Goal: Information Seeking & Learning: Learn about a topic

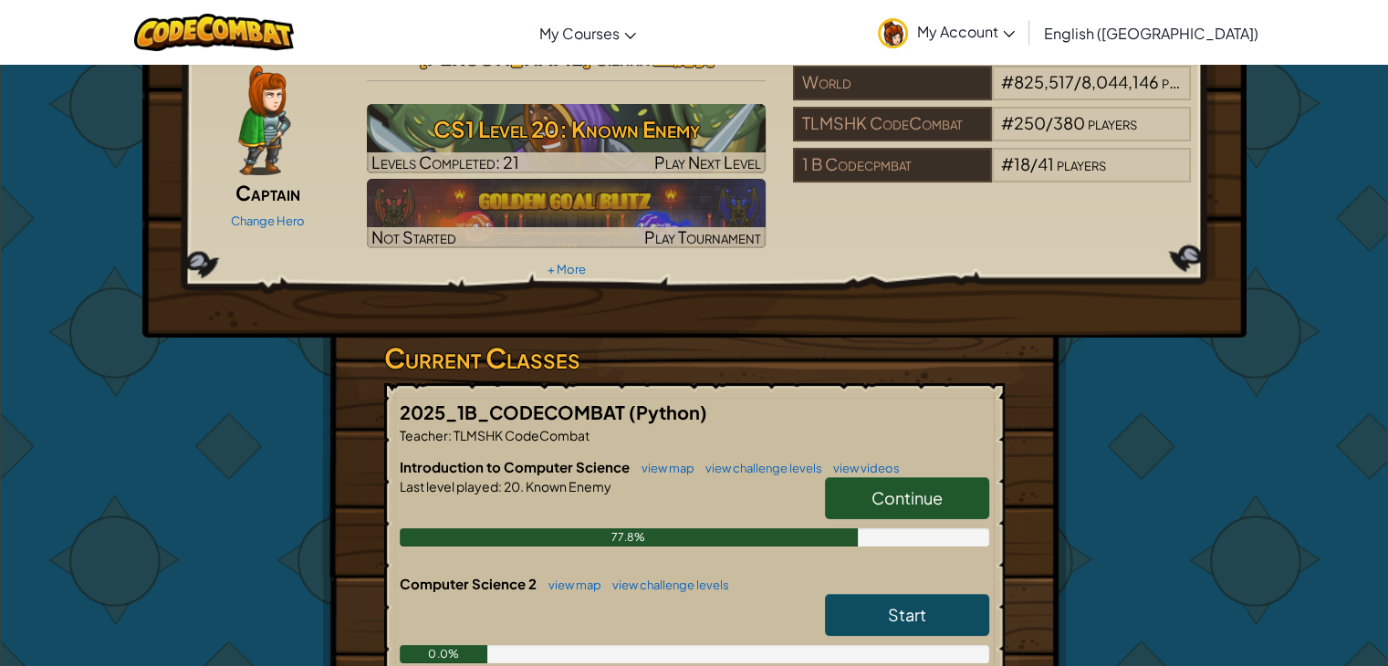
scroll to position [73, 0]
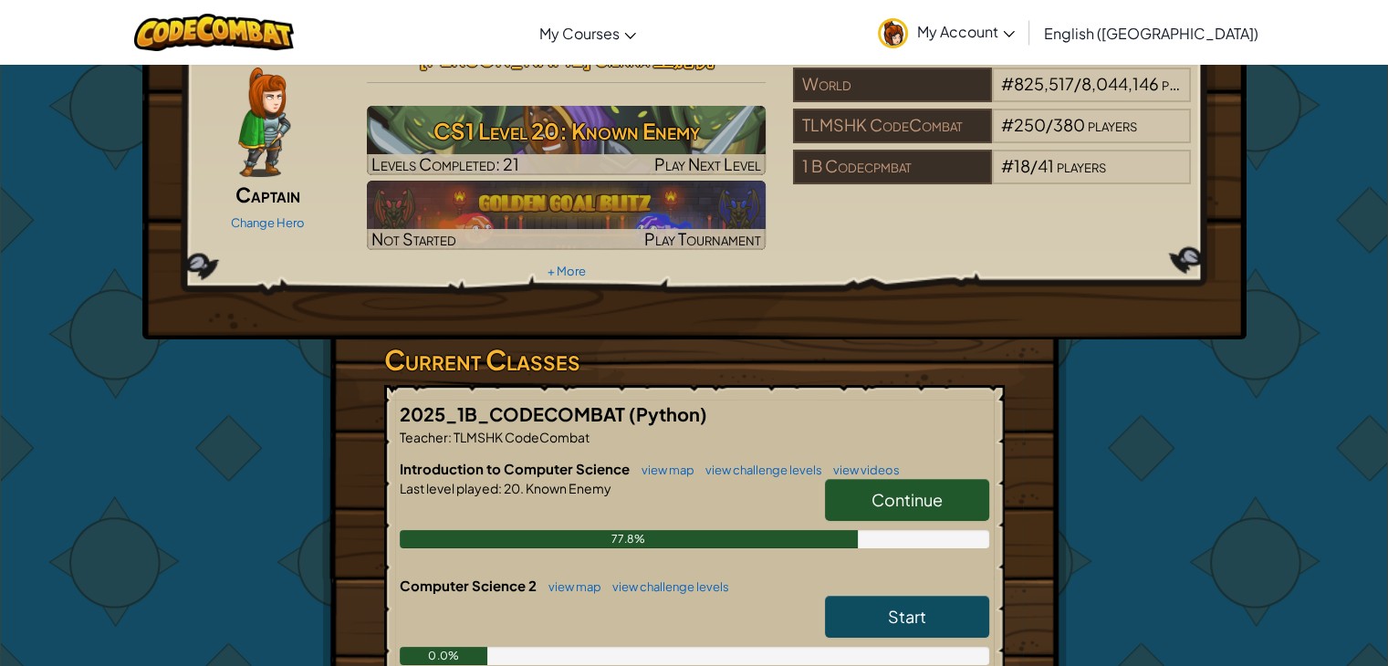
click at [916, 489] on span "Continue" at bounding box center [907, 499] width 71 height 21
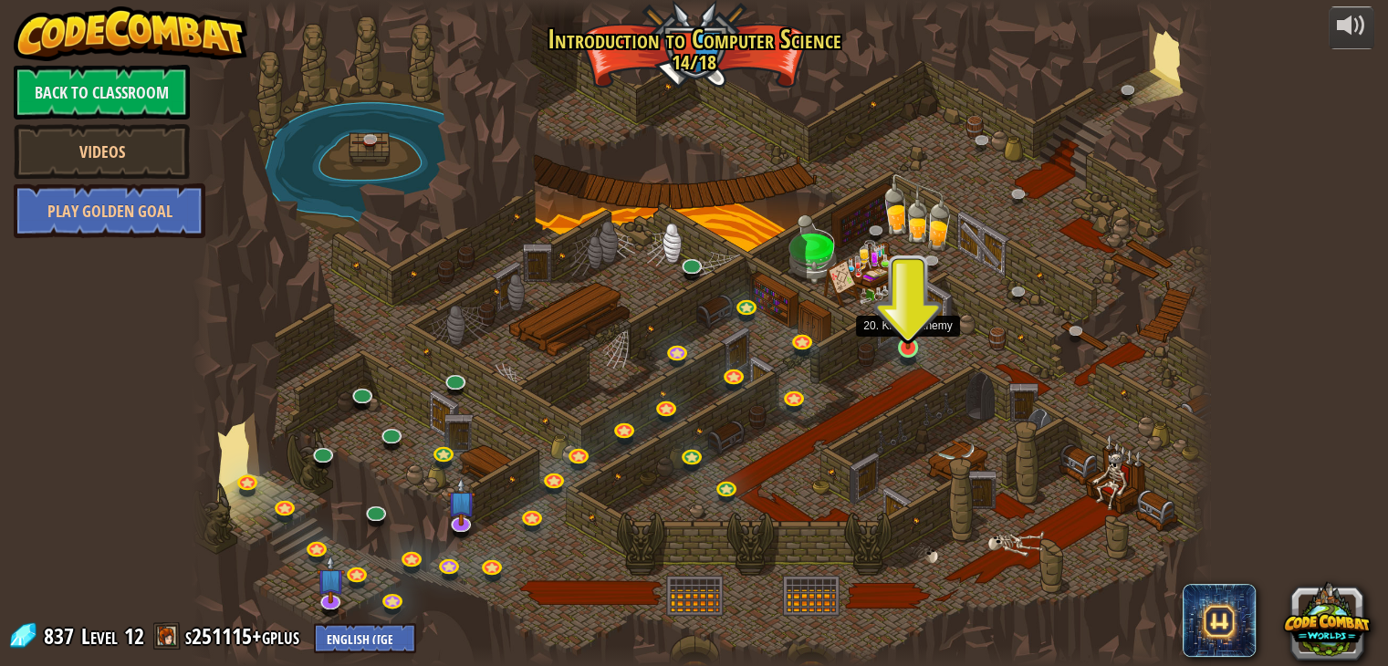
click at [912, 347] on img at bounding box center [908, 320] width 26 height 58
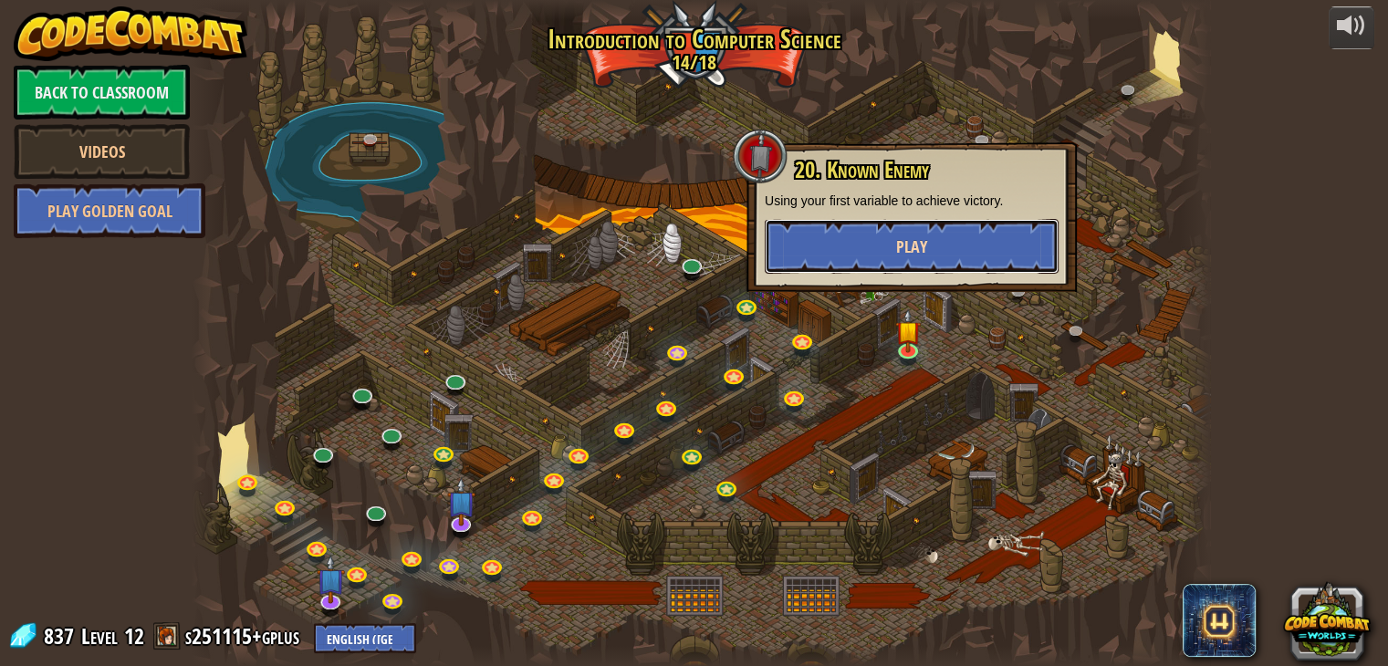
click at [908, 237] on span "Play" at bounding box center [911, 246] width 31 height 23
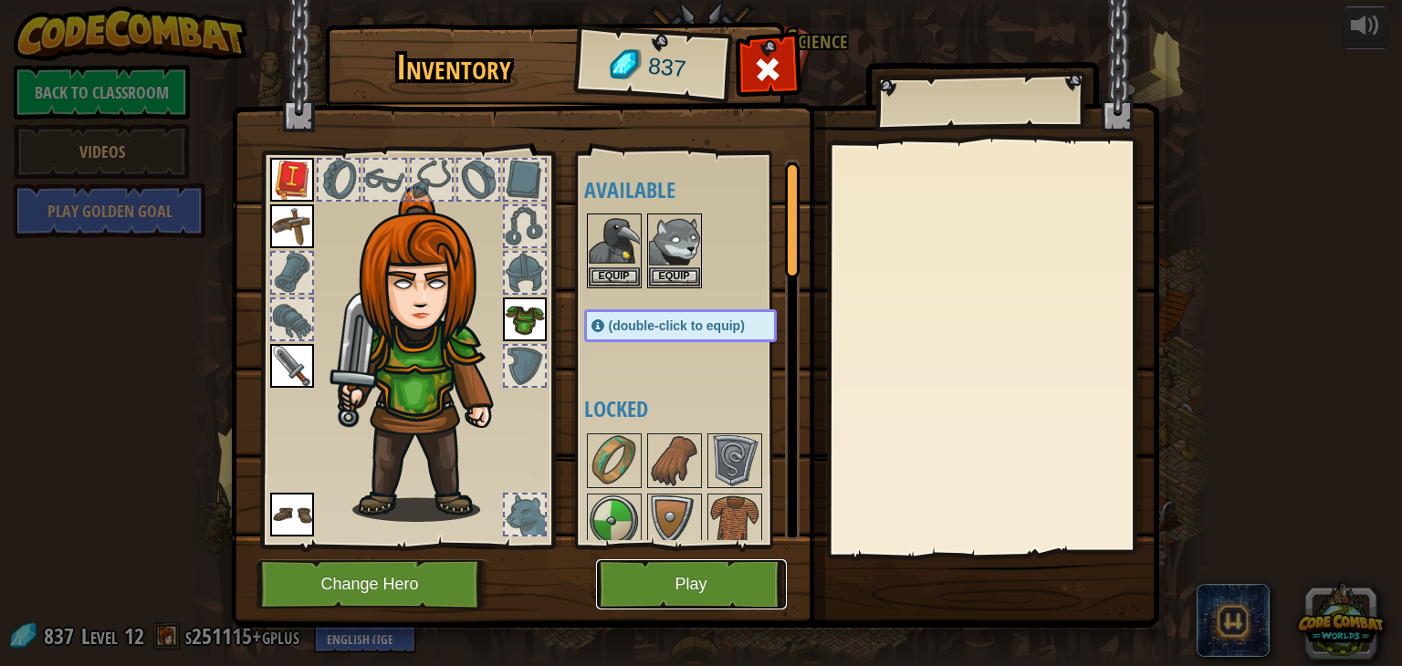
click at [723, 586] on button "Play" at bounding box center [691, 584] width 191 height 50
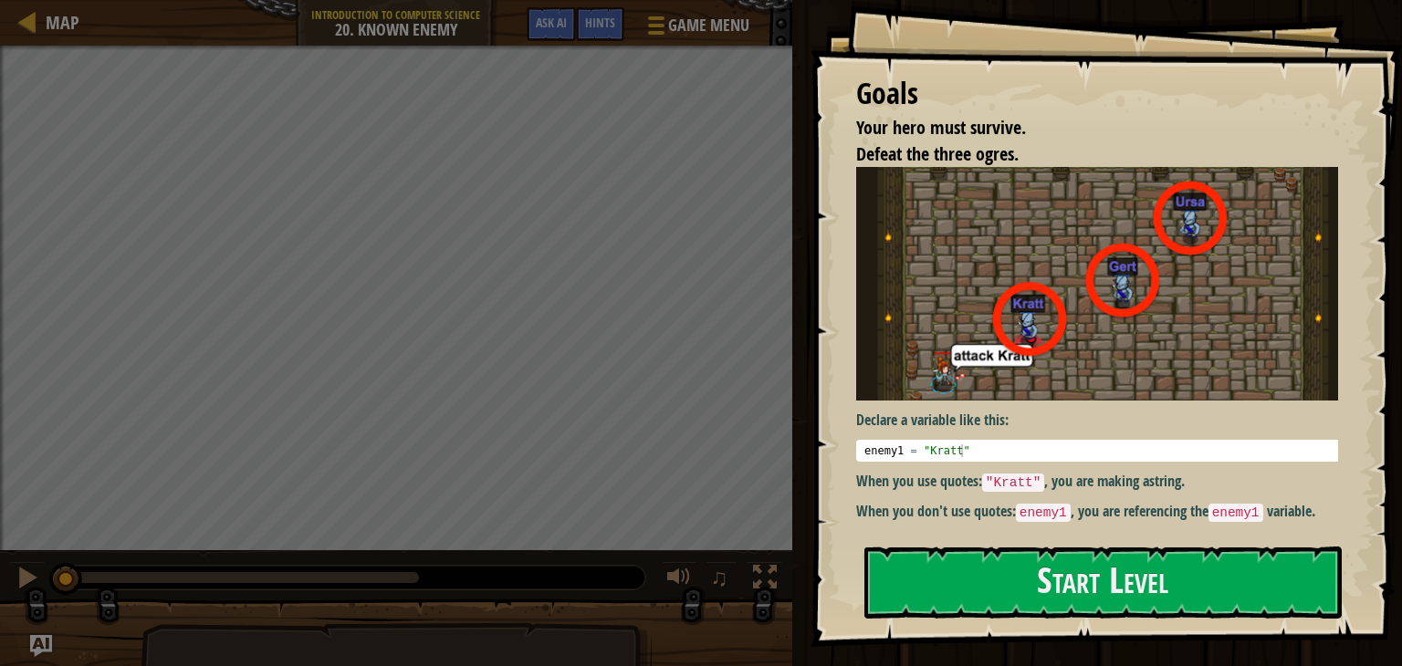
click at [993, 626] on div "Goals Your hero must survive. Defeat the three ogres. Declare a variable like t…" at bounding box center [1105, 323] width 591 height 647
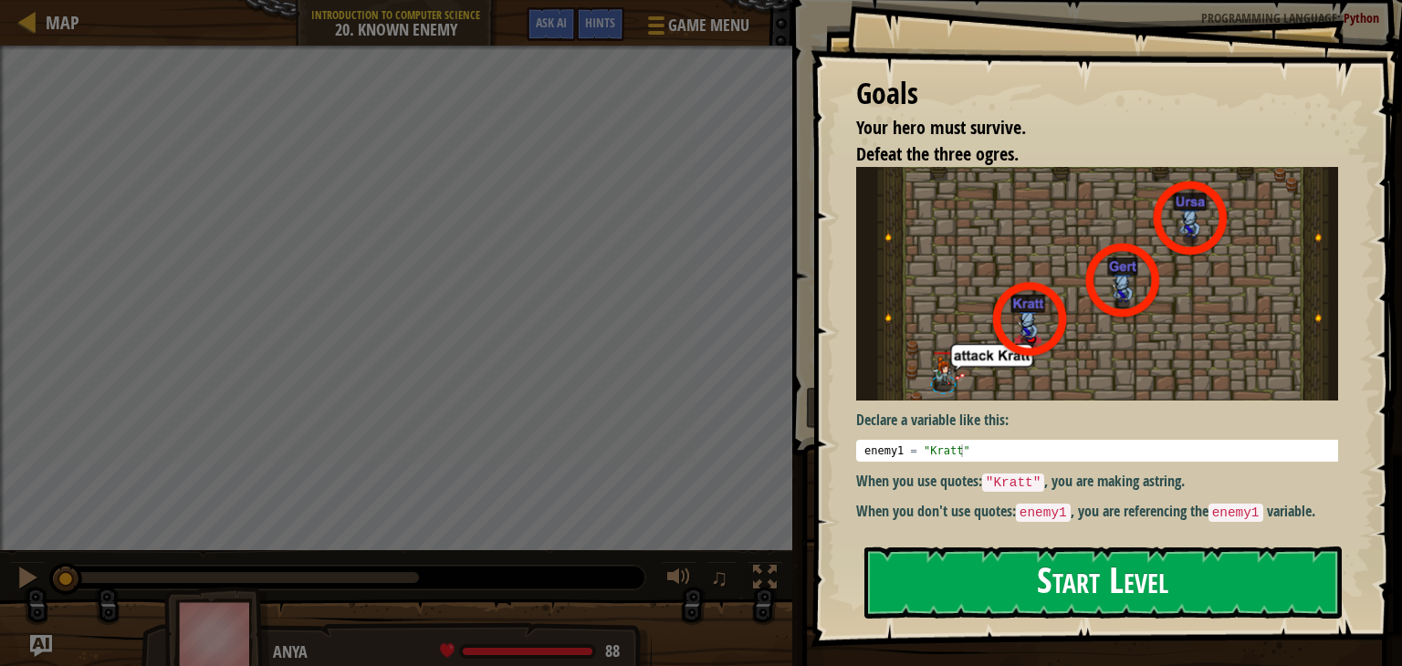
click at [1001, 567] on button "Start Level" at bounding box center [1102, 583] width 477 height 72
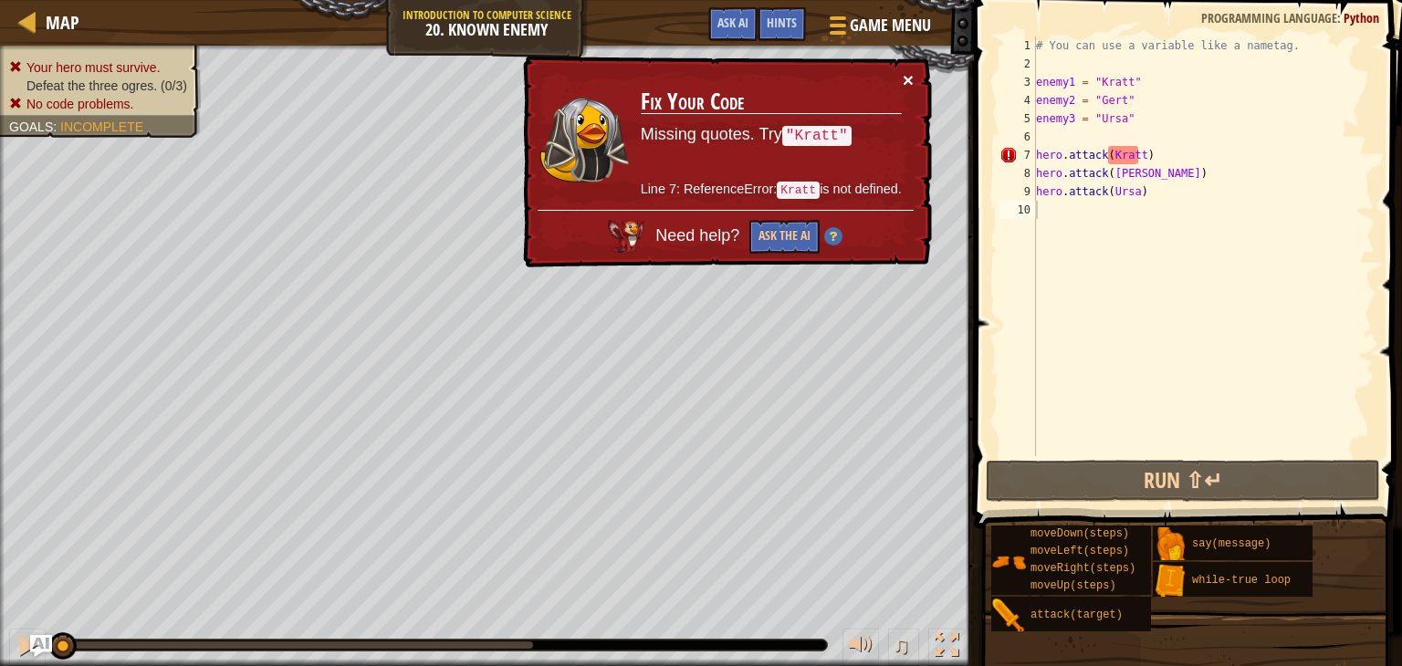
click at [903, 74] on button "×" at bounding box center [909, 82] width 12 height 19
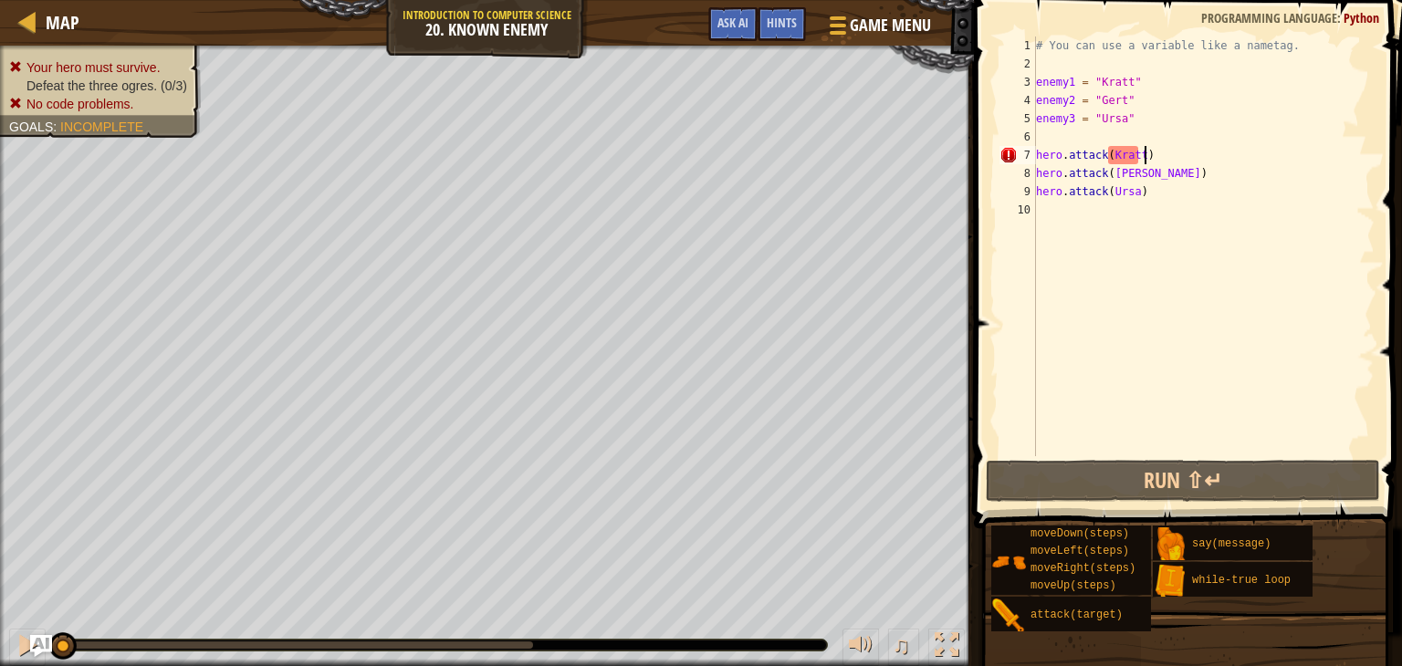
click at [1168, 153] on div "# You can use a variable like a nametag. enemy1 = "Kratt" enemy2 = "Gert" enemy…" at bounding box center [1203, 265] width 342 height 456
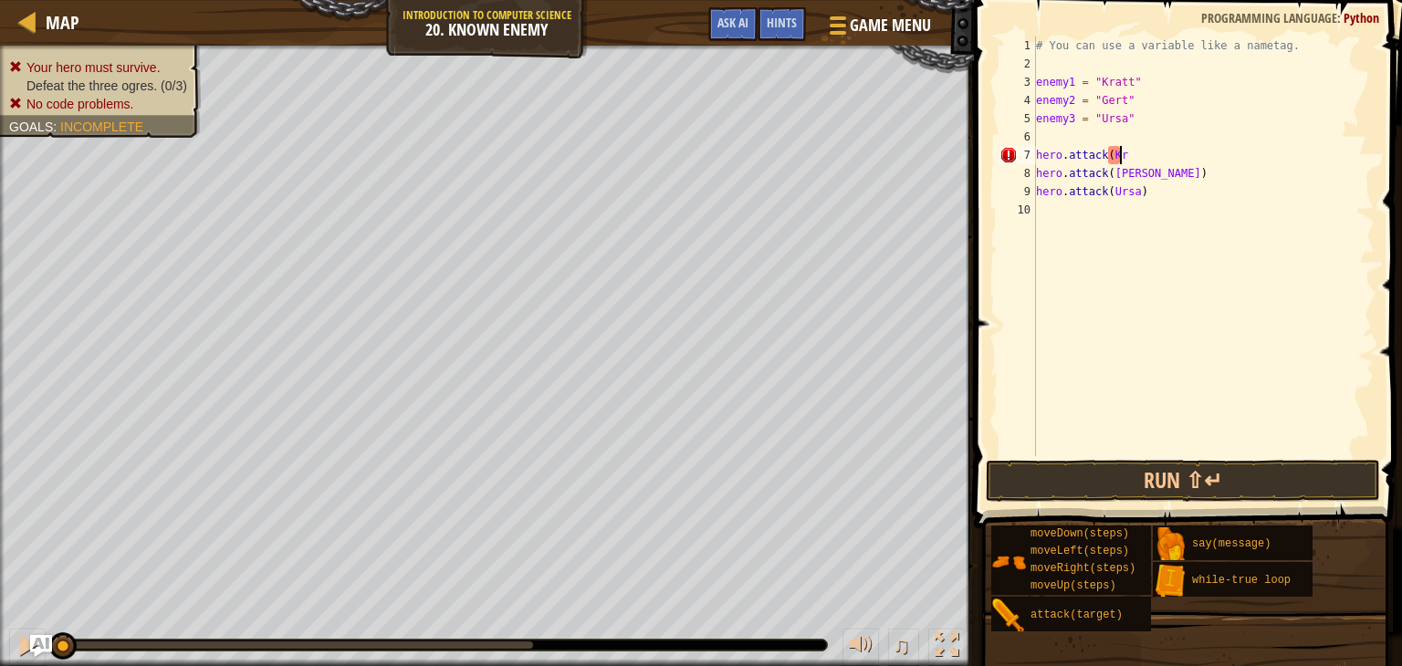
type textarea "hero.attack("
click at [833, 34] on span at bounding box center [835, 33] width 17 height 4
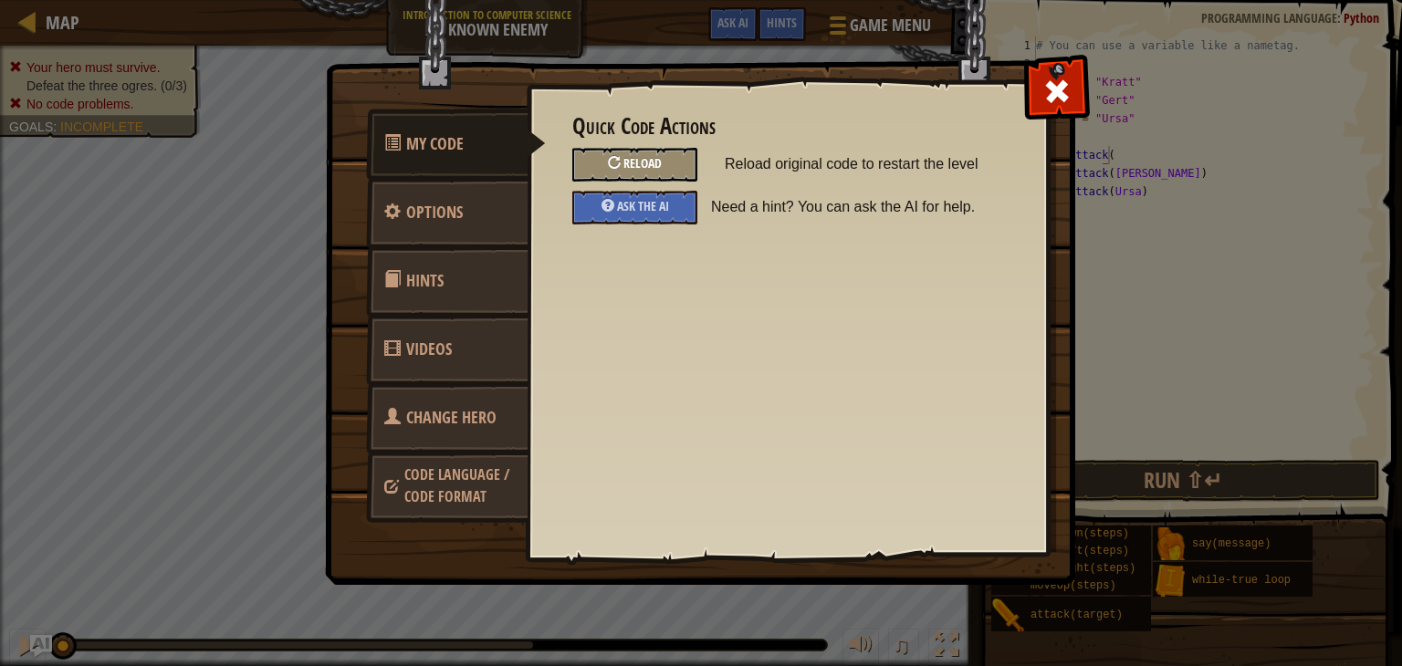
click at [606, 165] on div "Reload" at bounding box center [634, 165] width 125 height 34
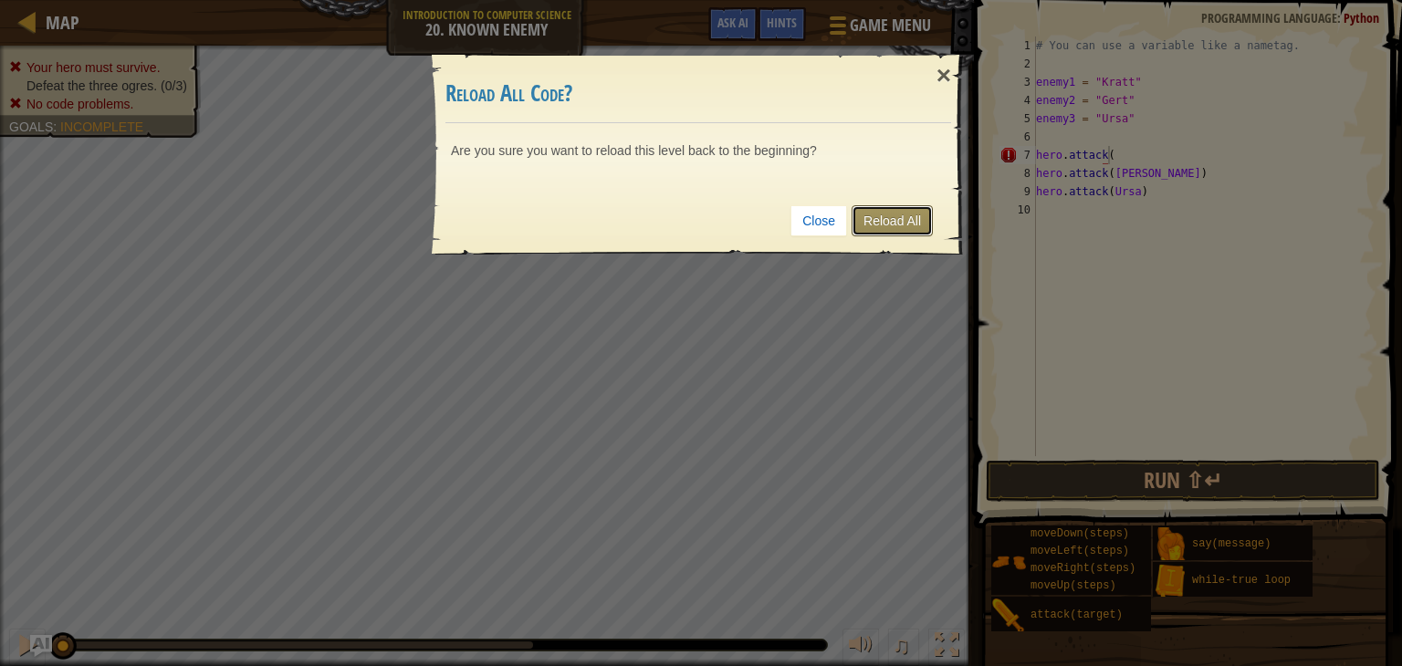
click at [897, 235] on link "Reload All" at bounding box center [891, 220] width 81 height 31
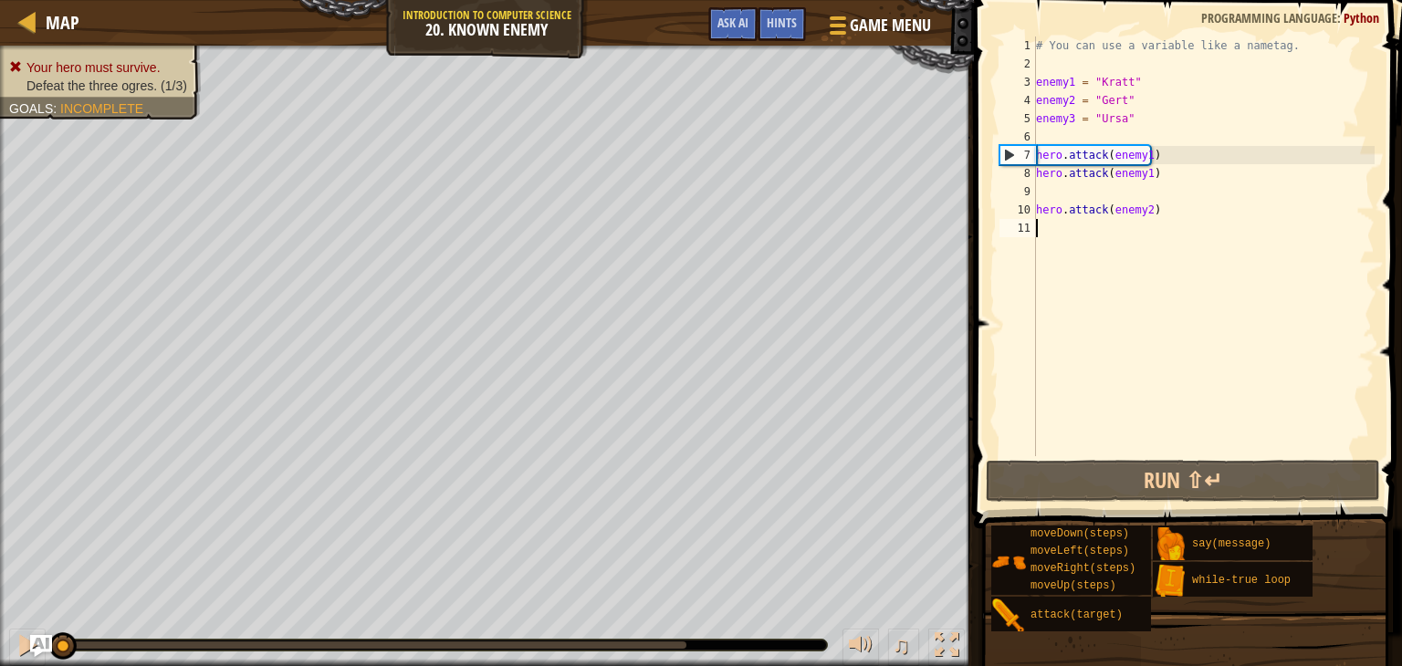
scroll to position [8, 0]
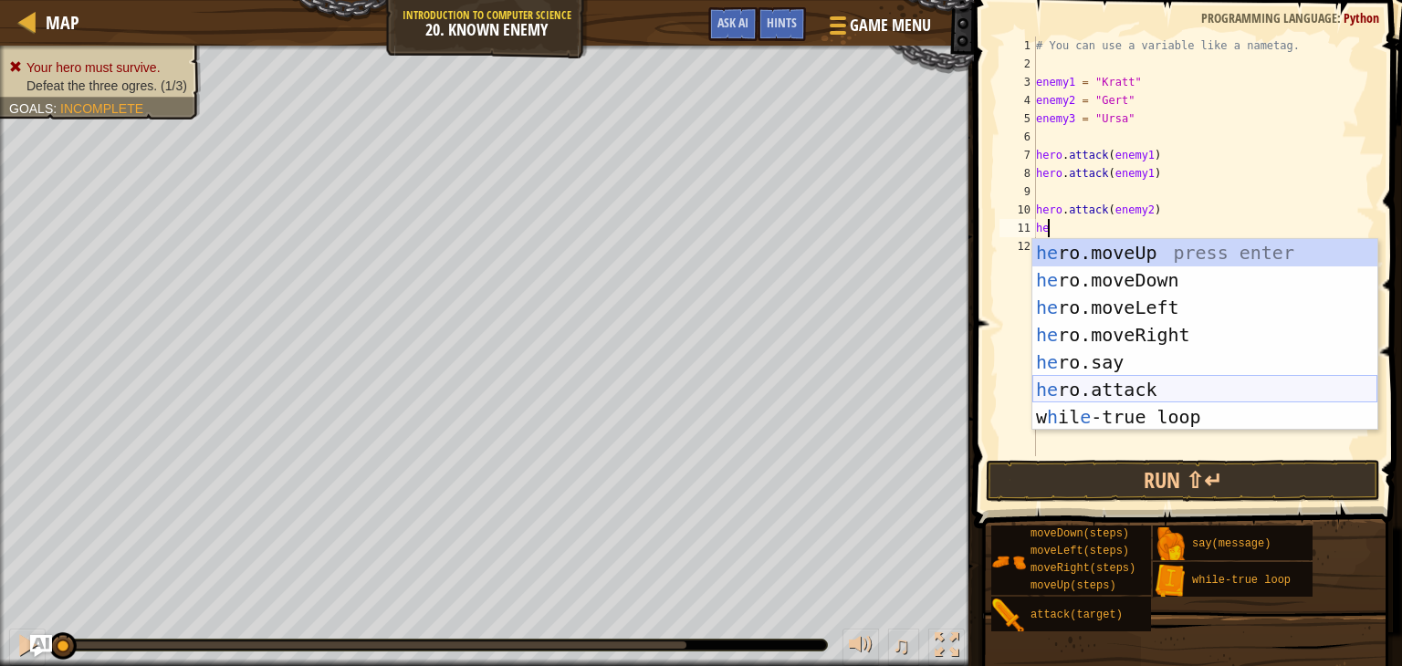
click at [1133, 382] on div "he ro.moveUp press enter he ro.moveDown press enter he ro.moveLeft press enter …" at bounding box center [1204, 362] width 345 height 246
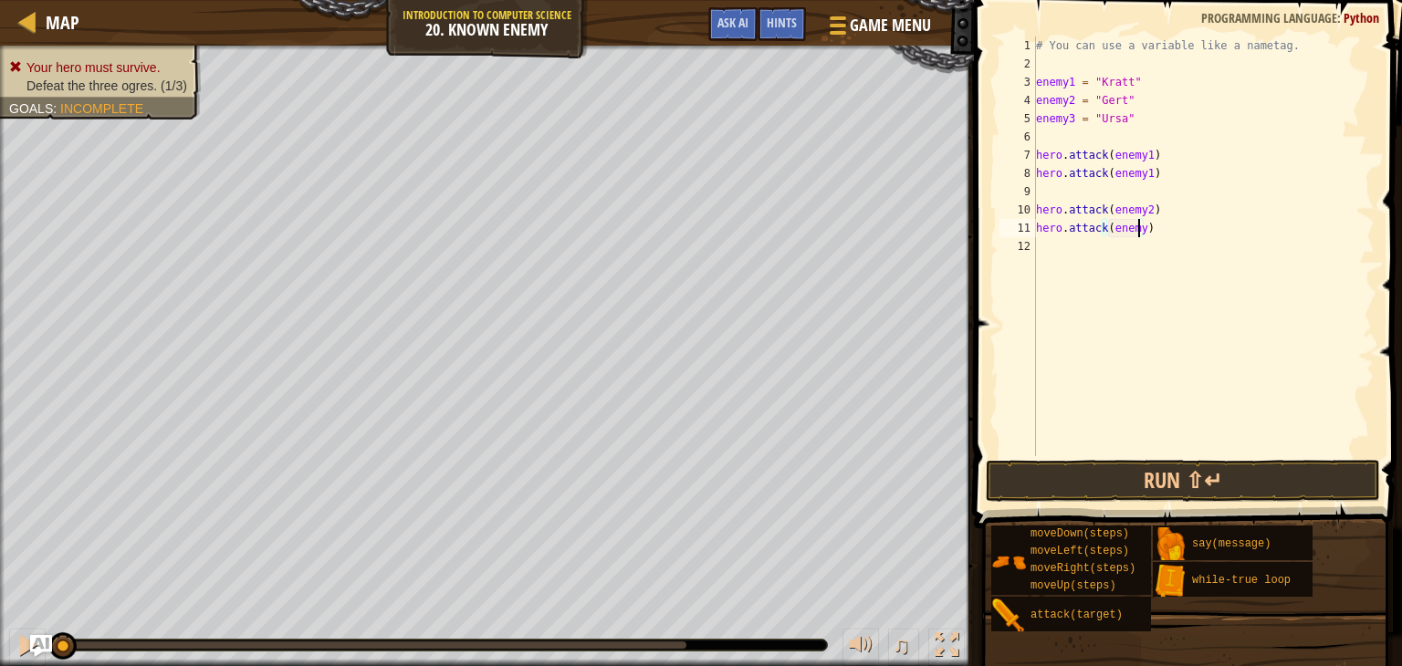
scroll to position [8, 7]
type textarea "hero.attack(enemy2)"
click at [1054, 246] on div "# You can use a variable like a nametag. enemy1 = "Kratt" enemy2 = "Gert" enemy…" at bounding box center [1203, 265] width 342 height 456
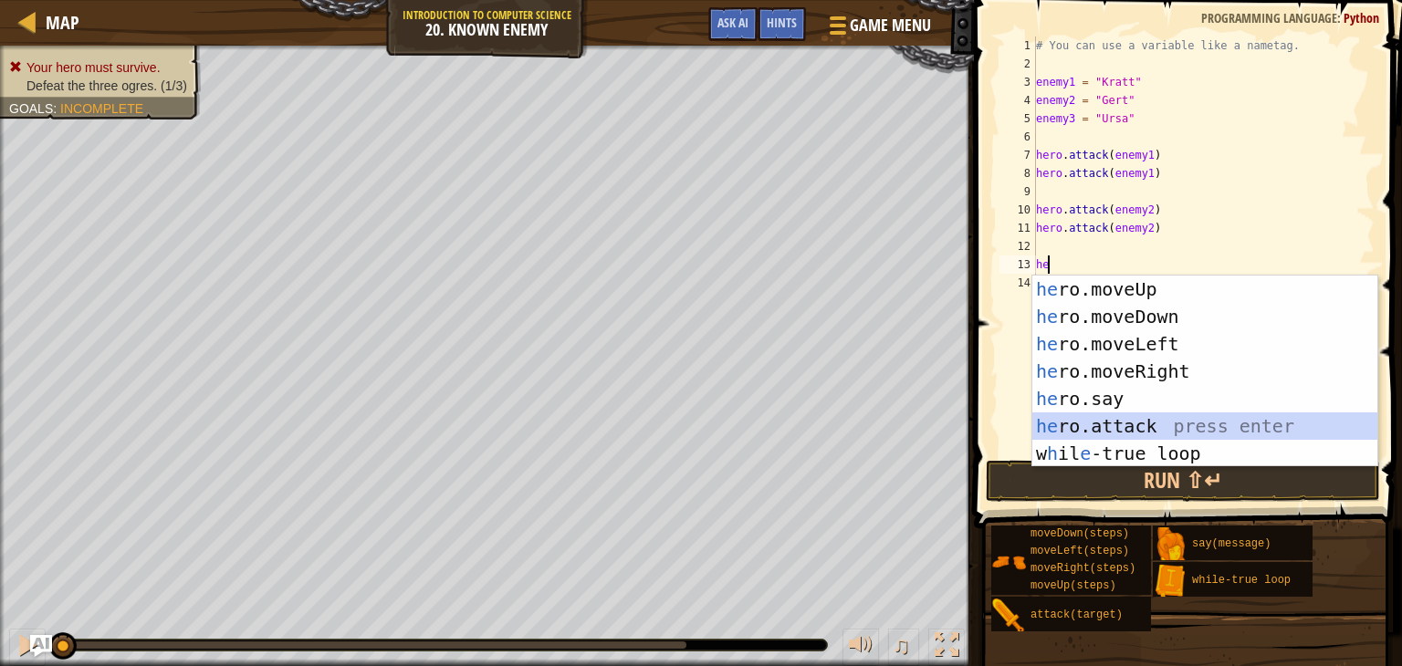
click at [1092, 418] on div "he ro.moveUp press enter he ro.moveDown press enter he ro.moveLeft press enter …" at bounding box center [1204, 399] width 345 height 246
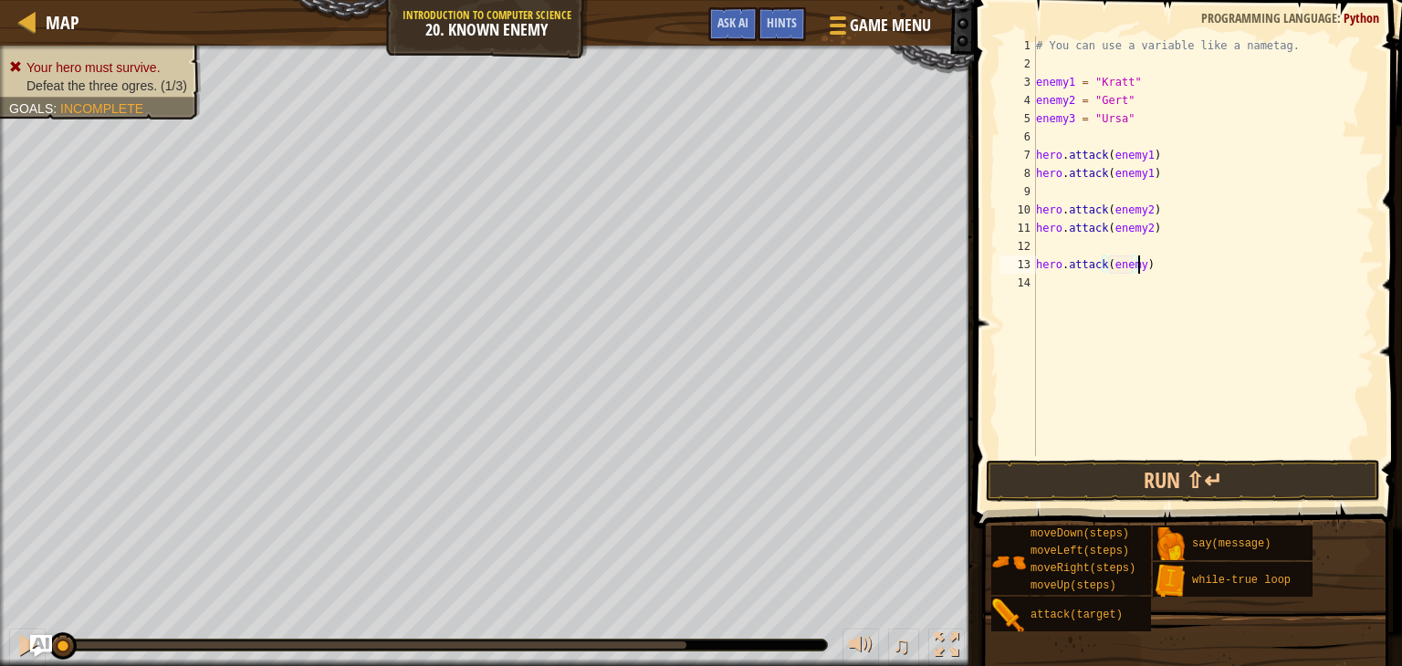
scroll to position [8, 7]
type textarea "hero.attack(enemy3)"
click at [1048, 282] on div "# You can use a variable like a nametag. enemy1 = "Kratt" enemy2 = "Gert" enemy…" at bounding box center [1203, 265] width 342 height 456
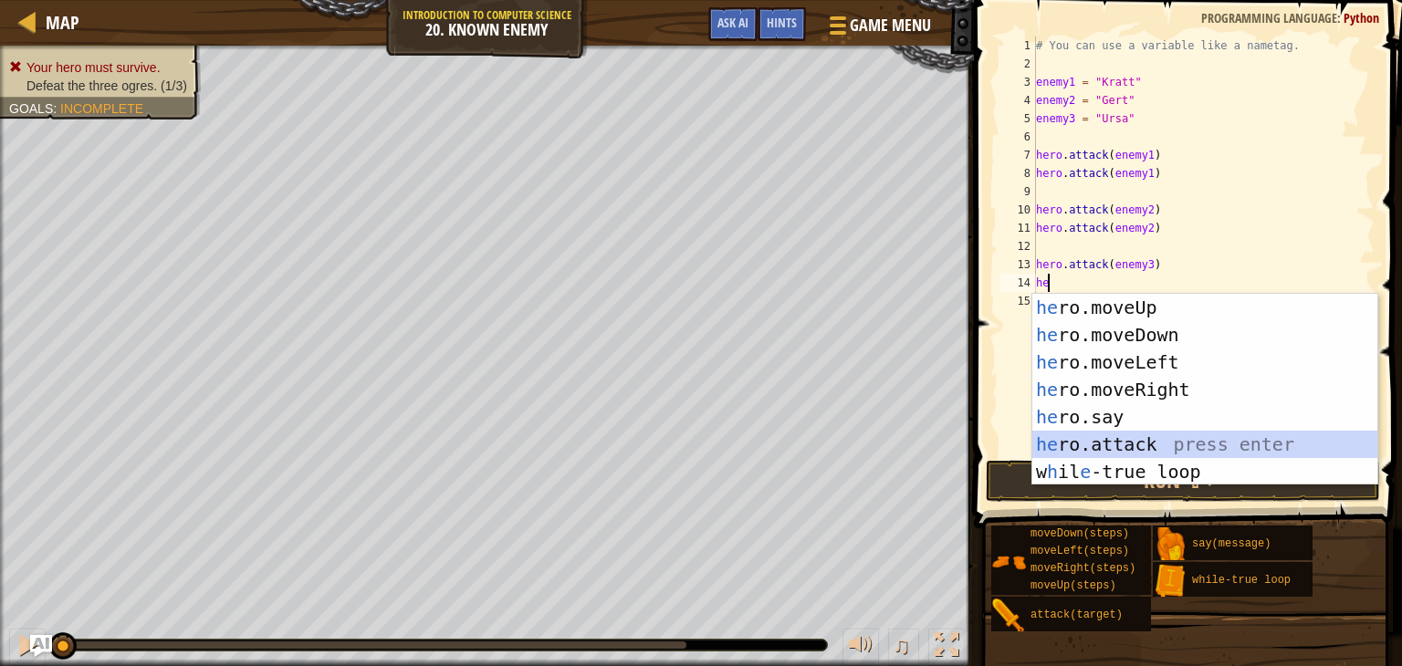
click at [1085, 434] on div "he ro.moveUp press enter he ro.moveDown press enter he ro.moveLeft press enter …" at bounding box center [1204, 417] width 345 height 246
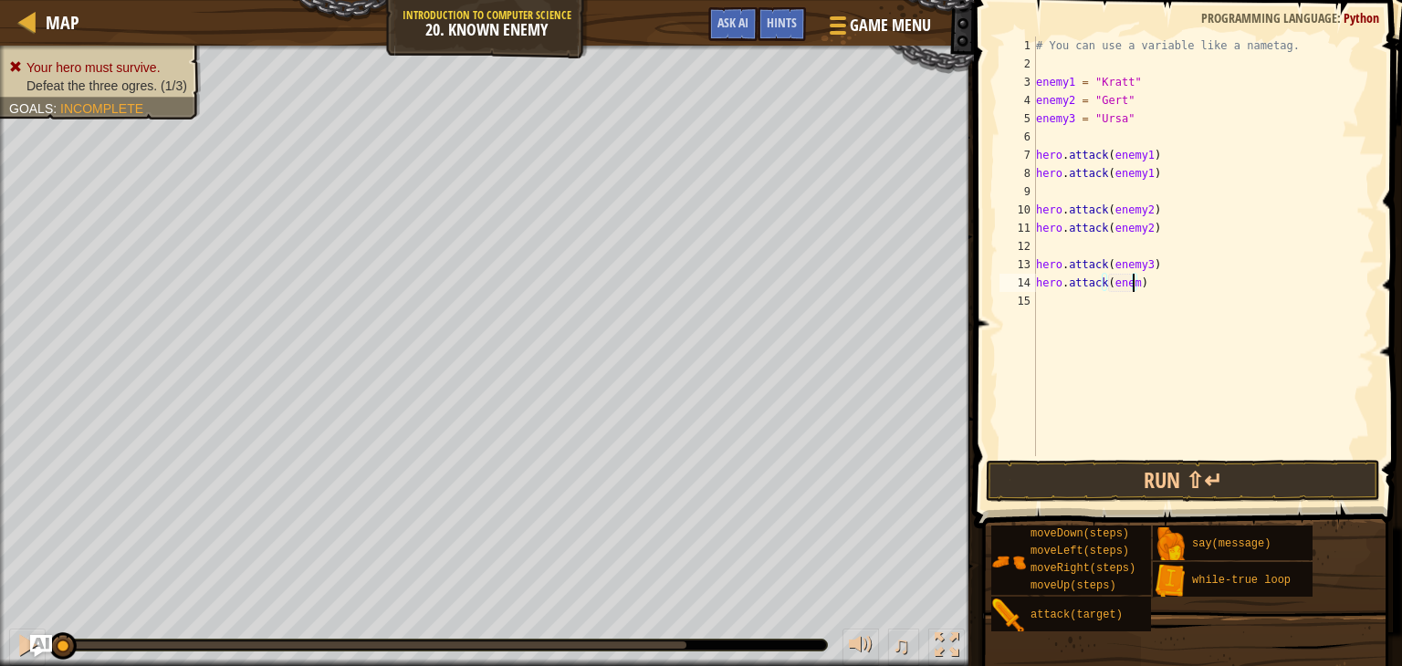
scroll to position [8, 7]
type textarea "hero.attack(enemy3)"
click at [1085, 483] on button "Run ⇧↵" at bounding box center [1183, 481] width 394 height 42
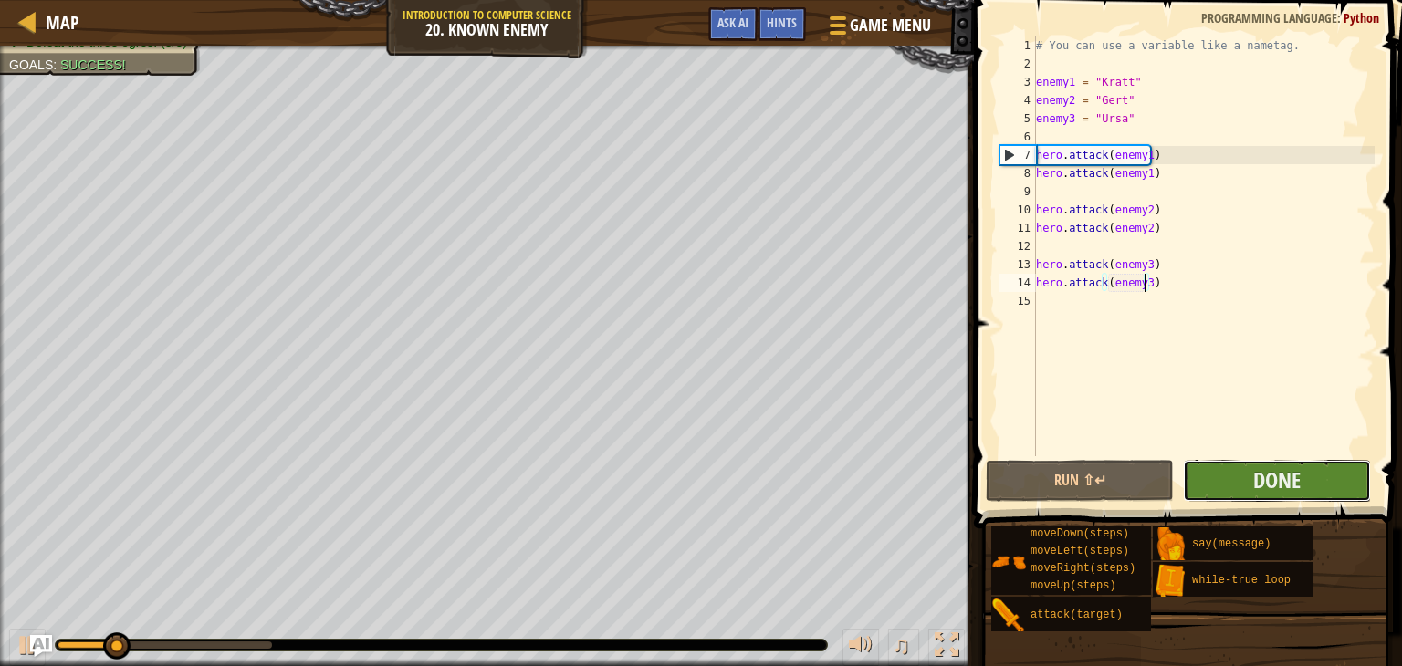
click at [1234, 486] on button "Done" at bounding box center [1277, 481] width 188 height 42
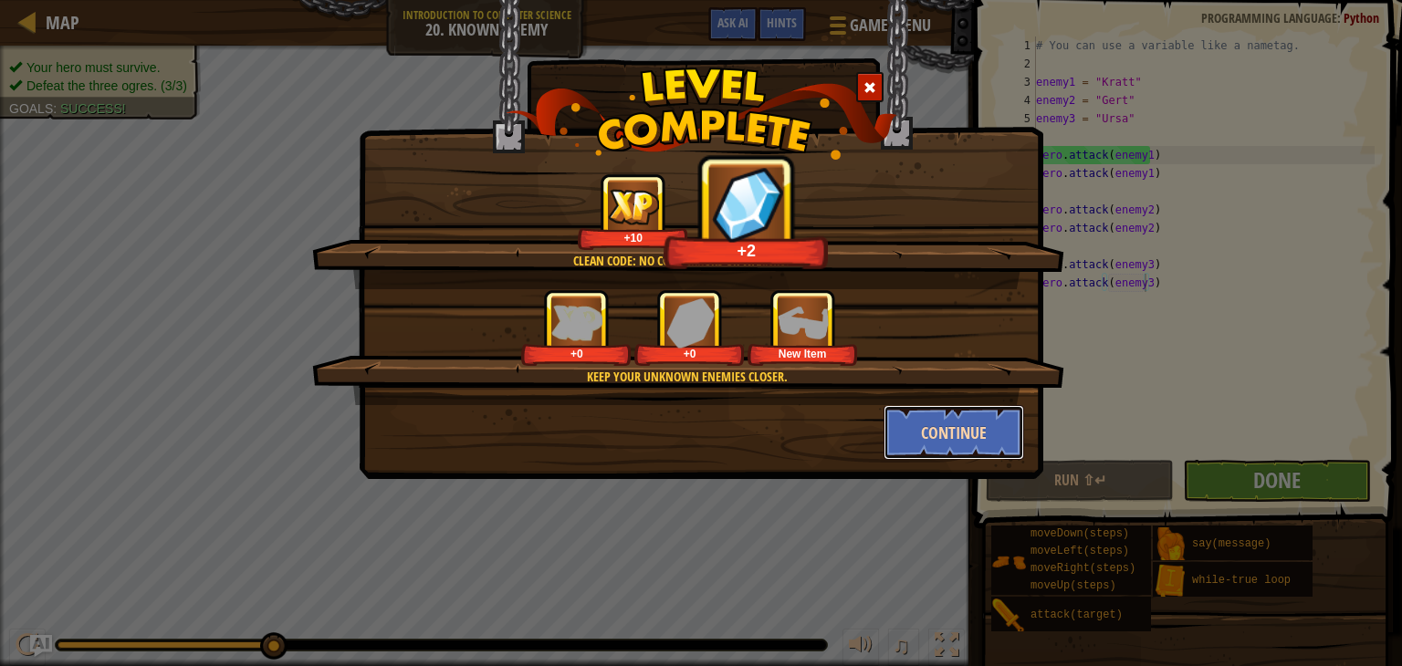
click at [955, 417] on button "Continue" at bounding box center [953, 432] width 141 height 55
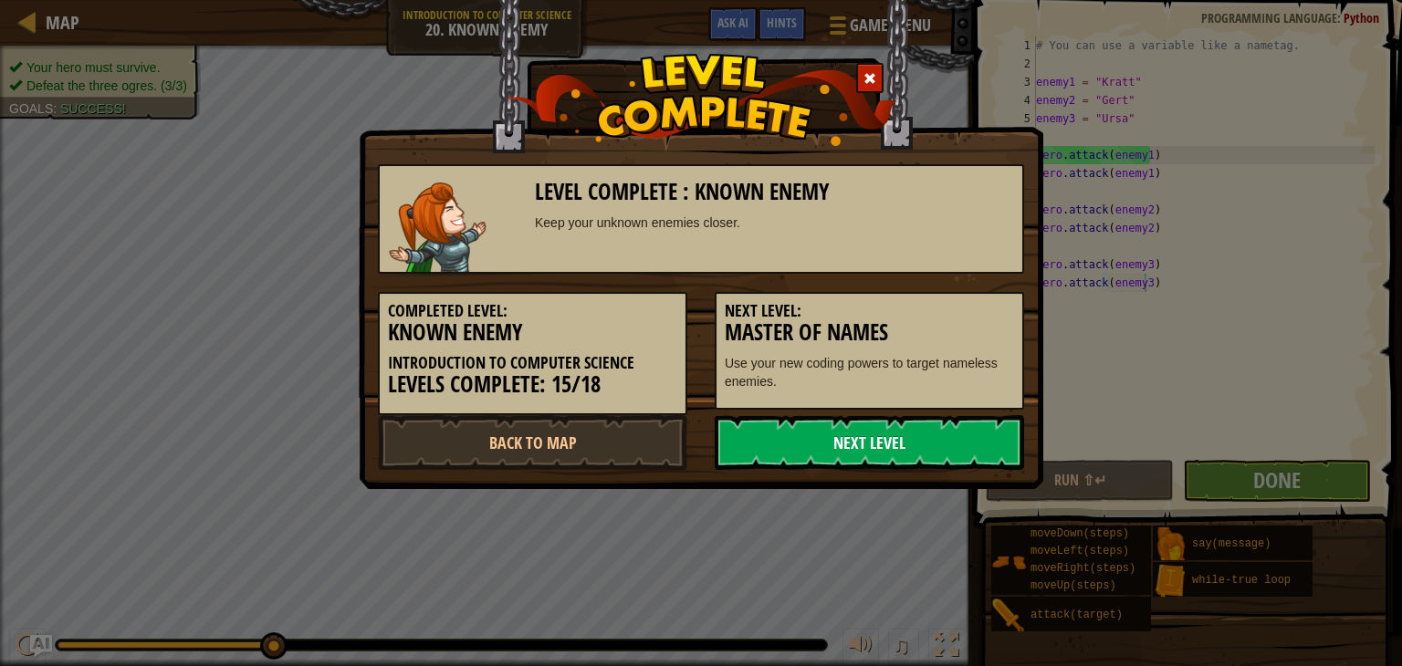
click at [924, 424] on link "Next Level" at bounding box center [869, 442] width 309 height 55
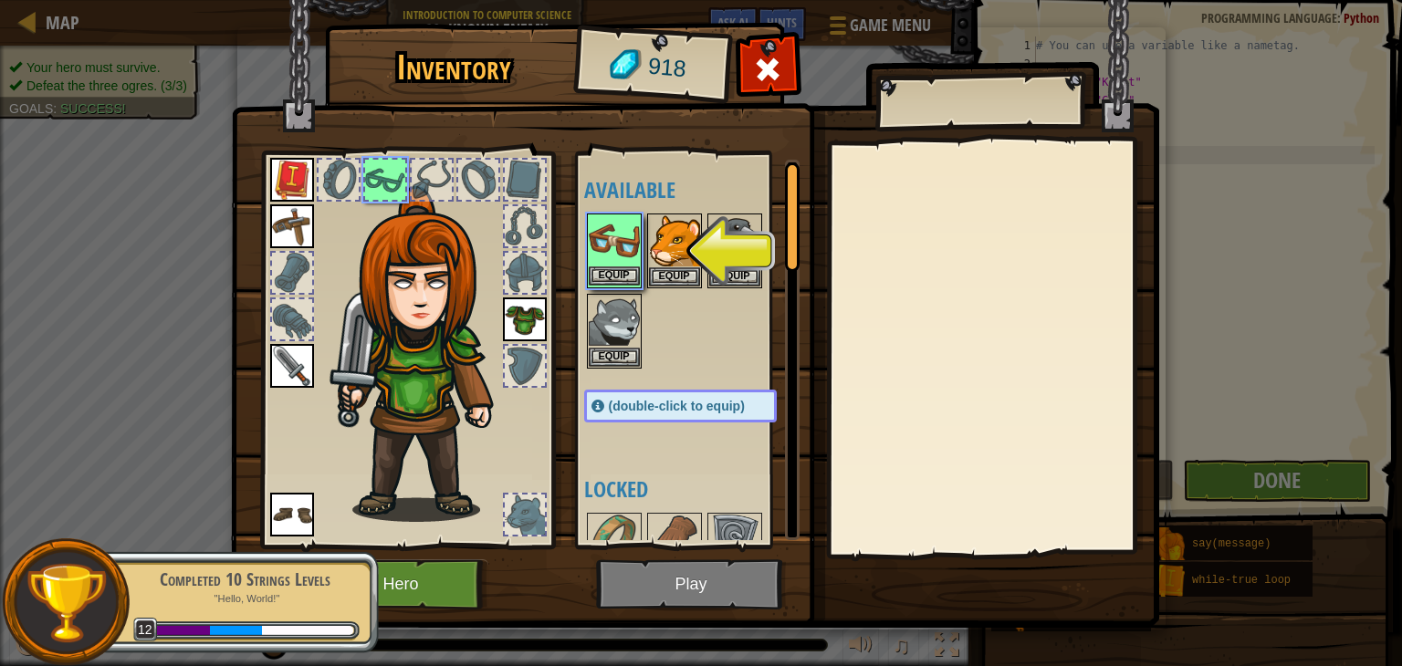
click at [615, 258] on img at bounding box center [614, 240] width 51 height 51
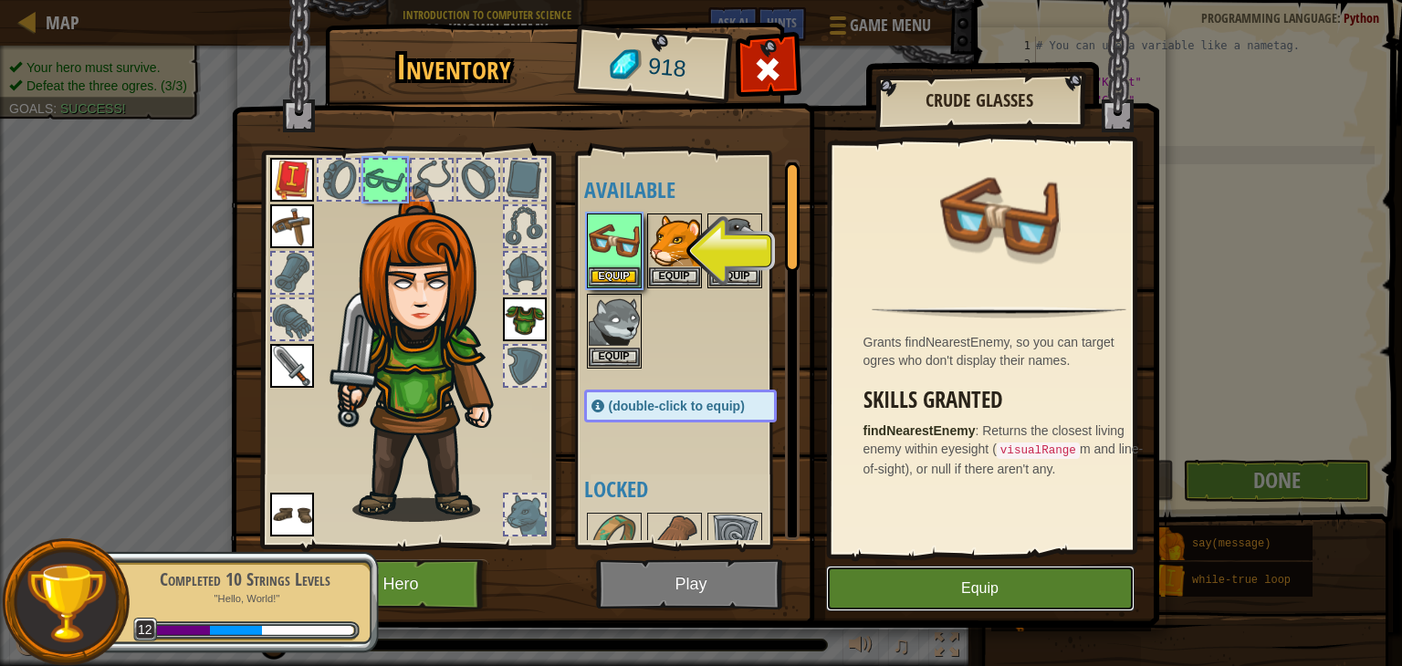
click at [849, 581] on button "Equip" at bounding box center [980, 589] width 308 height 46
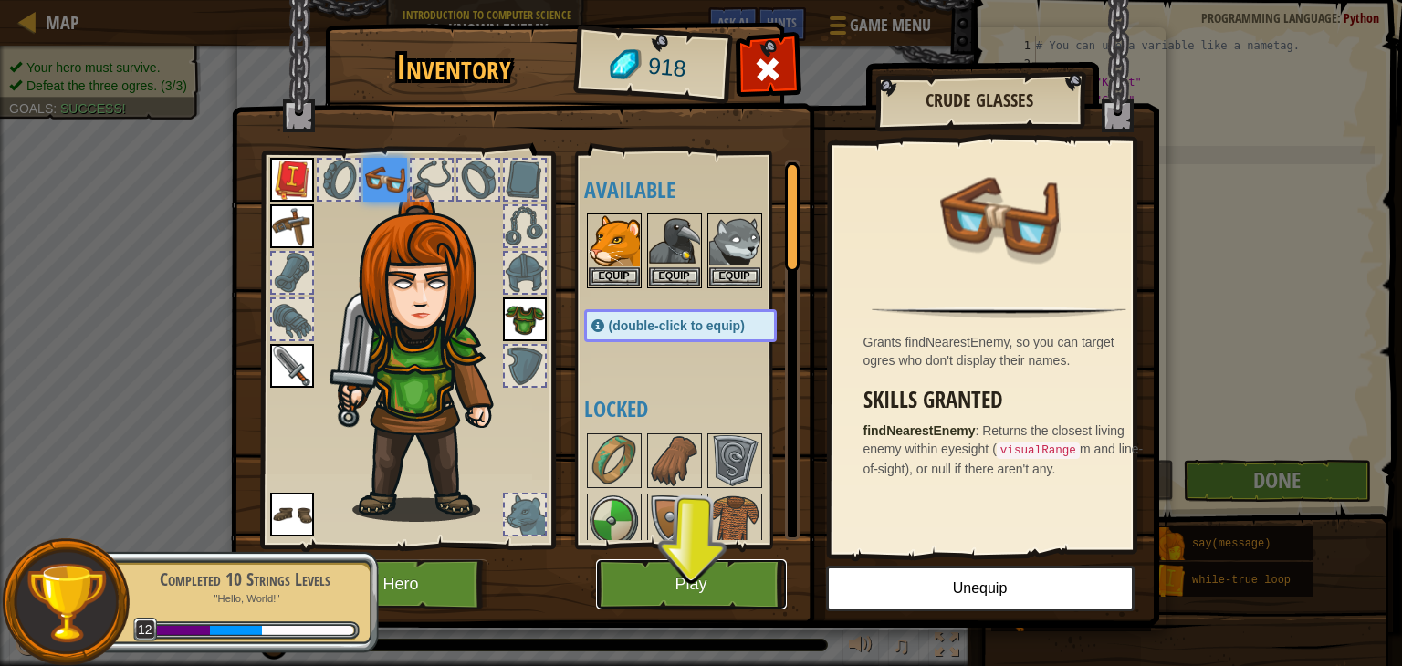
click at [746, 571] on button "Play" at bounding box center [691, 584] width 191 height 50
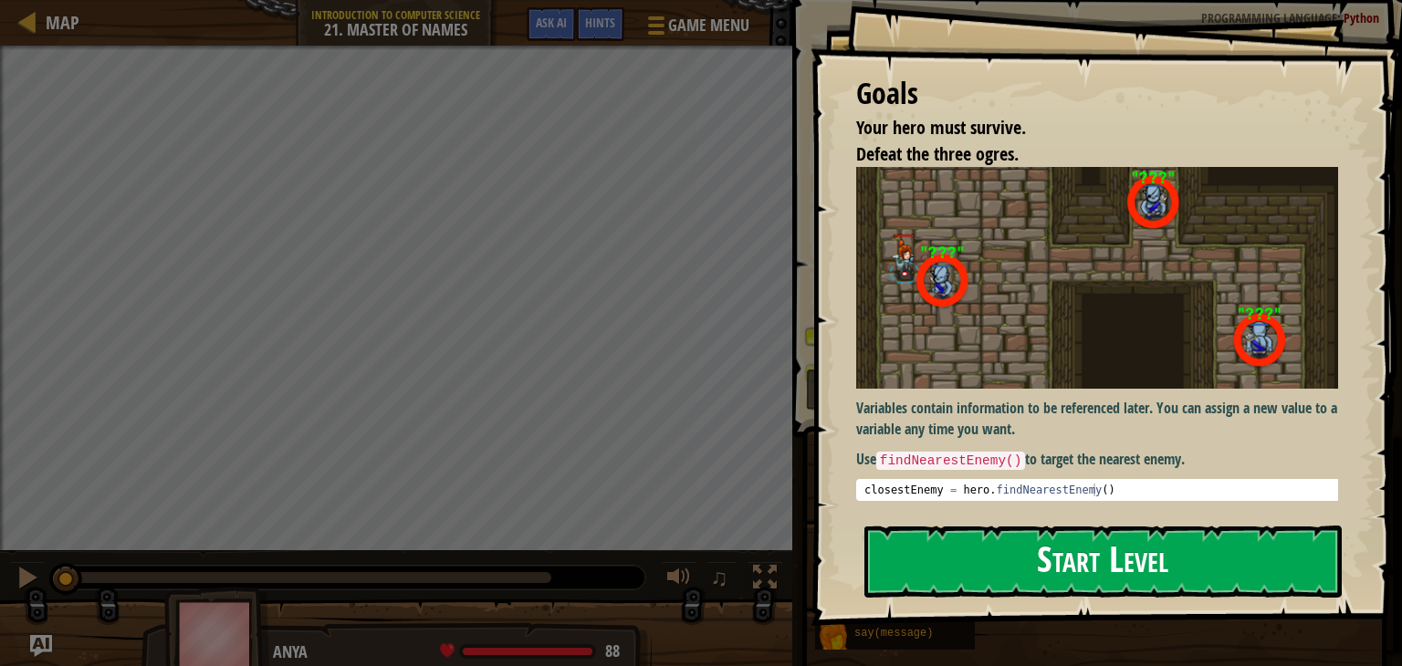
click at [876, 559] on button "Start Level" at bounding box center [1102, 562] width 477 height 72
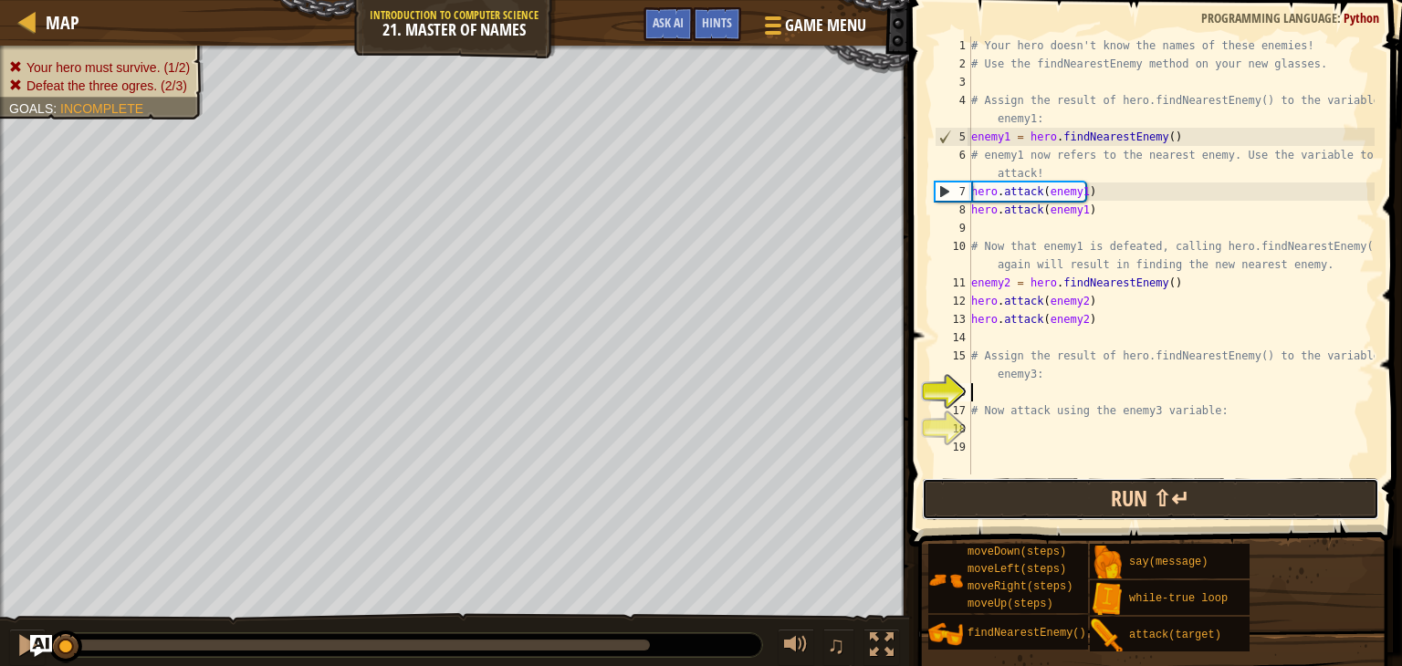
click at [986, 512] on button "Run ⇧↵" at bounding box center [1150, 499] width 457 height 42
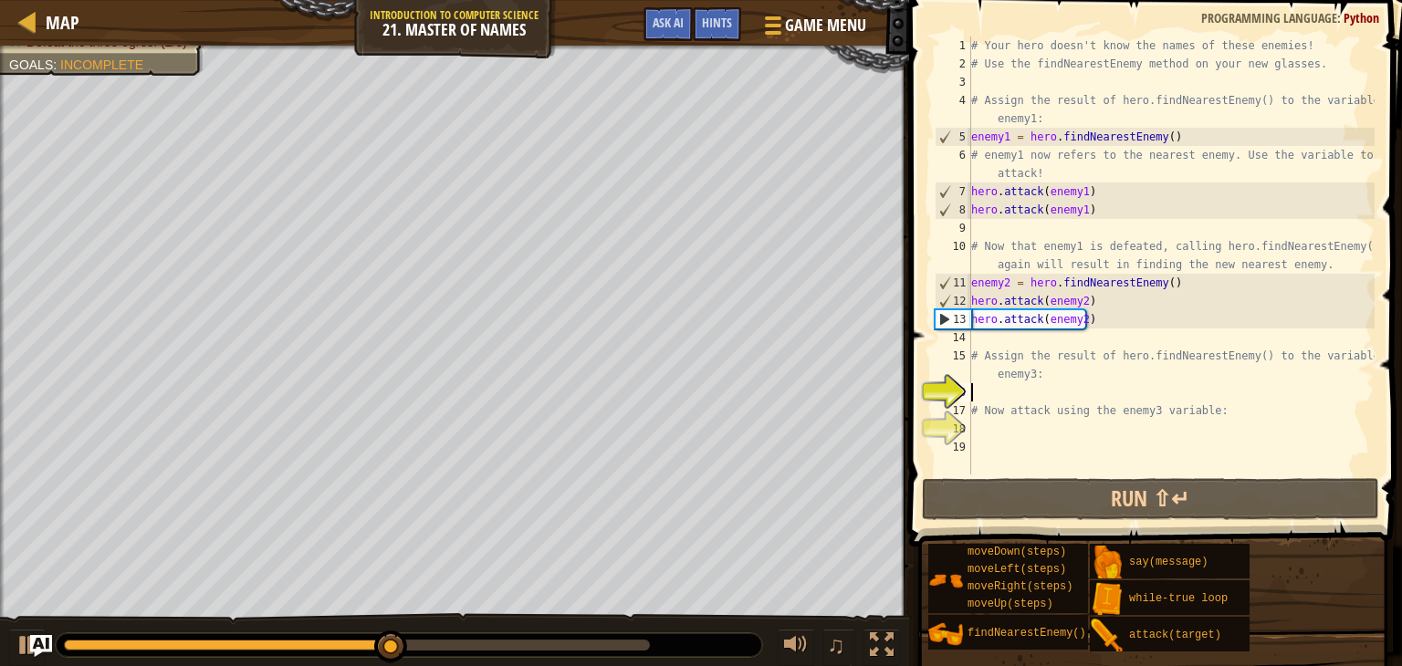
type textarea "# Assign the result of hero.findNearestEnemy() to the variable enemy3:"
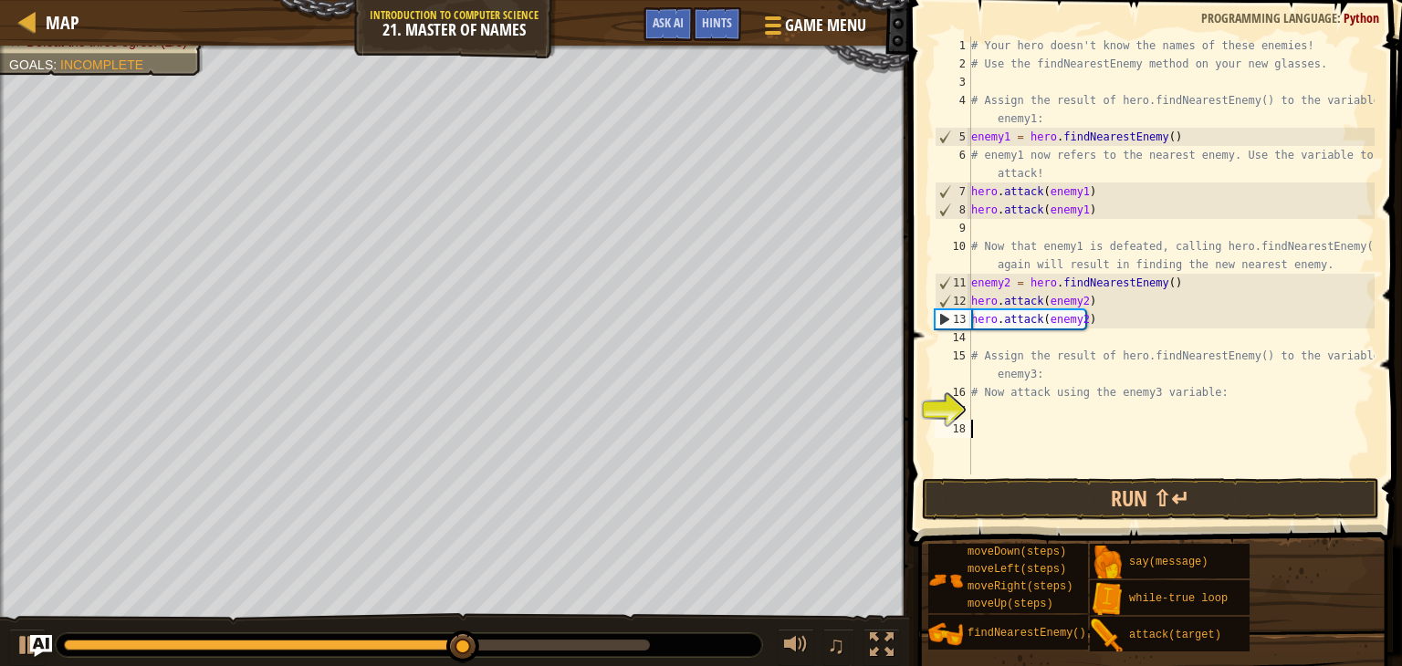
click at [979, 421] on div "# Your hero doesn't know the names of these enemies! # Use the findNearestEnemy…" at bounding box center [1170, 274] width 407 height 475
click at [978, 411] on div "# Your hero doesn't know the names of these enemies! # Use the findNearestEnemy…" at bounding box center [1170, 274] width 407 height 475
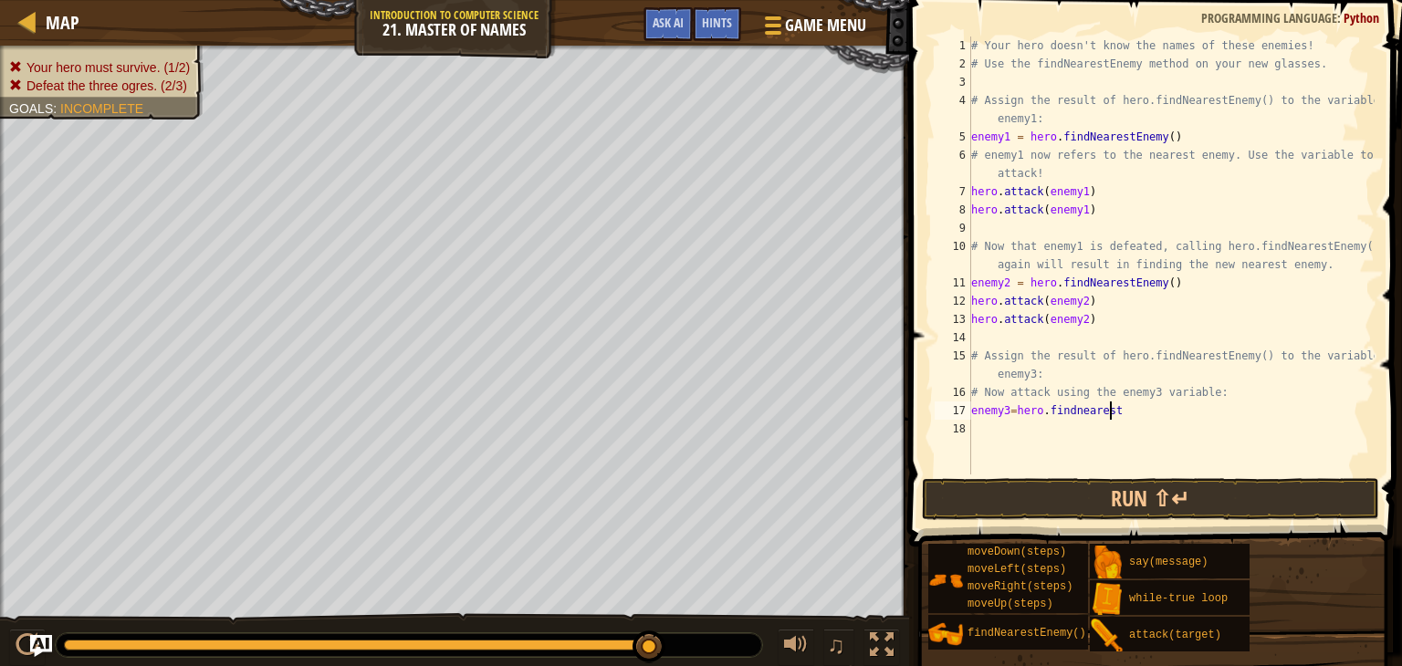
scroll to position [8, 11]
click at [1073, 412] on div "# Your hero doesn't know the names of these enemies! # Use the findNearestEnemy…" at bounding box center [1170, 274] width 407 height 475
click at [1128, 413] on div "# Your hero doesn't know the names of these enemies! # Use the findNearestEnemy…" at bounding box center [1170, 274] width 407 height 475
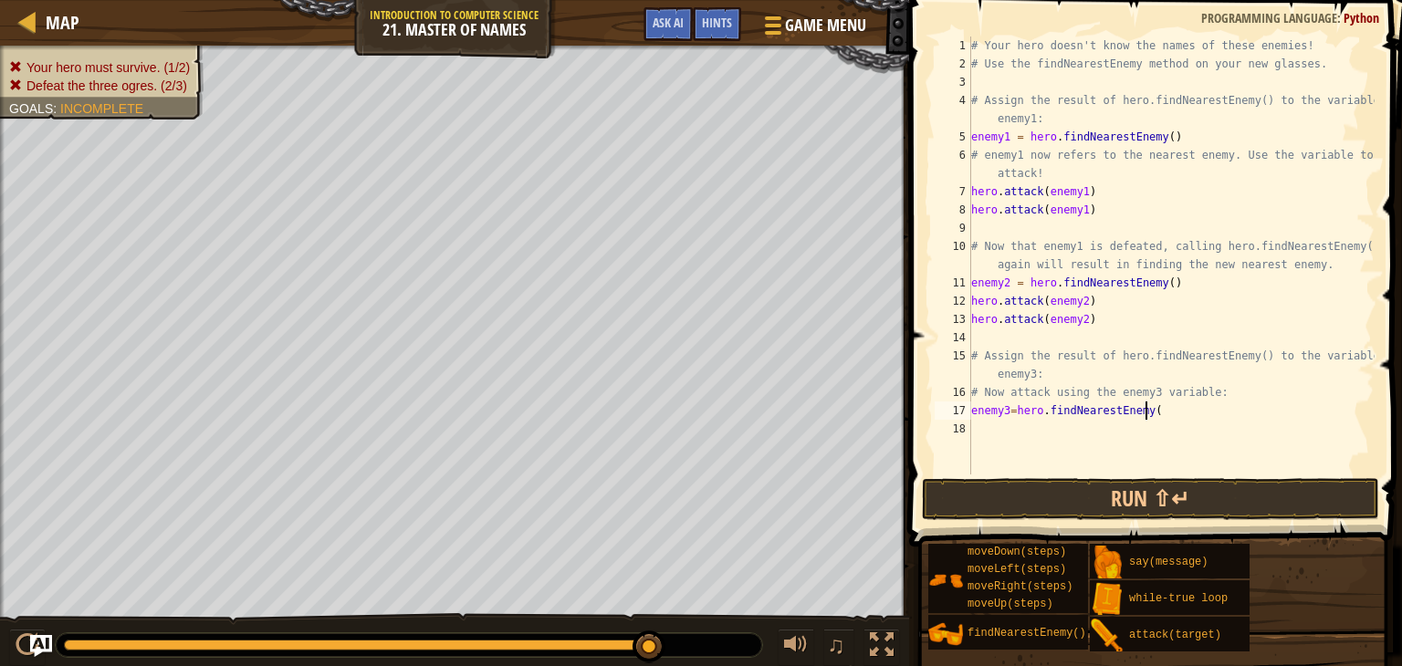
type textarea "enemy3=hero.findNearestEnemy()"
click at [1067, 424] on div "# Your hero doesn't know the names of these enemies! # Use the findNearestEnemy…" at bounding box center [1170, 274] width 407 height 475
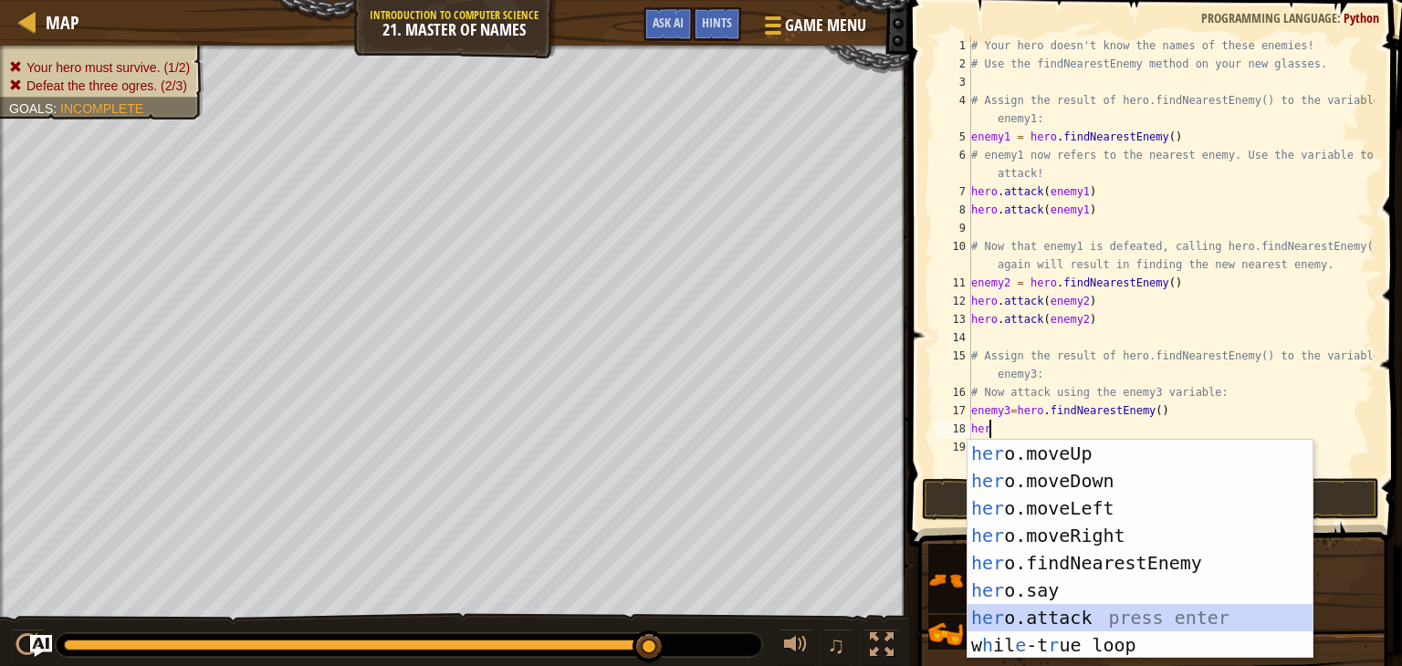
click at [999, 617] on div "her o.moveUp press enter her o.moveDown press enter her o.moveLeft press enter …" at bounding box center [1139, 577] width 345 height 274
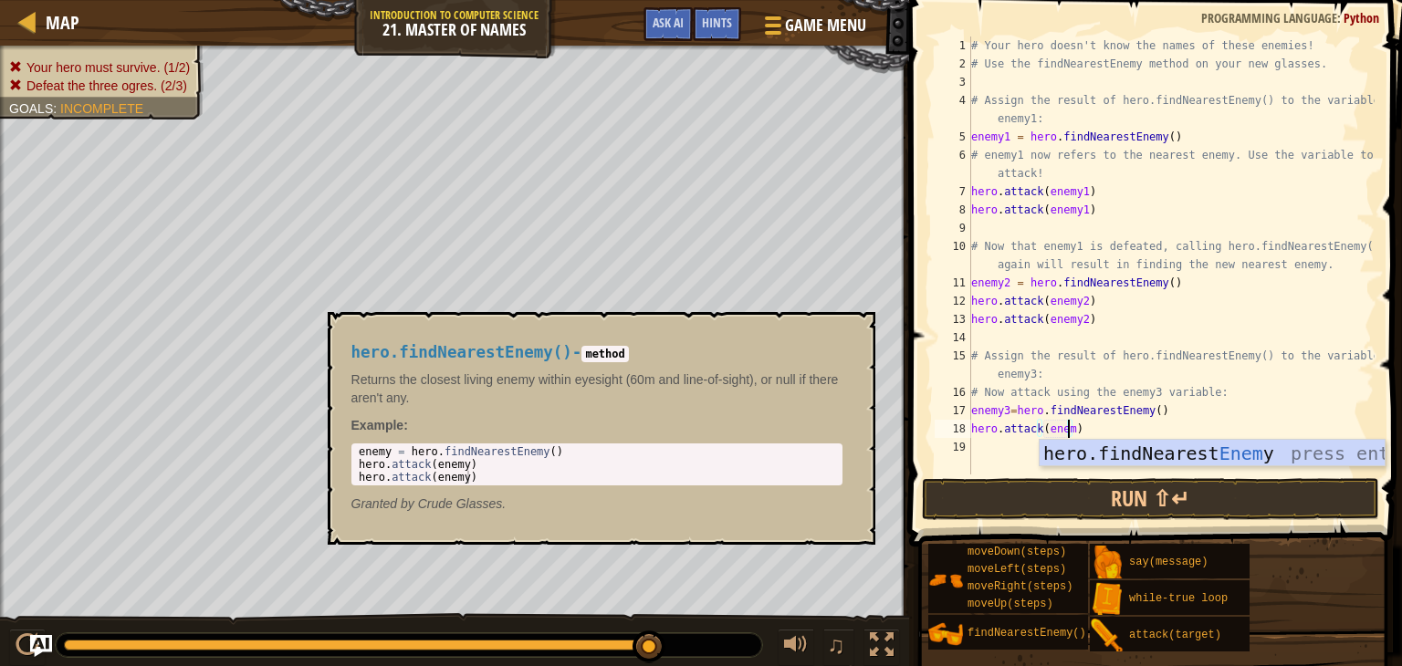
scroll to position [8, 7]
type textarea "hero.attack(enemy3)"
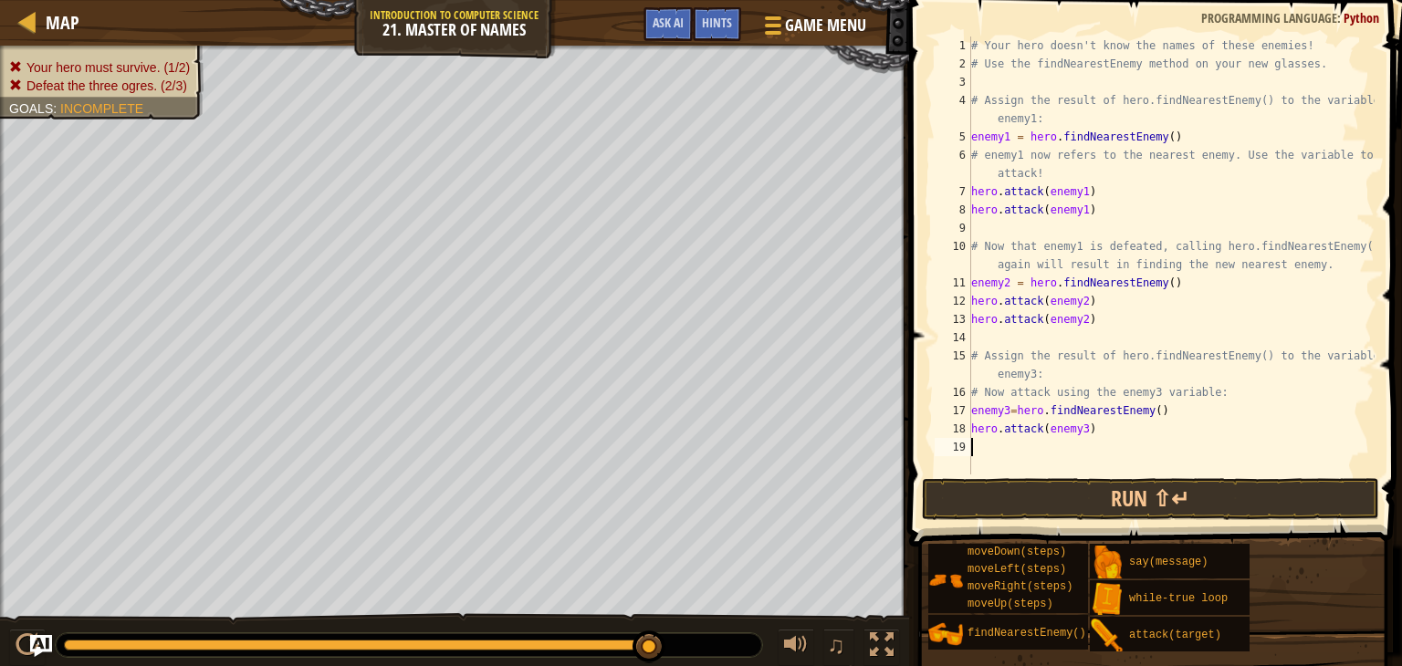
click at [993, 444] on div "# Your hero doesn't know the names of these enemies! # Use the findNearestEnemy…" at bounding box center [1170, 274] width 407 height 475
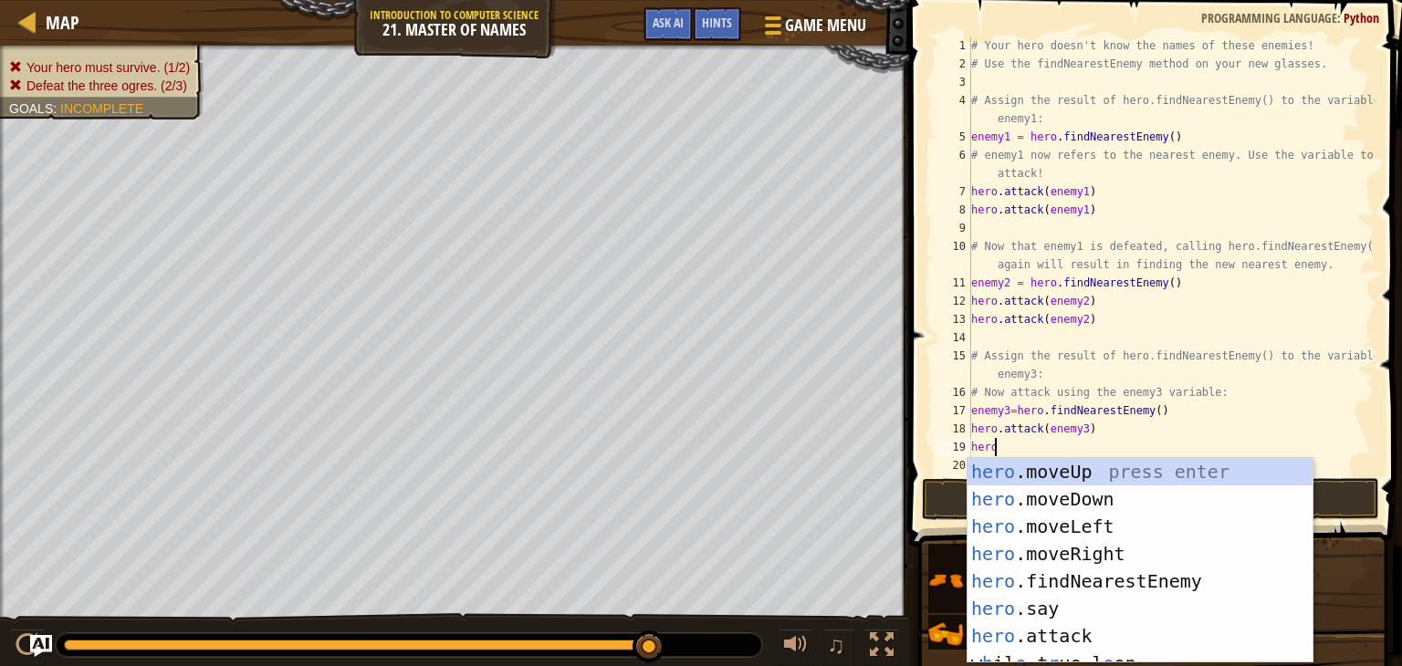
scroll to position [8, 0]
click at [1023, 626] on div "hero .moveUp press enter hero .moveDown press enter hero .moveLeft press enter …" at bounding box center [1139, 588] width 345 height 260
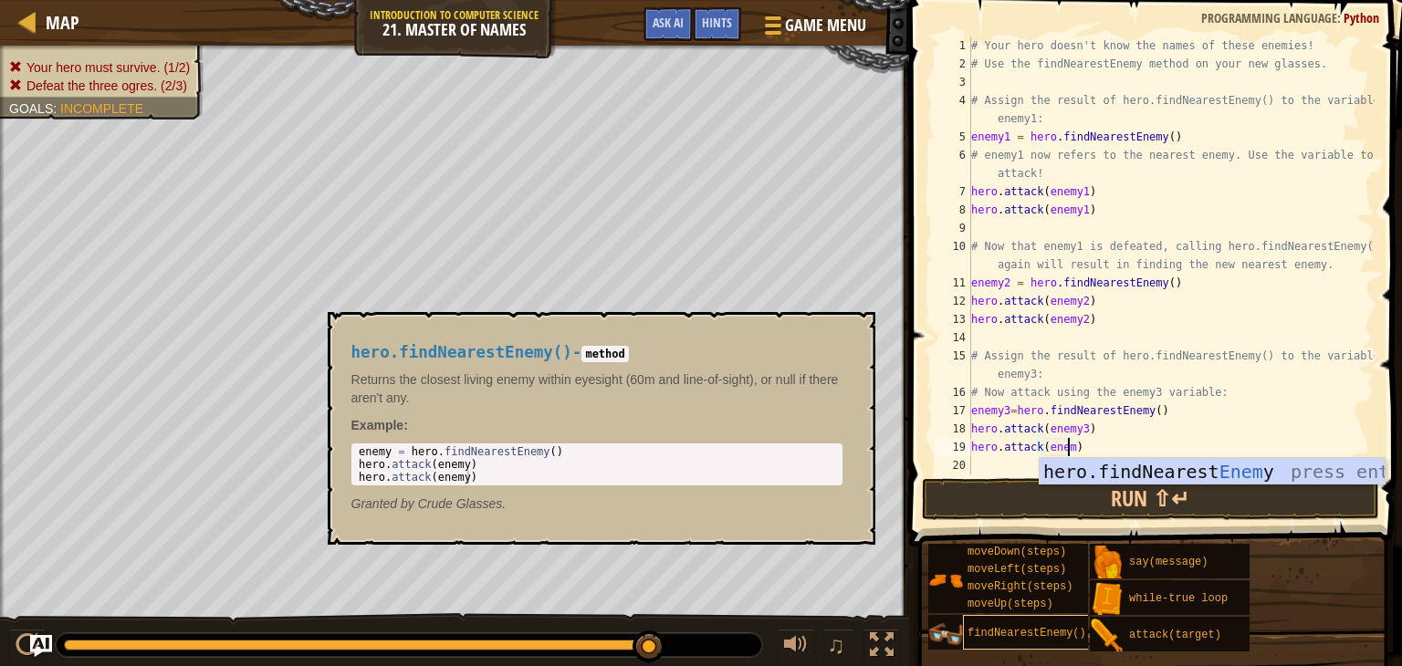
scroll to position [8, 7]
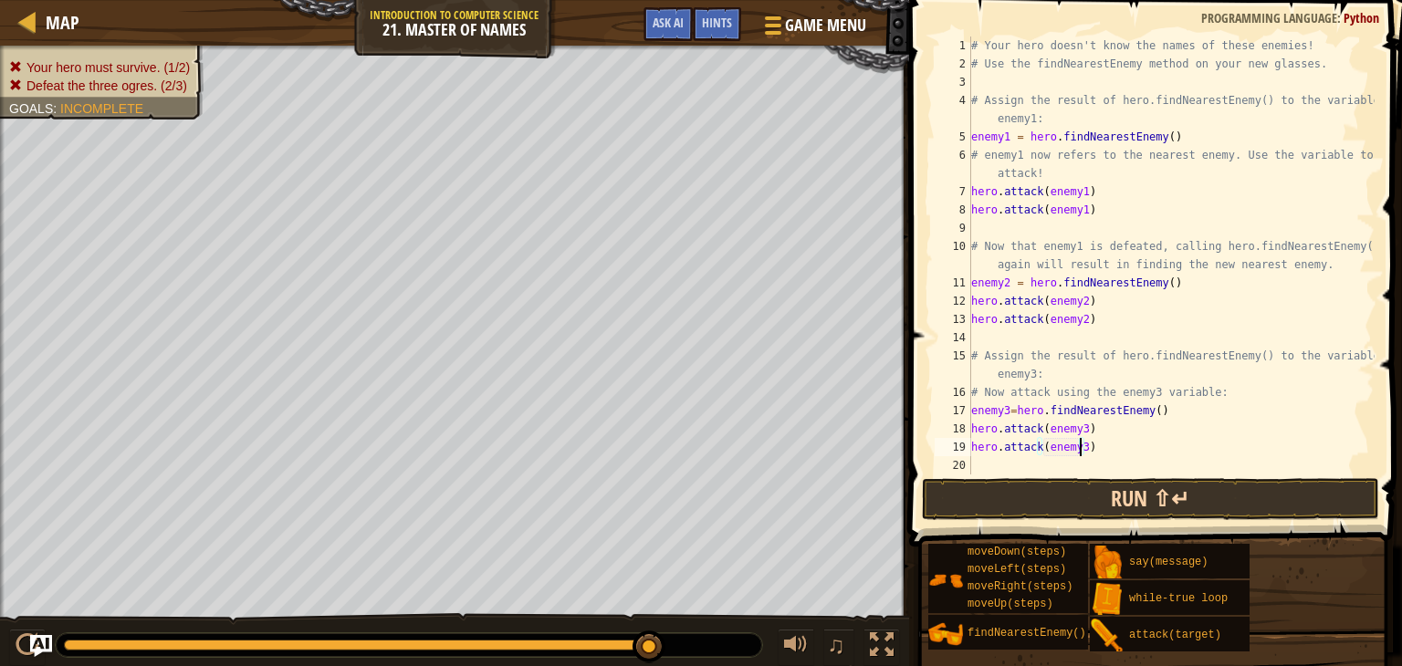
type textarea "hero.attack(enemy3)"
click at [1017, 506] on button "Run ⇧↵" at bounding box center [1150, 499] width 457 height 42
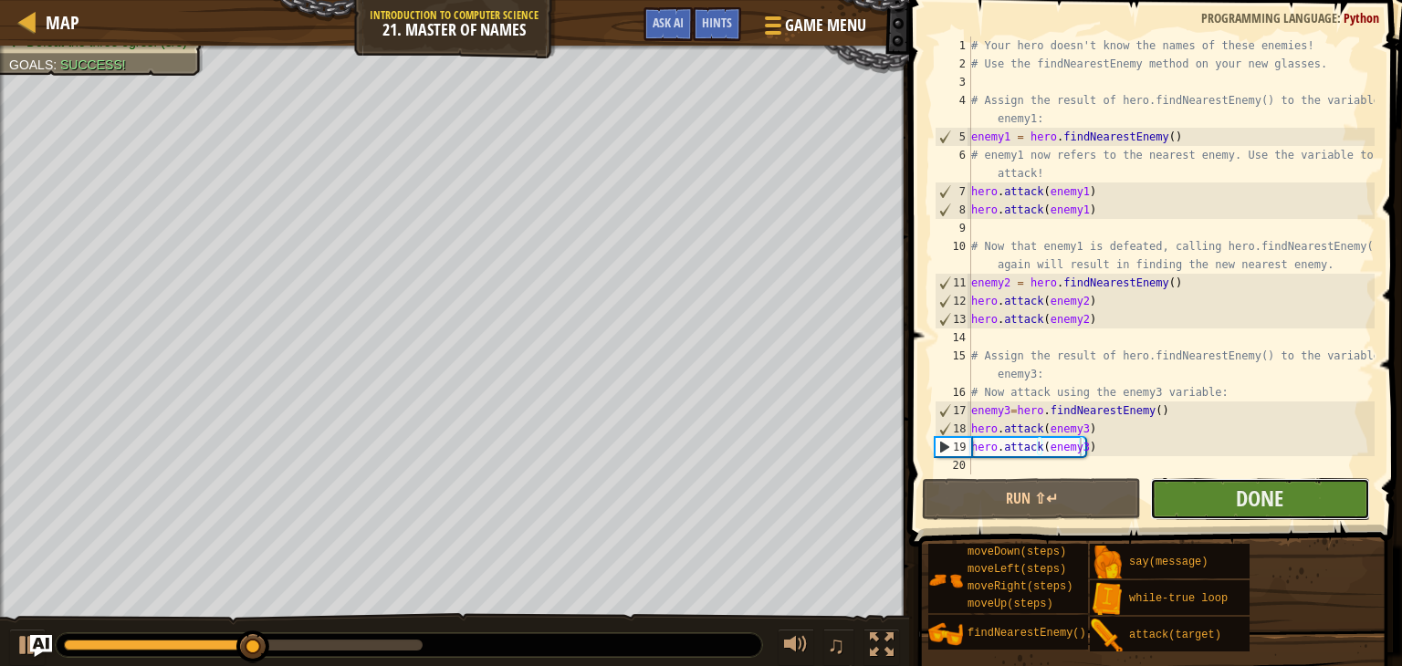
click at [1181, 482] on button "Done" at bounding box center [1259, 499] width 219 height 42
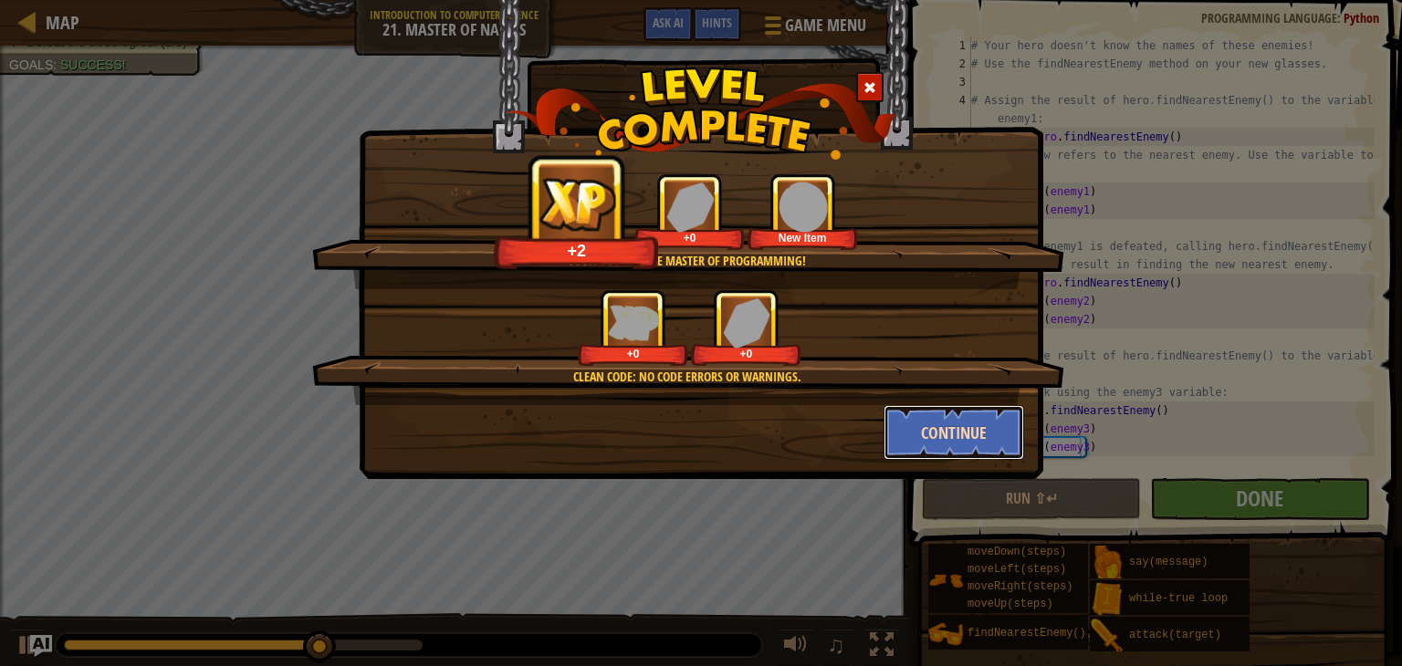
click at [984, 412] on button "Continue" at bounding box center [953, 432] width 141 height 55
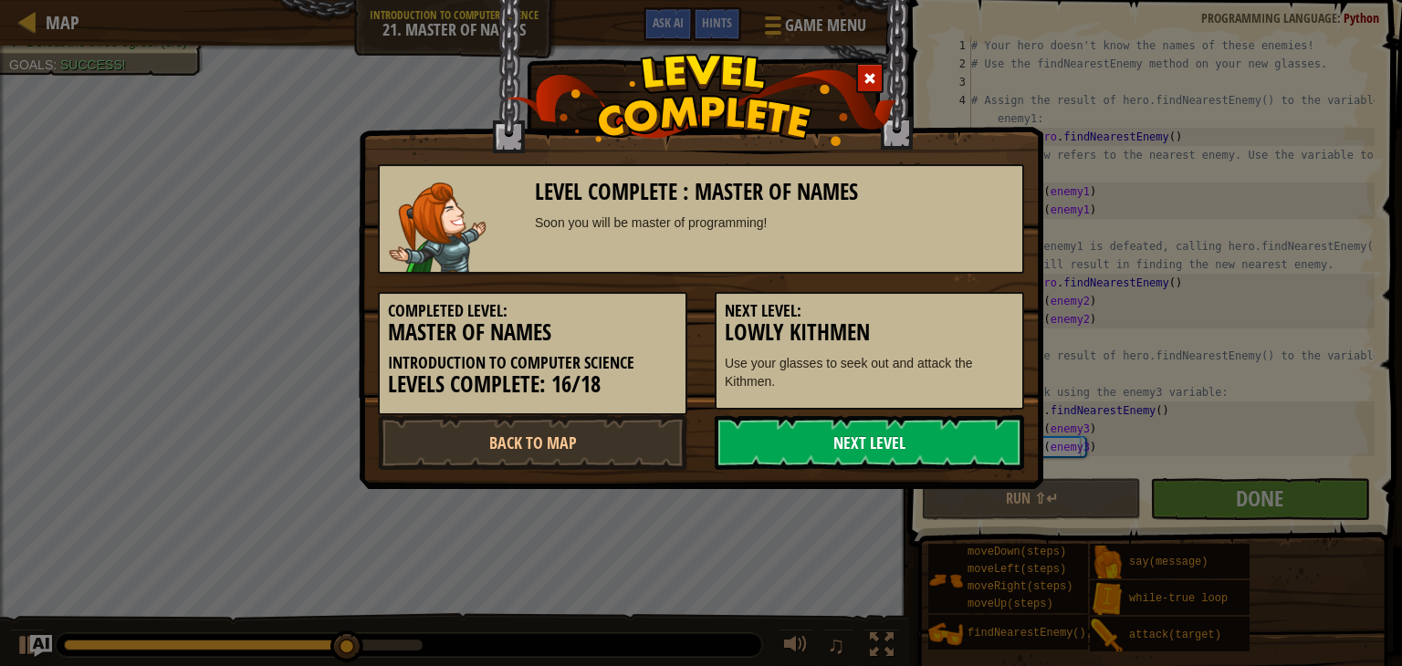
click at [956, 436] on link "Next Level" at bounding box center [869, 442] width 309 height 55
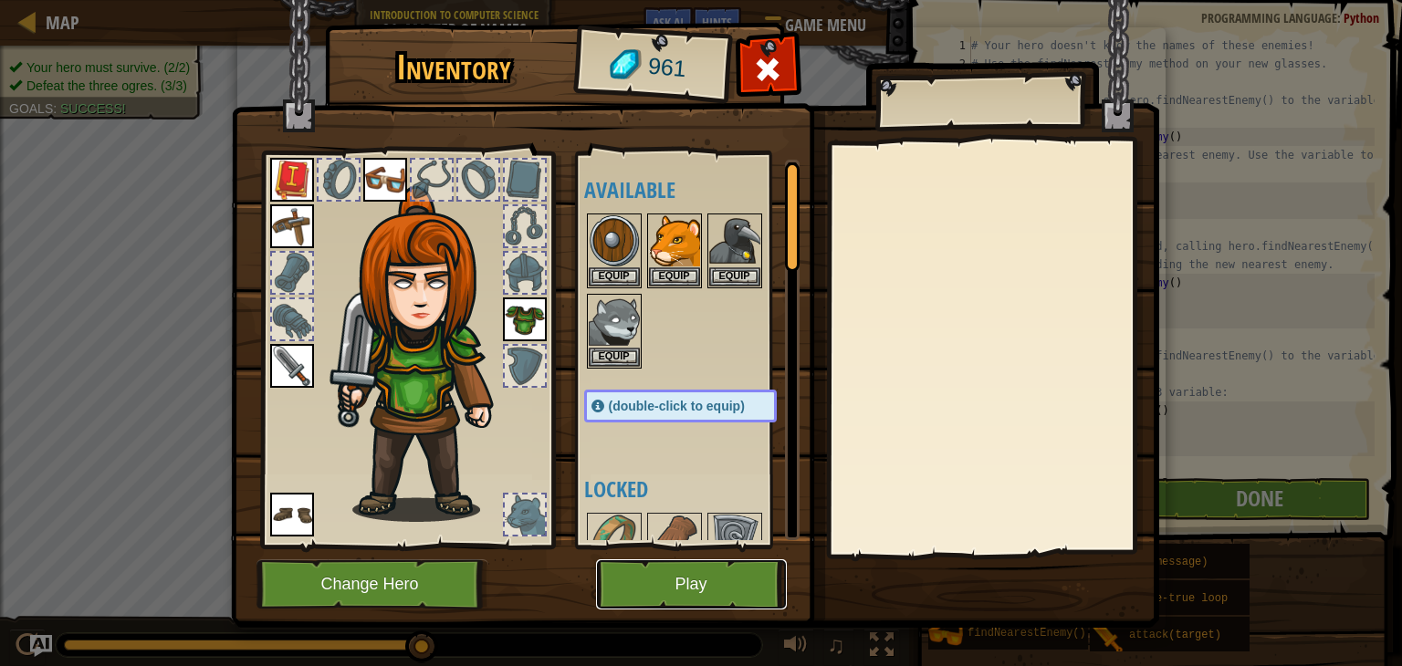
click at [711, 576] on button "Play" at bounding box center [691, 584] width 191 height 50
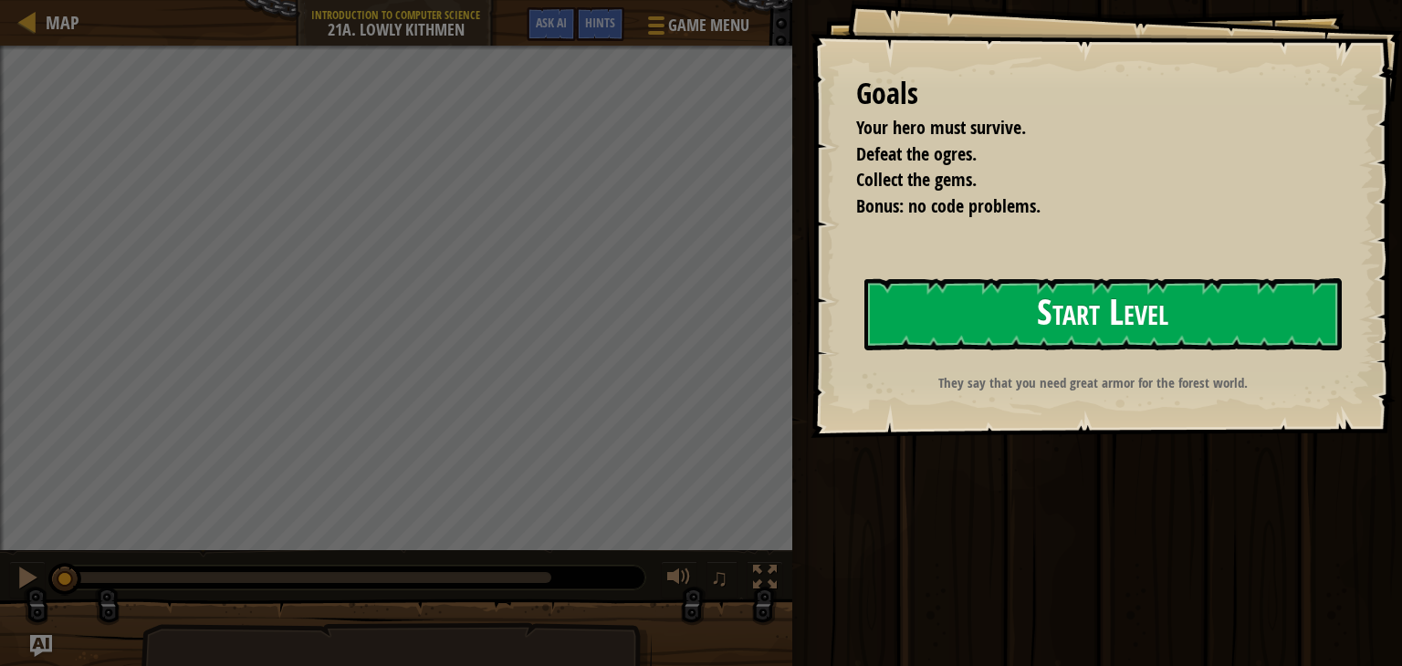
click at [985, 333] on button "Start Level" at bounding box center [1102, 314] width 477 height 72
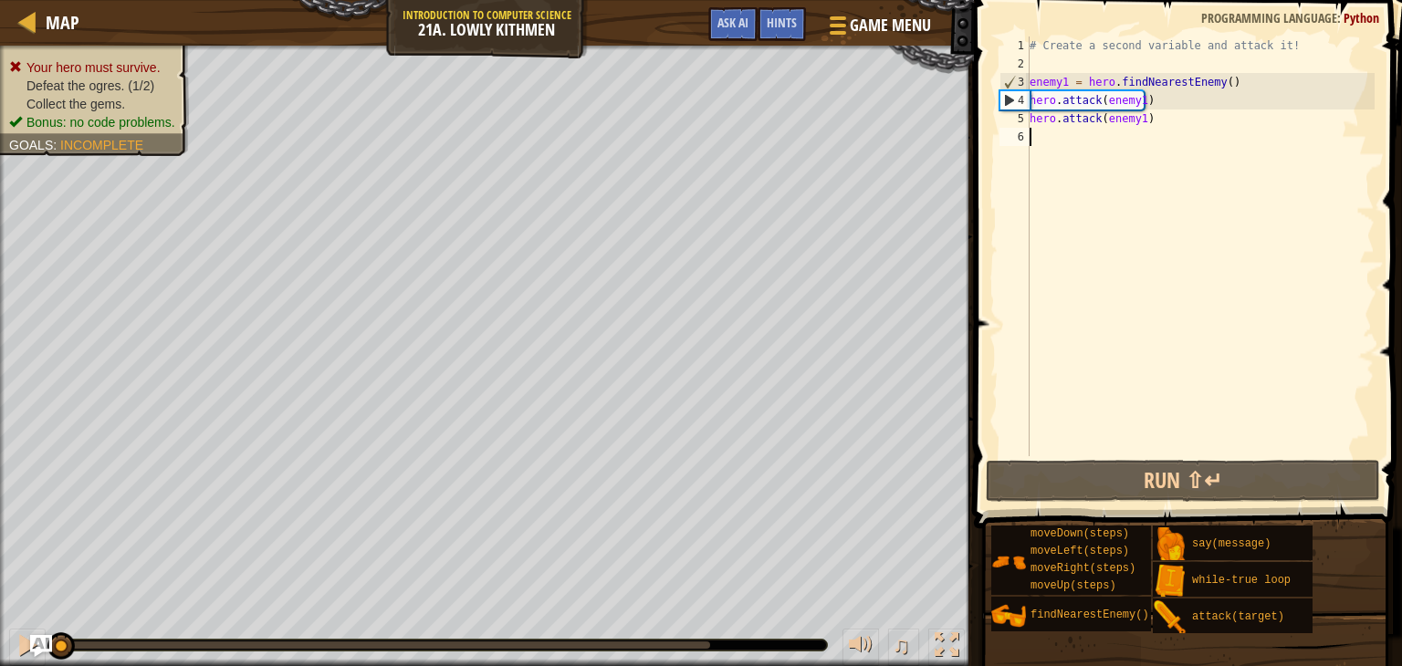
click at [1053, 149] on div "# Create a second variable and attack it! enemy1 = hero . findNearestEnemy ( ) …" at bounding box center [1200, 265] width 349 height 456
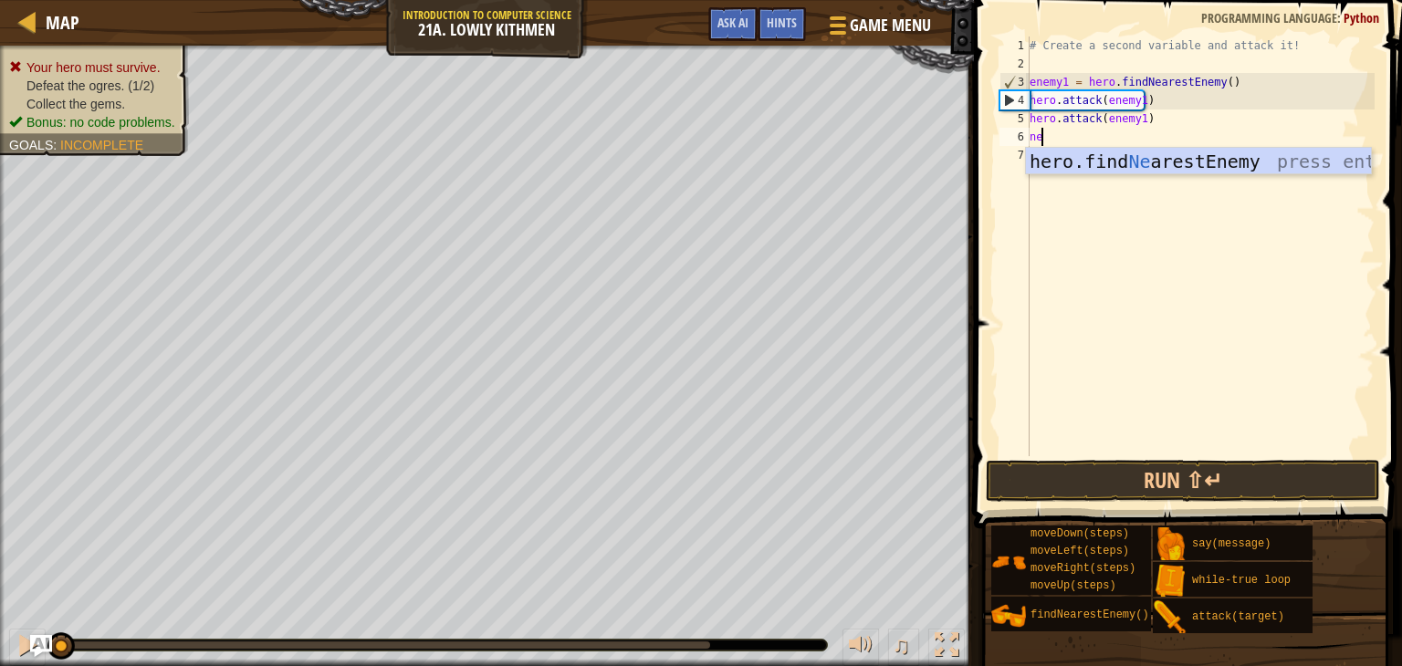
scroll to position [8, 0]
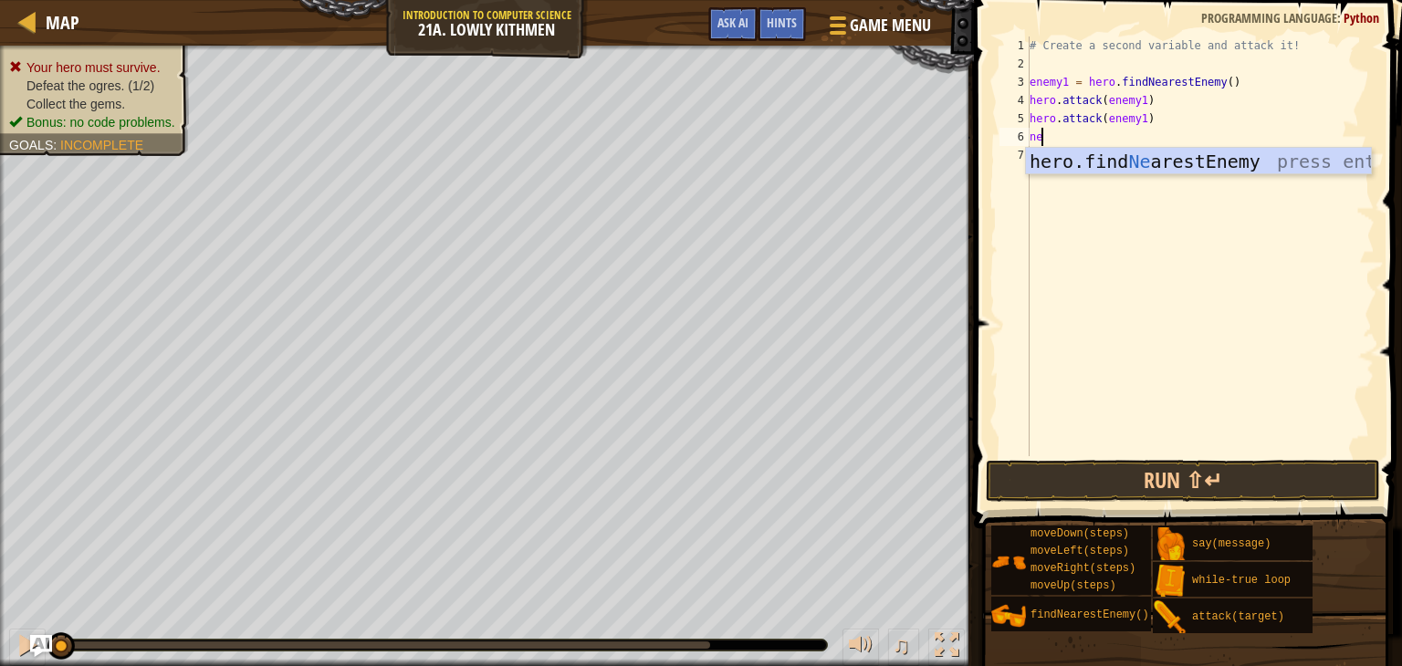
type textarea "n"
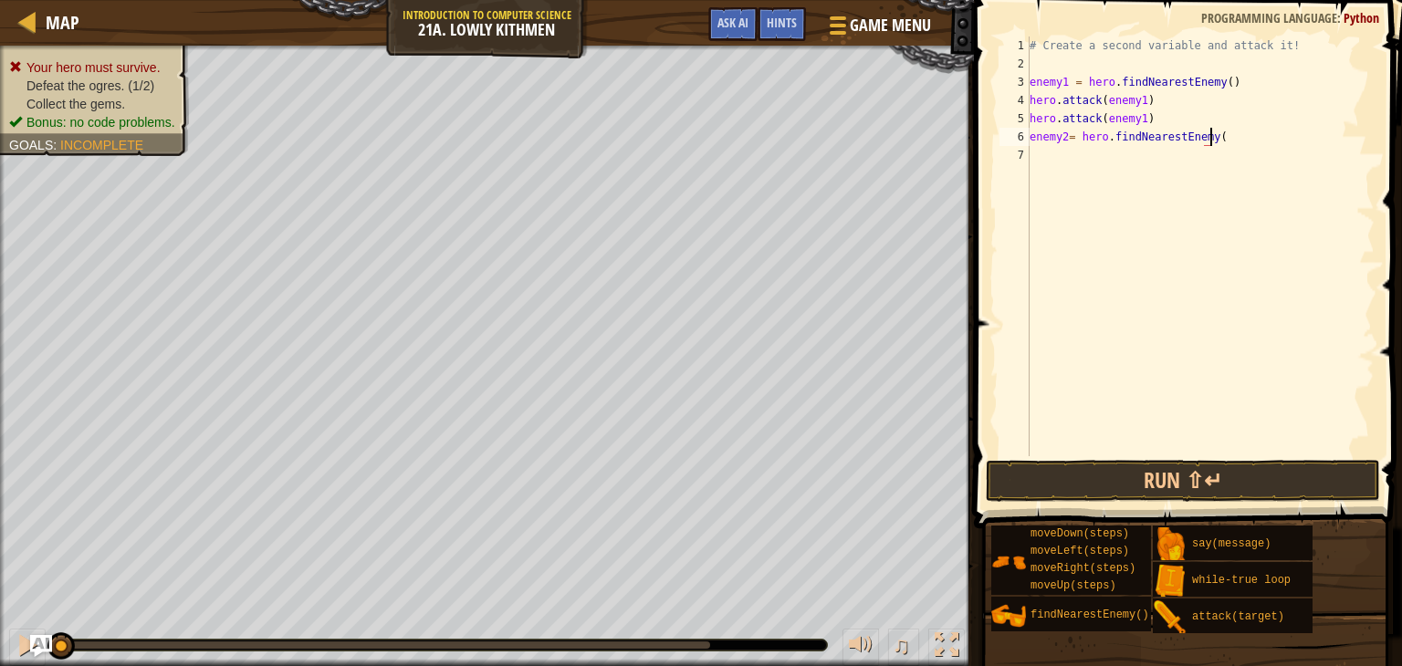
type textarea "enemy2= hero.findNearestEnemy()"
click at [1044, 162] on div "# Create a second variable and attack it! enemy1 = hero . findNearestEnemy ( ) …" at bounding box center [1200, 265] width 349 height 456
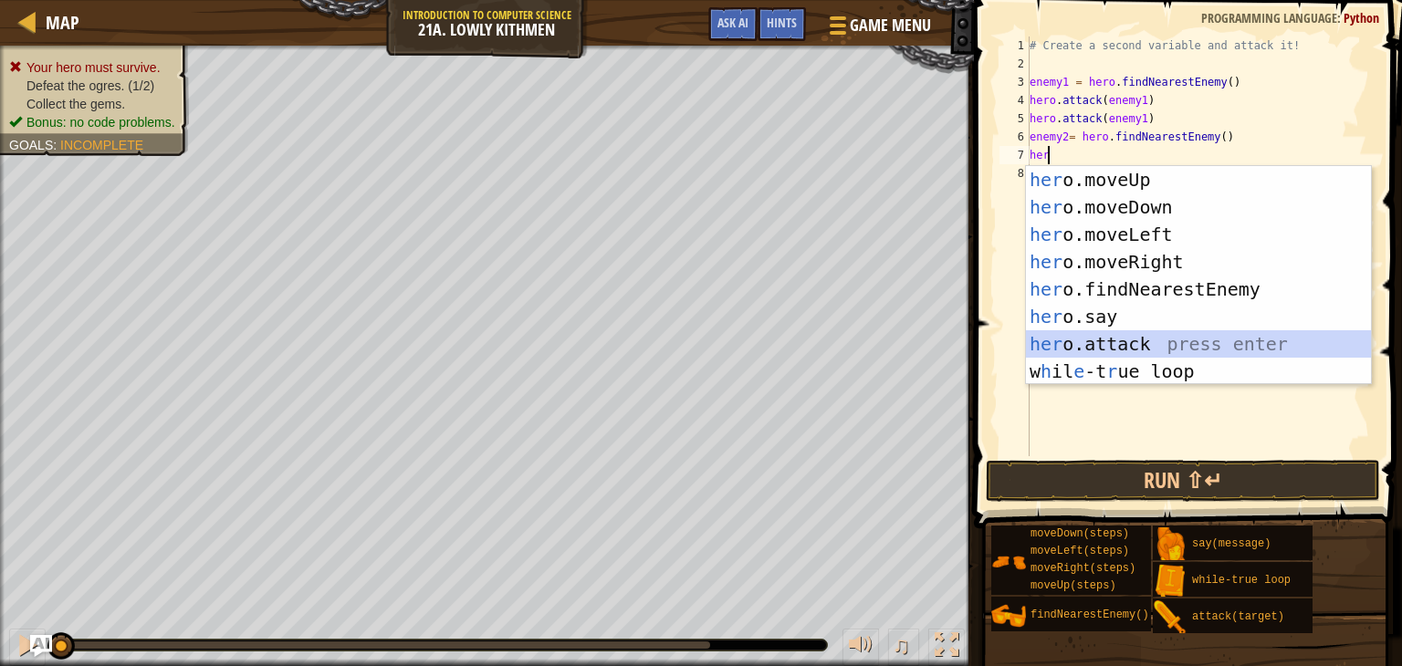
click at [1068, 339] on div "her o.moveUp press enter her o.moveDown press enter her o.moveLeft press enter …" at bounding box center [1198, 303] width 345 height 274
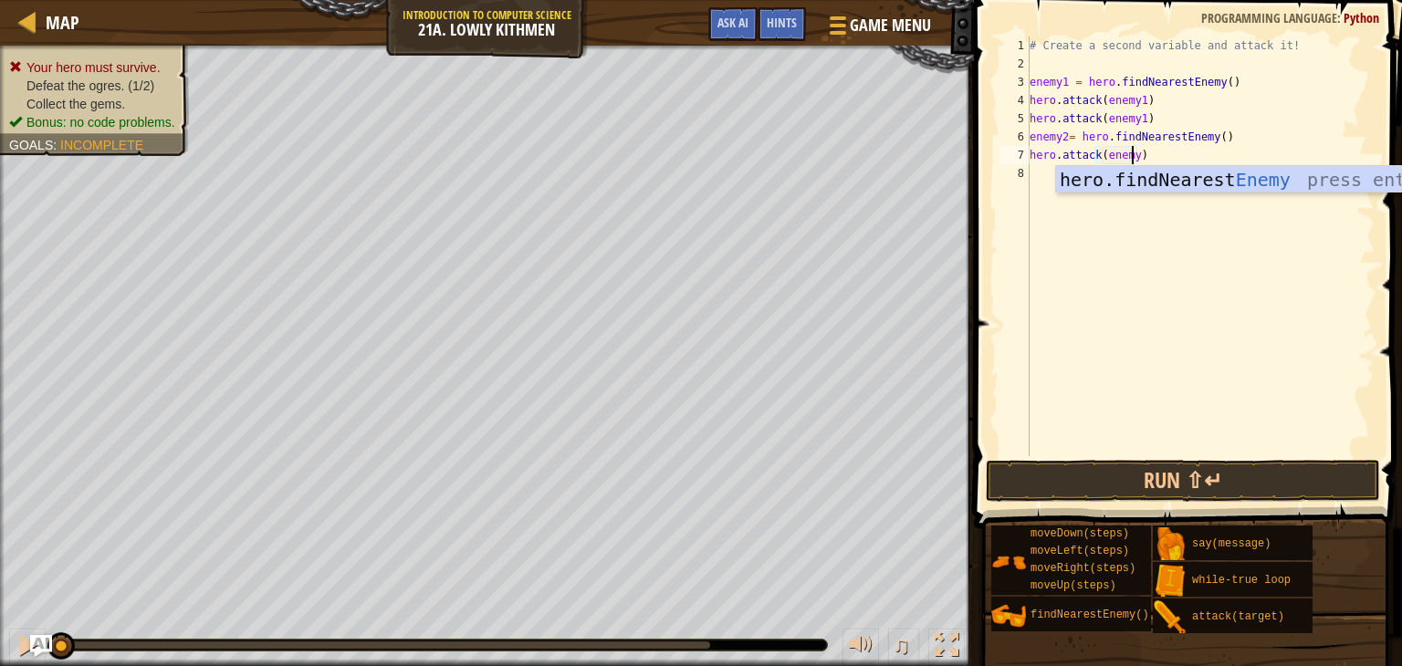
scroll to position [8, 7]
type textarea "hero.attack(enemy2)"
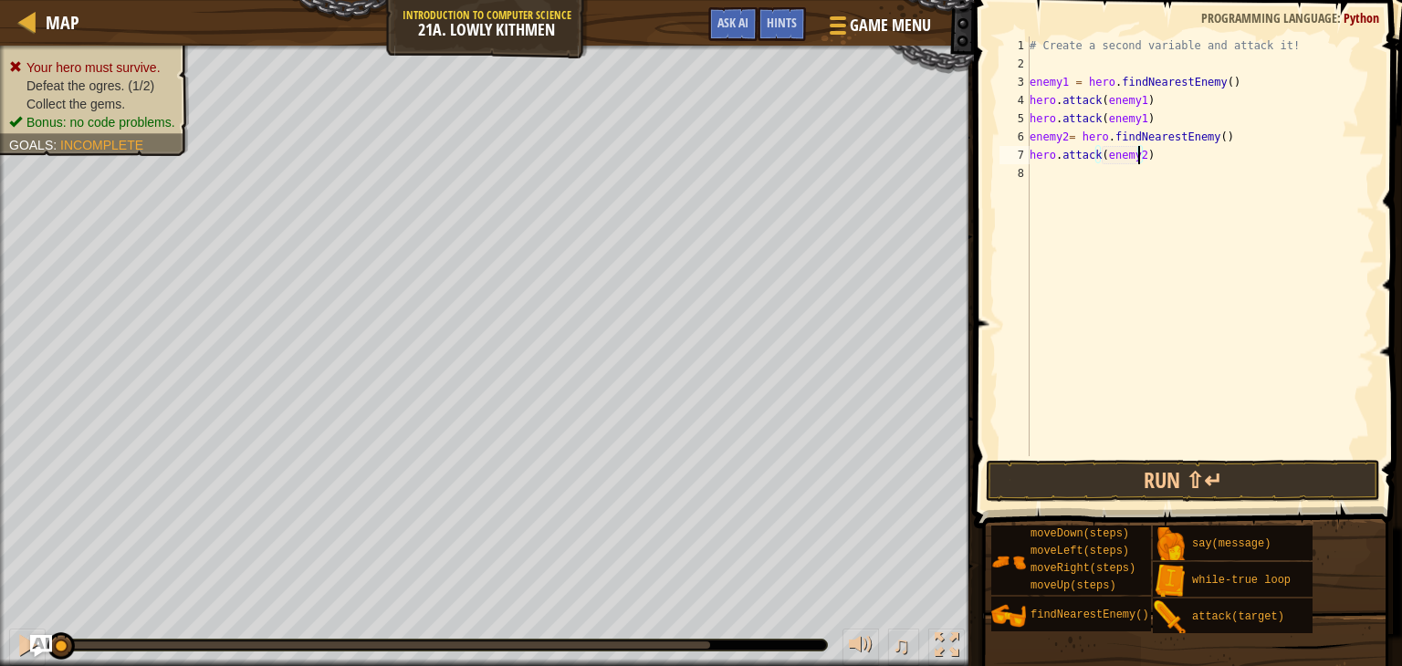
click at [1035, 174] on div "# Create a second variable and attack it! enemy1 = hero . findNearestEnemy ( ) …" at bounding box center [1200, 265] width 349 height 456
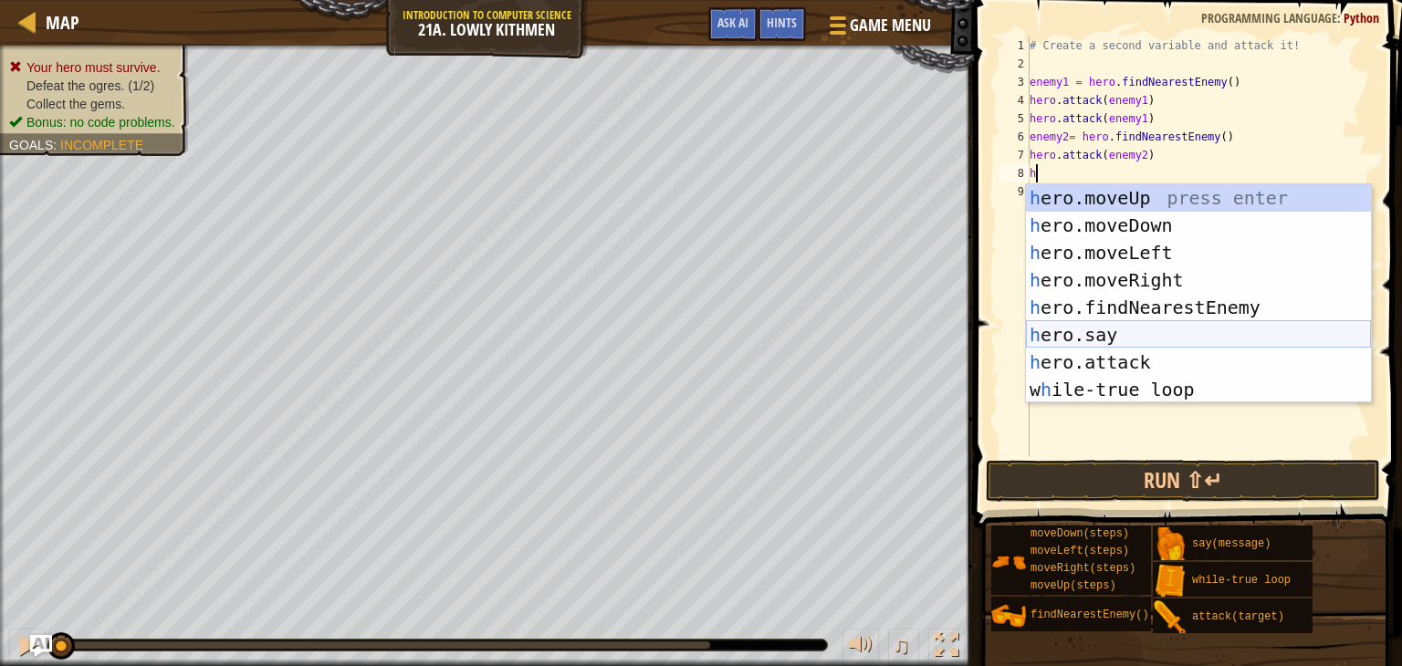
click at [1059, 345] on div "h ero.moveUp press enter h ero.moveDown press enter h ero.moveLeft press enter …" at bounding box center [1198, 321] width 345 height 274
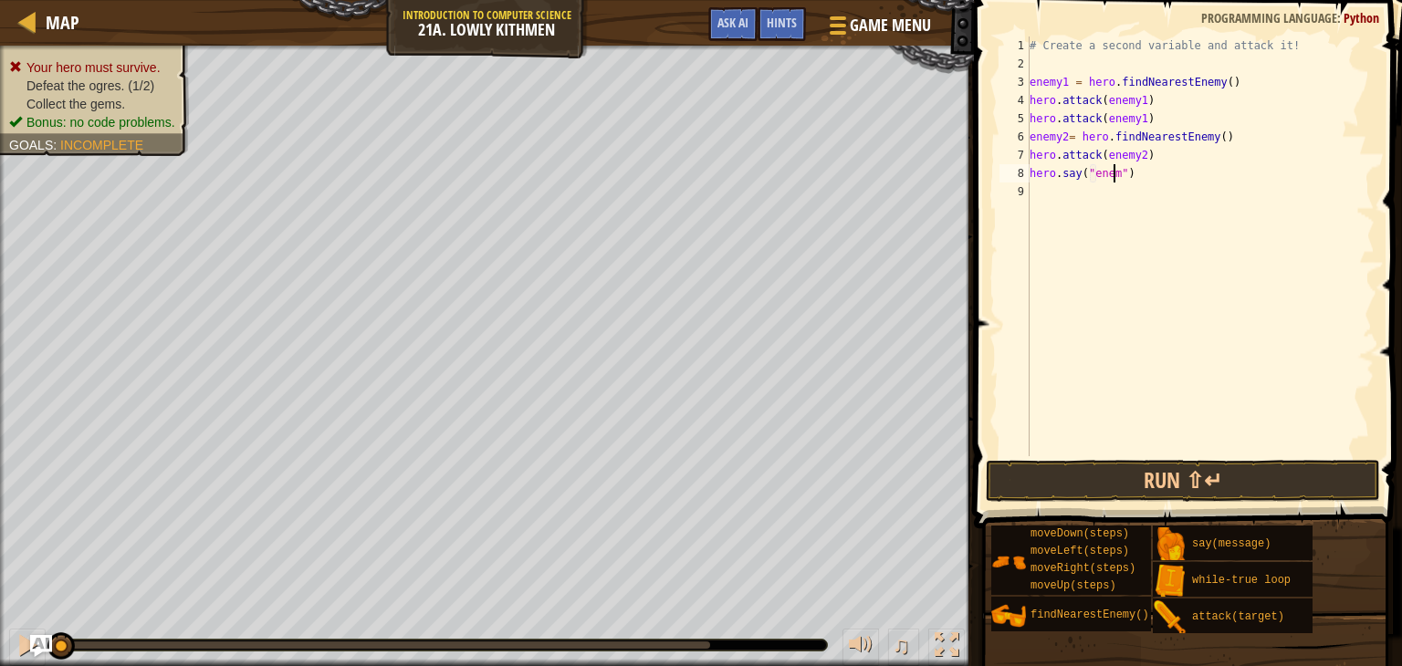
scroll to position [8, 7]
click at [1073, 171] on div "# Create a second variable and attack it! enemy1 = hero . findNearestEnemy ( ) …" at bounding box center [1200, 265] width 349 height 456
click at [1079, 171] on div "# Create a second variable and attack it! enemy1 = hero . findNearestEnemy ( ) …" at bounding box center [1200, 265] width 349 height 456
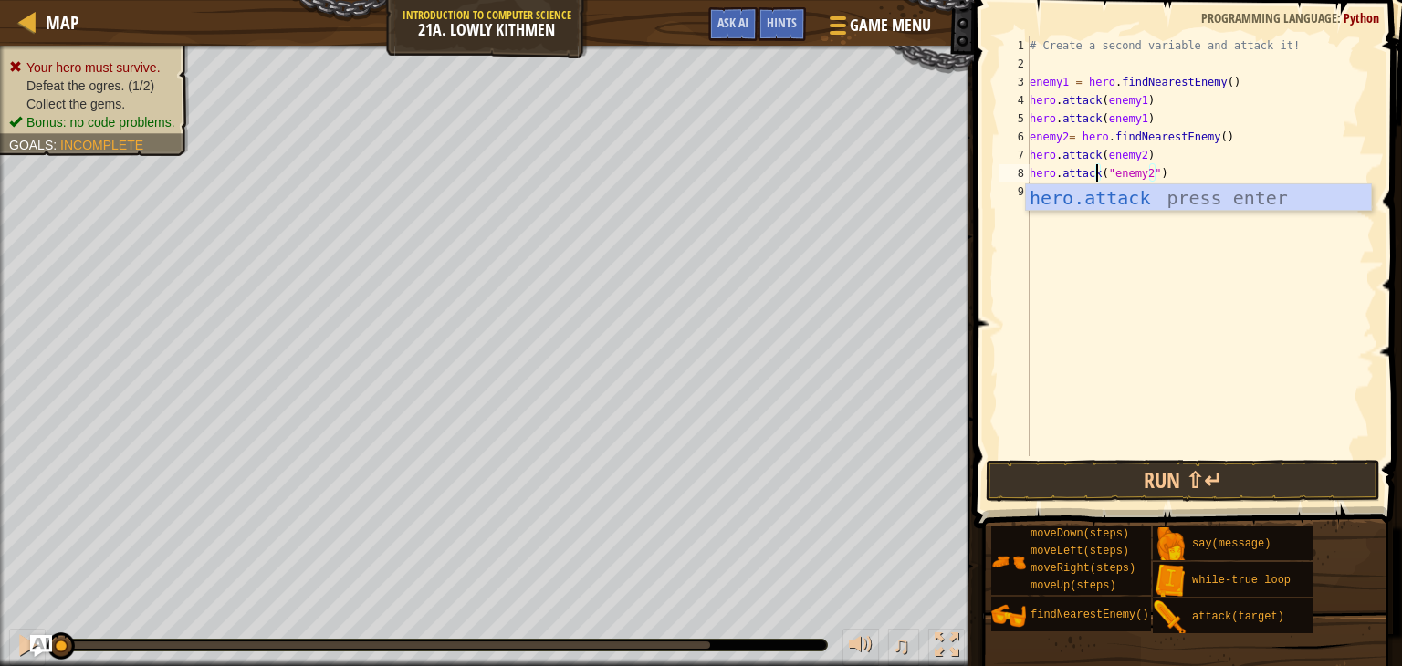
scroll to position [8, 5]
click at [1054, 191] on div "hero.attack press enter" at bounding box center [1198, 225] width 345 height 82
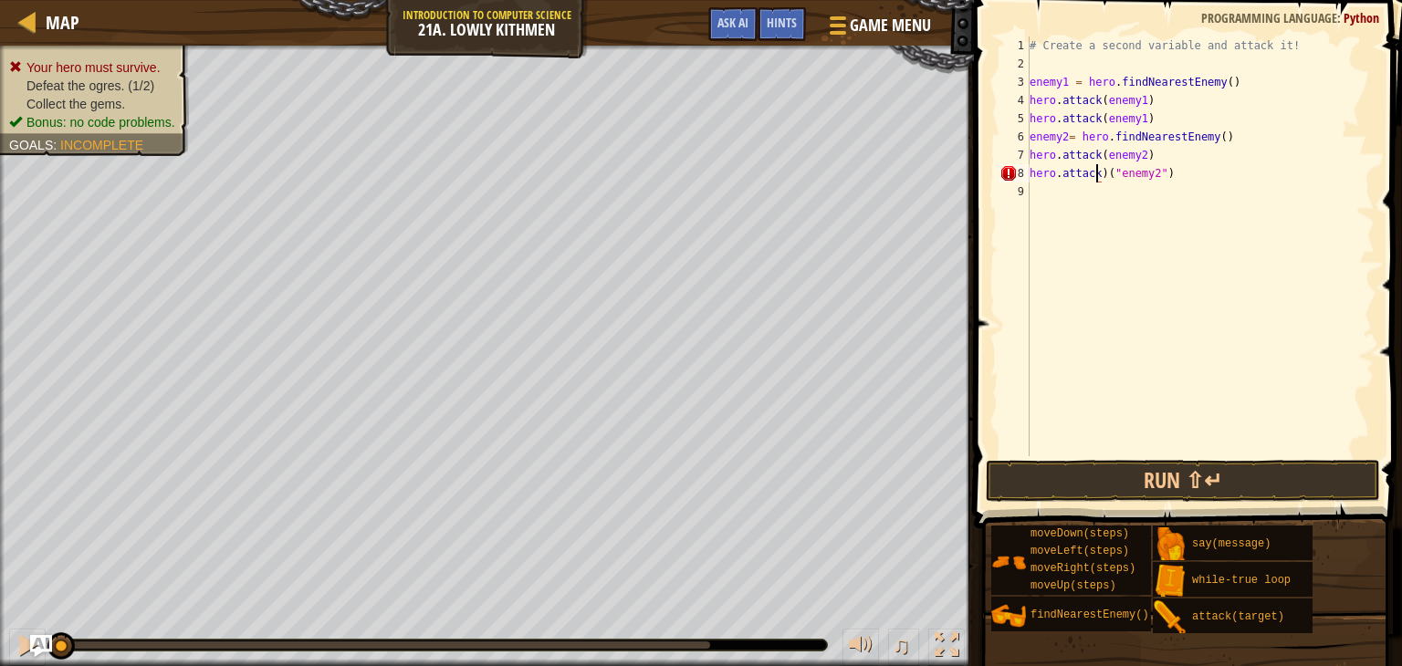
click at [1103, 178] on div "# Create a second variable and attack it! enemy1 = hero . findNearestEnemy ( ) …" at bounding box center [1200, 265] width 349 height 456
type textarea "hero.attack("enemy2")"
click at [1052, 196] on div "# Create a second variable and attack it! enemy1 = hero . findNearestEnemy ( ) …" at bounding box center [1200, 265] width 349 height 456
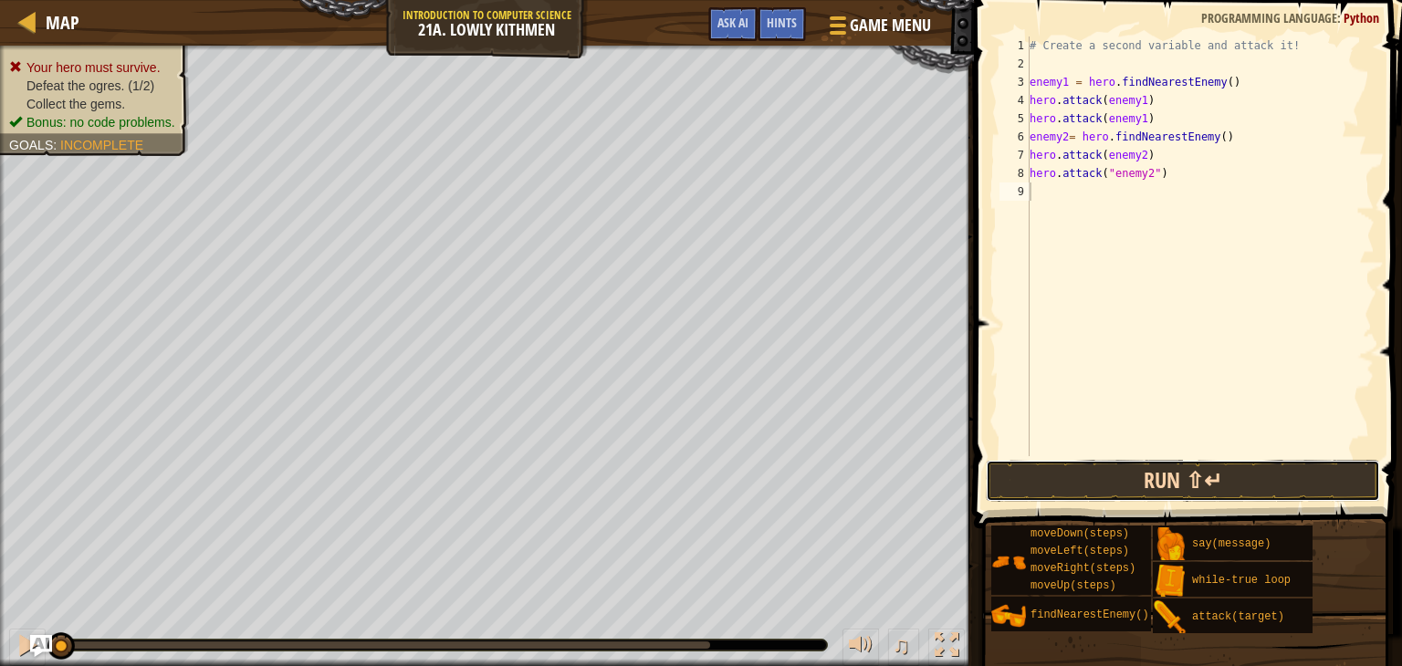
click at [1022, 475] on button "Run ⇧↵" at bounding box center [1183, 481] width 394 height 42
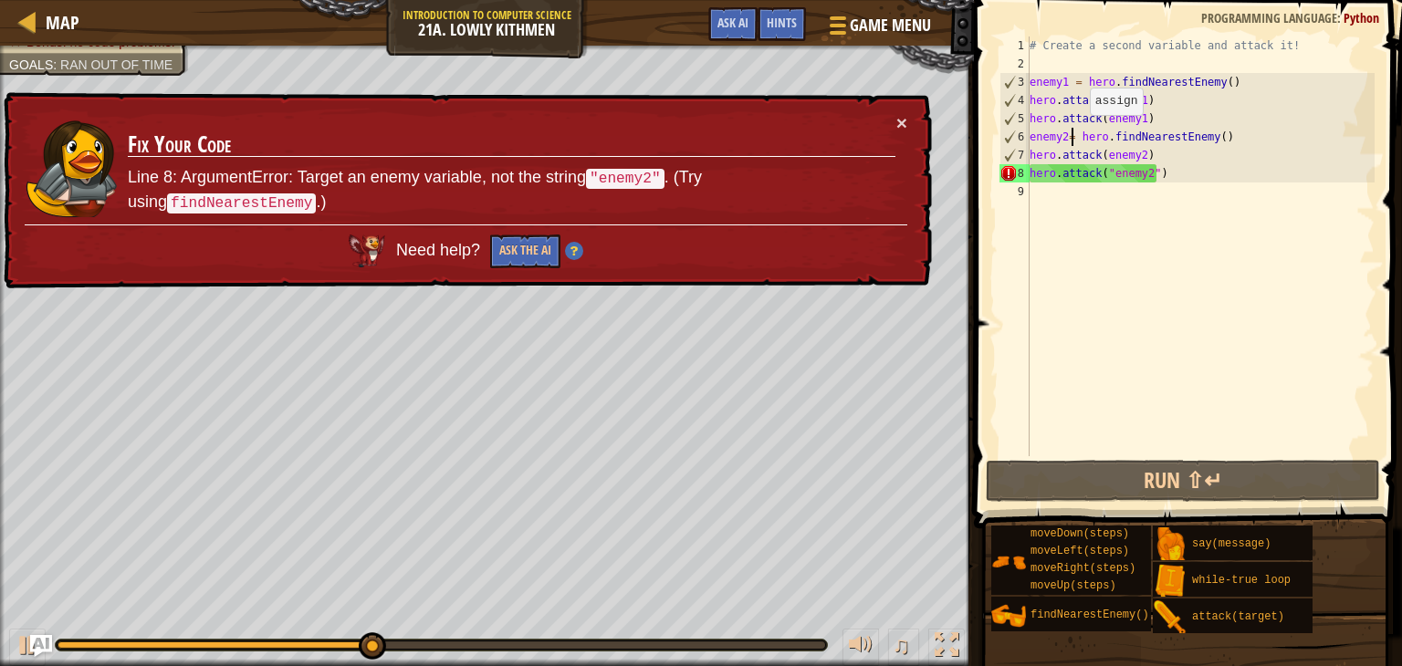
click at [1073, 132] on div "# Create a second variable and attack it! enemy1 = hero . findNearestEnemy ( ) …" at bounding box center [1200, 265] width 349 height 456
type textarea "enemy2= hero.findNearestEnemy()"
click at [1073, 134] on div "# Create a second variable and attack it! enemy1 = hero . findNearestEnemy ( ) …" at bounding box center [1200, 265] width 349 height 456
drag, startPoint x: 1078, startPoint y: 133, endPoint x: 1034, endPoint y: 199, distance: 79.0
click at [1034, 199] on div "# Create a second variable and attack it! enemy1 = hero . findNearestEnemy ( ) …" at bounding box center [1200, 265] width 349 height 456
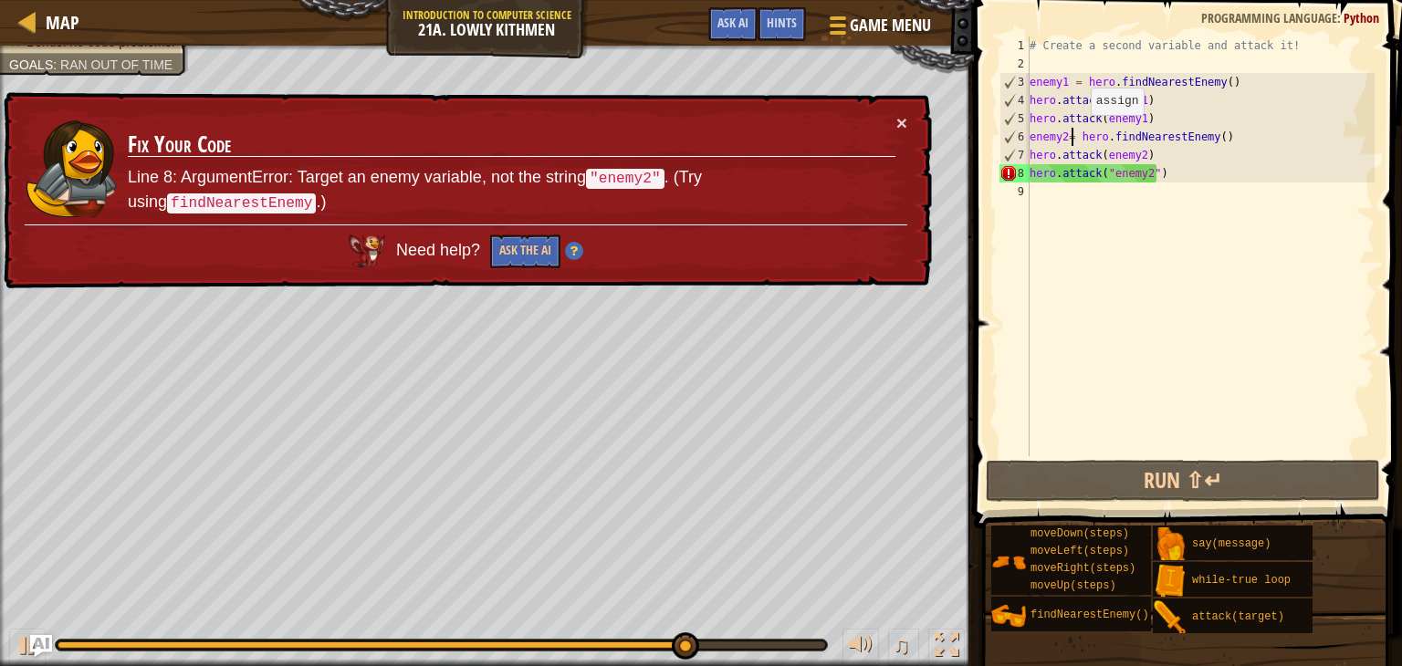
click at [1074, 132] on div "# Create a second variable and attack it! enemy1 = hero . findNearestEnemy ( ) …" at bounding box center [1200, 265] width 349 height 456
click at [1070, 134] on div "# Create a second variable and attack it! enemy1 = hero . findNearestEnemy ( ) …" at bounding box center [1200, 265] width 349 height 456
click at [1077, 132] on div "# Create a second variable and attack it! enemy1 = hero . findNearestEnemy ( ) …" at bounding box center [1200, 265] width 349 height 456
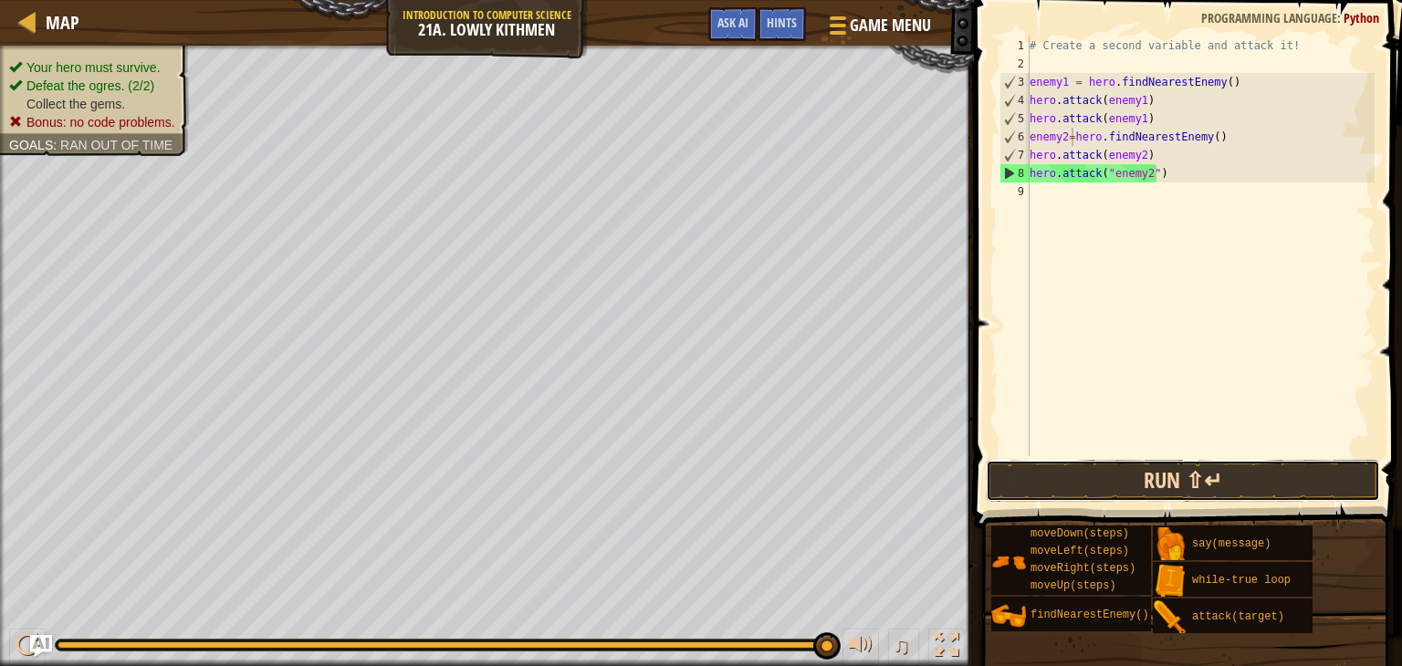
click at [1098, 468] on button "Run ⇧↵" at bounding box center [1183, 481] width 394 height 42
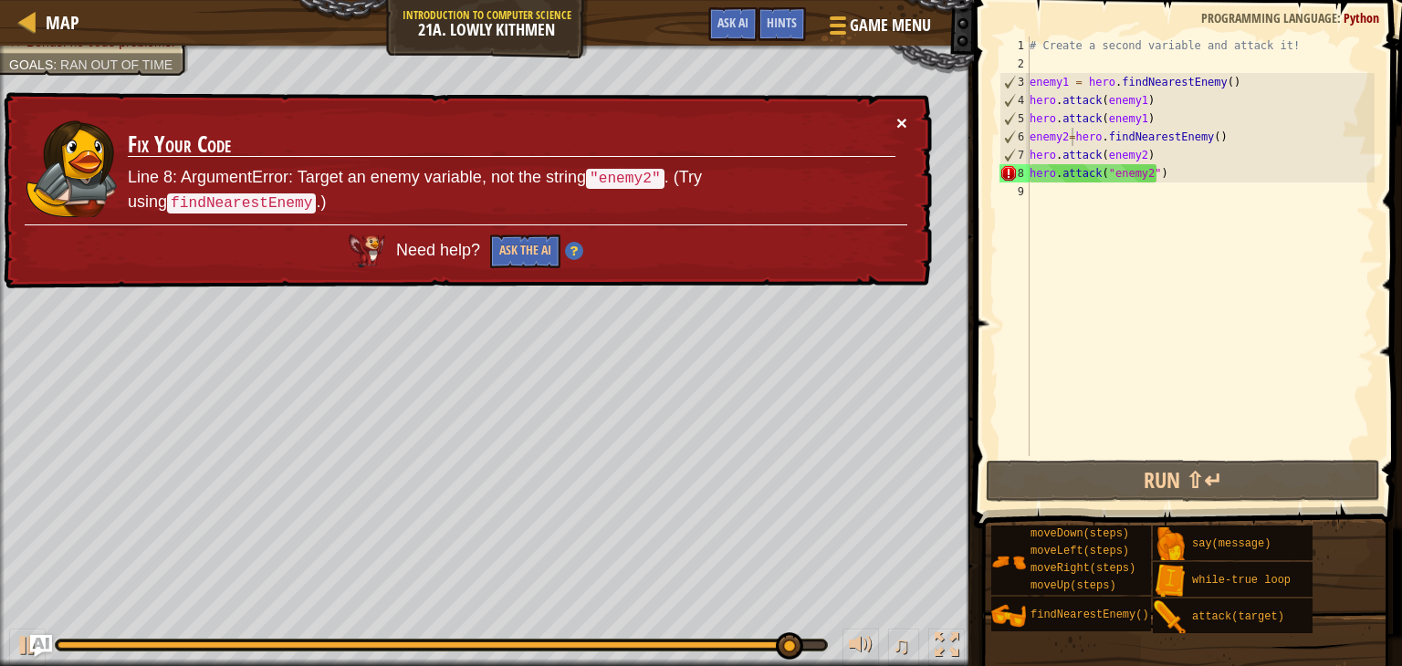
click at [905, 114] on button "×" at bounding box center [901, 122] width 11 height 19
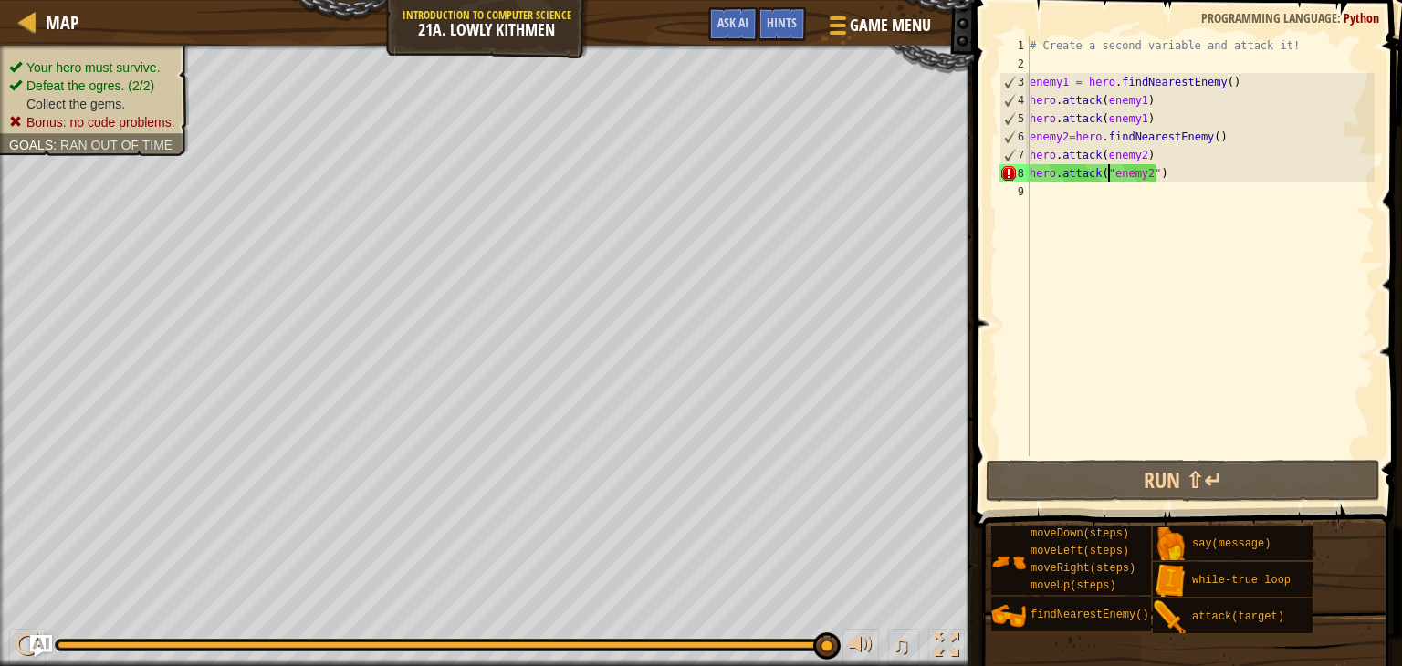
click at [1107, 170] on div "# Create a second variable and attack it! enemy1 = hero . findNearestEnemy ( ) …" at bounding box center [1200, 265] width 349 height 456
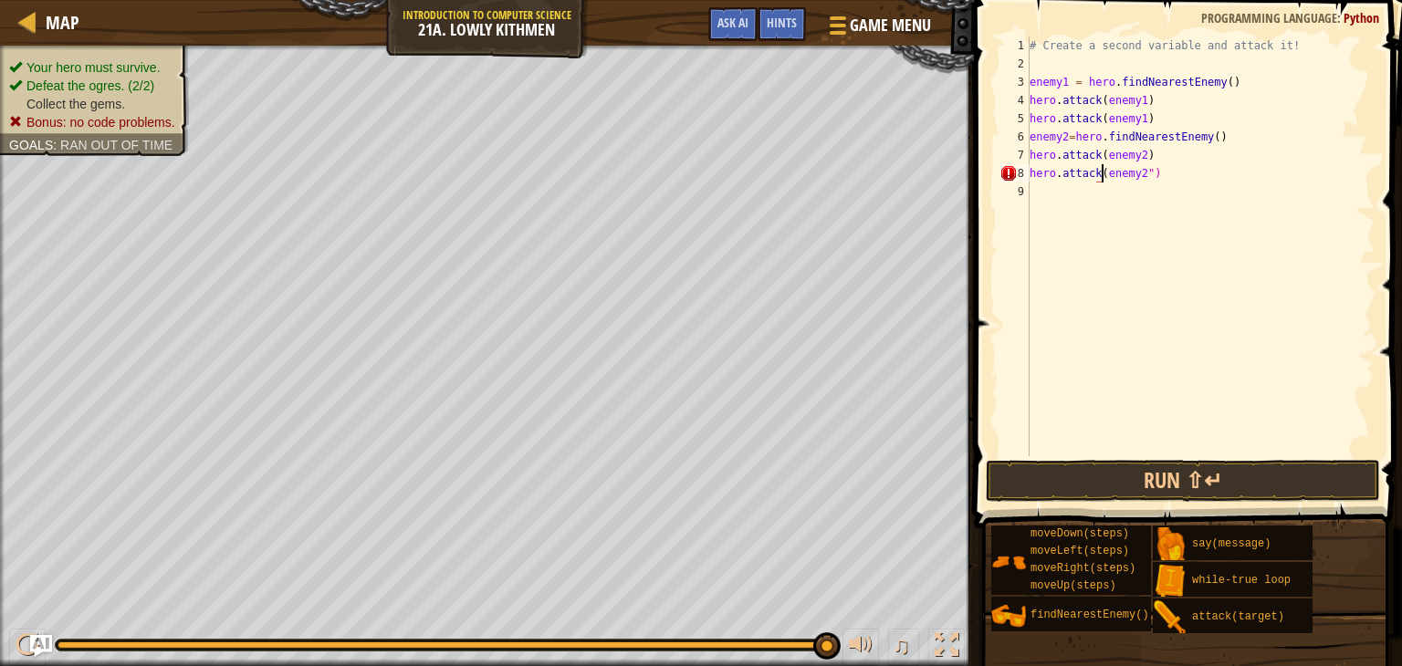
click at [1141, 170] on div "# Create a second variable and attack it! enemy1 = hero . findNearestEnemy ( ) …" at bounding box center [1200, 265] width 349 height 456
type textarea "hero.attack(enemy2)"
click at [1040, 494] on button "Run ⇧↵" at bounding box center [1183, 481] width 394 height 42
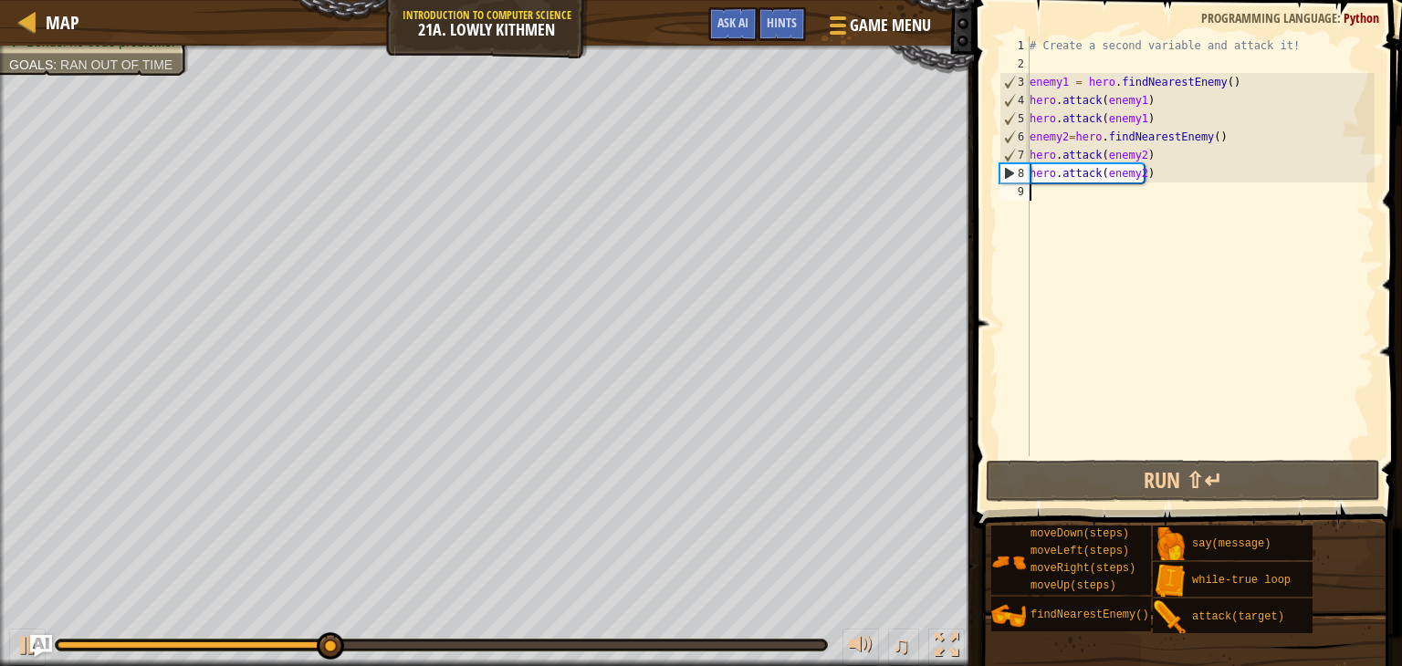
click at [1042, 191] on div "# Create a second variable and attack it! enemy1 = hero . findNearestEnemy ( ) …" at bounding box center [1200, 265] width 349 height 456
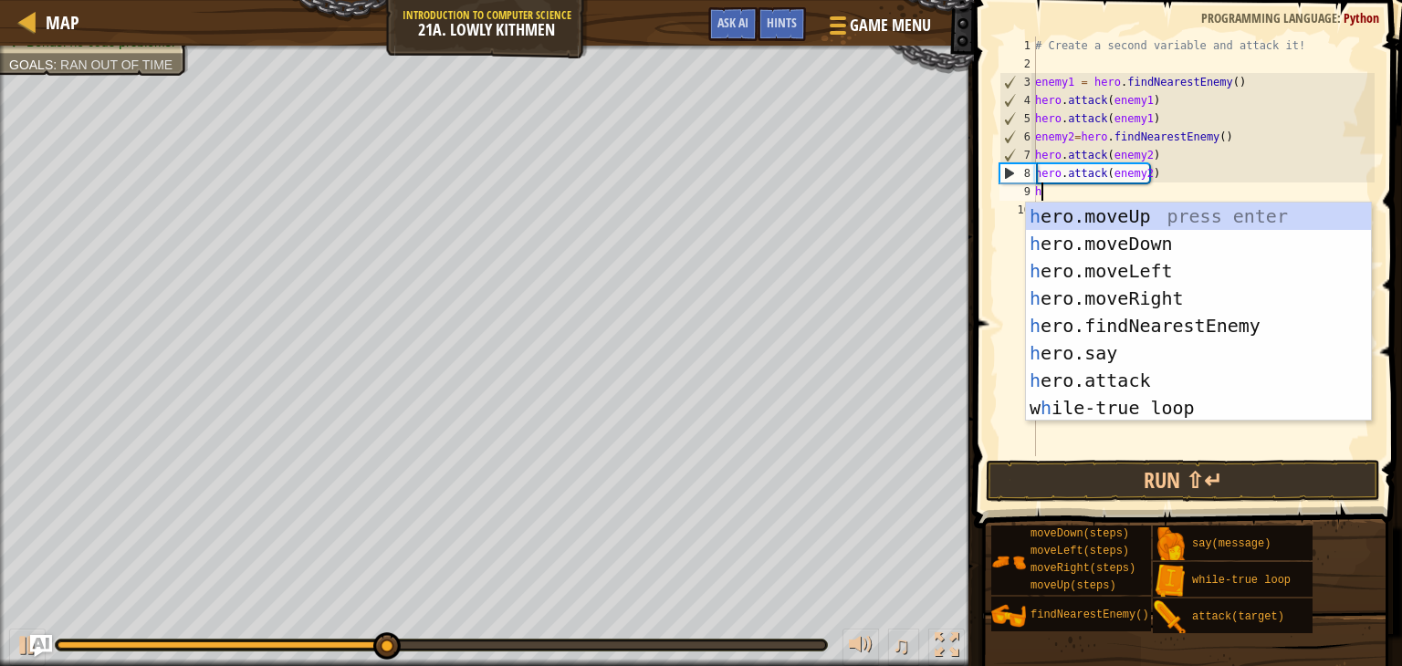
type textarea "he"
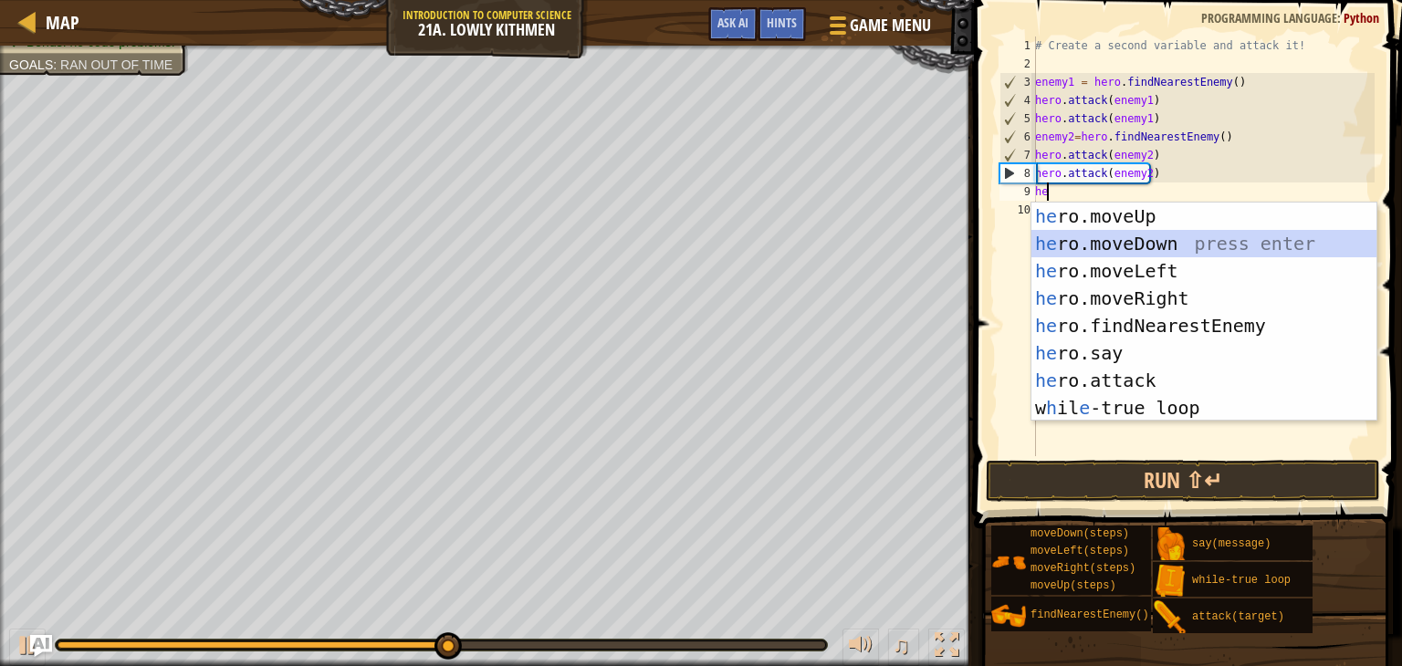
click at [1054, 242] on div "he ro.moveUp press enter he ro.moveDown press enter he ro.moveLeft press enter …" at bounding box center [1203, 340] width 345 height 274
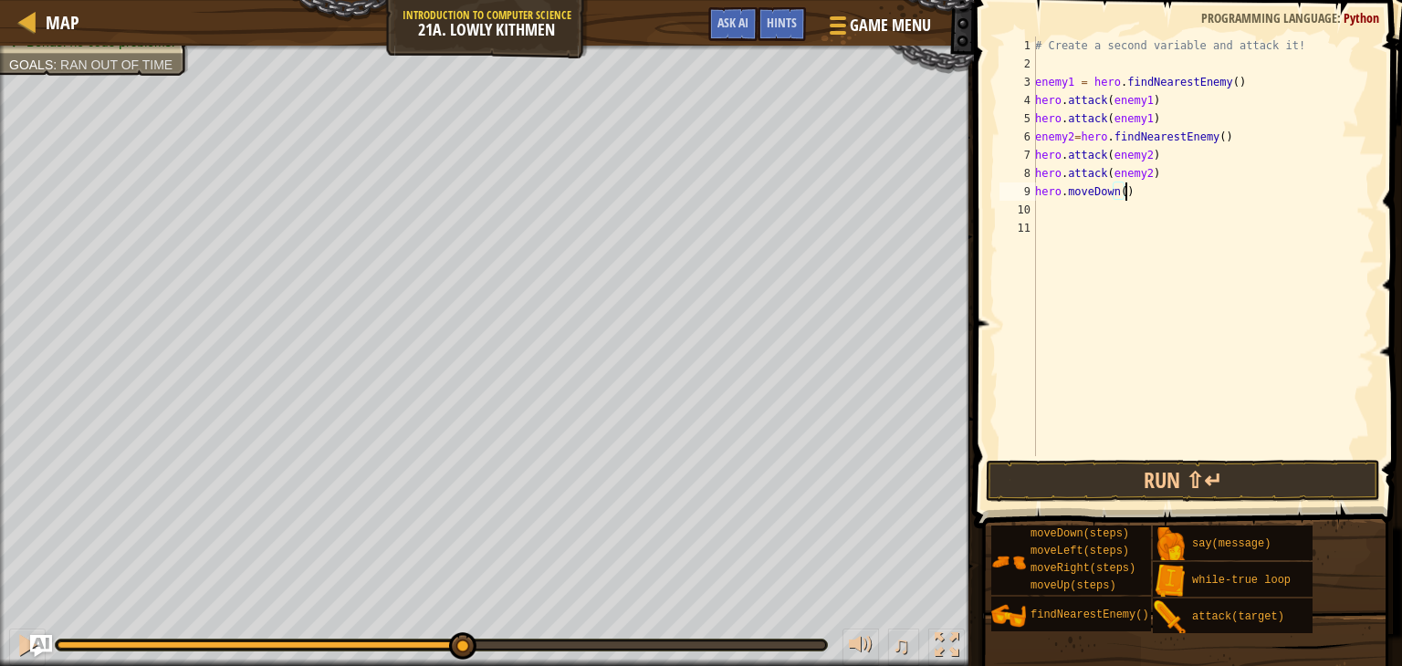
click at [1130, 189] on div "# Create a second variable and attack it! enemy1 = hero . findNearestEnemy ( ) …" at bounding box center [1202, 265] width 343 height 456
type textarea "h"
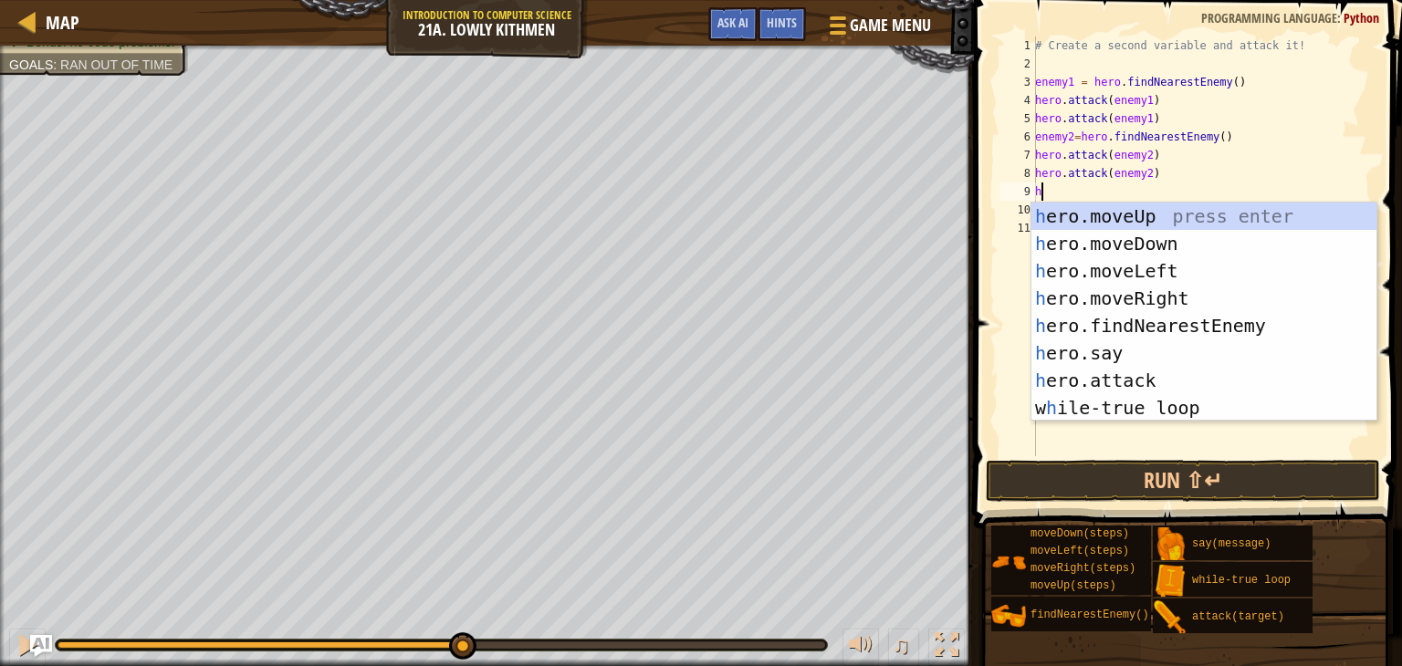
type textarea "he"
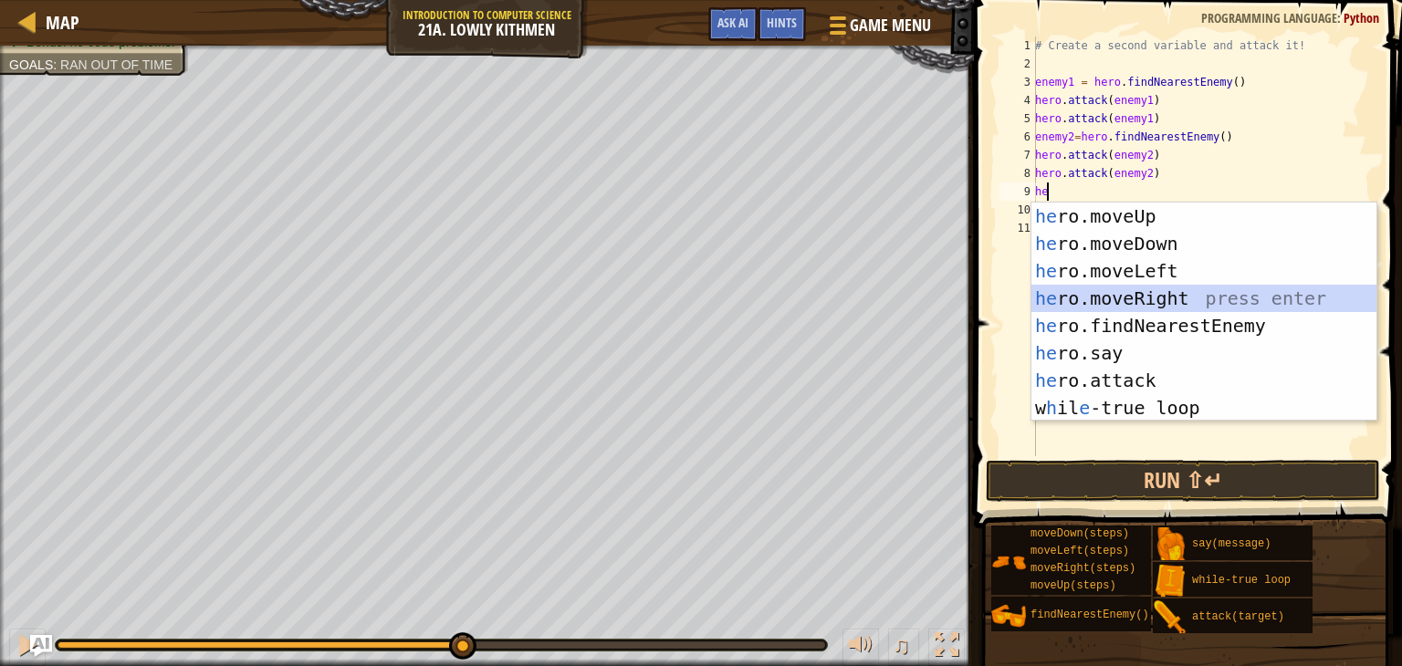
click at [1113, 299] on div "he ro.moveUp press enter he ro.moveDown press enter he ro.moveLeft press enter …" at bounding box center [1203, 340] width 345 height 274
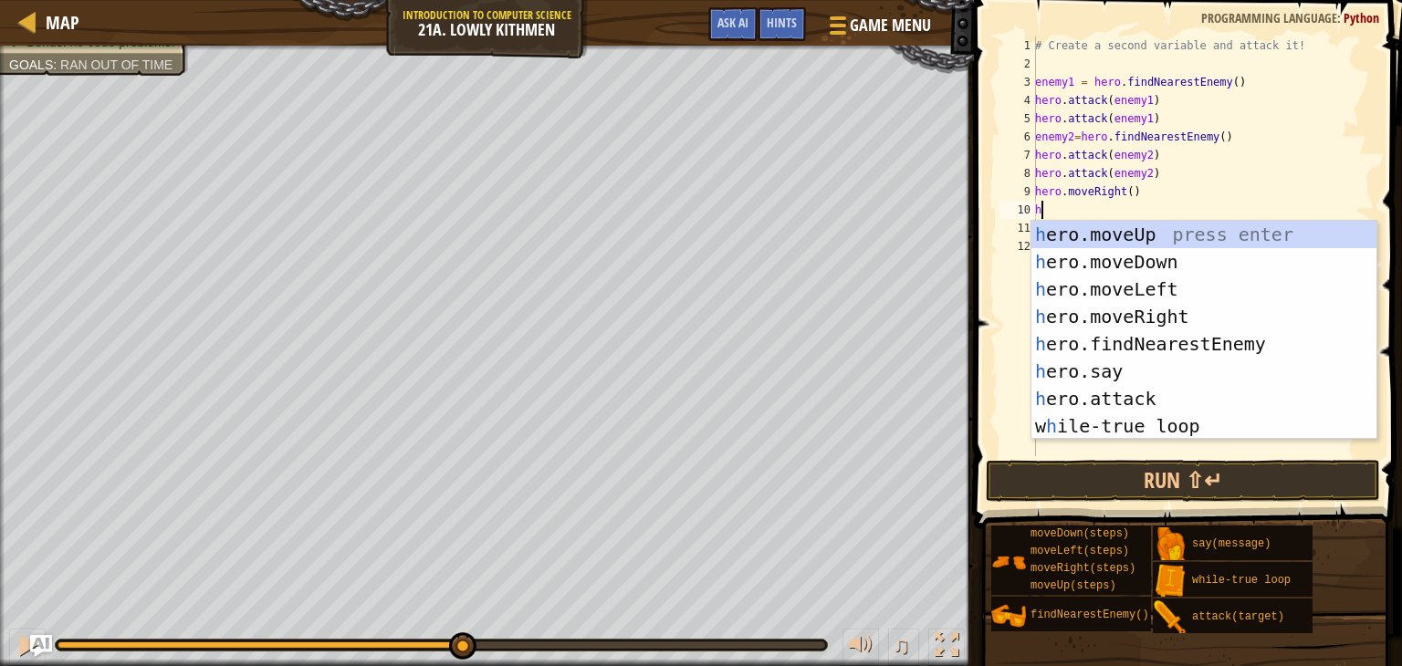
type textarea "her"
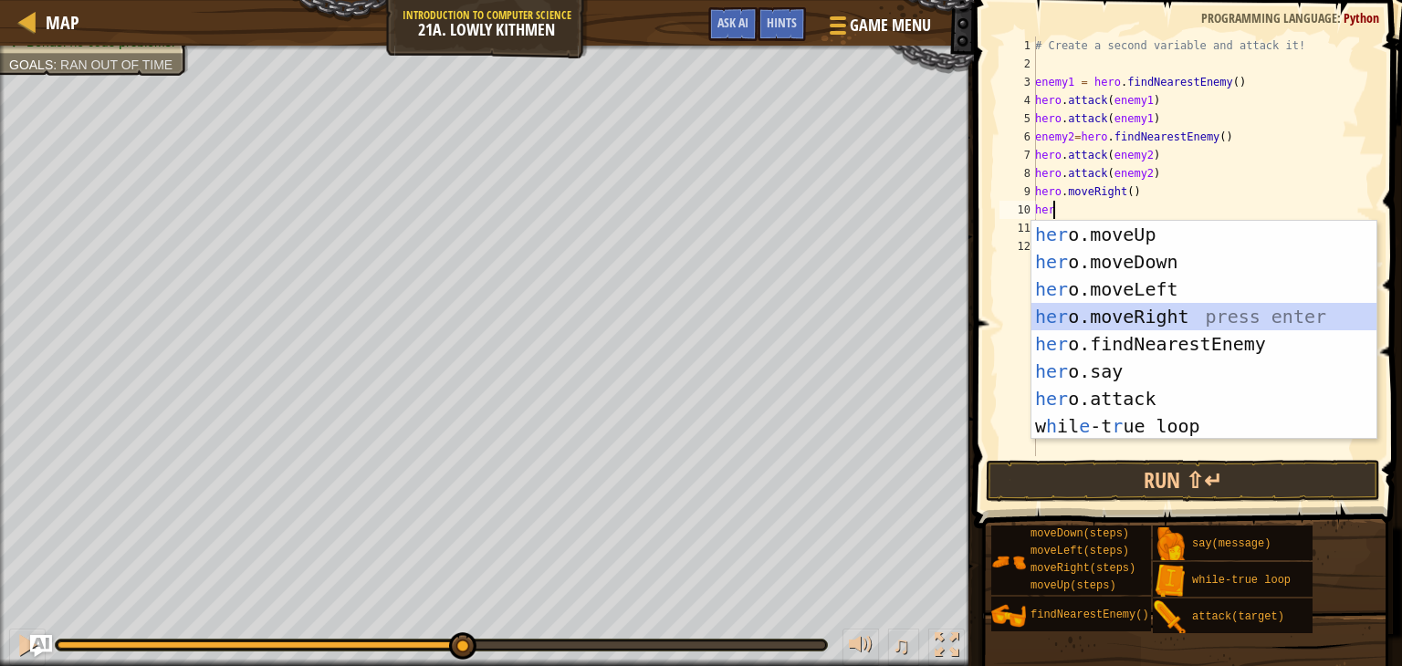
click at [1092, 313] on div "her o.moveUp press enter her o.moveDown press enter her o.moveLeft press enter …" at bounding box center [1203, 358] width 345 height 274
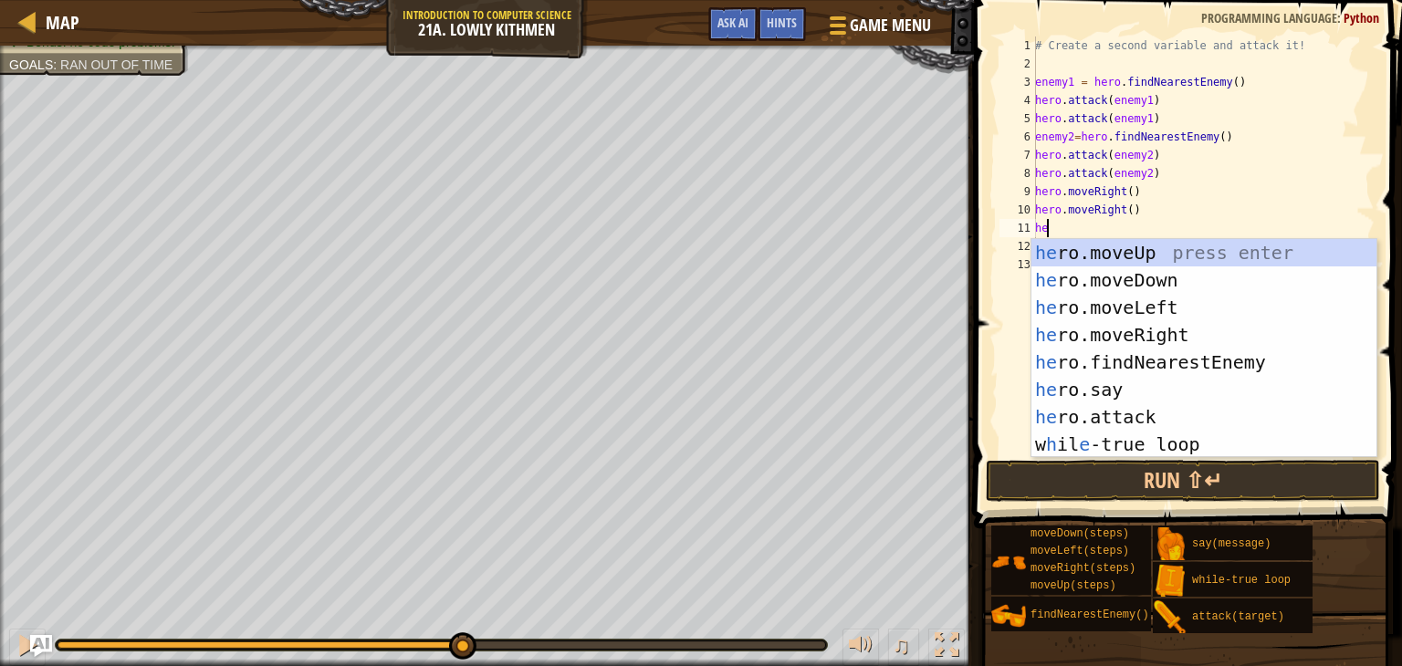
type textarea "her"
click at [1072, 277] on div "her o.moveUp press enter her o.moveDown press enter her o.moveLeft press enter …" at bounding box center [1203, 376] width 345 height 274
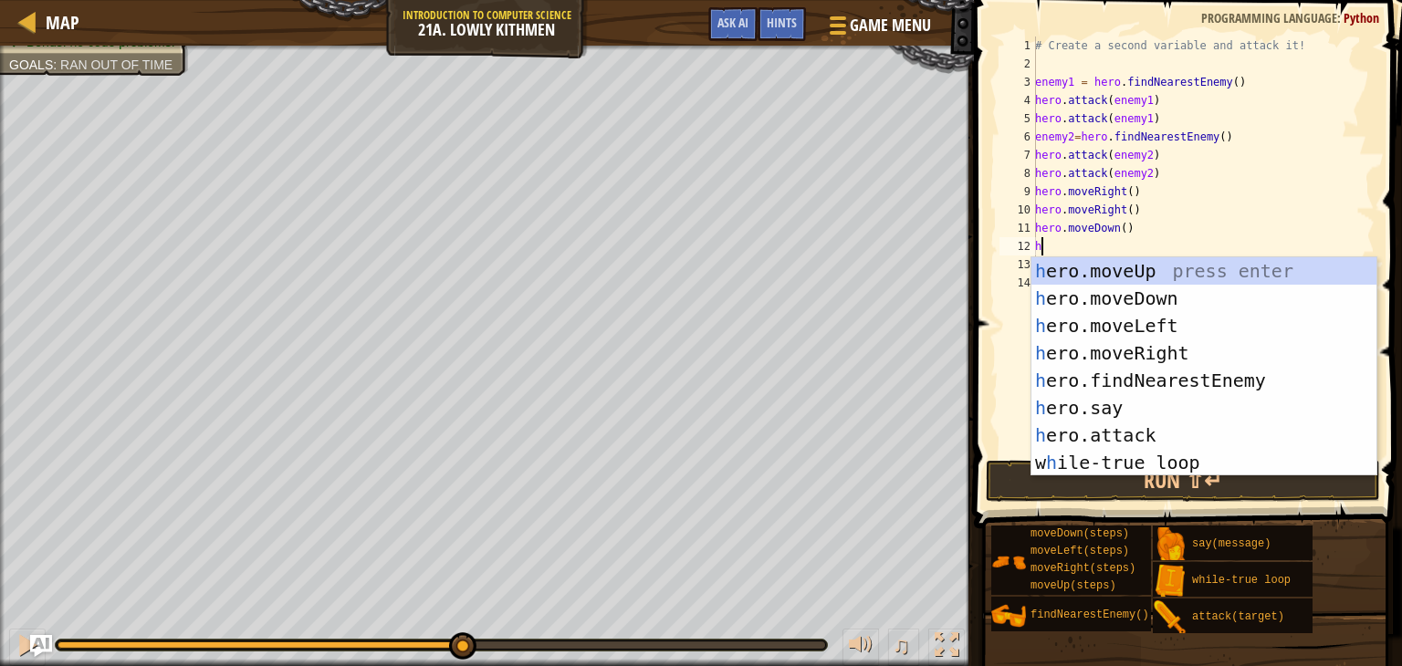
type textarea "her"
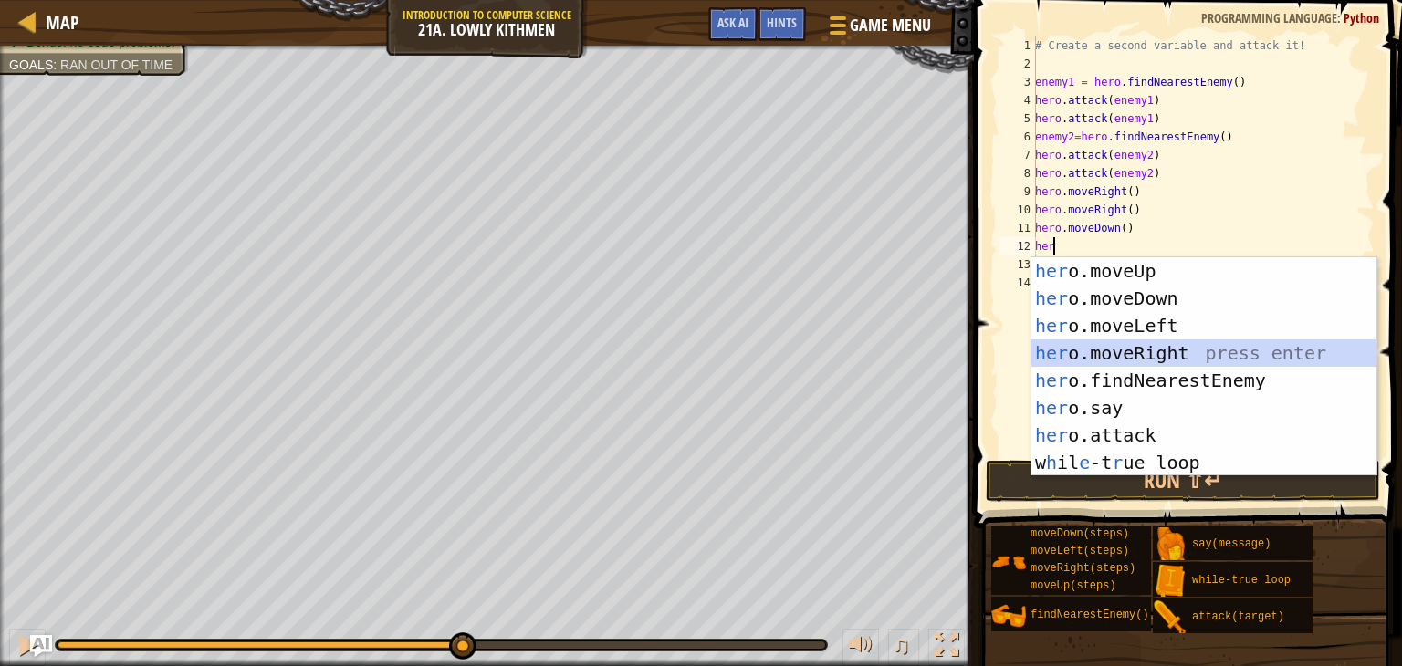
click at [1073, 350] on div "her o.moveUp press enter her o.moveDown press enter her o.moveLeft press enter …" at bounding box center [1203, 394] width 345 height 274
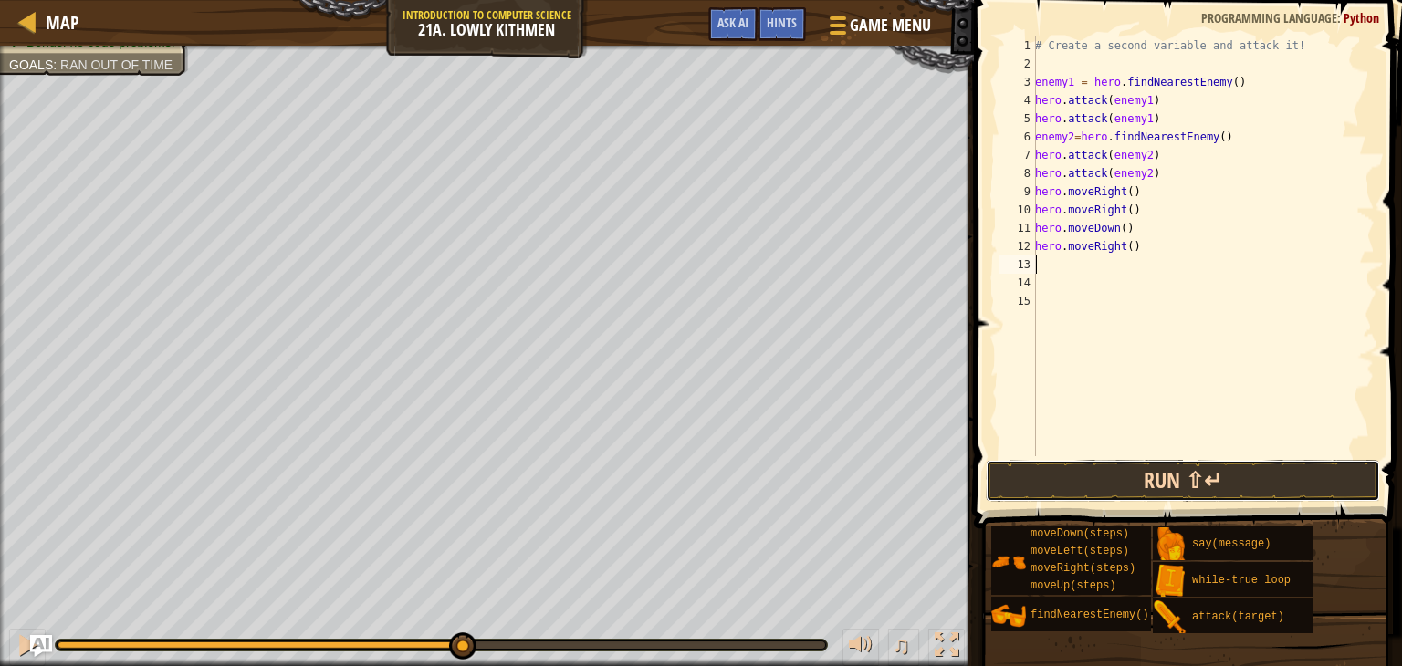
click at [1049, 465] on button "Run ⇧↵" at bounding box center [1183, 481] width 394 height 42
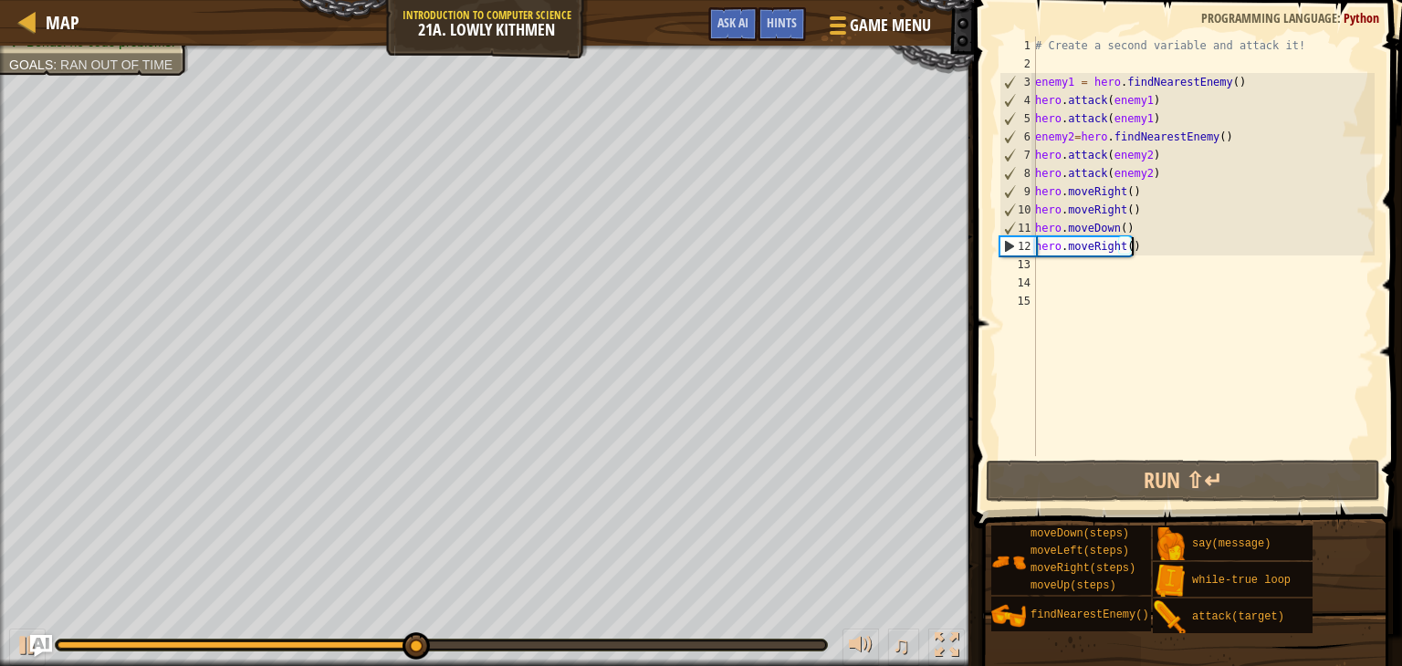
click at [1153, 248] on div "# Create a second variable and attack it! enemy1 = hero . findNearestEnemy ( ) …" at bounding box center [1202, 265] width 343 height 456
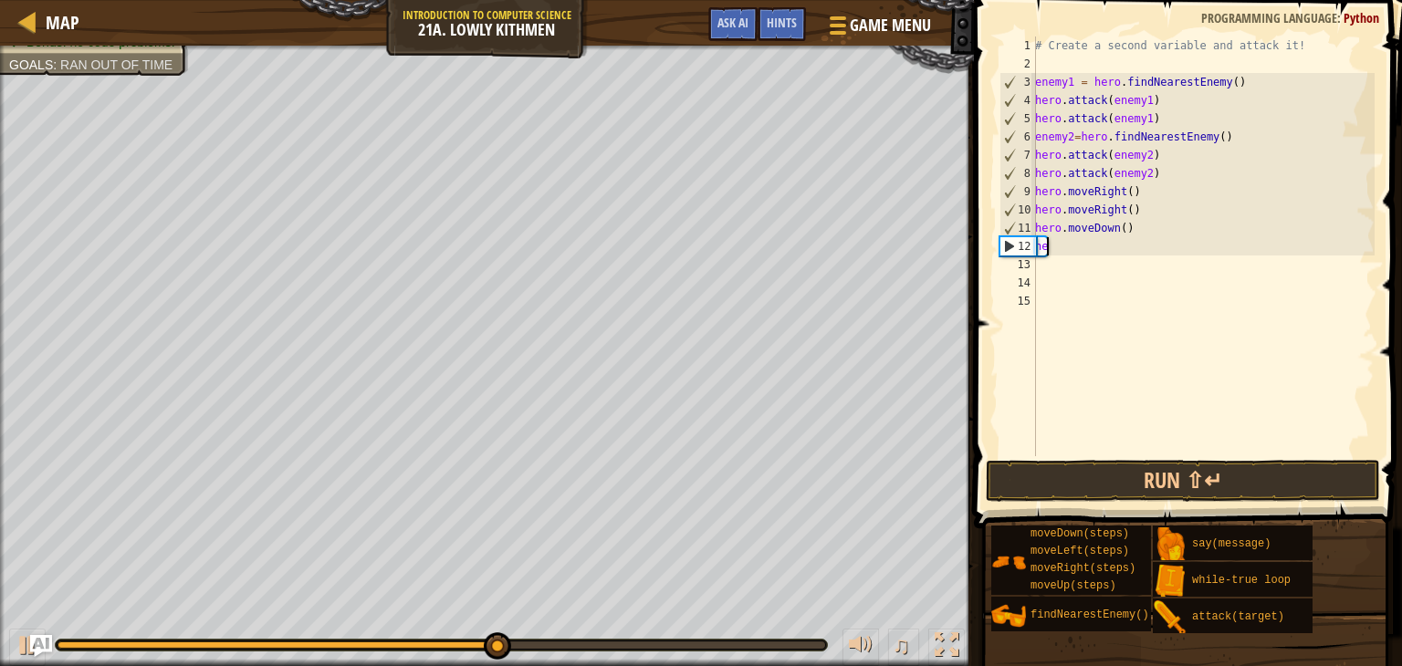
type textarea "h"
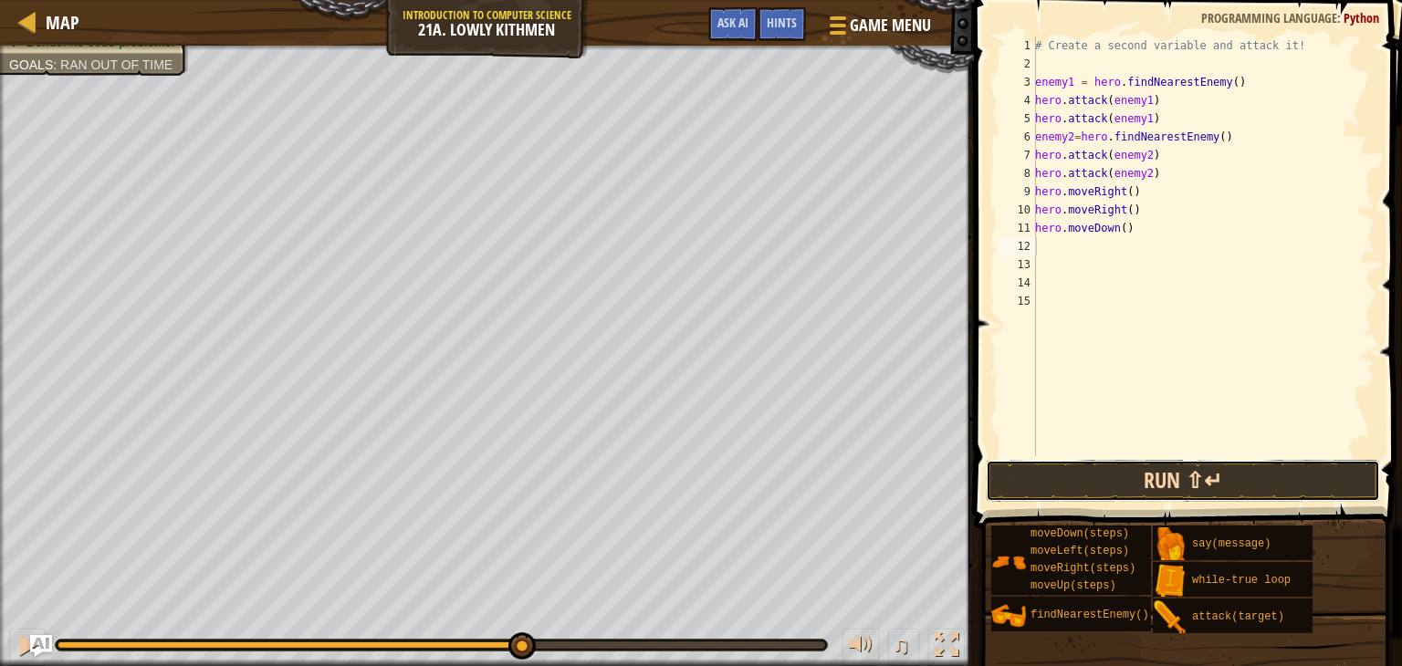
click at [1041, 469] on button "Run ⇧↵" at bounding box center [1183, 481] width 394 height 42
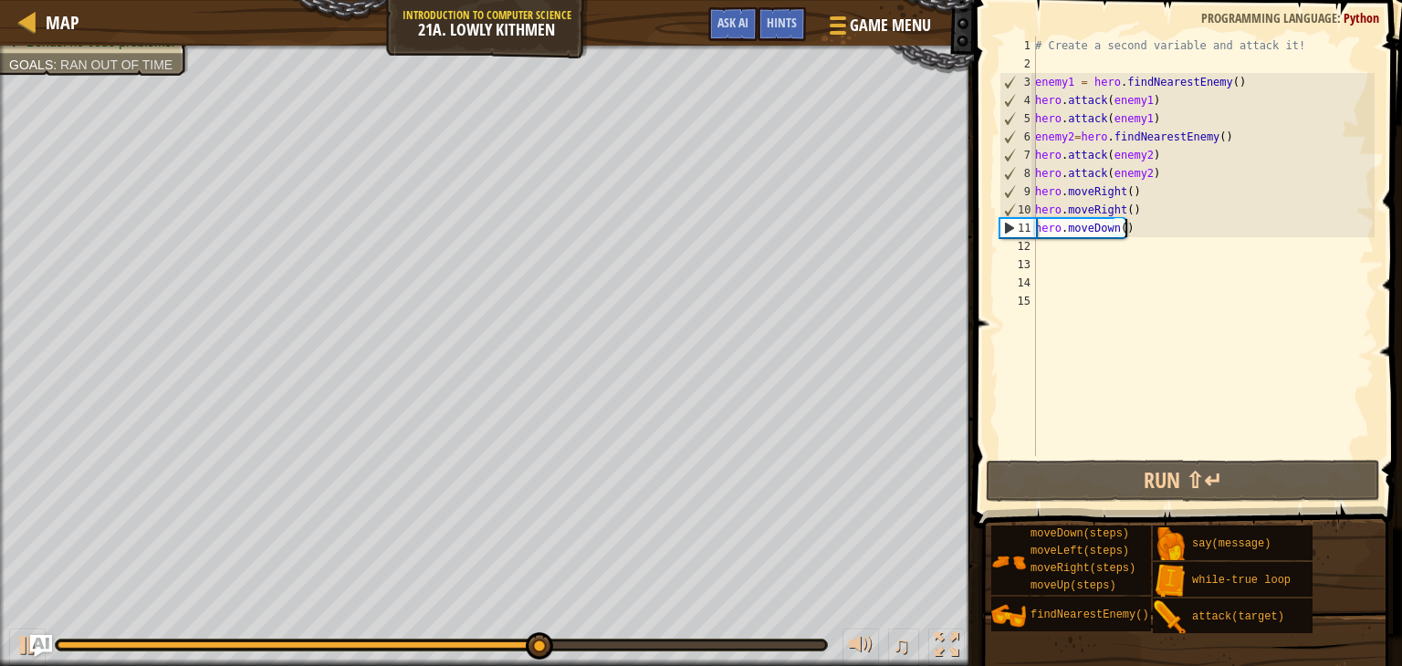
click at [1148, 235] on div "# Create a second variable and attack it! enemy1 = hero . findNearestEnemy ( ) …" at bounding box center [1202, 265] width 343 height 456
click at [1133, 213] on div "# Create a second variable and attack it! enemy1 = hero . findNearestEnemy ( ) …" at bounding box center [1202, 265] width 343 height 456
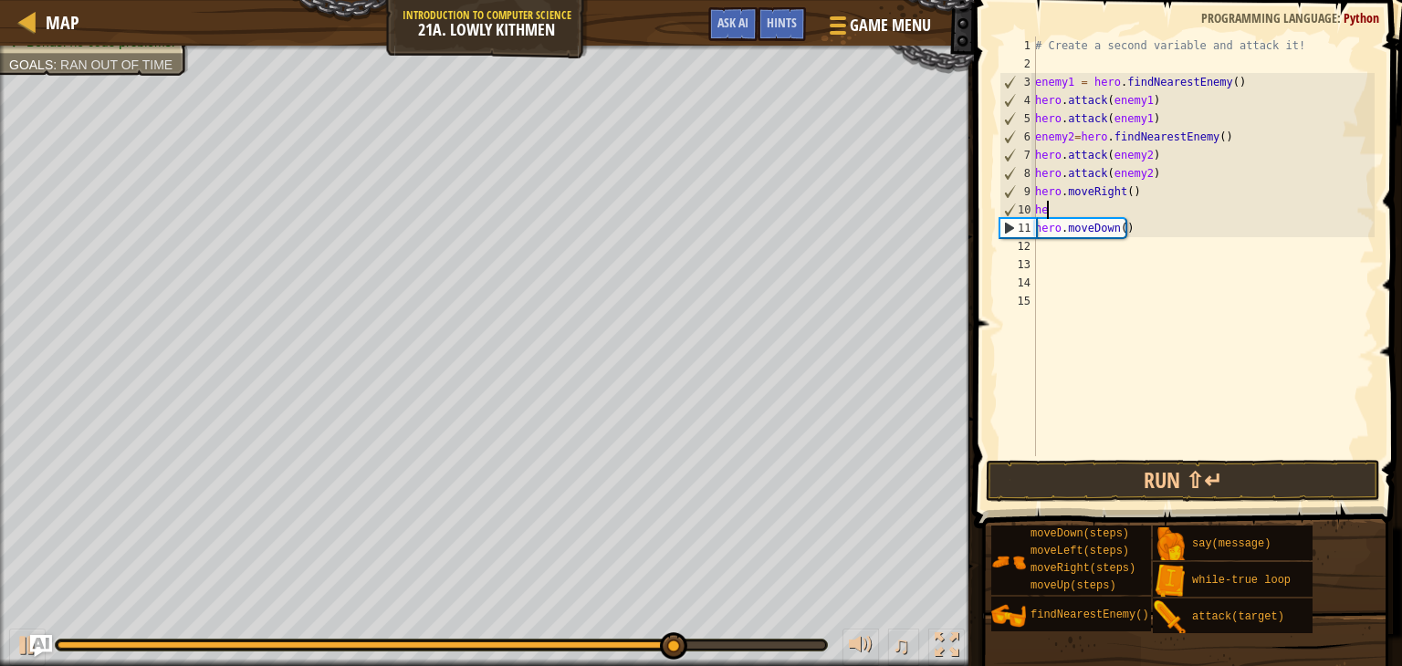
type textarea "h"
type textarea "hero.moveRight()"
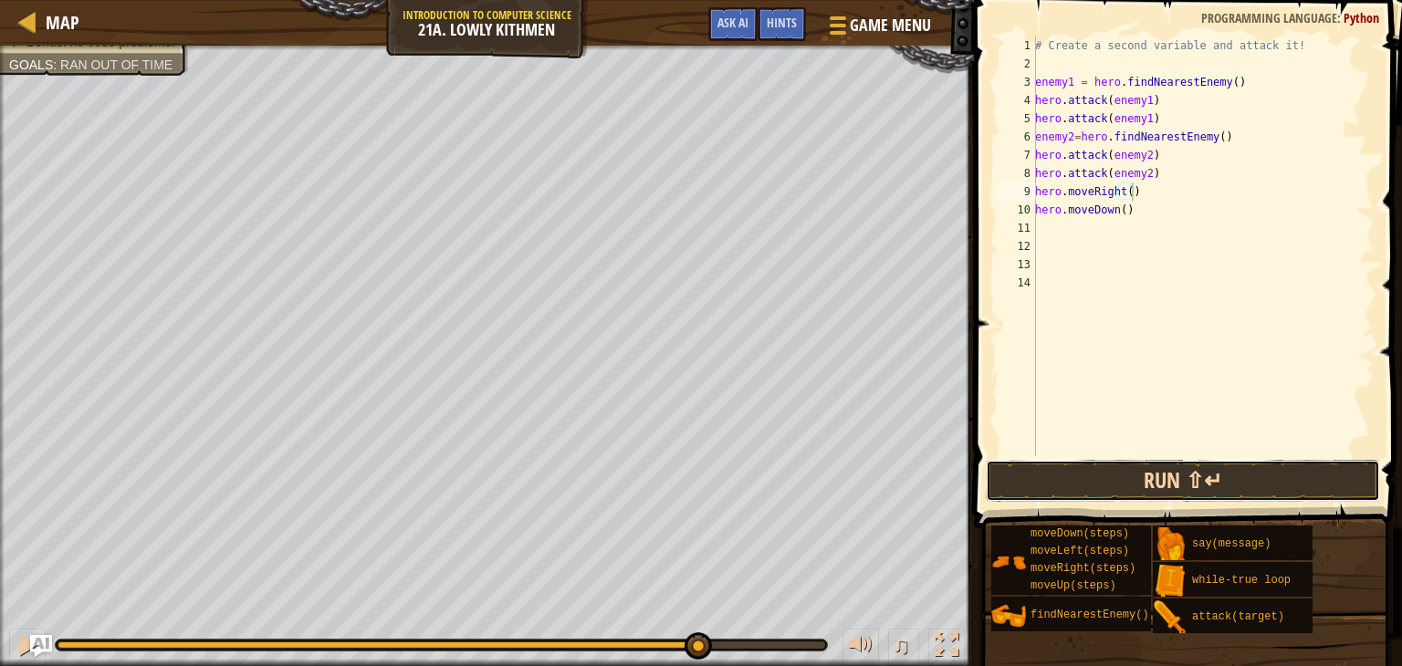
click at [1032, 475] on button "Run ⇧↵" at bounding box center [1183, 481] width 394 height 42
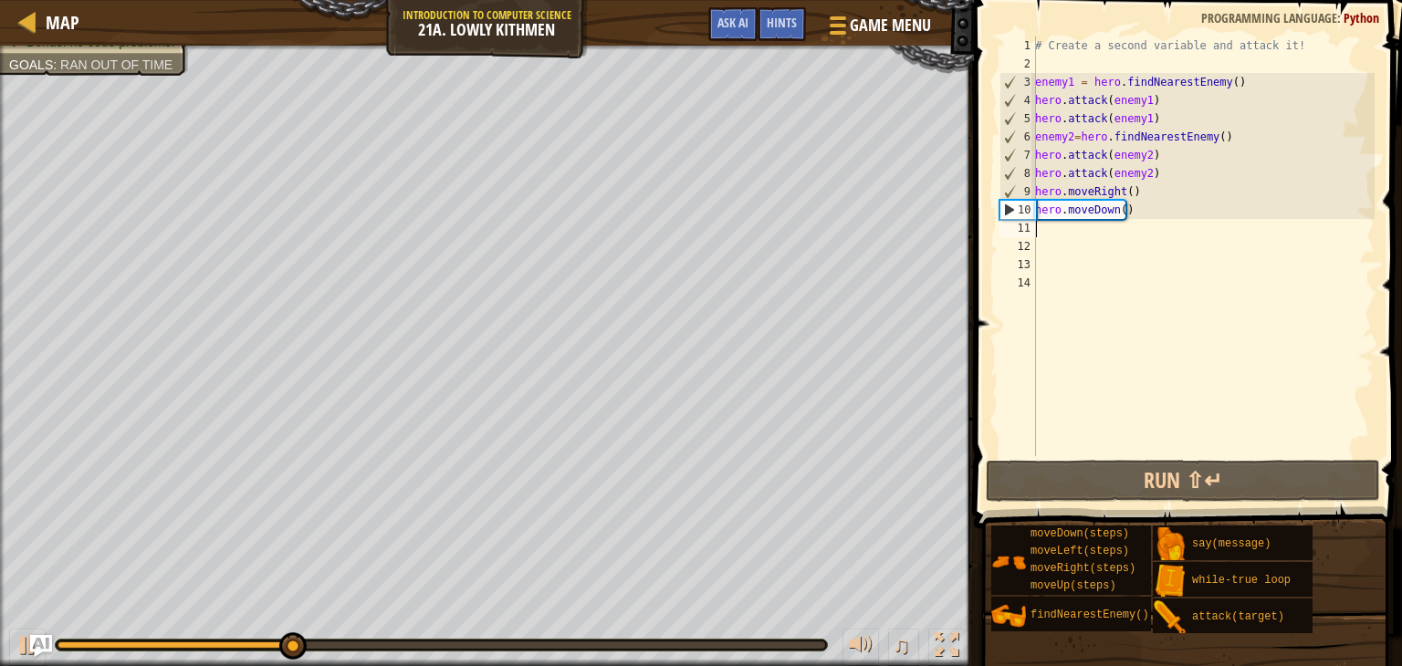
click at [1062, 232] on div "# Create a second variable and attack it! enemy1 = hero . findNearestEnemy ( ) …" at bounding box center [1202, 265] width 343 height 456
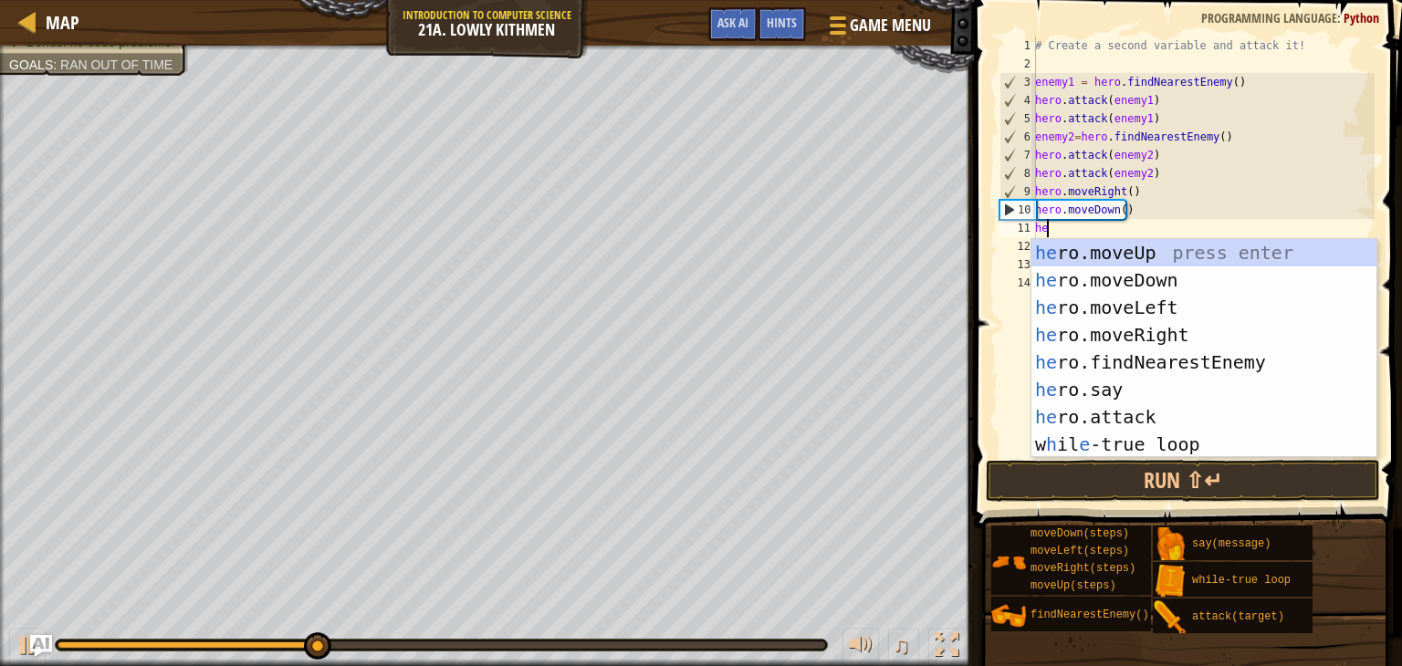
type textarea "her"
click at [1122, 339] on div "her o.moveUp press enter her o.moveDown press enter her o.moveLeft press enter …" at bounding box center [1203, 376] width 345 height 274
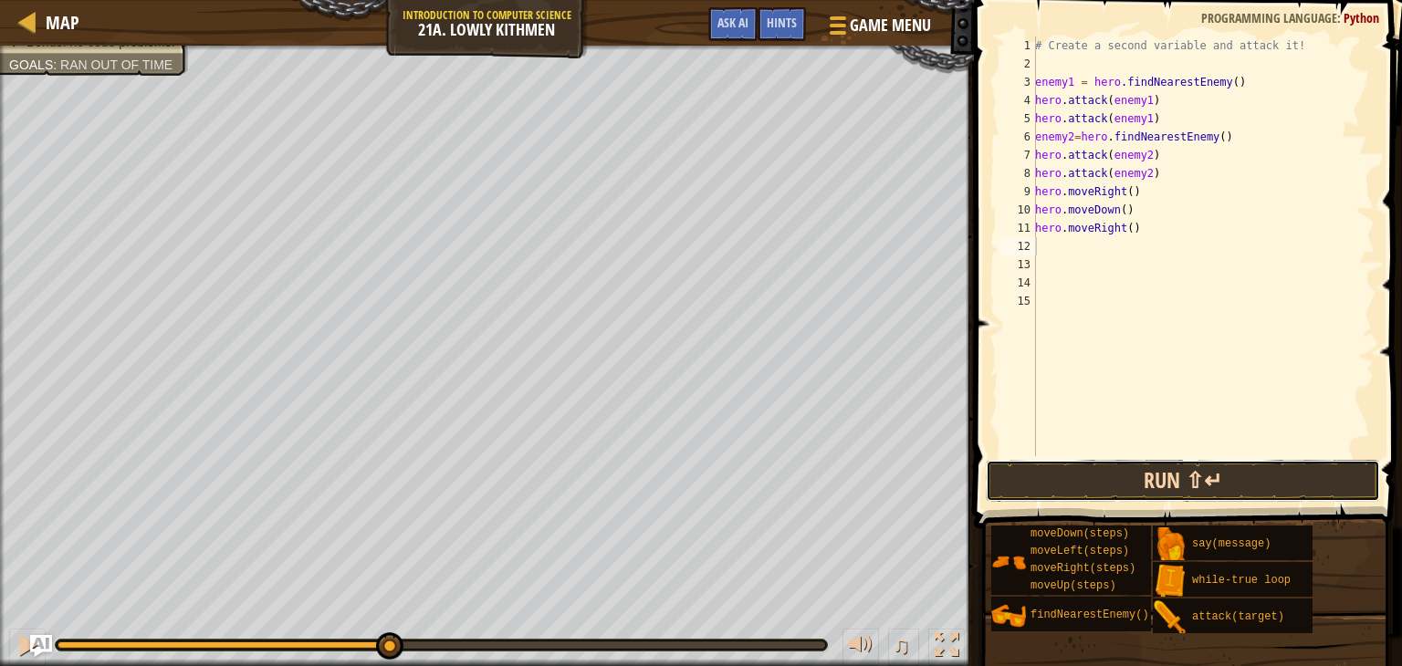
click at [1112, 479] on button "Run ⇧↵" at bounding box center [1183, 481] width 394 height 42
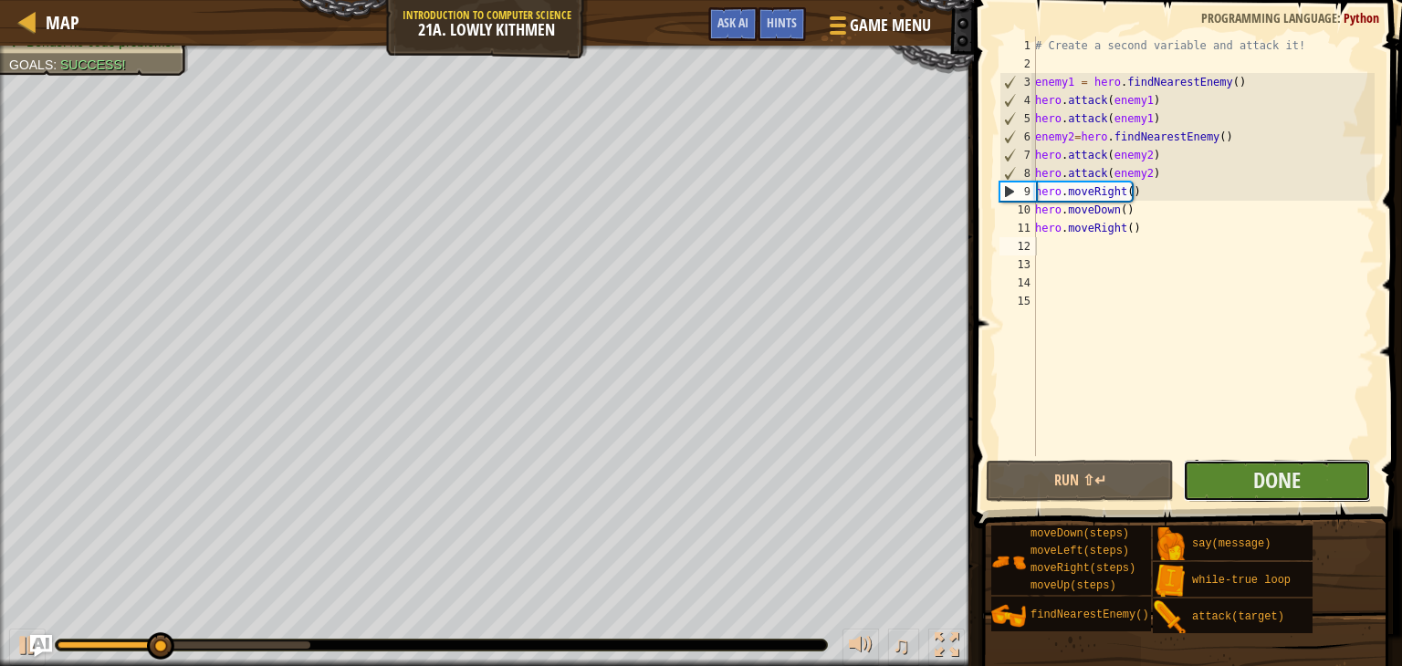
click at [1223, 468] on button "Done" at bounding box center [1277, 481] width 188 height 42
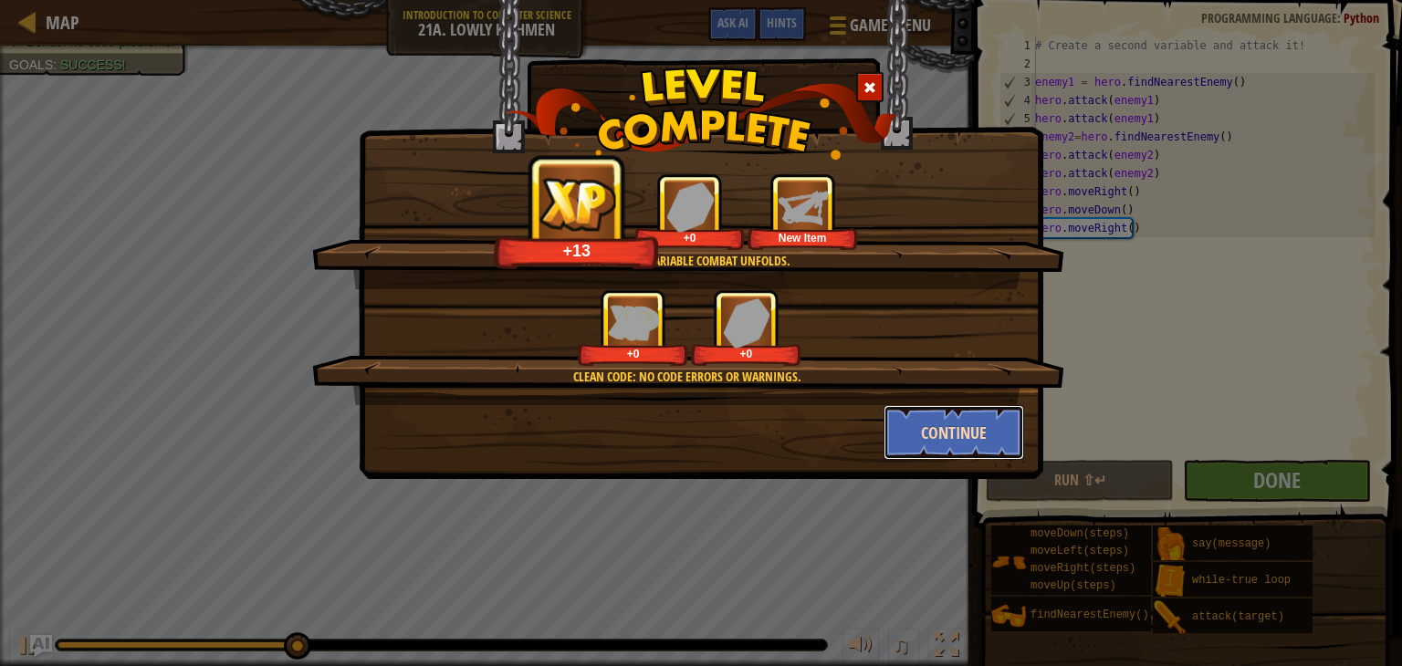
click at [954, 423] on button "Continue" at bounding box center [953, 432] width 141 height 55
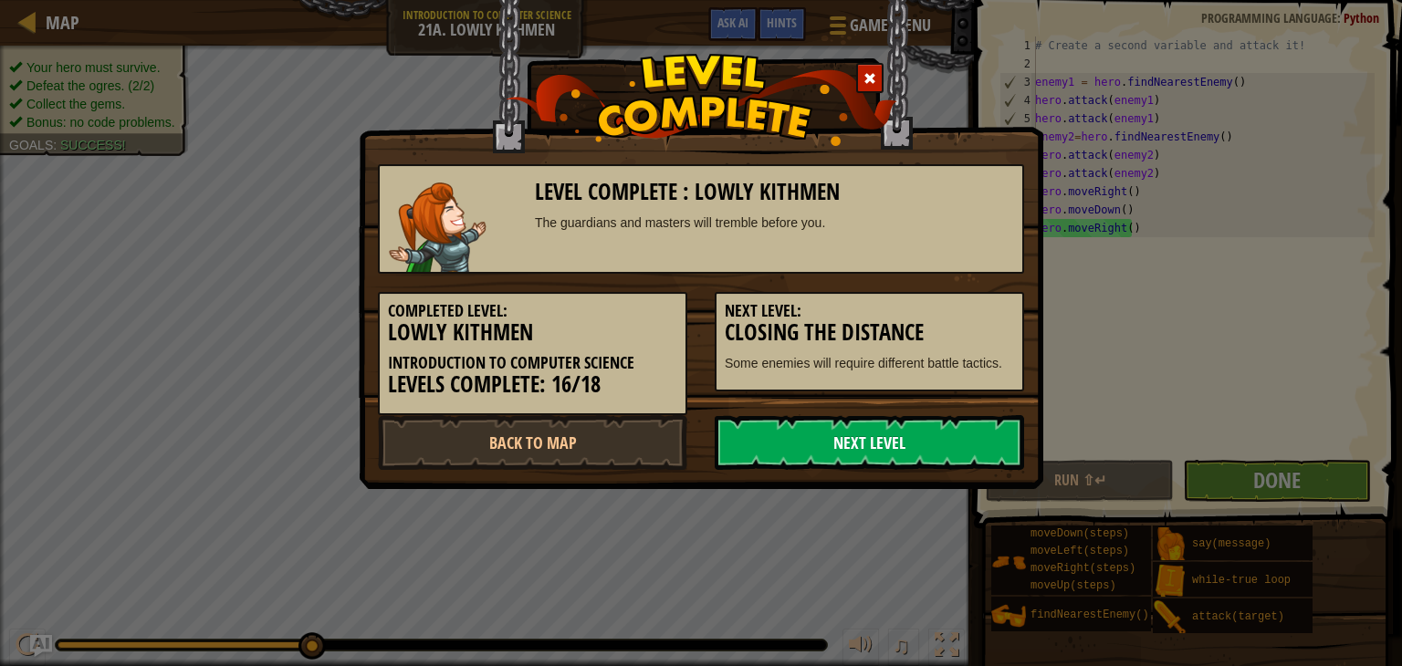
click at [872, 419] on link "Next Level" at bounding box center [869, 442] width 309 height 55
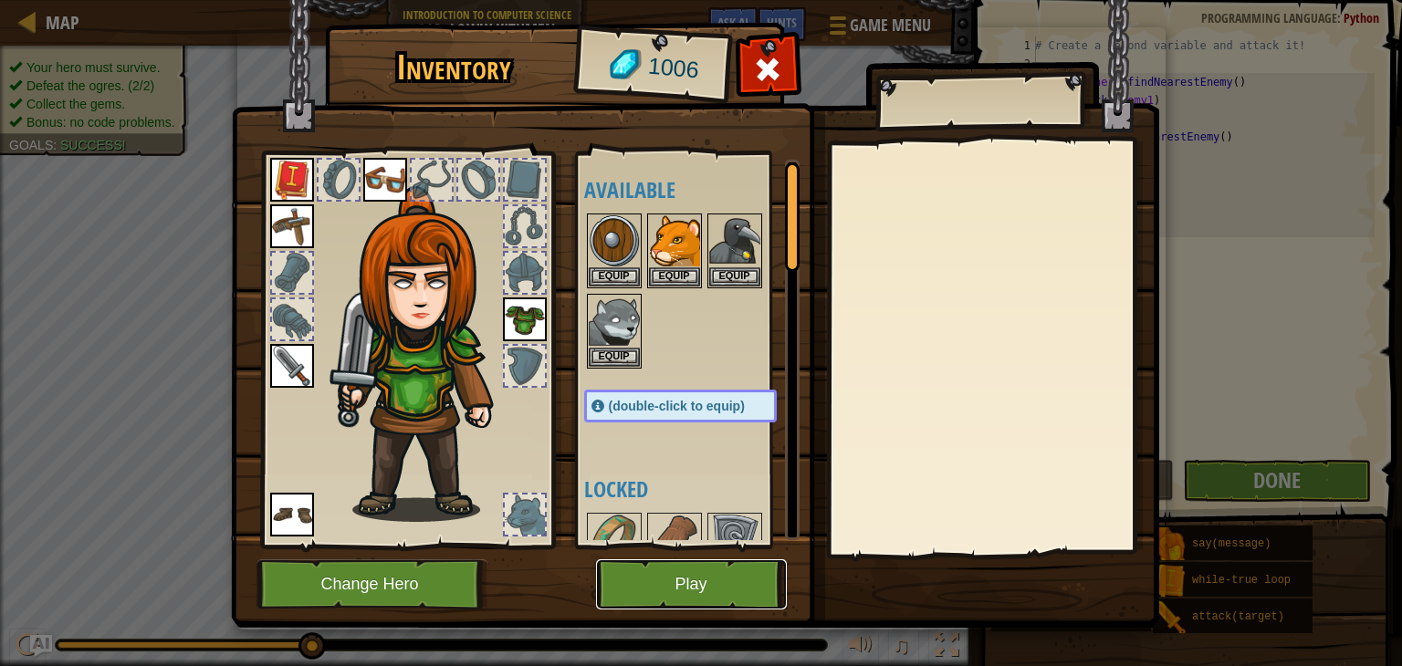
click at [666, 581] on button "Play" at bounding box center [691, 584] width 191 height 50
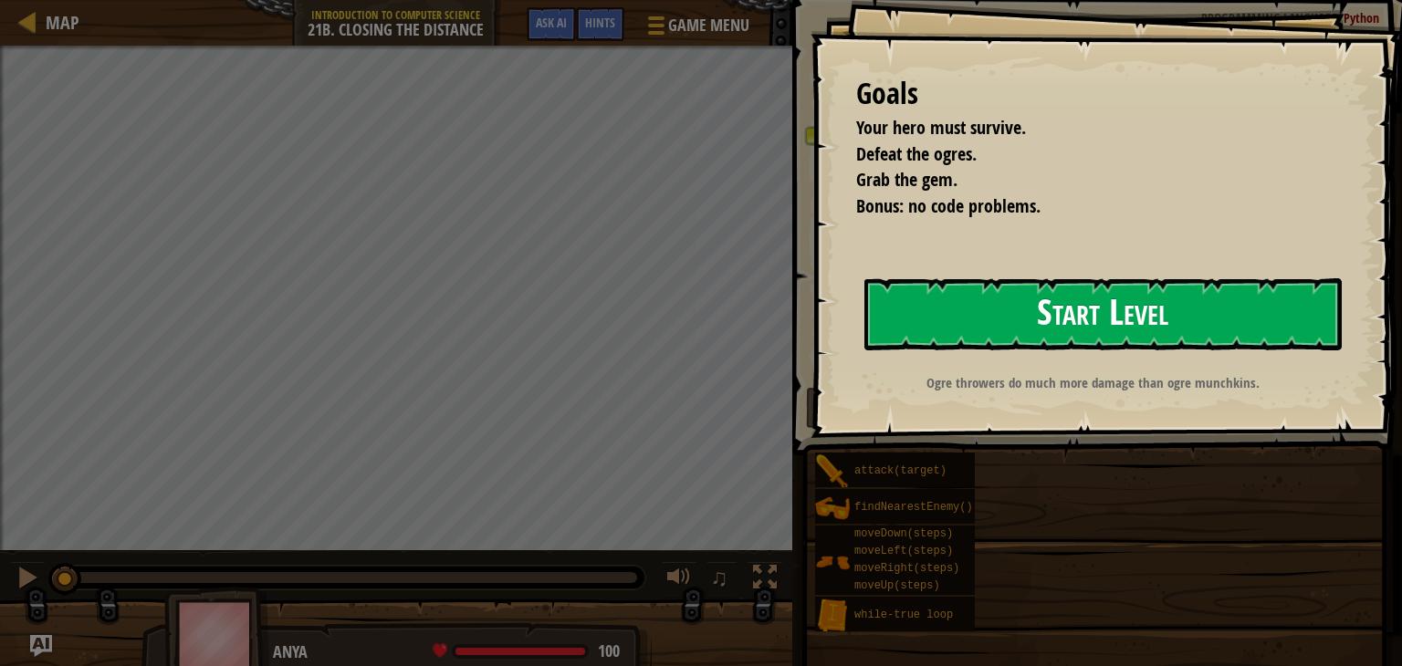
click at [890, 336] on button "Start Level" at bounding box center [1102, 314] width 477 height 72
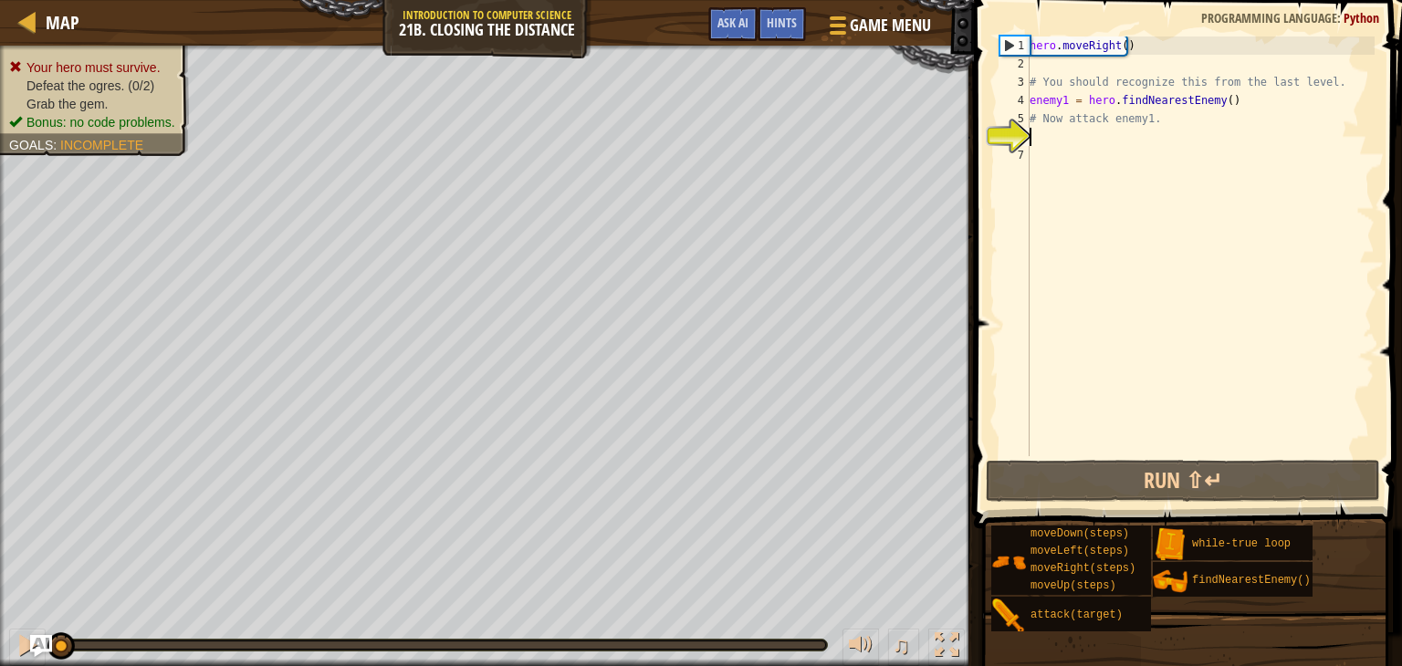
click at [1086, 208] on div "hero . moveRight ( ) # You should recognize this from the last level. enemy1 = …" at bounding box center [1200, 265] width 349 height 456
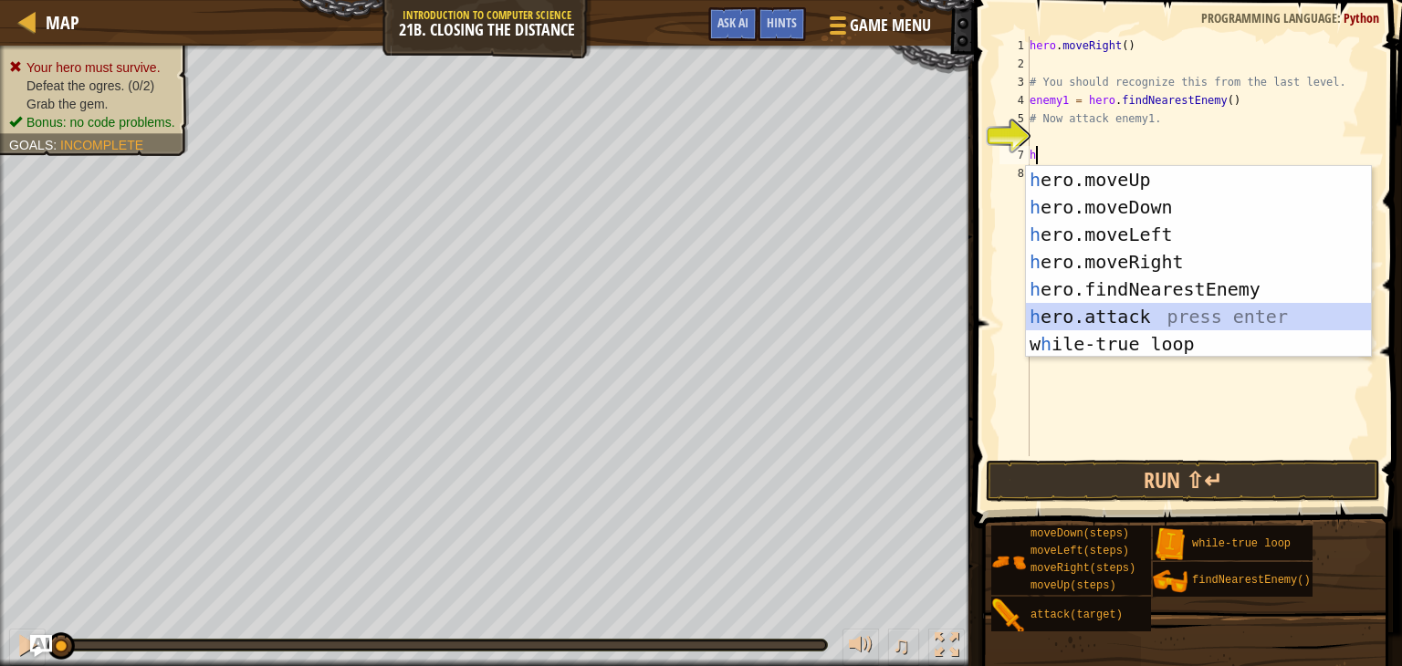
click at [1119, 323] on div "h ero.moveUp press enter h ero.moveDown press enter h ero.moveLeft press enter …" at bounding box center [1198, 289] width 345 height 246
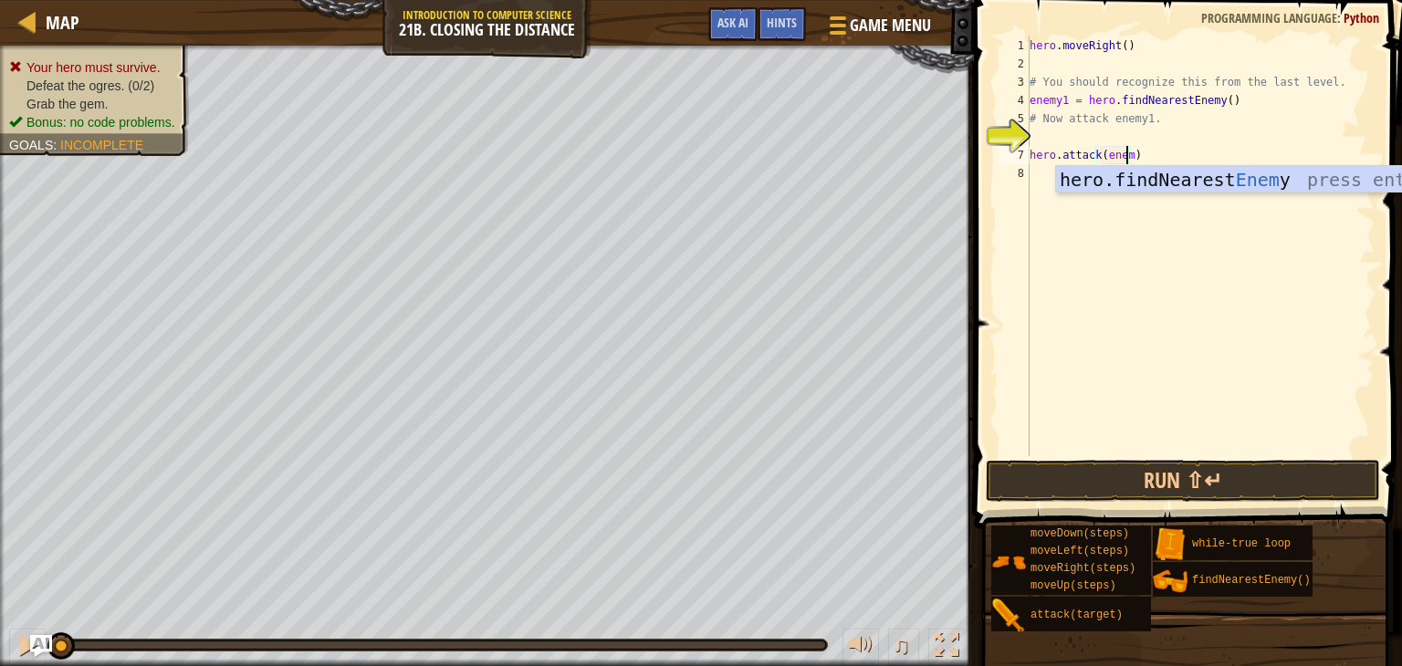
scroll to position [8, 7]
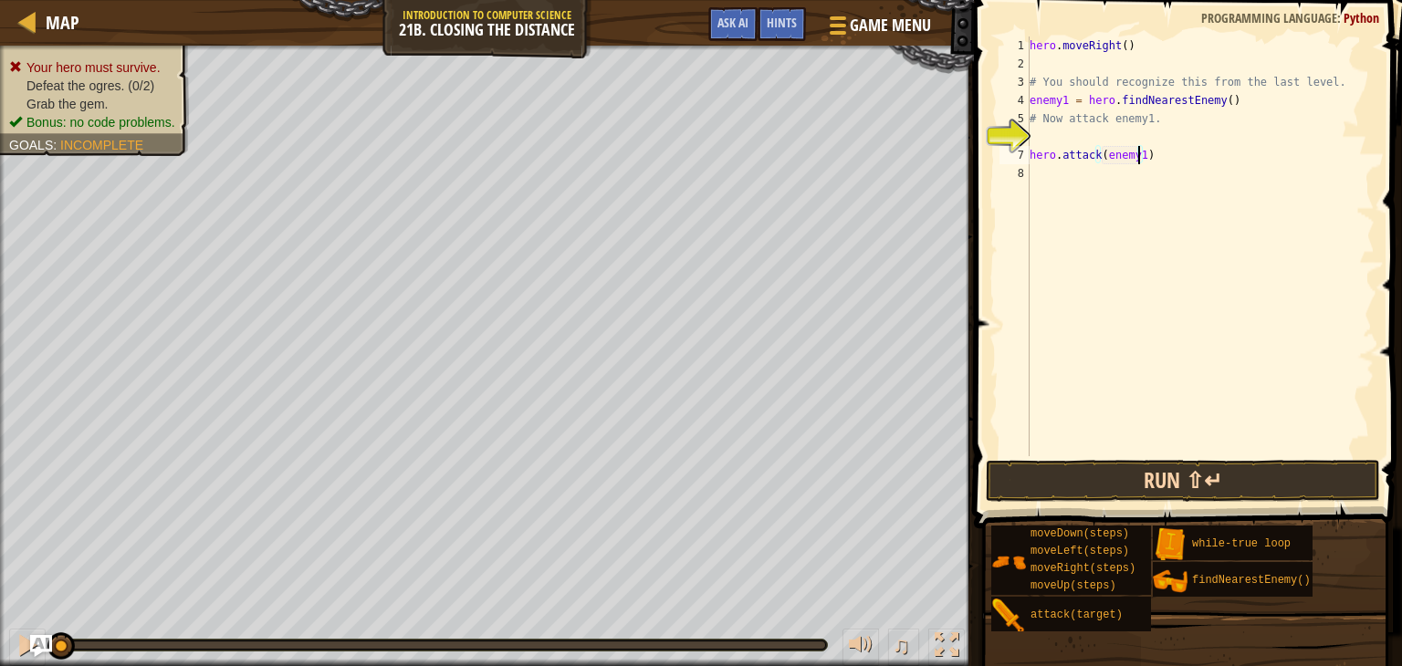
type textarea "hero.attack(enemy1)"
click at [1132, 463] on button "Run ⇧↵" at bounding box center [1183, 481] width 394 height 42
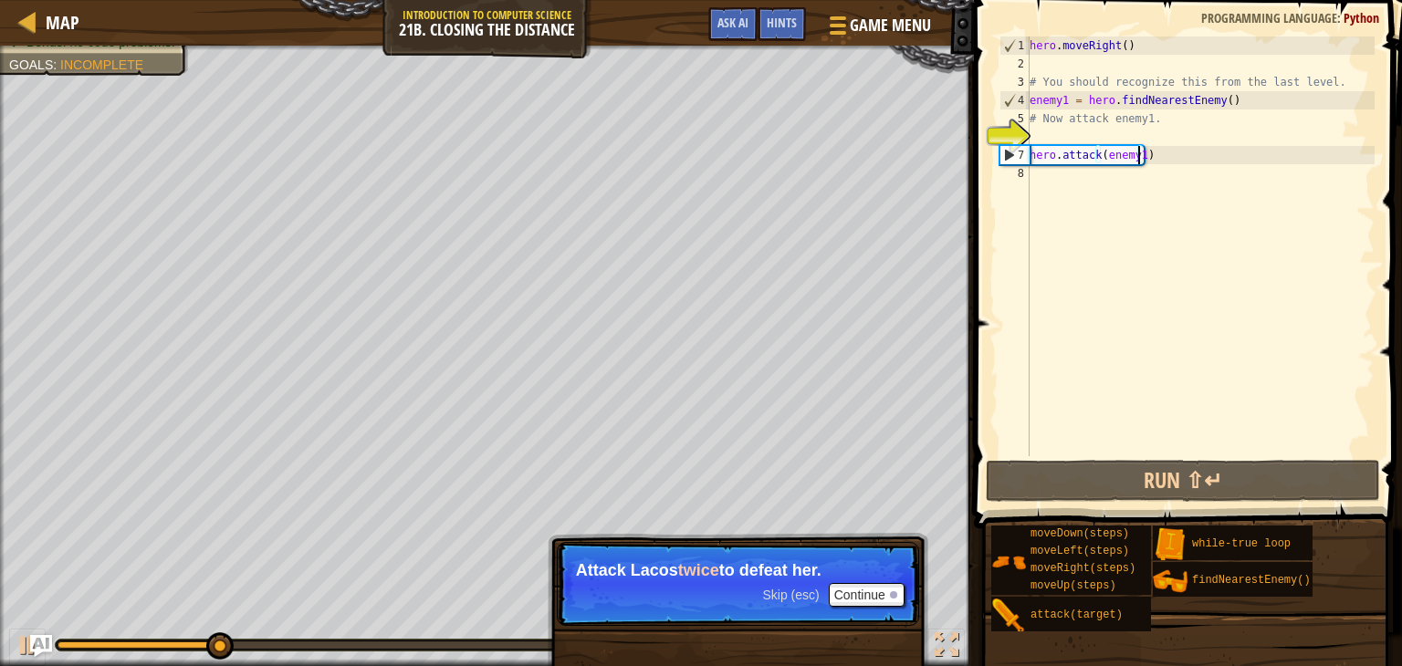
click at [1048, 173] on div "hero . moveRight ( ) # You should recognize this from the last level. enemy1 = …" at bounding box center [1200, 265] width 349 height 456
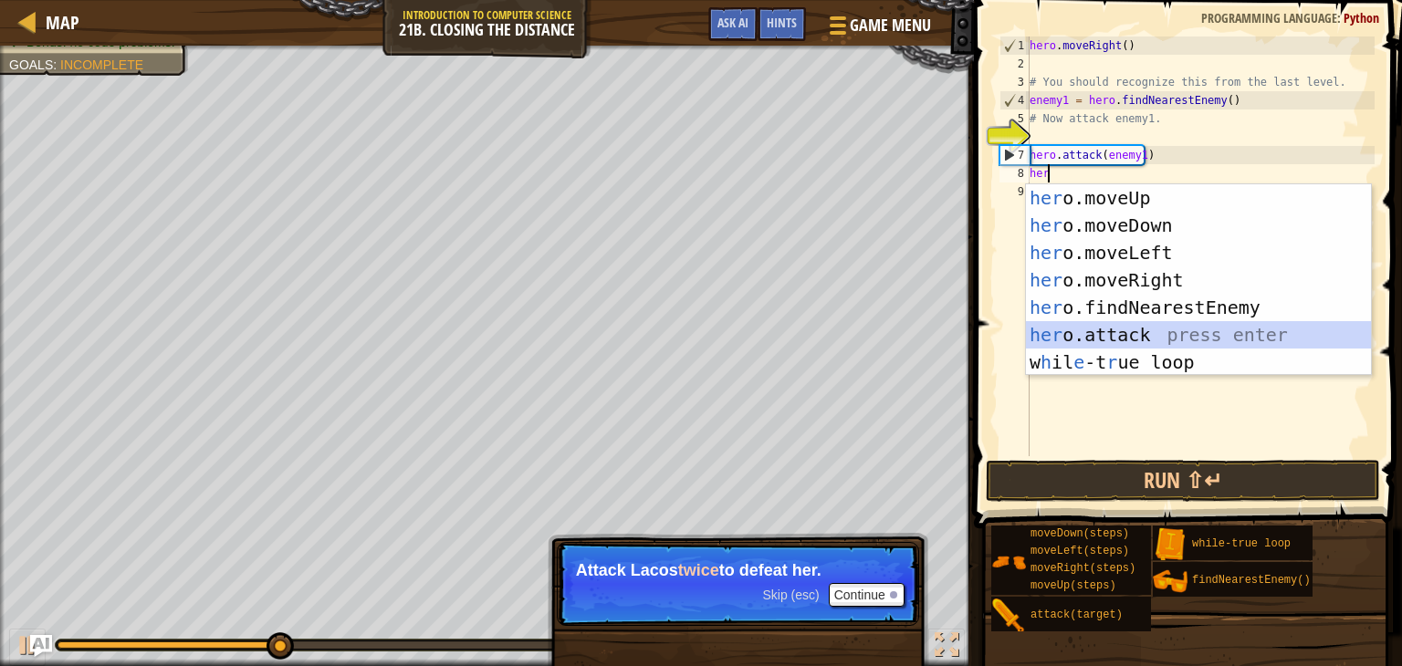
click at [1070, 333] on div "her o.moveUp press enter her o.moveDown press enter her o.moveLeft press enter …" at bounding box center [1198, 307] width 345 height 246
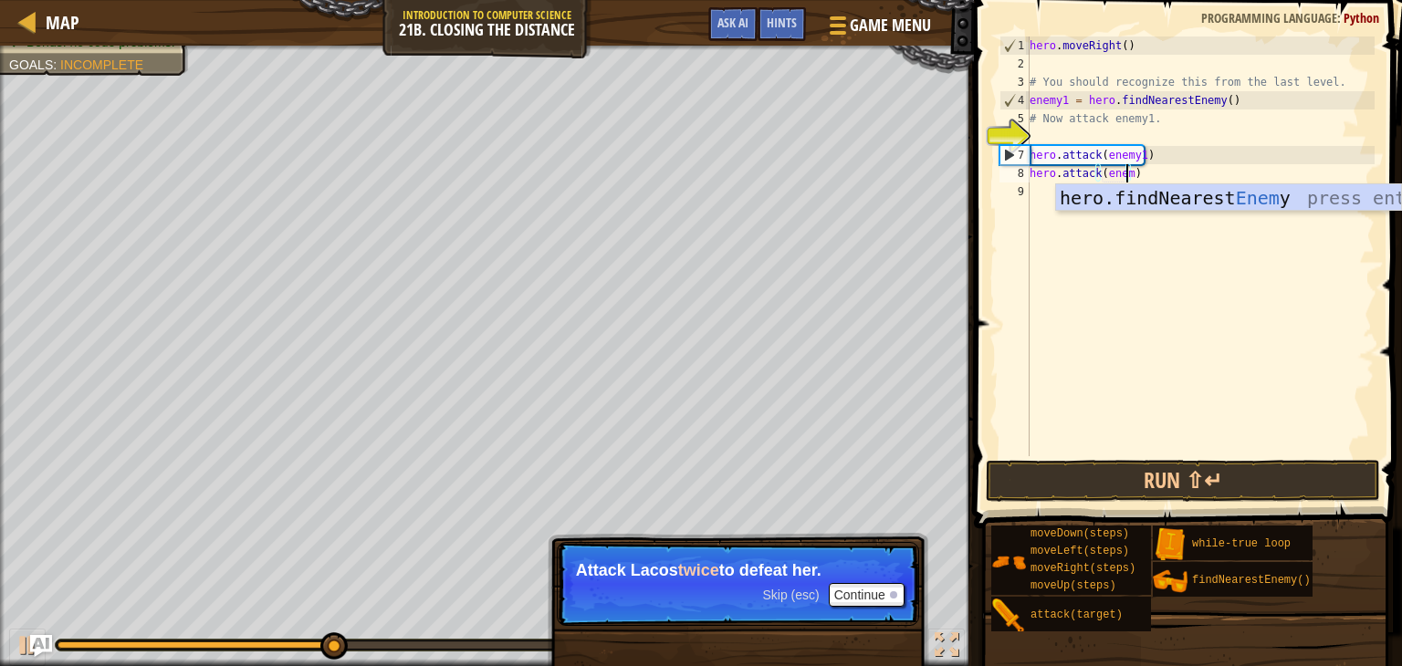
scroll to position [8, 7]
type textarea "hero.attack(enemy1)"
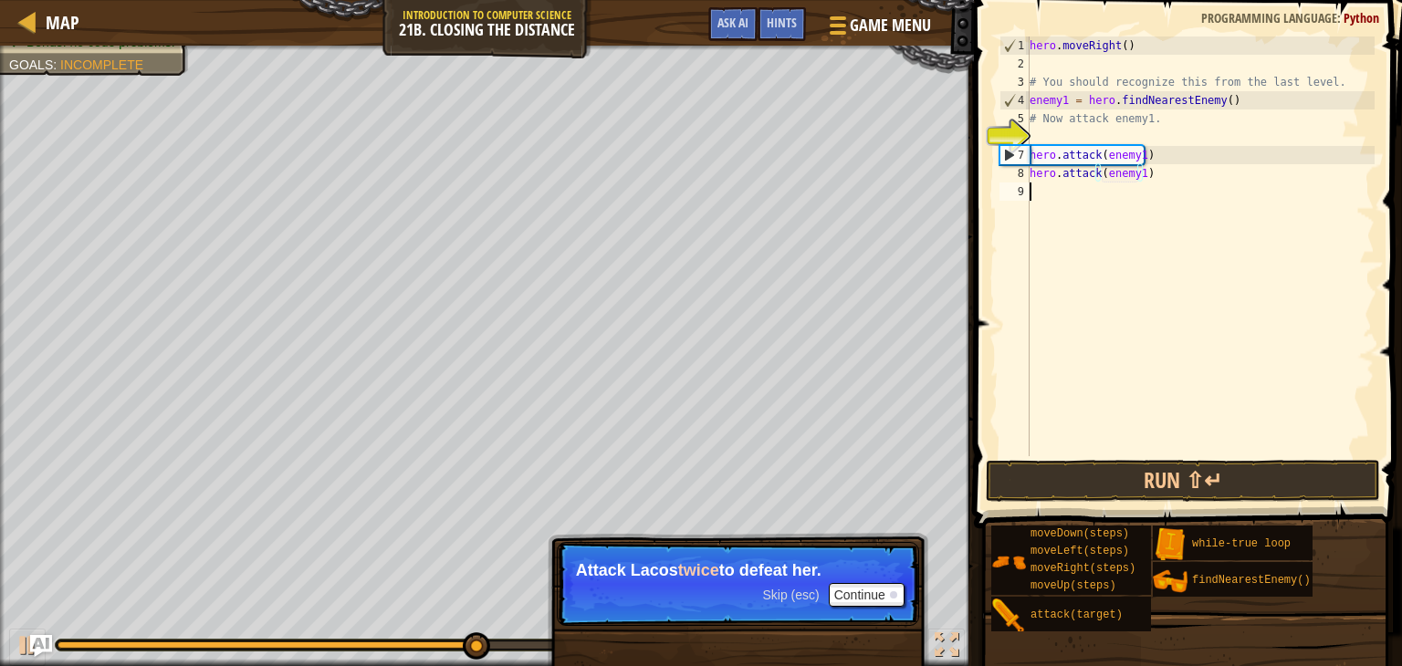
click at [1051, 200] on div "hero . moveRight ( ) # You should recognize this from the last level. enemy1 = …" at bounding box center [1200, 265] width 349 height 456
type textarea "h"
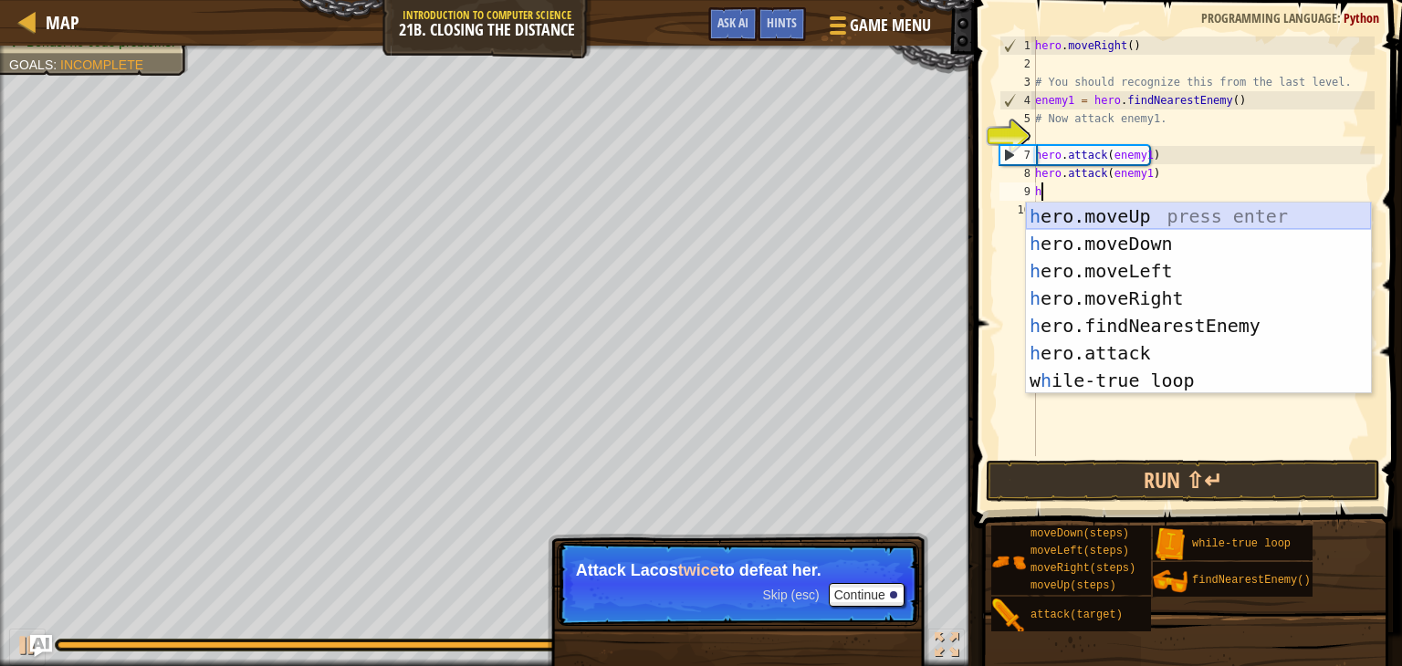
click at [1054, 206] on div "h ero.moveUp press enter h ero.moveDown press enter h ero.moveLeft press enter …" at bounding box center [1198, 326] width 345 height 246
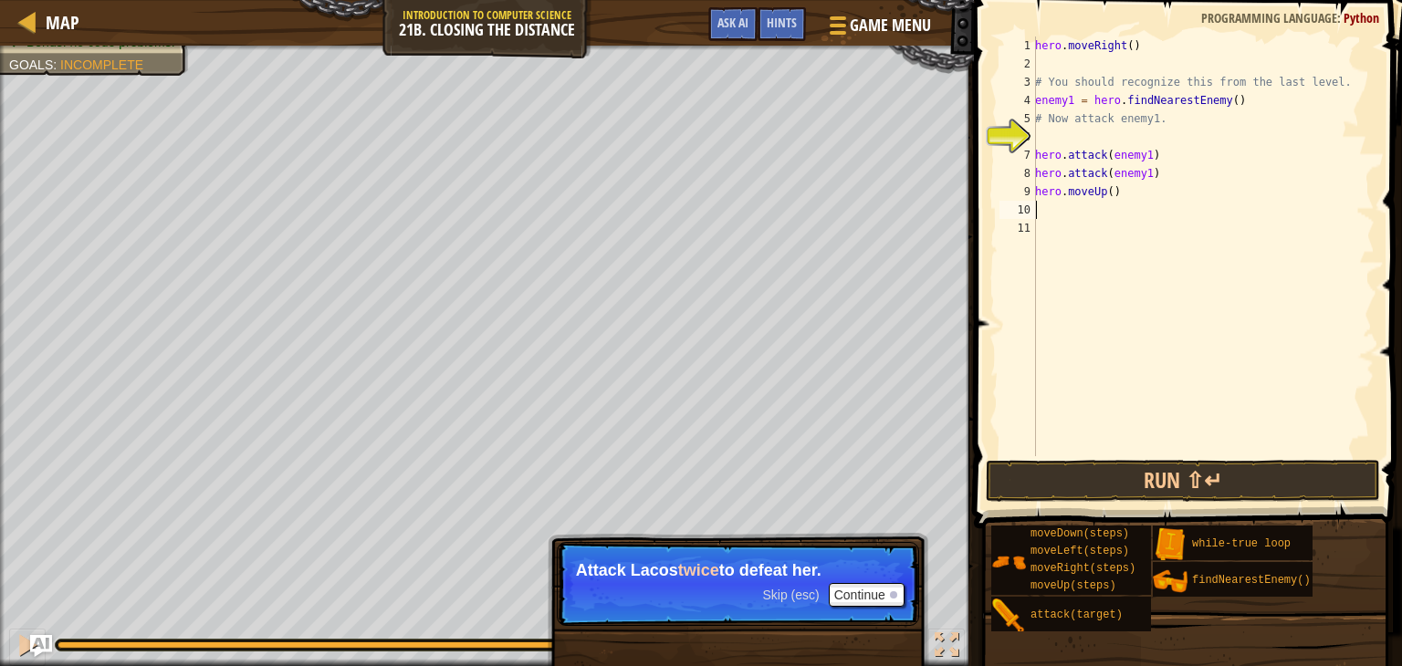
click at [1134, 207] on div "hero . moveRight ( ) # You should recognize this from the last level. enemy1 = …" at bounding box center [1202, 265] width 343 height 456
click at [1133, 196] on div "hero . moveRight ( ) # You should recognize this from the last level. enemy1 = …" at bounding box center [1202, 265] width 343 height 456
type textarea "h"
type textarea "hero.attack(enemy1)"
click at [1127, 472] on button "Run ⇧↵" at bounding box center [1183, 481] width 394 height 42
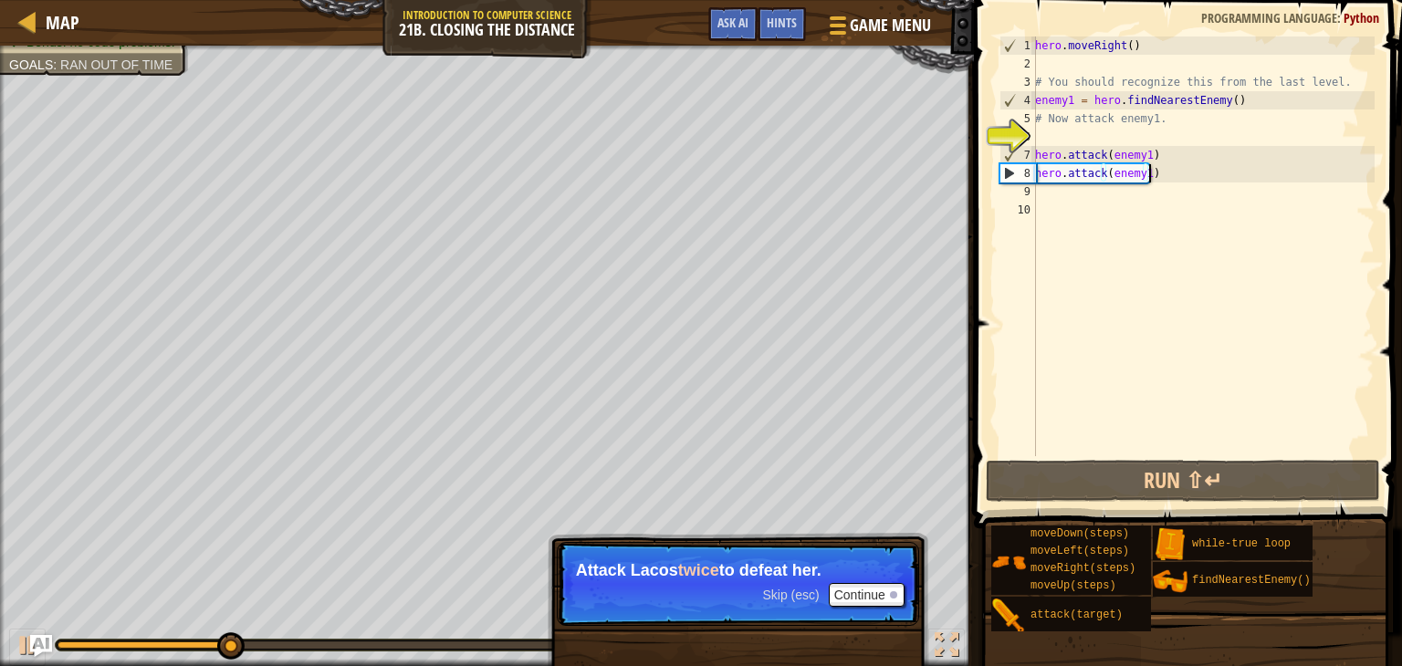
click at [1057, 198] on div "hero . moveRight ( ) # You should recognize this from the last level. enemy1 = …" at bounding box center [1202, 265] width 343 height 456
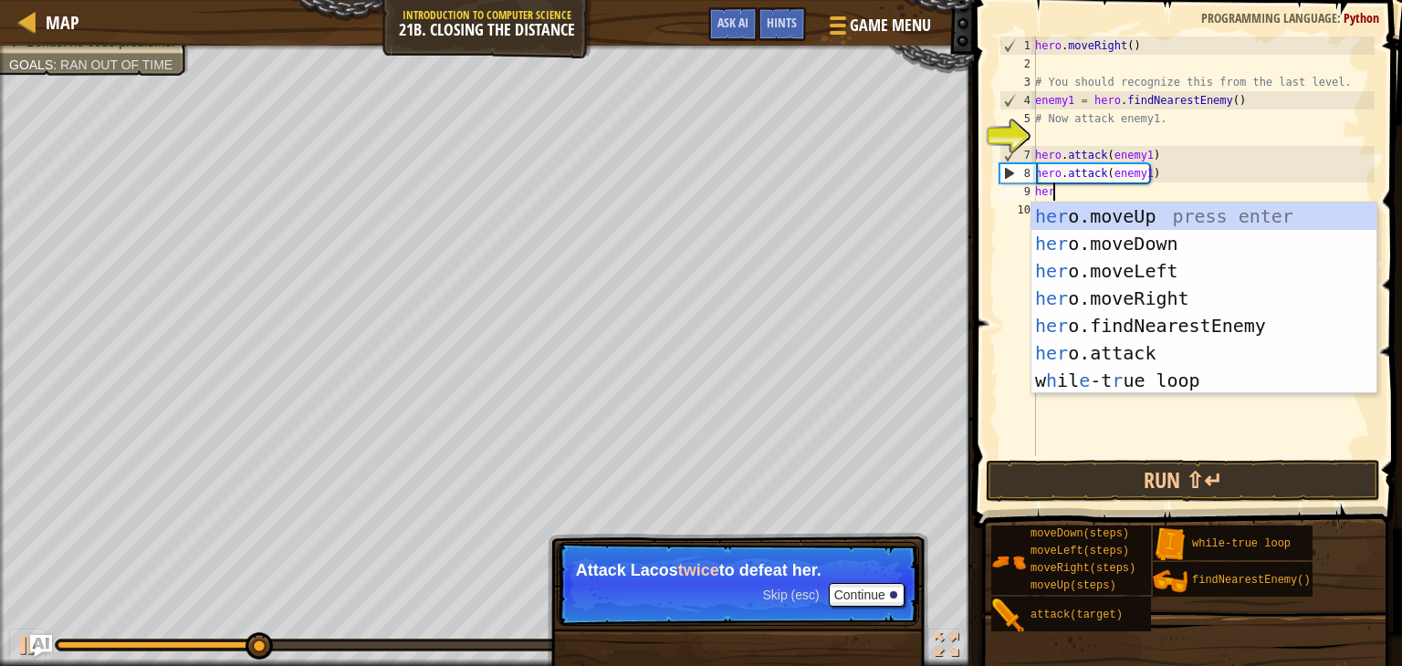
type textarea "her"
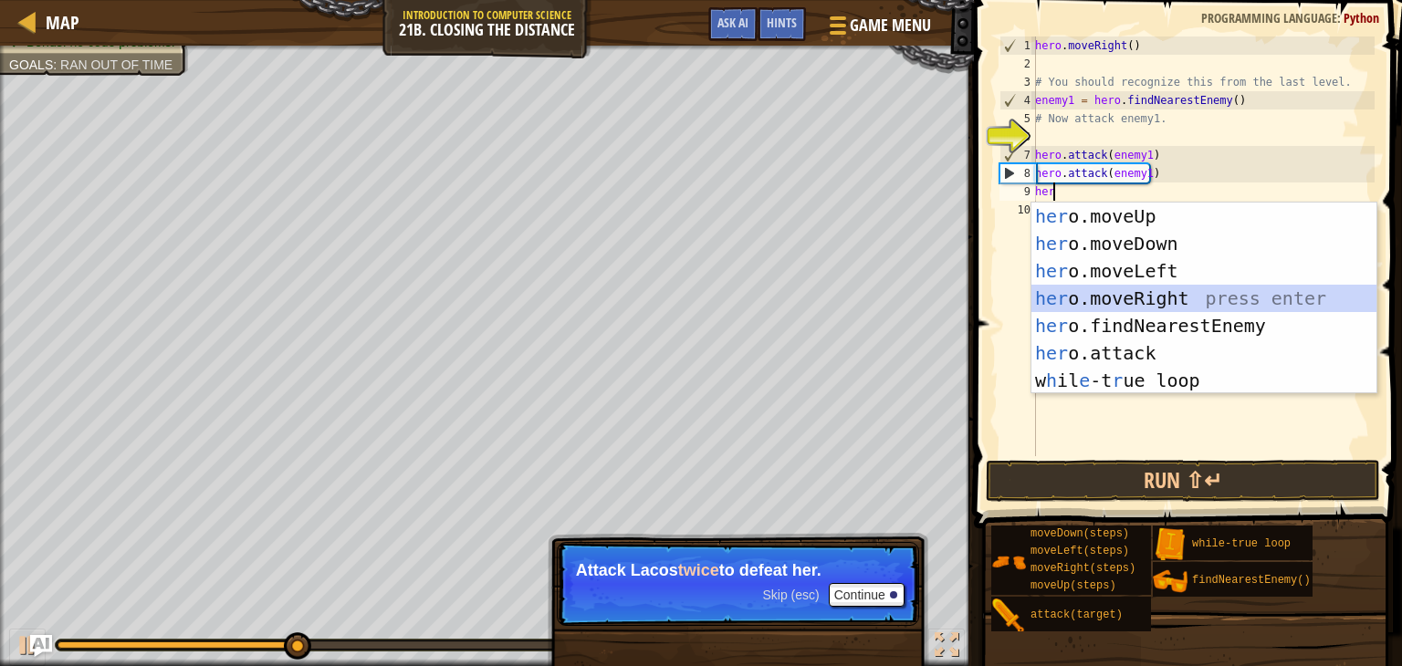
click at [1063, 297] on div "her o.moveUp press enter her o.moveDown press enter her o.moveLeft press enter …" at bounding box center [1203, 326] width 345 height 246
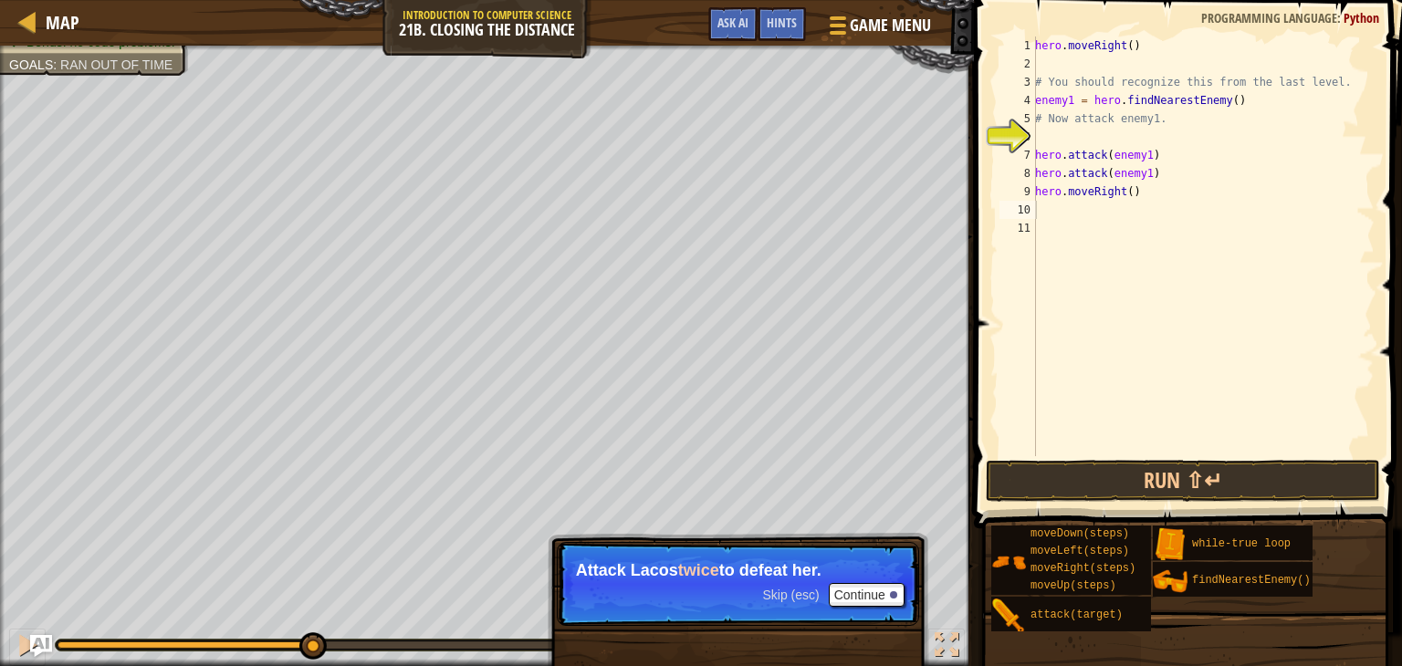
click at [804, 589] on span "Skip (esc)" at bounding box center [790, 595] width 57 height 15
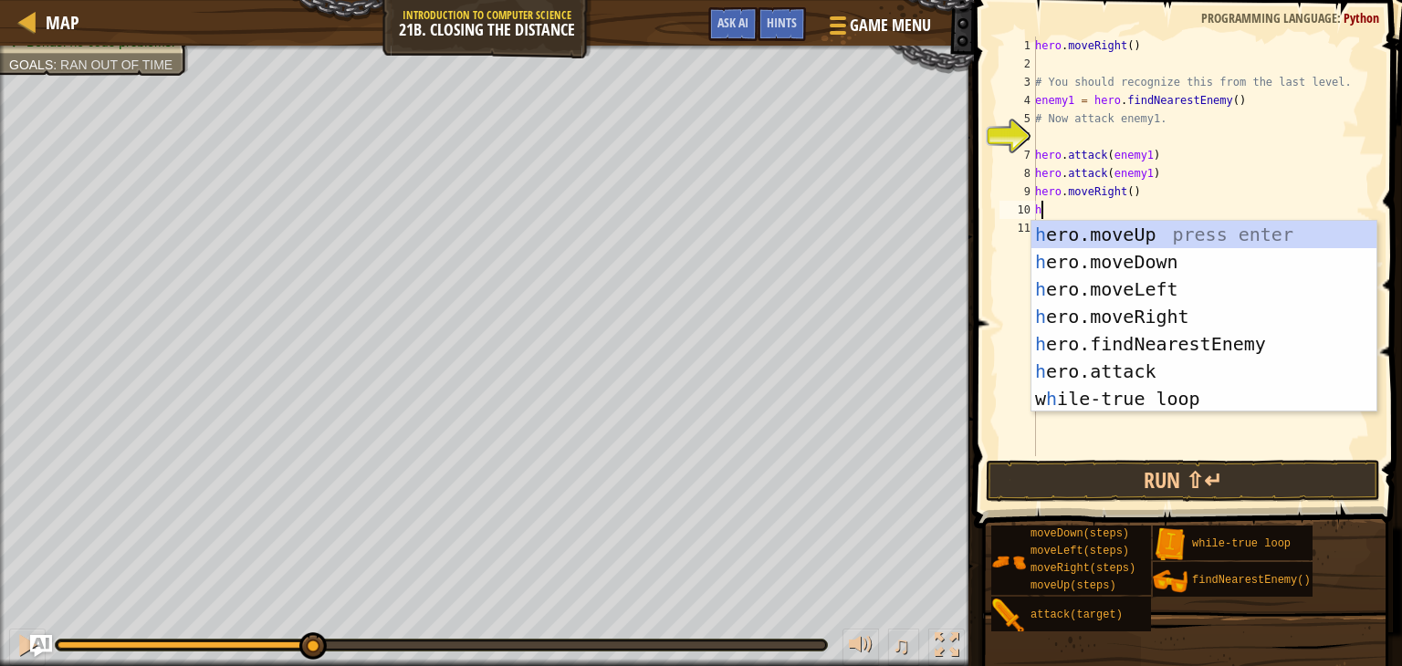
type textarea "he"
click at [1095, 322] on div "he ro.moveUp press enter he ro.moveDown press enter he ro.moveLeft press enter …" at bounding box center [1203, 344] width 345 height 246
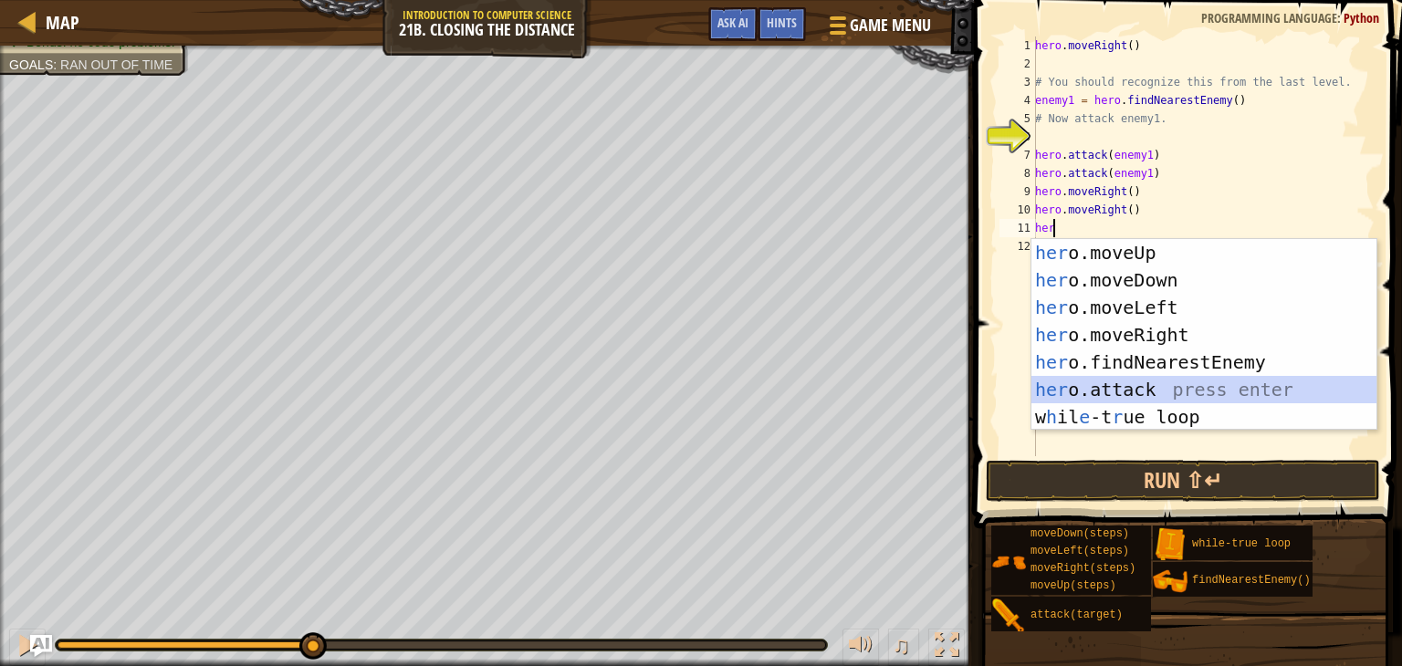
click at [1157, 381] on div "her o.moveUp press enter her o.moveDown press enter her o.moveLeft press enter …" at bounding box center [1203, 362] width 345 height 246
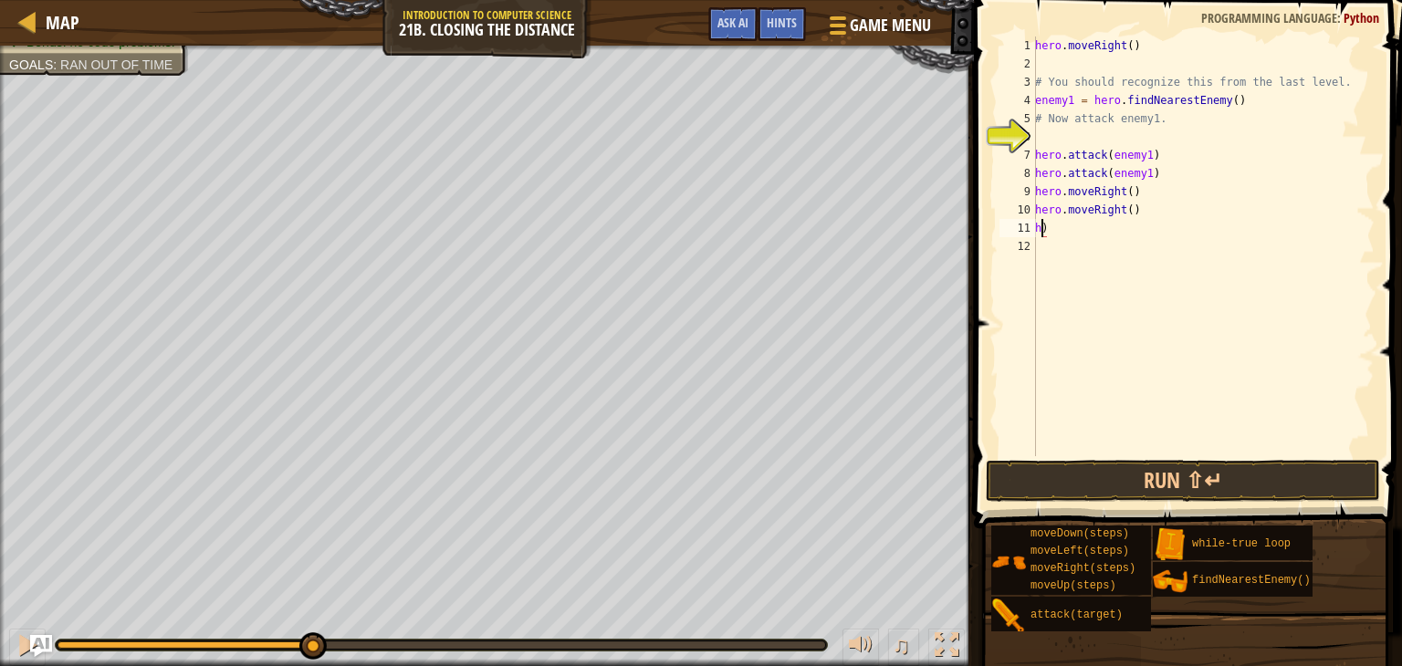
type textarea ")"
click at [1054, 232] on div "hero . moveRight ( ) # You should recognize this from the last level. enemy1 = …" at bounding box center [1202, 265] width 343 height 456
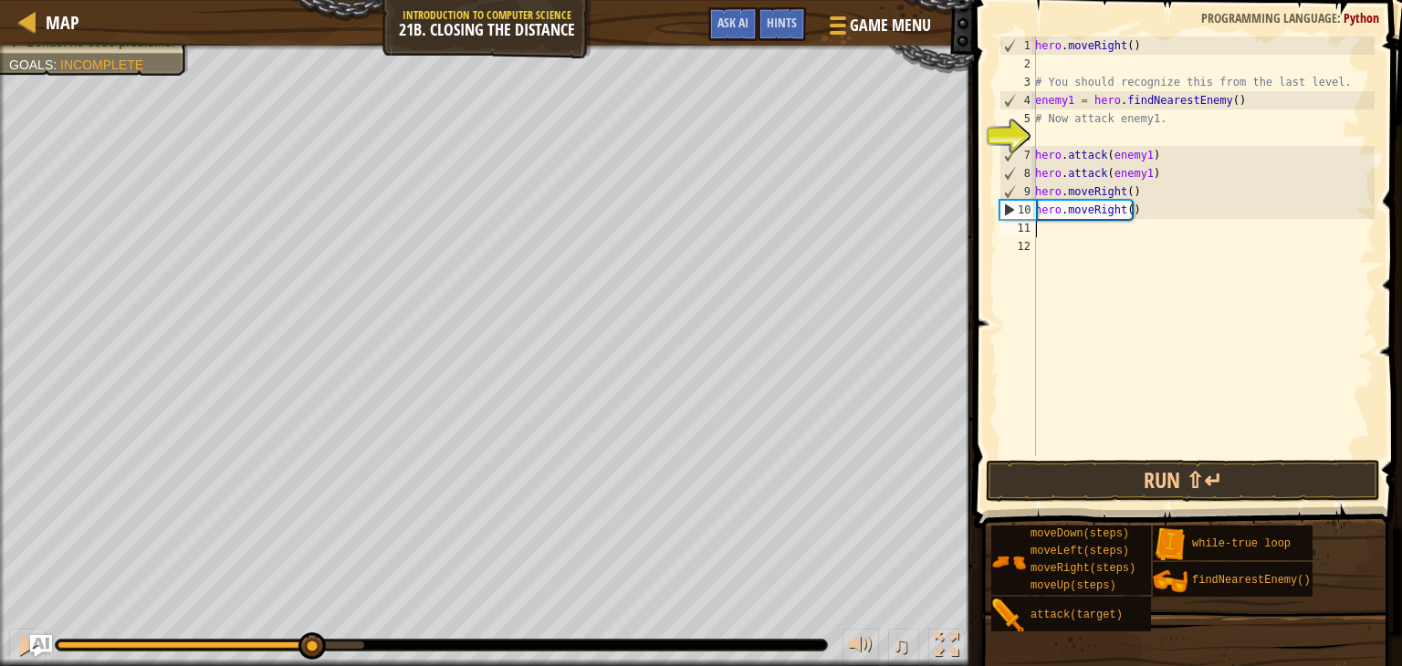
click at [1044, 229] on div "hero . moveRight ( ) # You should recognize this from the last level. enemy1 = …" at bounding box center [1202, 265] width 343 height 456
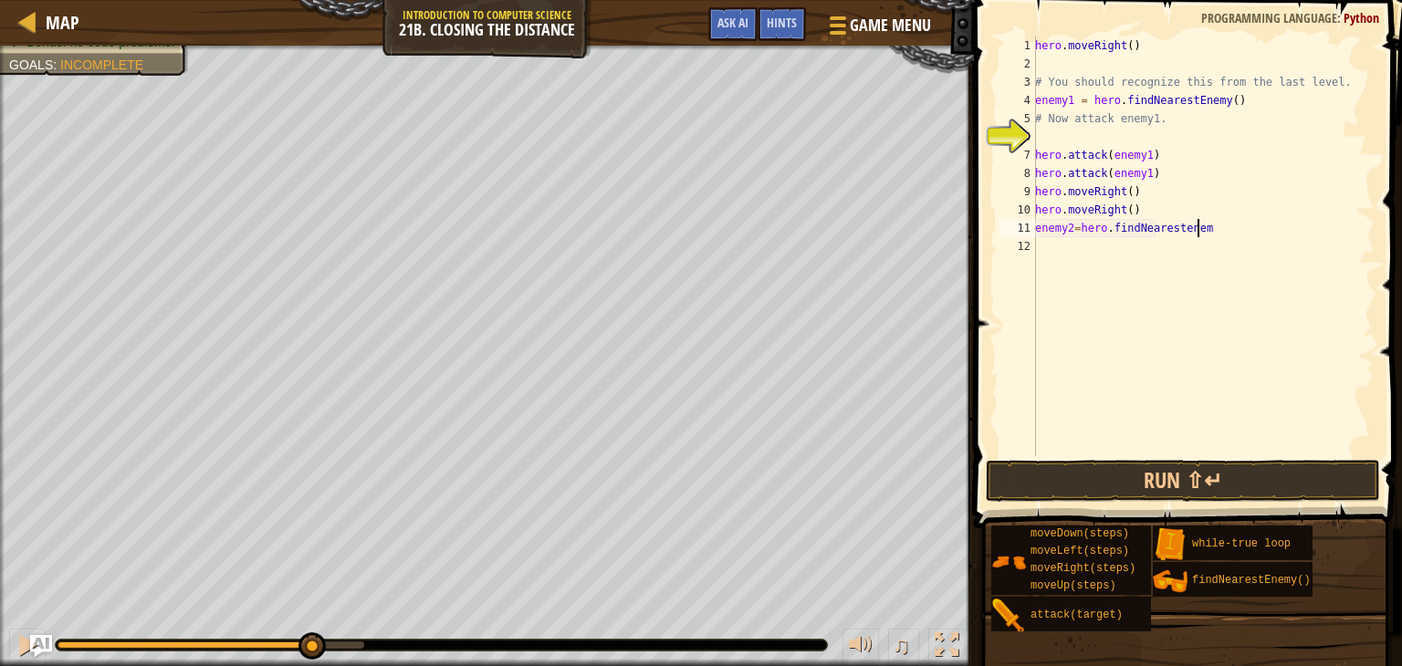
scroll to position [8, 13]
click at [1176, 227] on div "hero . moveRight ( ) # You should recognize this from the last level. enemy1 = …" at bounding box center [1202, 265] width 343 height 456
type textarea "enemy2=hero.findNearestEnemy"
click at [1133, 238] on div "hero . moveRight ( ) # You should recognize this from the last level. enemy1 = …" at bounding box center [1202, 265] width 343 height 456
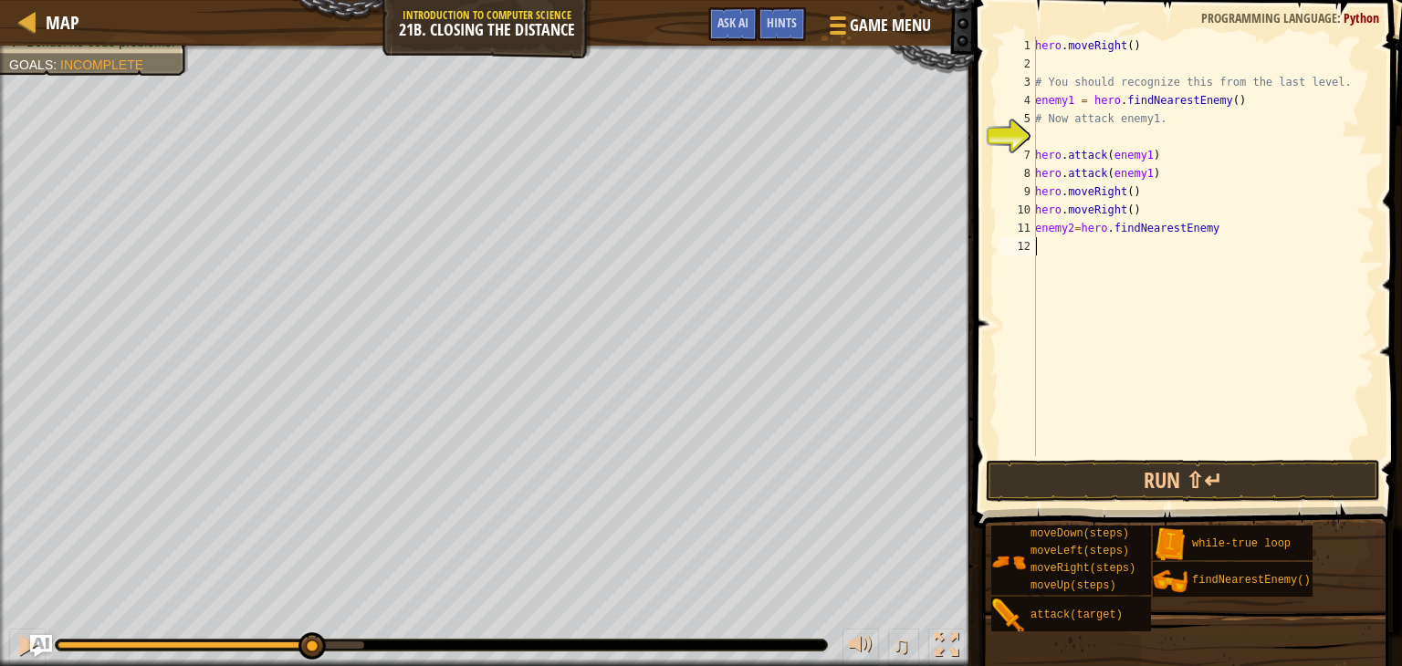
scroll to position [0, 0]
type textarea "口"
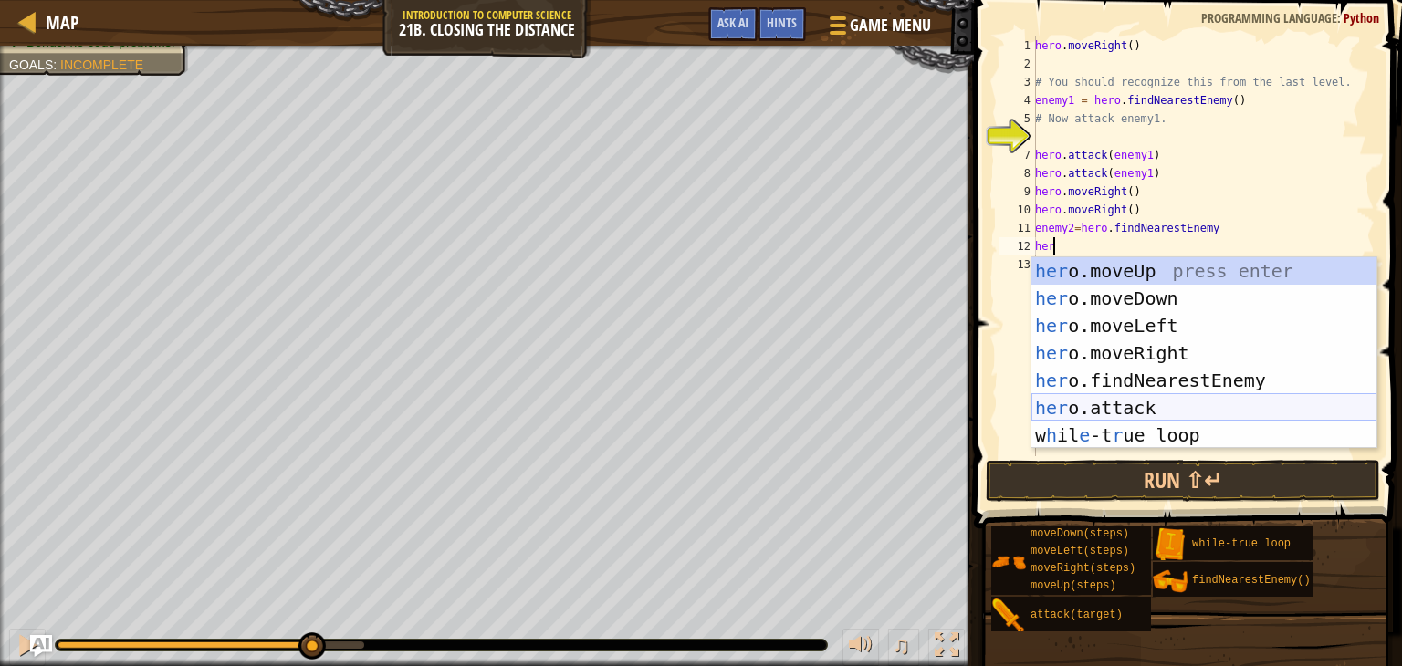
click at [1113, 404] on div "her o.moveUp press enter her o.moveDown press enter her o.moveLeft press enter …" at bounding box center [1203, 380] width 345 height 246
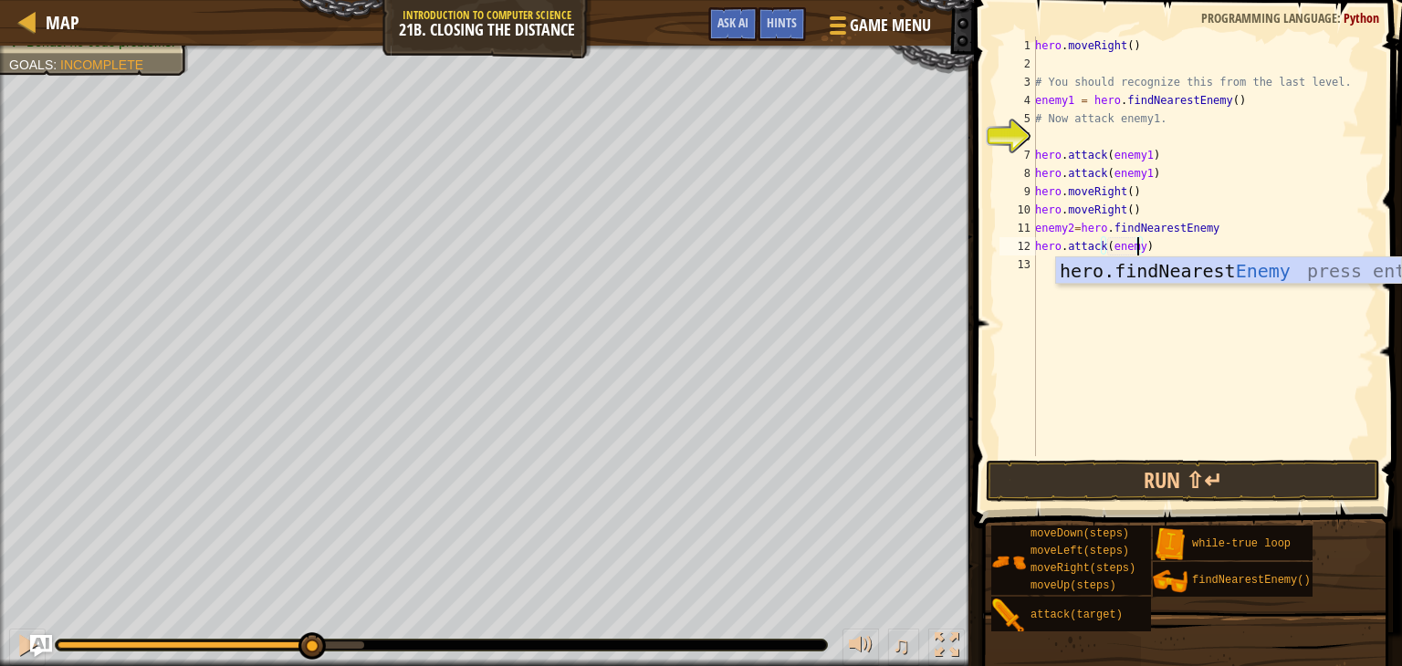
scroll to position [8, 7]
type textarea "hero.attack(enemy2)"
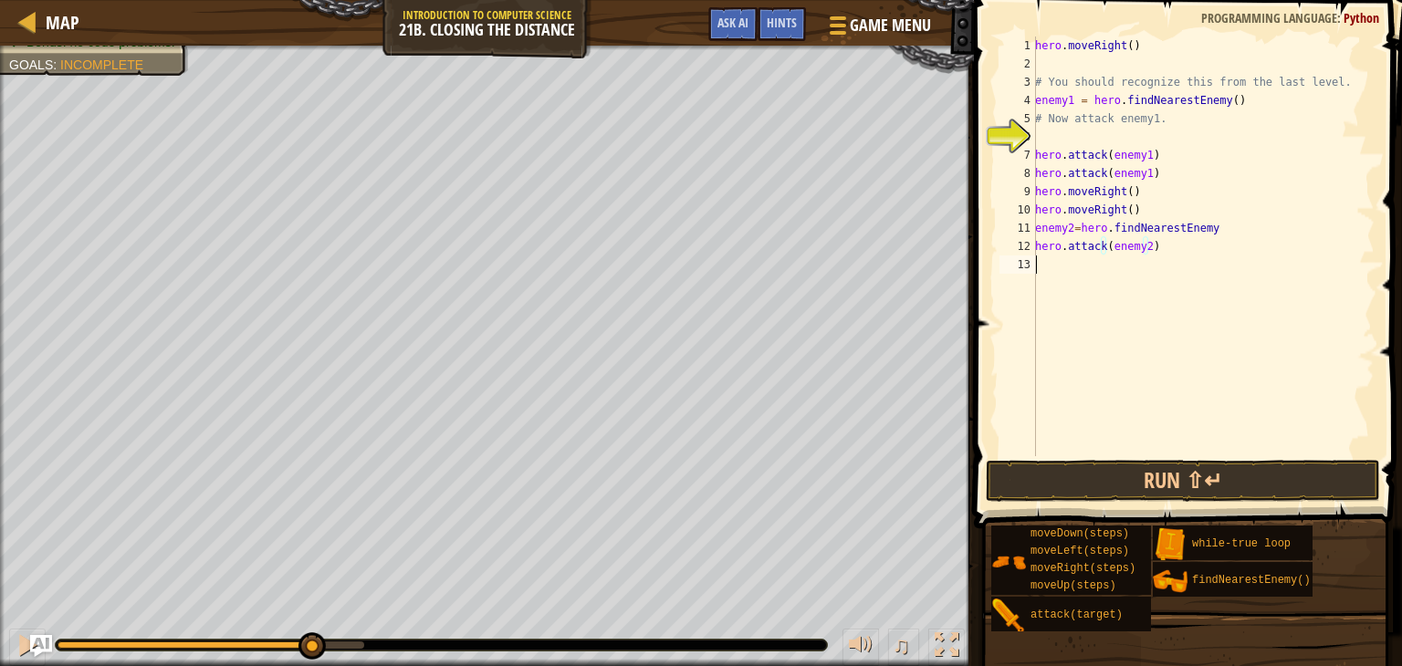
click at [1067, 269] on div "hero . moveRight ( ) # You should recognize this from the last level. enemy1 = …" at bounding box center [1202, 265] width 343 height 456
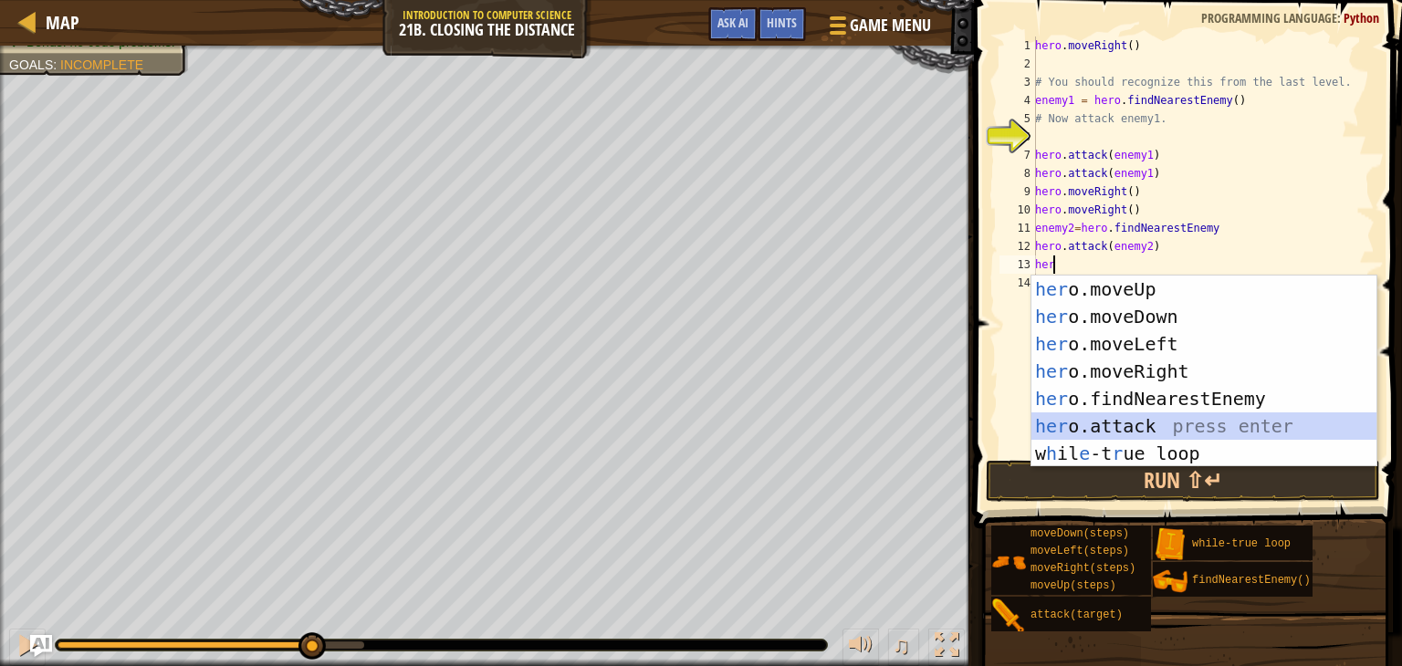
click at [1081, 416] on div "her o.moveUp press enter her o.moveDown press enter her o.moveLeft press enter …" at bounding box center [1203, 399] width 345 height 246
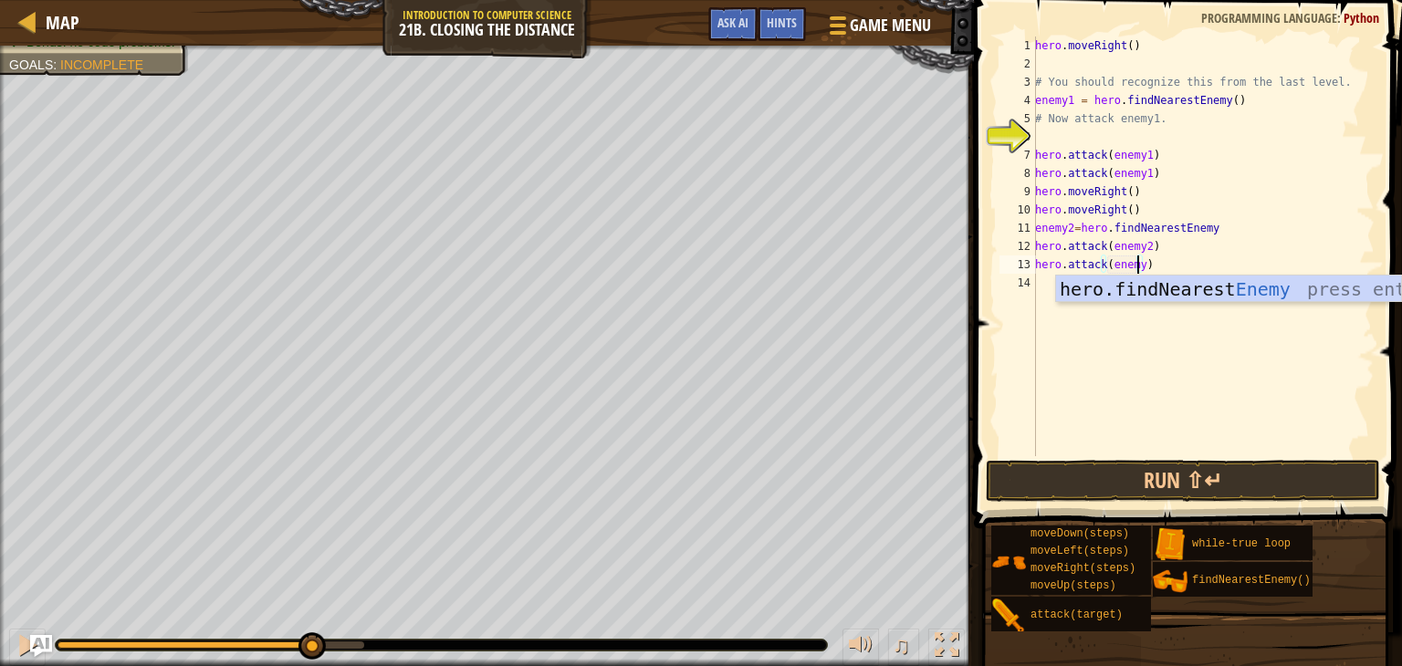
scroll to position [8, 7]
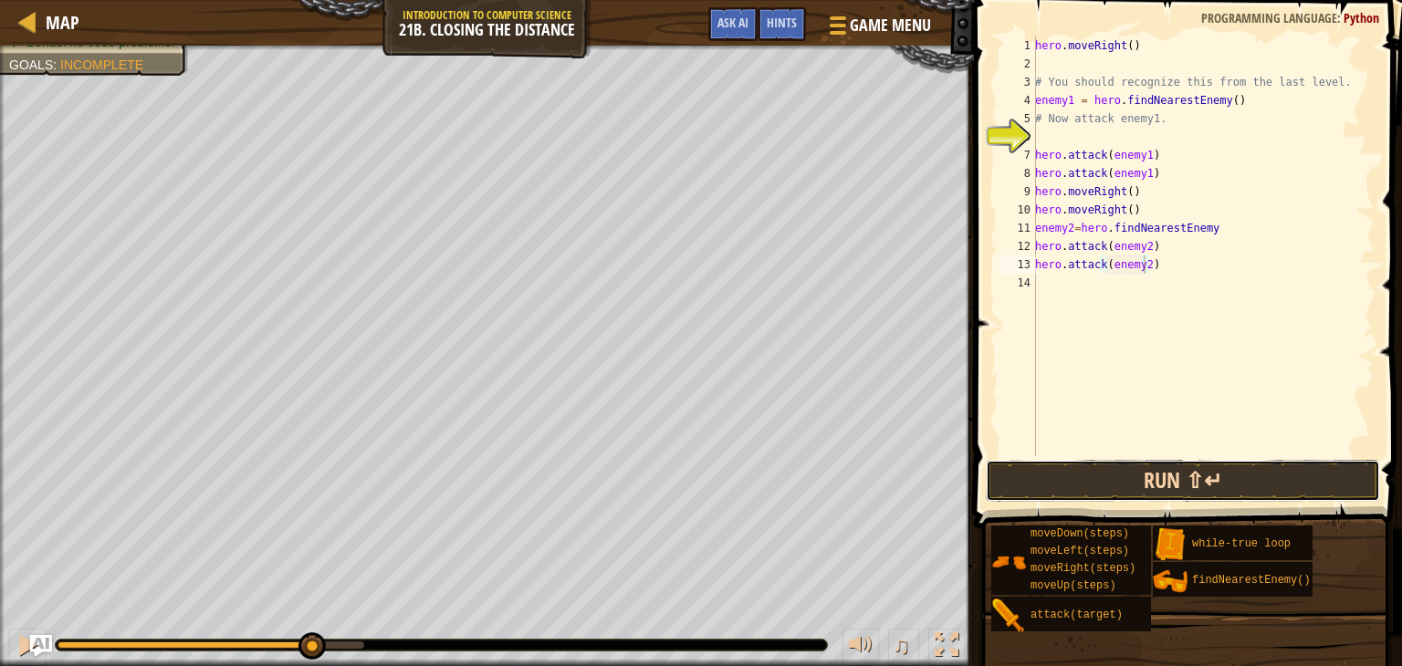
click at [1023, 498] on button "Run ⇧↵" at bounding box center [1183, 481] width 394 height 42
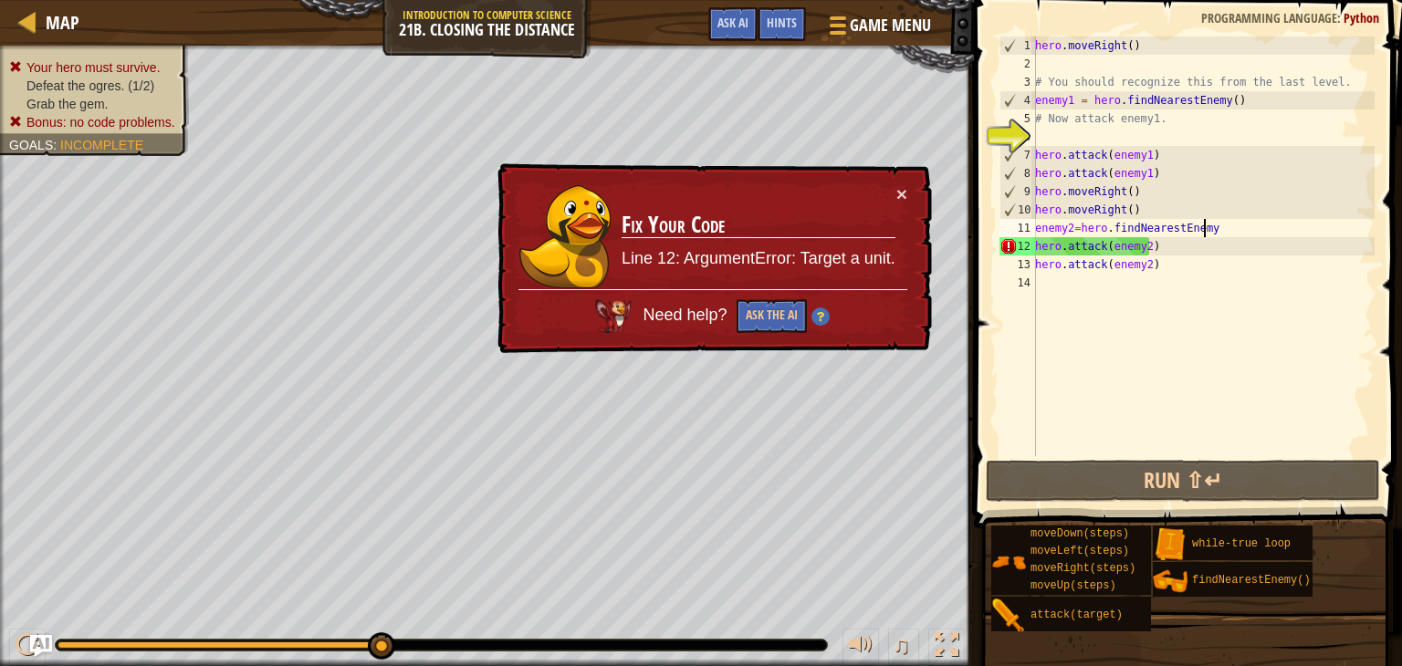
click at [1212, 226] on div "hero . moveRight ( ) # You should recognize this from the last level. enemy1 = …" at bounding box center [1202, 265] width 343 height 456
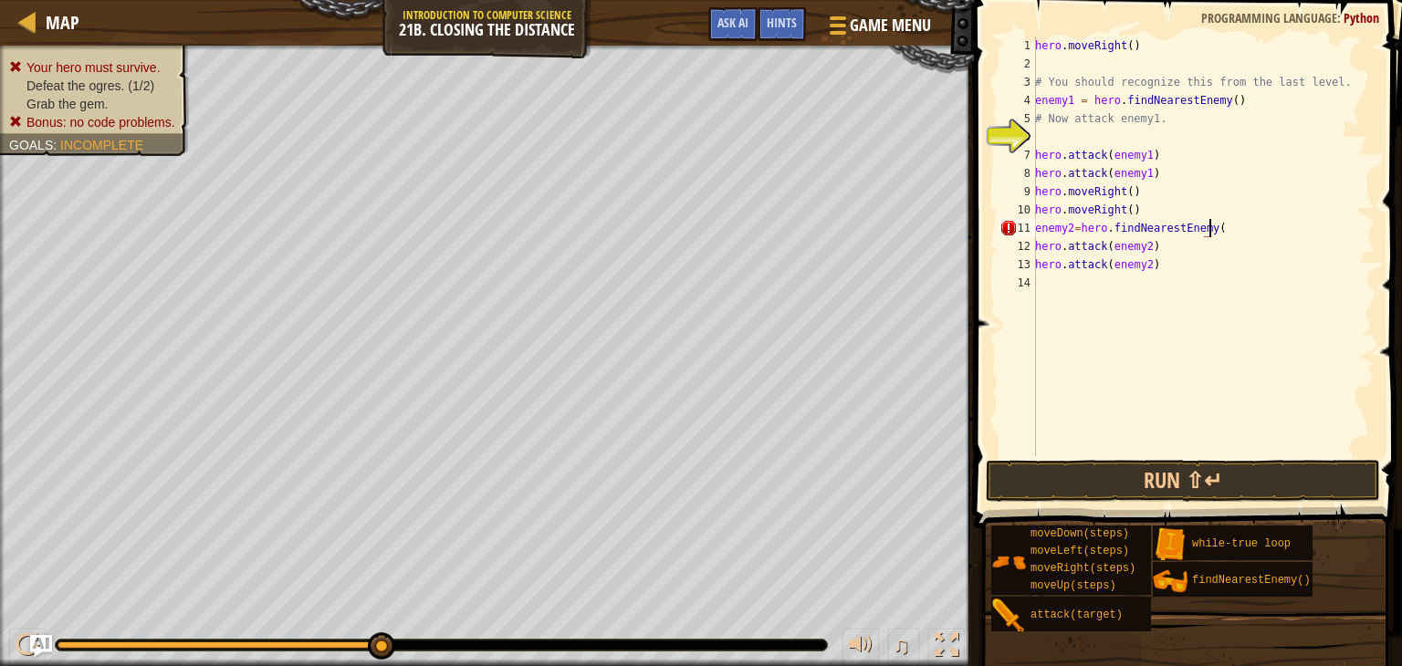
scroll to position [8, 14]
type textarea "enemy2=hero.findNearestEnemy()"
click at [1133, 464] on button "Run ⇧↵" at bounding box center [1183, 481] width 394 height 42
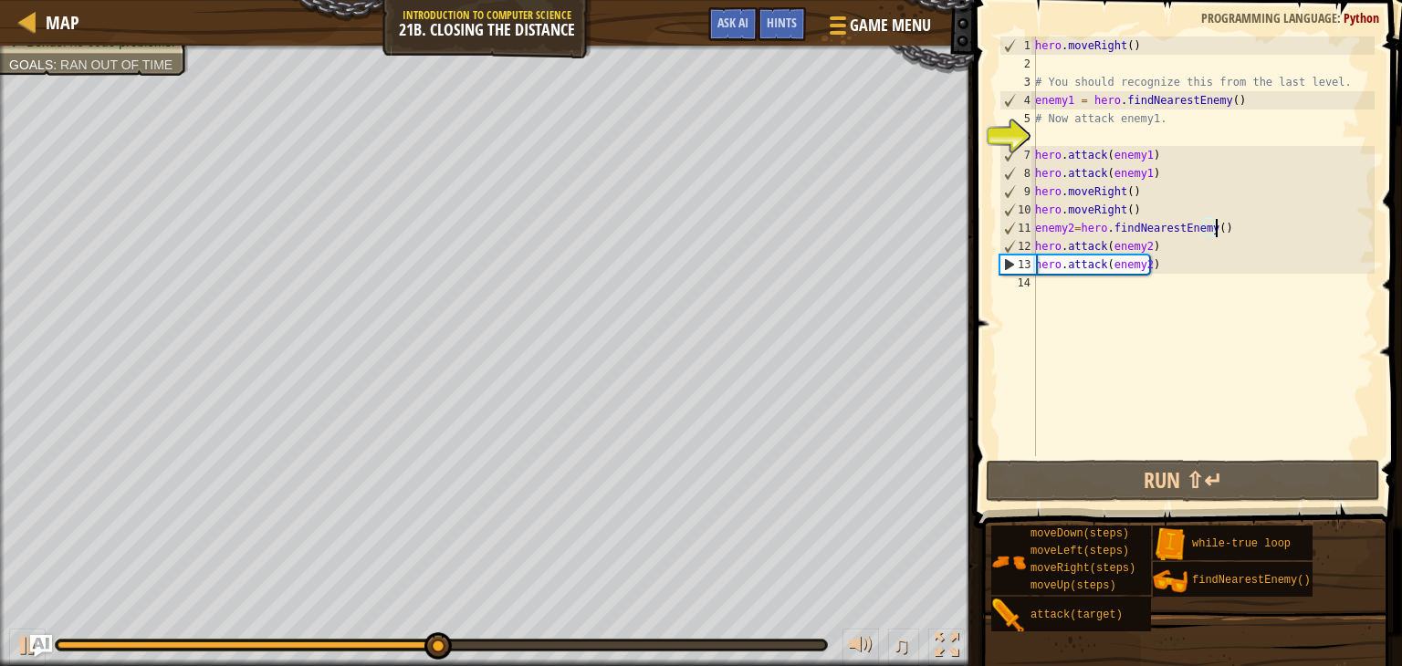
click at [1058, 286] on div "hero . moveRight ( ) # You should recognize this from the last level. enemy1 = …" at bounding box center [1202, 265] width 343 height 456
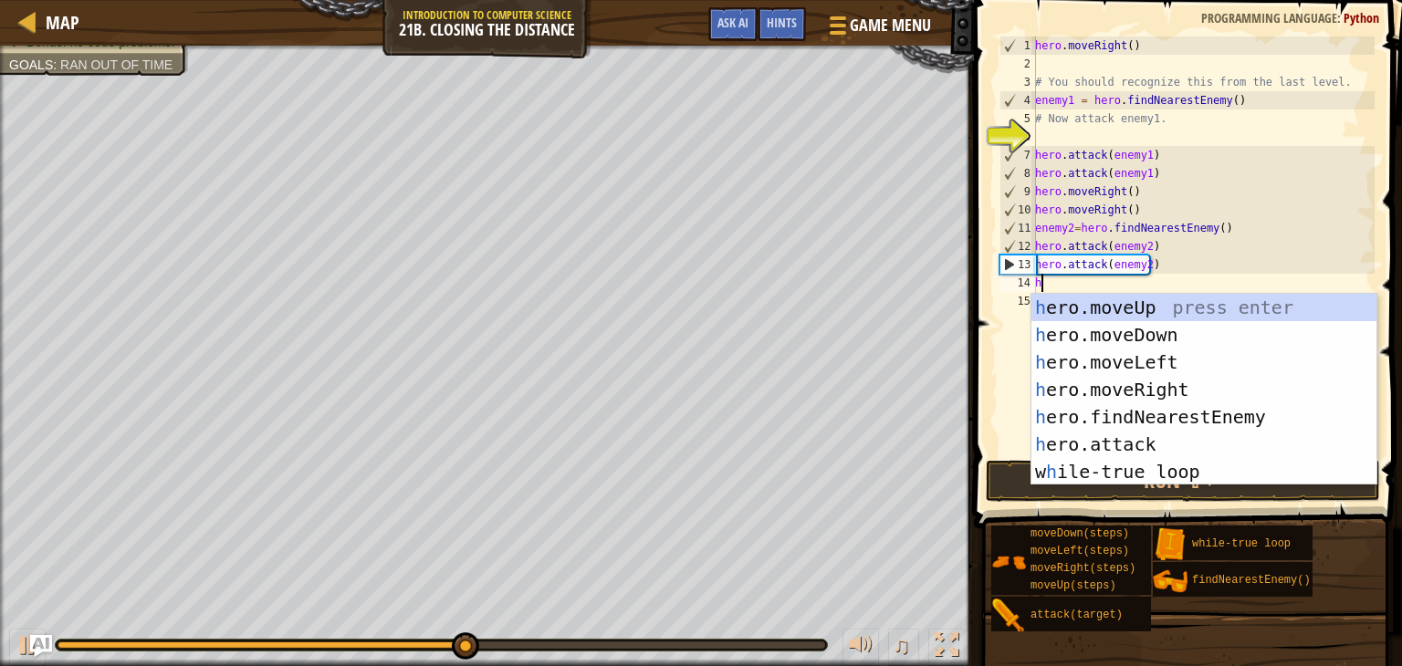
type textarea "he"
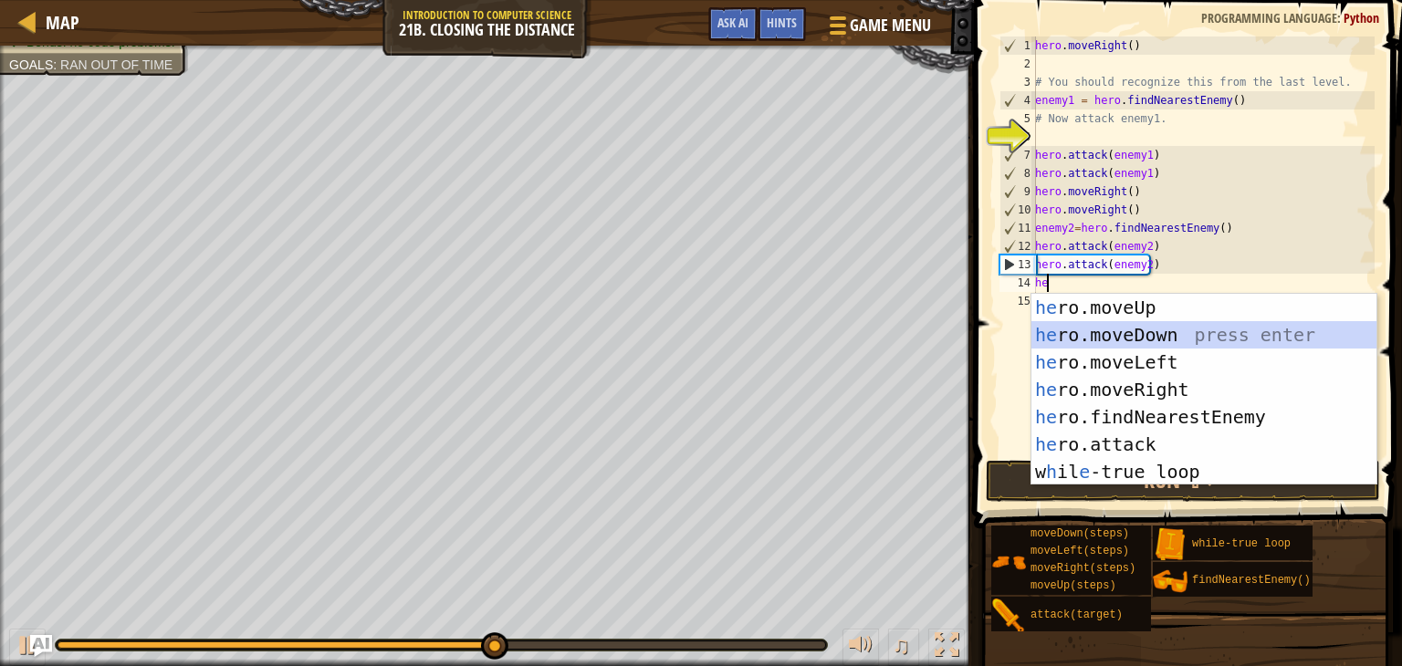
click at [1082, 329] on div "he ro.moveUp press enter he ro.moveDown press enter he ro.moveLeft press enter …" at bounding box center [1203, 417] width 345 height 246
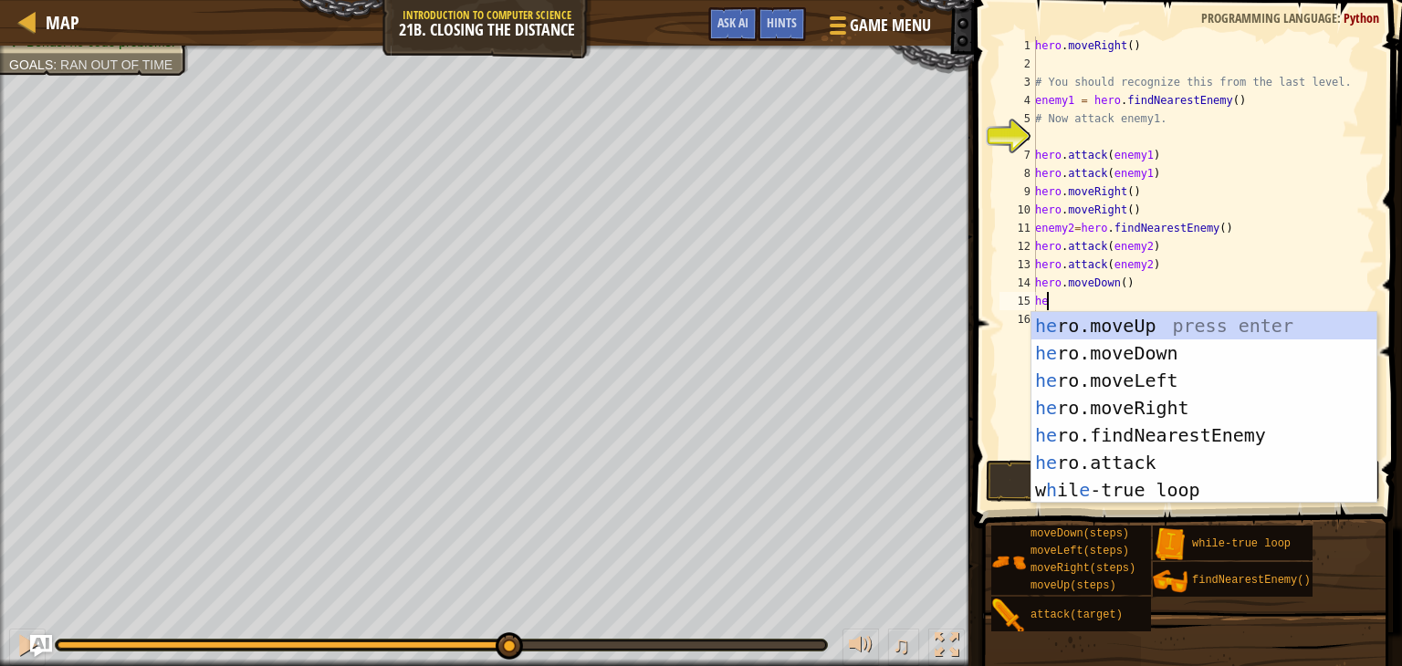
type textarea "her"
click at [1124, 409] on div "her o.moveUp press enter her o.moveDown press enter her o.moveLeft press enter …" at bounding box center [1203, 435] width 345 height 246
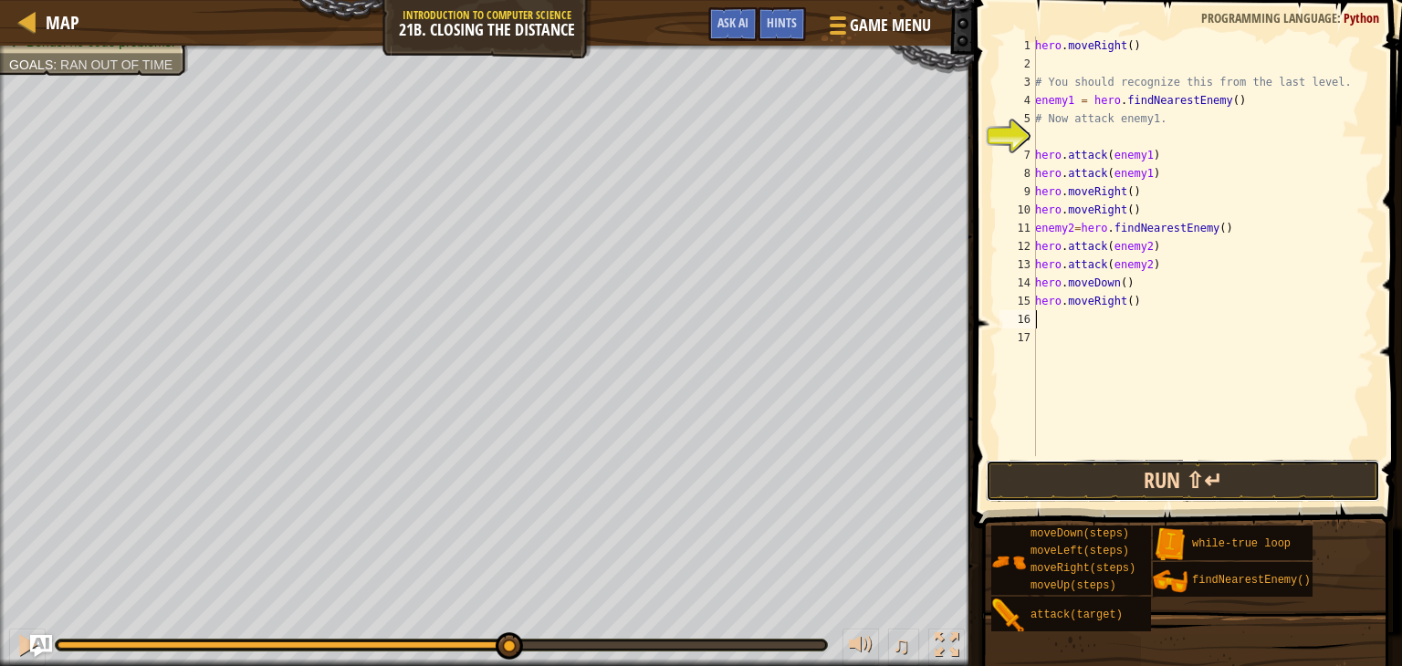
click at [1091, 482] on button "Run ⇧↵" at bounding box center [1183, 481] width 394 height 42
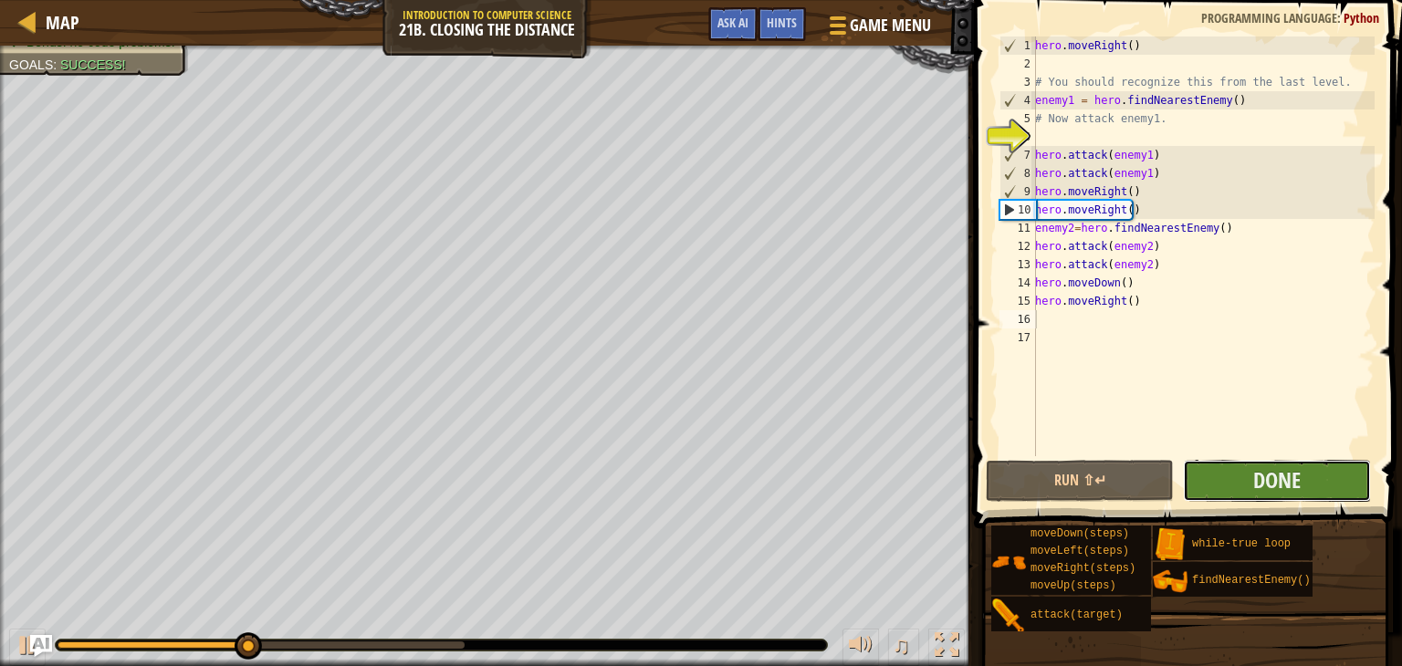
click at [1219, 491] on button "Done" at bounding box center [1277, 481] width 188 height 42
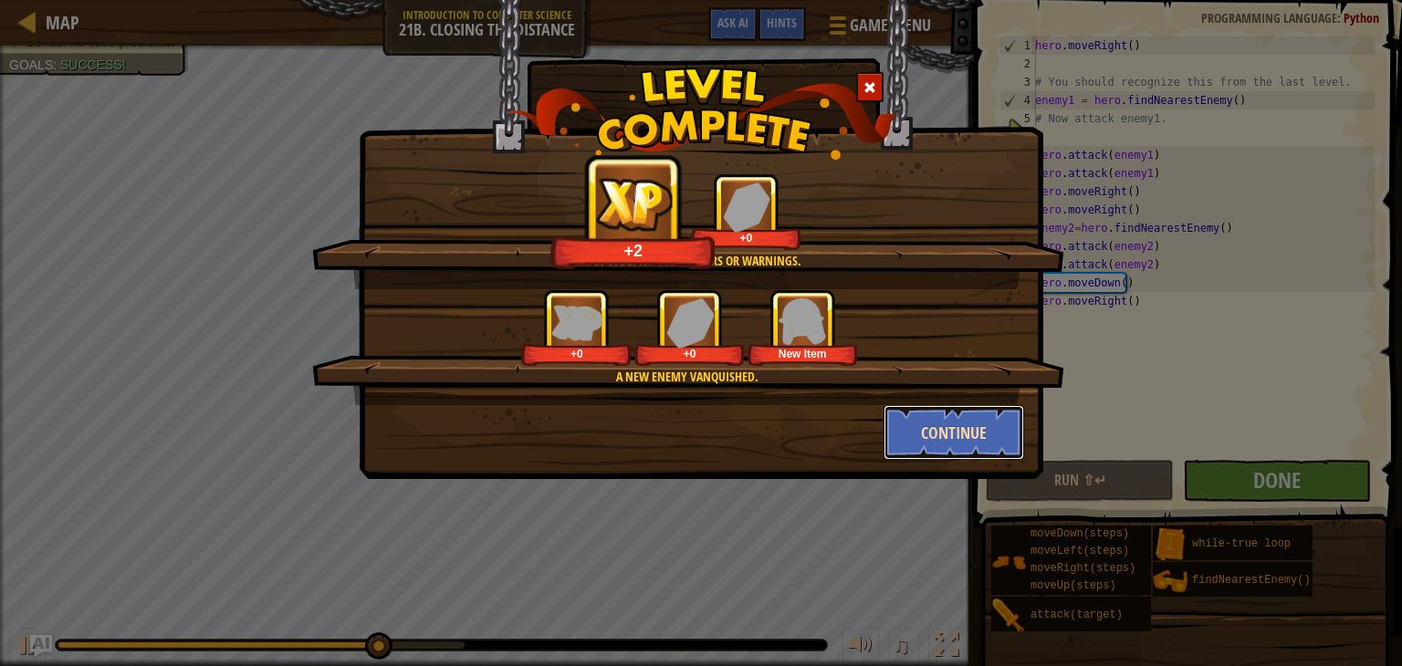
click at [945, 439] on button "Continue" at bounding box center [953, 432] width 141 height 55
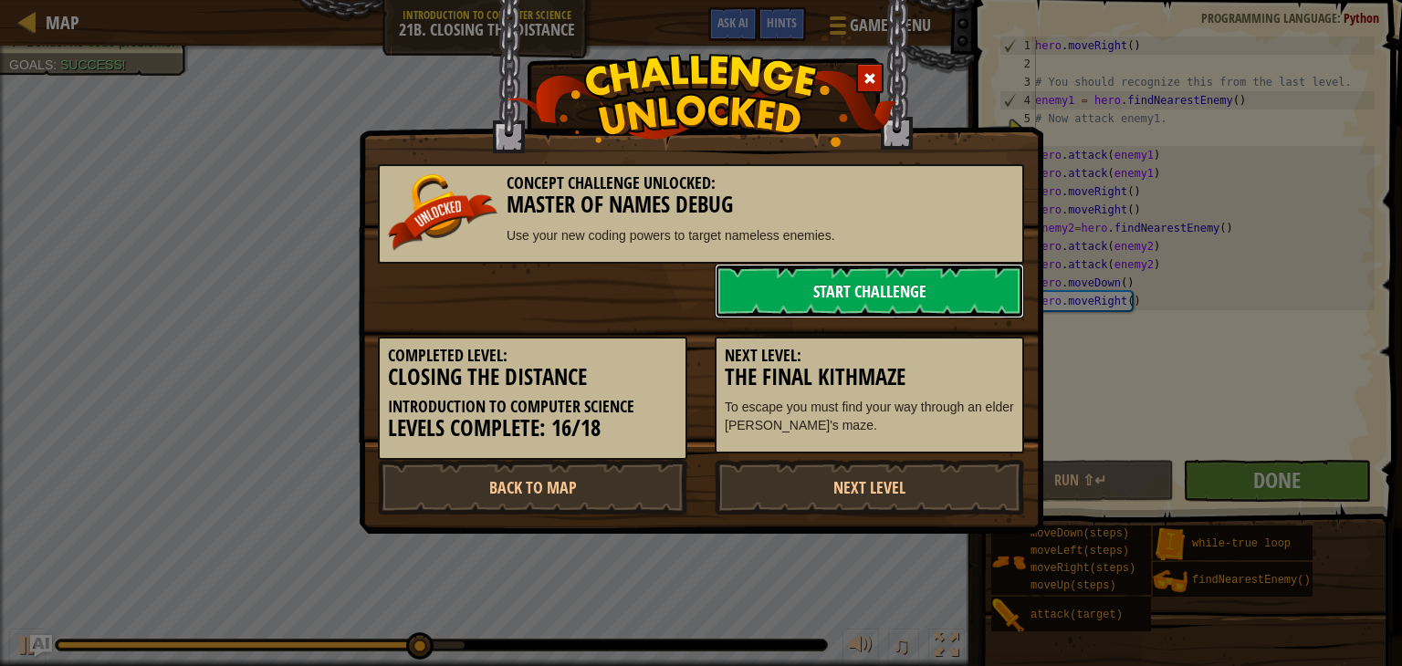
click at [895, 297] on link "Start Challenge" at bounding box center [869, 291] width 309 height 55
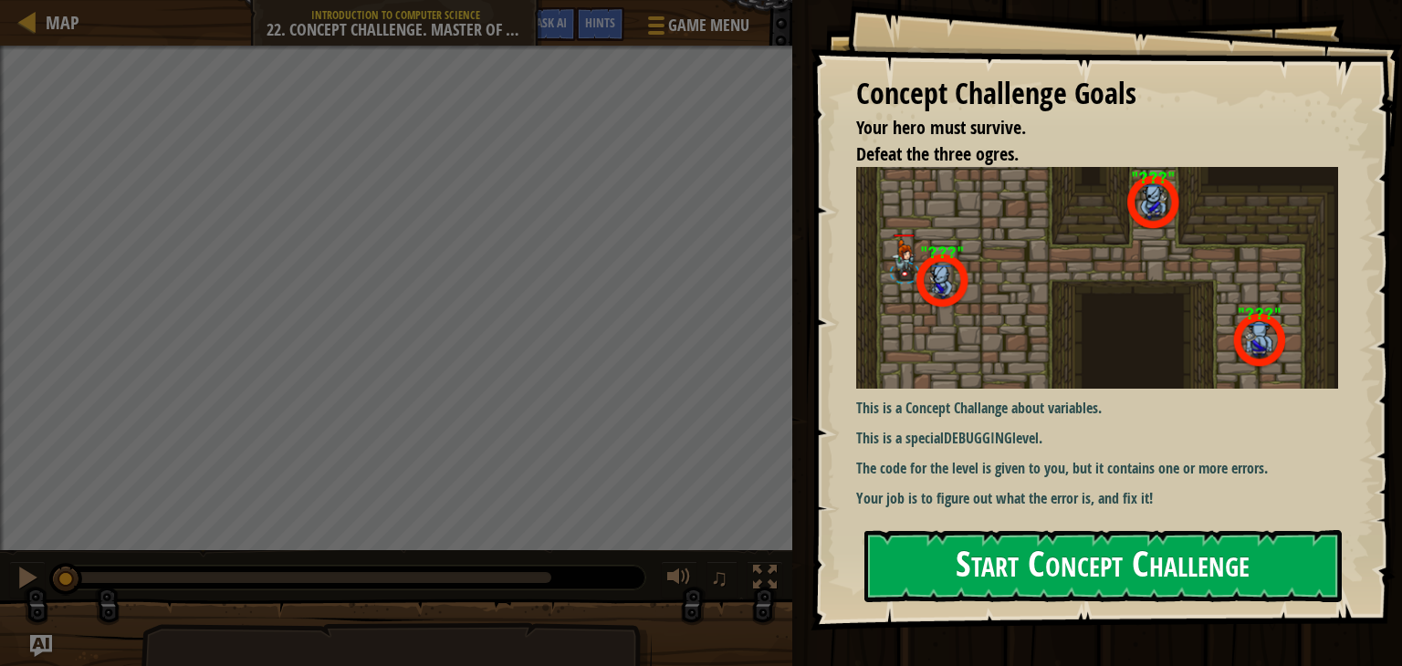
click at [918, 548] on button "Start Concept Challenge" at bounding box center [1102, 566] width 477 height 72
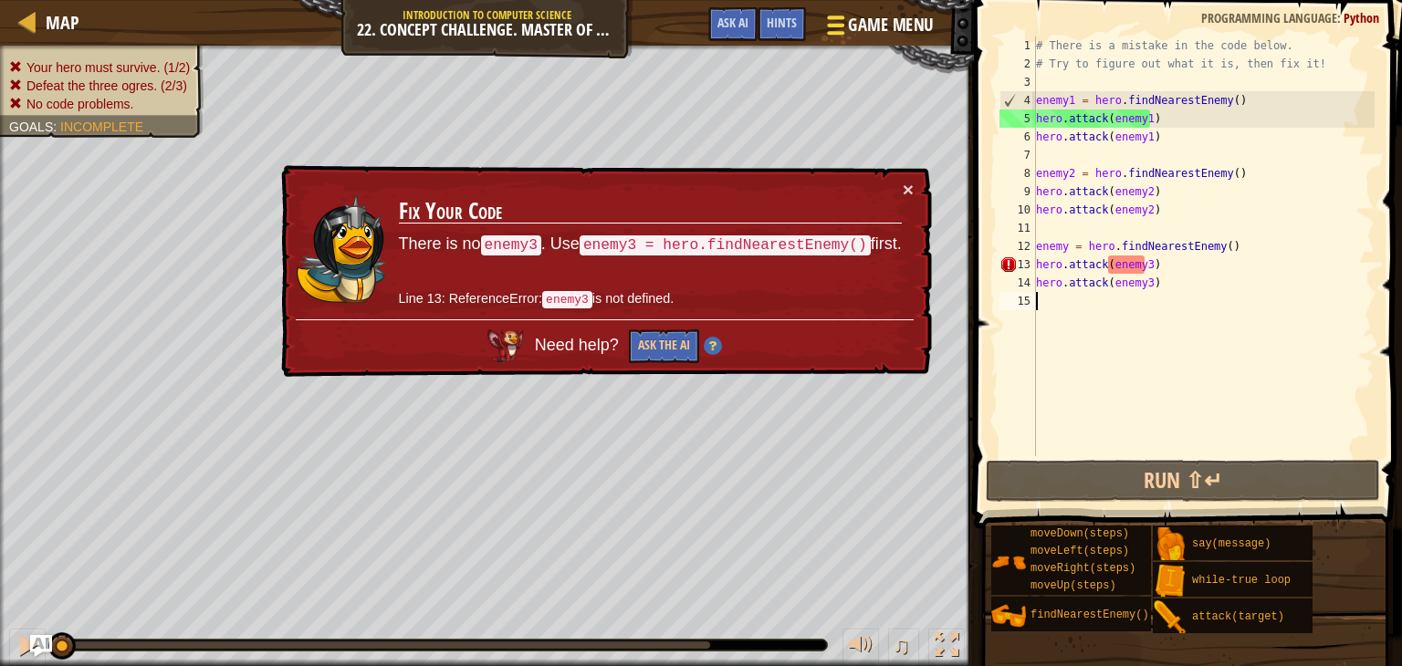
click at [823, 30] on div at bounding box center [835, 25] width 25 height 26
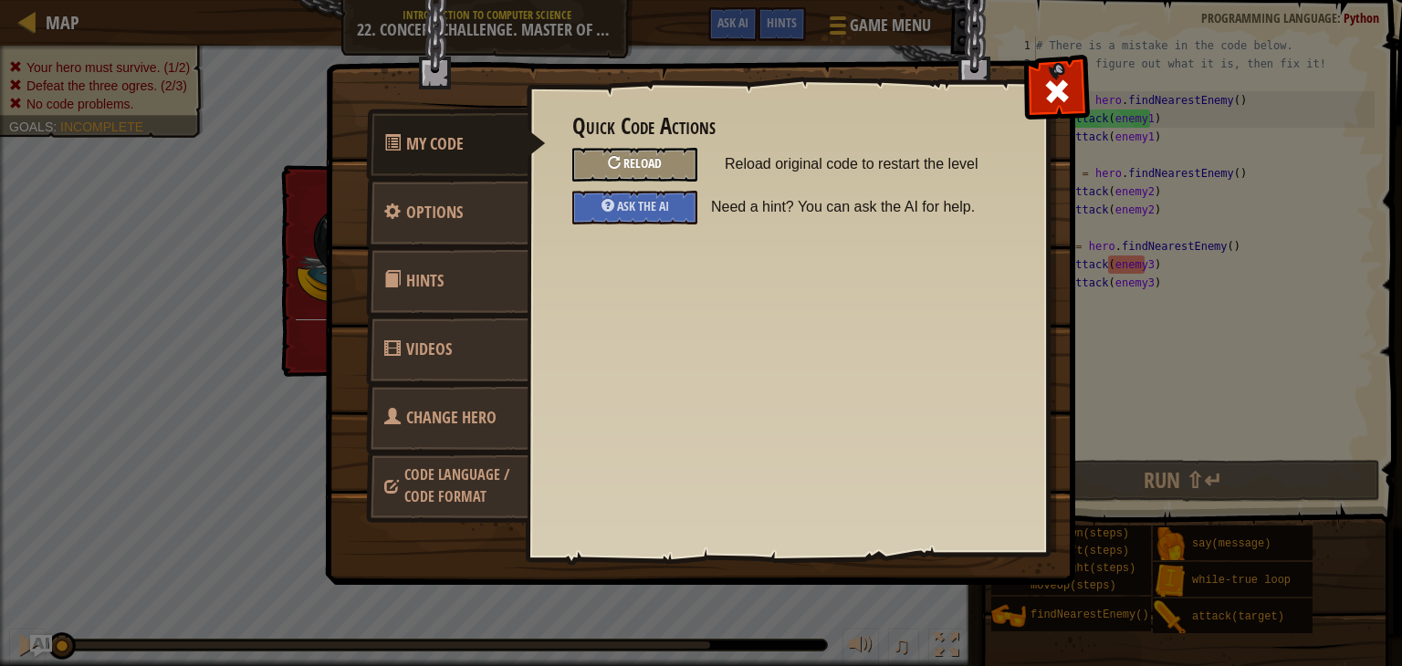
click at [672, 151] on div "Reload" at bounding box center [634, 165] width 125 height 34
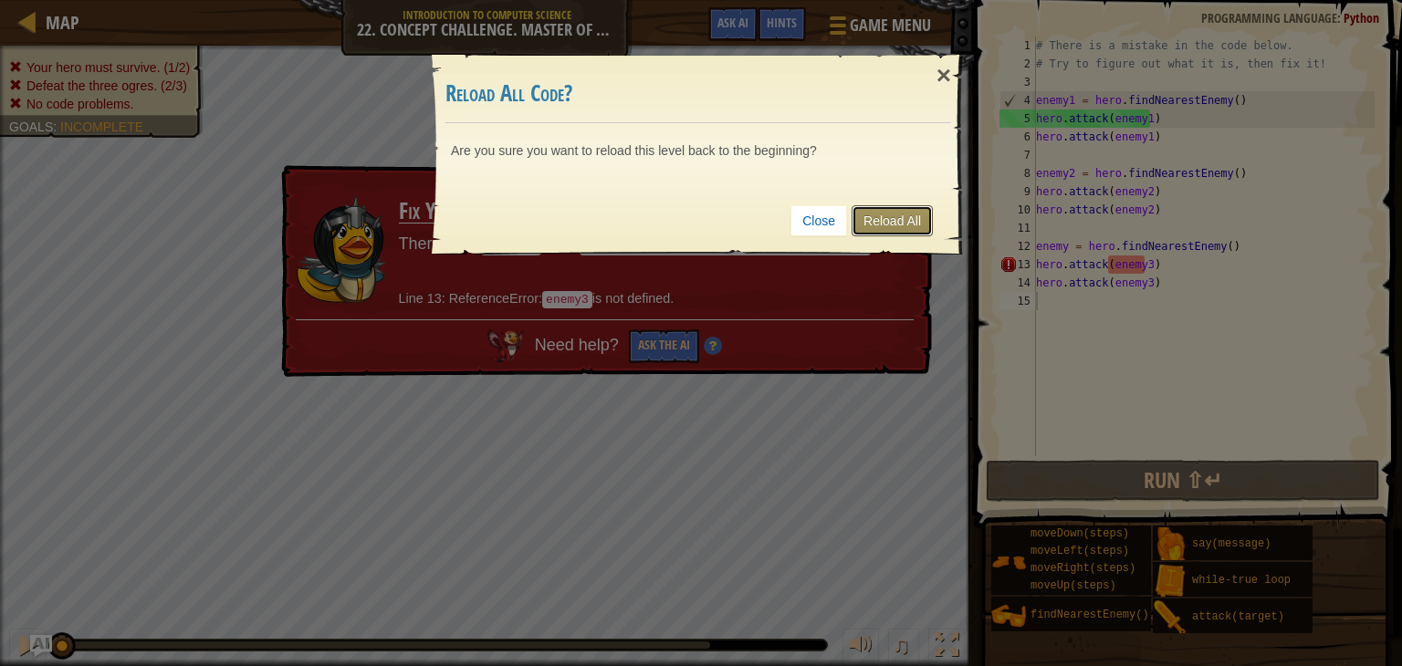
click at [872, 213] on link "Reload All" at bounding box center [891, 220] width 81 height 31
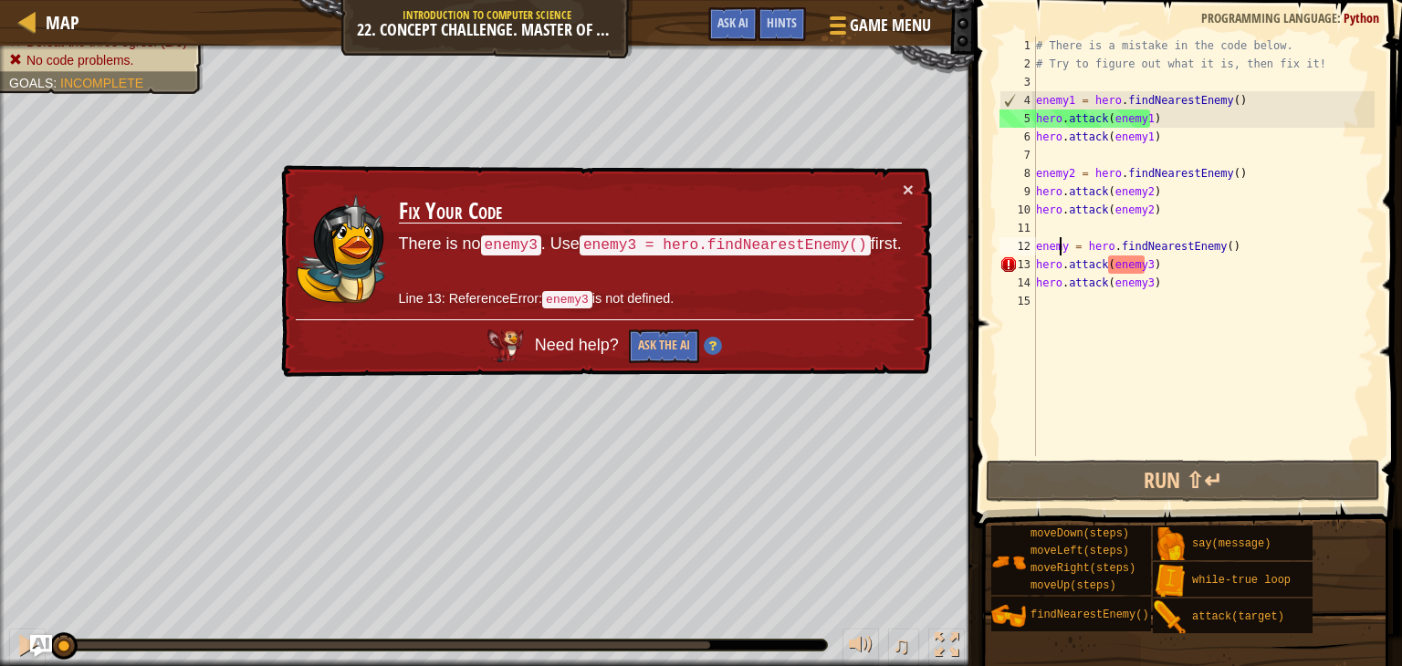
click at [1062, 245] on div "# There is a mistake in the code below. # Try to figure out what it is, then fi…" at bounding box center [1203, 265] width 342 height 456
click at [1067, 245] on div "# There is a mistake in the code below. # Try to figure out what it is, then fi…" at bounding box center [1203, 265] width 342 height 456
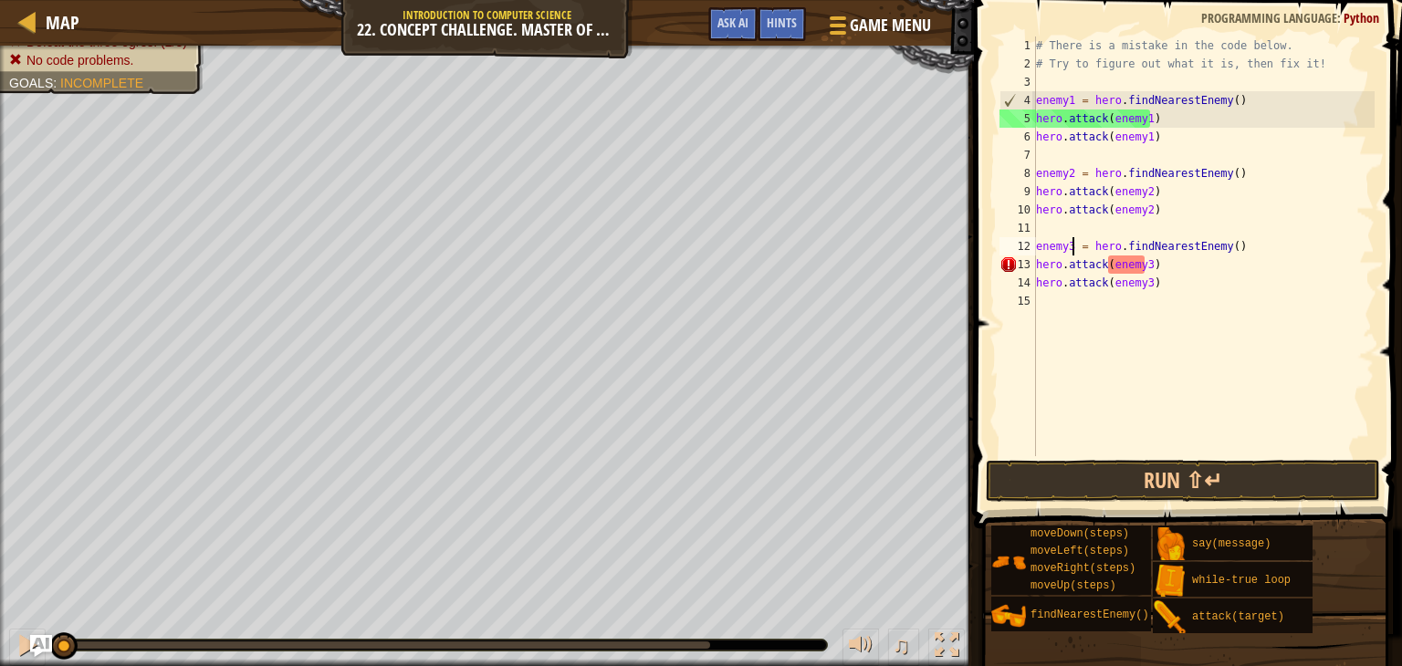
scroll to position [8, 3]
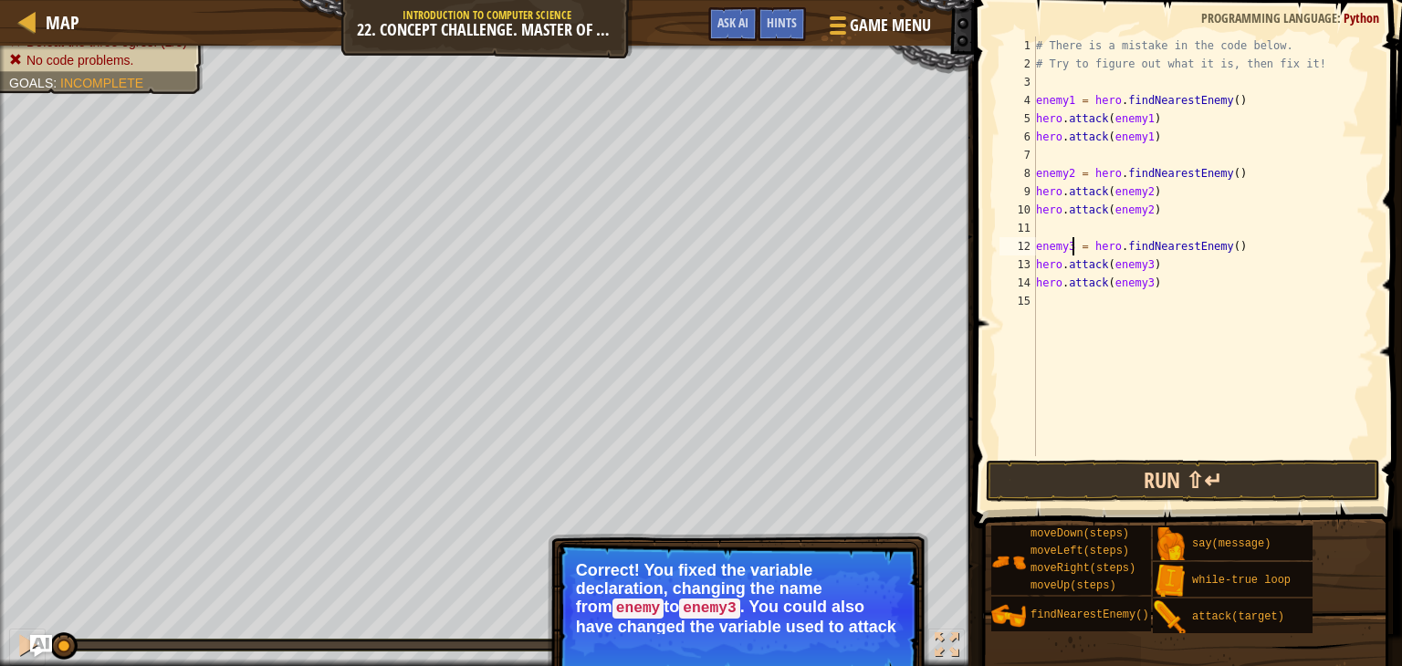
type textarea "enemy3 = hero.findNearestEnemy()"
click at [1186, 477] on button "Run ⇧↵" at bounding box center [1183, 481] width 394 height 42
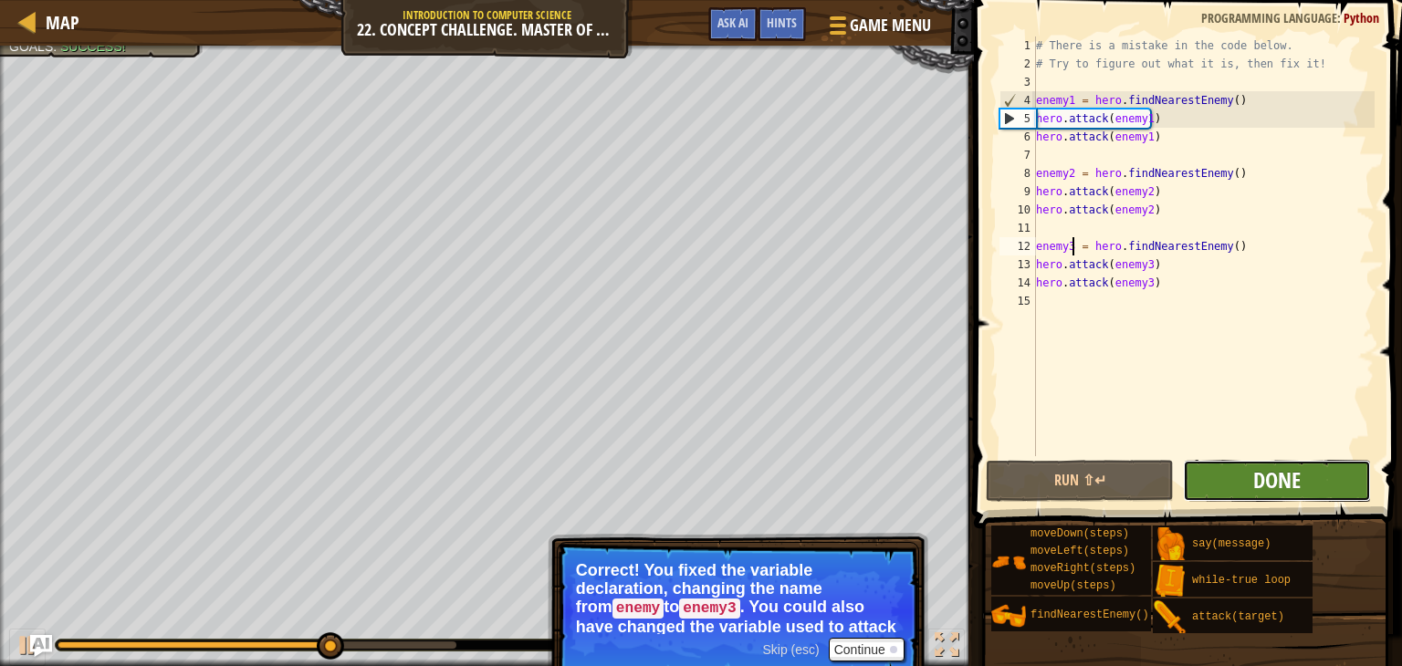
click at [1293, 483] on span "Done" at bounding box center [1276, 479] width 47 height 29
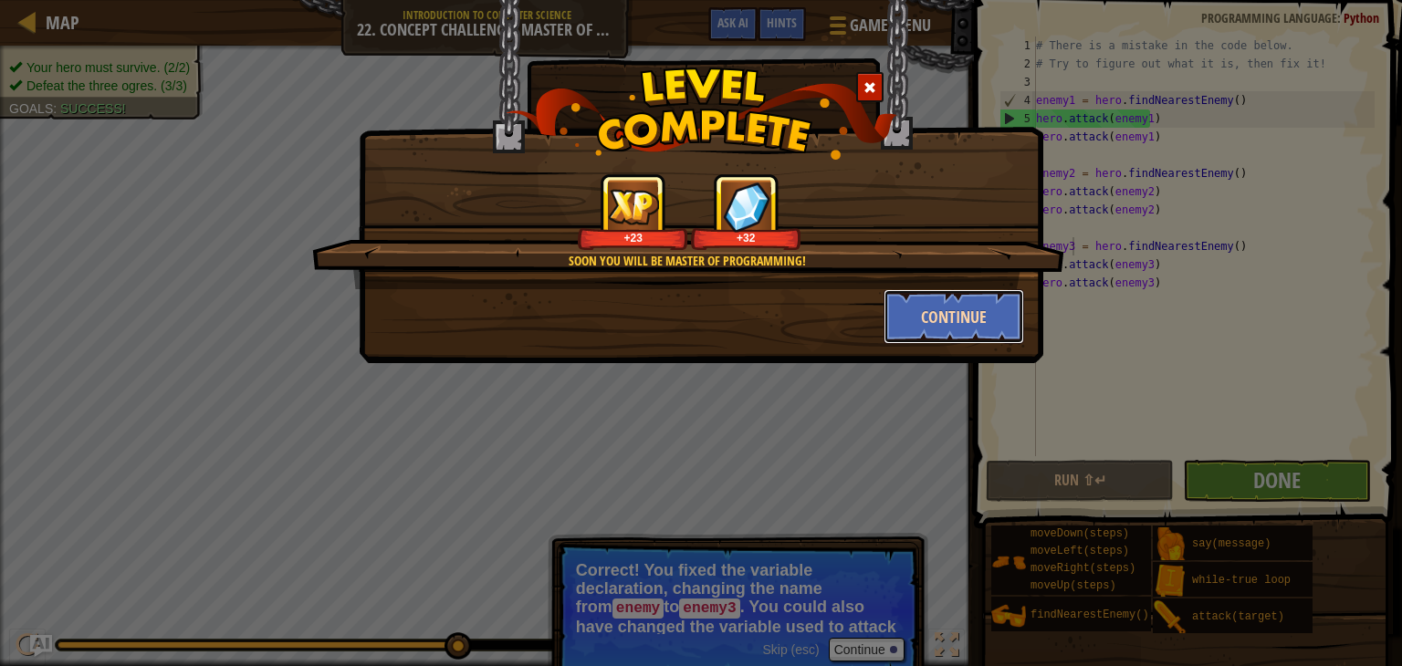
click at [976, 322] on button "Continue" at bounding box center [953, 316] width 141 height 55
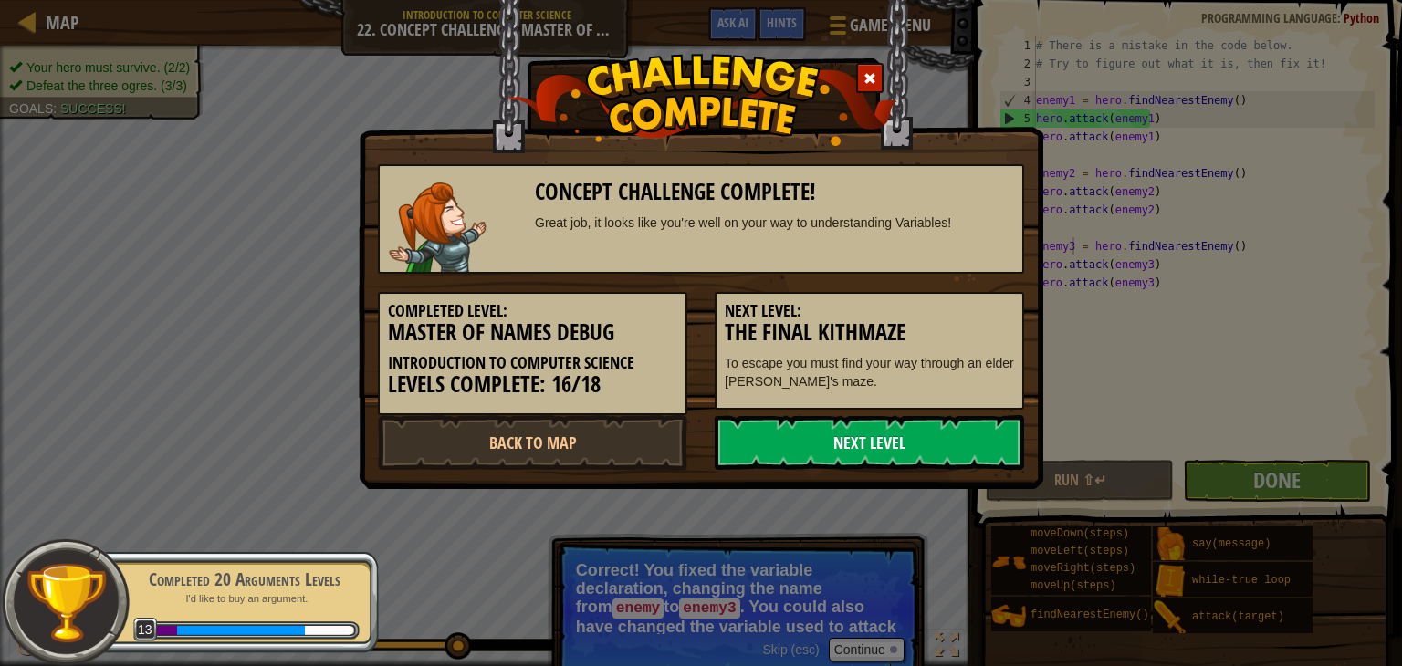
click at [799, 441] on link "Next Level" at bounding box center [869, 442] width 309 height 55
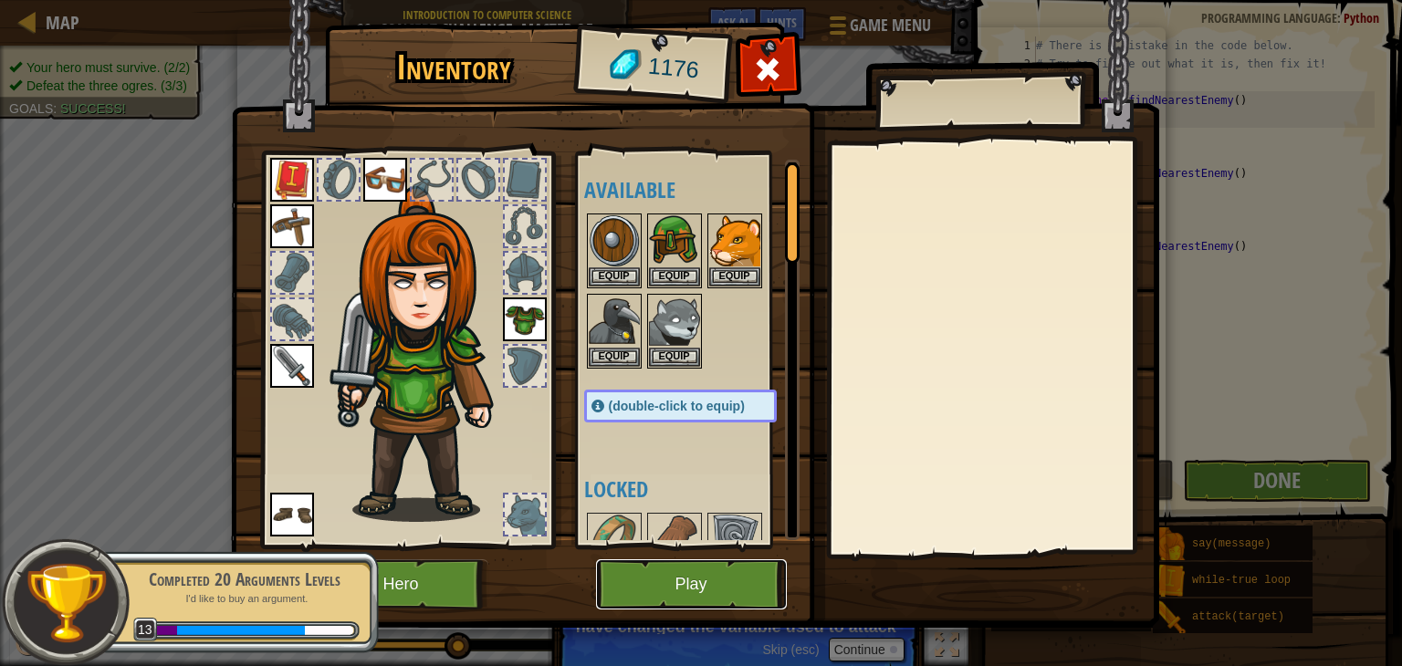
click at [657, 592] on button "Play" at bounding box center [691, 584] width 191 height 50
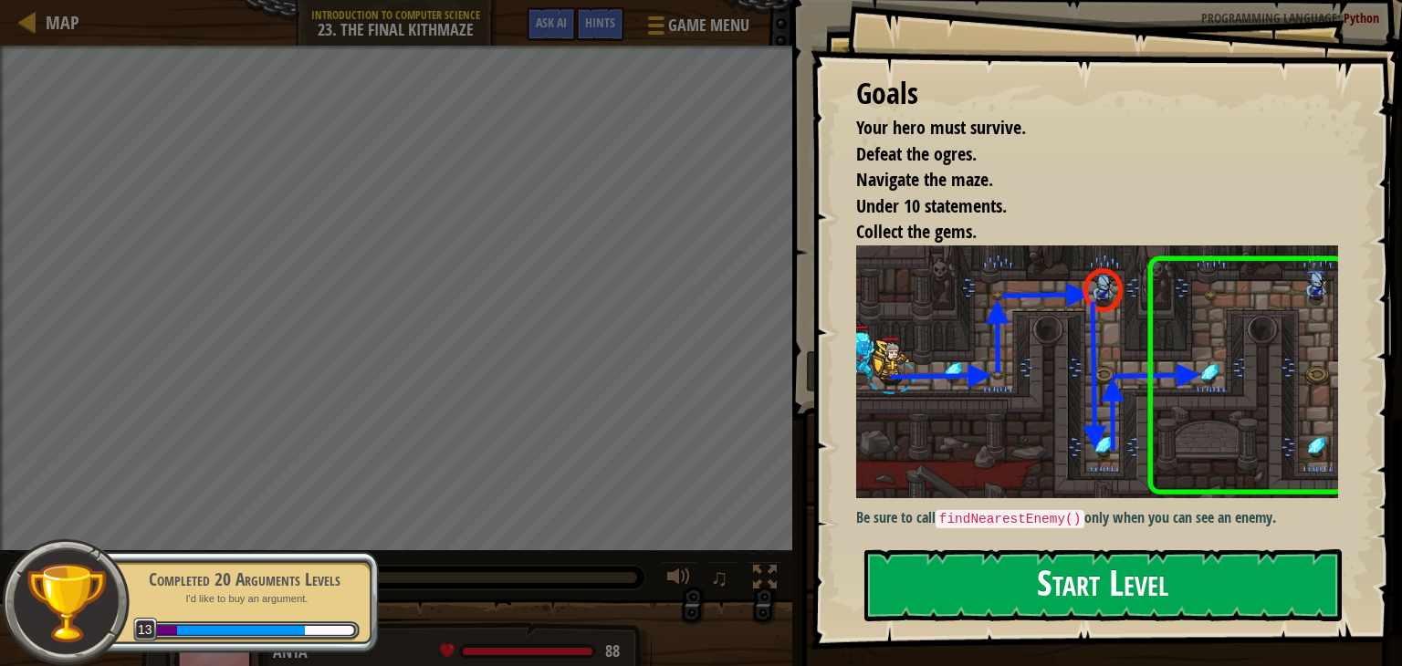
click at [930, 593] on button "Start Level" at bounding box center [1102, 585] width 477 height 72
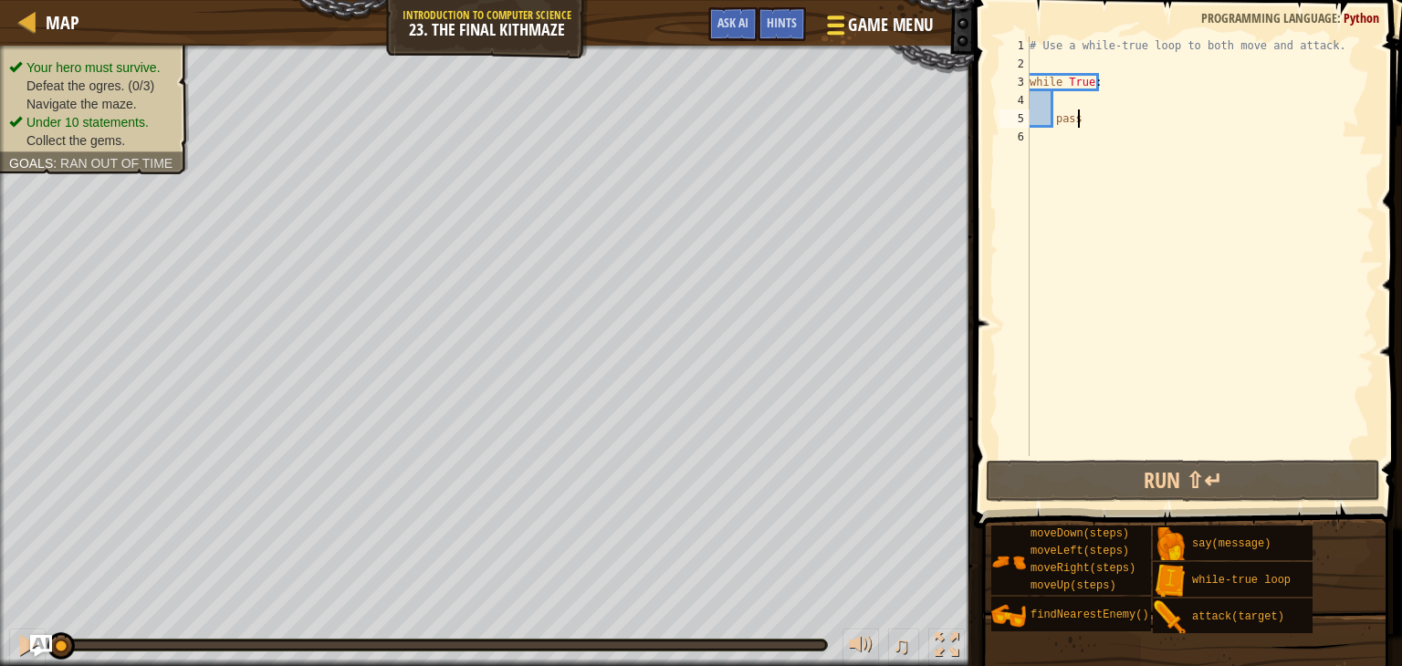
click at [841, 19] on div at bounding box center [835, 25] width 25 height 26
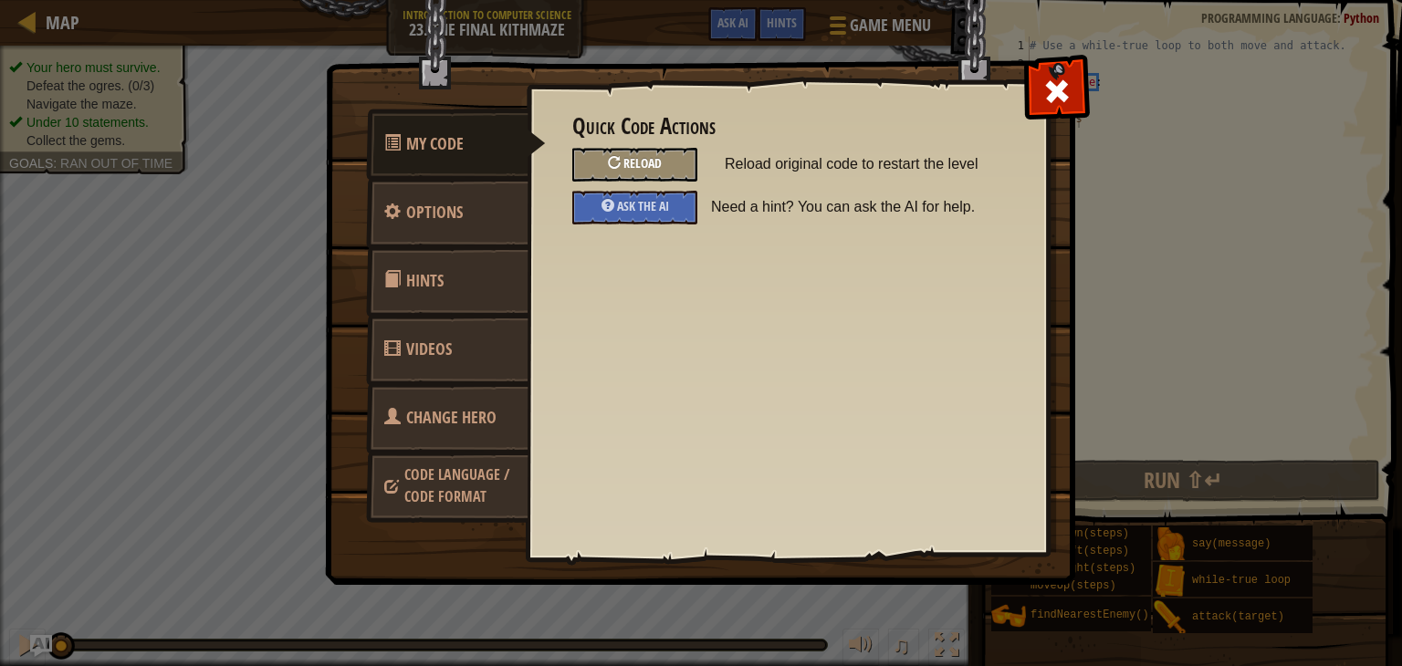
click at [592, 162] on div "Reload" at bounding box center [634, 165] width 125 height 34
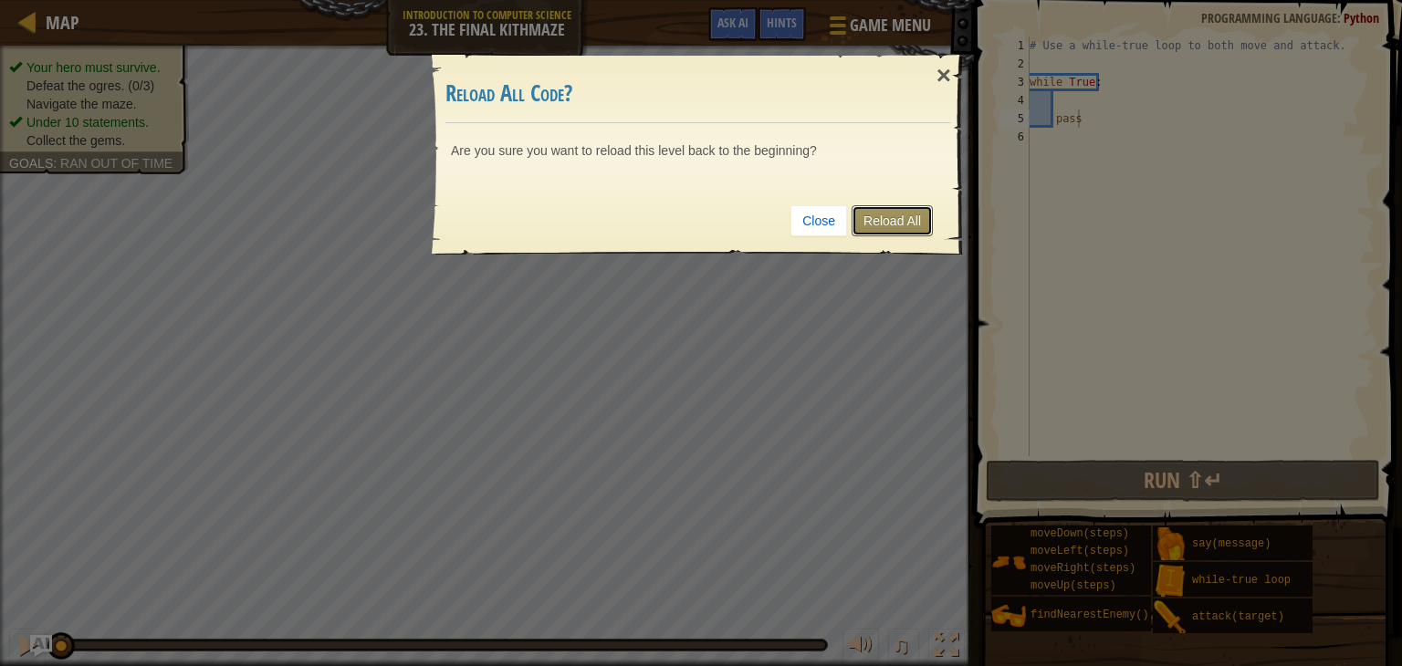
click at [880, 206] on link "Reload All" at bounding box center [891, 220] width 81 height 31
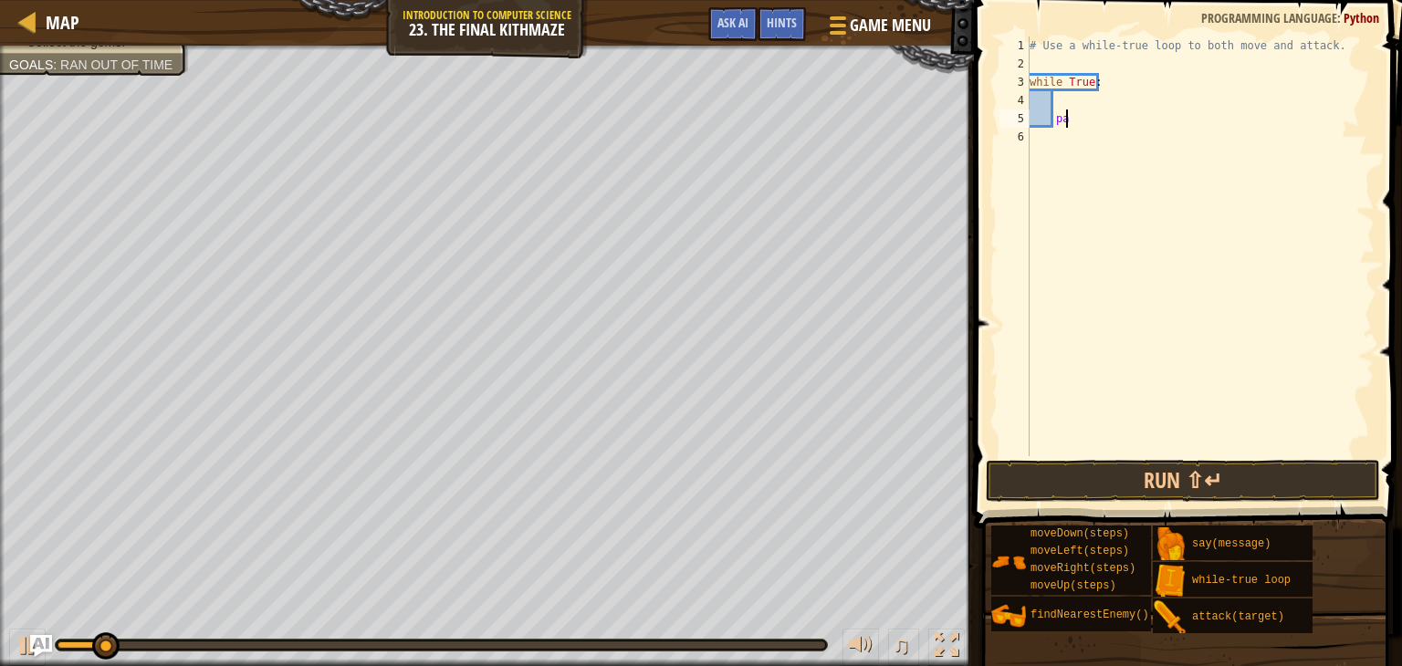
type textarea "p"
click at [1068, 98] on div "# Use a while-true loop to both move and attack. while True :" at bounding box center [1200, 265] width 349 height 456
click at [830, 24] on span at bounding box center [835, 26] width 17 height 4
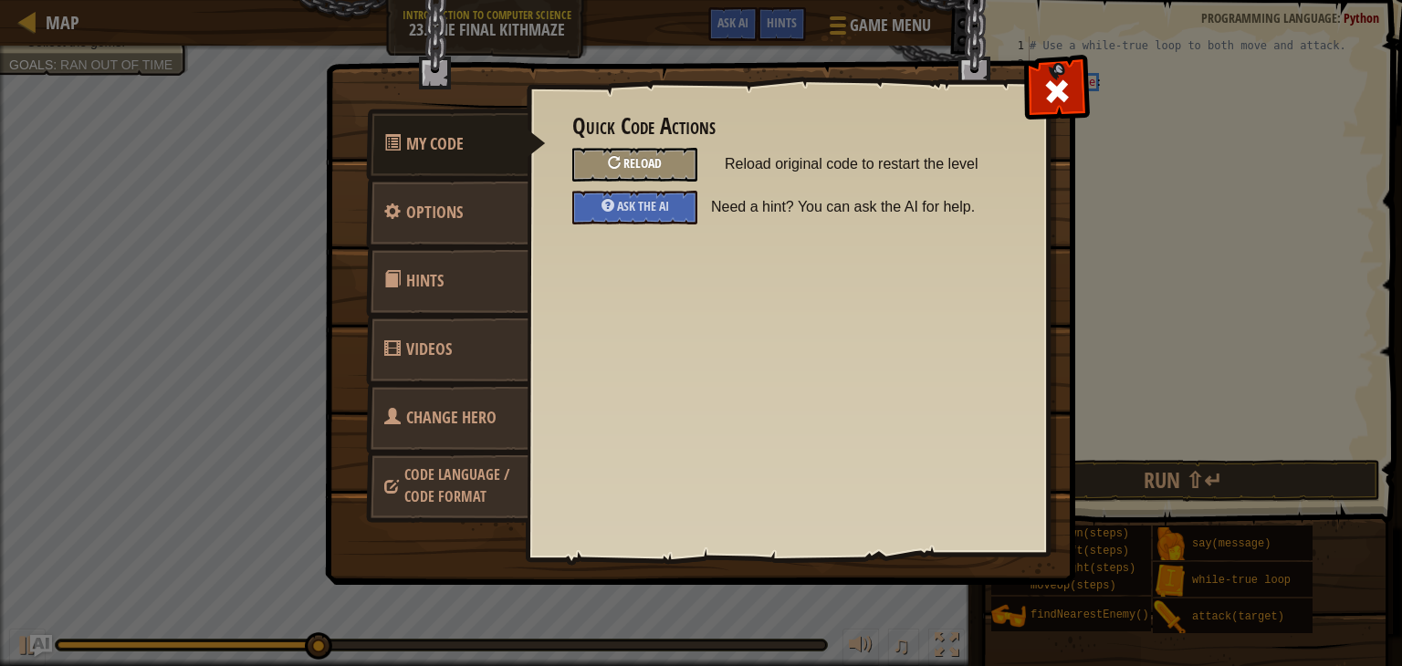
click at [641, 158] on span "Reload" at bounding box center [642, 162] width 38 height 17
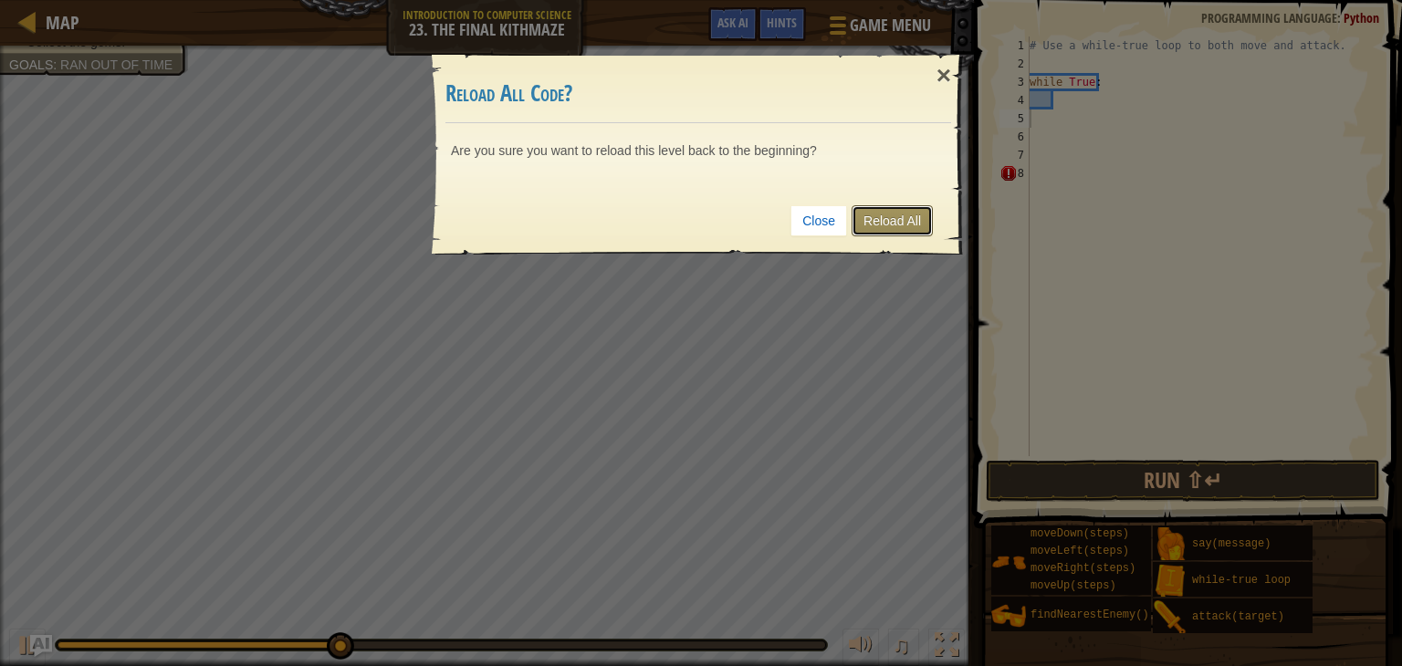
click at [891, 225] on link "Reload All" at bounding box center [891, 220] width 81 height 31
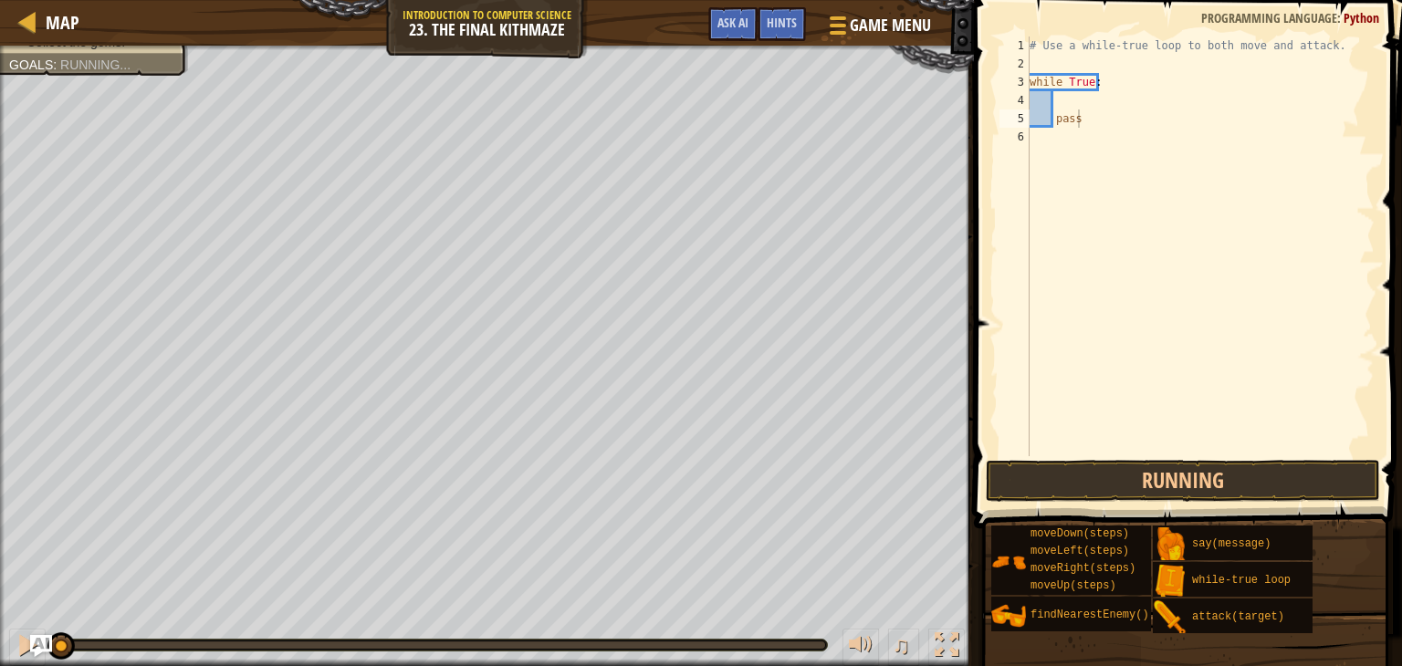
type textarea "pass"
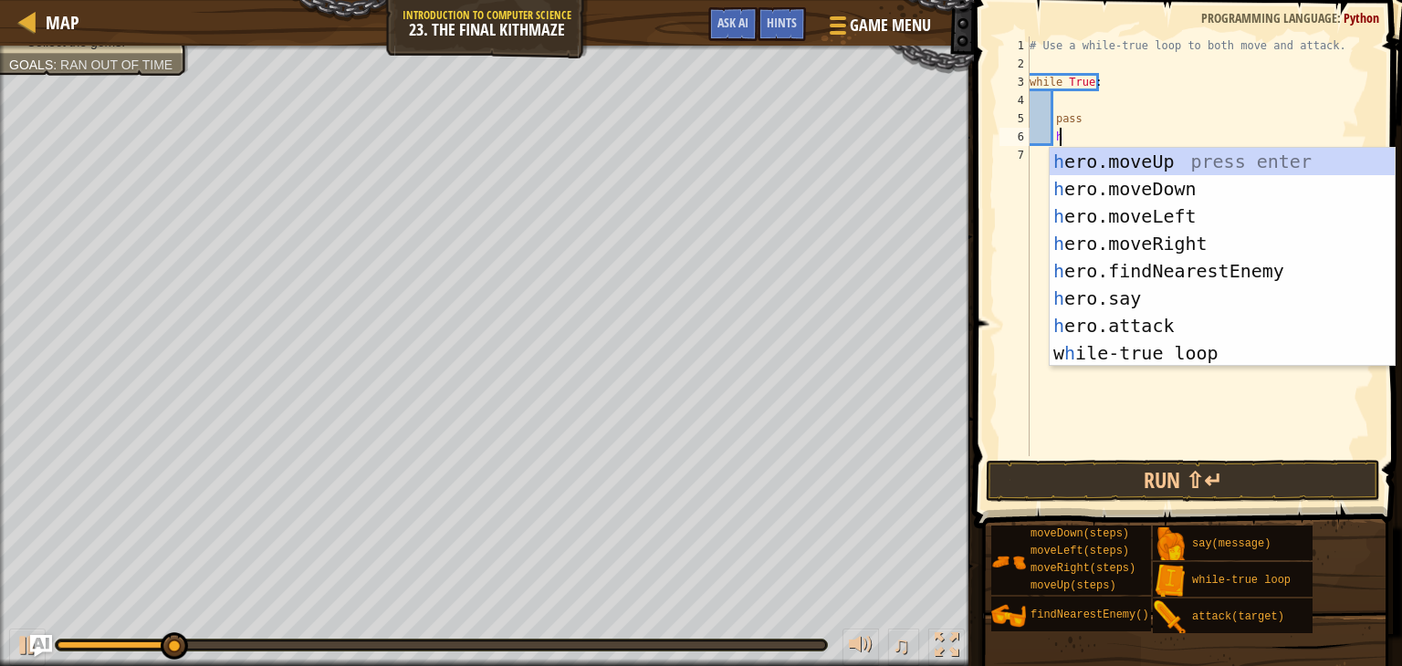
type textarea "he"
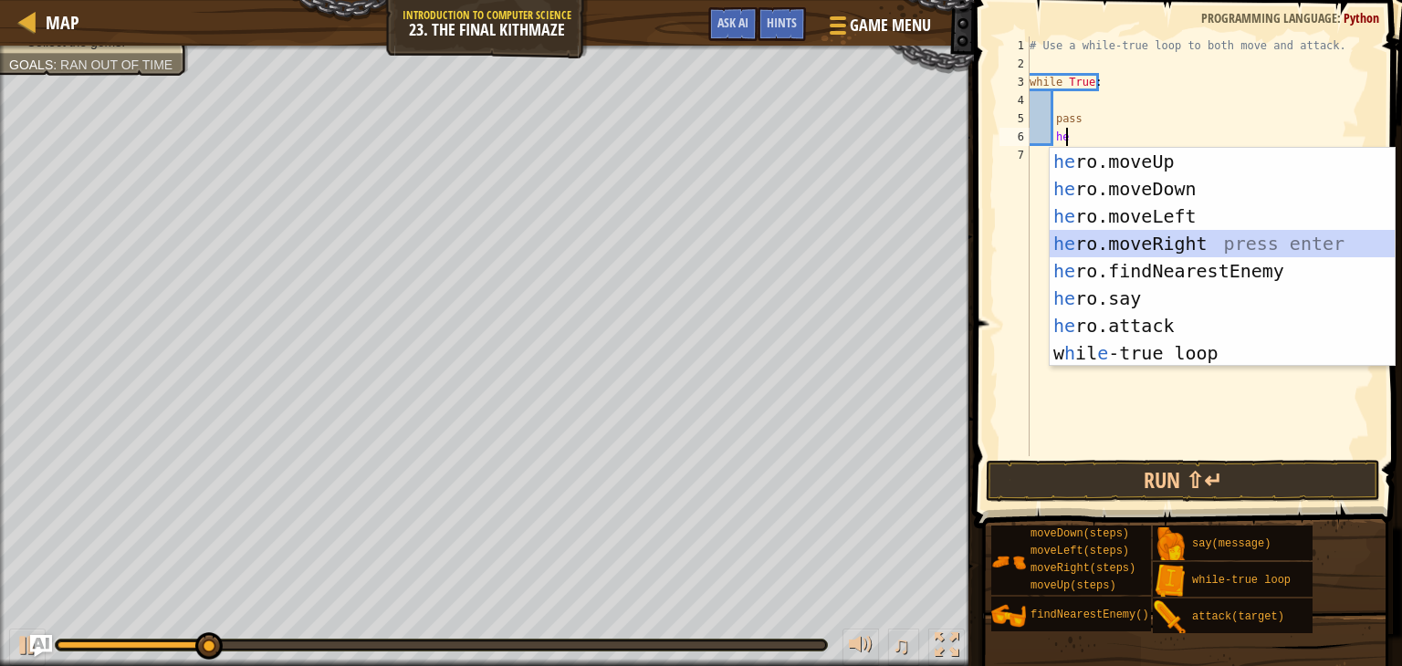
click at [1077, 233] on div "he ro.moveUp press enter he ro.moveDown press enter he ro.moveLeft press enter …" at bounding box center [1221, 285] width 345 height 274
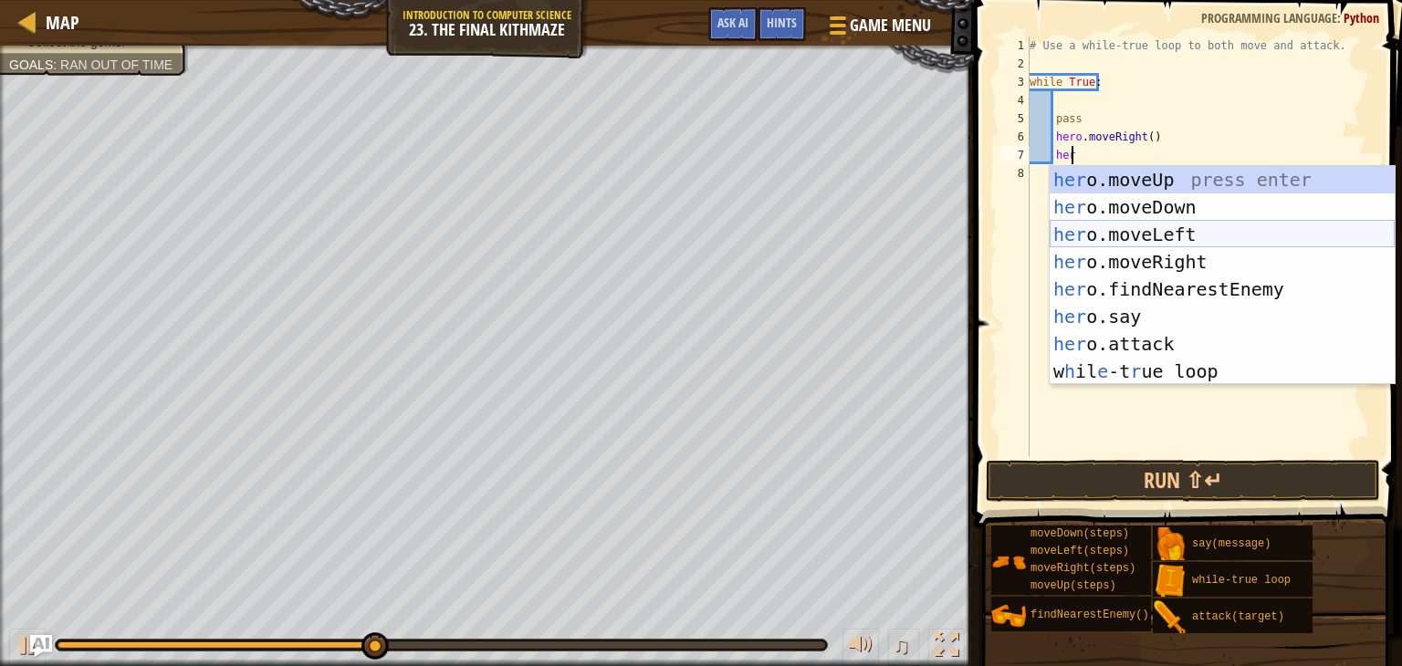
scroll to position [8, 3]
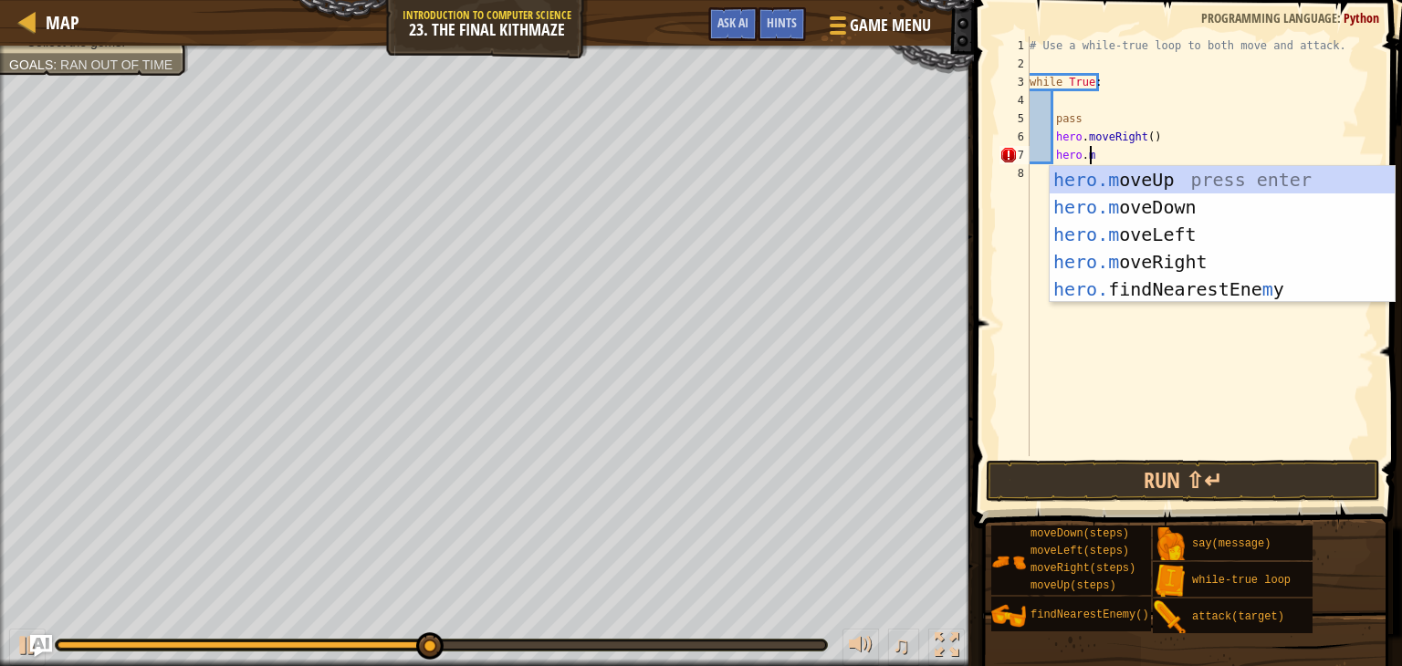
type textarea "[DOMAIN_NAME]"
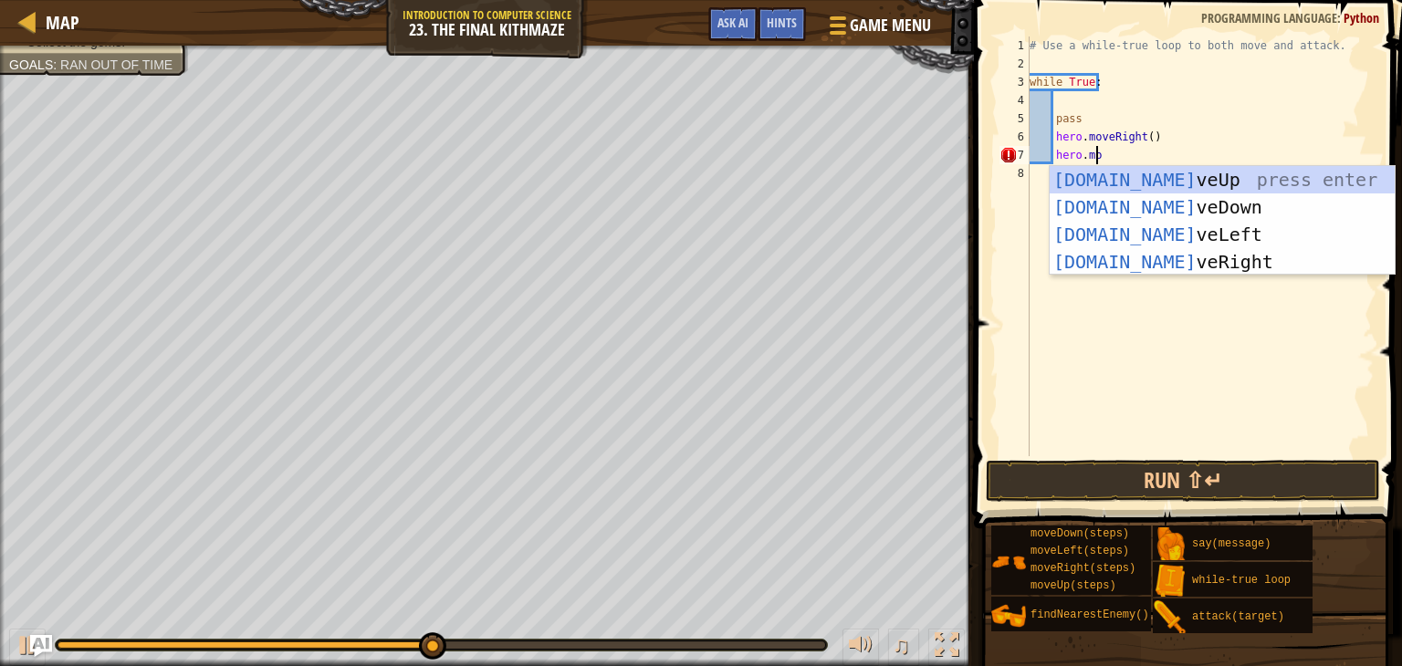
scroll to position [8, 4]
click at [1124, 174] on div "hero.mo veUp press enter hero.mo veDown press enter hero.mo veLeft press enter …" at bounding box center [1221, 248] width 345 height 164
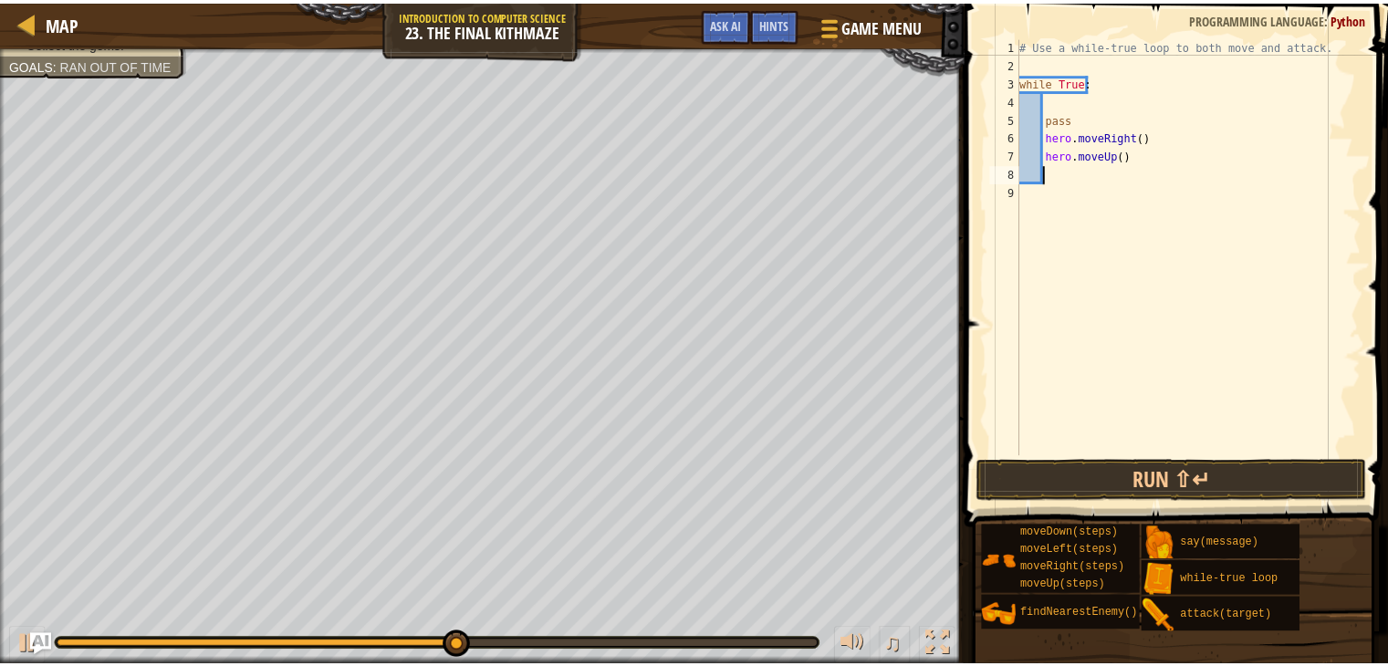
scroll to position [8, 0]
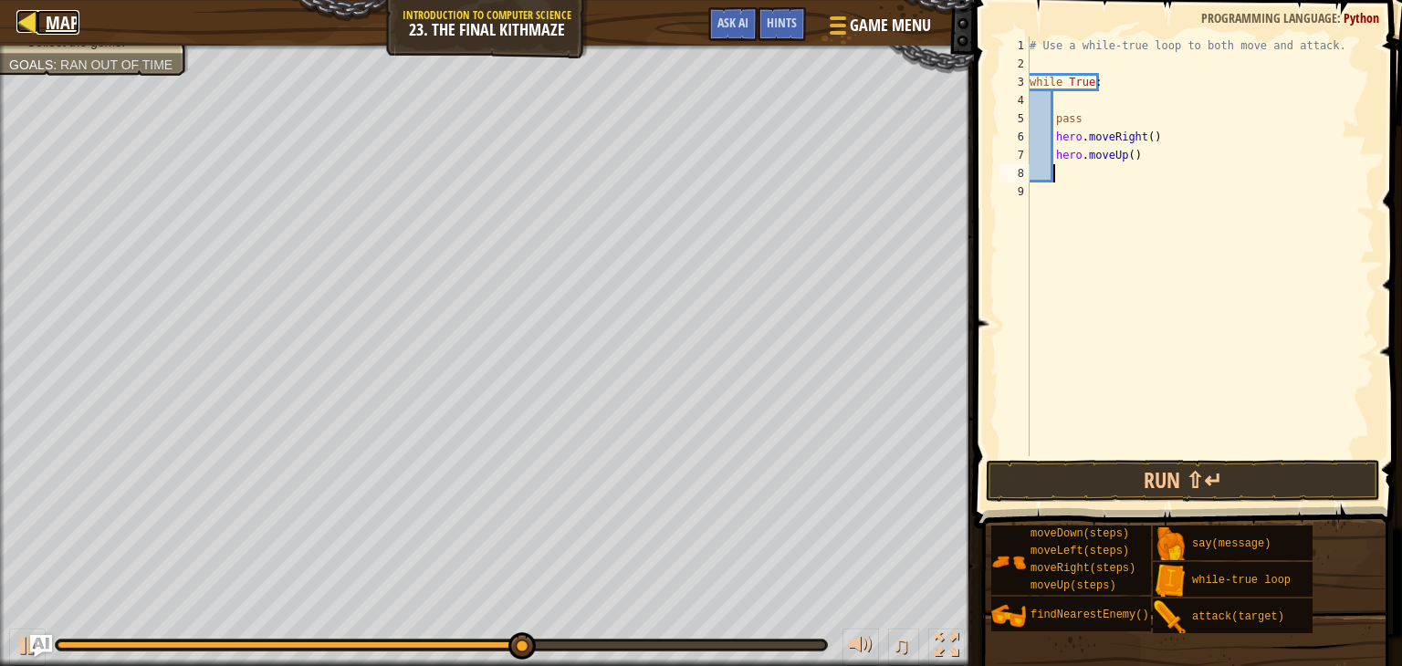
click at [31, 17] on div at bounding box center [27, 21] width 23 height 23
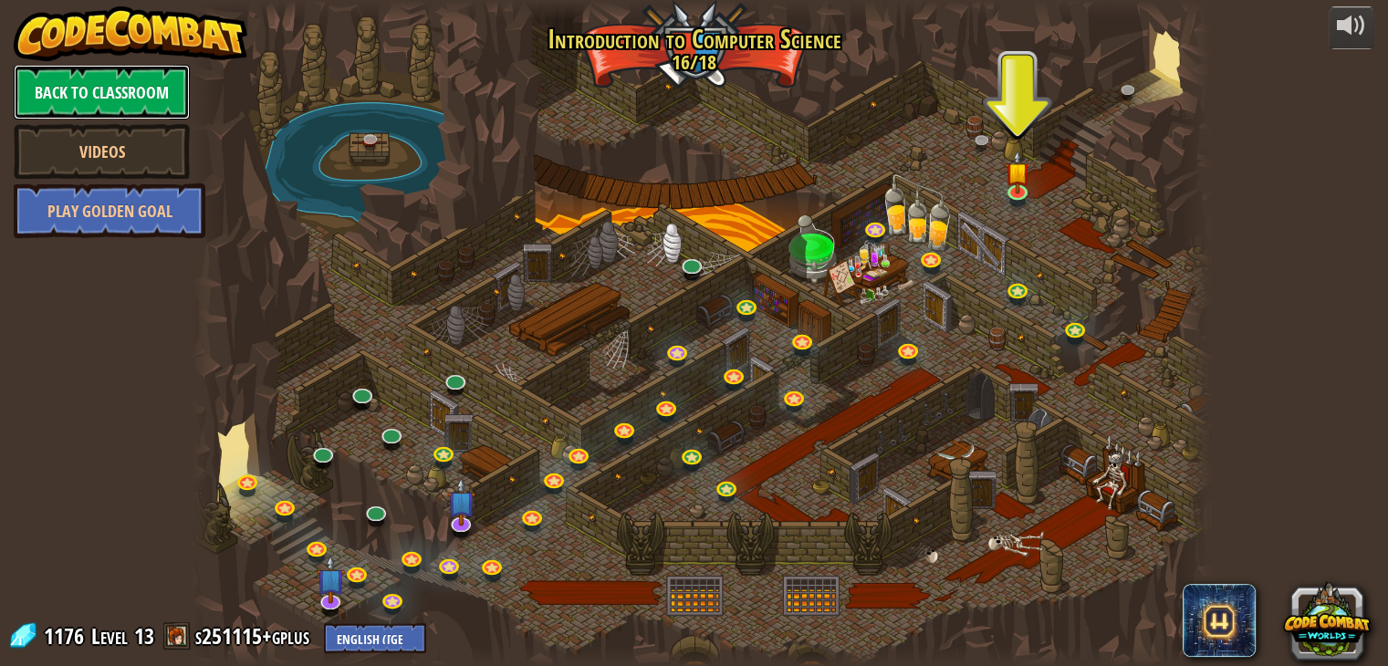
click at [106, 80] on link "Back to Classroom" at bounding box center [102, 92] width 176 height 55
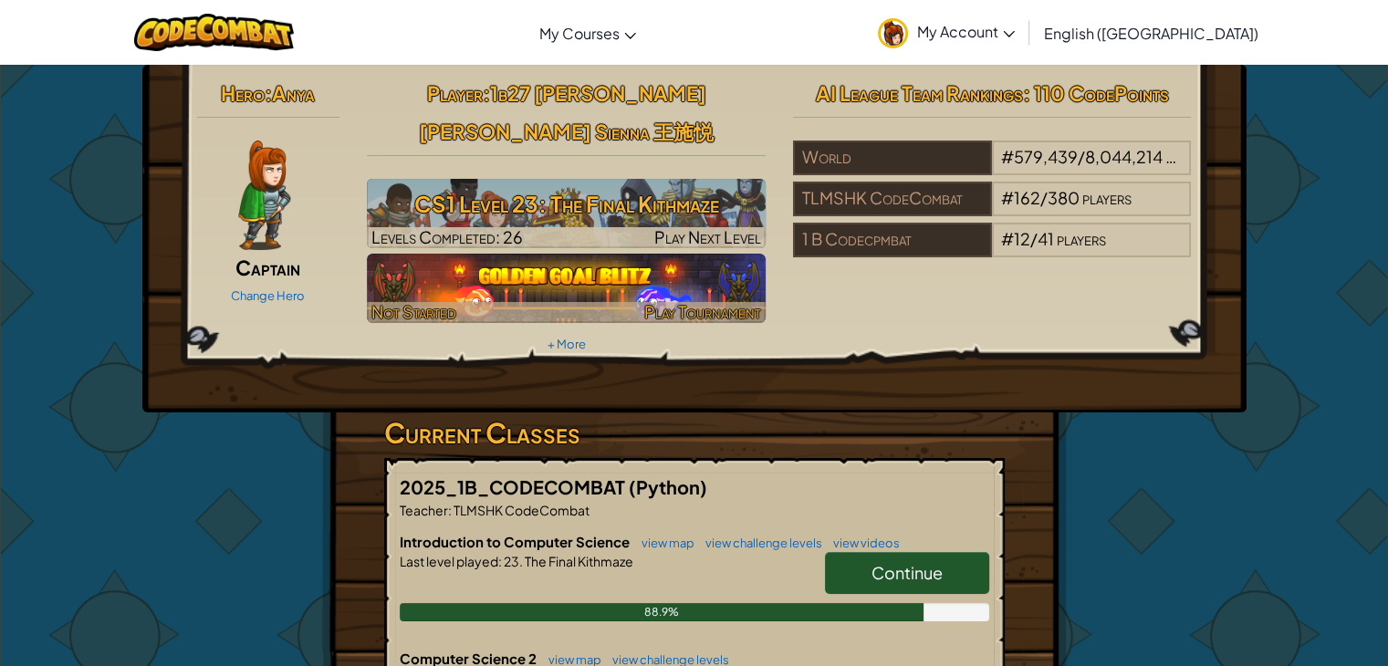
click at [463, 254] on img at bounding box center [566, 288] width 399 height 69
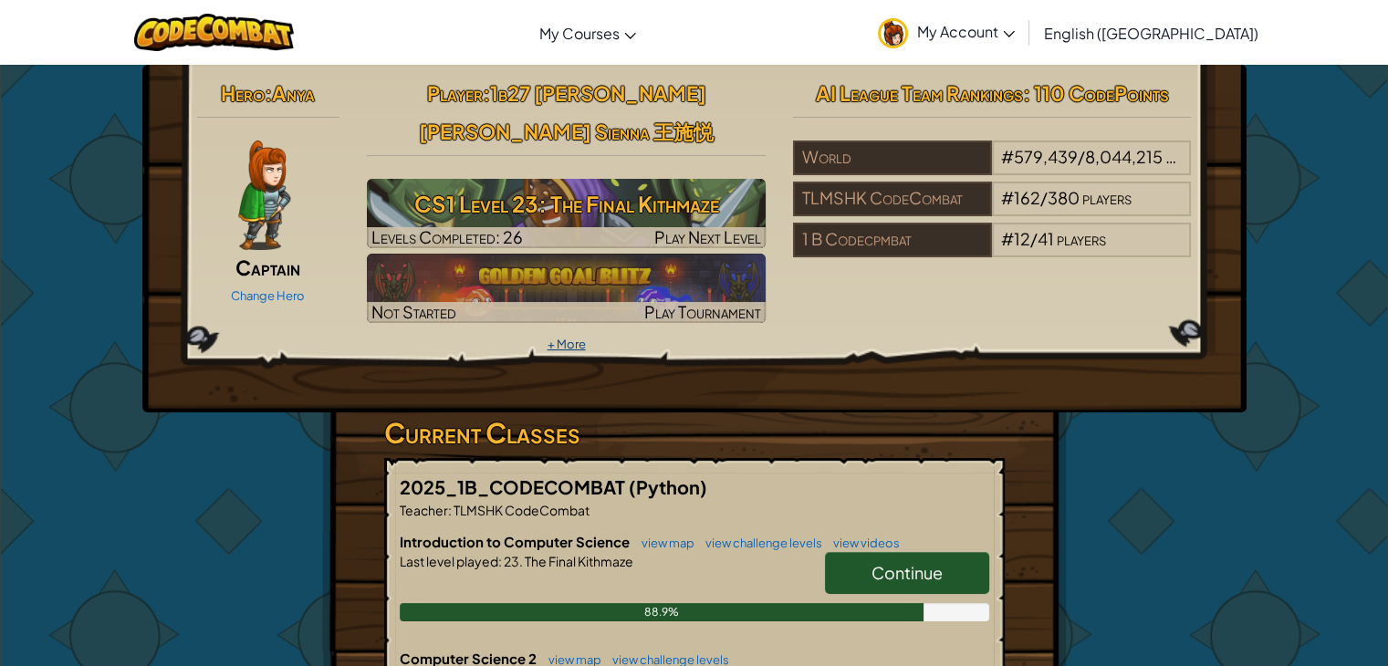
click at [579, 337] on link "+ More" at bounding box center [566, 344] width 38 height 15
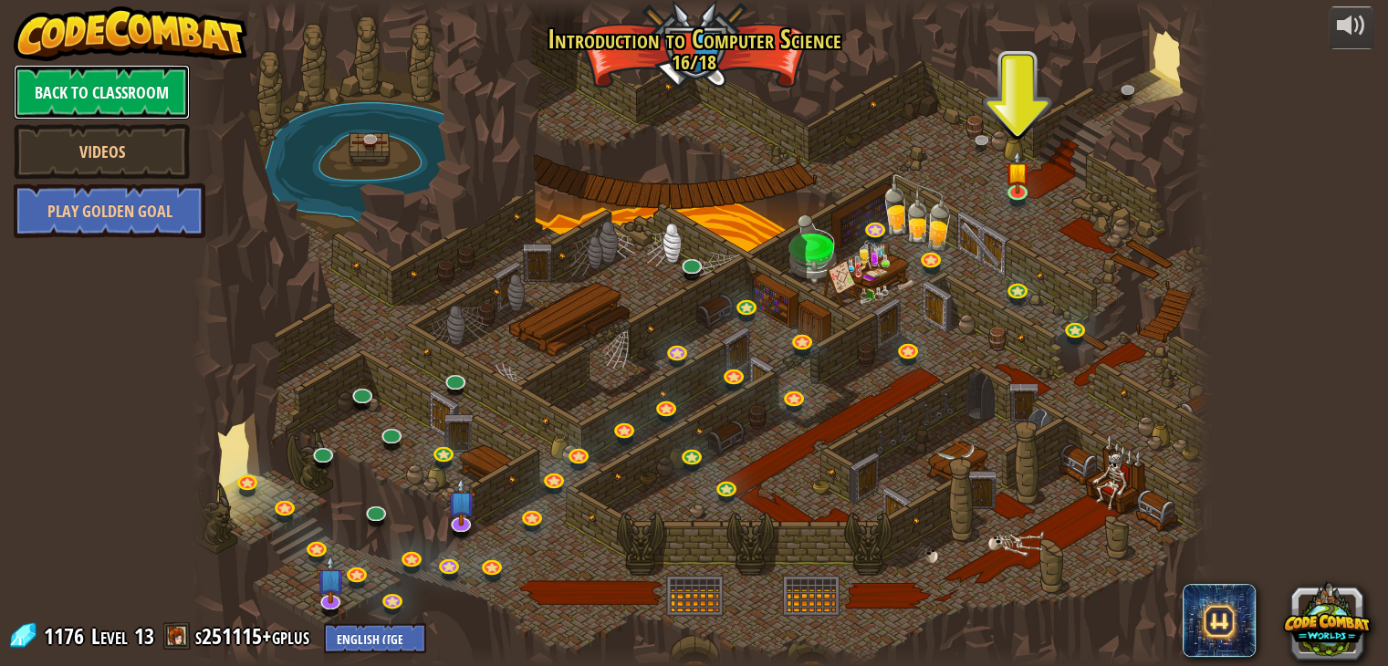
click at [168, 91] on link "Back to Classroom" at bounding box center [102, 92] width 176 height 55
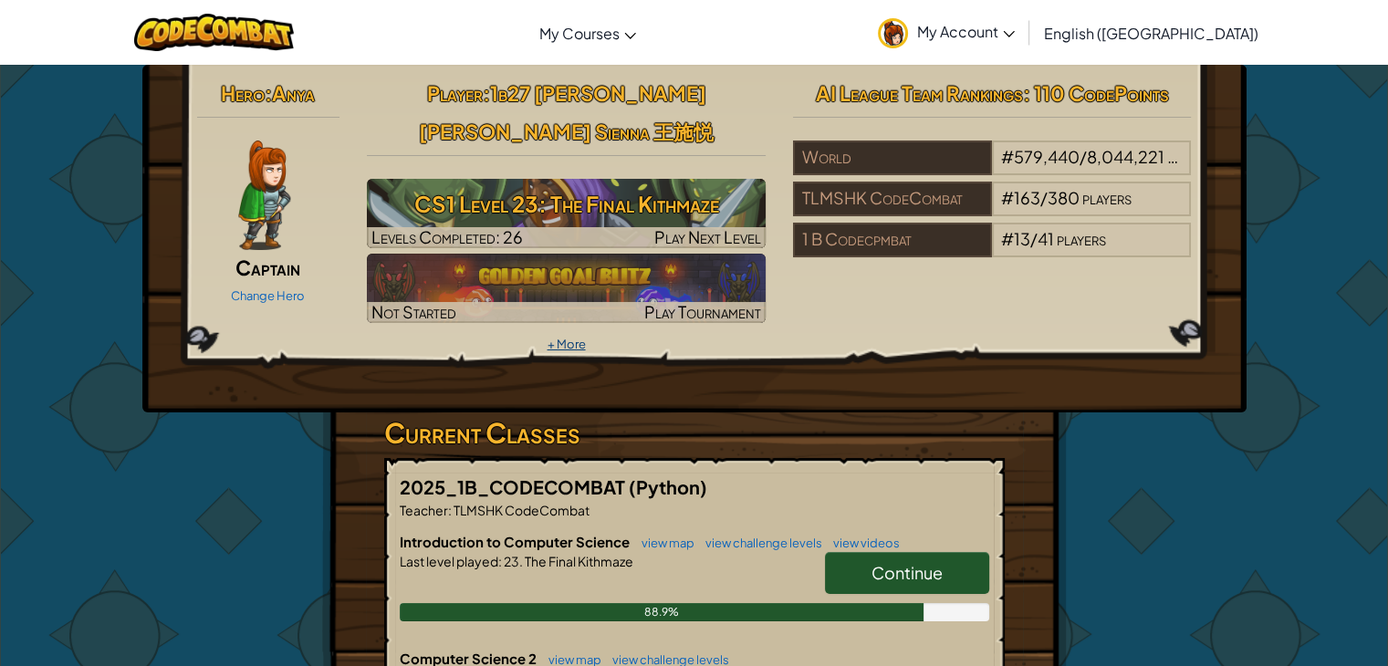
click at [548, 337] on link "+ More" at bounding box center [566, 344] width 38 height 15
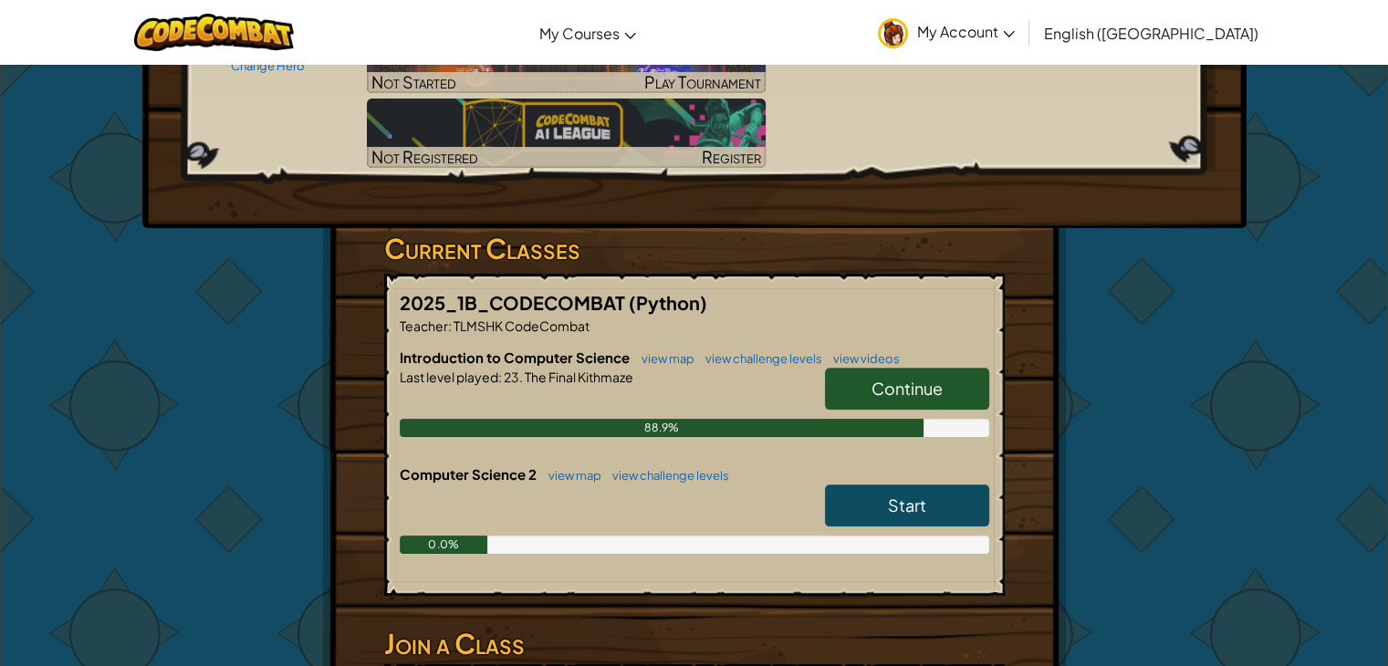
scroll to position [243, 0]
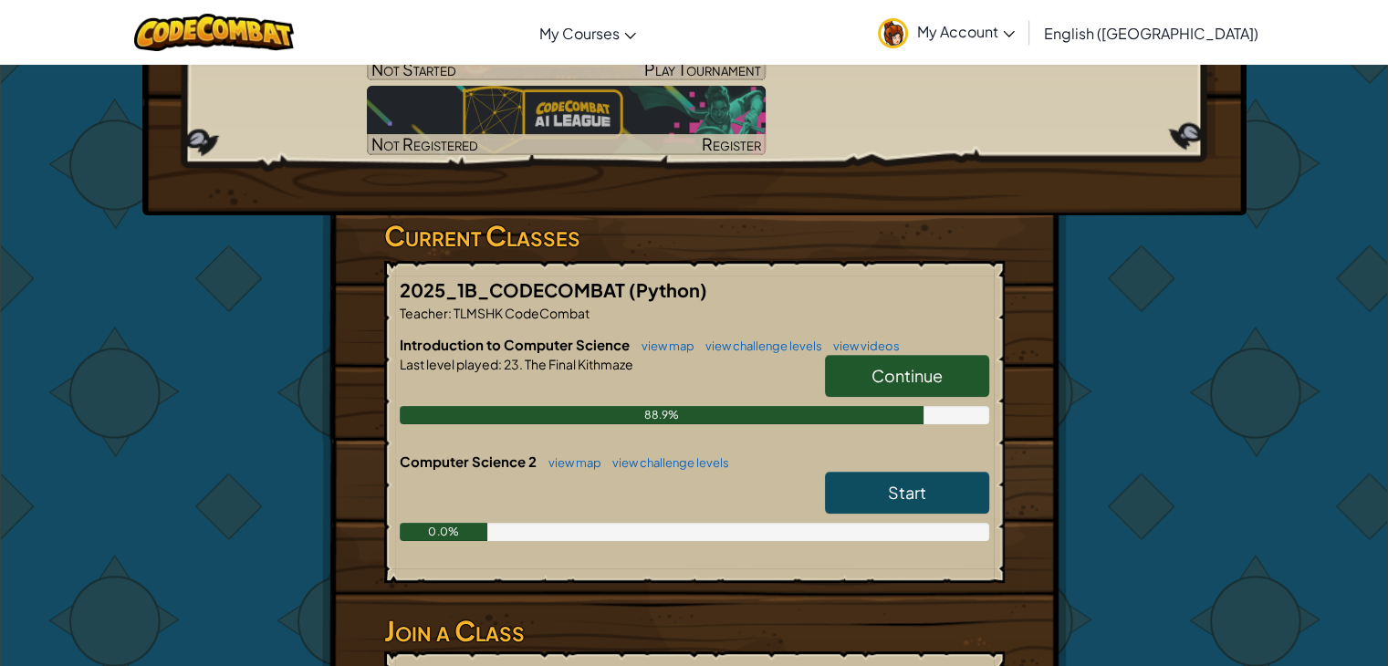
click at [891, 482] on span "Start" at bounding box center [907, 492] width 38 height 21
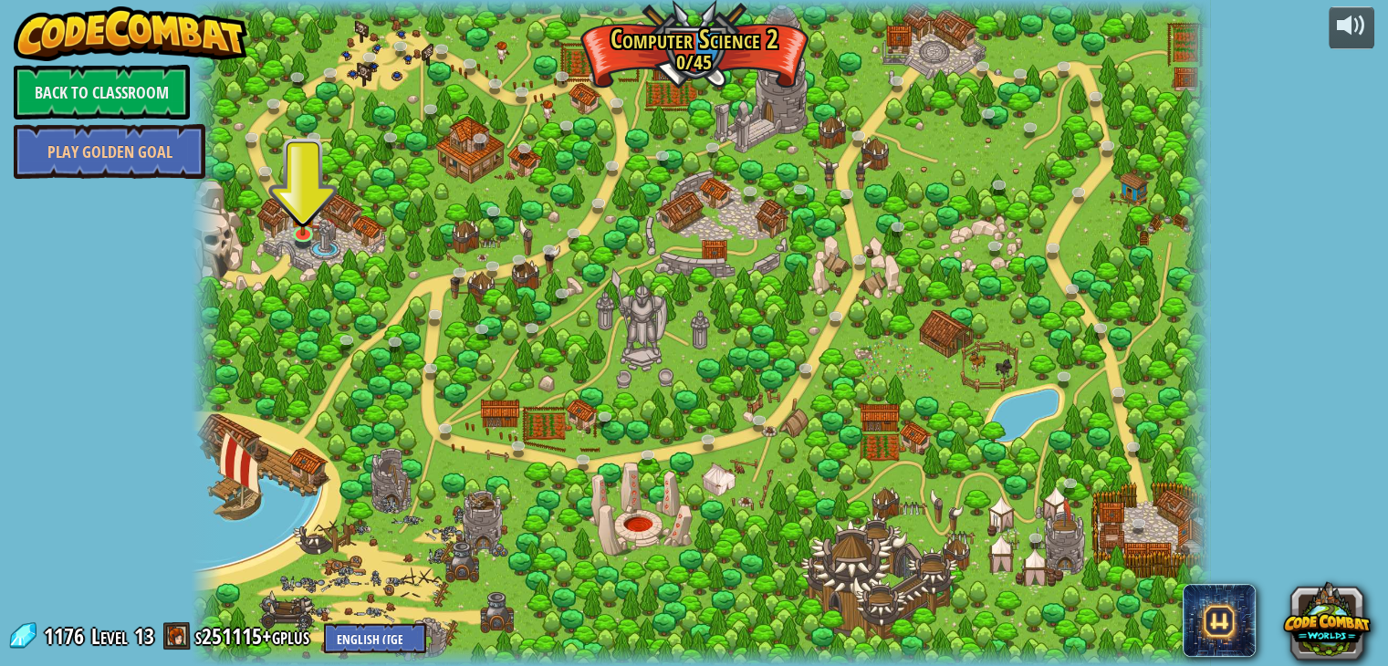
drag, startPoint x: 278, startPoint y: 326, endPoint x: 395, endPoint y: 245, distance: 142.3
click at [395, 245] on div at bounding box center [701, 333] width 1019 height 666
click at [299, 216] on img at bounding box center [303, 203] width 26 height 58
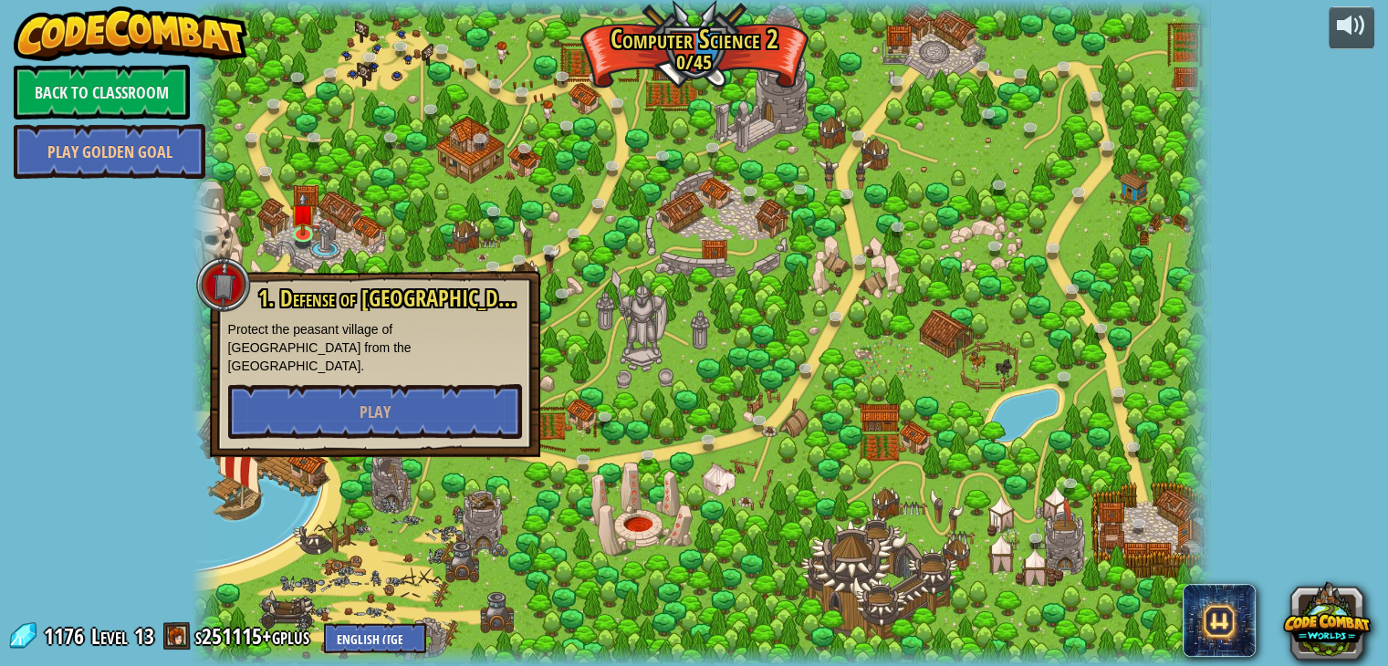
click at [293, 421] on div "1. Defense of Plainswood Protect the peasant village of Plainswood from the ogr…" at bounding box center [375, 364] width 330 height 186
click at [296, 384] on button "Play" at bounding box center [375, 411] width 294 height 55
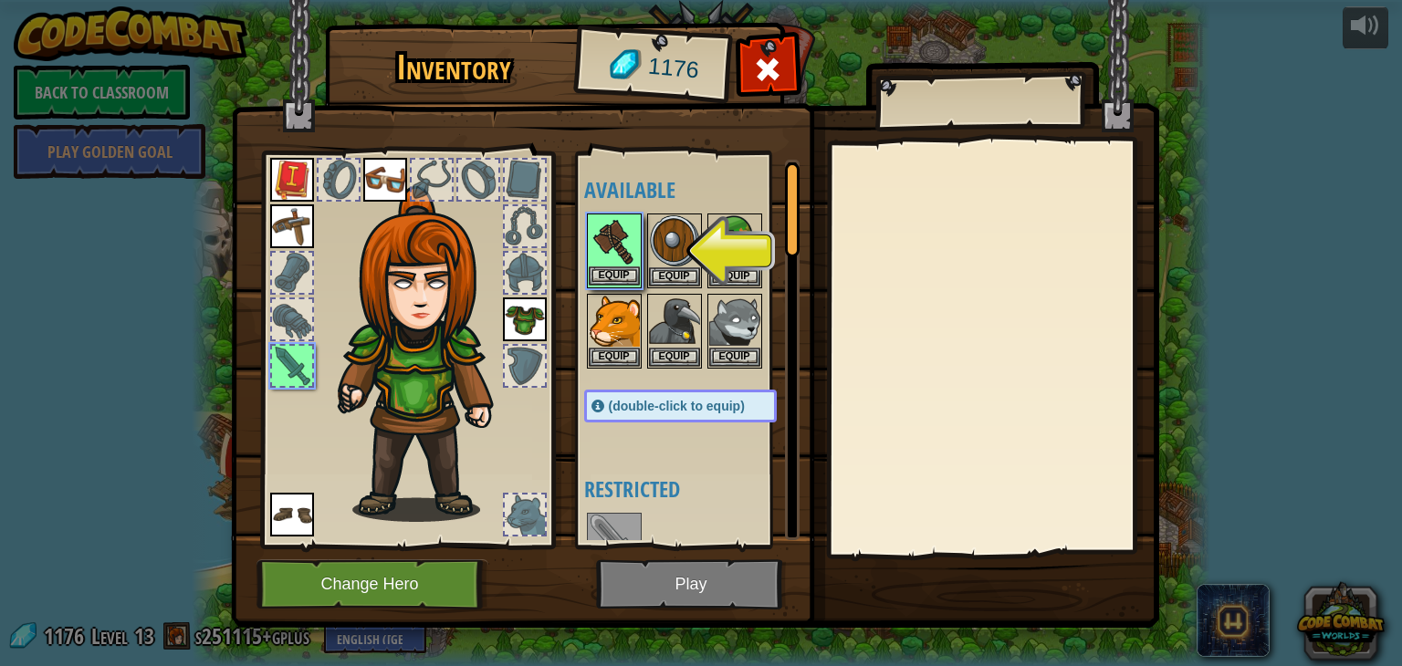
click at [604, 243] on img at bounding box center [614, 240] width 51 height 51
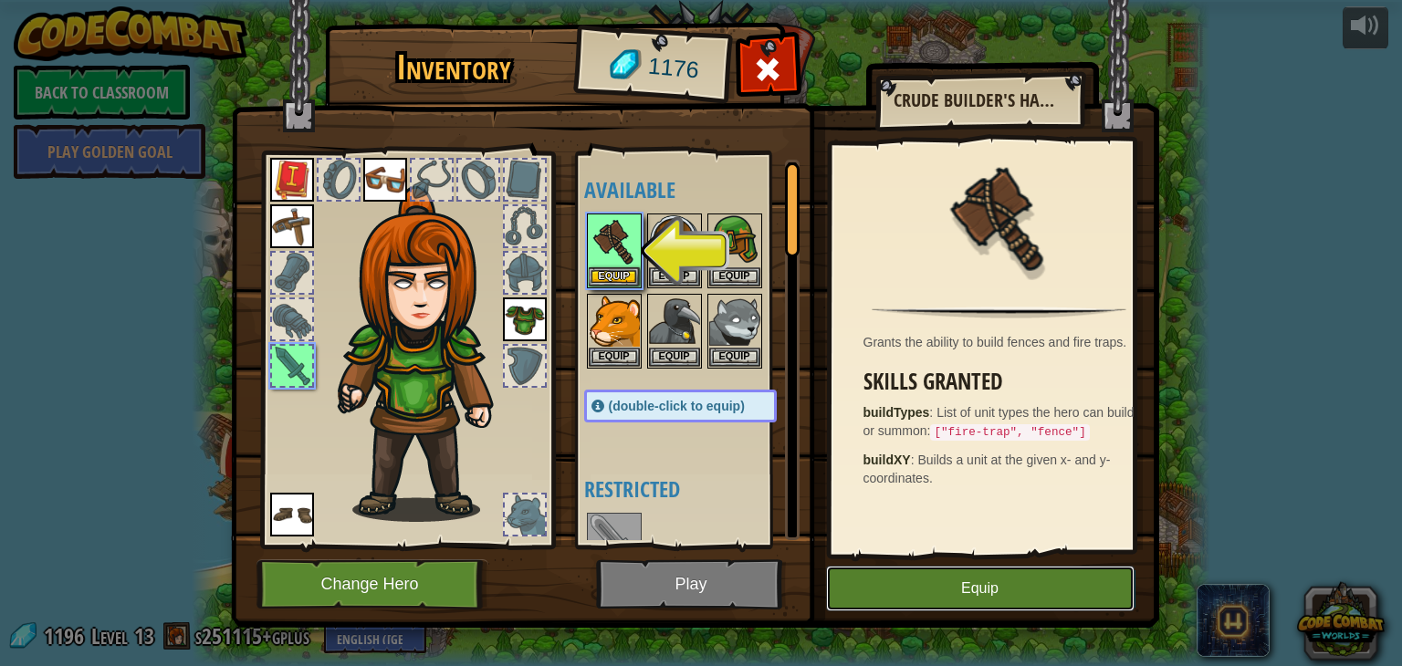
click at [1051, 596] on button "Equip" at bounding box center [980, 589] width 308 height 46
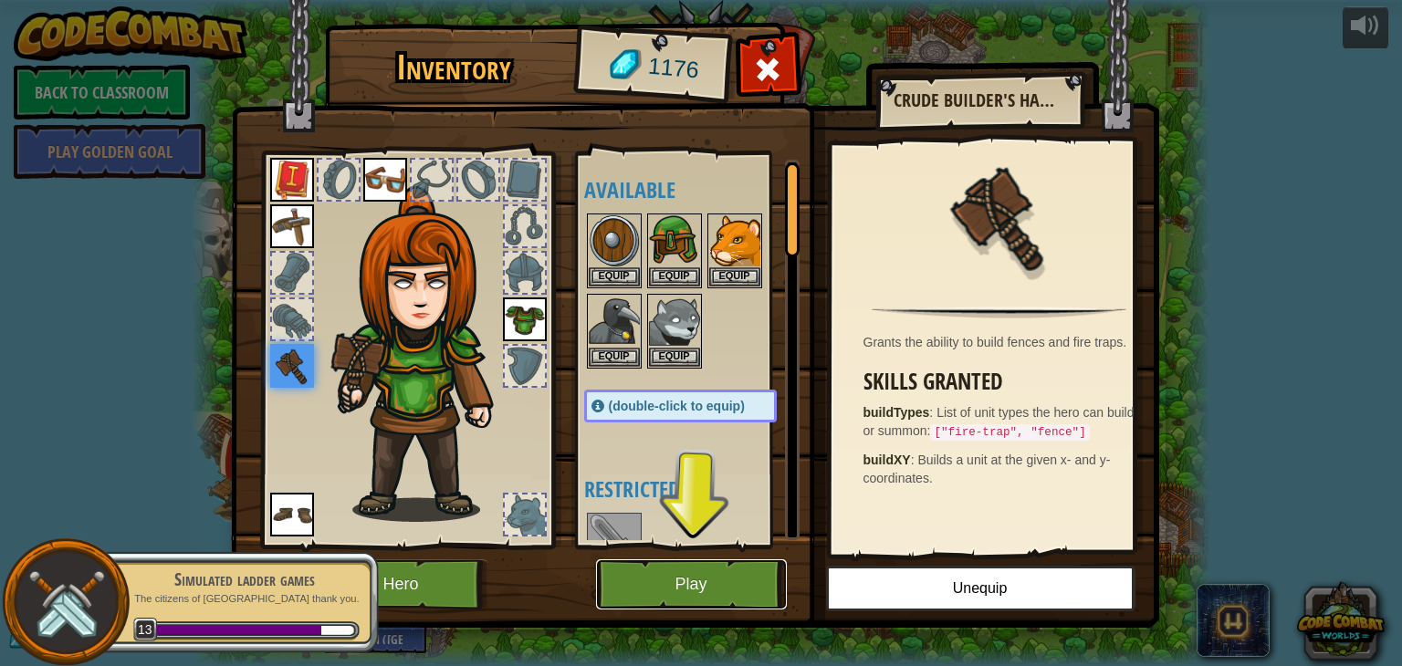
click at [721, 585] on button "Play" at bounding box center [691, 584] width 191 height 50
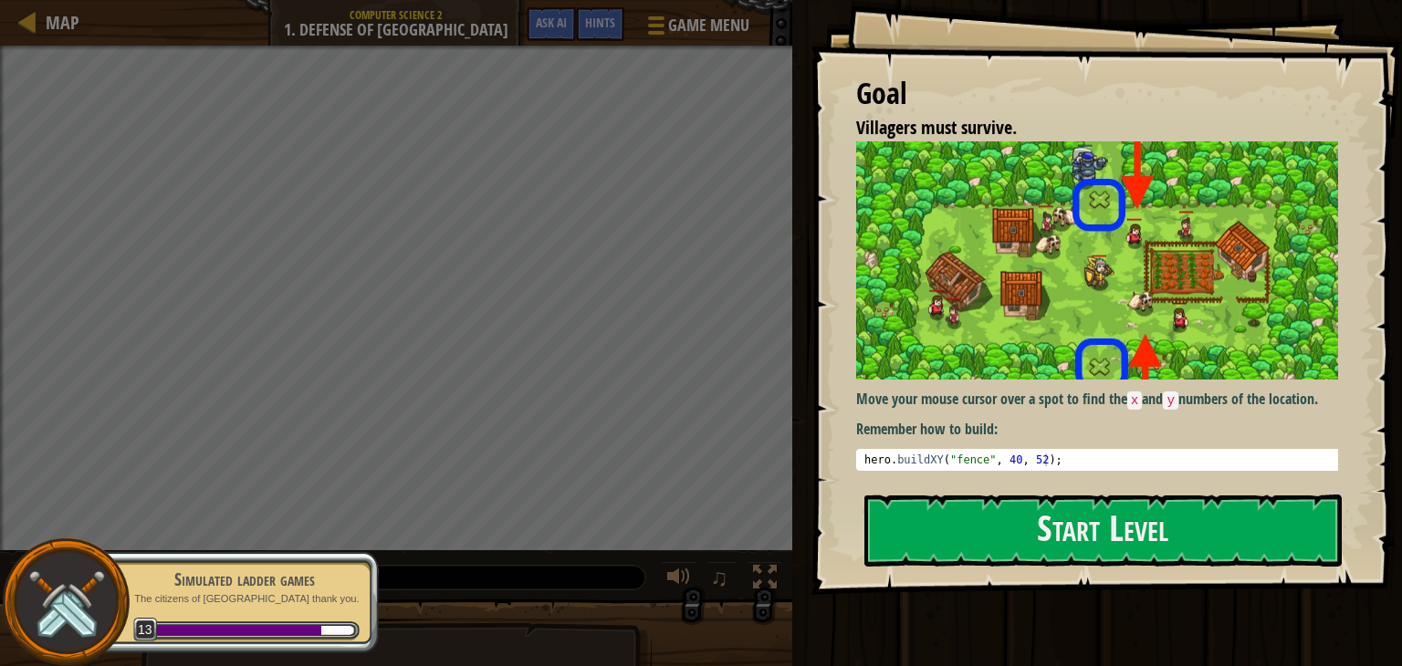
click at [1009, 485] on div "Goal Villagers must survive. Move your mouse cursor over a spot to find the x a…" at bounding box center [1105, 297] width 591 height 595
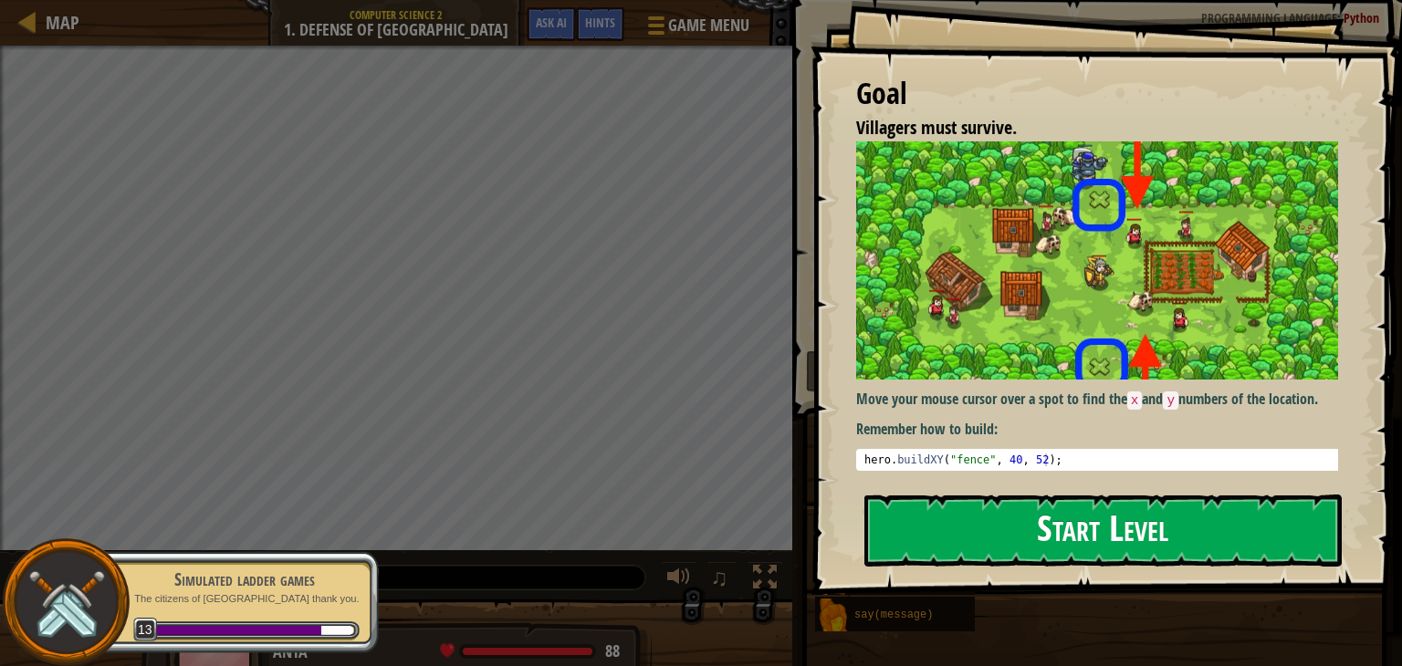
click at [995, 533] on button "Start Level" at bounding box center [1102, 531] width 477 height 72
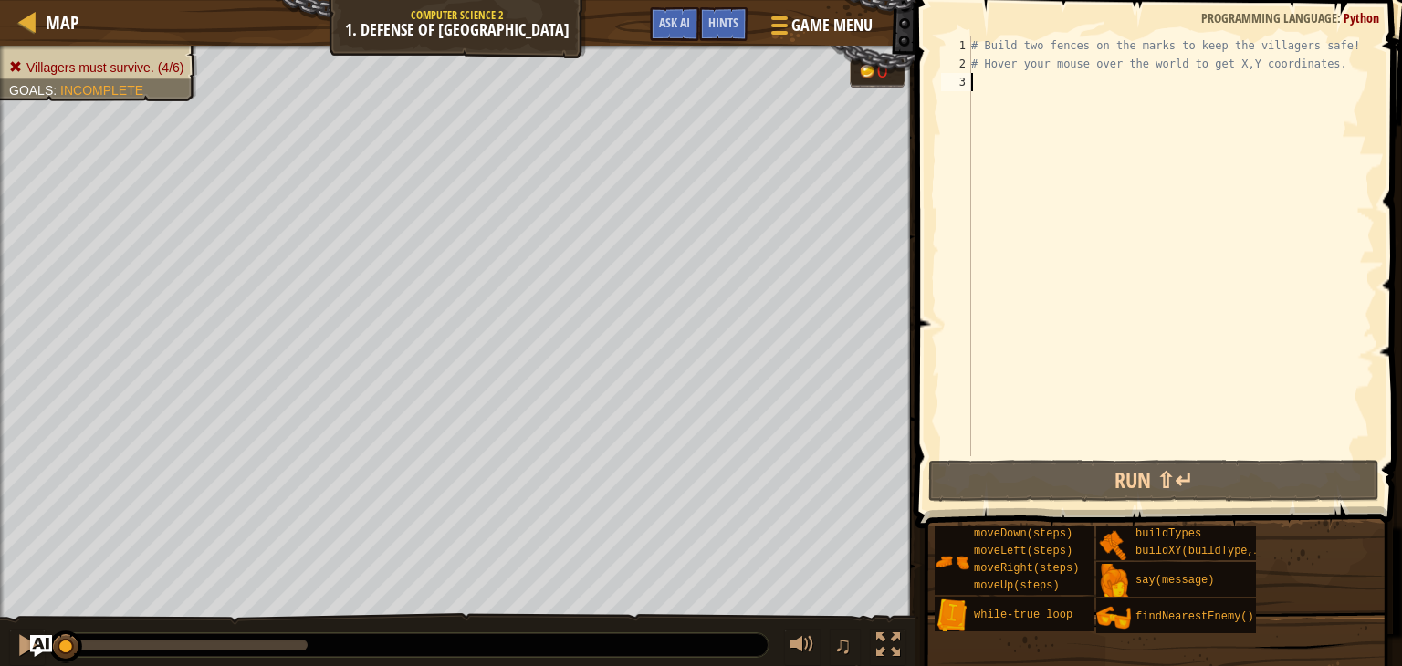
click at [66, 96] on span "Incomplete" at bounding box center [101, 90] width 83 height 15
click at [92, 85] on span "Incomplete" at bounding box center [101, 90] width 83 height 15
drag, startPoint x: 110, startPoint y: 78, endPoint x: 117, endPoint y: 48, distance: 30.1
click at [112, 61] on div "Villagers must survive. (4/6) Goals : Incomplete" at bounding box center [88, 68] width 218 height 68
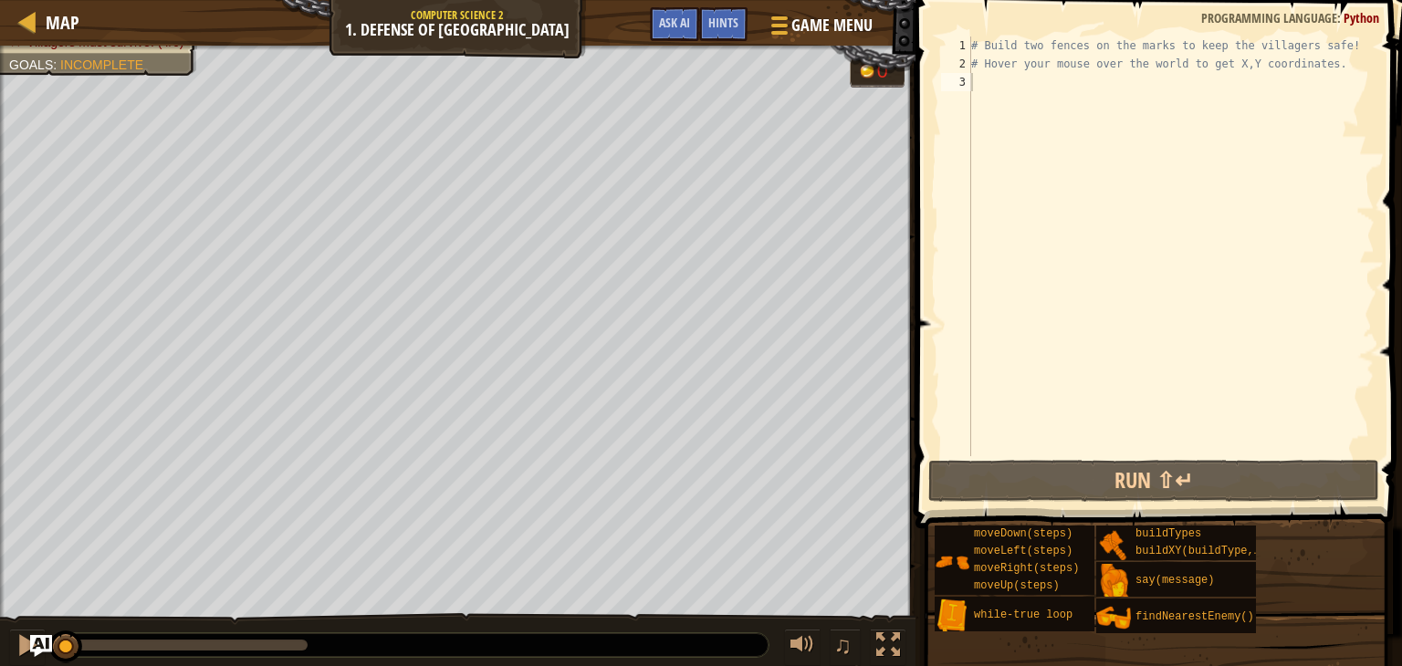
click at [117, 48] on div at bounding box center [457, 48] width 915 height 5
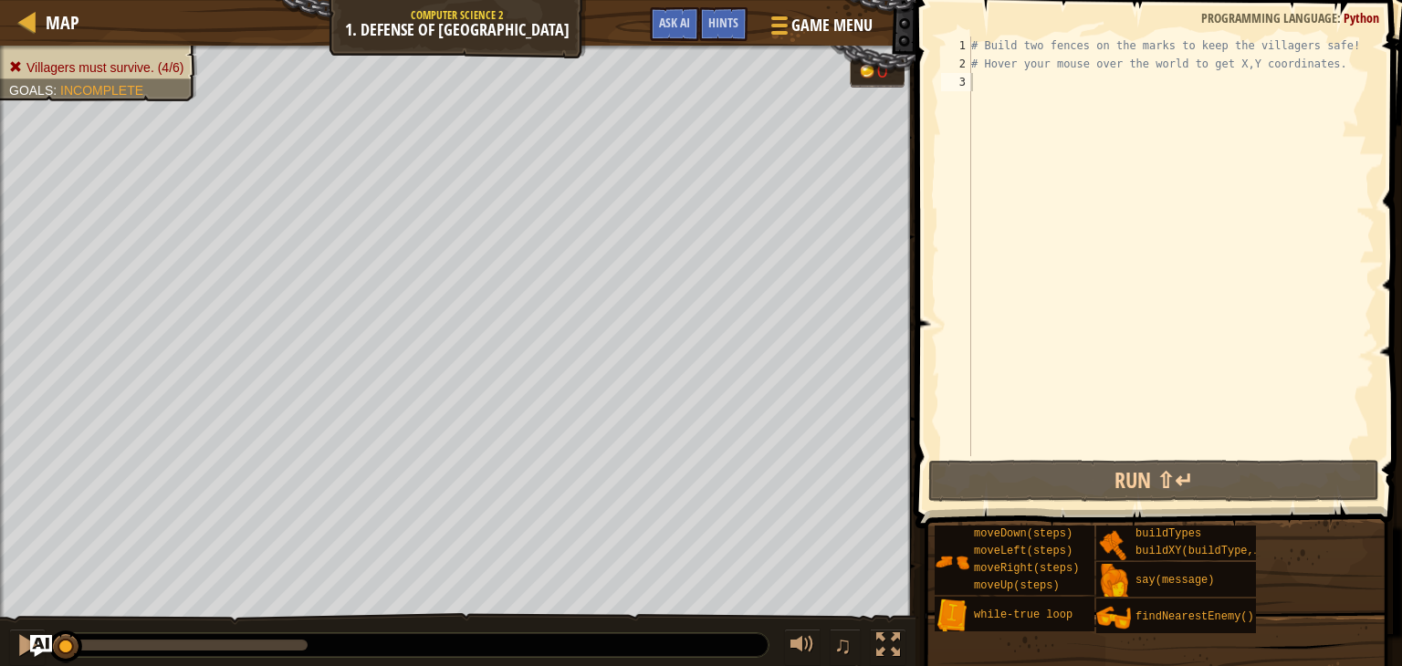
click at [104, 55] on div "Villagers must survive. (4/6) Goals : Incomplete" at bounding box center [88, 68] width 218 height 68
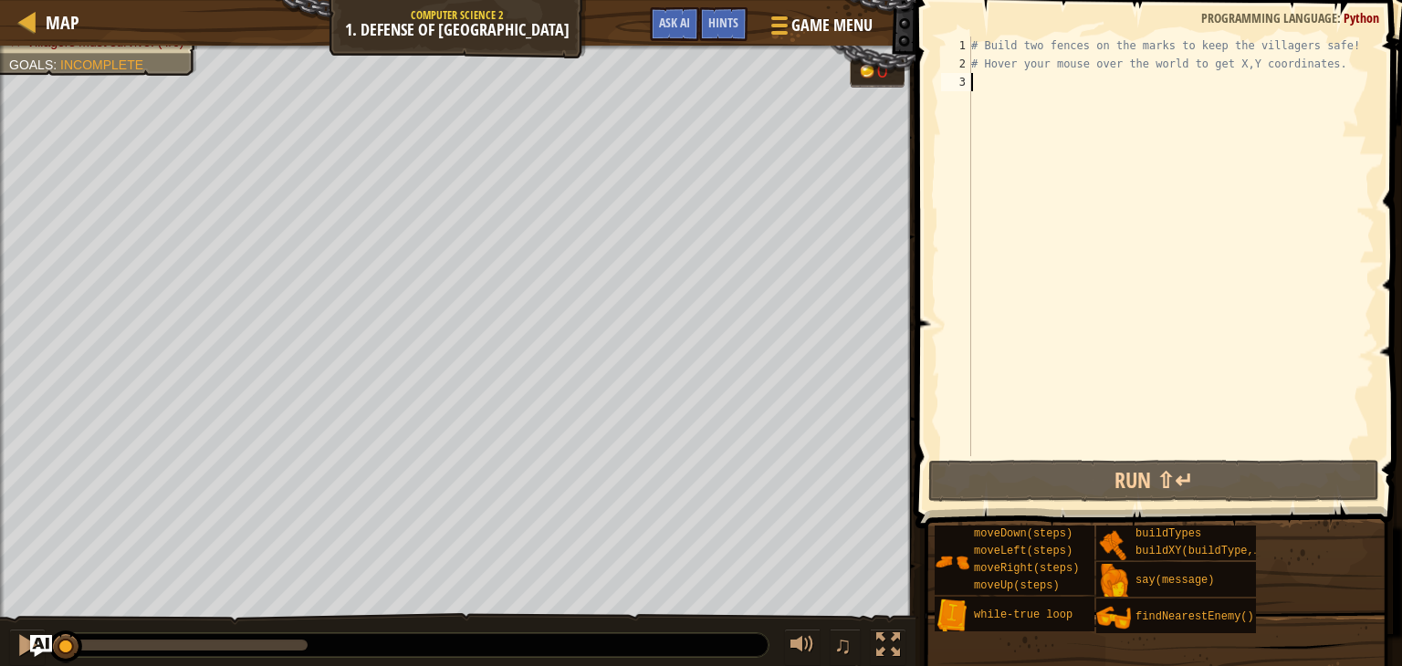
click at [986, 85] on div "# Build two fences on the marks to keep the villagers safe! # Hover your mouse …" at bounding box center [1170, 265] width 407 height 456
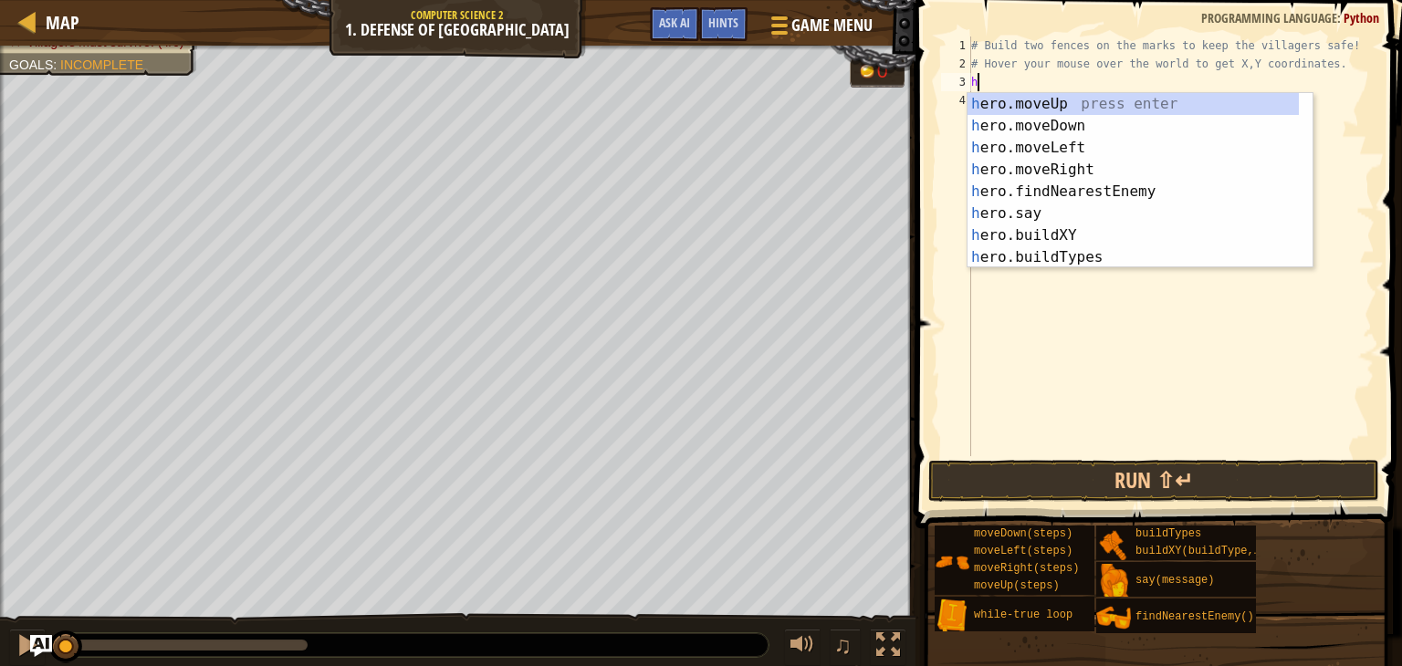
scroll to position [8, 0]
type textarea "her"
click at [1009, 97] on div "her o.moveUp press enter her o.moveDown press enter her o.moveLeft press enter …" at bounding box center [1132, 202] width 331 height 219
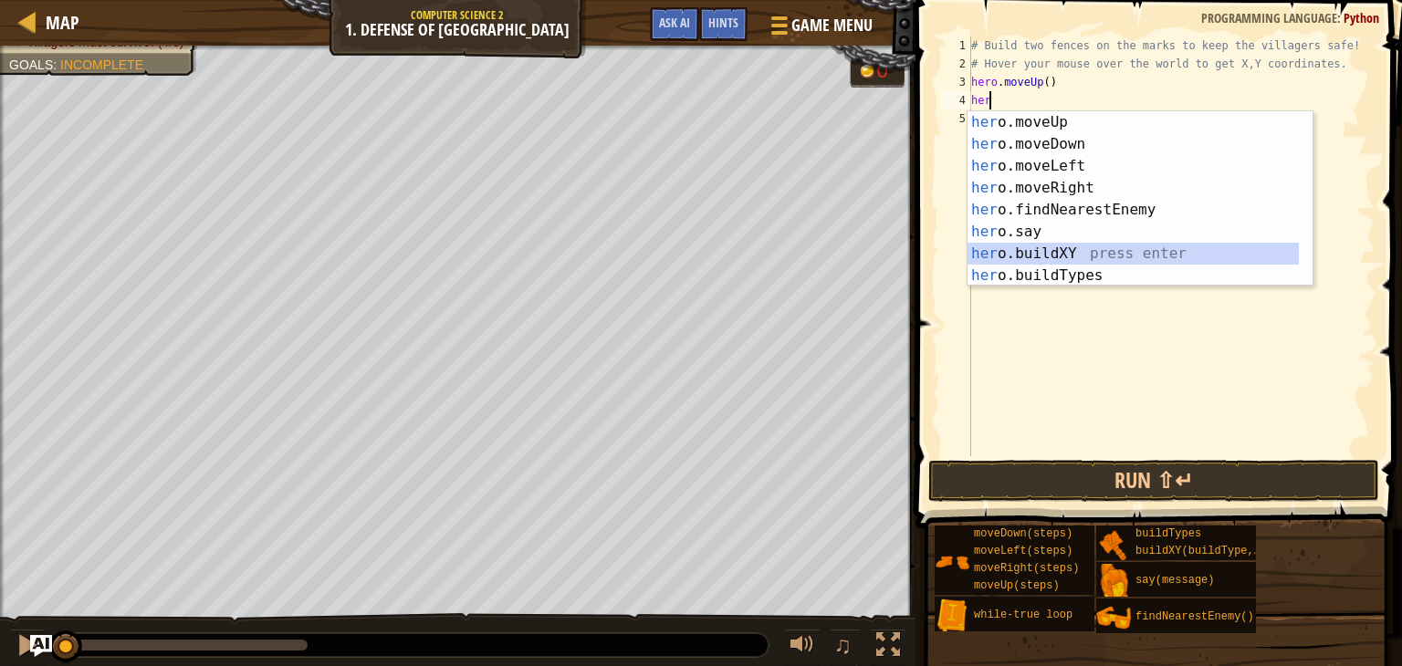
click at [1092, 247] on div "her o.moveUp press enter her o.moveDown press enter her o.moveLeft press enter …" at bounding box center [1132, 220] width 331 height 219
type textarea "hero.buildXY("fence", 36, 30)"
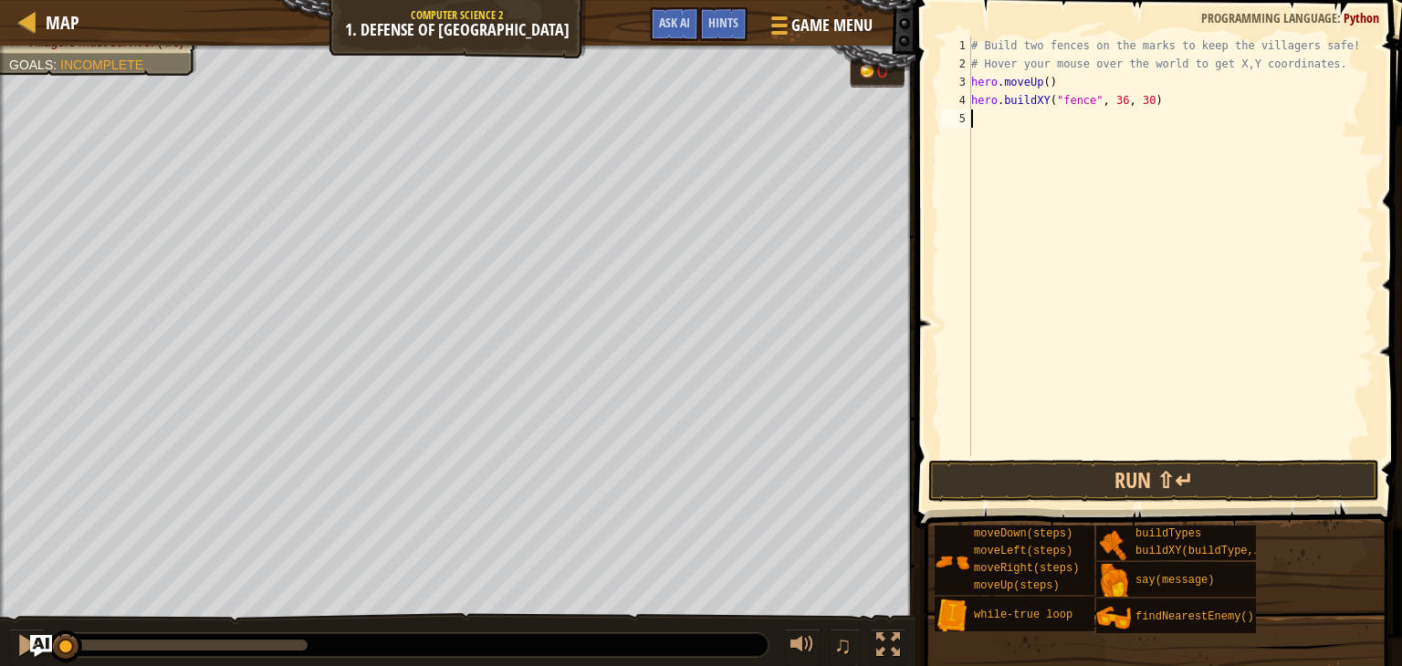
click at [995, 142] on div "# Build two fences on the marks to keep the villagers safe! # Hover your mouse …" at bounding box center [1170, 265] width 407 height 456
click at [1243, 474] on button "Run ⇧↵" at bounding box center [1153, 481] width 451 height 42
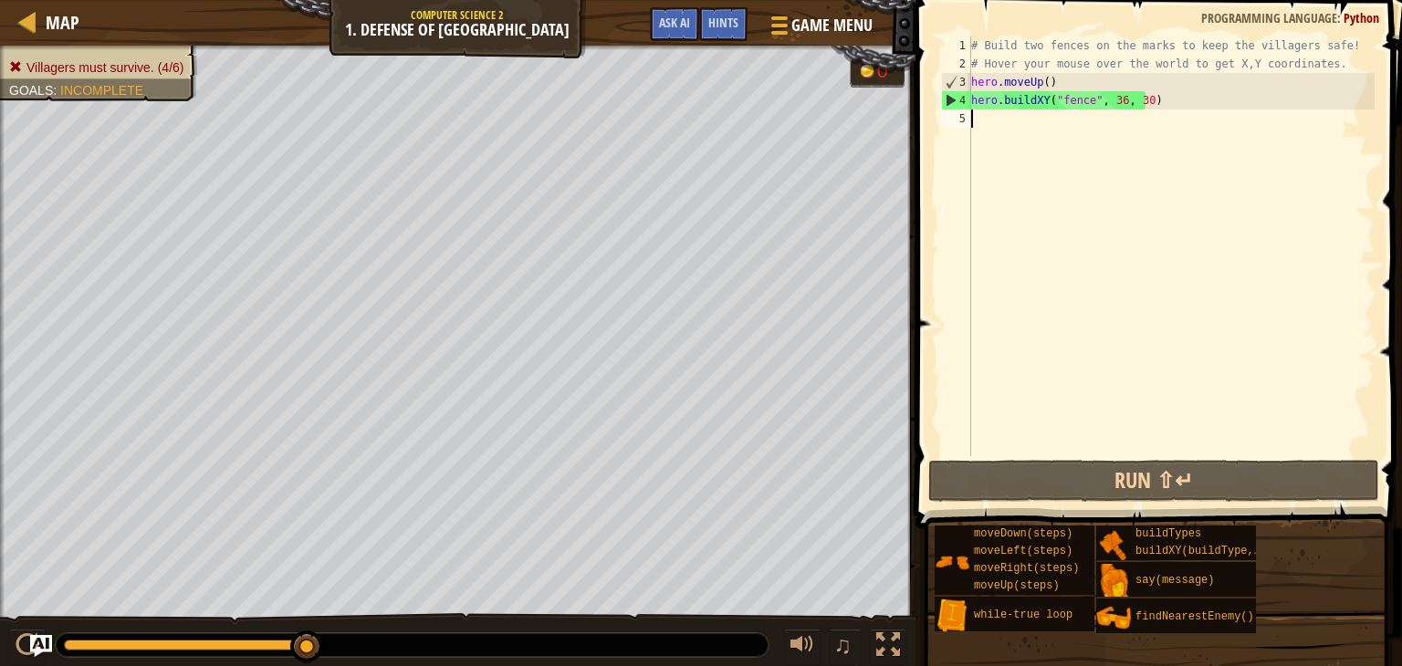
click at [1050, 80] on div "# Build two fences on the marks to keep the villagers safe! # Hover your mouse …" at bounding box center [1170, 265] width 407 height 456
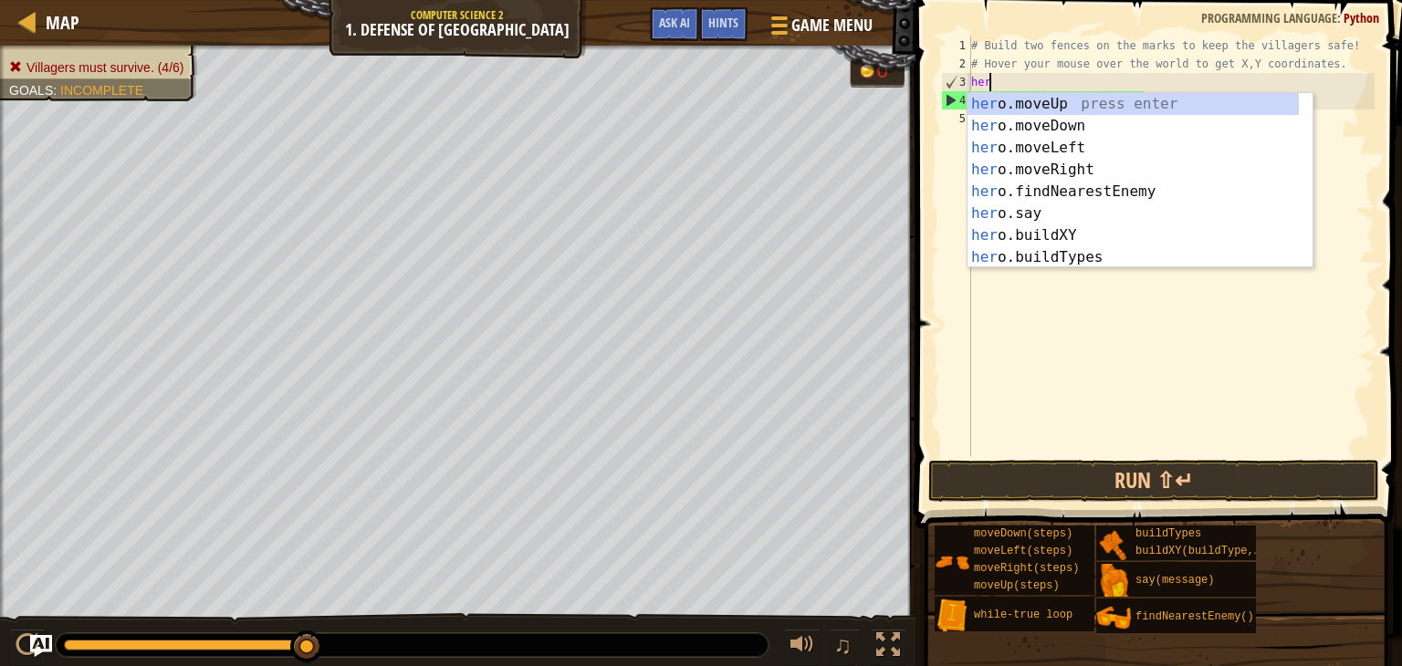
type textarea "h"
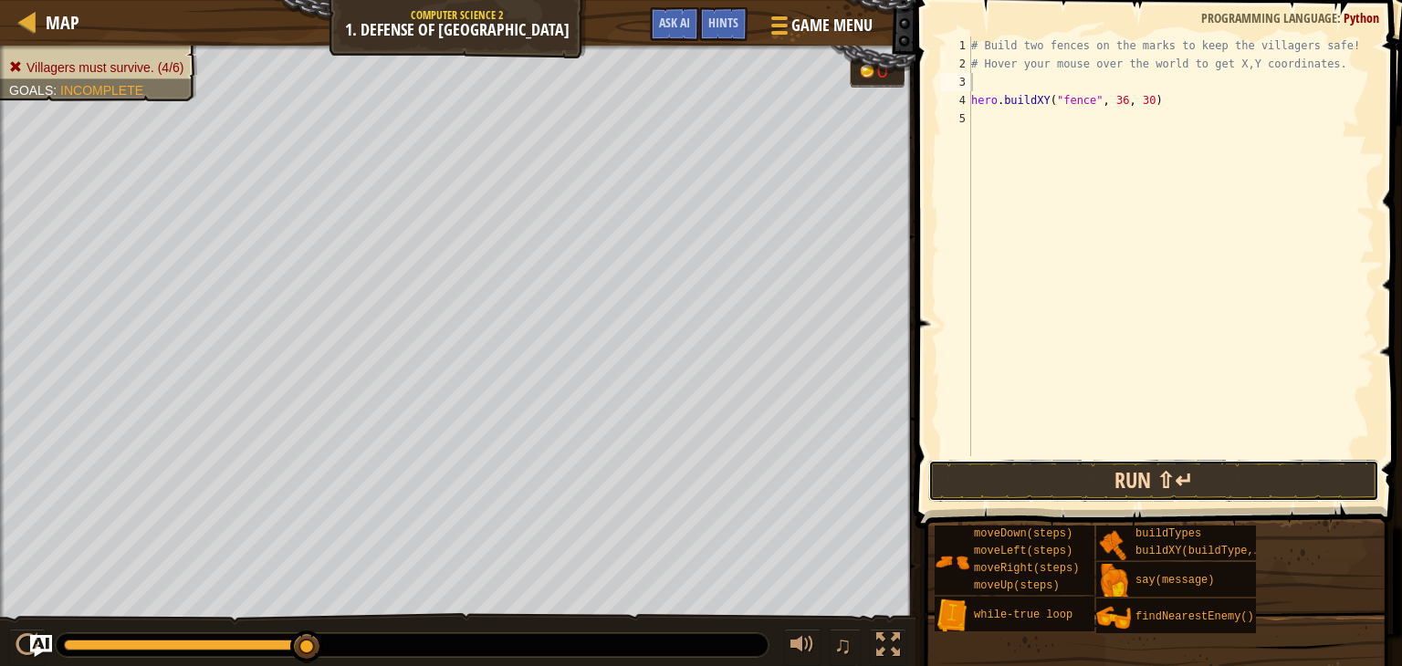
click at [1048, 485] on button "Run ⇧↵" at bounding box center [1153, 481] width 451 height 42
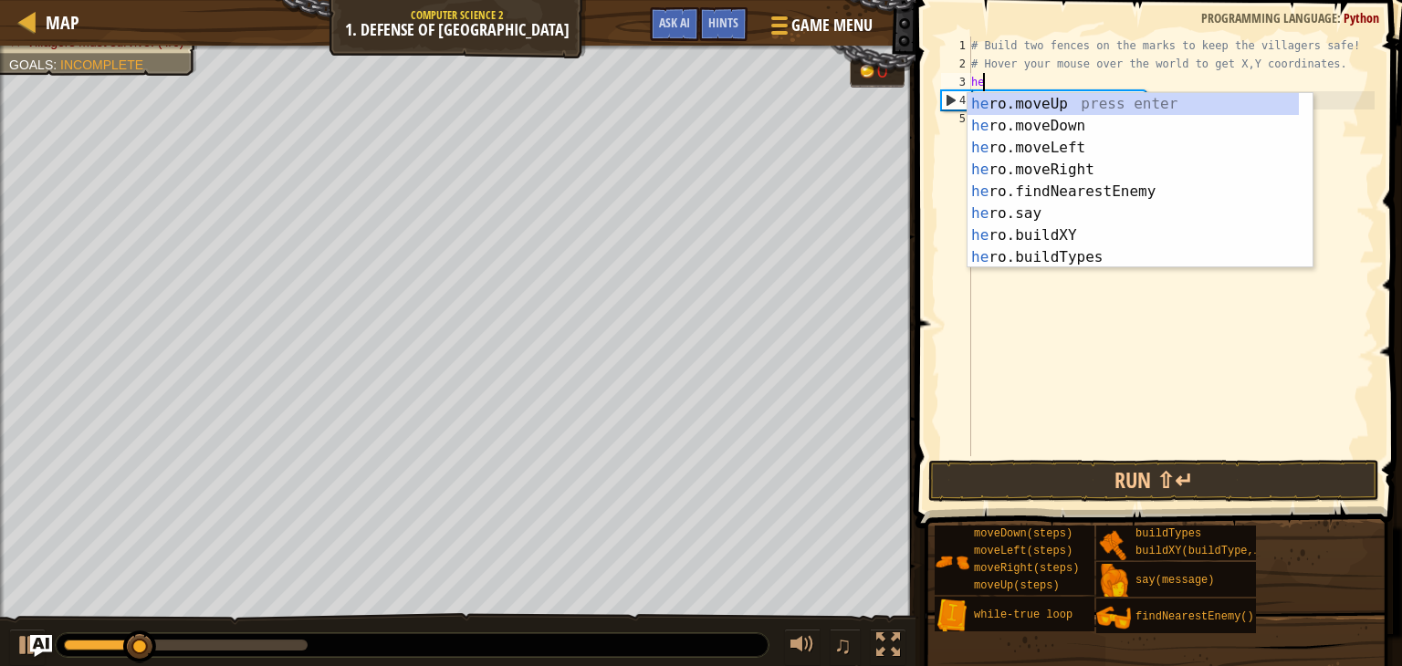
type textarea "her"
click at [1034, 101] on div "her o.moveUp press enter her o.moveDown press enter her o.moveLeft press enter …" at bounding box center [1132, 202] width 331 height 219
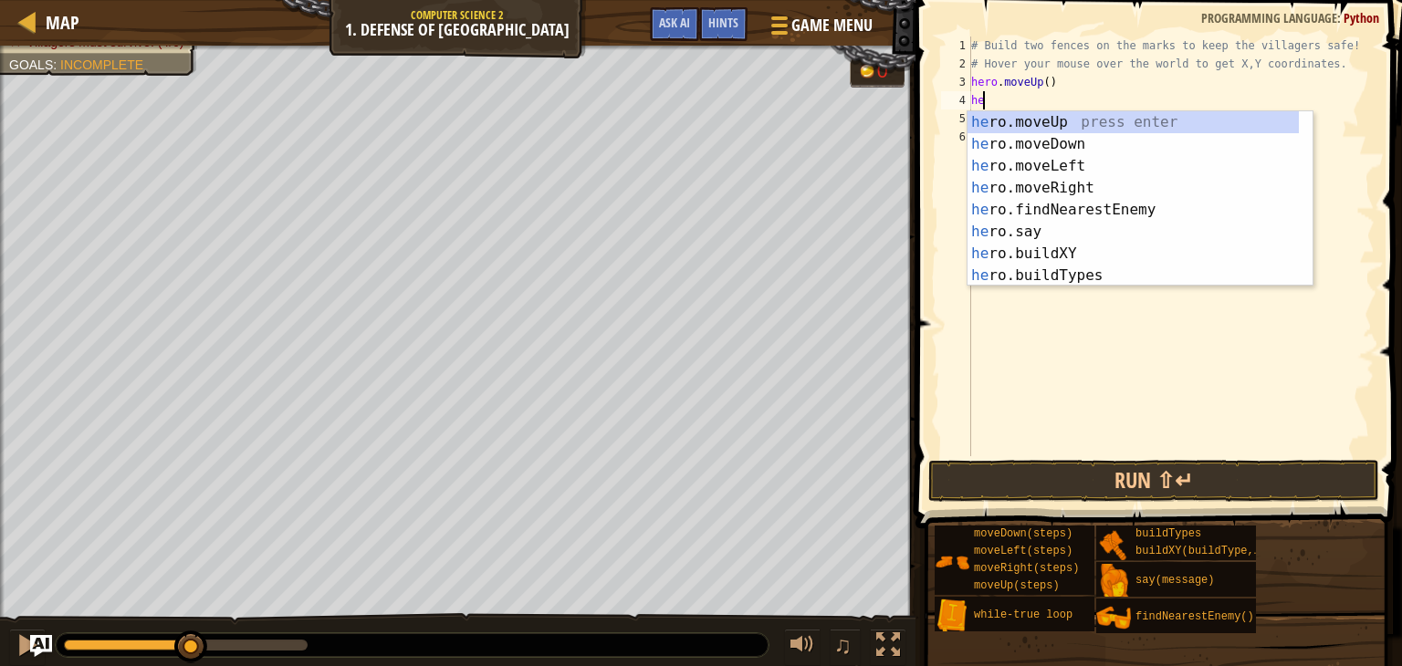
type textarea "her"
click at [1029, 117] on div "her o.moveUp press enter her o.moveDown press enter her o.moveLeft press enter …" at bounding box center [1132, 220] width 331 height 219
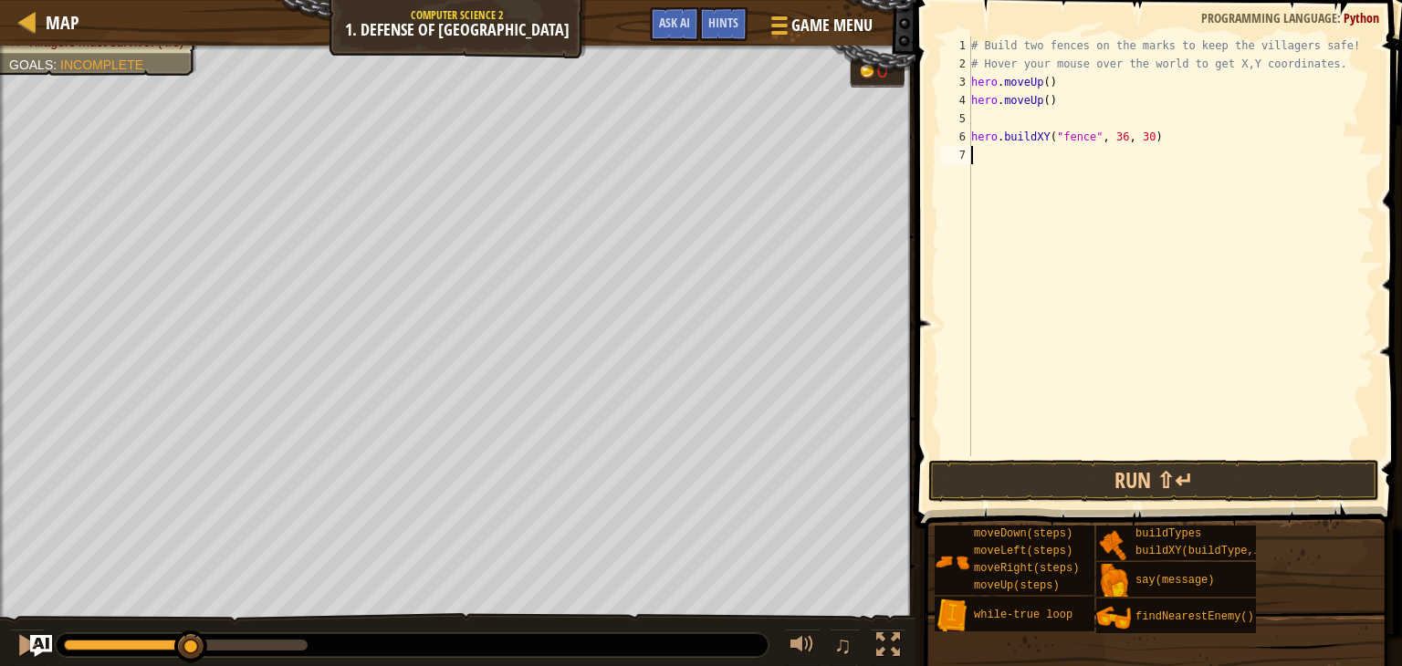
click at [1072, 399] on div "# Build two fences on the marks to keep the villagers safe! # Hover your mouse …" at bounding box center [1170, 265] width 407 height 456
type textarea "hero.buildXY("fence", 36, 30)"
click at [976, 122] on div "# Build two fences on the marks to keep the villagers safe! # Hover your mouse …" at bounding box center [1170, 265] width 407 height 456
click at [1064, 461] on button "Run ⇧↵" at bounding box center [1153, 481] width 451 height 42
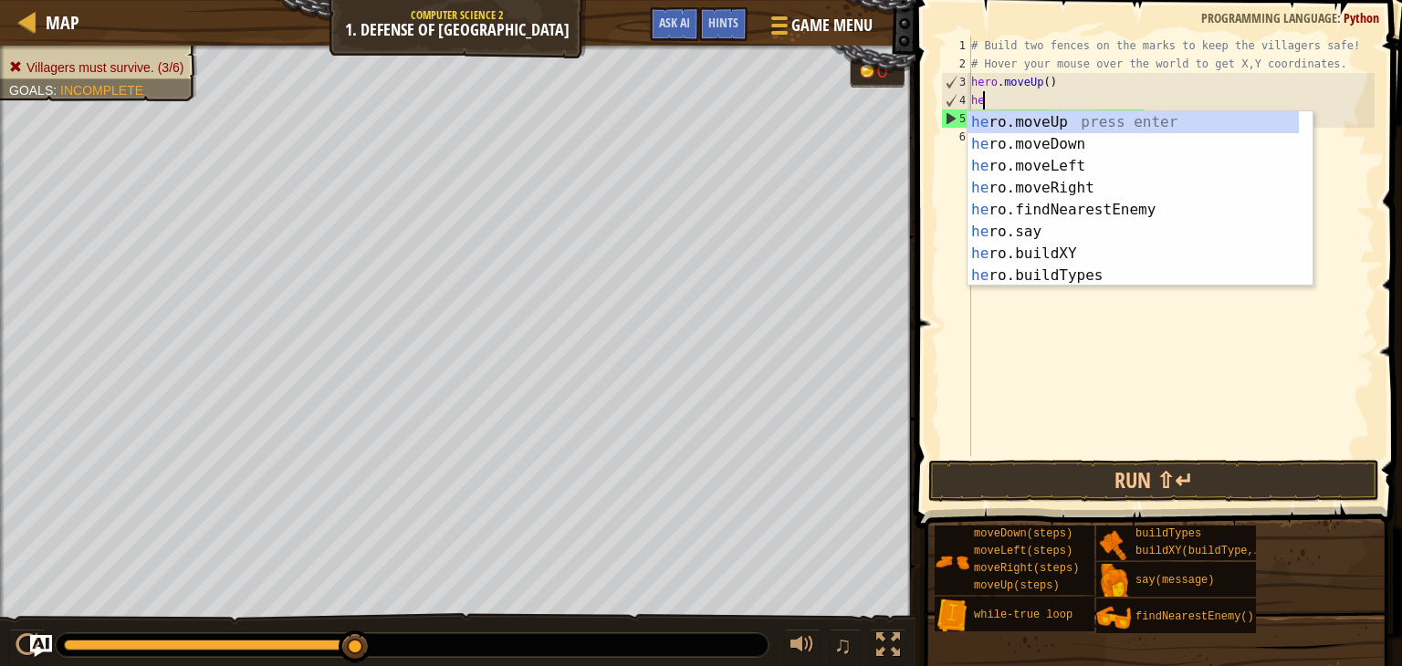
type textarea "h"
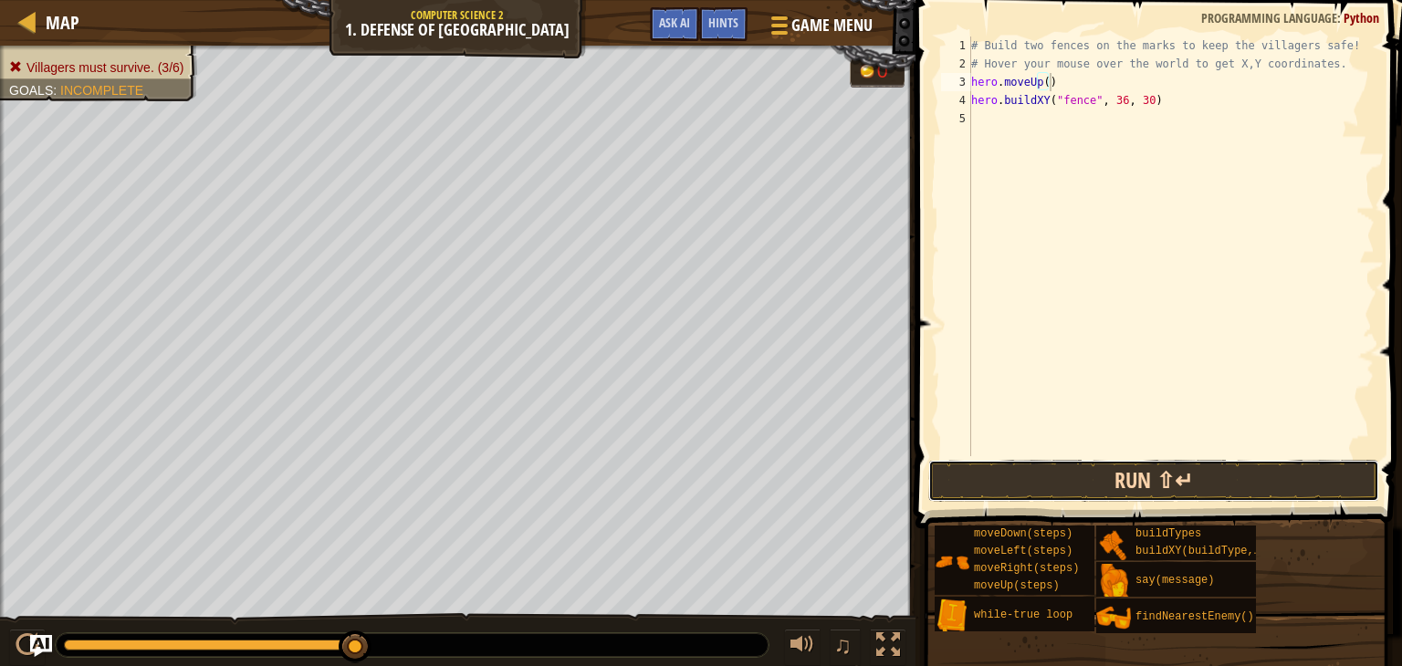
click at [1099, 483] on button "Run ⇧↵" at bounding box center [1153, 481] width 451 height 42
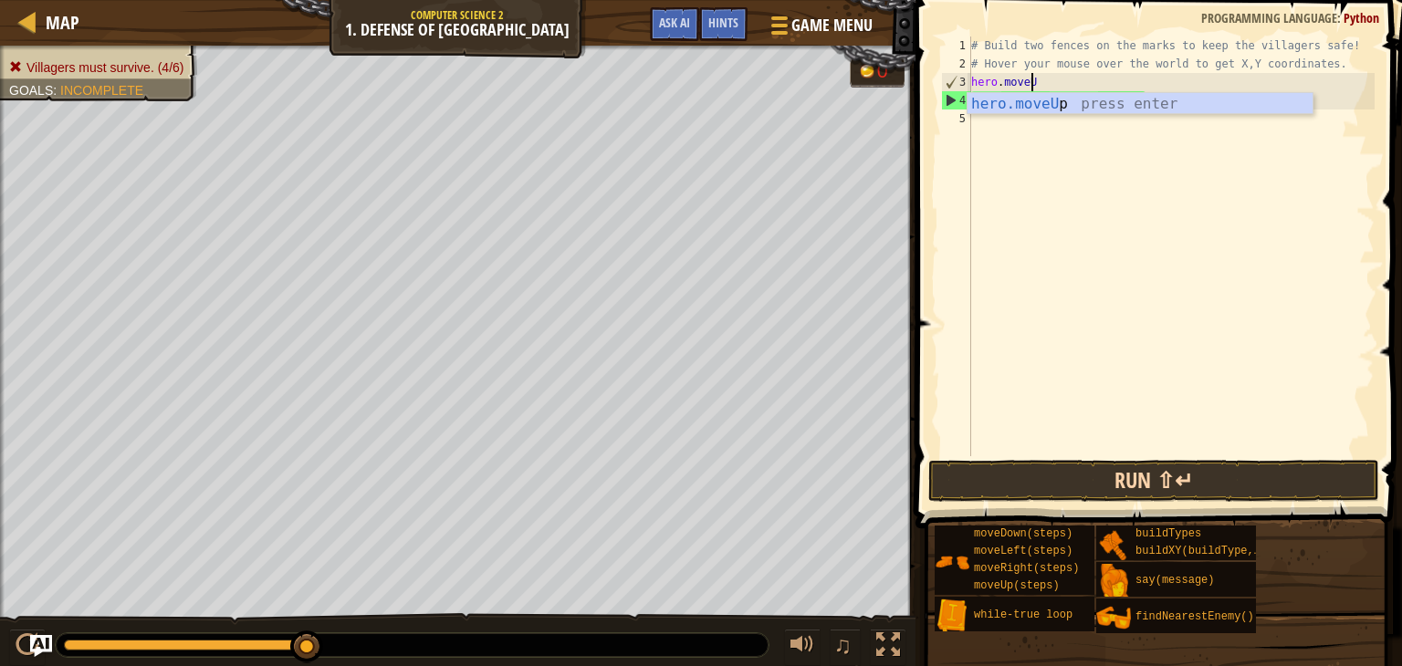
type textarea "hero.move"
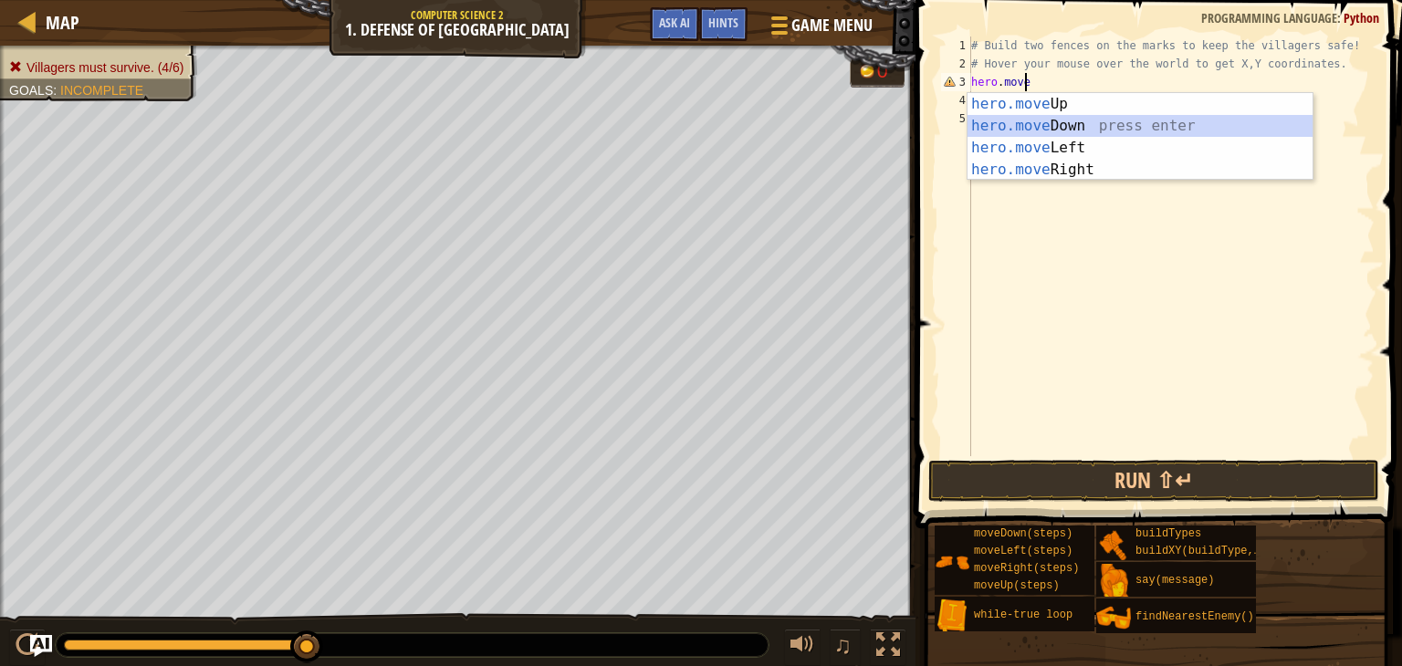
click at [1134, 125] on div "hero.move Up press enter hero.move Down press enter hero.move Left press enter …" at bounding box center [1139, 158] width 345 height 131
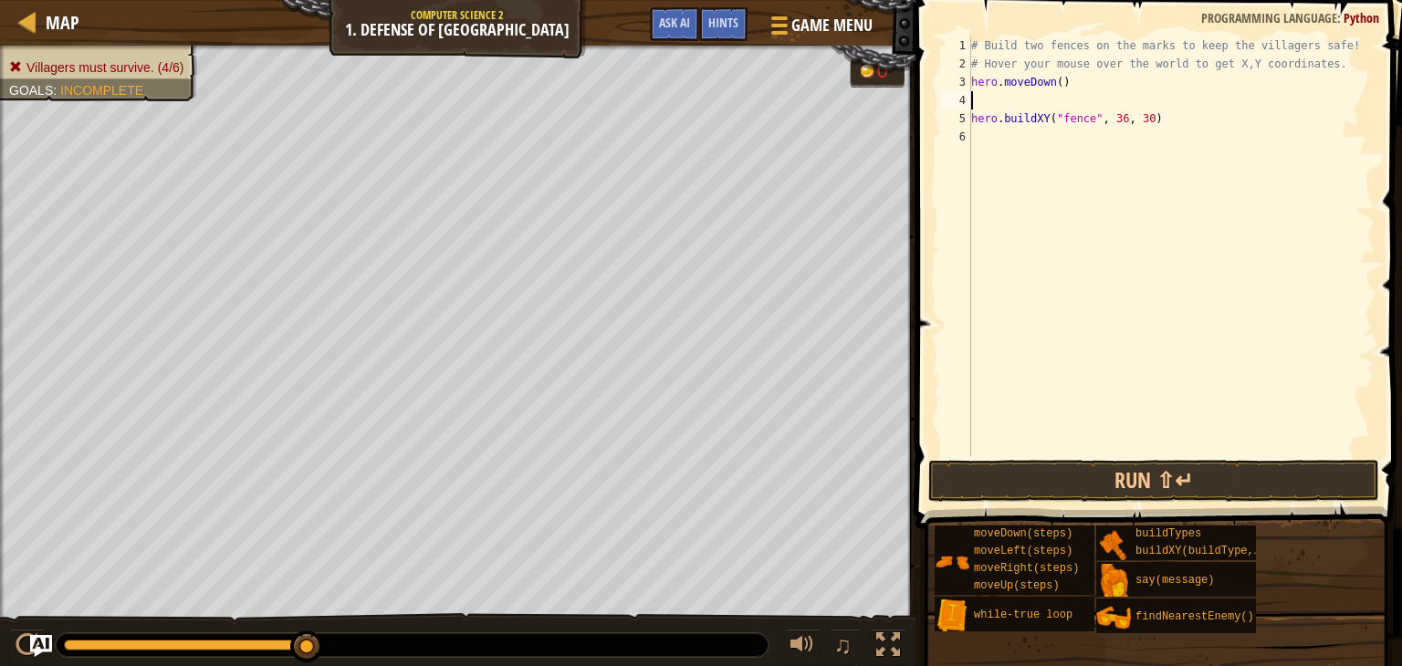
type textarea "hero.moveDown()"
click at [1113, 465] on button "Run ⇧↵" at bounding box center [1153, 481] width 451 height 42
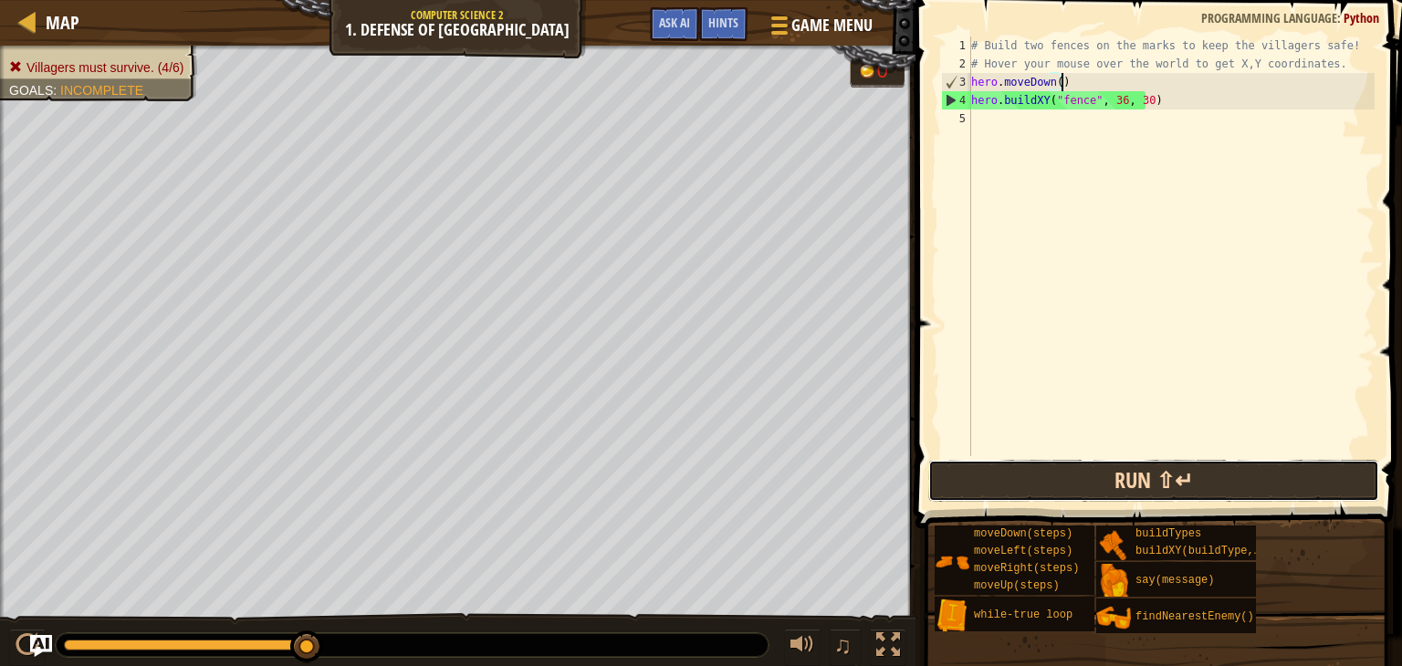
click at [1305, 475] on button "Run ⇧↵" at bounding box center [1153, 481] width 451 height 42
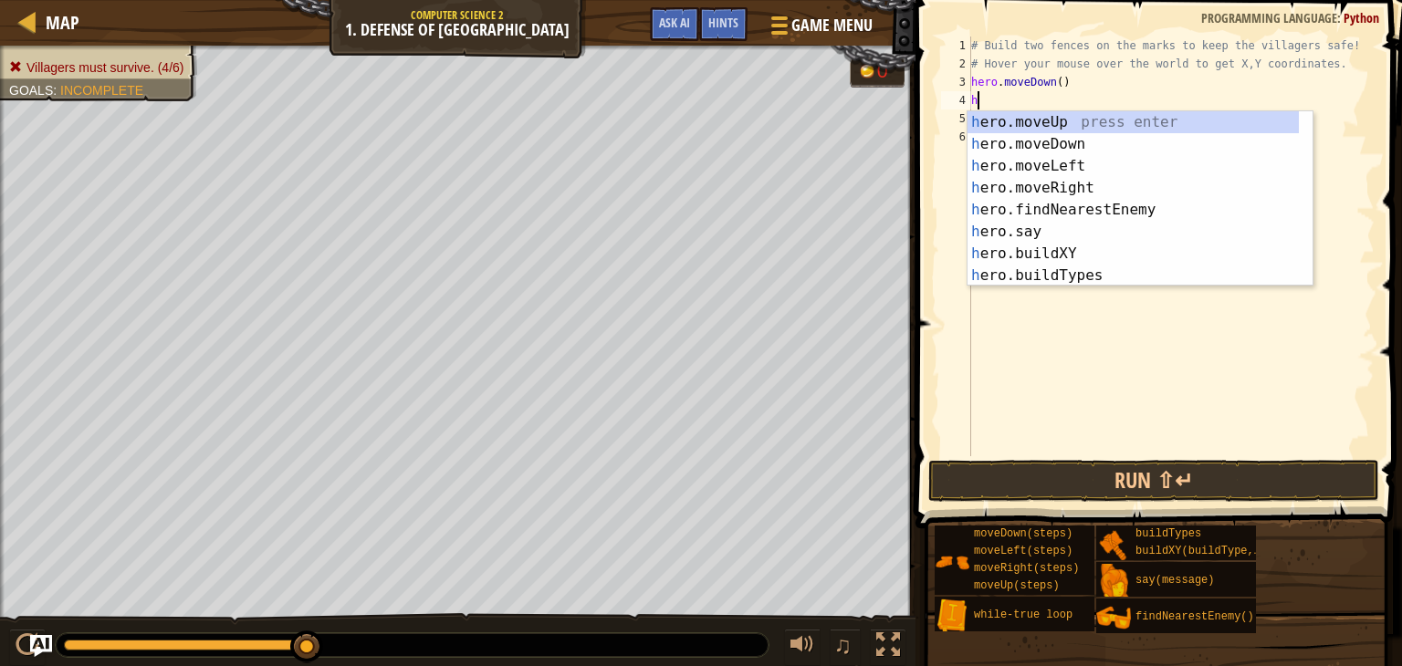
type textarea "he"
click at [1153, 118] on div "he ro.moveUp press enter he ro.moveDown press enter he ro.moveLeft press enter …" at bounding box center [1132, 220] width 331 height 219
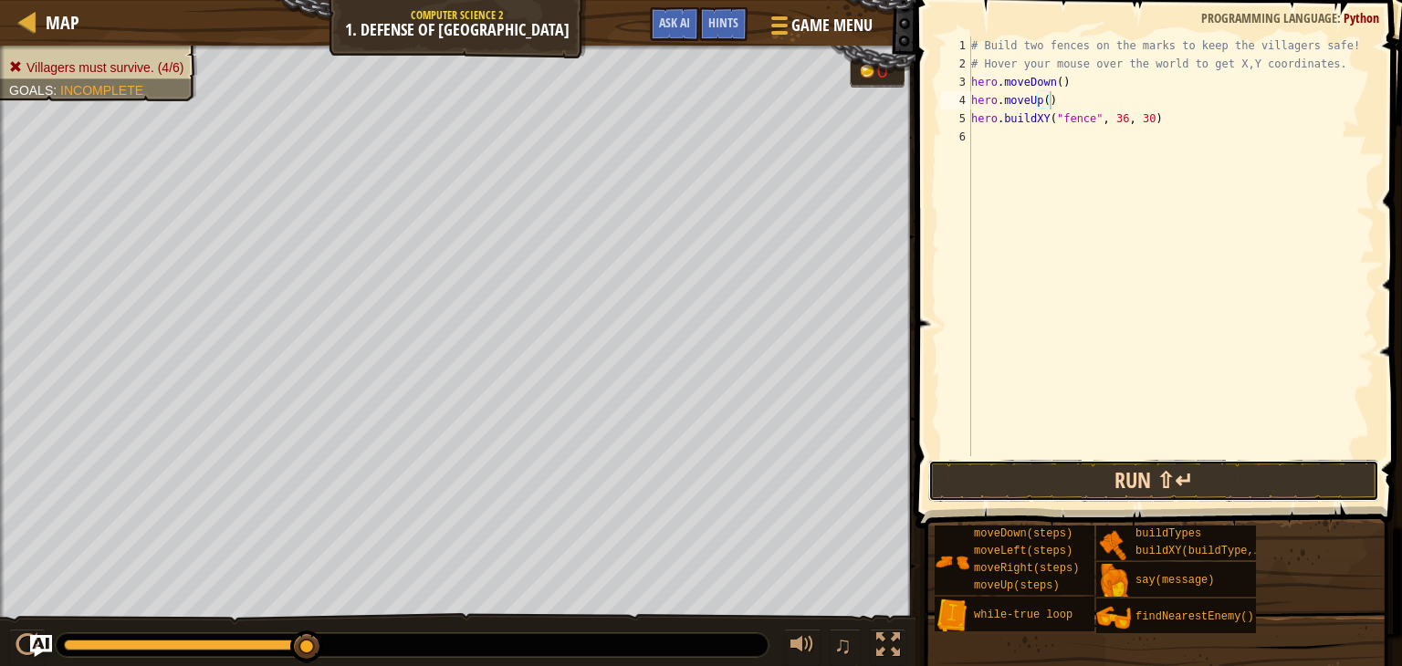
click at [1098, 485] on button "Run ⇧↵" at bounding box center [1153, 481] width 451 height 42
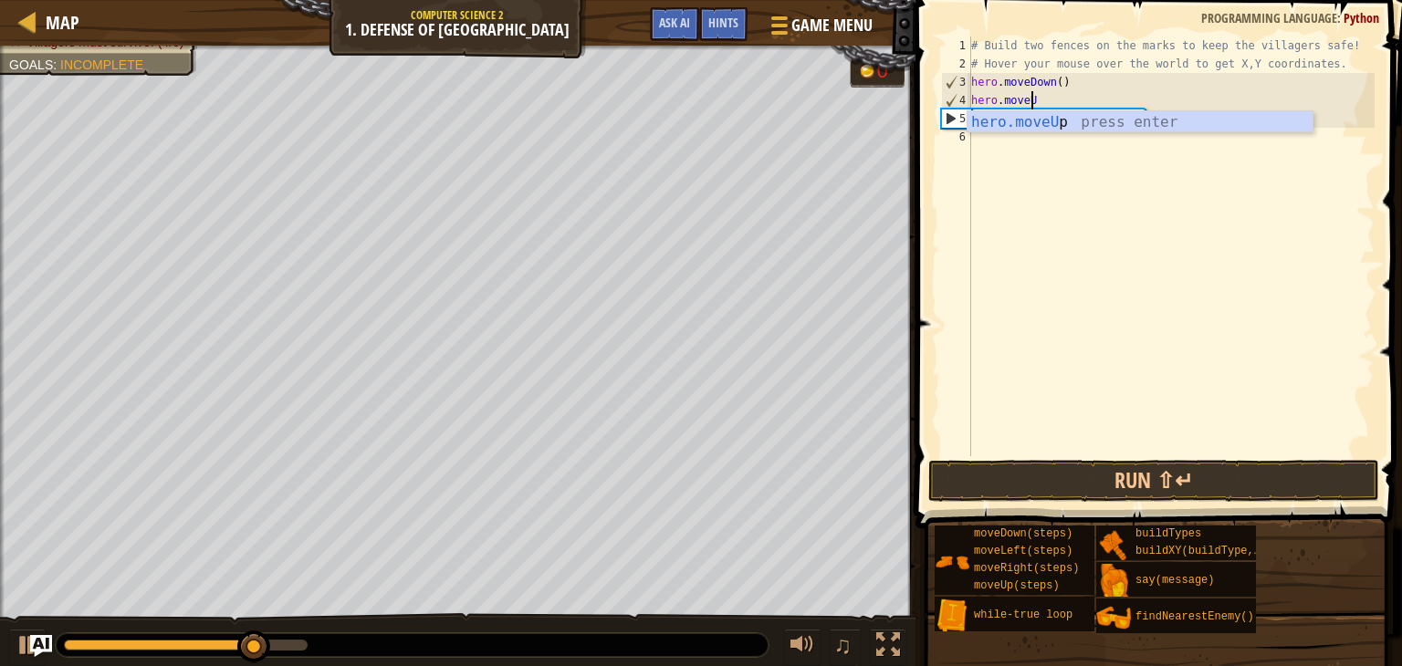
type textarea "hero.move"
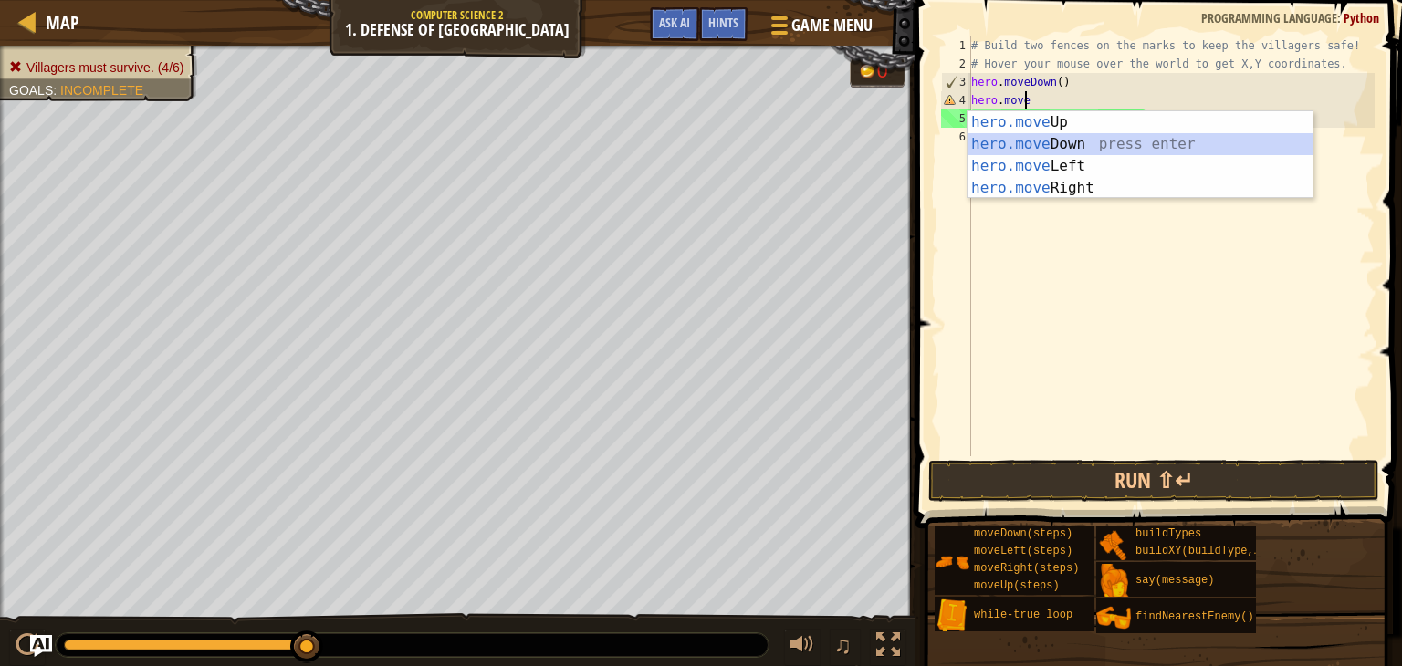
click at [1075, 140] on div "hero.move Up press enter hero.move Down press enter hero.move Left press enter …" at bounding box center [1139, 176] width 345 height 131
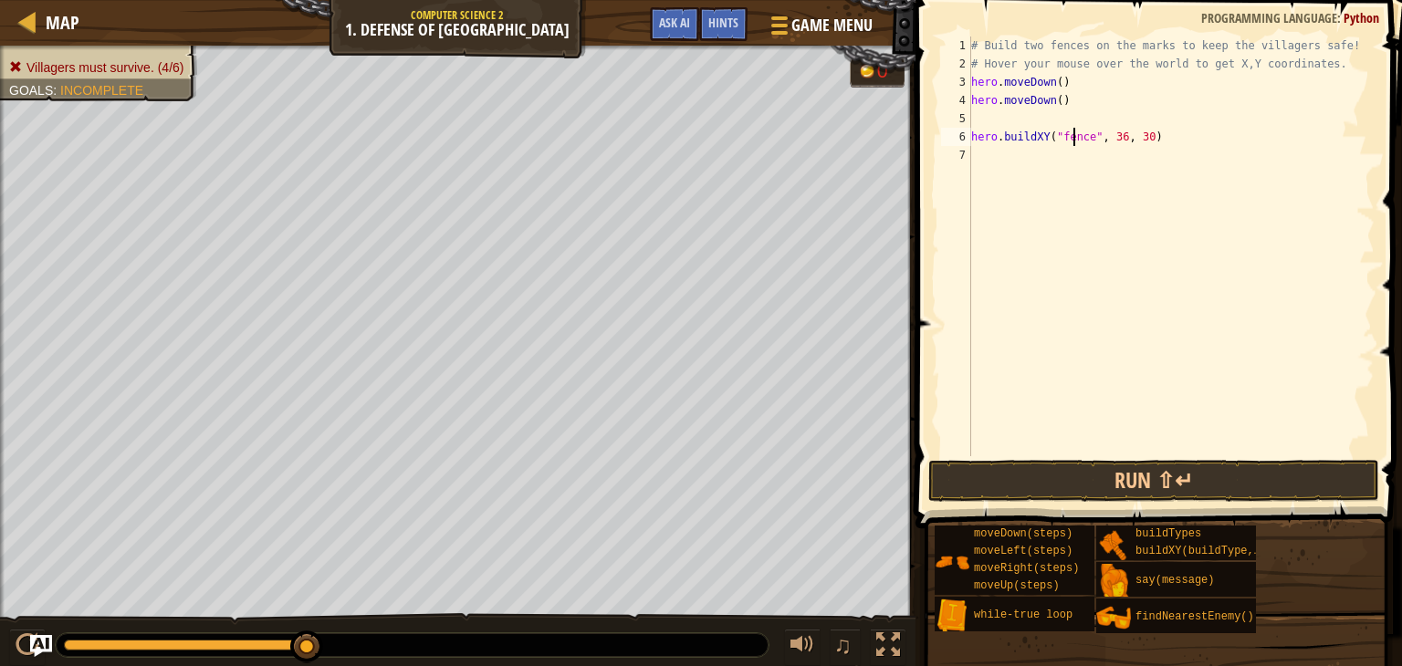
click at [1075, 140] on div "# Build two fences on the marks to keep the villagers safe! # Hover your mouse …" at bounding box center [1170, 265] width 407 height 456
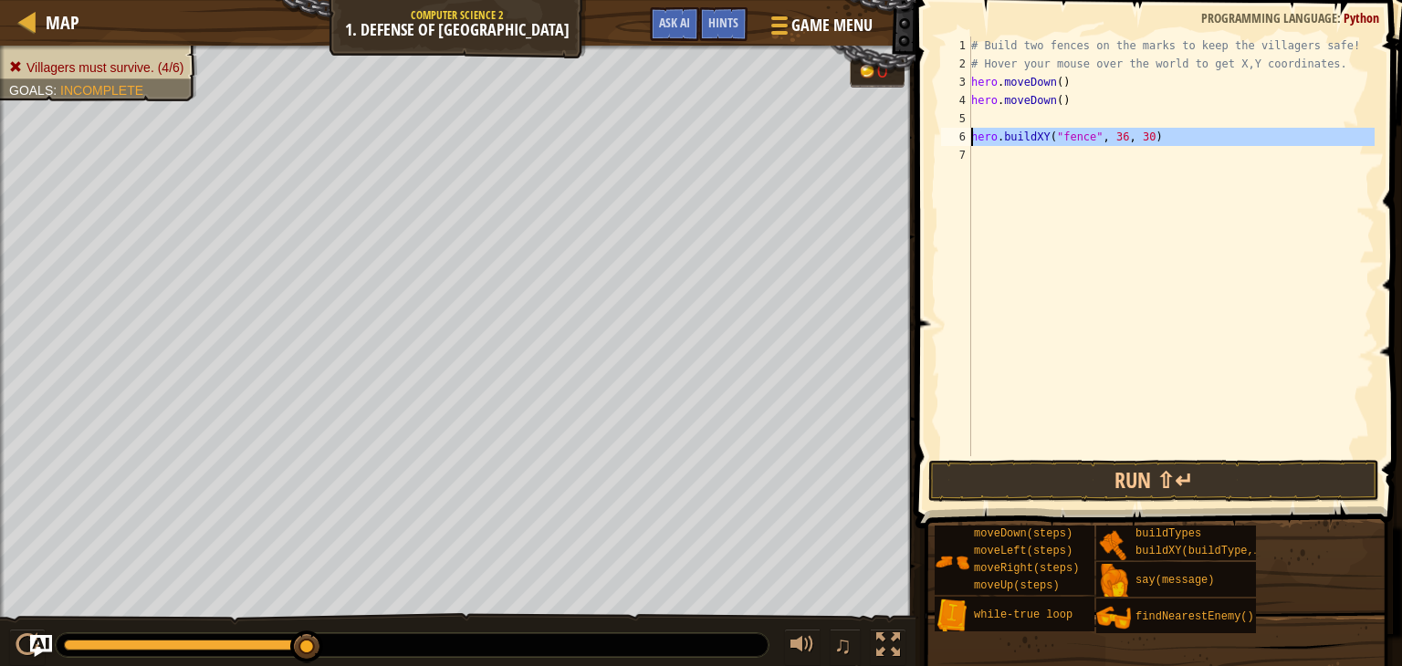
click at [970, 135] on div "6" at bounding box center [956, 137] width 30 height 18
type textarea "hero.buildXY("fence", 36, 30)"
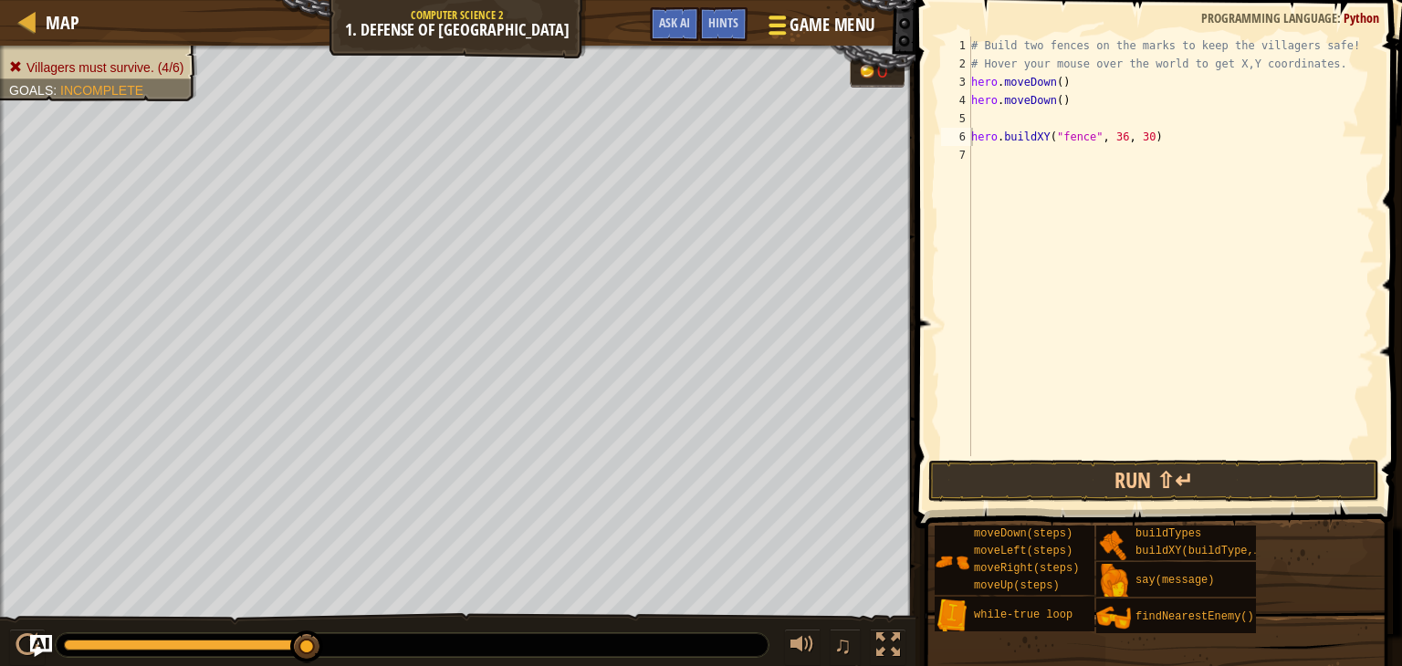
click at [828, 16] on span "Game Menu" at bounding box center [831, 25] width 85 height 25
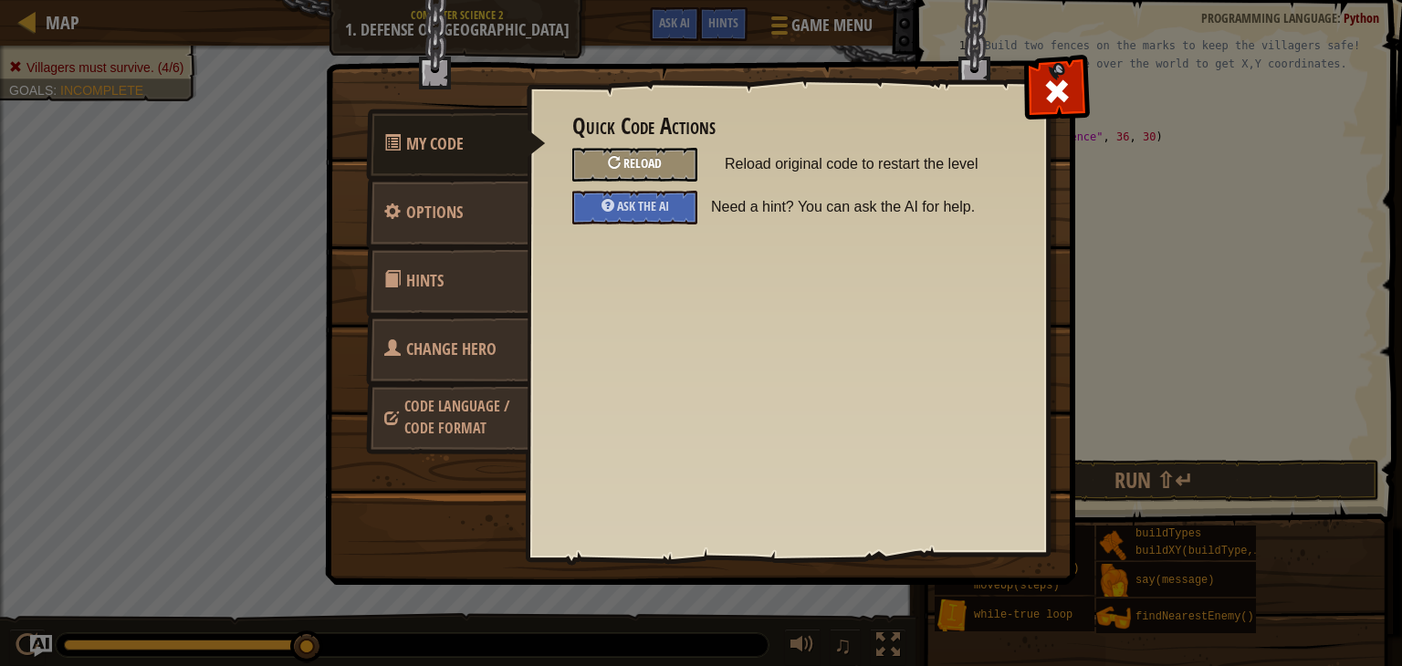
click at [652, 161] on span "Reload" at bounding box center [642, 162] width 38 height 17
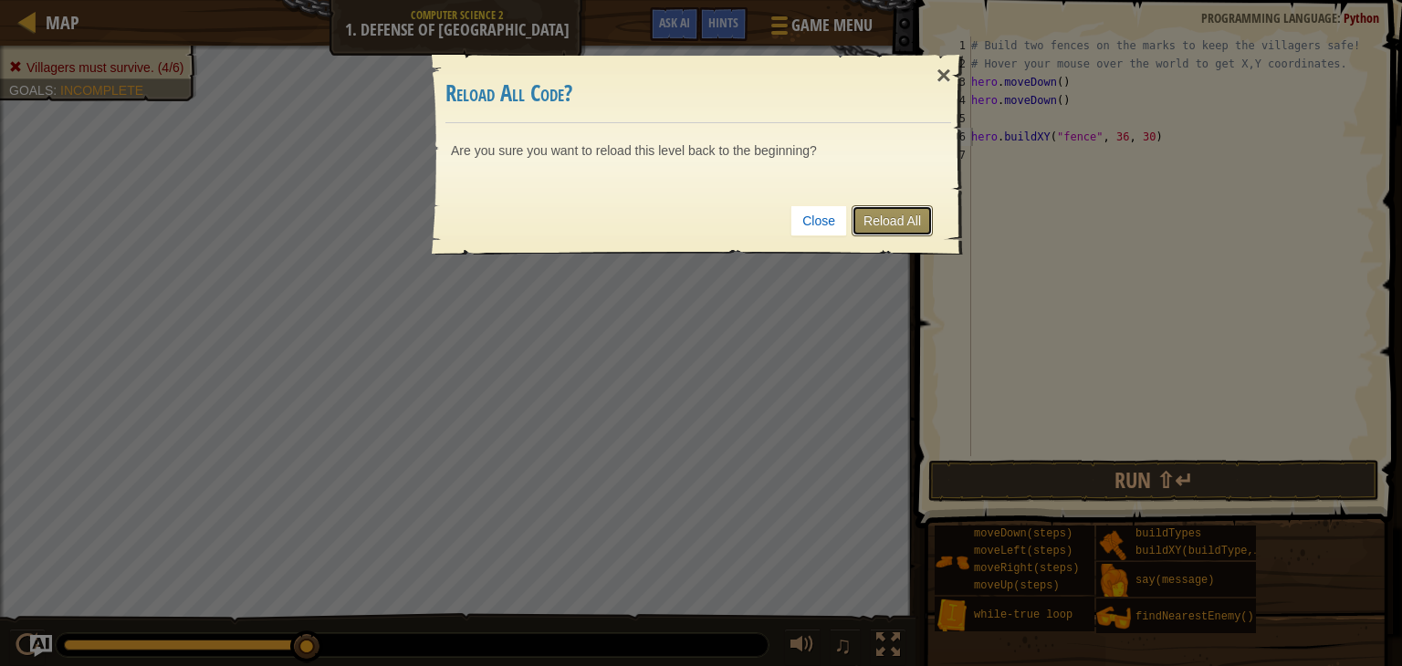
click at [889, 213] on link "Reload All" at bounding box center [891, 220] width 81 height 31
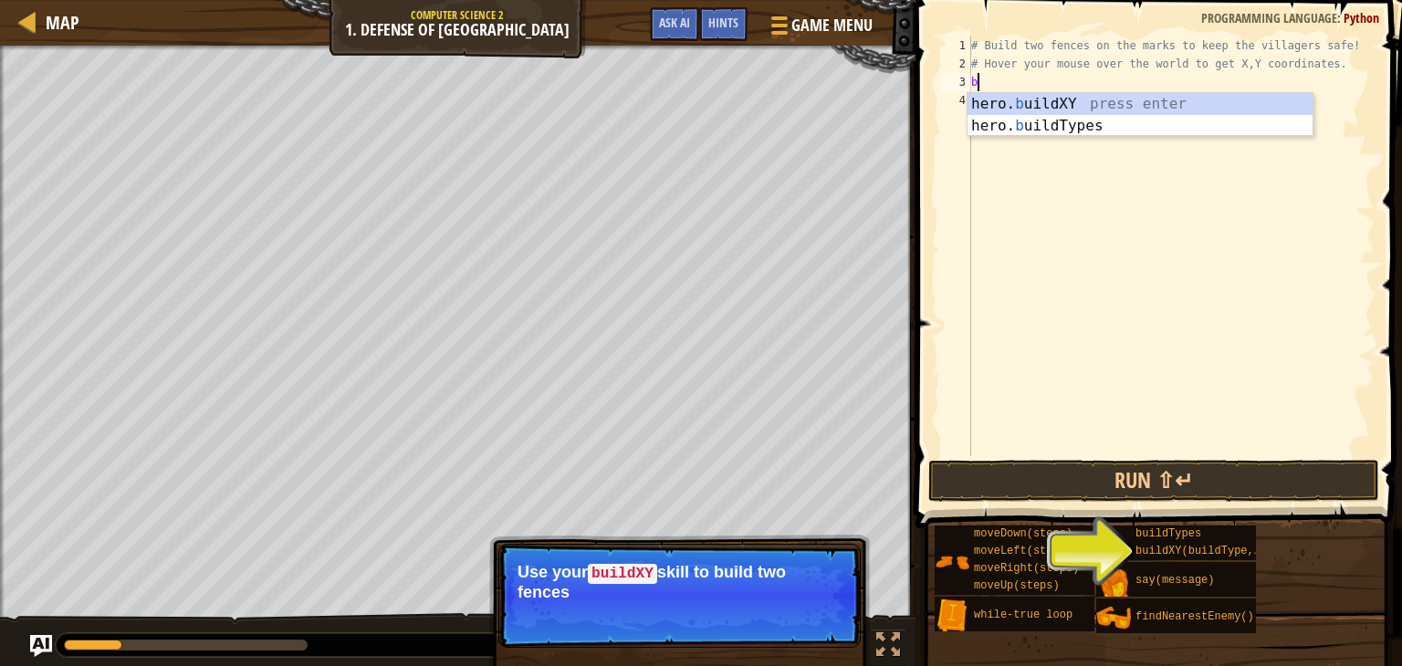
click at [1033, 109] on div "hero. b uildXY press enter hero. b uildTypes press enter" at bounding box center [1139, 137] width 345 height 88
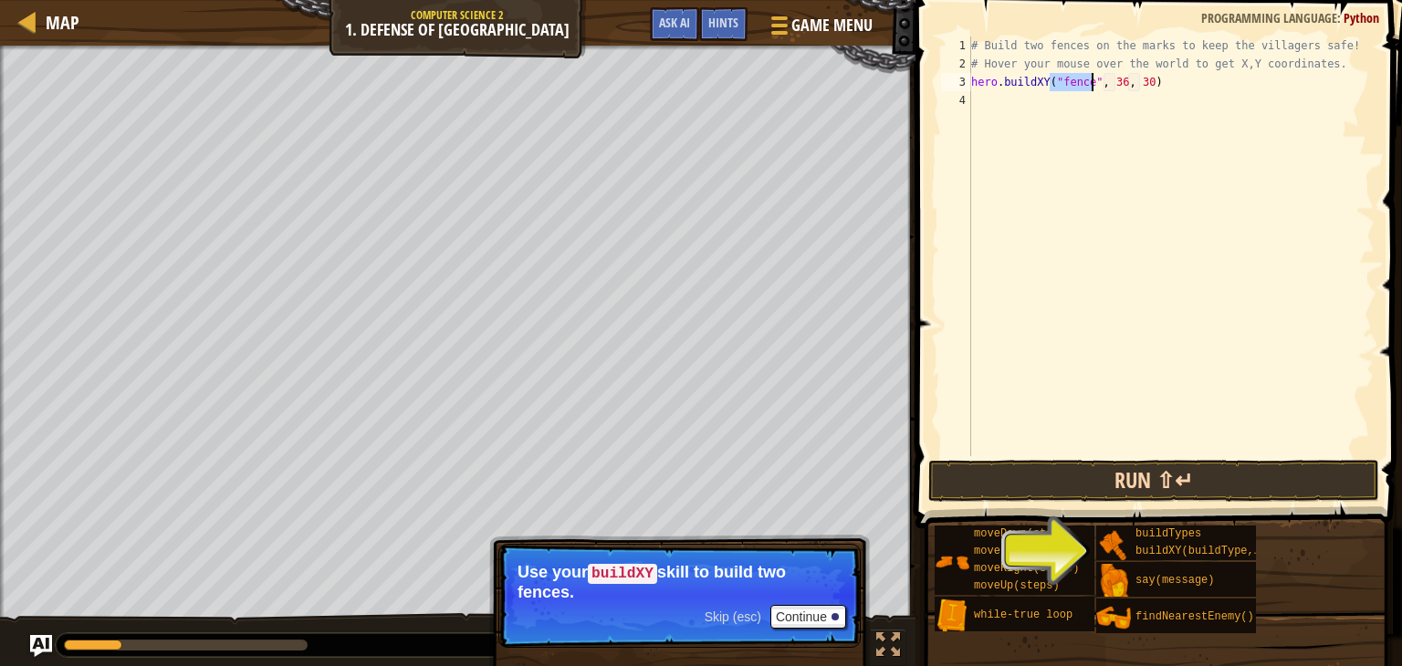
type textarea "hero.buildXY("fence", 36, 30)"
click at [1112, 476] on button "Run ⇧↵" at bounding box center [1153, 481] width 451 height 42
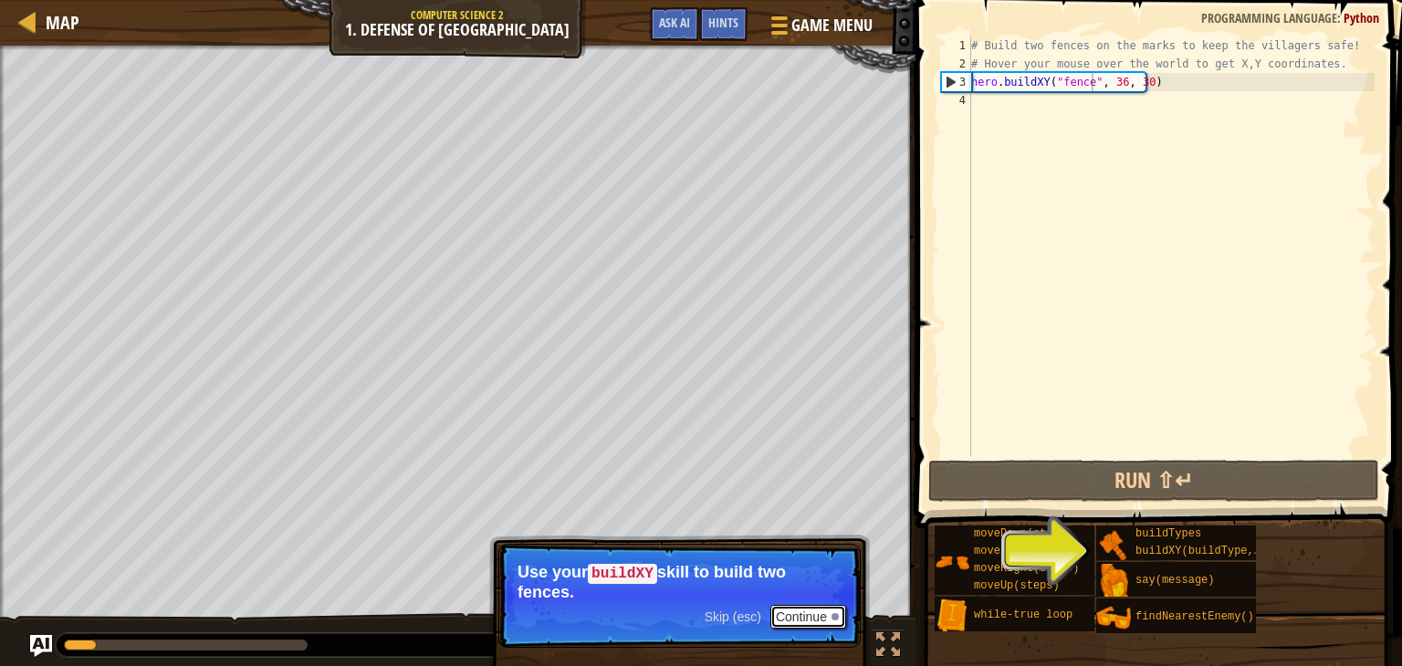
click at [825, 611] on button "Continue" at bounding box center [808, 617] width 76 height 24
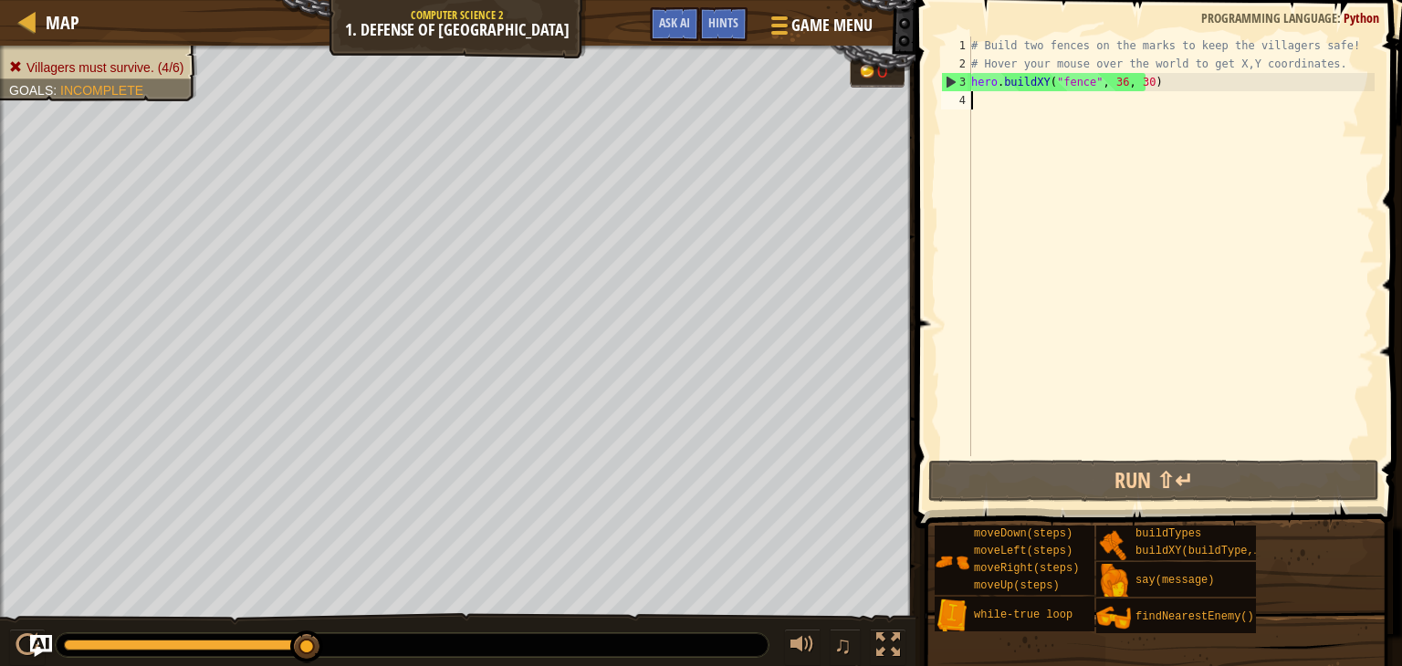
click at [1034, 108] on div "# Build two fences on the marks to keep the villagers safe! # Hover your mouse …" at bounding box center [1170, 265] width 407 height 456
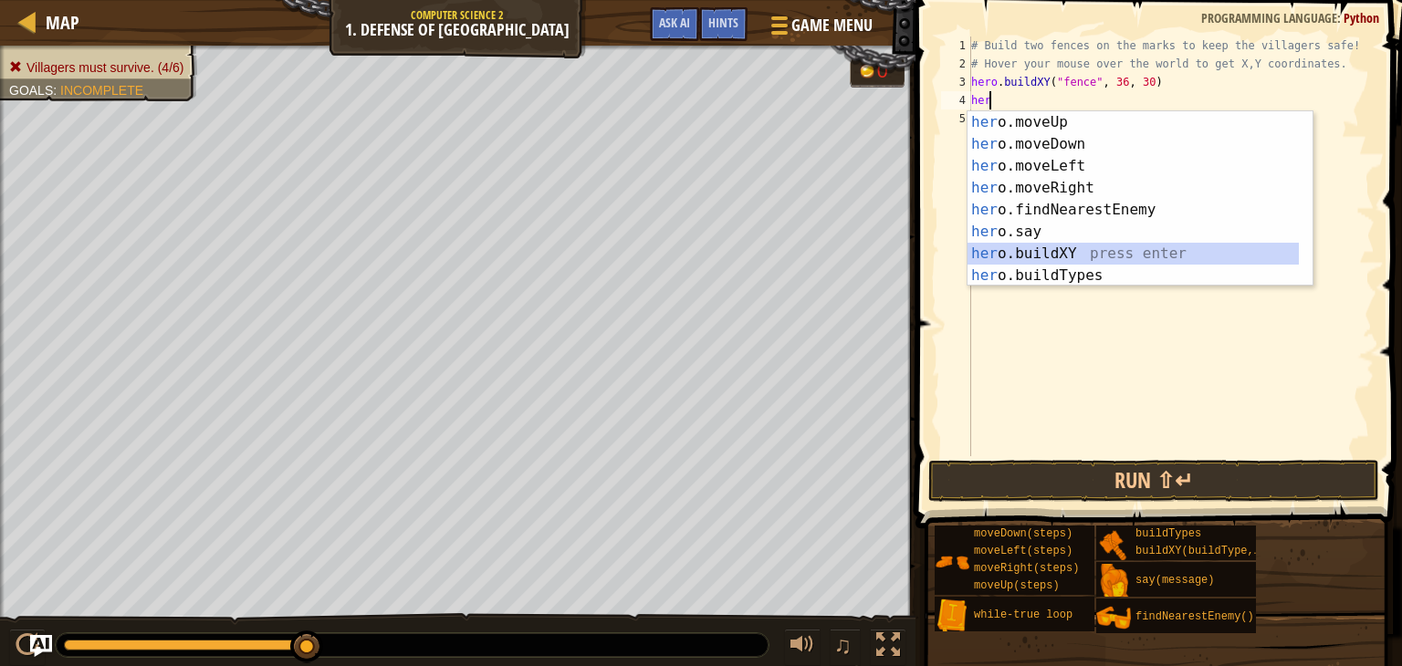
click at [1018, 254] on div "her o.moveUp press enter her o.moveDown press enter her o.moveLeft press enter …" at bounding box center [1132, 220] width 331 height 219
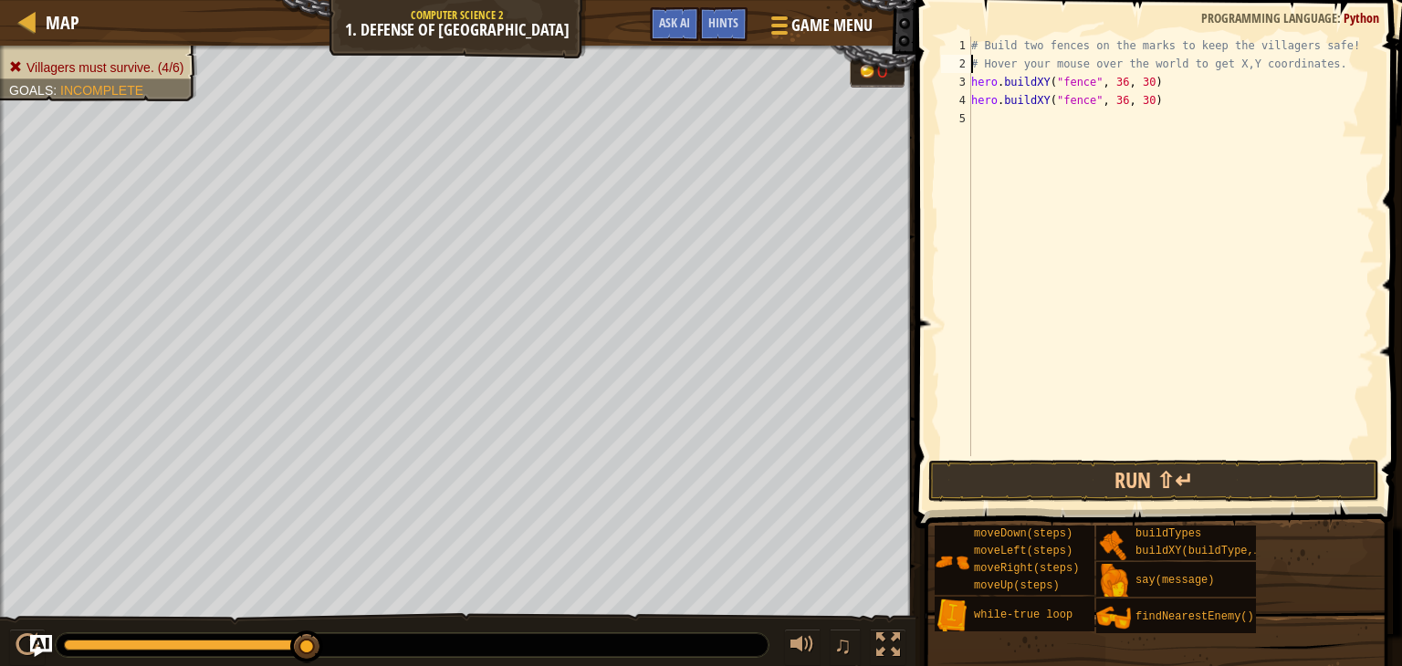
click at [973, 71] on div "# Build two fences on the marks to keep the villagers safe! # Hover your mouse …" at bounding box center [1170, 265] width 407 height 456
click at [969, 80] on div "3" at bounding box center [956, 82] width 30 height 18
type textarea "hero.buildXY("fence", 36, 30)"
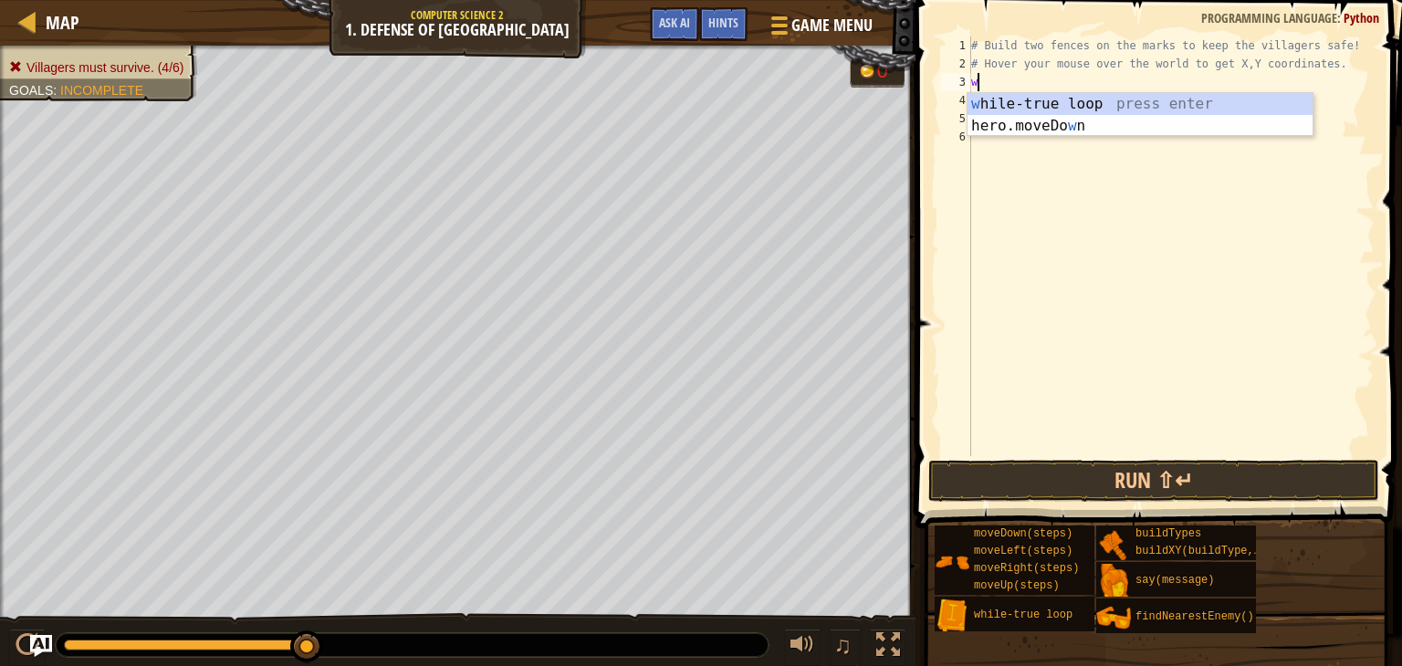
type textarea "wh"
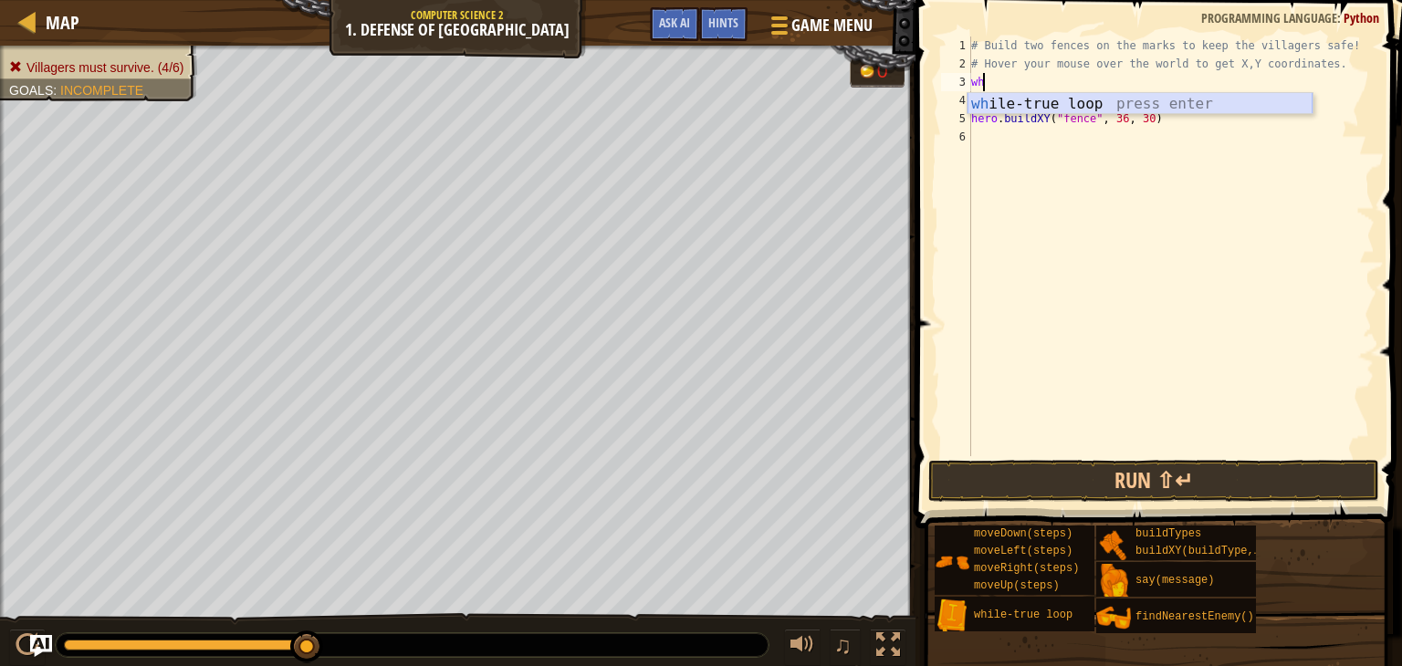
click at [975, 98] on div "wh ile-true loop press enter" at bounding box center [1139, 126] width 345 height 66
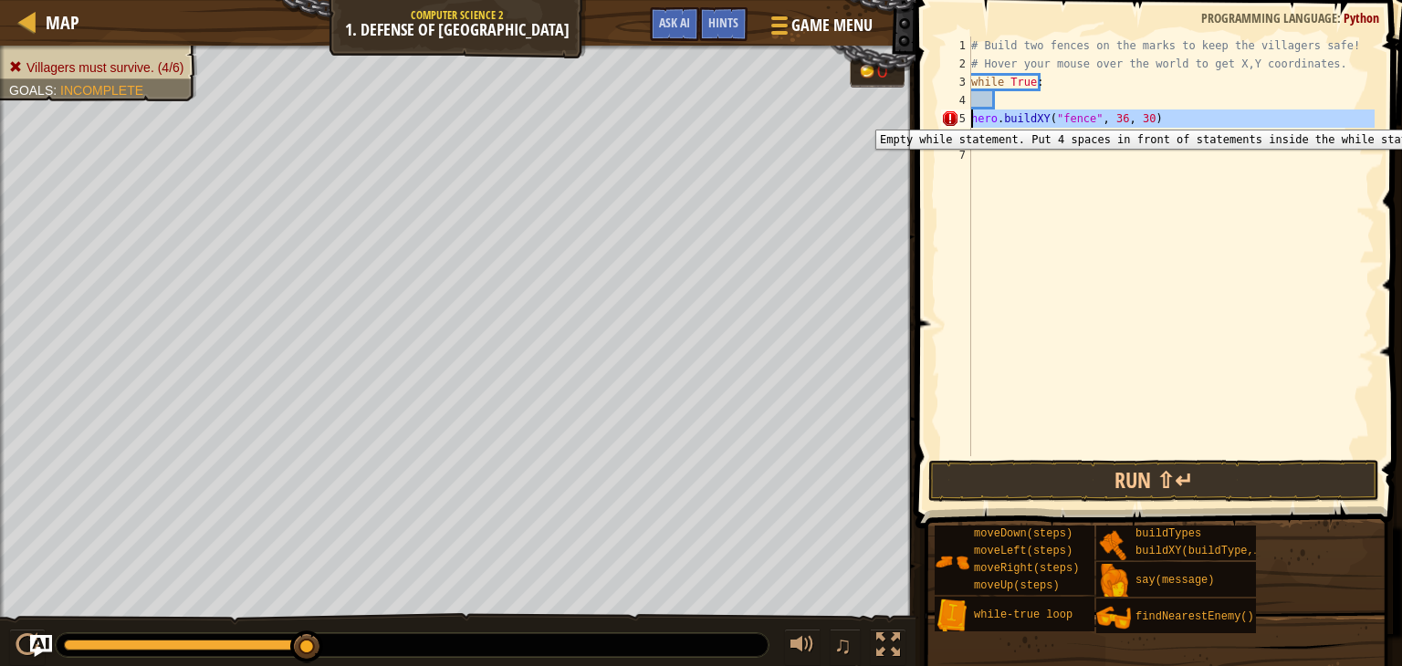
click at [967, 116] on div "5" at bounding box center [956, 119] width 30 height 18
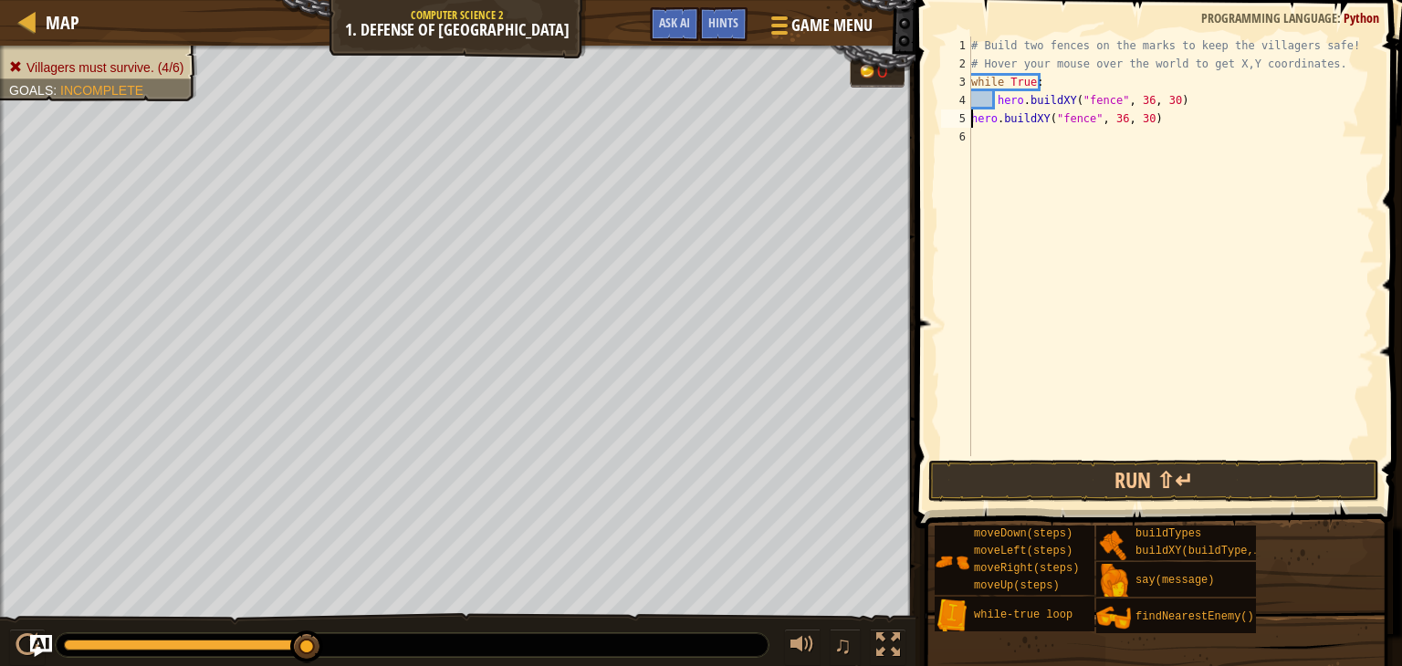
click at [971, 120] on div "# Build two fences on the marks to keep the villagers safe! # Hover your mouse …" at bounding box center [1170, 265] width 407 height 456
type textarea "hero.buildXY("fence", 36, 30)"
click at [1035, 460] on button "Run ⇧↵" at bounding box center [1153, 481] width 451 height 42
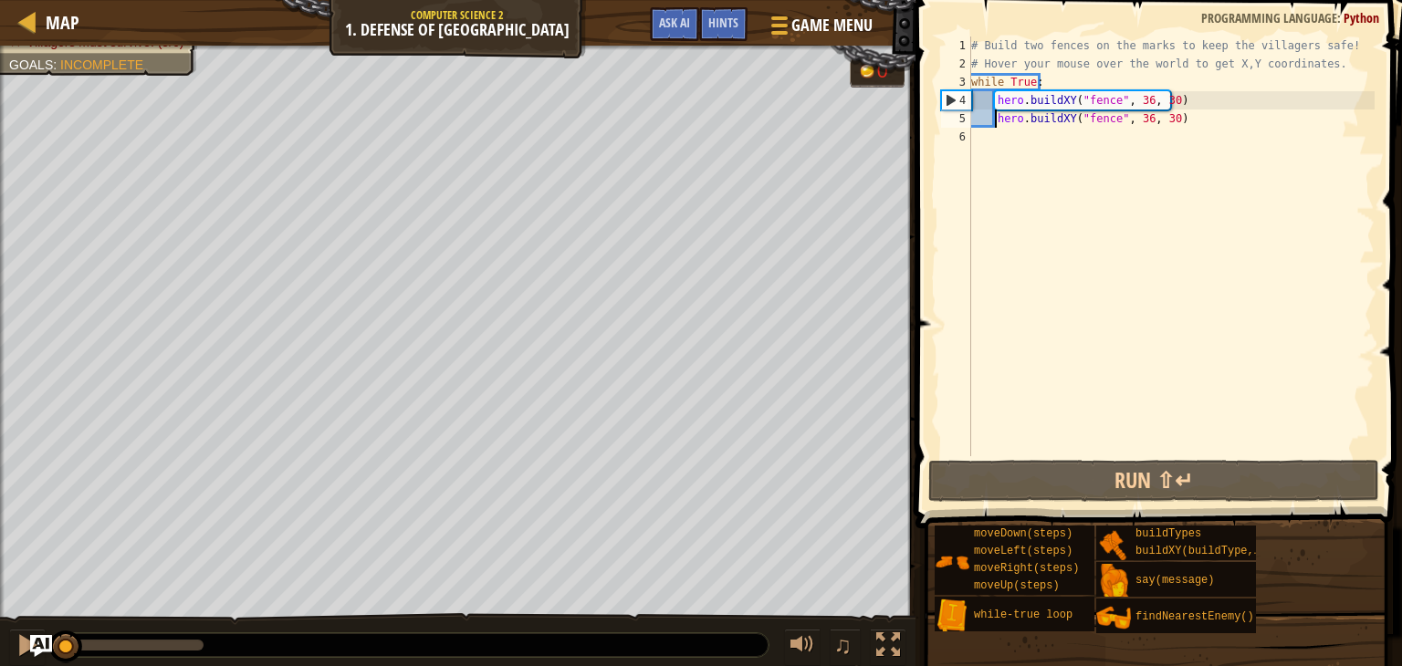
drag, startPoint x: 212, startPoint y: 641, endPoint x: 0, endPoint y: 685, distance: 216.4
click at [0, 0] on html "Map Computer Science 2 1. Defense of Plainswood Game Menu Done Hints Ask AI 1 ה…" at bounding box center [701, 0] width 1402 height 0
click at [18, 651] on div at bounding box center [28, 645] width 24 height 24
click at [202, 615] on div "♫" at bounding box center [457, 640] width 915 height 55
drag, startPoint x: 204, startPoint y: 640, endPoint x: 8, endPoint y: 621, distance: 197.1
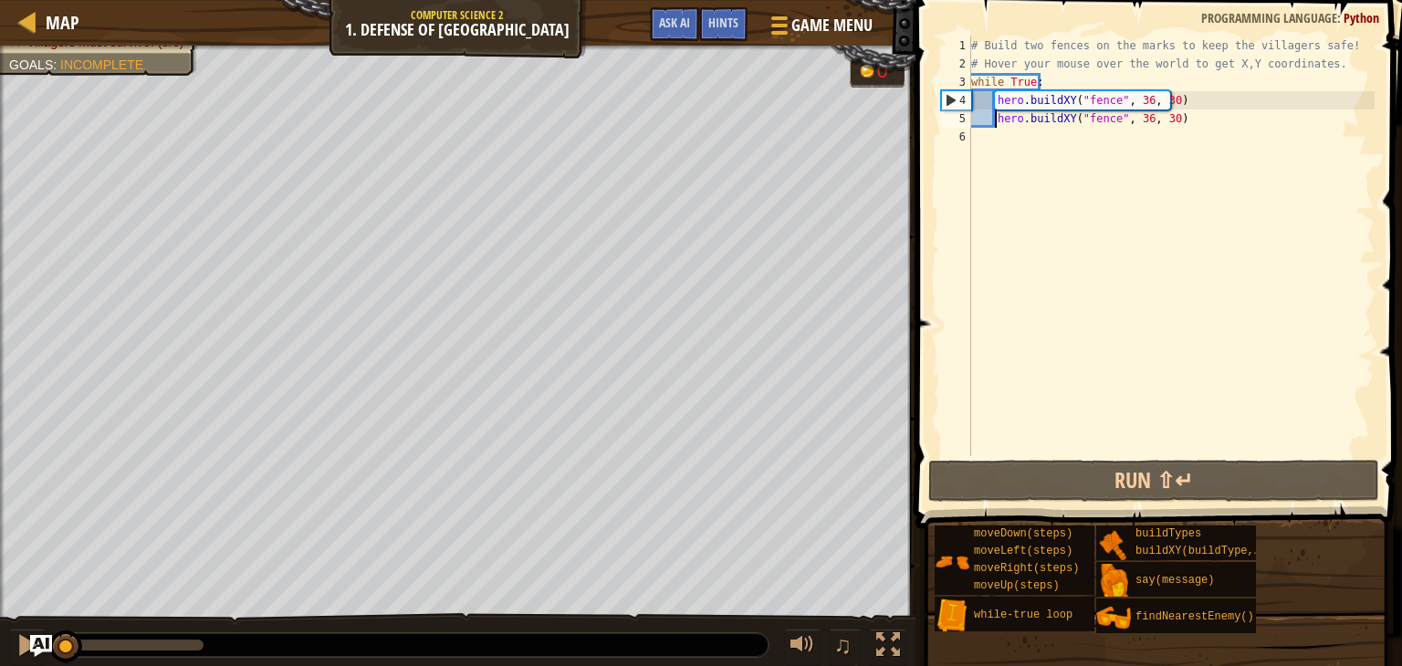
click at [0, 628] on div "♫" at bounding box center [457, 640] width 915 height 55
click at [796, 19] on span "Game Menu" at bounding box center [831, 25] width 85 height 25
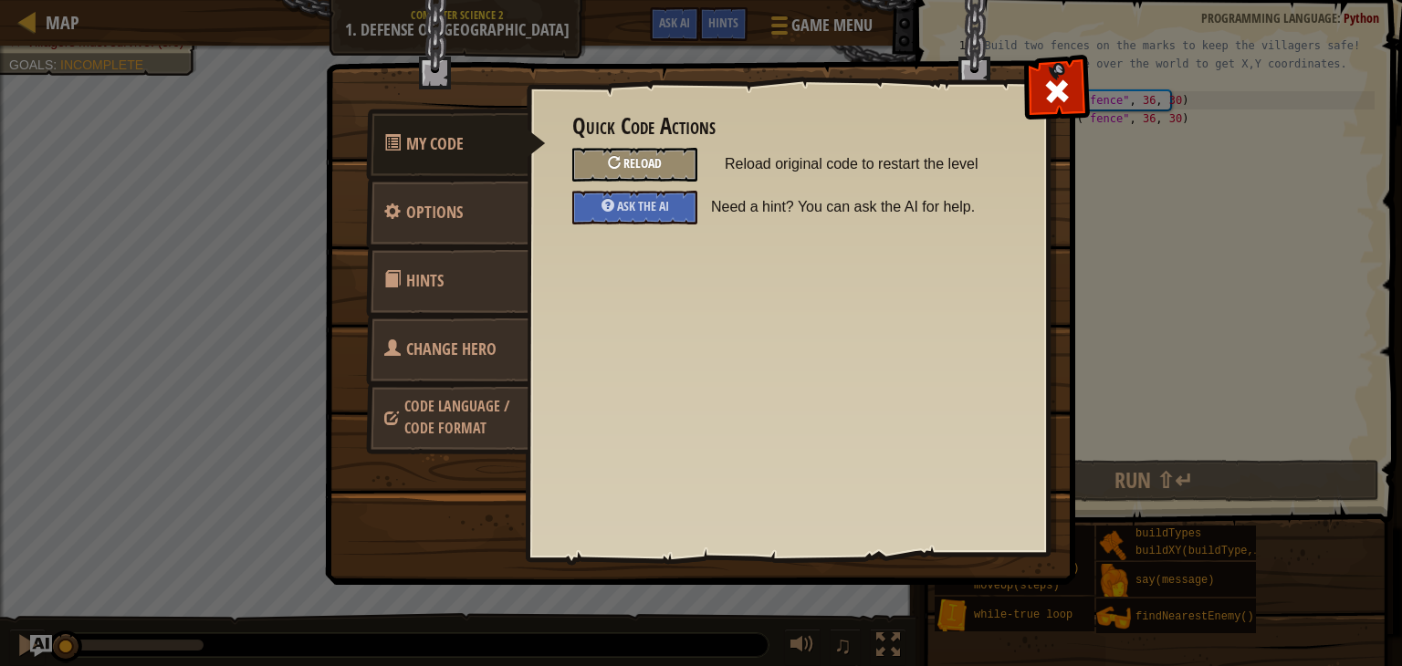
click at [655, 158] on span "Reload" at bounding box center [642, 162] width 38 height 17
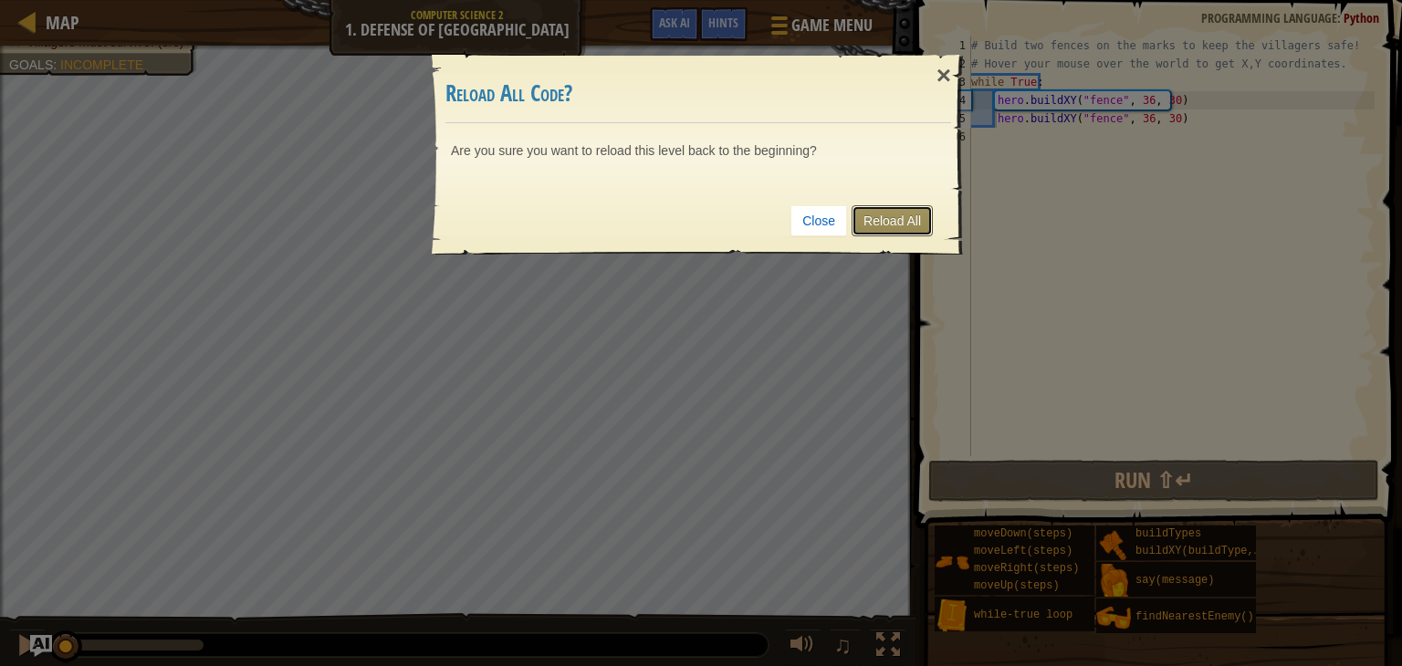
click at [891, 214] on link "Reload All" at bounding box center [891, 220] width 81 height 31
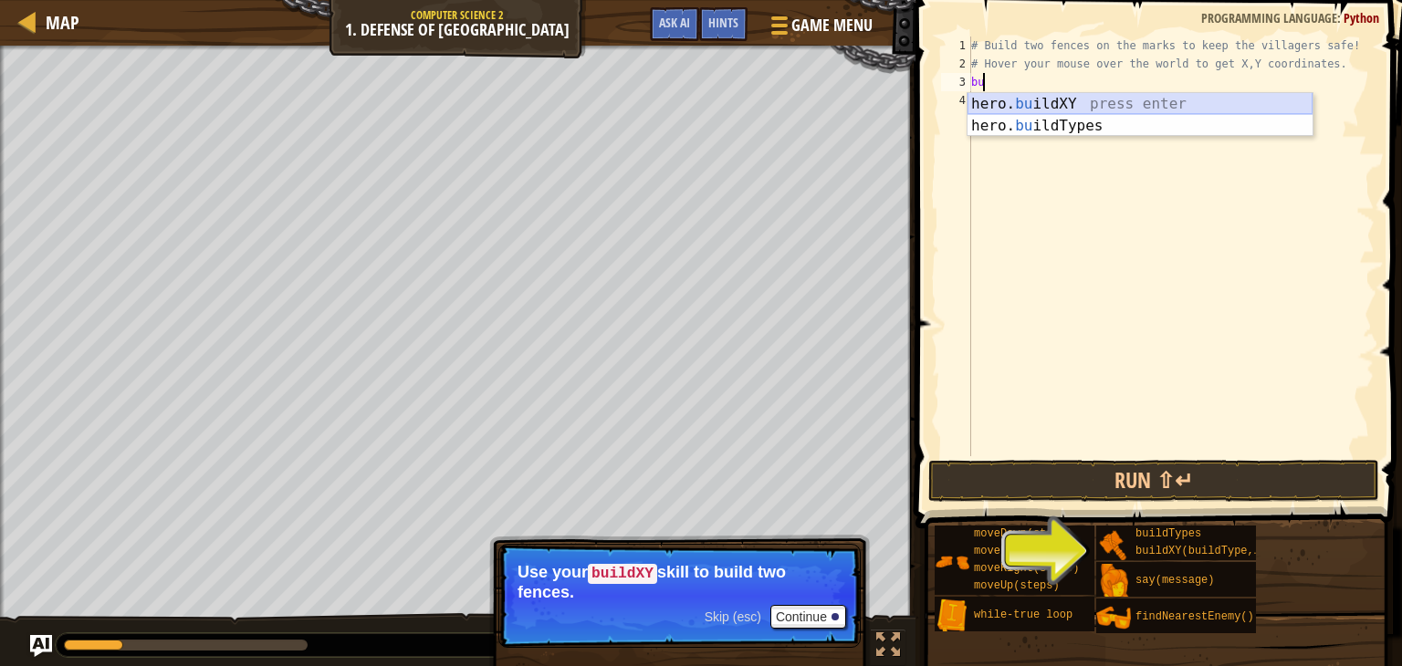
click at [1017, 97] on div "hero. bu ildXY press enter hero. bu ildTypes press enter" at bounding box center [1139, 137] width 345 height 88
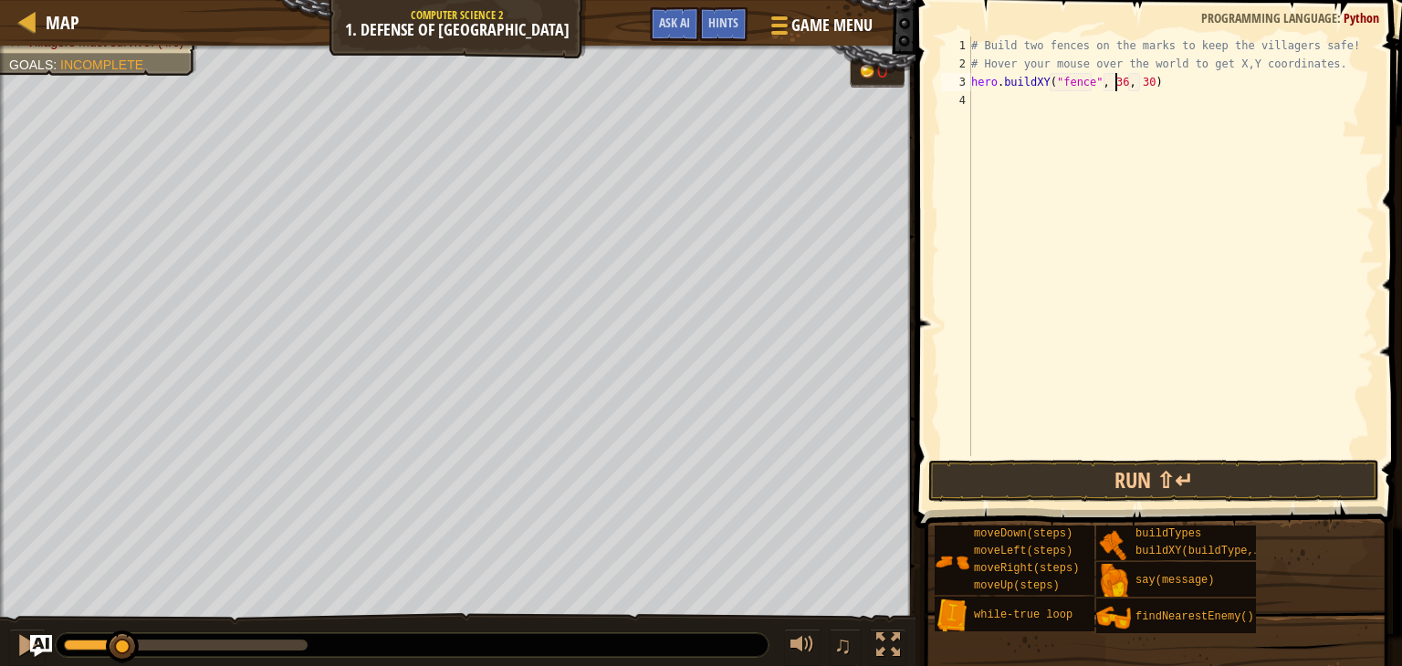
click at [1113, 81] on div "# Build two fences on the marks to keep the villagers safe! # Hover your mouse …" at bounding box center [1170, 265] width 407 height 456
click at [1143, 82] on div "# Build two fences on the marks to keep the villagers safe! # Hover your mouse …" at bounding box center [1170, 265] width 407 height 456
click at [1143, 79] on div "# Build two fences on the marks to keep the villagers safe! # Hover your mouse …" at bounding box center [1170, 265] width 407 height 456
click at [1142, 81] on div "# Build two fences on the marks to keep the villagers safe! # Hover your mouse …" at bounding box center [1170, 265] width 407 height 456
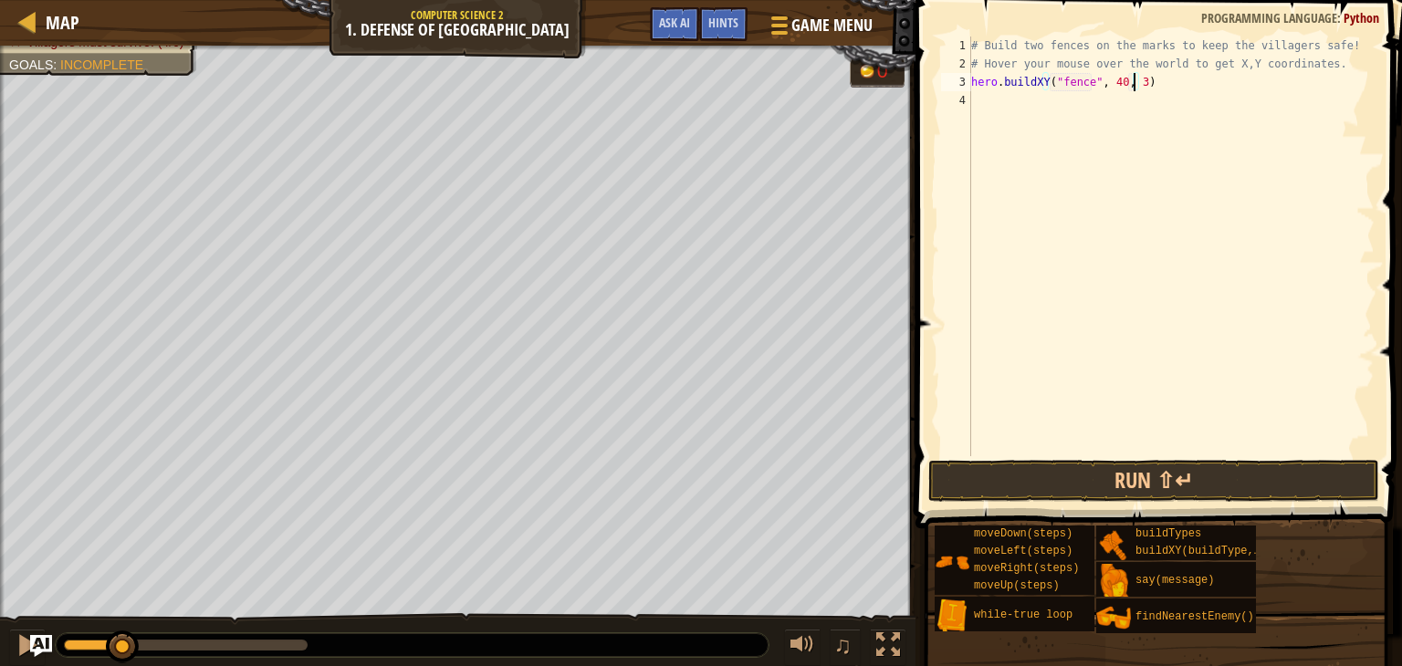
scroll to position [8, 13]
click at [1174, 475] on button "Run ⇧↵" at bounding box center [1153, 481] width 451 height 42
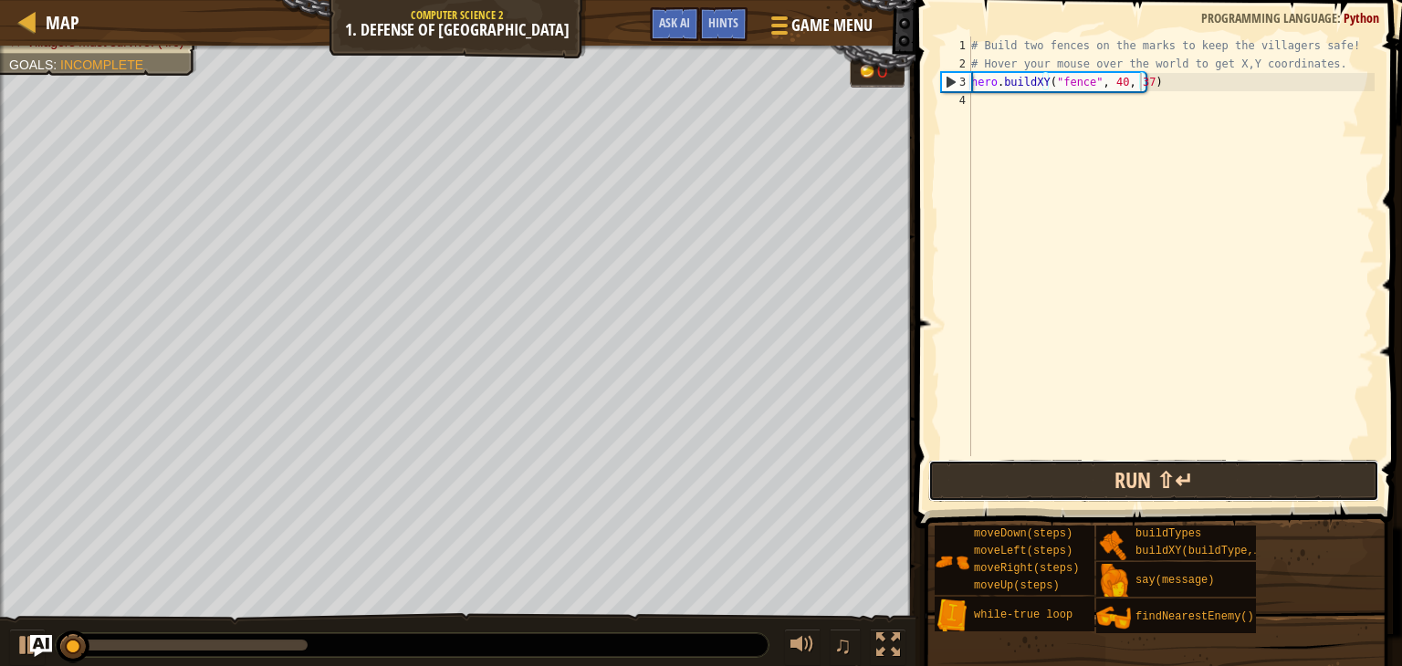
click at [1174, 475] on button "Run ⇧↵" at bounding box center [1153, 481] width 451 height 42
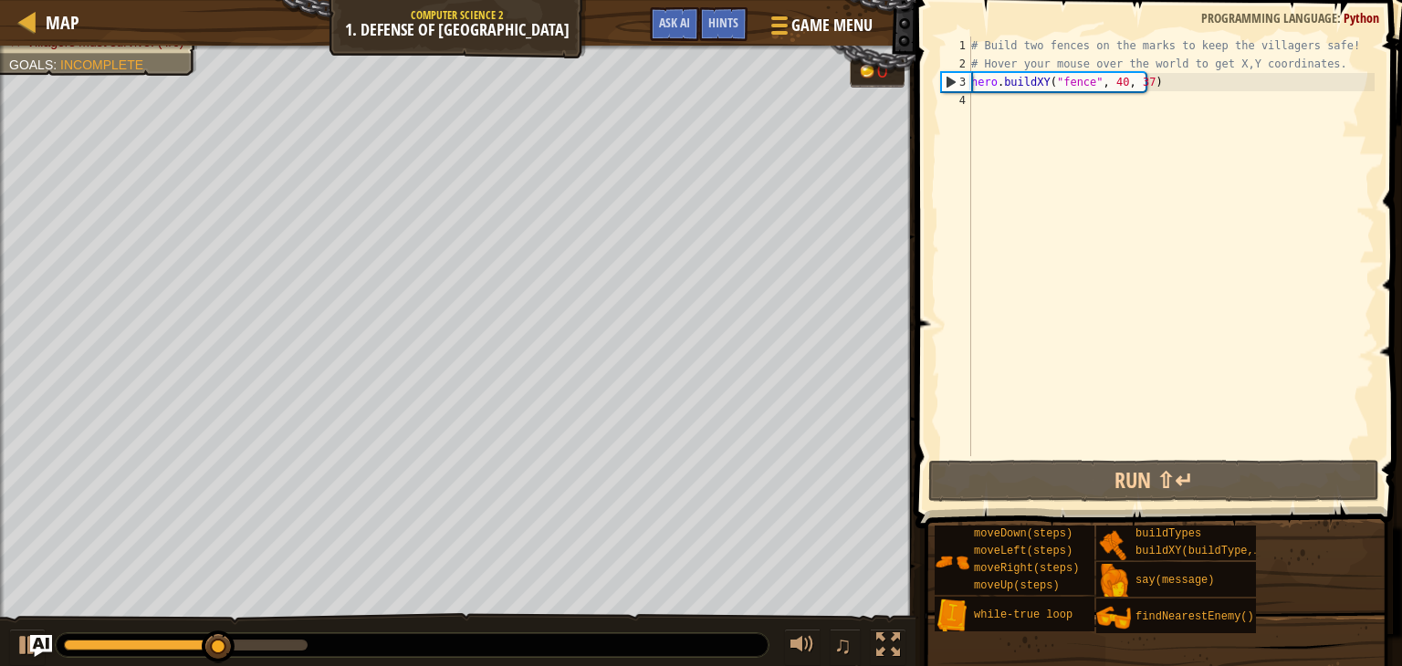
click at [972, 79] on div "# Build two fences on the marks to keep the villagers safe! # Hover your mouse …" at bounding box center [1170, 265] width 407 height 456
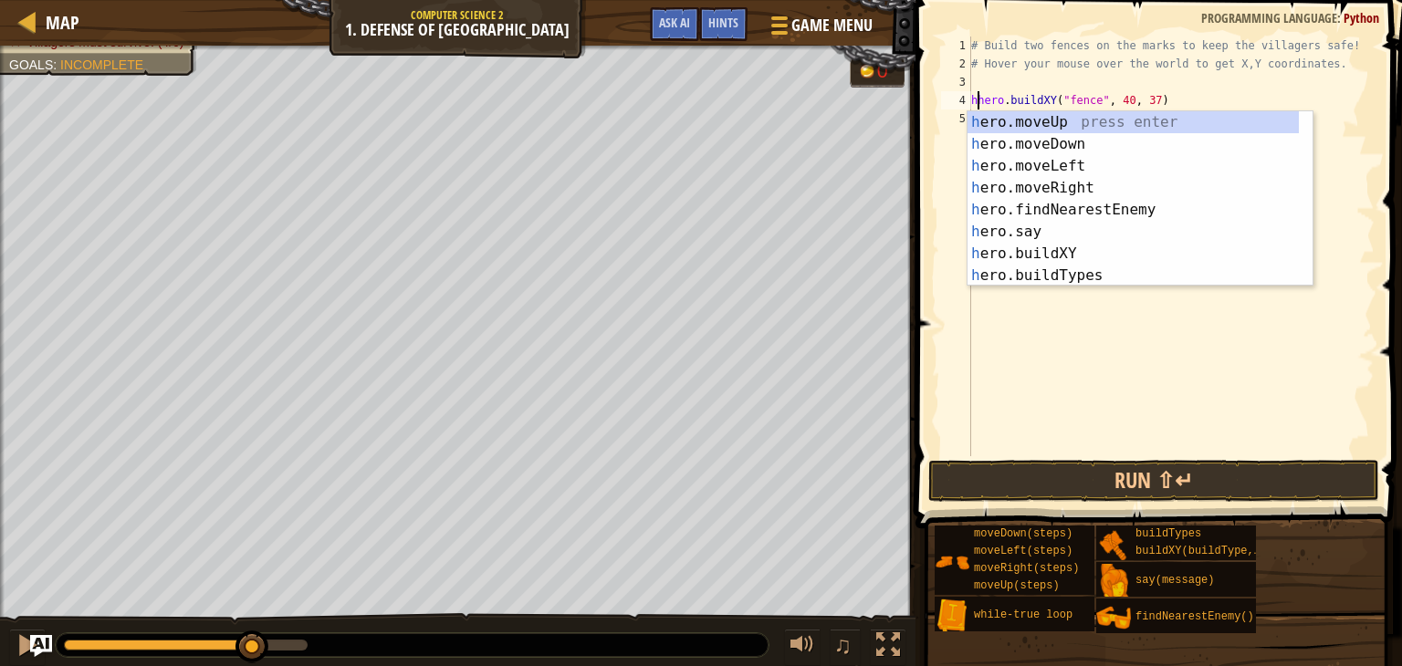
scroll to position [8, 0]
type textarea "hero.buildXY("fence", 40, 37)"
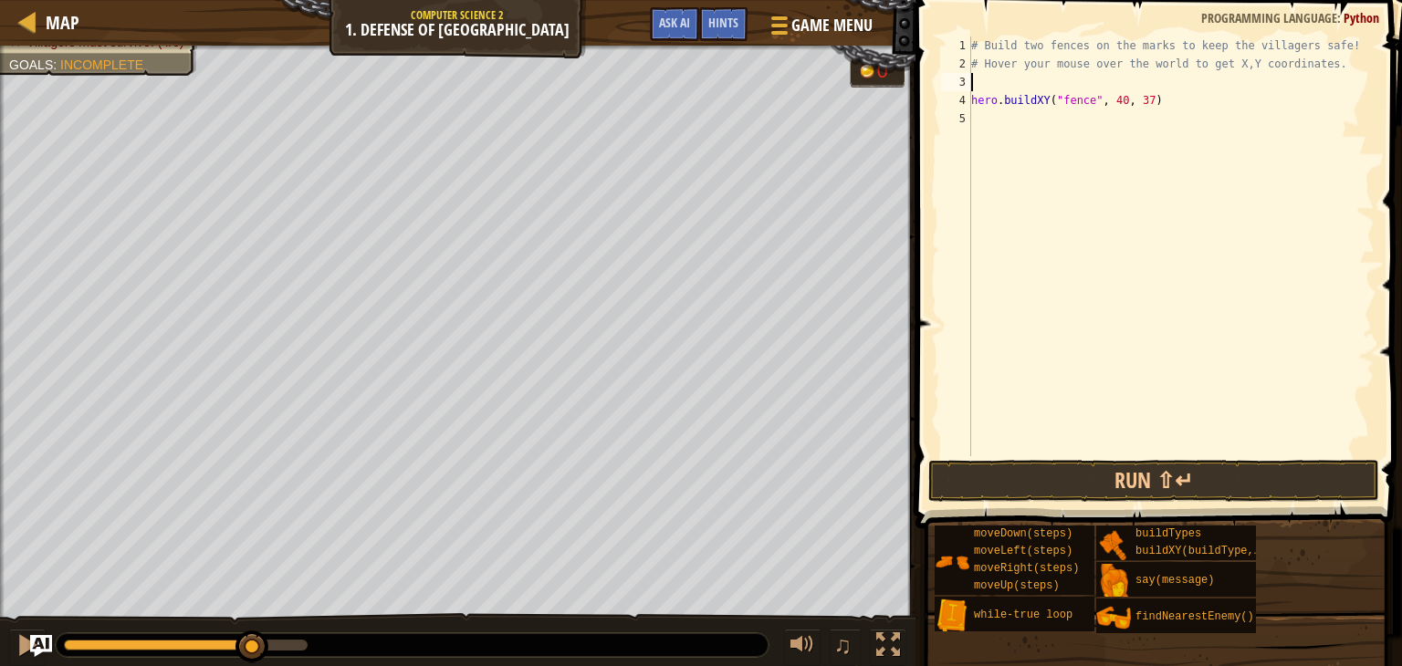
click at [1026, 78] on div "# Build two fences on the marks to keep the villagers safe! # Hover your mouse …" at bounding box center [1170, 265] width 407 height 456
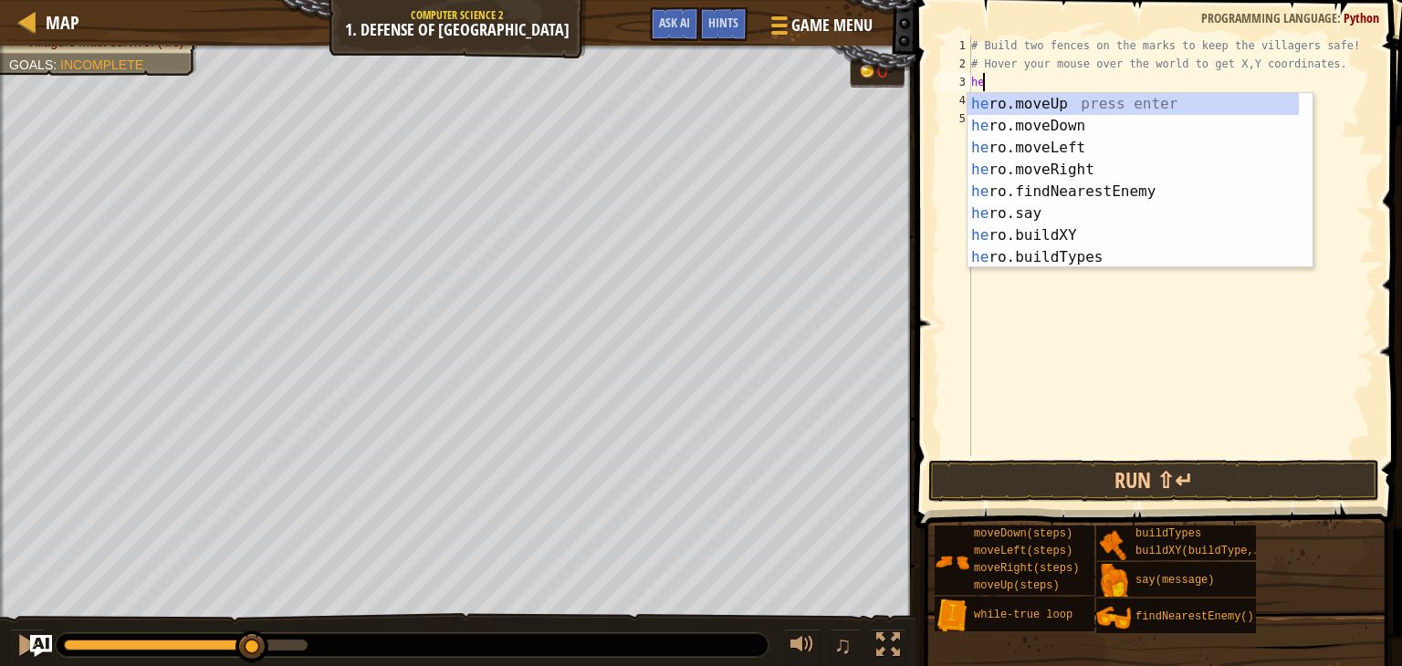
type textarea "her"
click at [1007, 97] on div "her o.moveUp press enter her o.moveDown press enter her o.moveLeft press enter …" at bounding box center [1132, 202] width 331 height 219
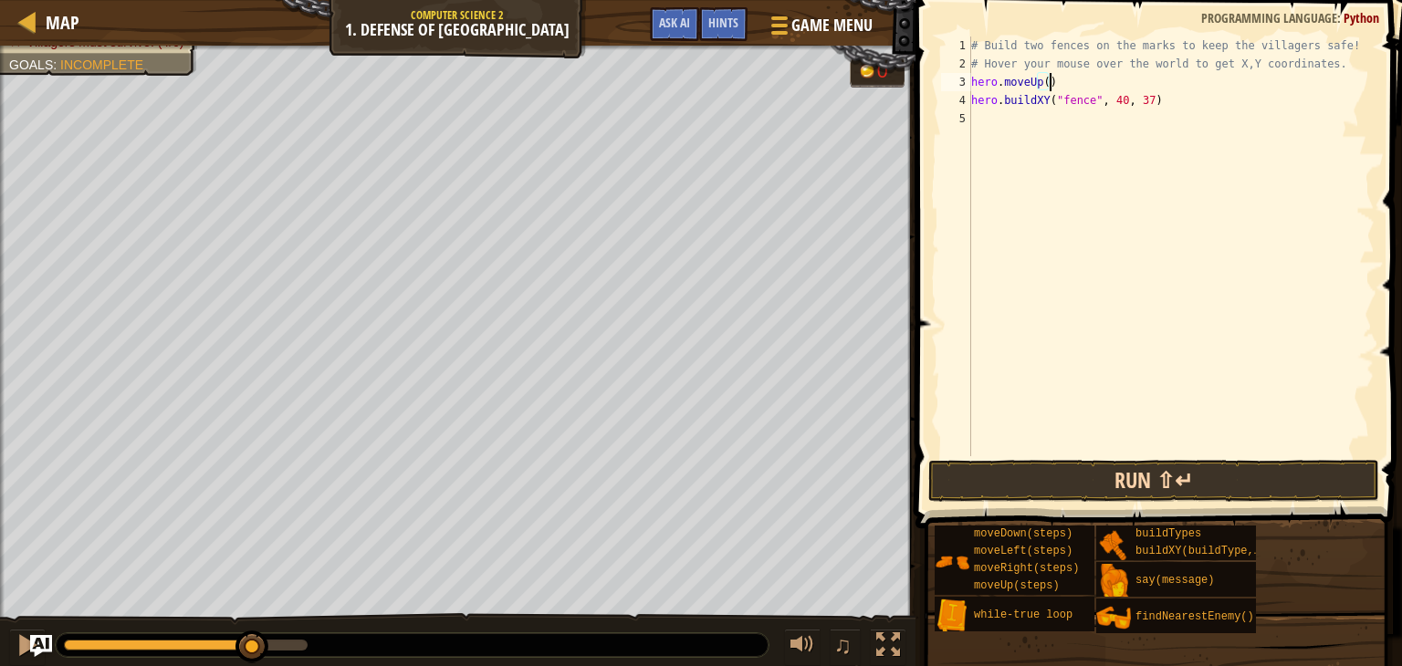
type textarea "hero.moveUp()"
click at [1041, 479] on button "Run ⇧↵" at bounding box center [1153, 481] width 451 height 42
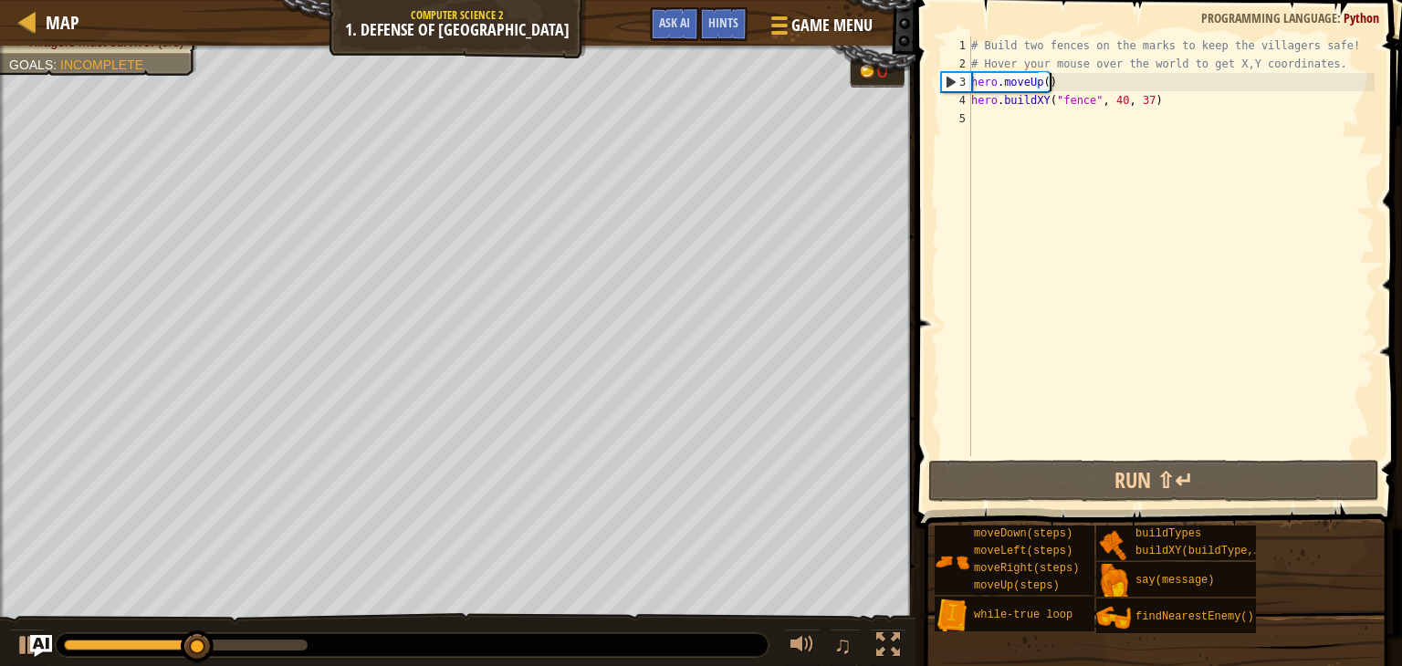
click at [1062, 138] on div "# Build two fences on the marks to keep the villagers safe! # Hover your mouse …" at bounding box center [1170, 265] width 407 height 456
click at [673, 24] on span "Ask AI" at bounding box center [674, 22] width 31 height 17
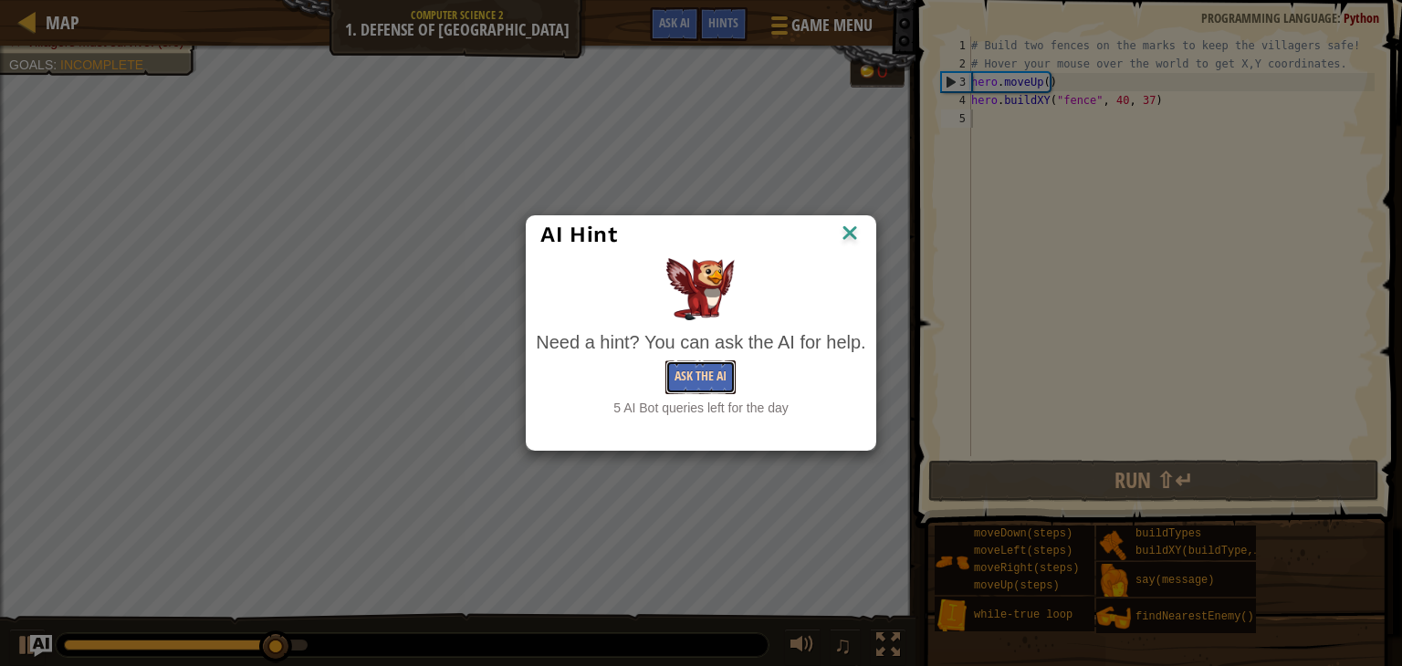
click at [693, 363] on button "Ask the AI" at bounding box center [700, 377] width 70 height 34
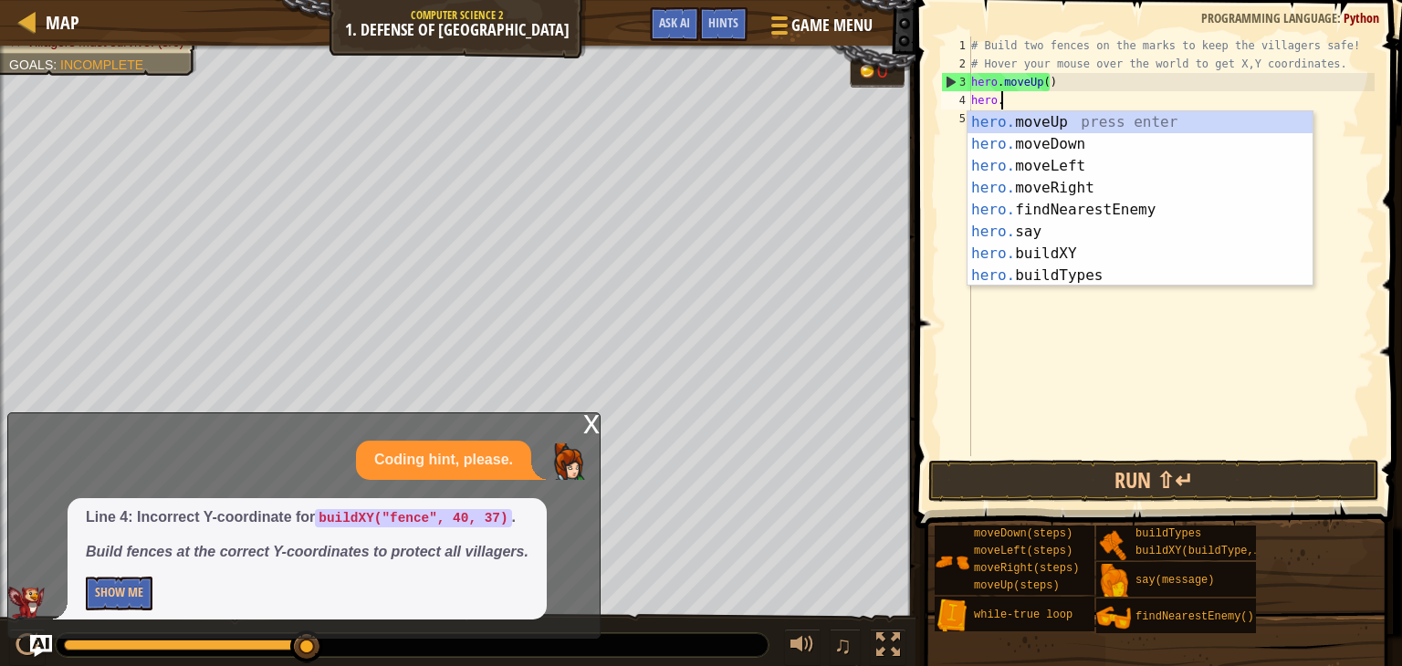
type textarea "h"
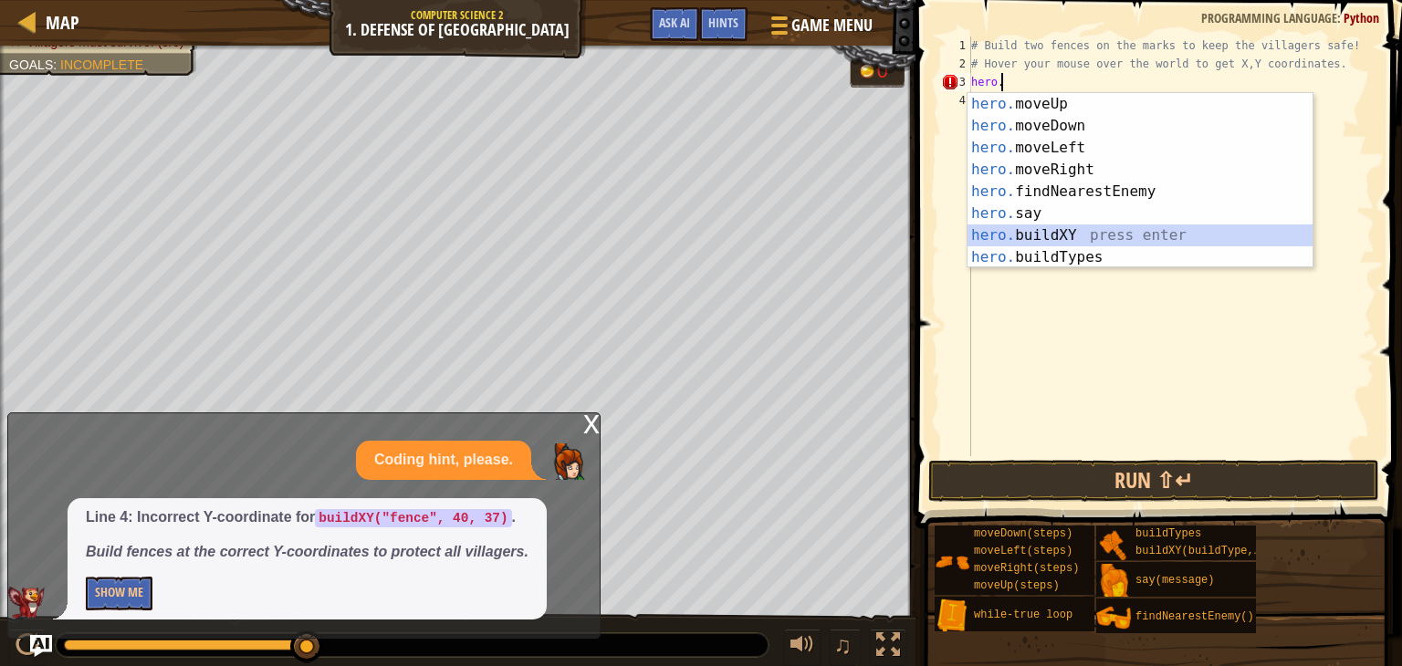
click at [1092, 233] on div "hero. moveUp press enter hero. moveDown press enter hero. moveLeft press enter …" at bounding box center [1139, 202] width 345 height 219
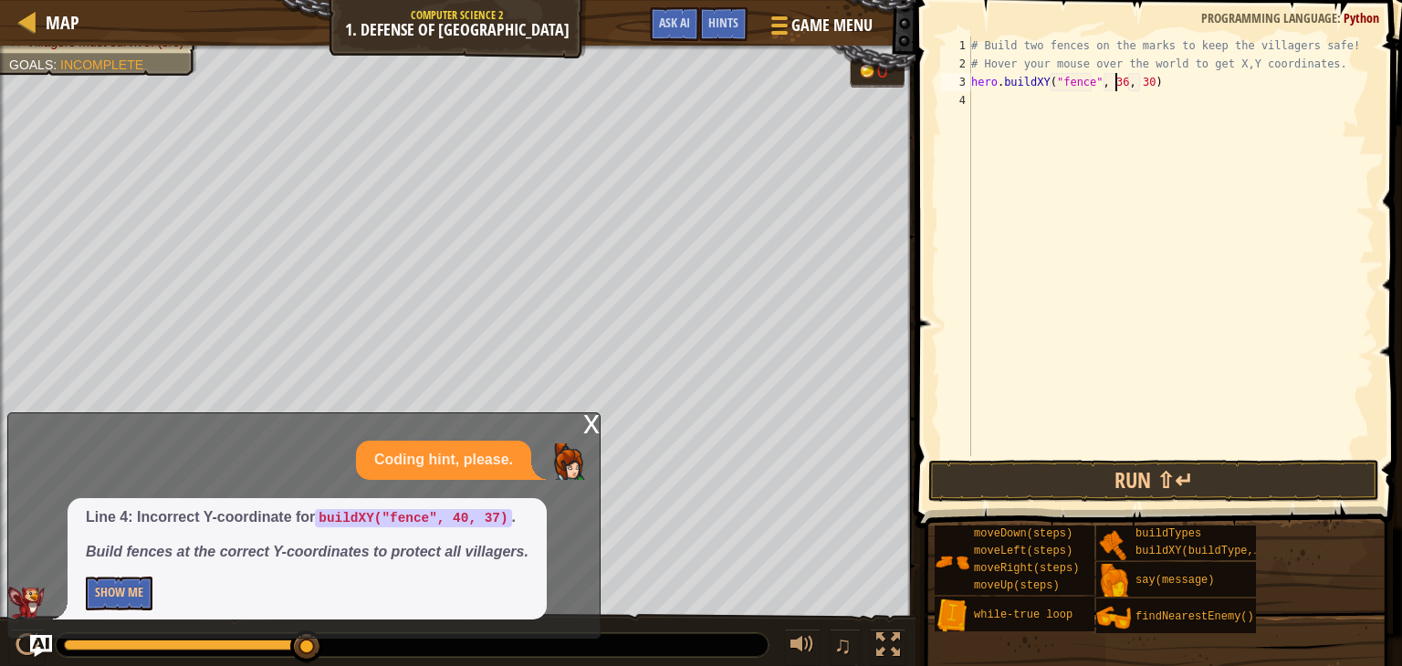
click at [1116, 82] on div "# Build two fences on the marks to keep the villagers safe! # Hover your mouse …" at bounding box center [1170, 265] width 407 height 456
click at [1135, 84] on div "# Build two fences on the marks to keep the villagers safe! # Hover your mouse …" at bounding box center [1170, 265] width 407 height 456
click at [1137, 85] on div "# Build two fences on the marks to keep the villagers safe! # Hover your mouse …" at bounding box center [1170, 265] width 407 height 456
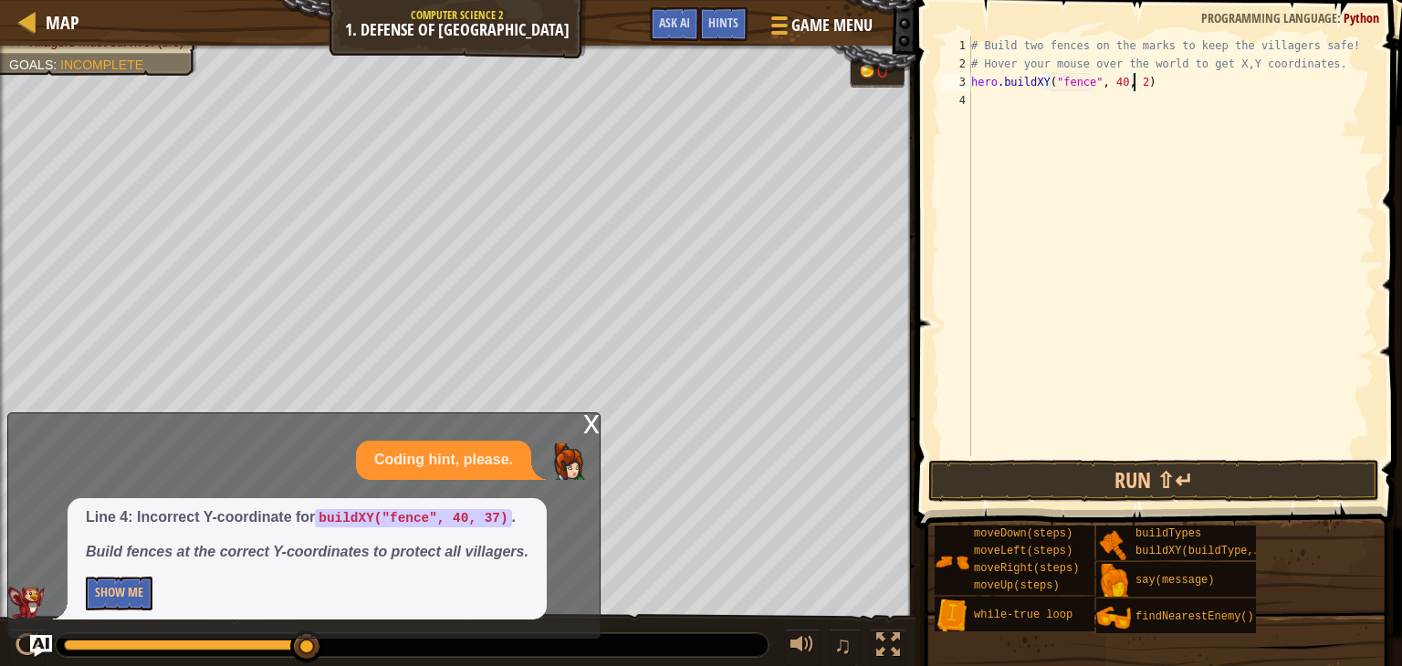
type textarea "hero.buildXY("fence", 40, 21)"
click at [991, 99] on div "# Build two fences on the marks to keep the villagers safe! # Hover your mouse …" at bounding box center [1170, 265] width 407 height 456
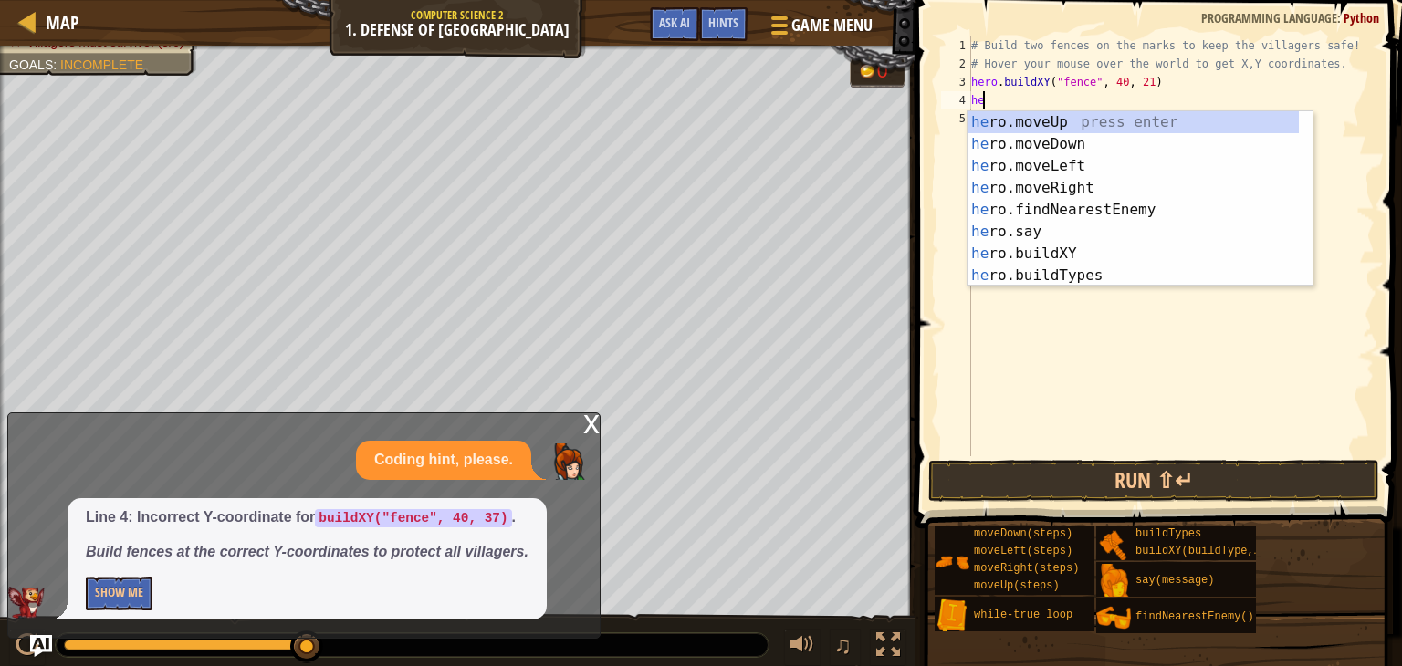
scroll to position [8, 0]
click at [1054, 261] on div "hero .moveUp press enter hero .moveDown press enter hero .moveLeft press enter …" at bounding box center [1132, 220] width 331 height 219
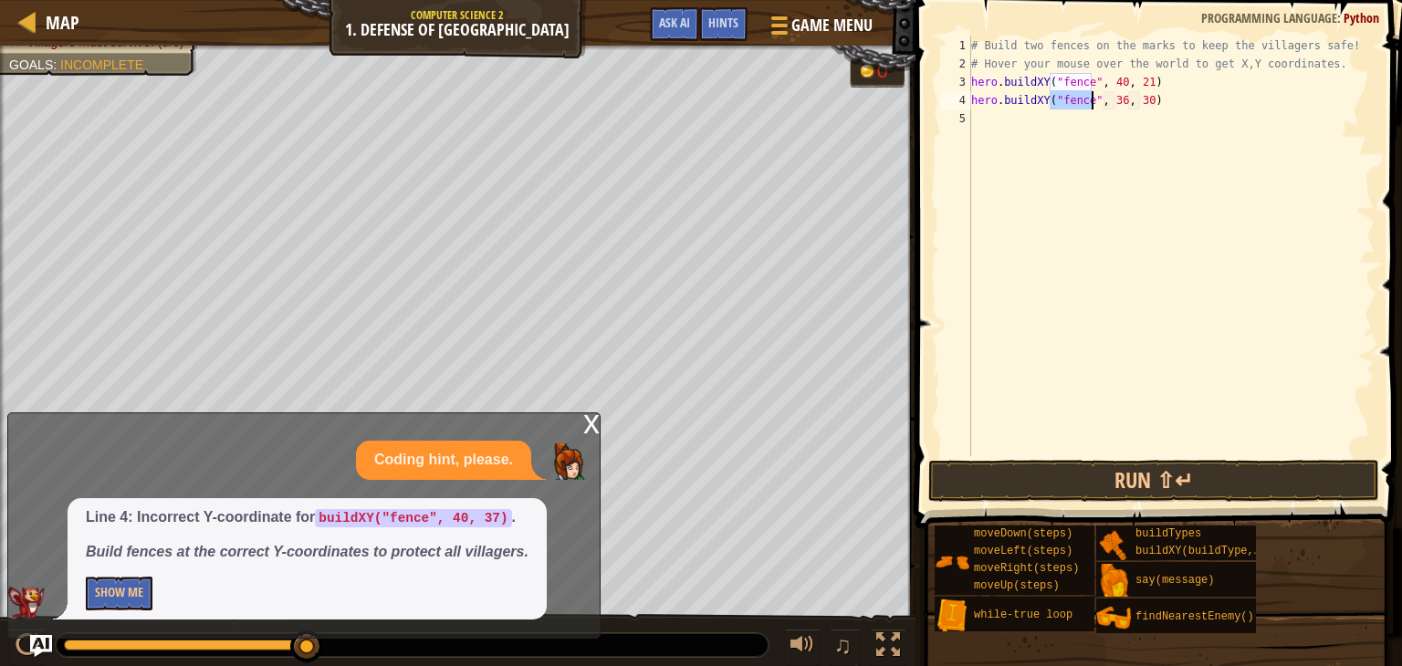
click at [1113, 103] on div "# Build two fences on the marks to keep the villagers safe! # Hover your mouse …" at bounding box center [1170, 265] width 407 height 456
click at [1141, 99] on div "# Build two fences on the marks to keep the villagers safe! # Hover your mouse …" at bounding box center [1170, 265] width 407 height 456
type textarea "hero.buildXY("fence", 40, 53)"
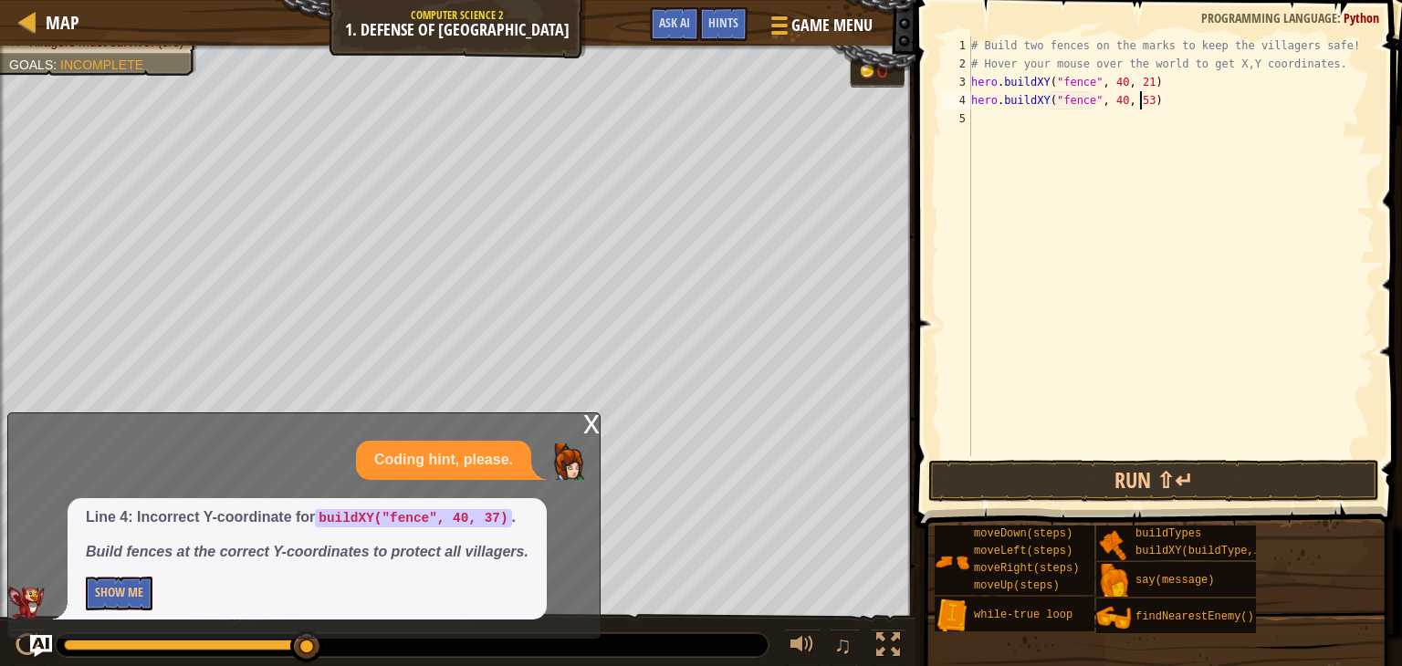
scroll to position [8, 0]
type textarea "hero.buildXY("fence", 40, 53)"
click at [1233, 491] on button "Run ⇧↵" at bounding box center [1153, 481] width 451 height 42
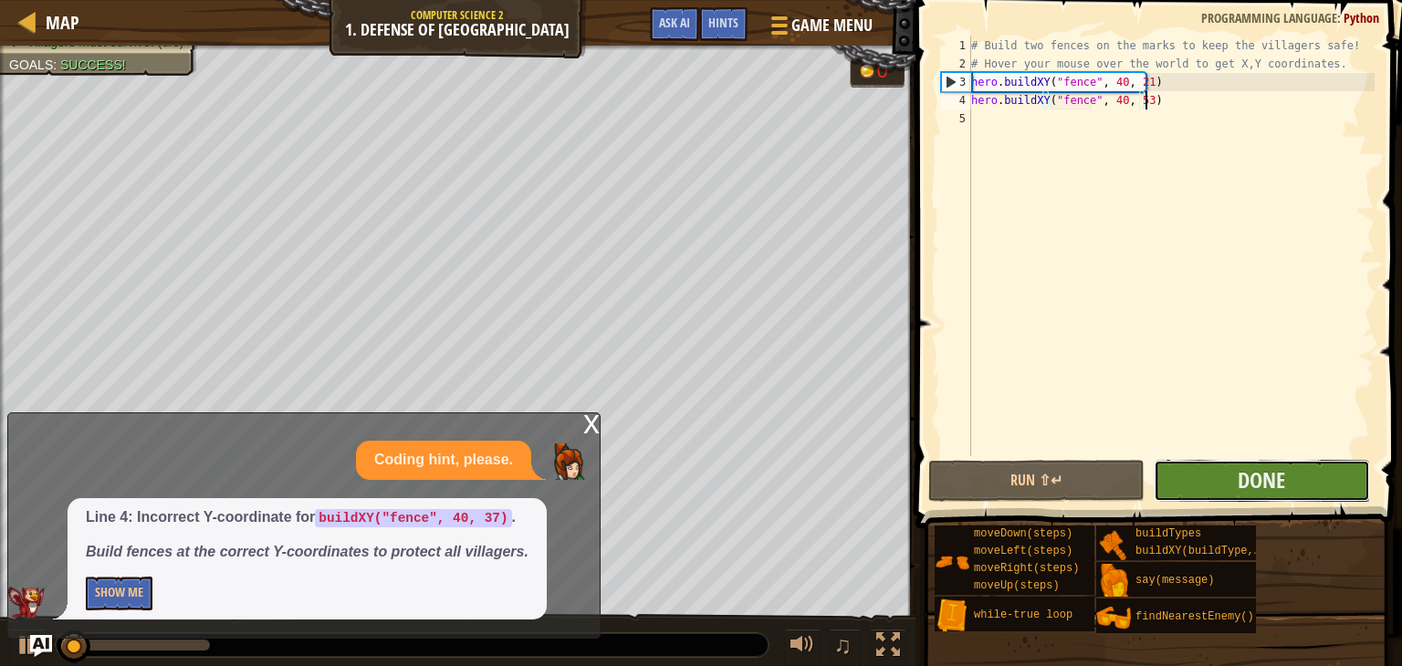
click at [1311, 466] on button "Done" at bounding box center [1261, 481] width 216 height 42
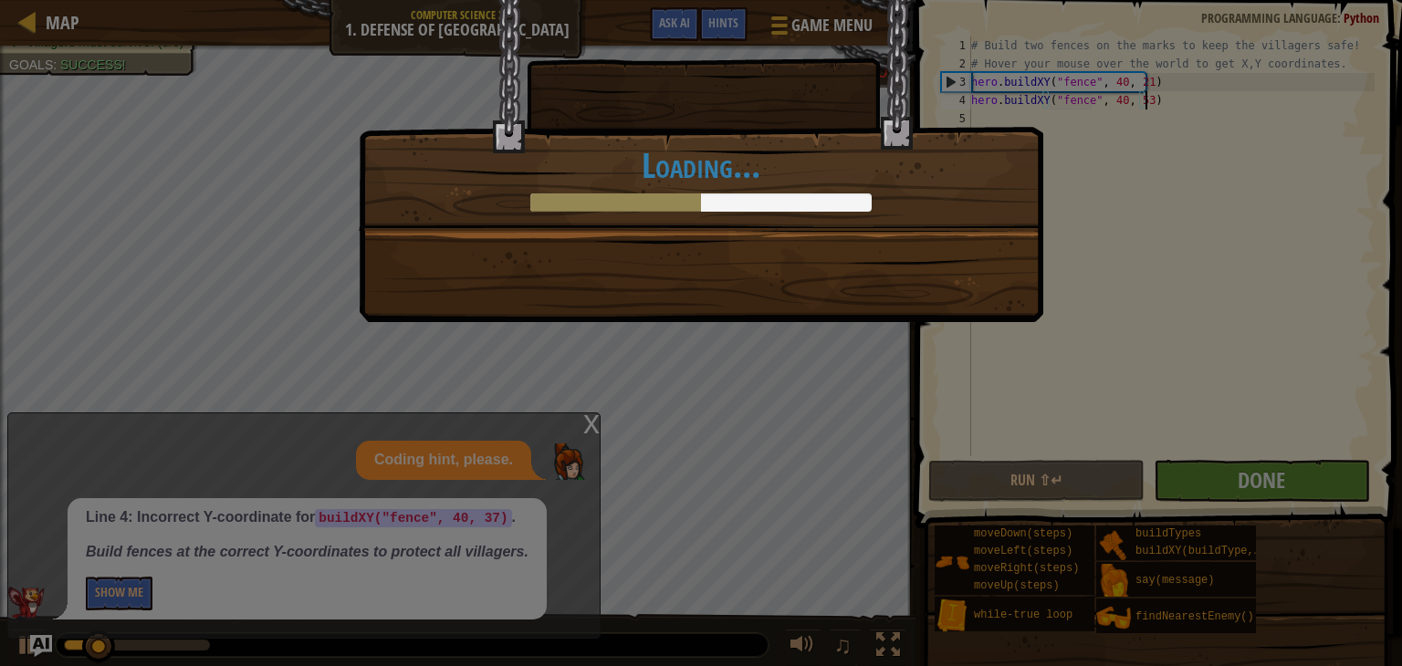
click at [782, 527] on div "Clean code: no code errors or warnings. +0 +0 Plainswood is protected from ogre…" at bounding box center [701, 333] width 1402 height 666
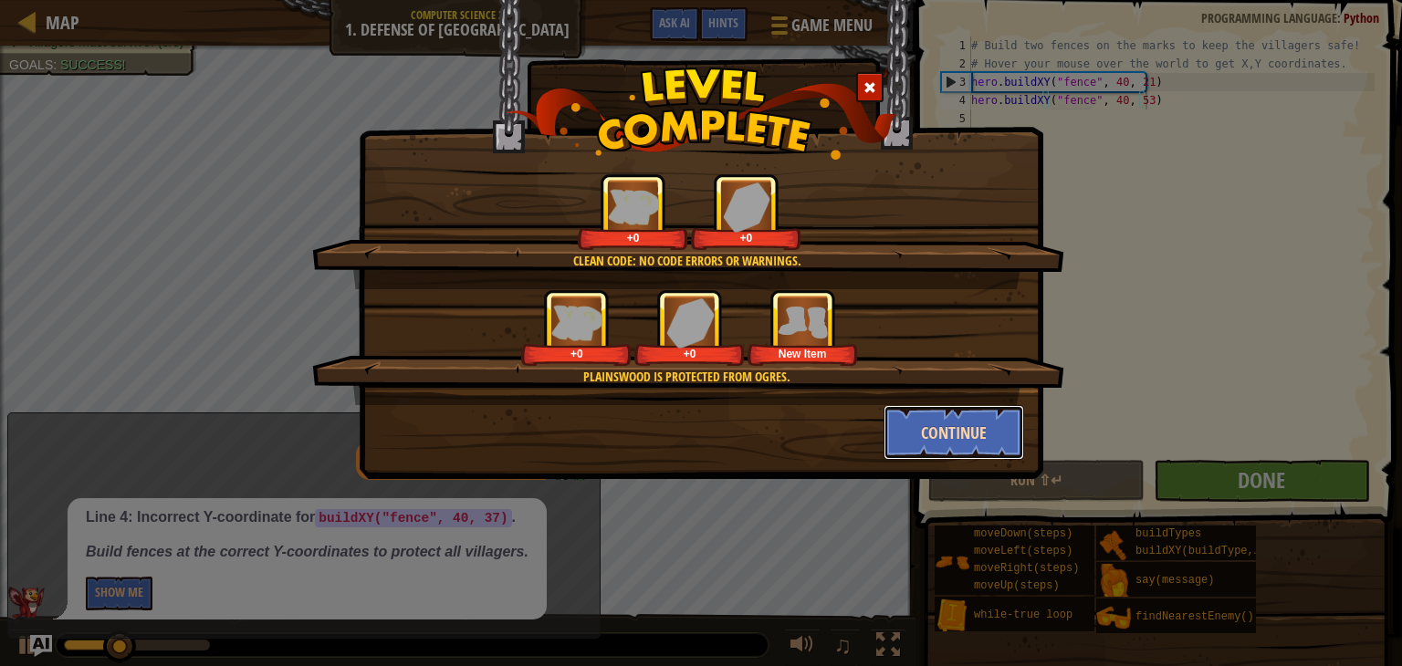
click at [972, 450] on button "Continue" at bounding box center [953, 432] width 141 height 55
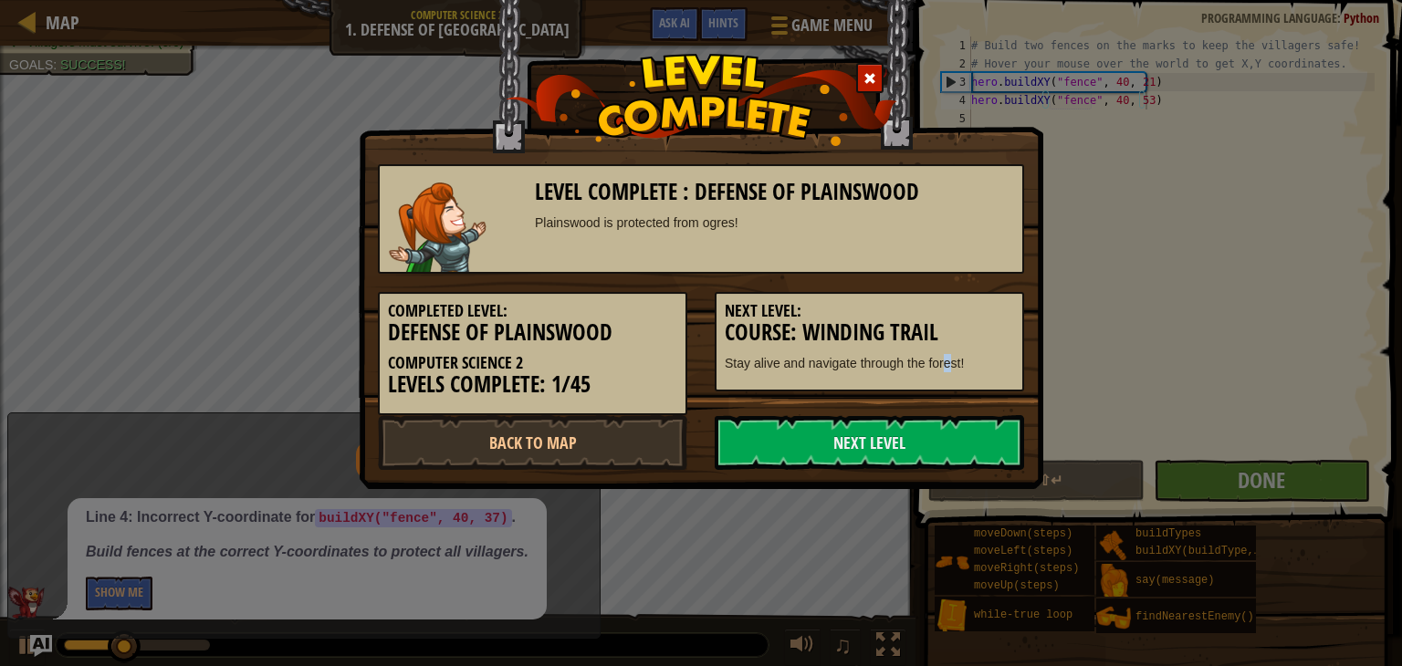
click at [951, 412] on div "Completed Level: Defense of Plainswood Computer Science 2 Levels Complete: 1/45…" at bounding box center [700, 344] width 673 height 141
click at [936, 461] on link "Next Level" at bounding box center [869, 442] width 309 height 55
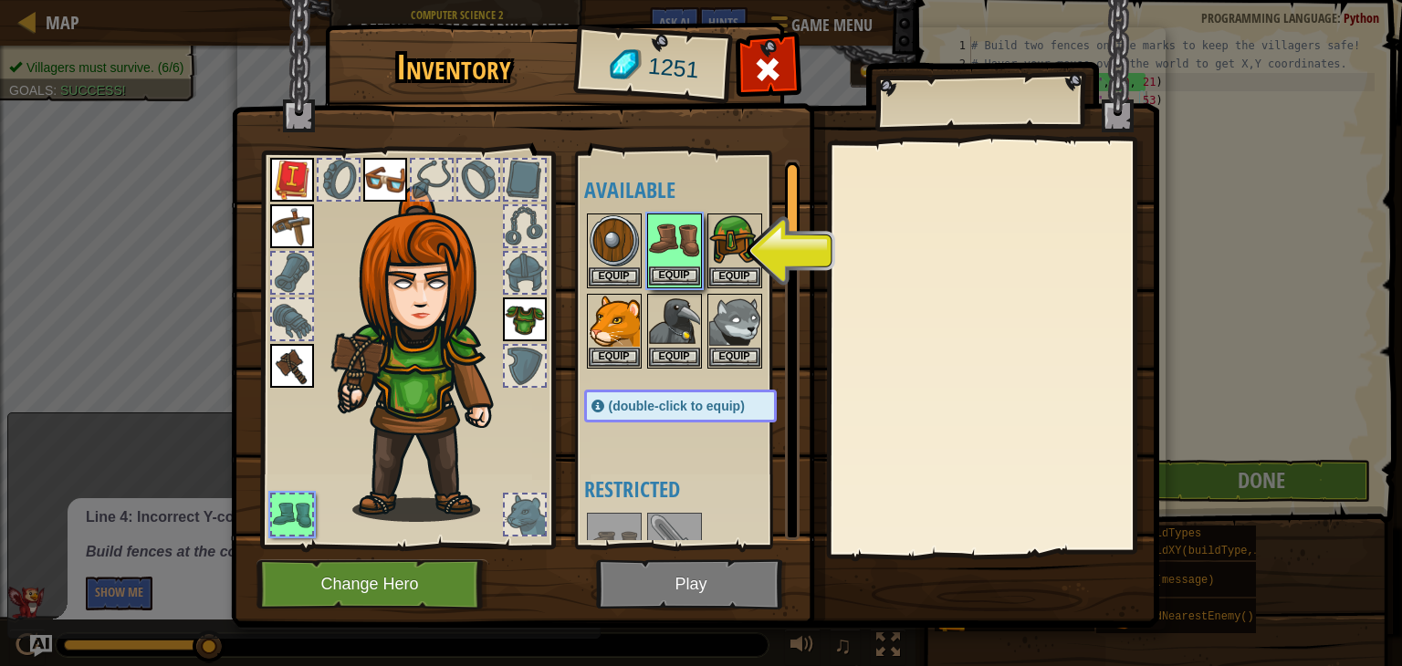
click at [681, 238] on img at bounding box center [674, 240] width 51 height 51
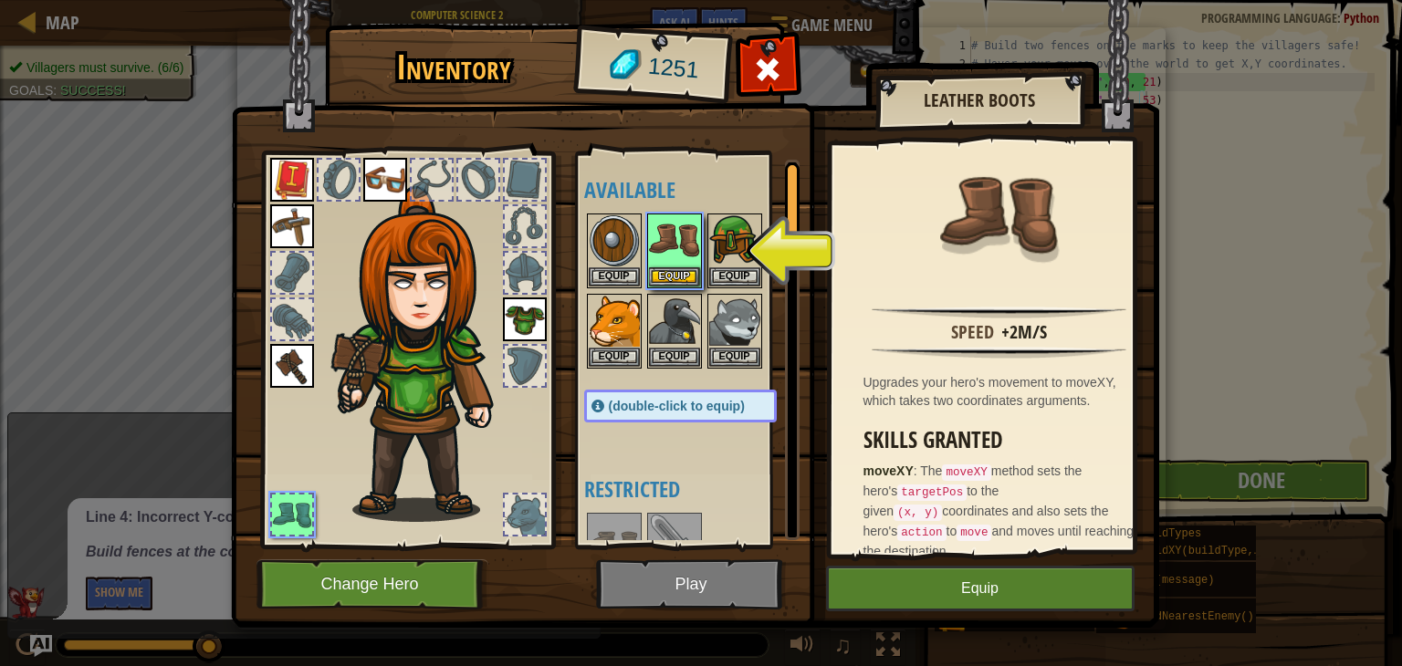
click at [1014, 562] on img at bounding box center [695, 296] width 928 height 663
click at [1005, 609] on button "Equip" at bounding box center [980, 589] width 308 height 46
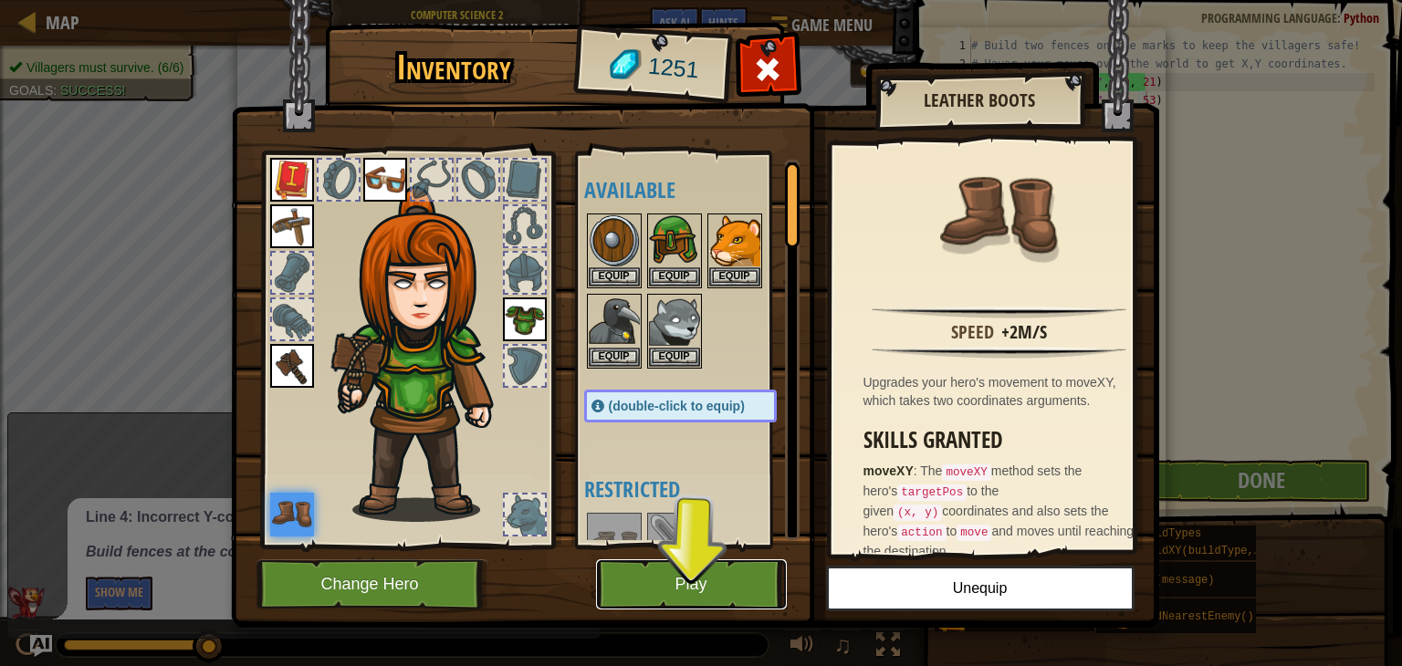
click at [640, 603] on button "Play" at bounding box center [691, 584] width 191 height 50
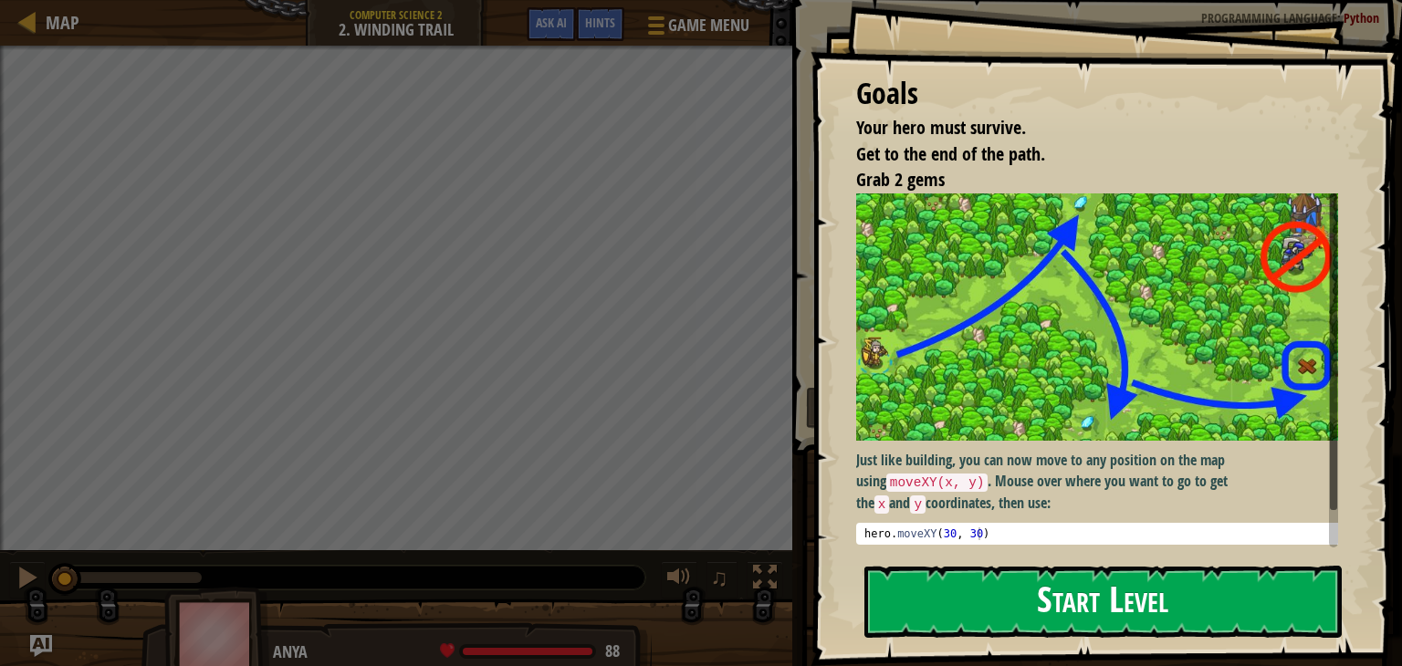
click at [1110, 578] on button "Start Level" at bounding box center [1102, 602] width 477 height 72
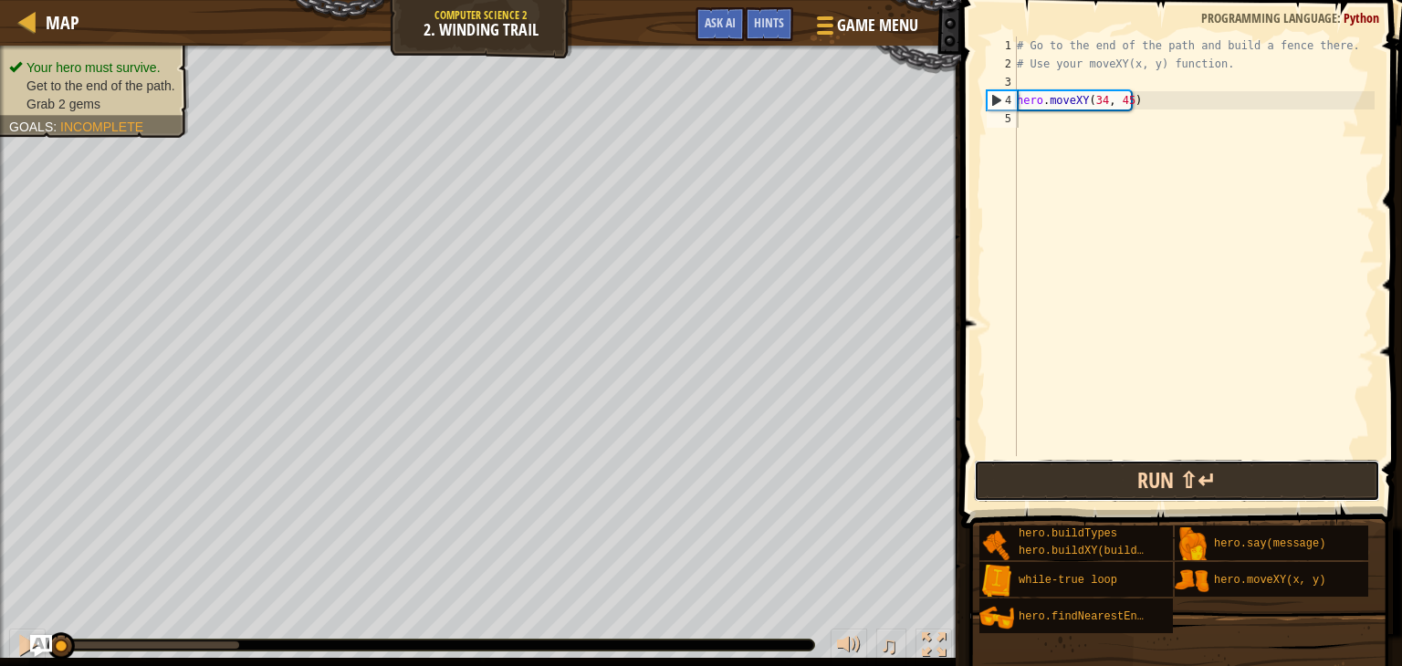
click at [1117, 494] on button "Run ⇧↵" at bounding box center [1177, 481] width 406 height 42
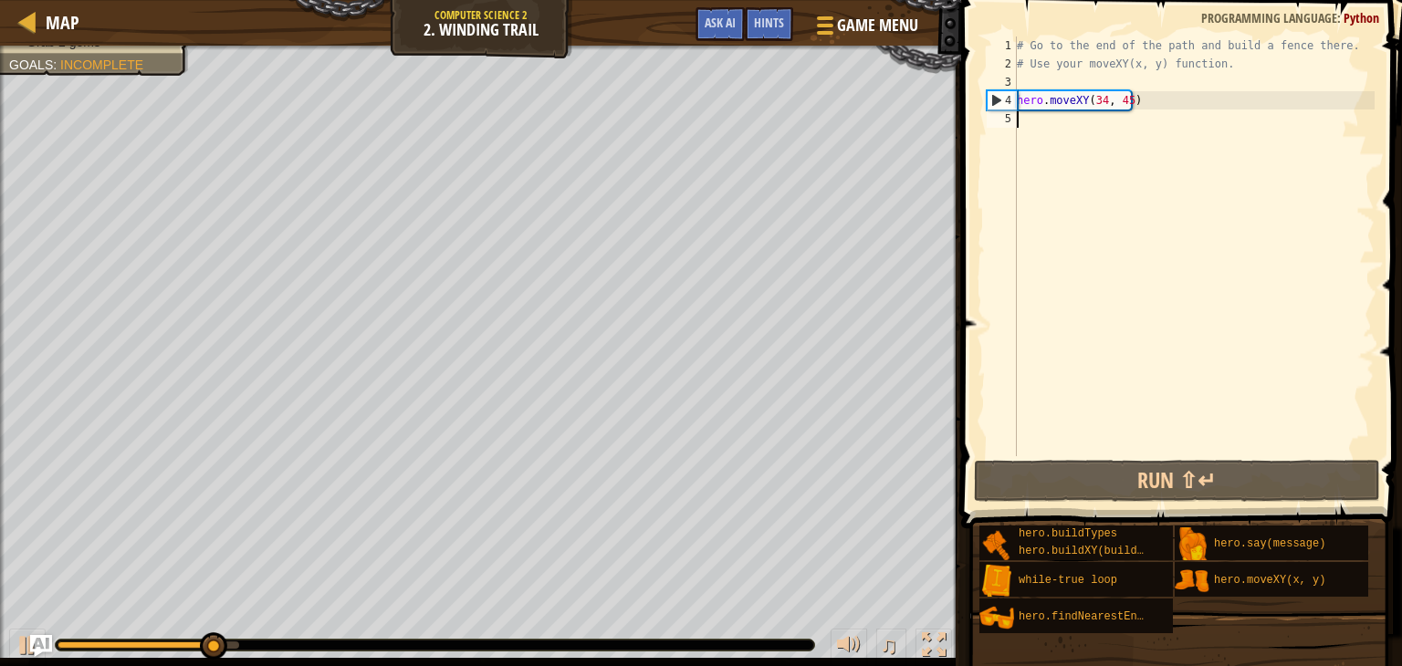
scroll to position [8, 0]
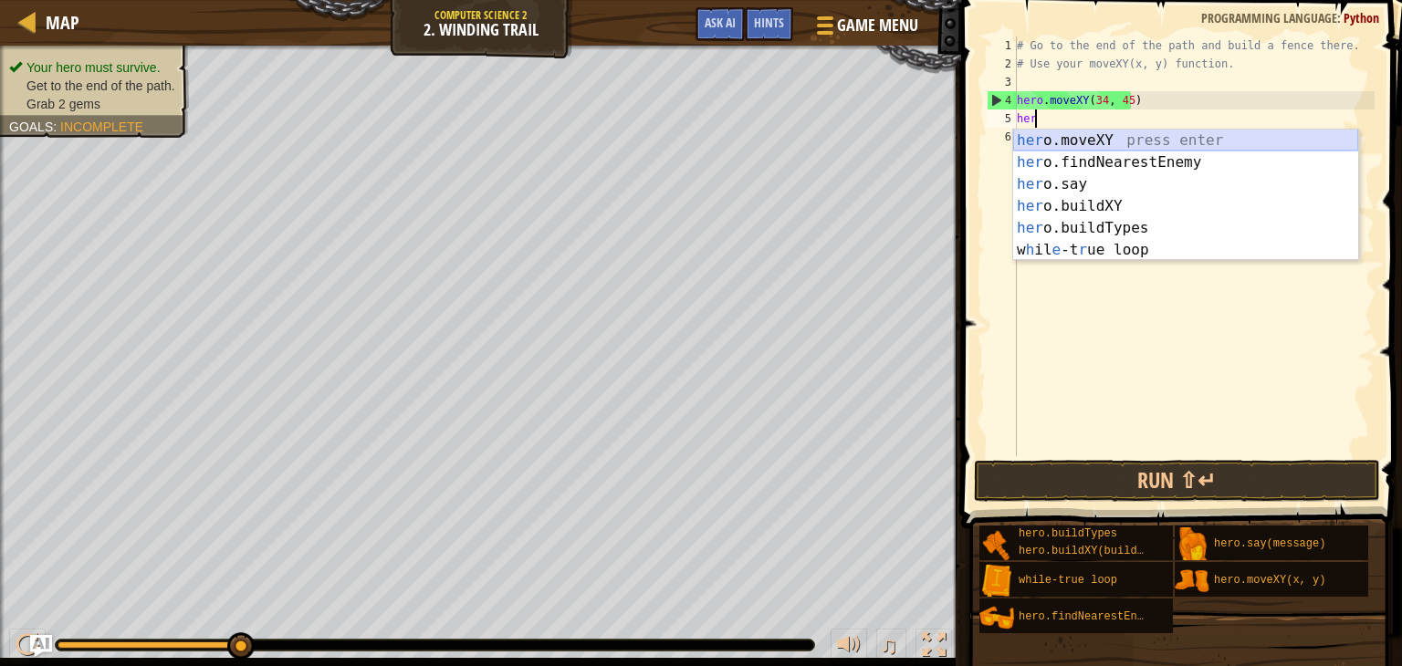
click at [1025, 151] on div "her o.moveXY press enter her o.findNearestEnemy press enter her o.say press ent…" at bounding box center [1185, 217] width 345 height 175
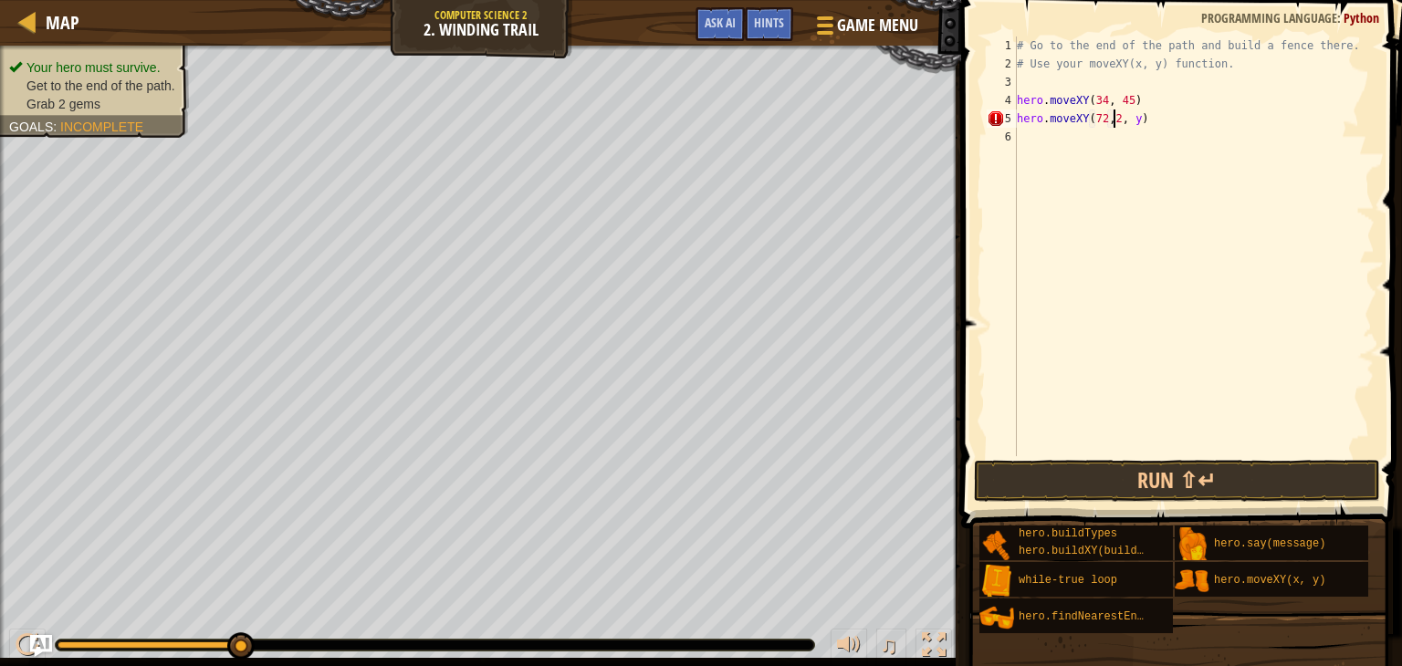
scroll to position [8, 7]
click at [1135, 121] on div "# Go to the end of the path and build a fence there. # Use your moveXY(x, y) fu…" at bounding box center [1193, 265] width 361 height 456
click at [1105, 116] on div "# Go to the end of the path and build a fence there. # Use your moveXY(x, y) fu…" at bounding box center [1193, 265] width 361 height 456
type textarea "hero.moveXY(72, 25)"
click at [1118, 474] on button "Run ⇧↵" at bounding box center [1177, 481] width 406 height 42
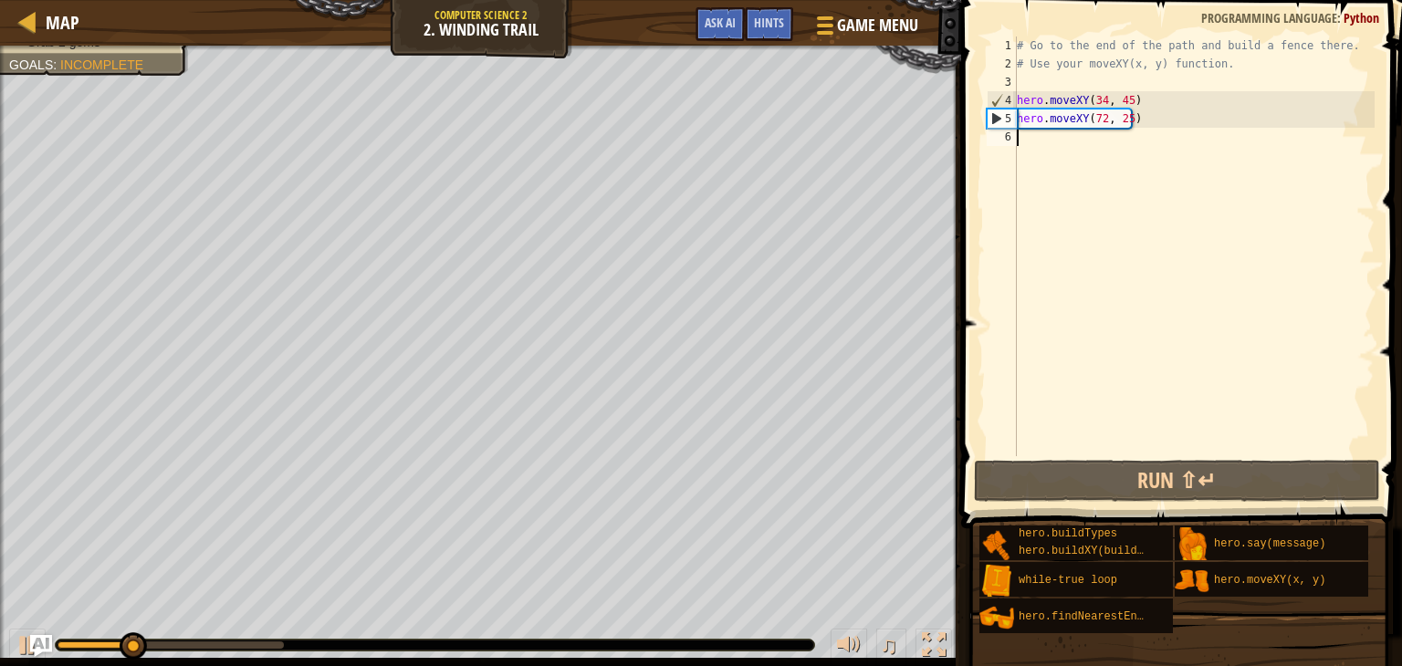
click at [1056, 136] on div "# Go to the end of the path and build a fence there. # Use your moveXY(x, y) fu…" at bounding box center [1193, 265] width 361 height 456
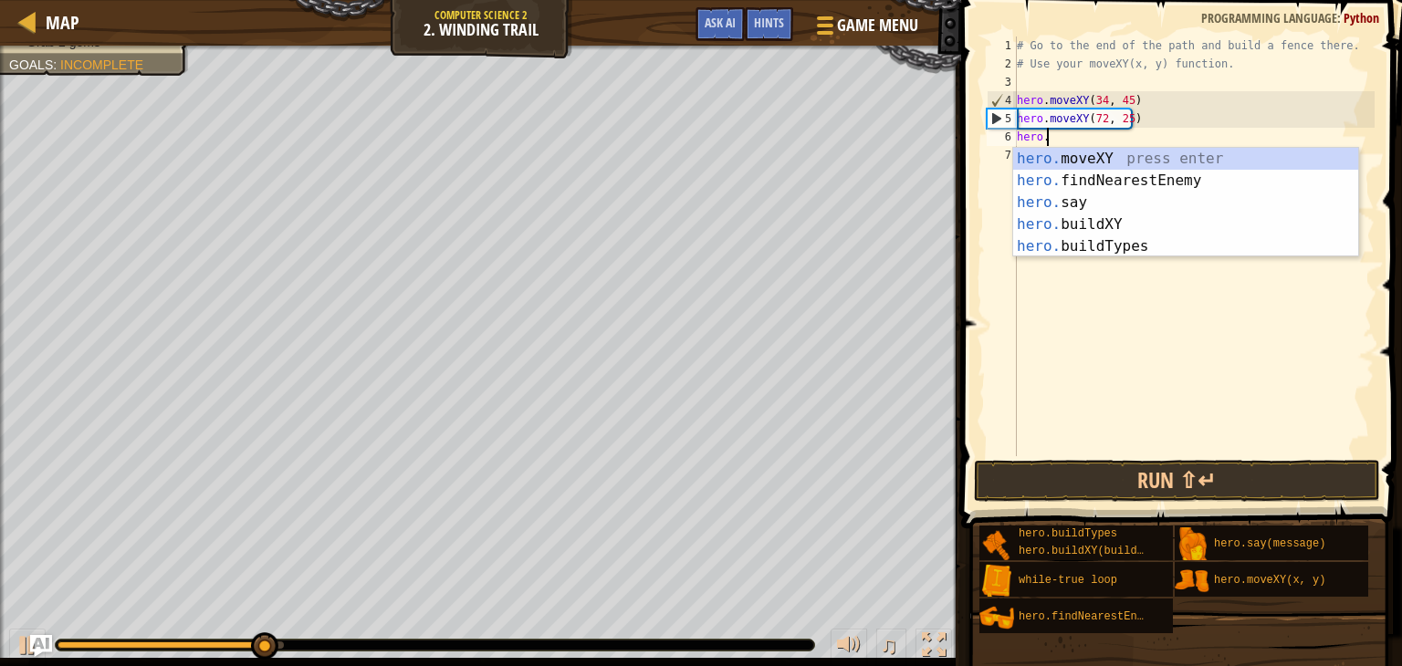
scroll to position [8, 1]
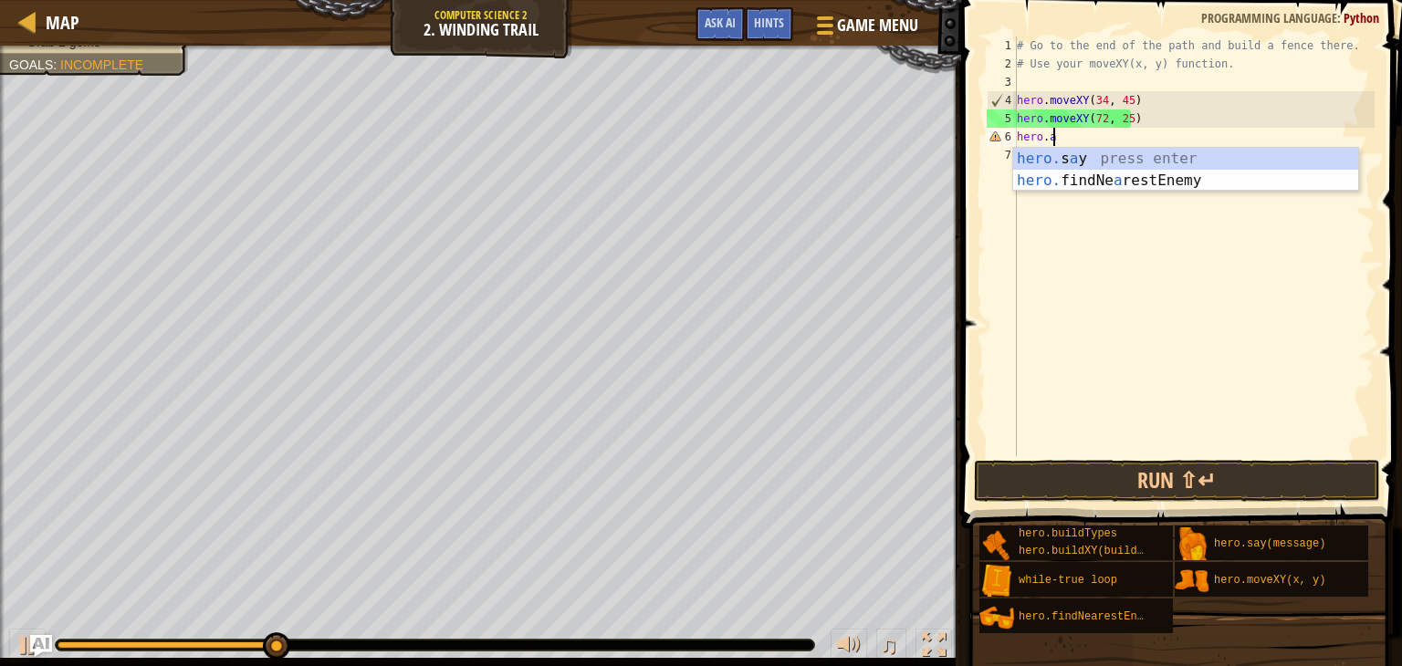
type textarea "[DOMAIN_NAME]"
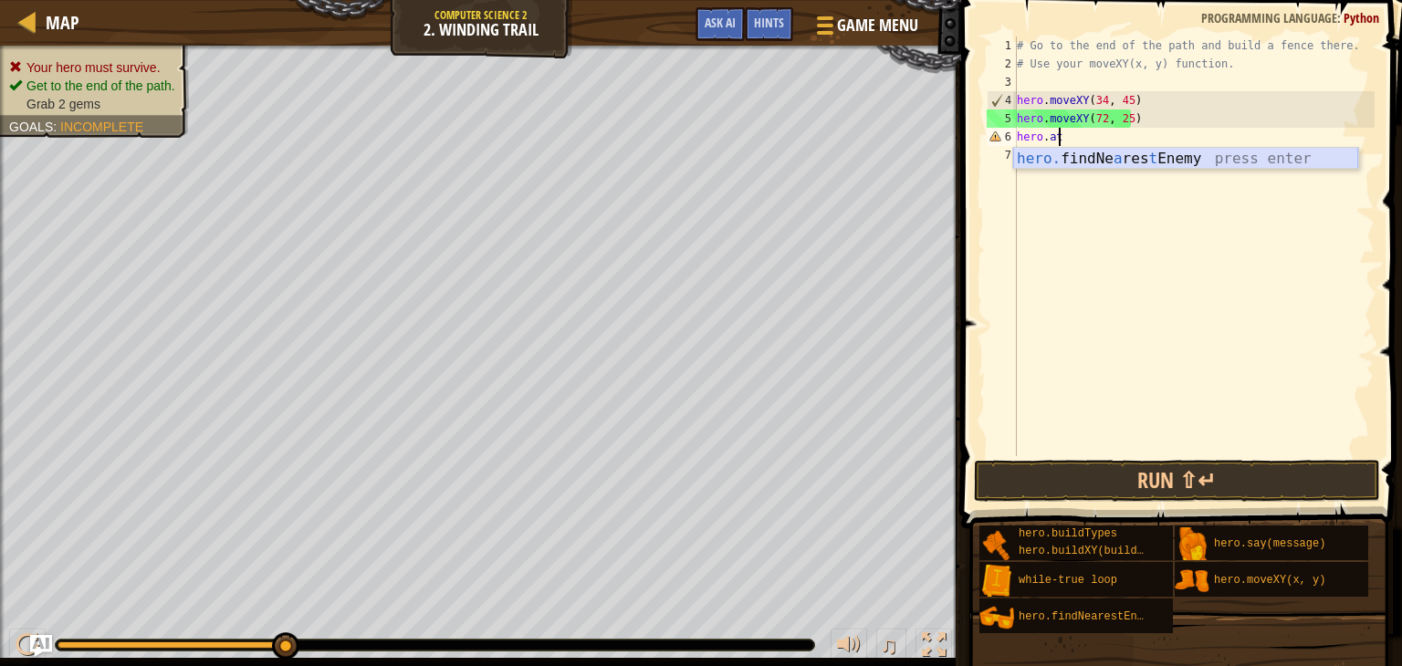
click at [1040, 158] on div "hero. findNe a res t Enemy press enter" at bounding box center [1185, 181] width 345 height 66
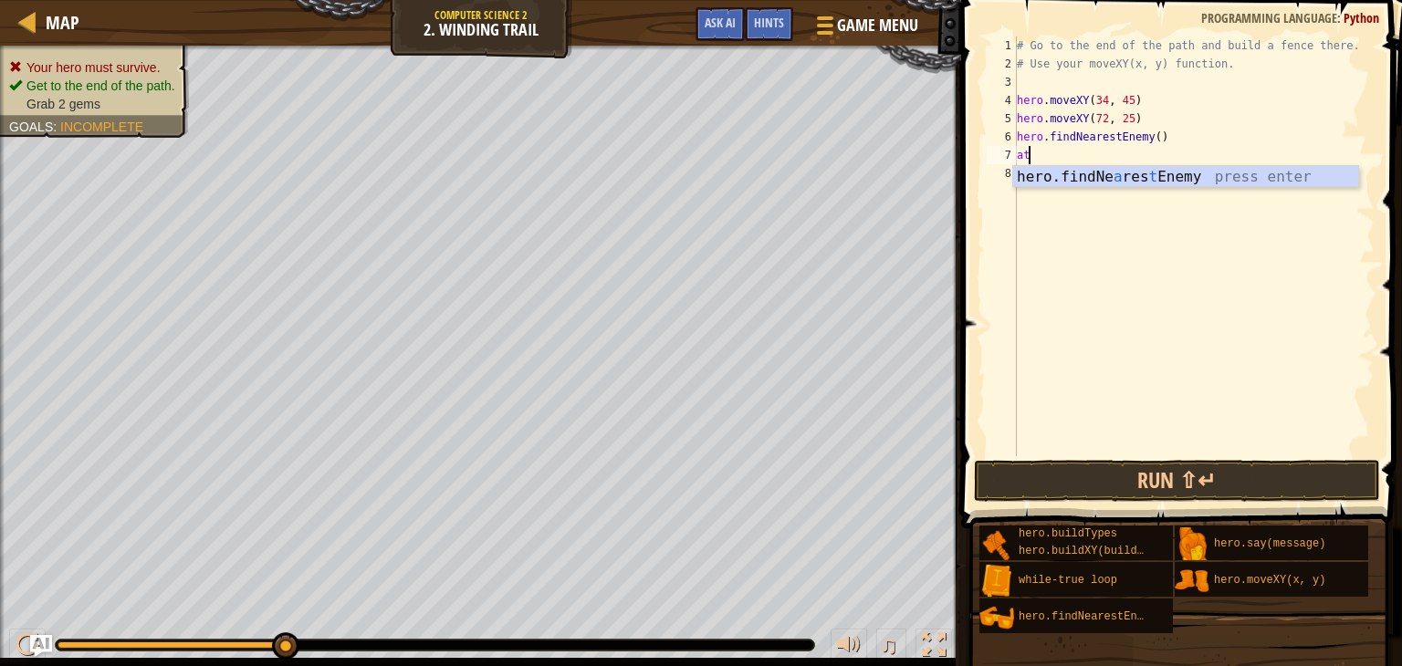
type textarea "a"
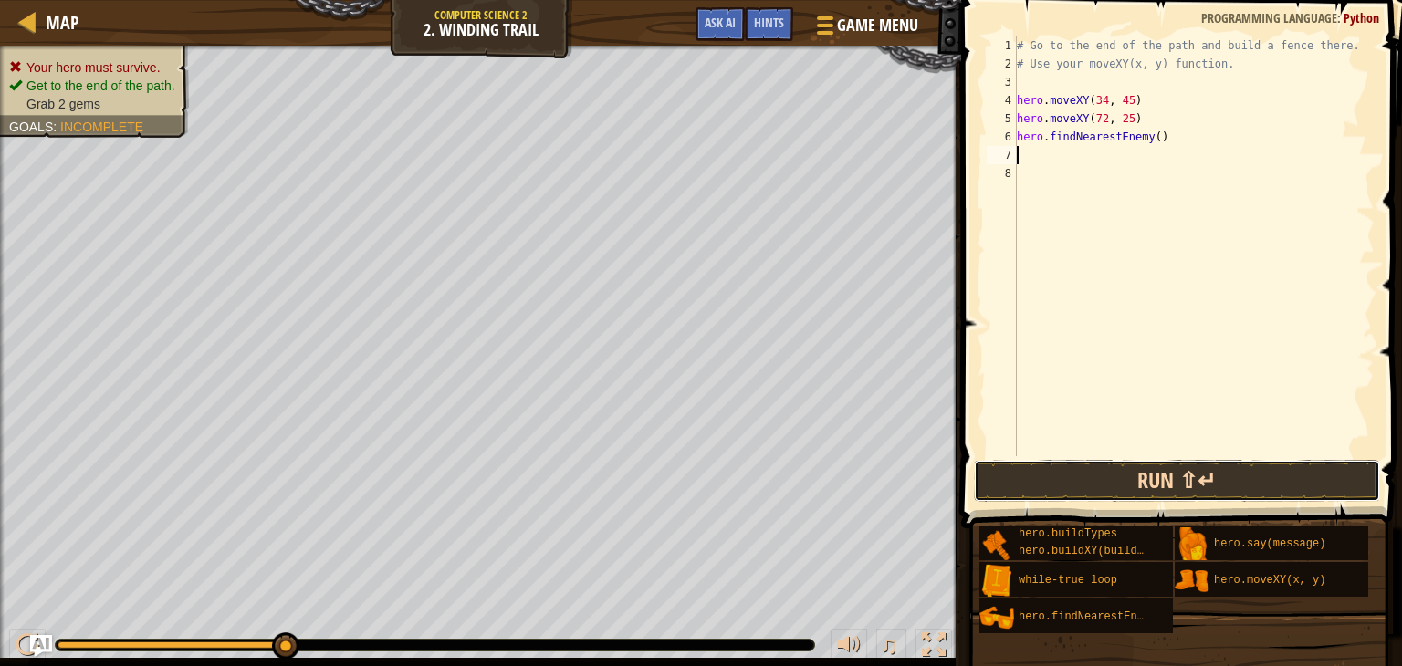
click at [1127, 483] on button "Run ⇧↵" at bounding box center [1177, 481] width 406 height 42
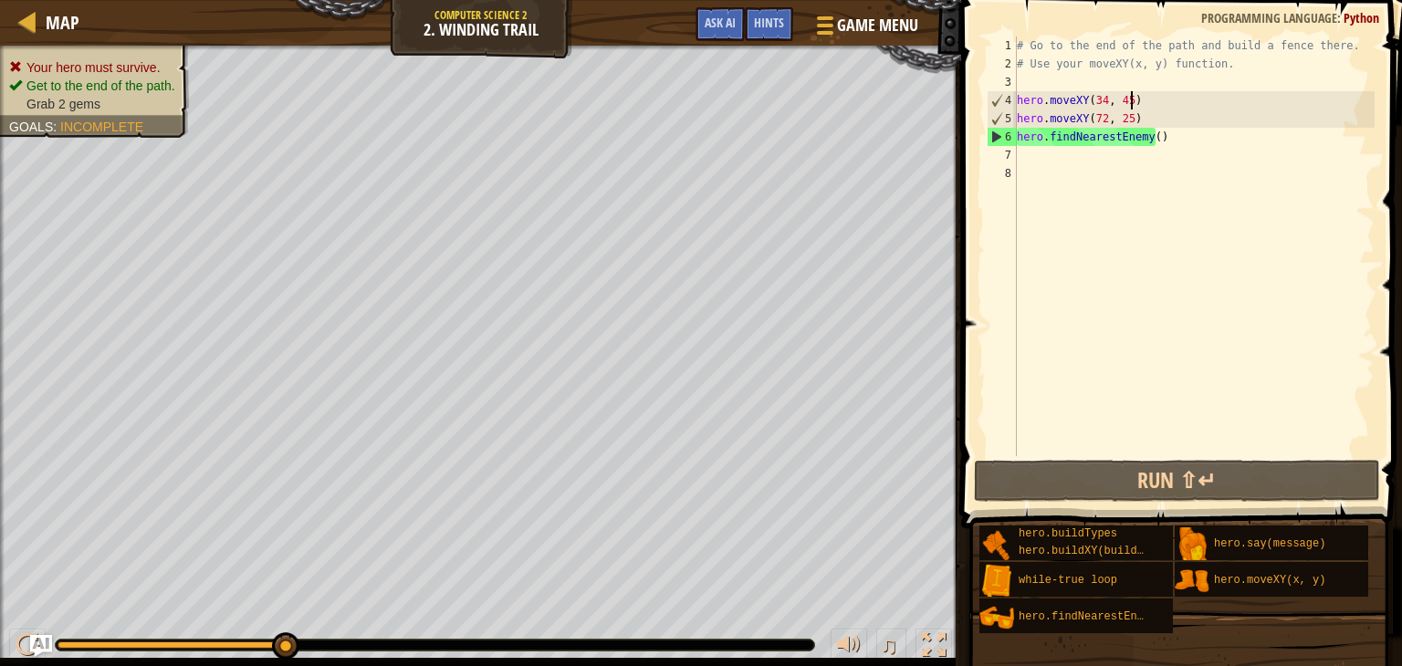
click at [1155, 109] on div "# Go to the end of the path and build a fence there. # Use your moveXY(x, y) fu…" at bounding box center [1193, 265] width 361 height 456
type textarea "hero.moveXY(34, 45)"
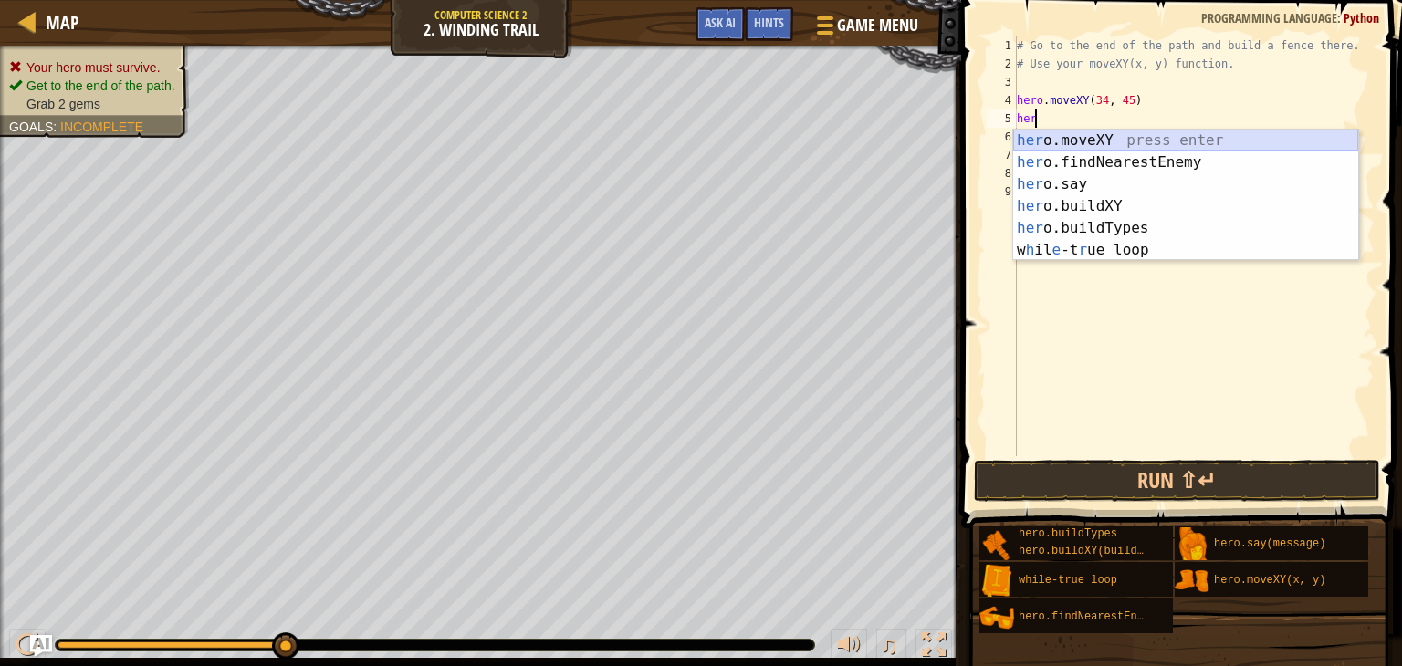
click at [1109, 140] on div "her o.moveXY press enter her o.findNearestEnemy press enter her o.say press ent…" at bounding box center [1185, 217] width 345 height 175
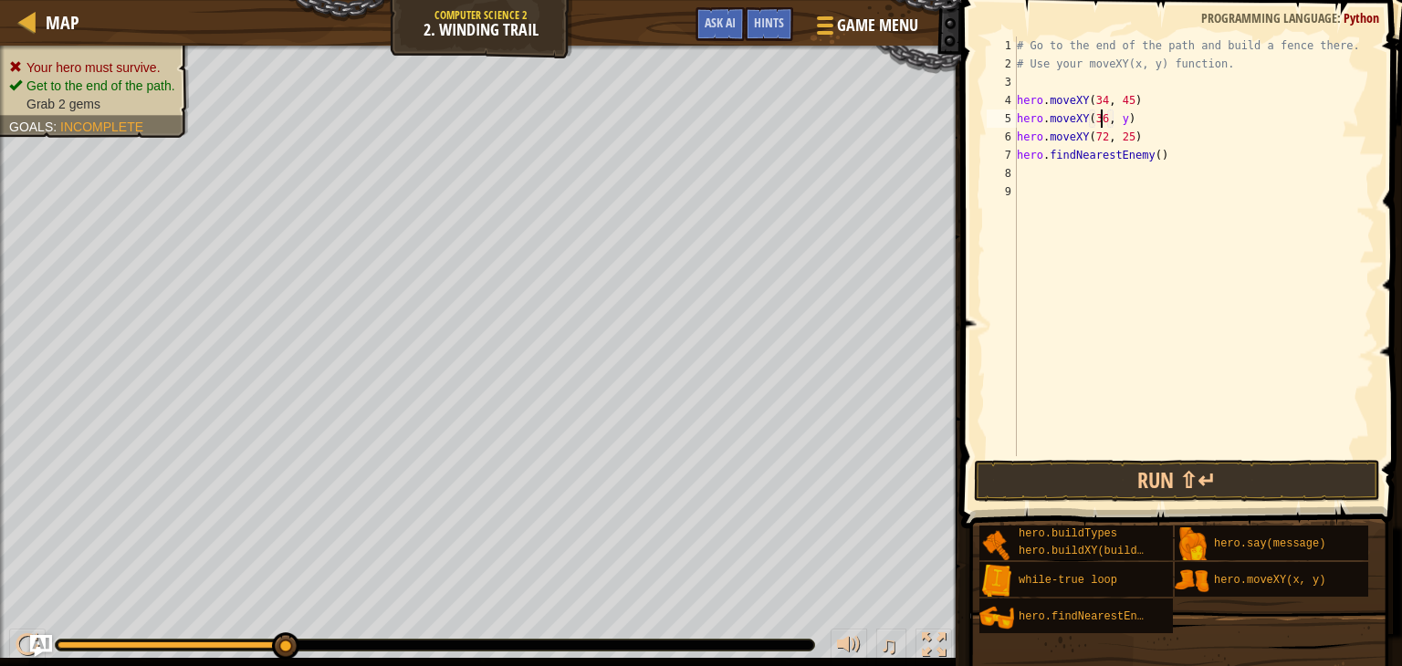
scroll to position [8, 6]
click at [1118, 121] on div "# Go to the end of the path and build a fence there. # Use your moveXY(x, y) fu…" at bounding box center [1193, 265] width 361 height 456
click at [1092, 490] on button "Run ⇧↵" at bounding box center [1177, 481] width 406 height 42
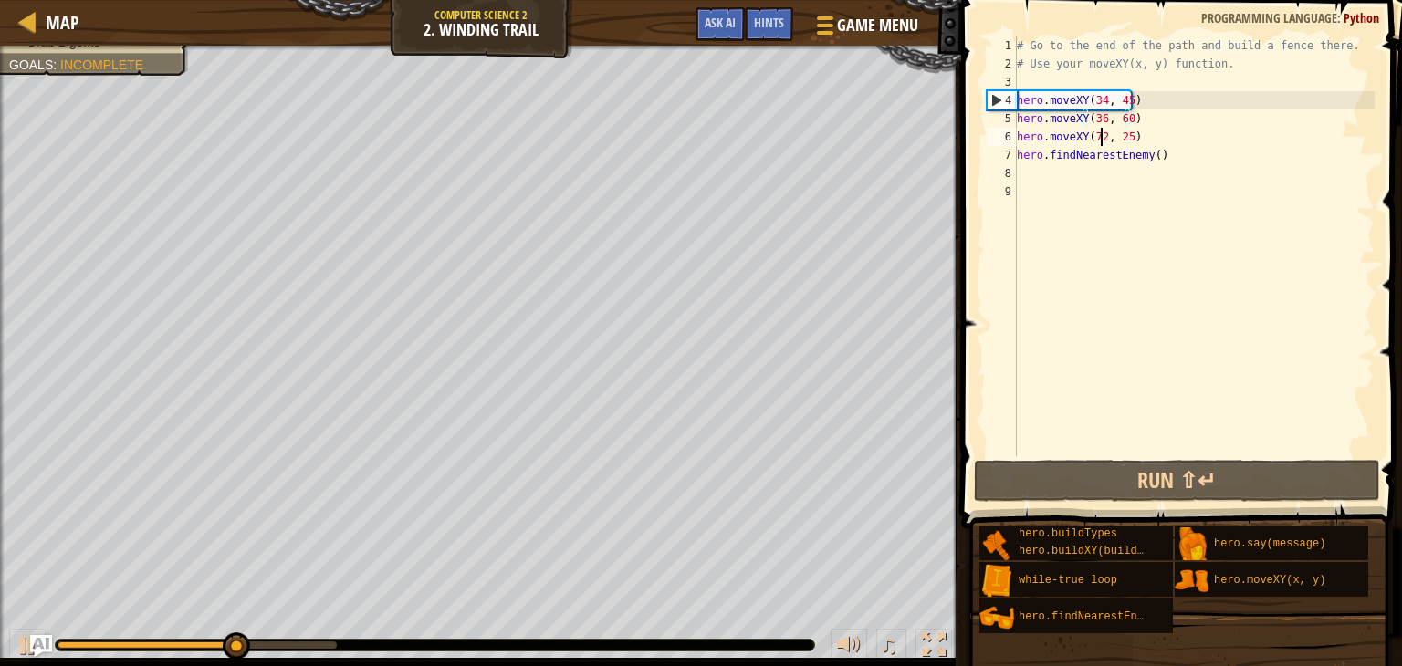
click at [1099, 135] on div "# Go to the end of the path and build a fence there. # Use your moveXY(x, y) fu…" at bounding box center [1193, 265] width 361 height 456
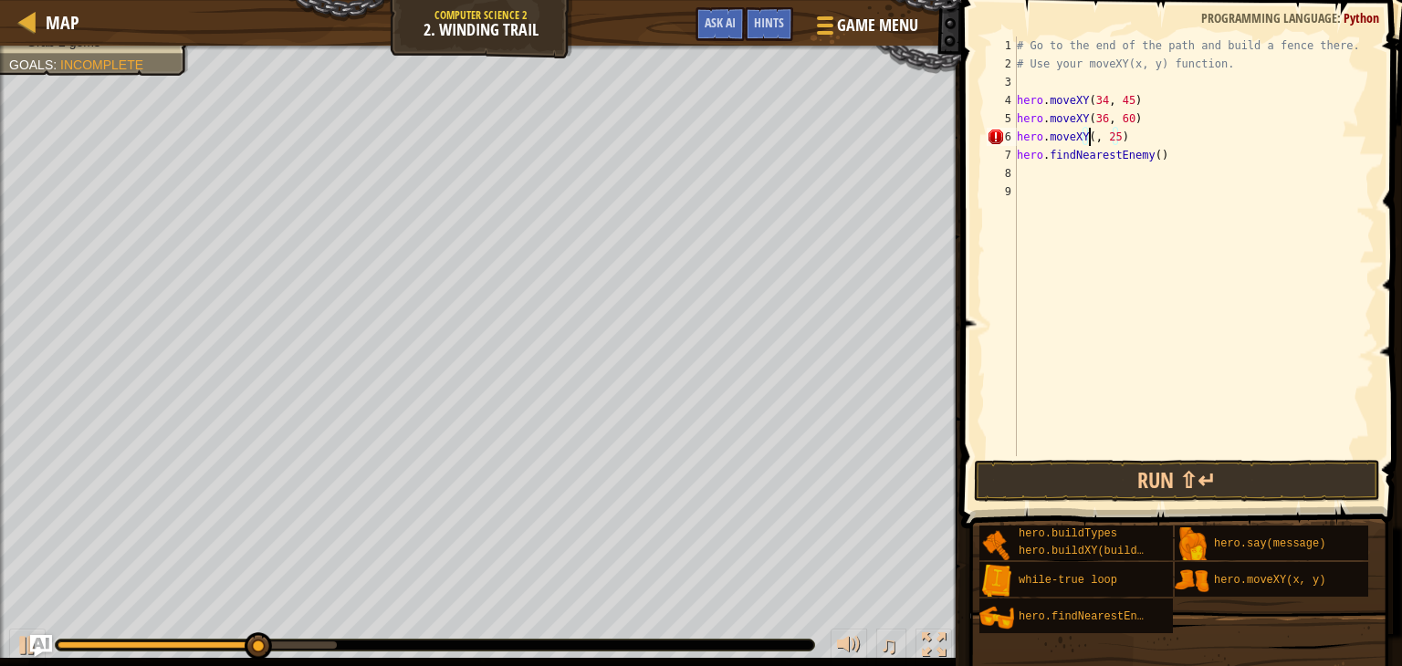
scroll to position [8, 6]
click at [1125, 137] on div "# Go to the end of the path and build a fence there. # Use your moveXY(x, y) fu…" at bounding box center [1193, 265] width 361 height 456
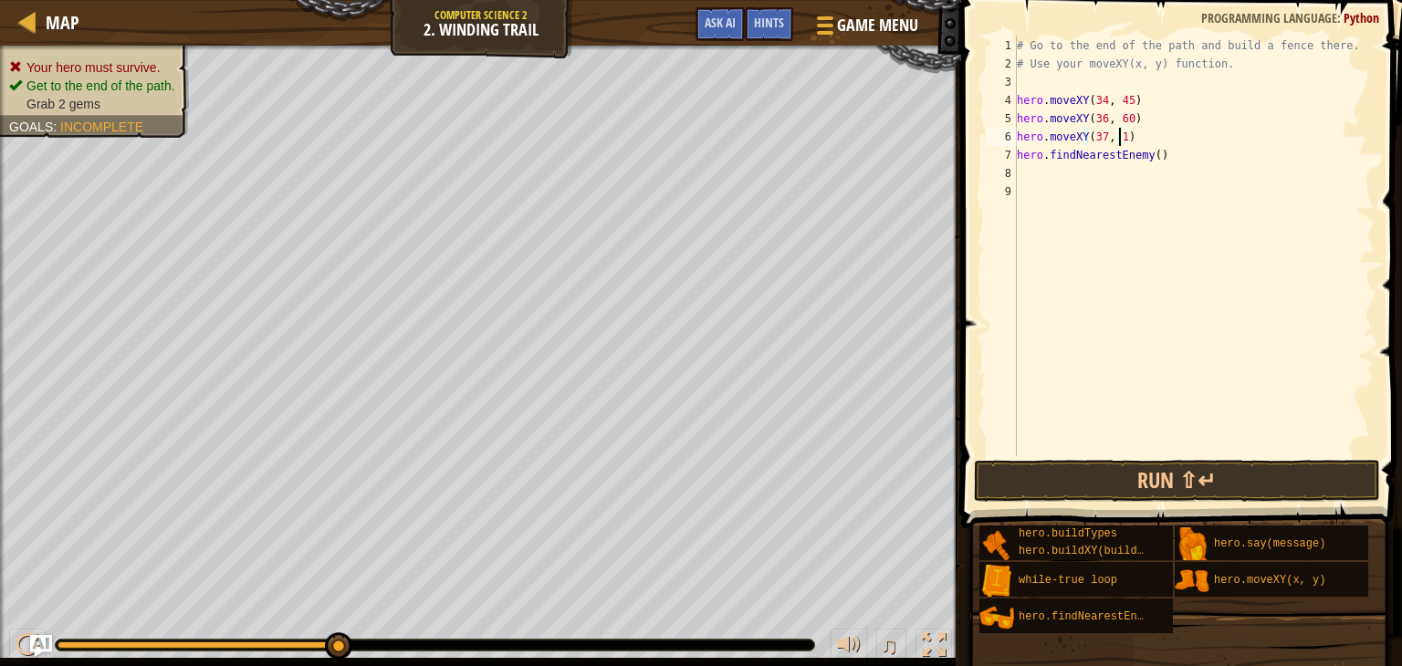
scroll to position [8, 7]
click at [1172, 157] on div "# Go to the end of the path and build a fence there. # Use your moveXY(x, y) fu…" at bounding box center [1193, 265] width 361 height 456
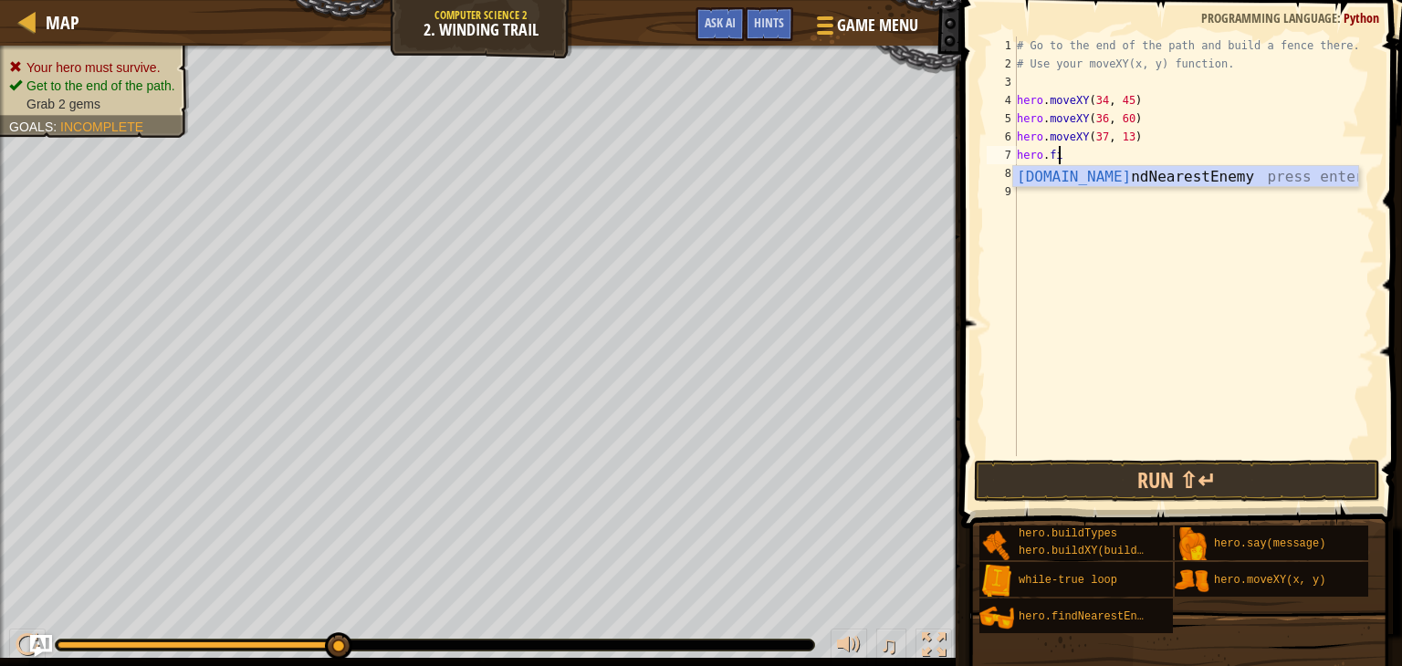
scroll to position [8, 1]
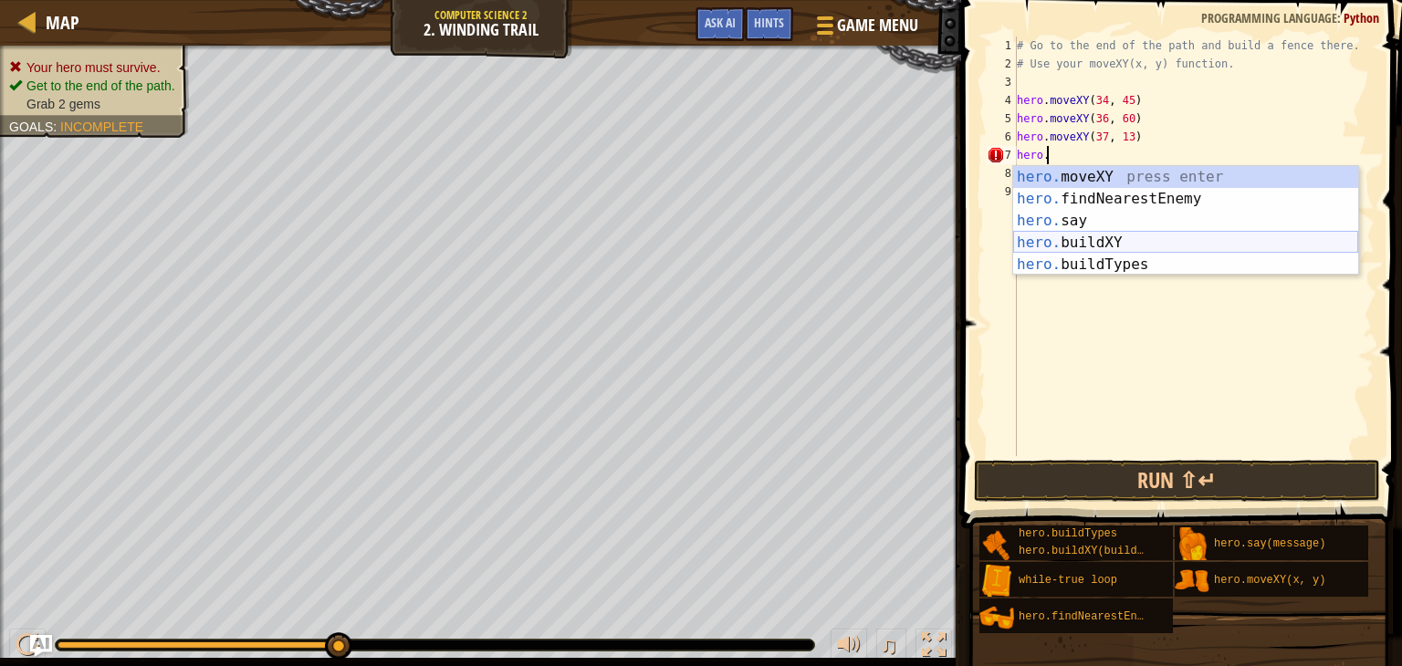
click at [1106, 247] on div "hero. moveXY press enter hero. findNearestEnemy press enter hero. say press ent…" at bounding box center [1185, 242] width 345 height 153
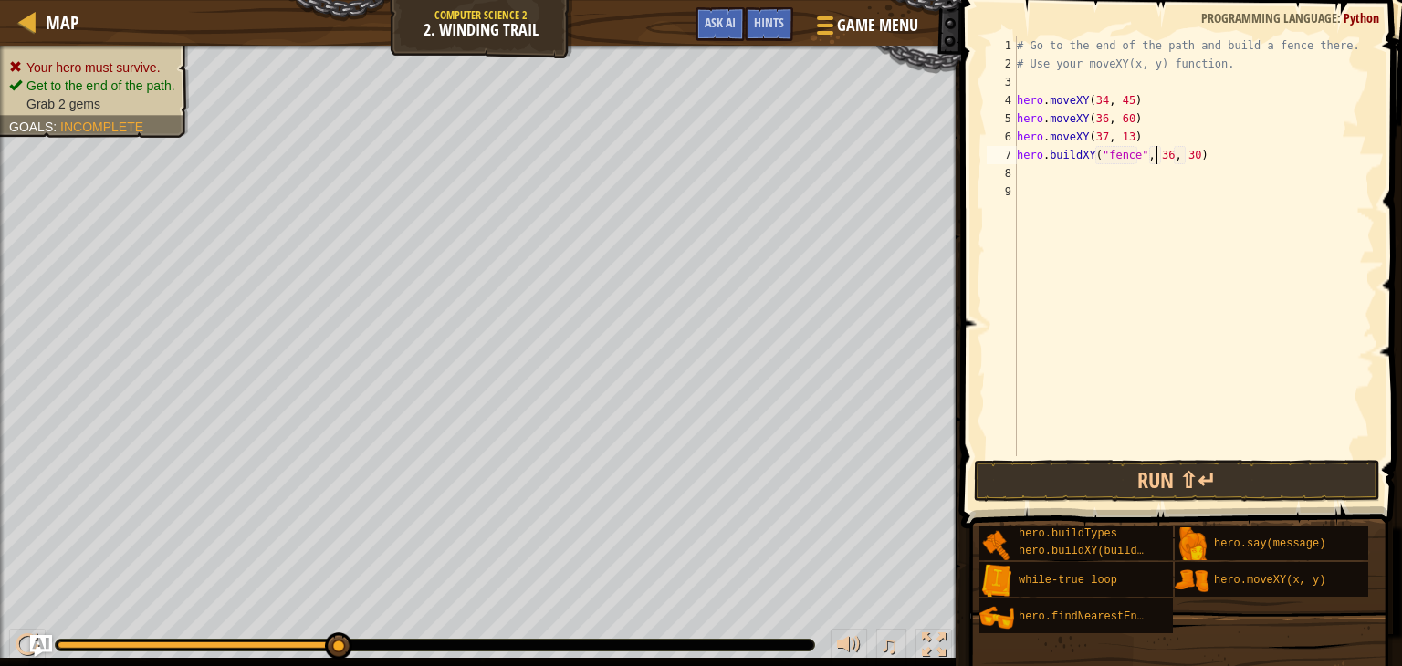
click at [1158, 158] on div "# Go to the end of the path and build a fence there. # Use your moveXY(x, y) fu…" at bounding box center [1193, 265] width 361 height 456
click at [1164, 158] on div "# Go to the end of the path and build a fence there. # Use your moveXY(x, y) fu…" at bounding box center [1193, 265] width 361 height 456
click at [1184, 157] on div "# Go to the end of the path and build a fence there. # Use your moveXY(x, y) fu…" at bounding box center [1193, 265] width 361 height 456
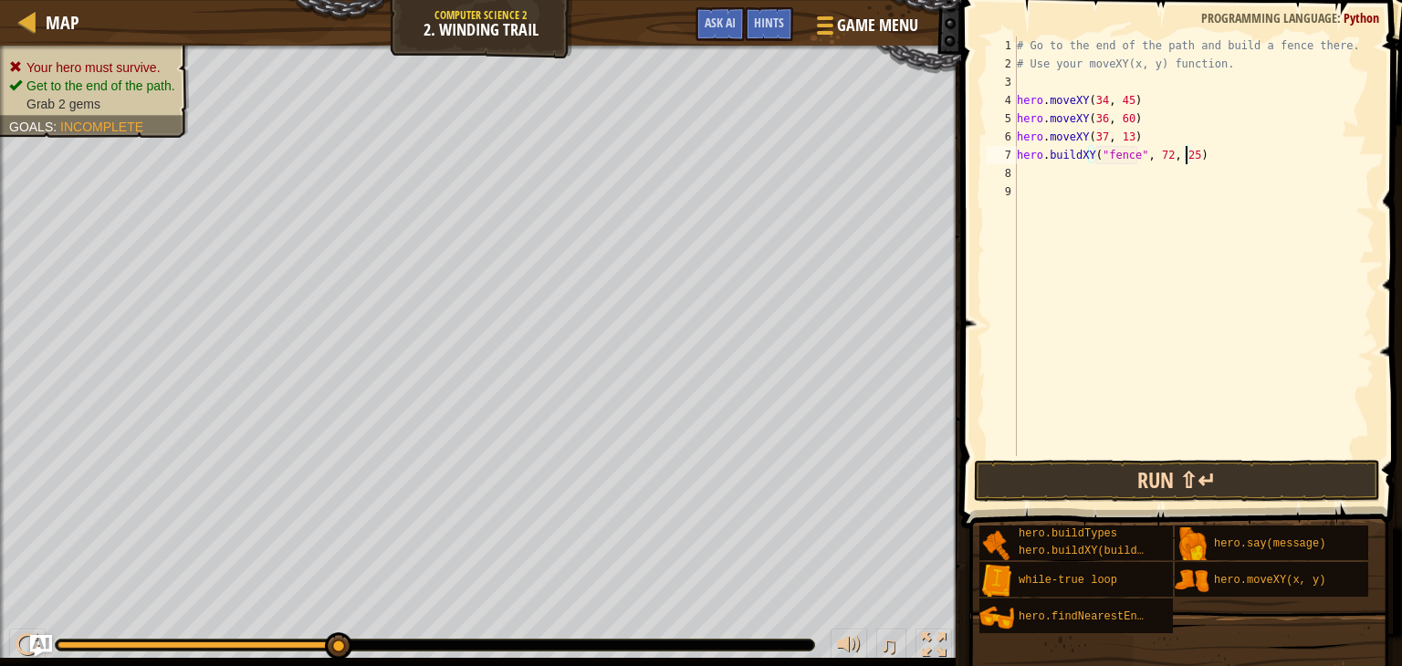
type textarea "hero.buildXY("fence", 72, 25)"
click at [1132, 478] on button "Run ⇧↵" at bounding box center [1177, 481] width 406 height 42
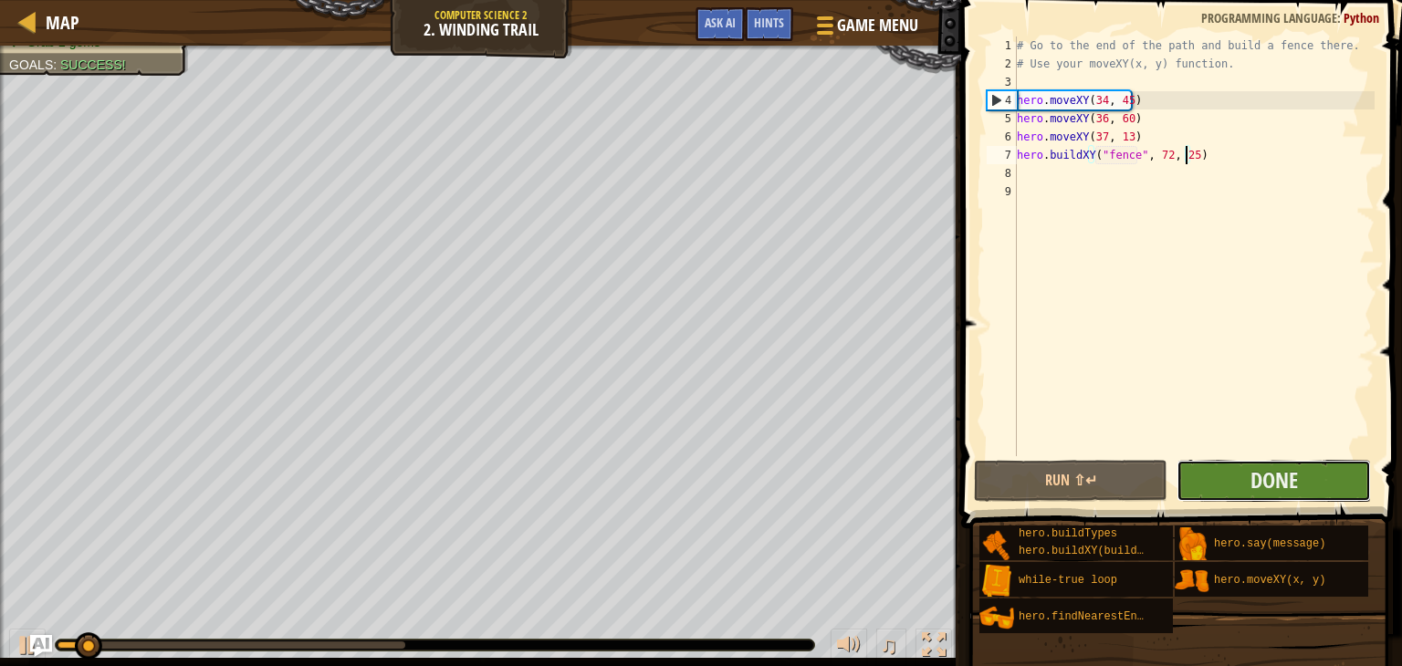
click at [1308, 490] on button "Done" at bounding box center [1272, 481] width 193 height 42
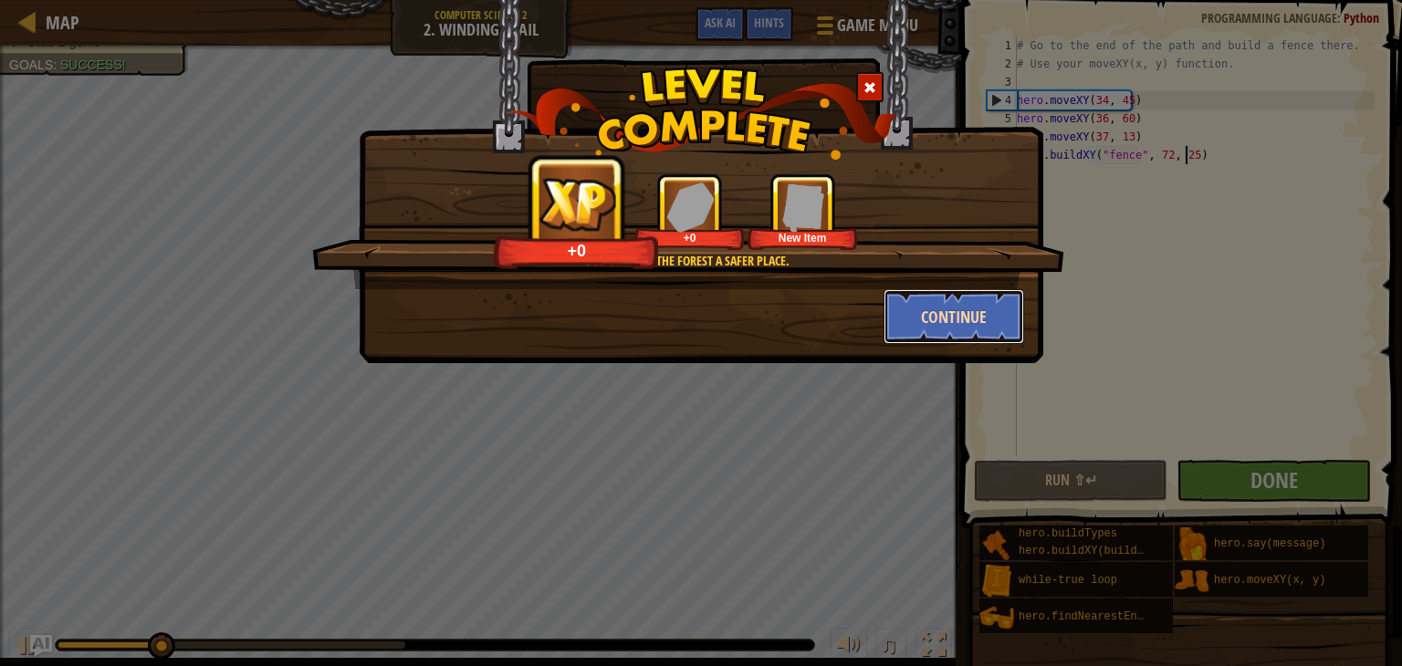
click at [945, 304] on button "Continue" at bounding box center [953, 316] width 141 height 55
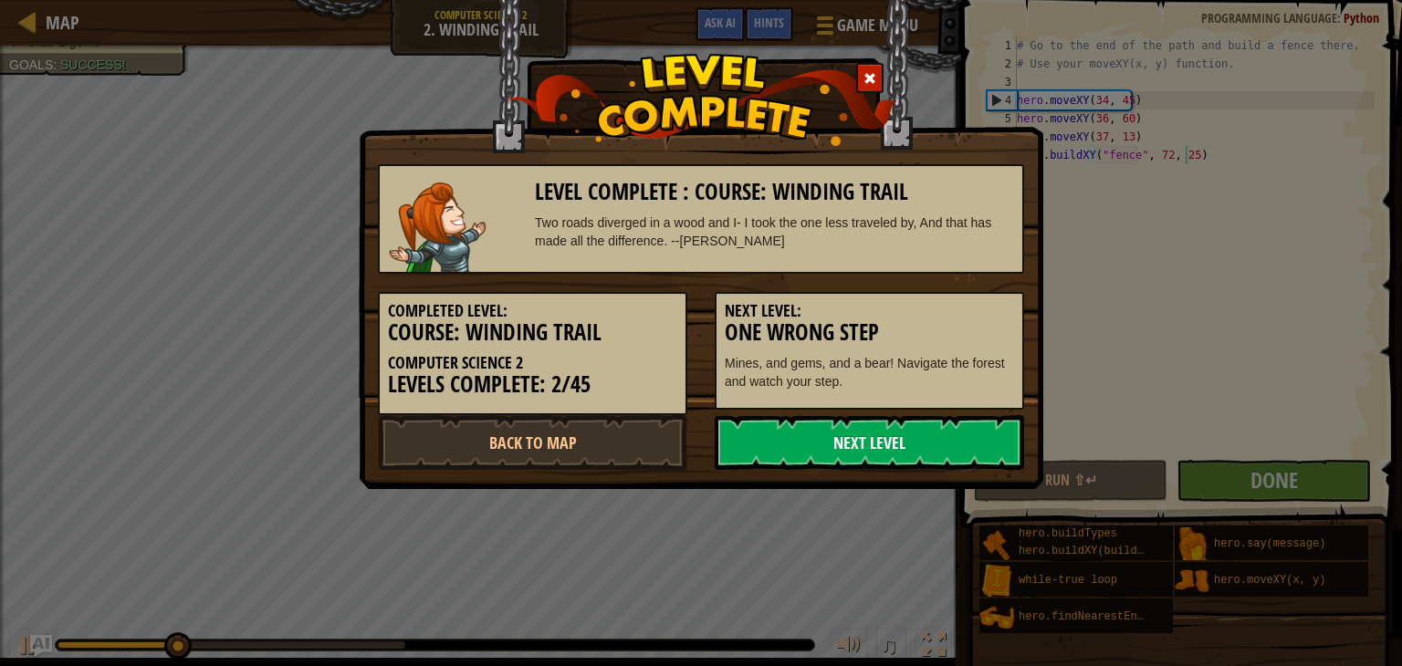
click at [840, 429] on link "Next Level" at bounding box center [869, 442] width 309 height 55
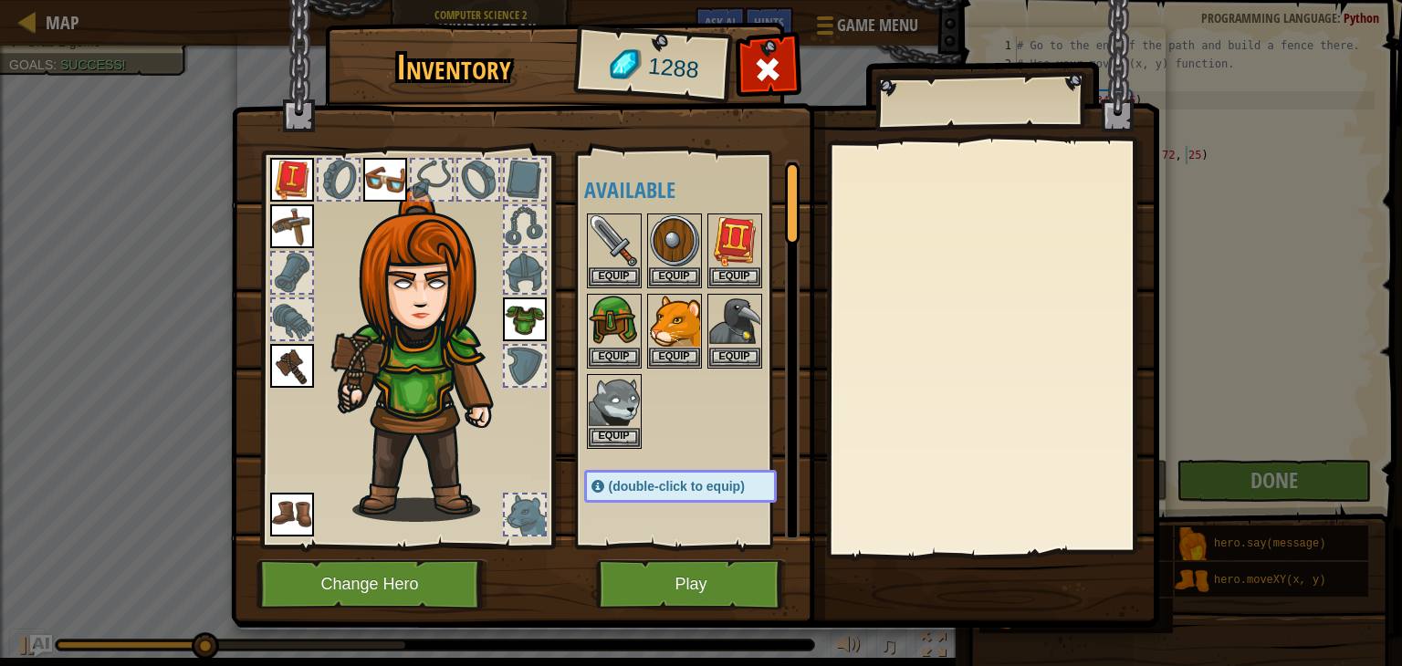
click at [651, 611] on img at bounding box center [695, 296] width 928 height 663
click at [665, 600] on button "Play" at bounding box center [691, 584] width 191 height 50
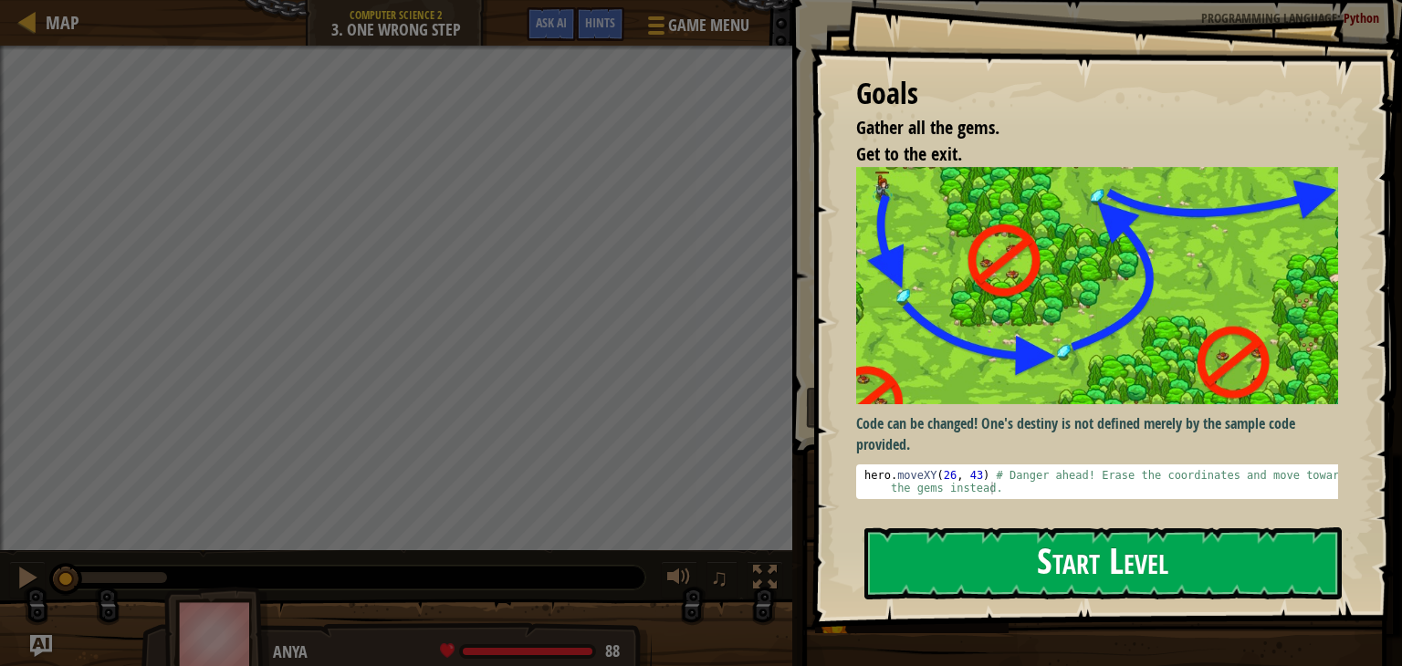
click at [1010, 563] on button "Start Level" at bounding box center [1102, 563] width 477 height 72
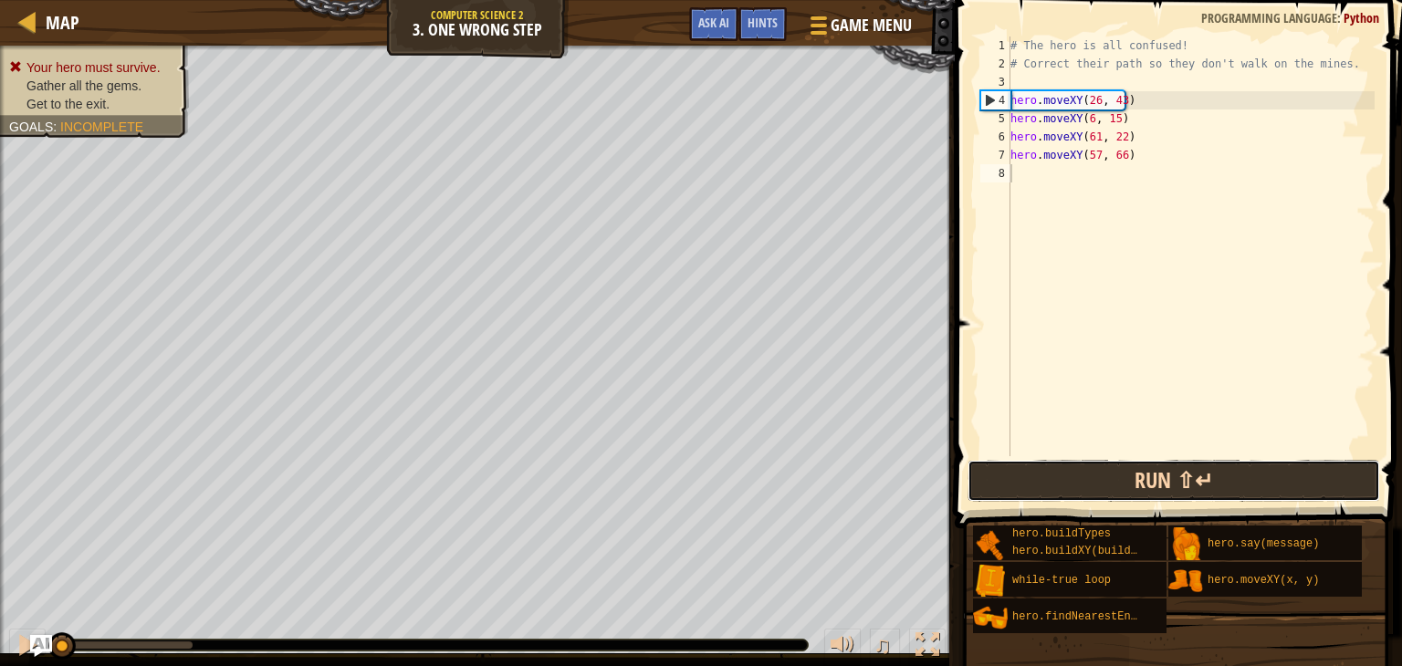
click at [1058, 487] on button "Run ⇧↵" at bounding box center [1173, 481] width 412 height 42
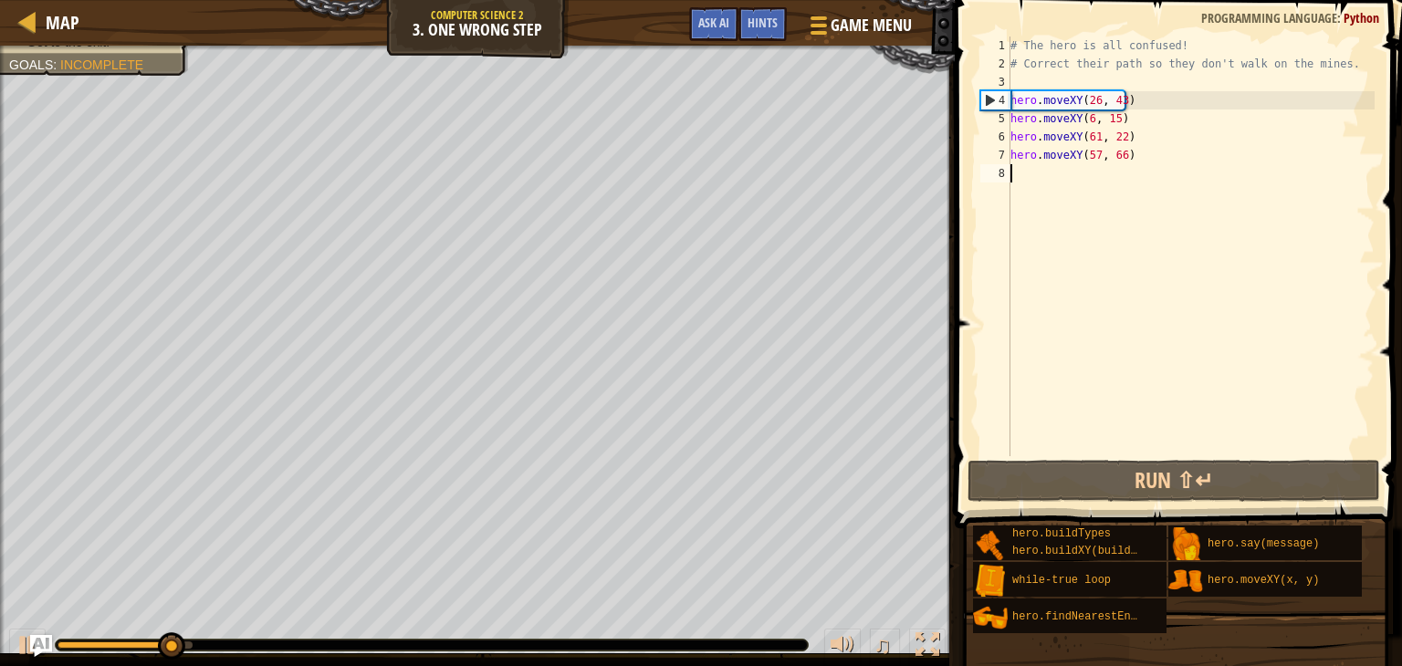
click at [1211, 92] on div "# The hero is all confused! # Correct their path so they don't walk on the mine…" at bounding box center [1191, 265] width 368 height 456
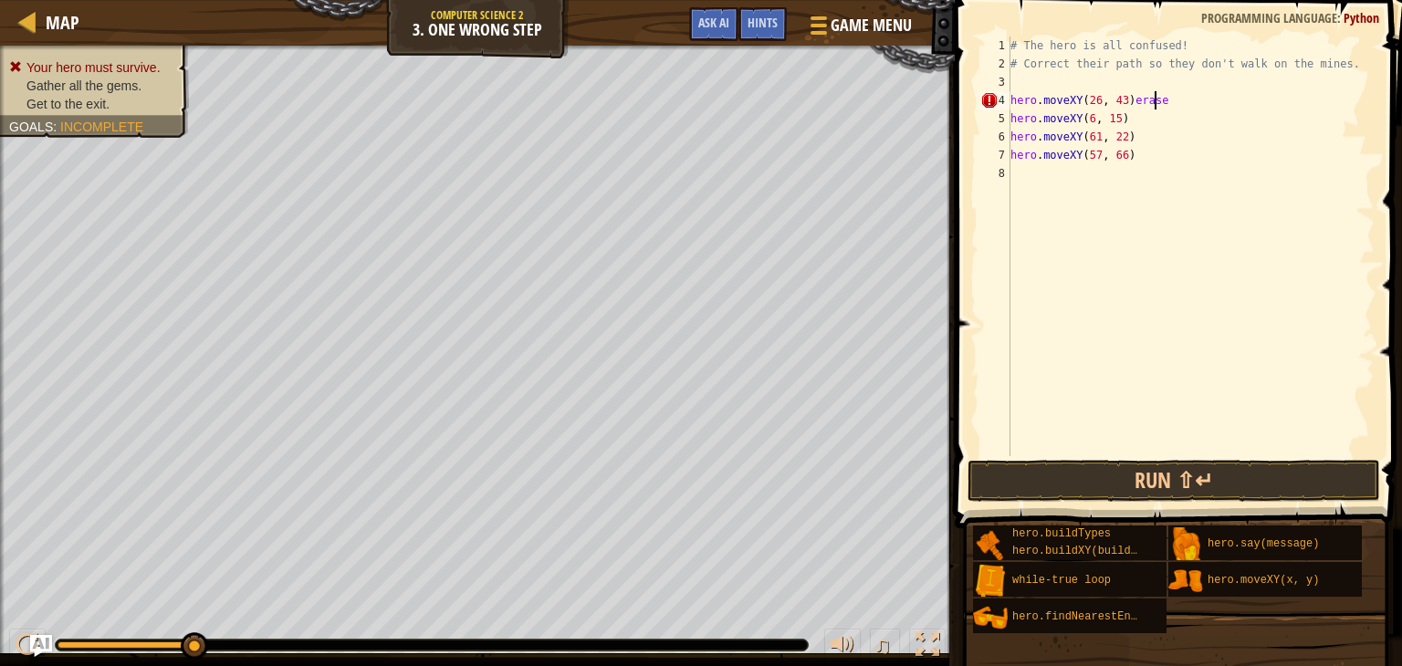
scroll to position [8, 11]
click at [746, 12] on div "Hints" at bounding box center [762, 24] width 48 height 34
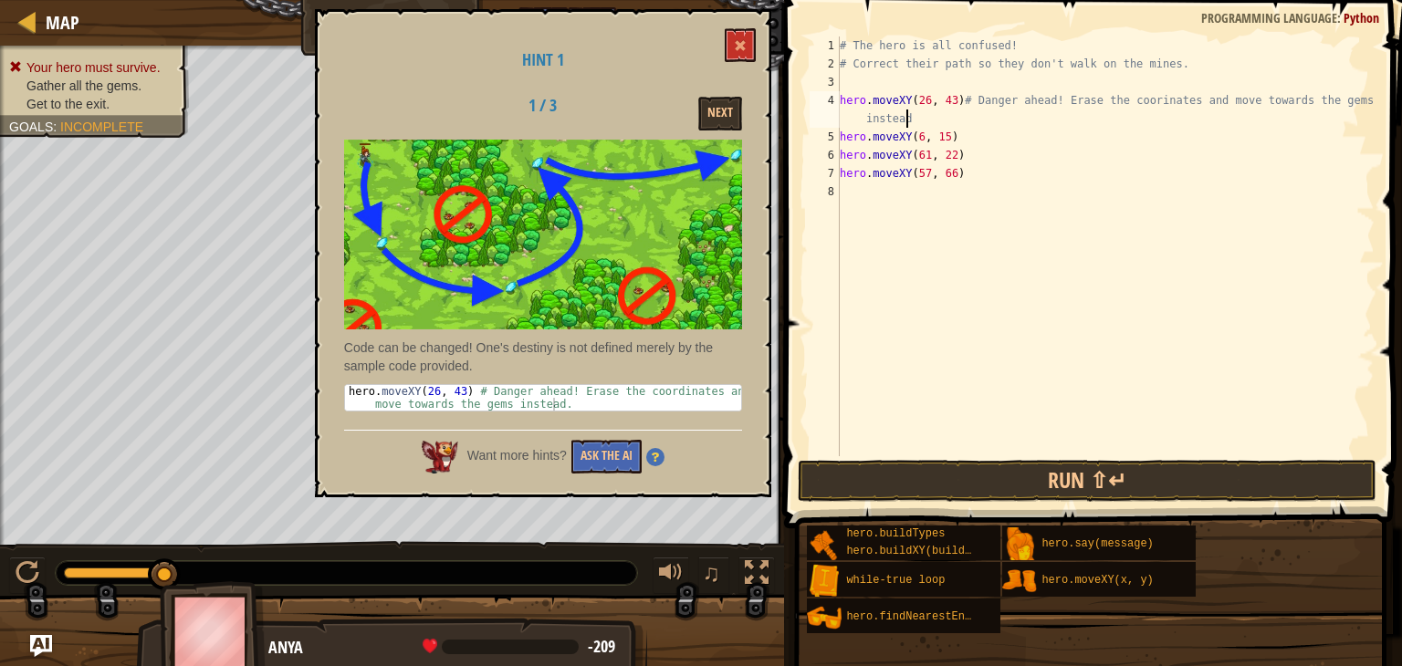
scroll to position [8, 44]
click at [847, 475] on button "Run ⇧↵" at bounding box center [1087, 481] width 579 height 42
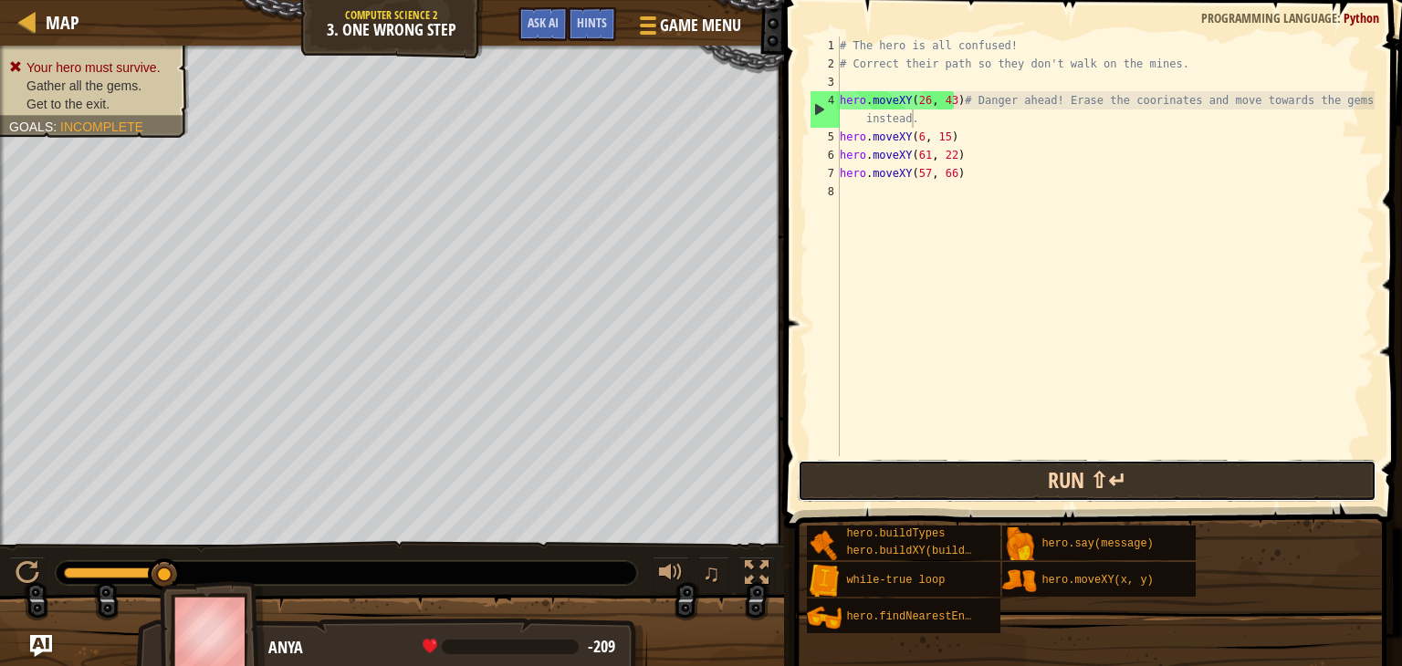
click at [852, 485] on button "Run ⇧↵" at bounding box center [1087, 481] width 579 height 42
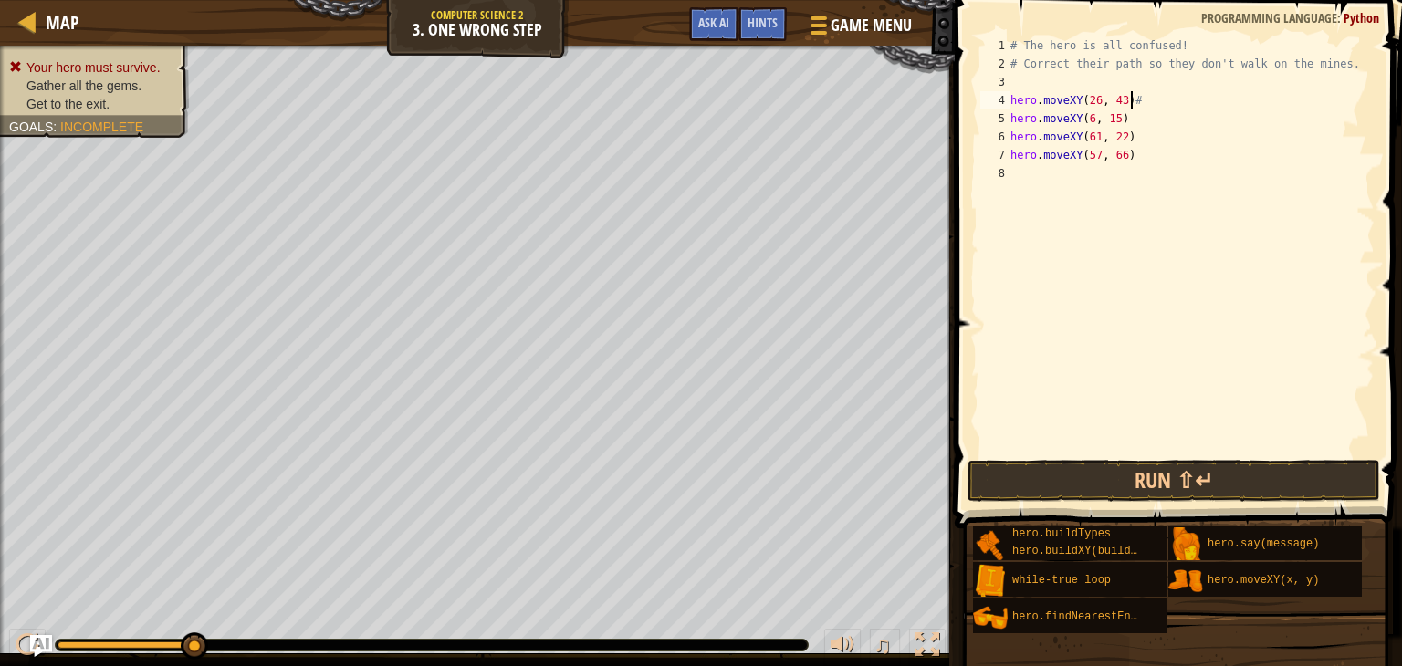
scroll to position [8, 7]
click at [1094, 99] on div "# The hero is all confused! # Correct their path so they don't walk on the mine…" at bounding box center [1191, 265] width 368 height 456
click at [1114, 99] on div "# The hero is all confused! # Correct their path so they don't walk on the mine…" at bounding box center [1191, 265] width 368 height 456
click at [1118, 99] on div "# The hero is all confused! # Correct their path so they don't walk on the mine…" at bounding box center [1191, 265] width 368 height 456
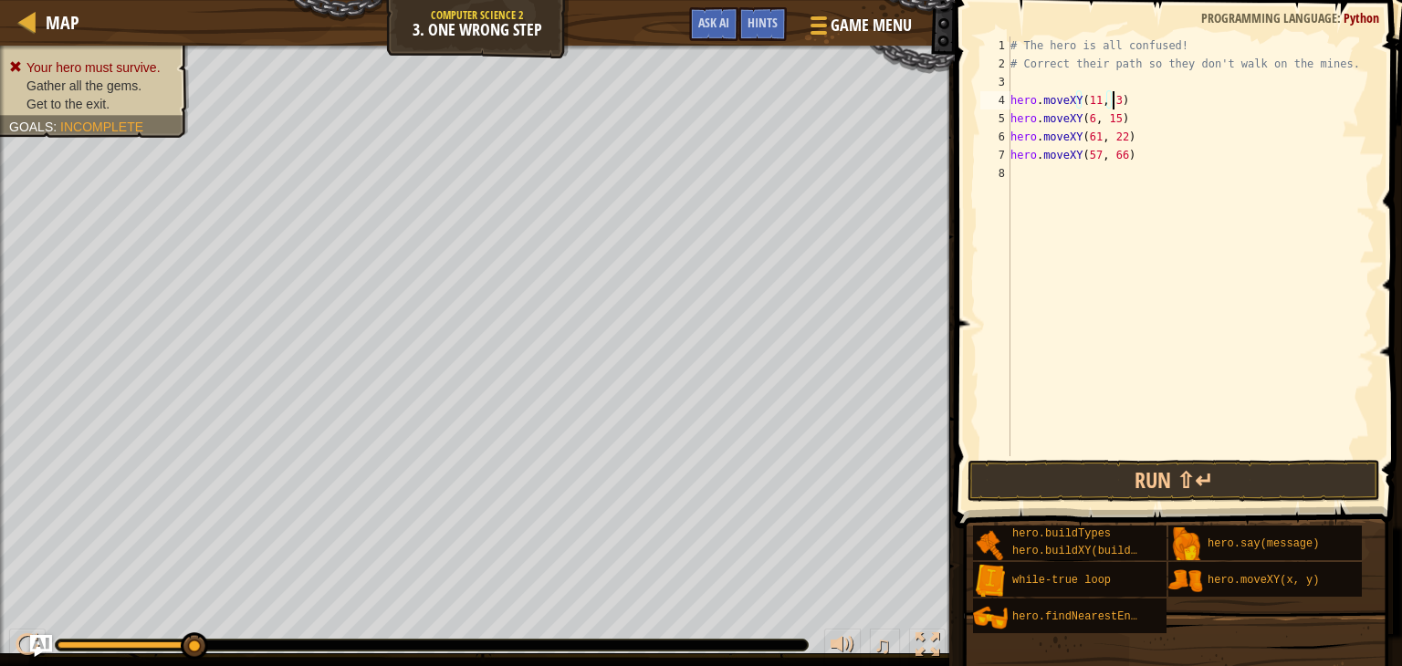
scroll to position [8, 7]
click at [1048, 476] on button "Run ⇧↵" at bounding box center [1173, 481] width 412 height 42
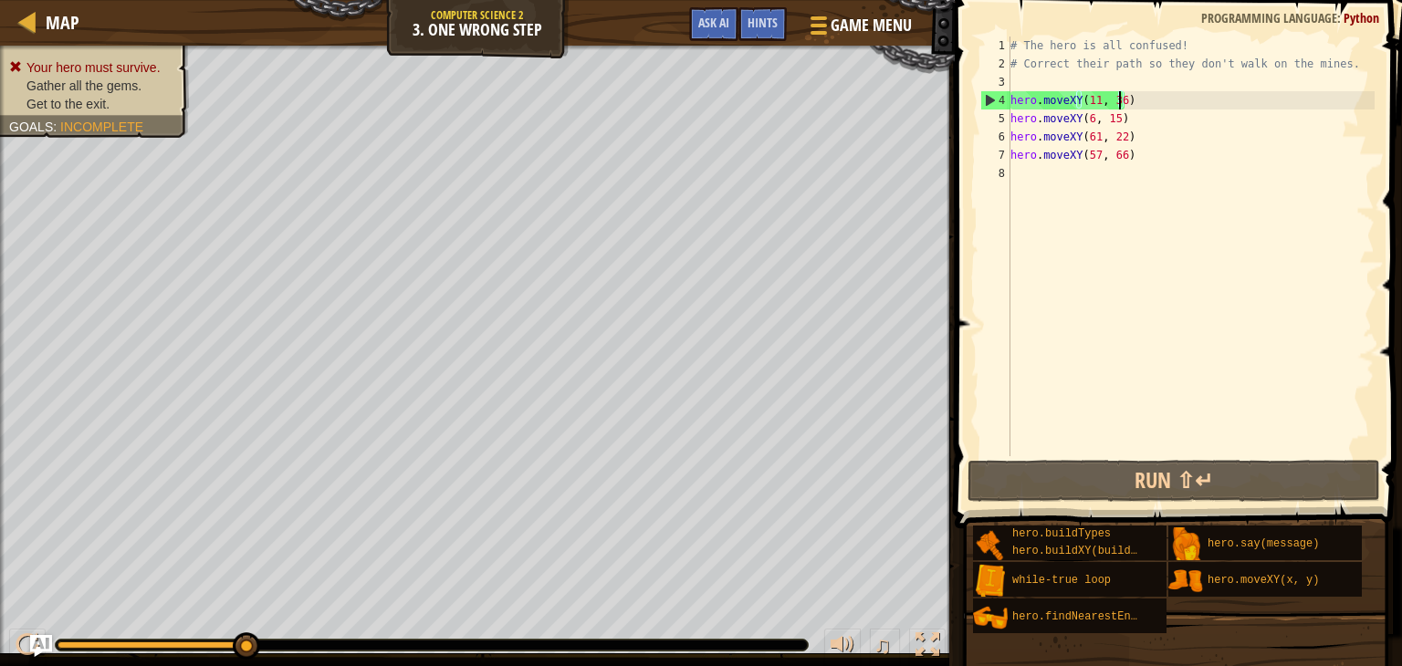
click at [1088, 119] on div "# The hero is all confused! # Correct their path so they don't walk on the mine…" at bounding box center [1191, 265] width 368 height 456
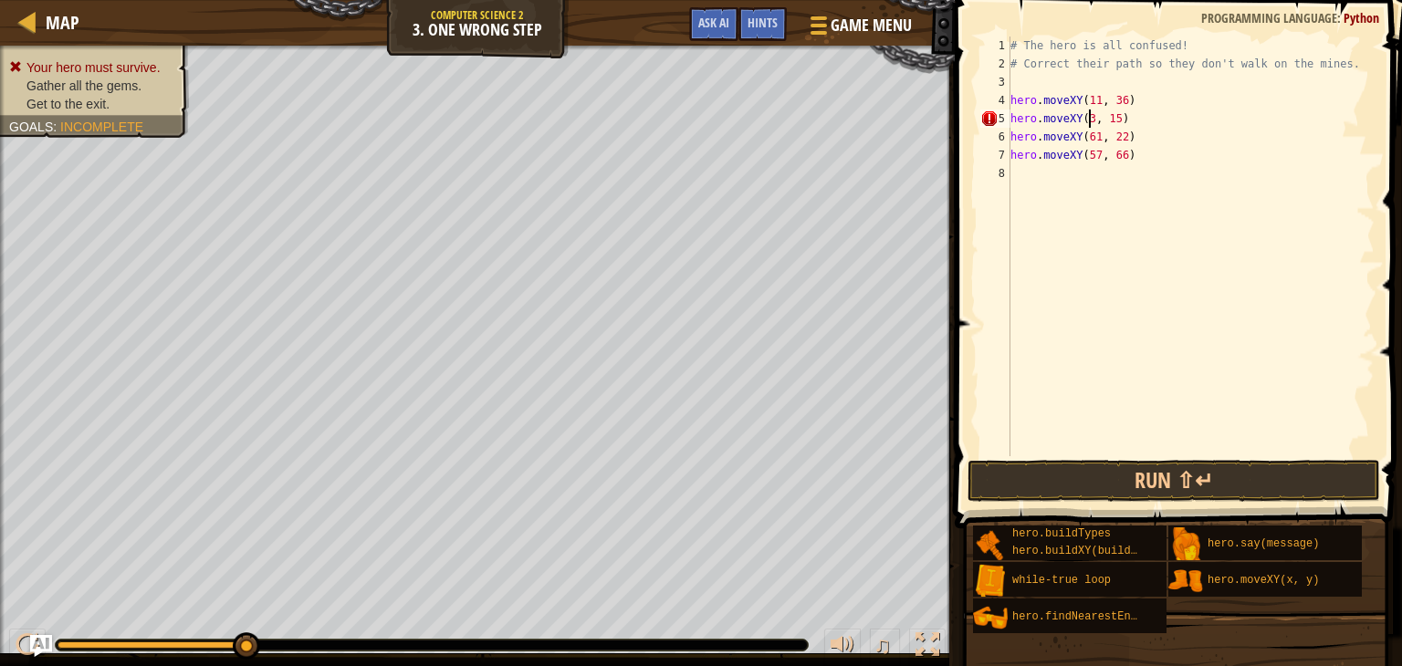
scroll to position [8, 6]
click at [1109, 111] on div "# The hero is all confused! # Correct their path so they don't walk on the mine…" at bounding box center [1191, 265] width 368 height 456
click at [1117, 121] on div "# The hero is all confused! # Correct their path so they don't walk on the mine…" at bounding box center [1191, 265] width 368 height 456
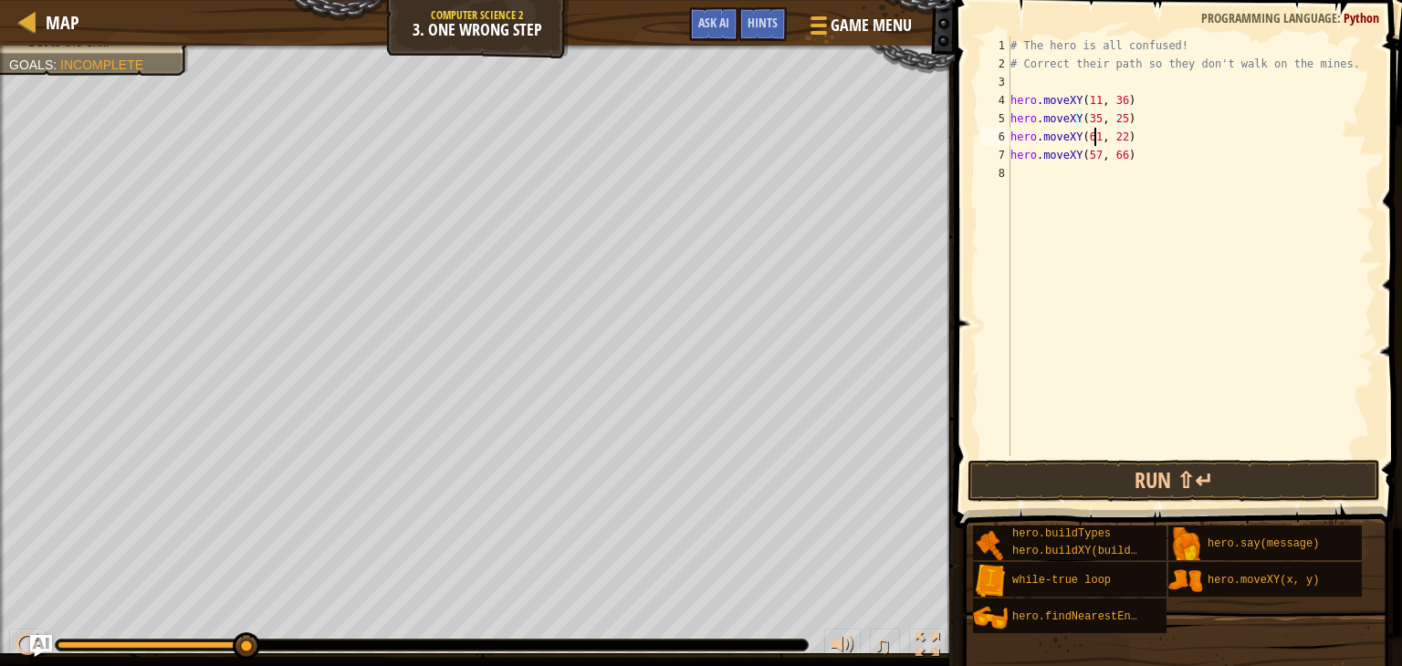
click at [1093, 140] on div "# The hero is all confused! # Correct their path so they don't walk on the mine…" at bounding box center [1191, 265] width 368 height 456
click at [1114, 136] on div "# The hero is all confused! # Correct their path so they don't walk on the mine…" at bounding box center [1191, 265] width 368 height 456
click at [1119, 134] on div "# The hero is all confused! # Correct their path so they don't walk on the mine…" at bounding box center [1191, 265] width 368 height 456
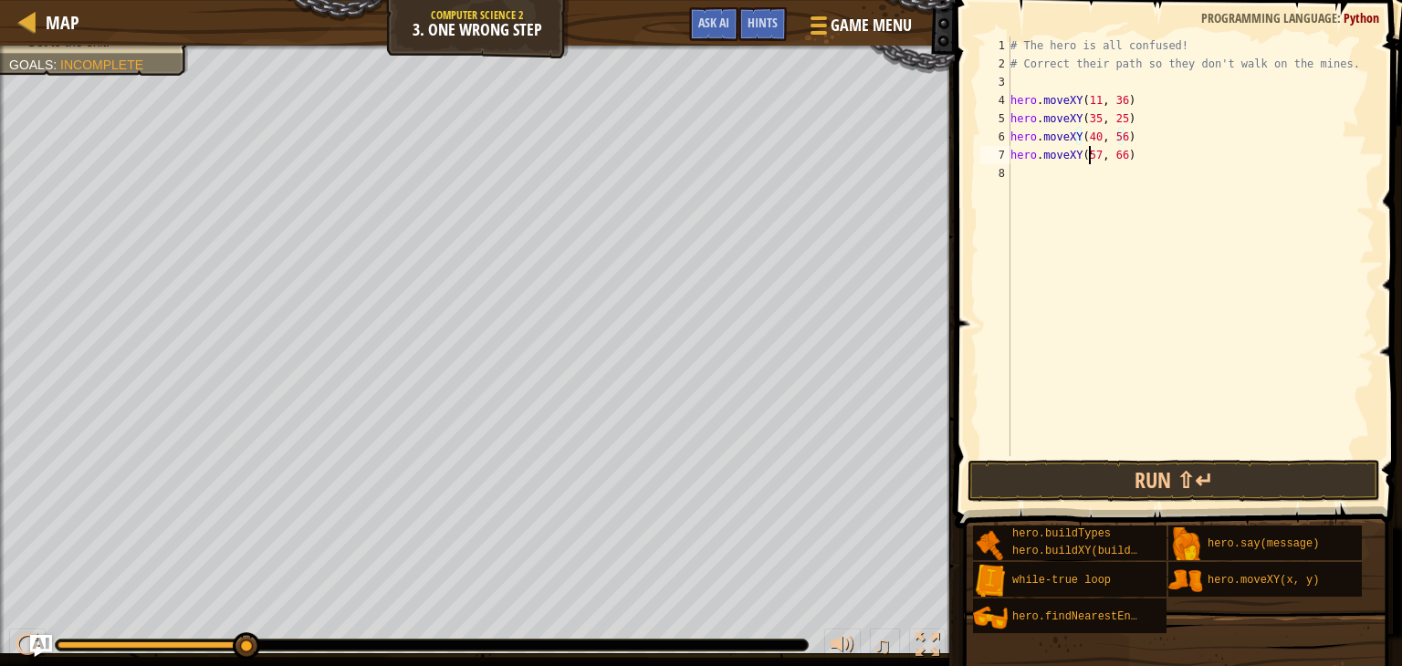
click at [1088, 151] on div "# The hero is all confused! # Correct their path so they don't walk on the mine…" at bounding box center [1191, 265] width 368 height 456
click at [1113, 158] on div "# The hero is all confused! # Correct their path so they don't walk on the mine…" at bounding box center [1191, 265] width 368 height 456
type textarea "hero.moveXY(77, 56)"
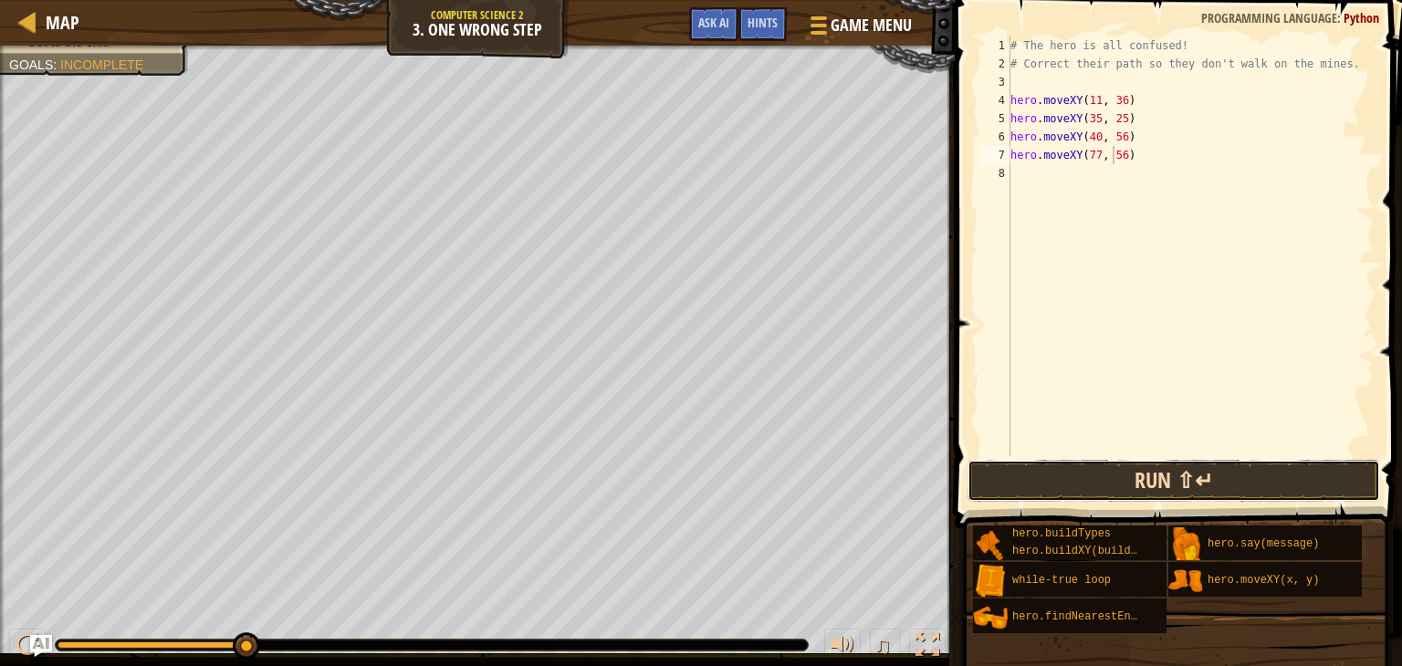
click at [1071, 468] on button "Run ⇧↵" at bounding box center [1173, 481] width 412 height 42
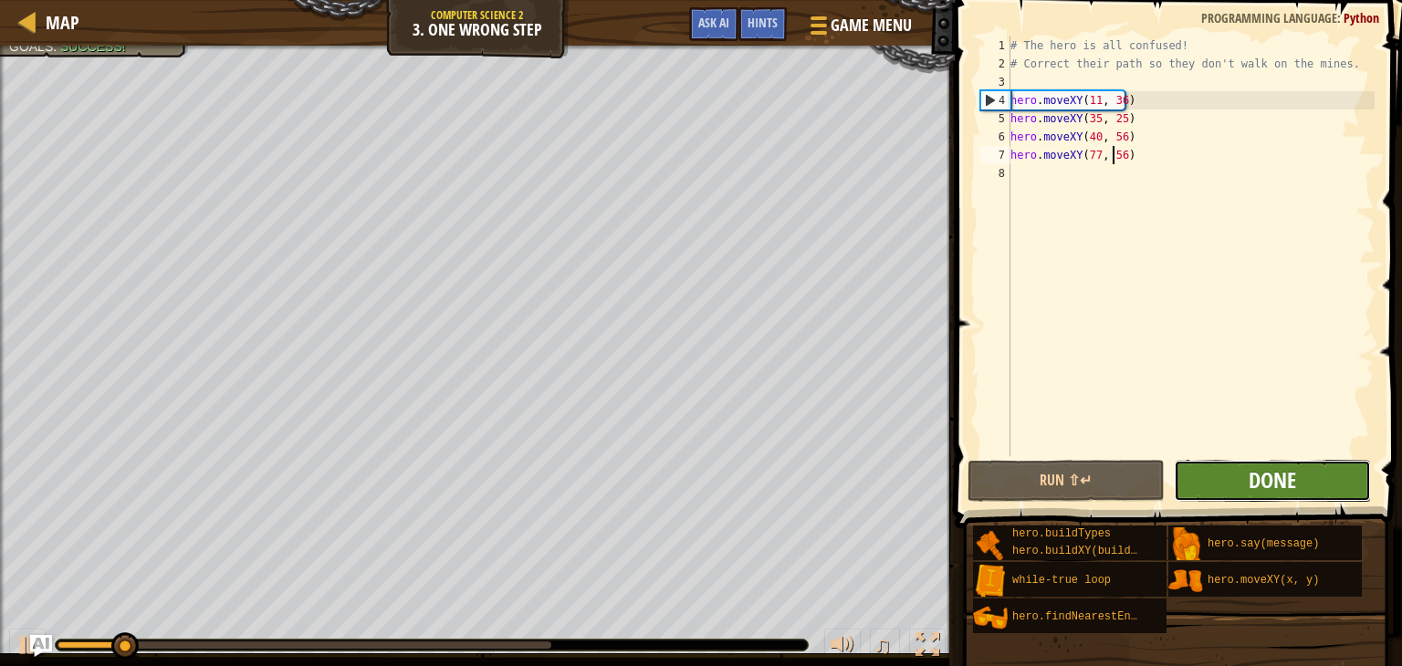
click at [1294, 468] on span "Done" at bounding box center [1271, 479] width 47 height 29
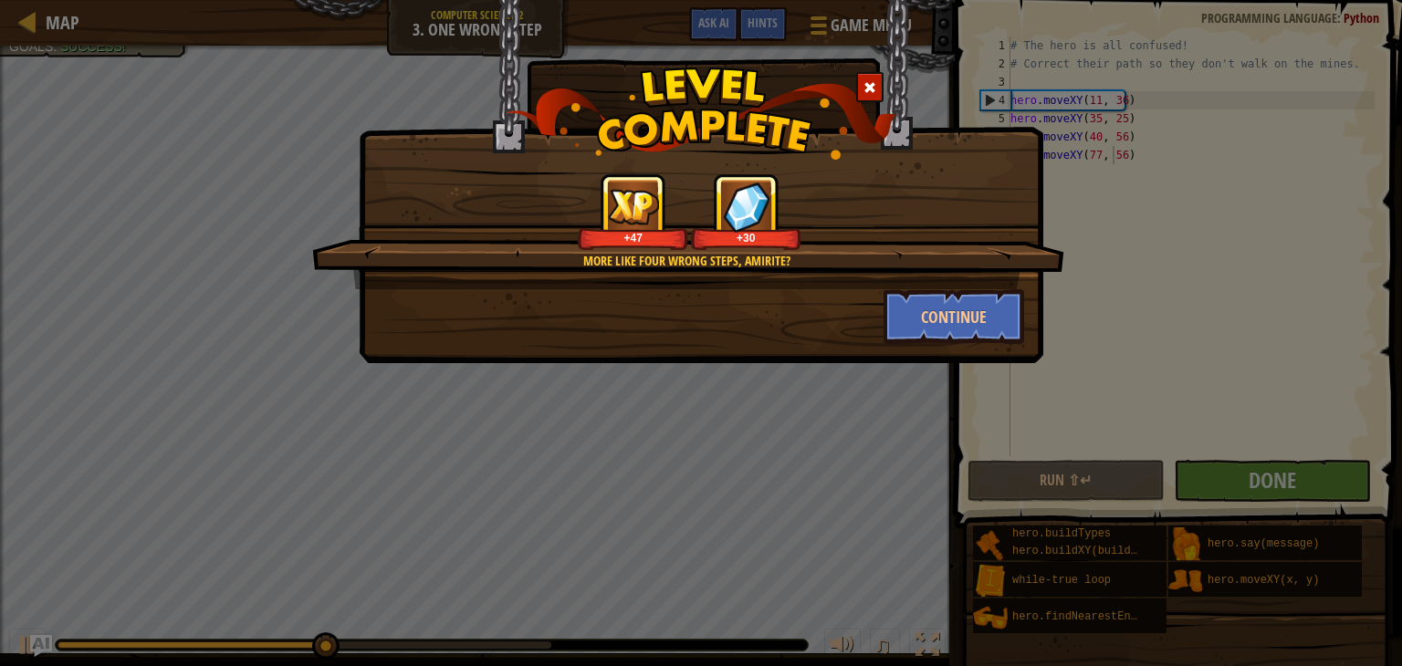
drag, startPoint x: 1215, startPoint y: 172, endPoint x: 992, endPoint y: 170, distance: 222.7
click at [1046, 170] on div "More like four wrong steps, amirite? +47 +30 Continue" at bounding box center [701, 333] width 1402 height 666
click at [957, 319] on button "Continue" at bounding box center [953, 316] width 141 height 55
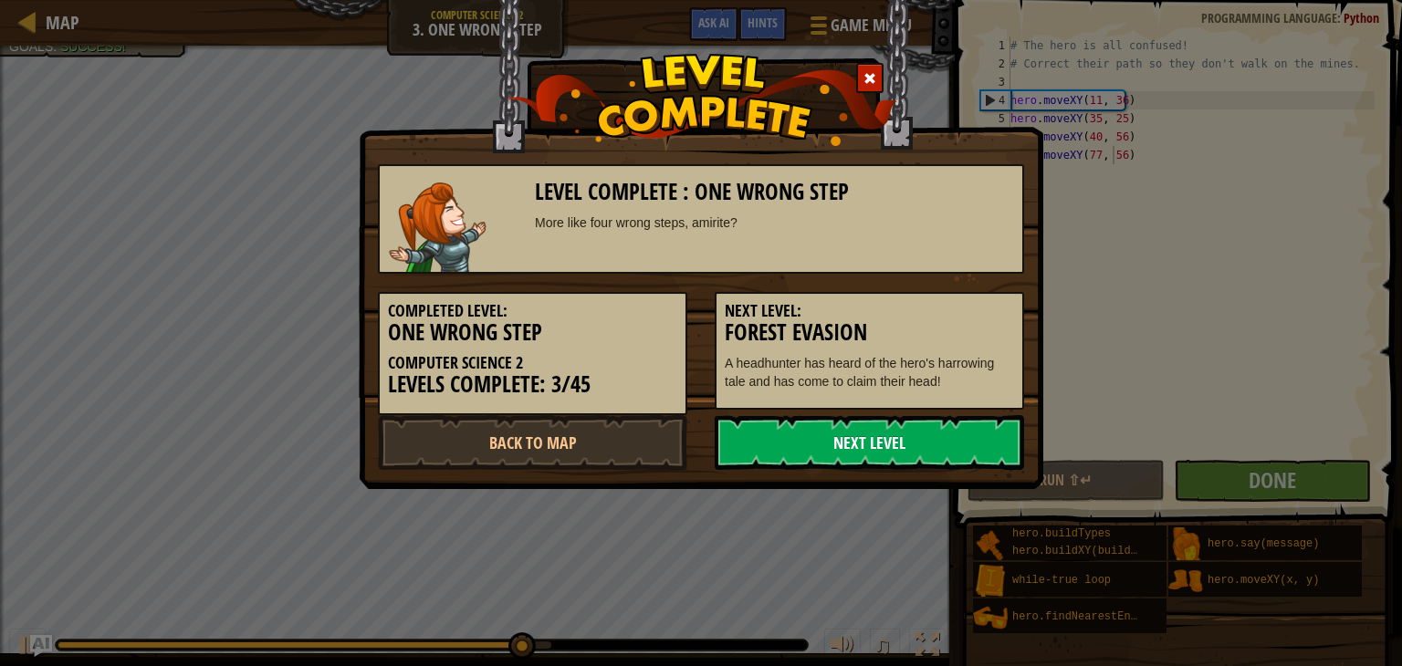
click at [934, 438] on link "Next Level" at bounding box center [869, 442] width 309 height 55
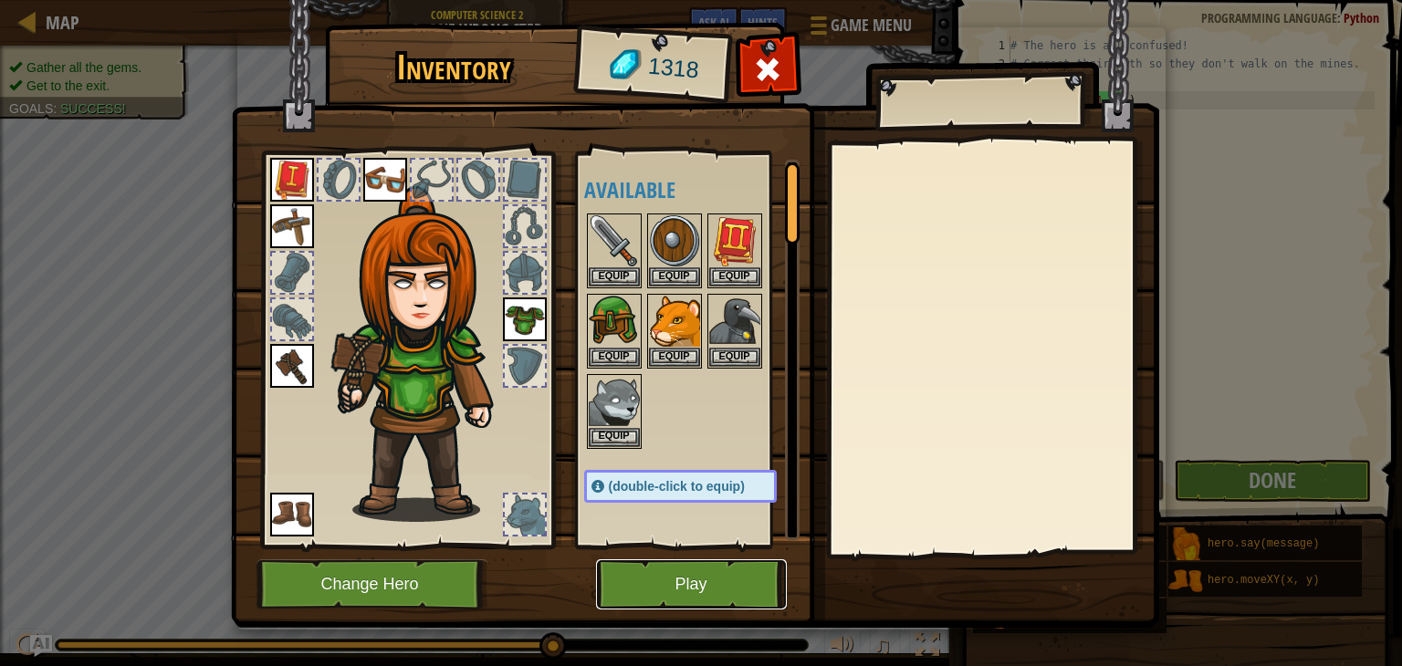
click at [671, 584] on button "Play" at bounding box center [691, 584] width 191 height 50
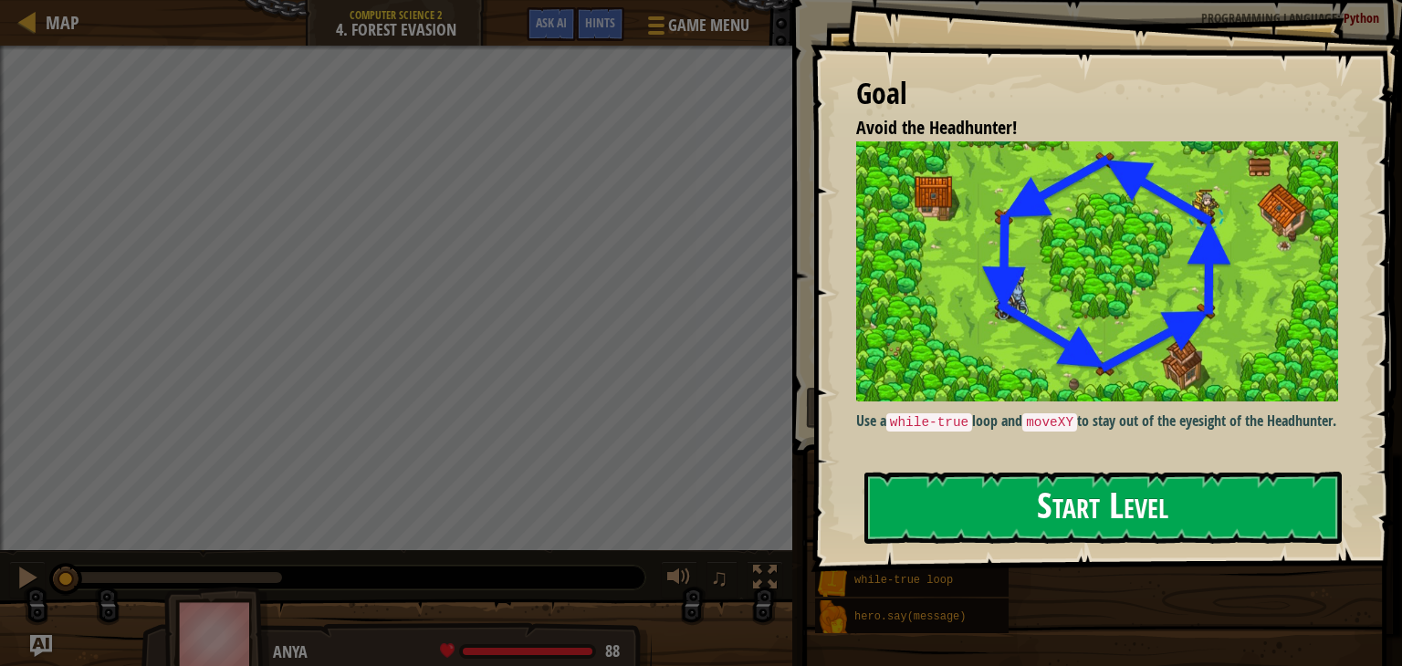
click at [1052, 522] on button "Start Level" at bounding box center [1102, 508] width 477 height 72
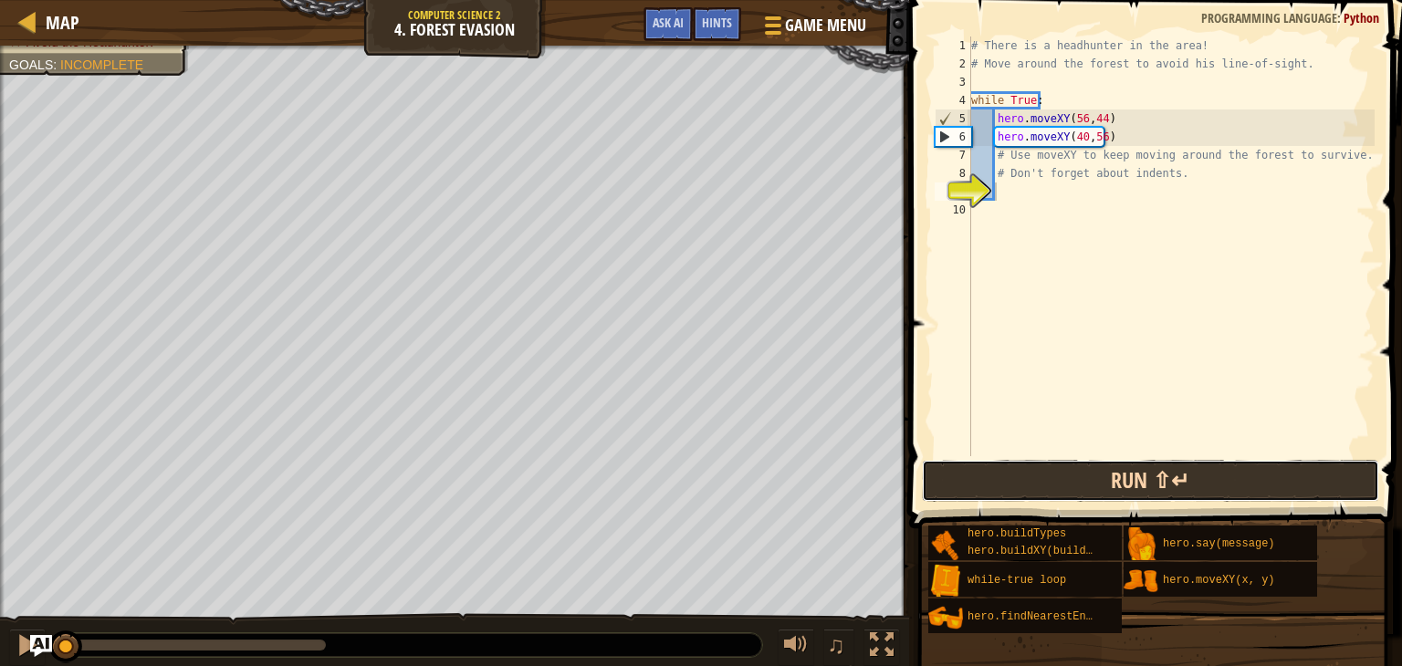
click at [1051, 482] on button "Run ⇧↵" at bounding box center [1150, 481] width 457 height 42
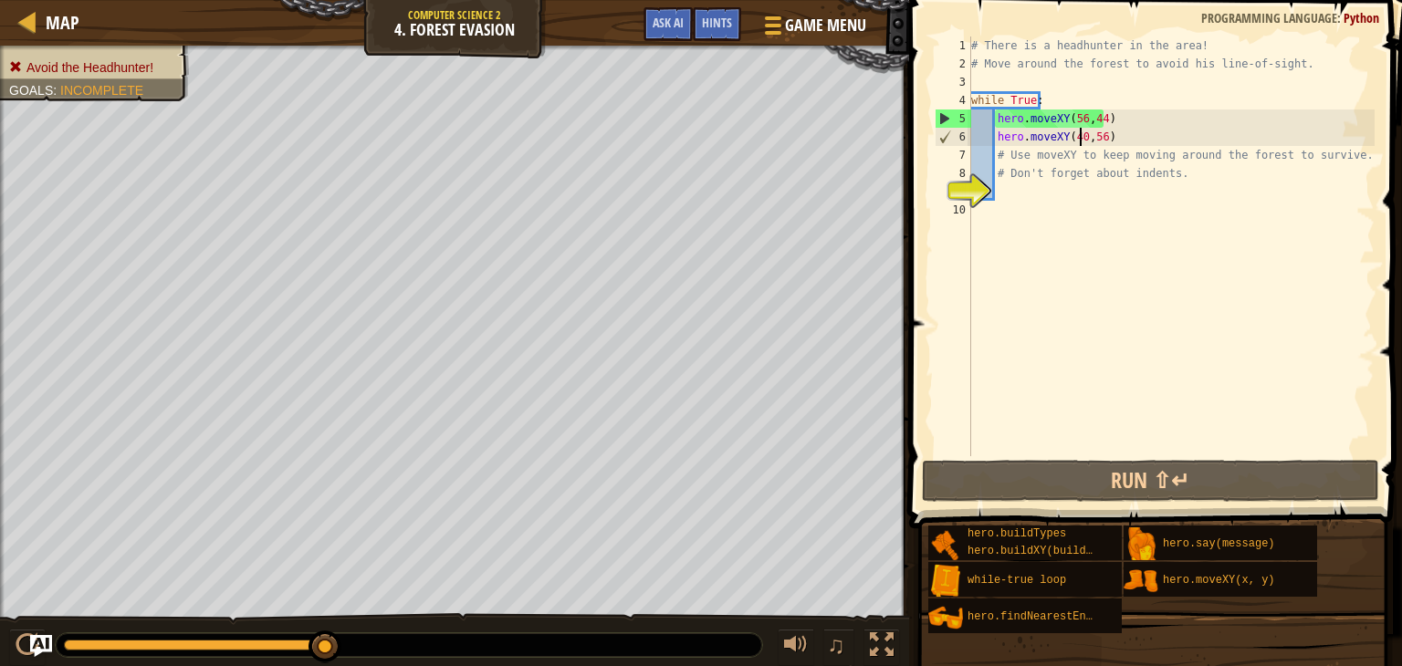
click at [1079, 139] on div "# There is a headhunter in the area! # Move around the forest to avoid his line…" at bounding box center [1170, 265] width 407 height 456
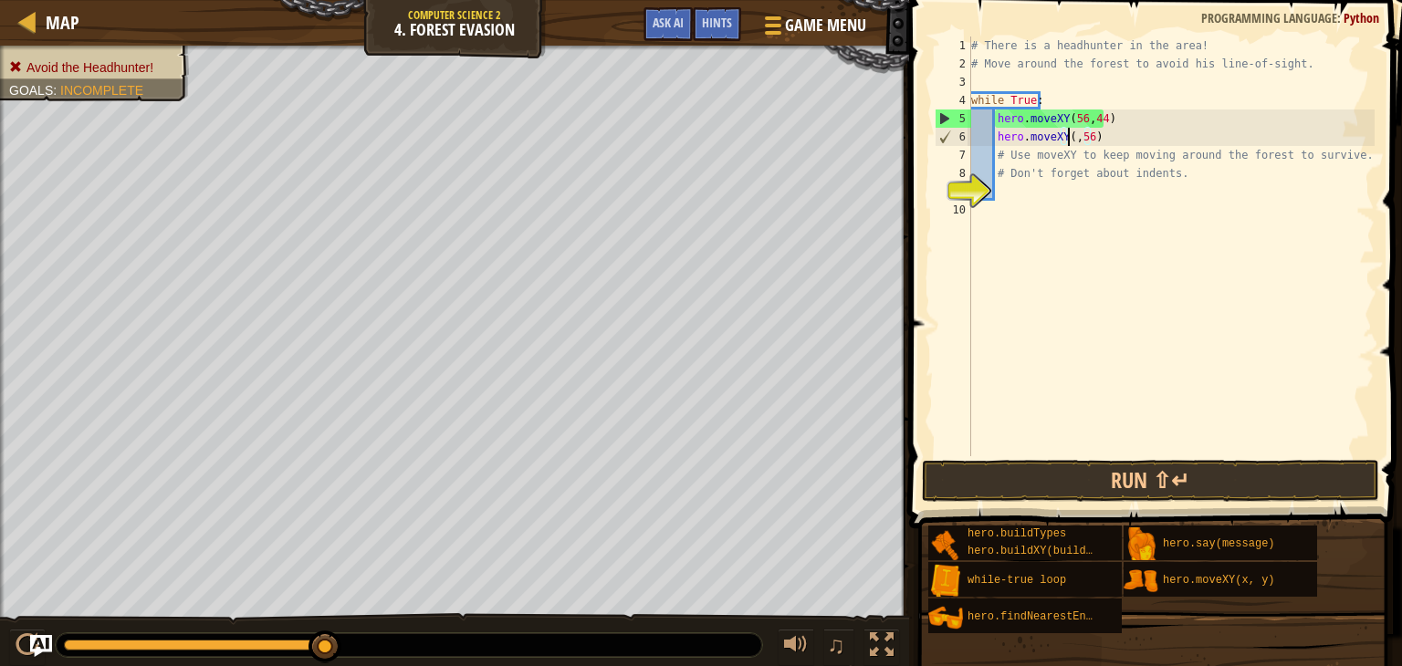
scroll to position [8, 8]
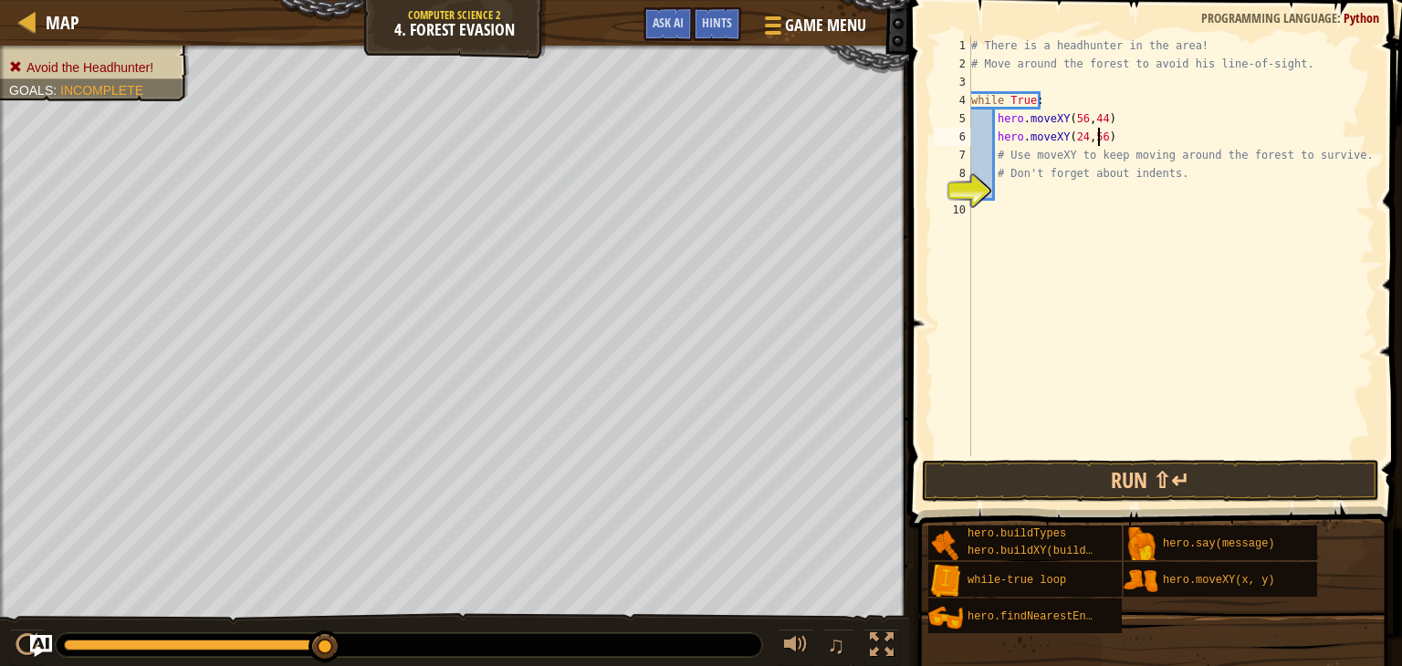
click at [1097, 139] on div "# There is a headhunter in the area! # Move around the forest to avoid his line…" at bounding box center [1170, 265] width 407 height 456
type textarea "hero.moveXY(24,45)"
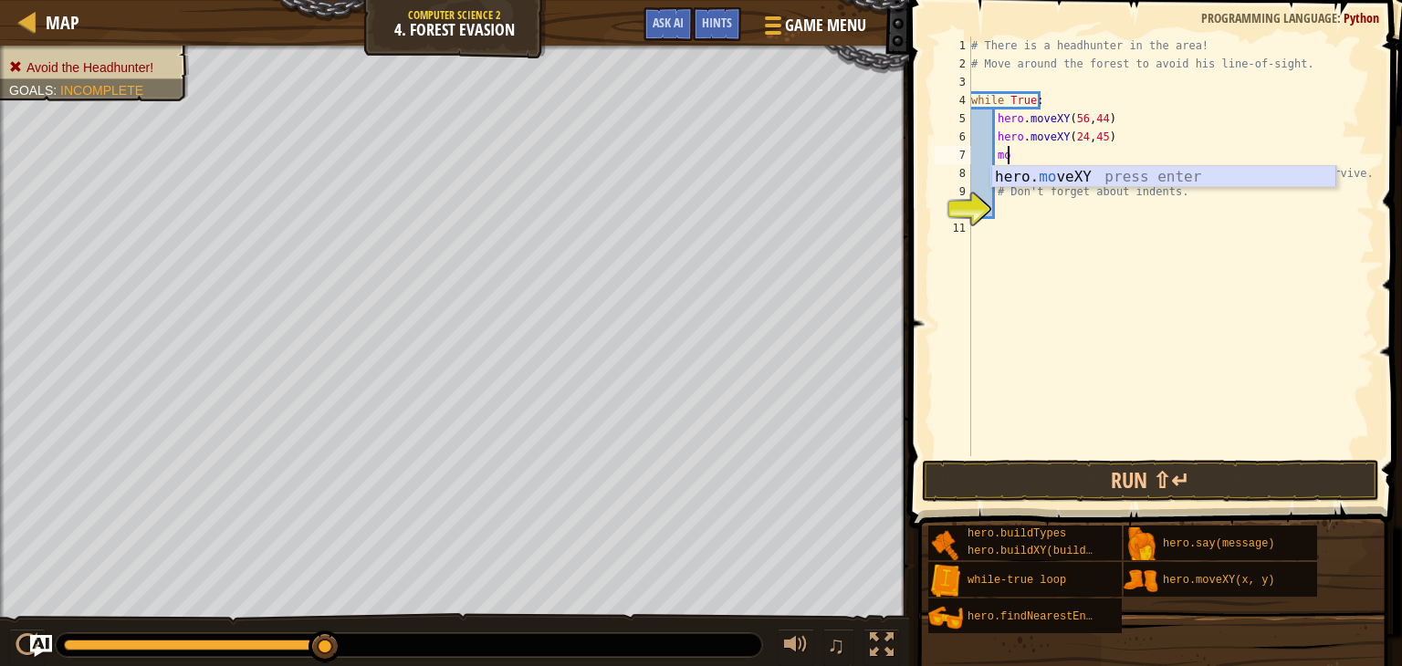
click at [1144, 182] on div "hero. mo veXY press enter" at bounding box center [1163, 199] width 345 height 66
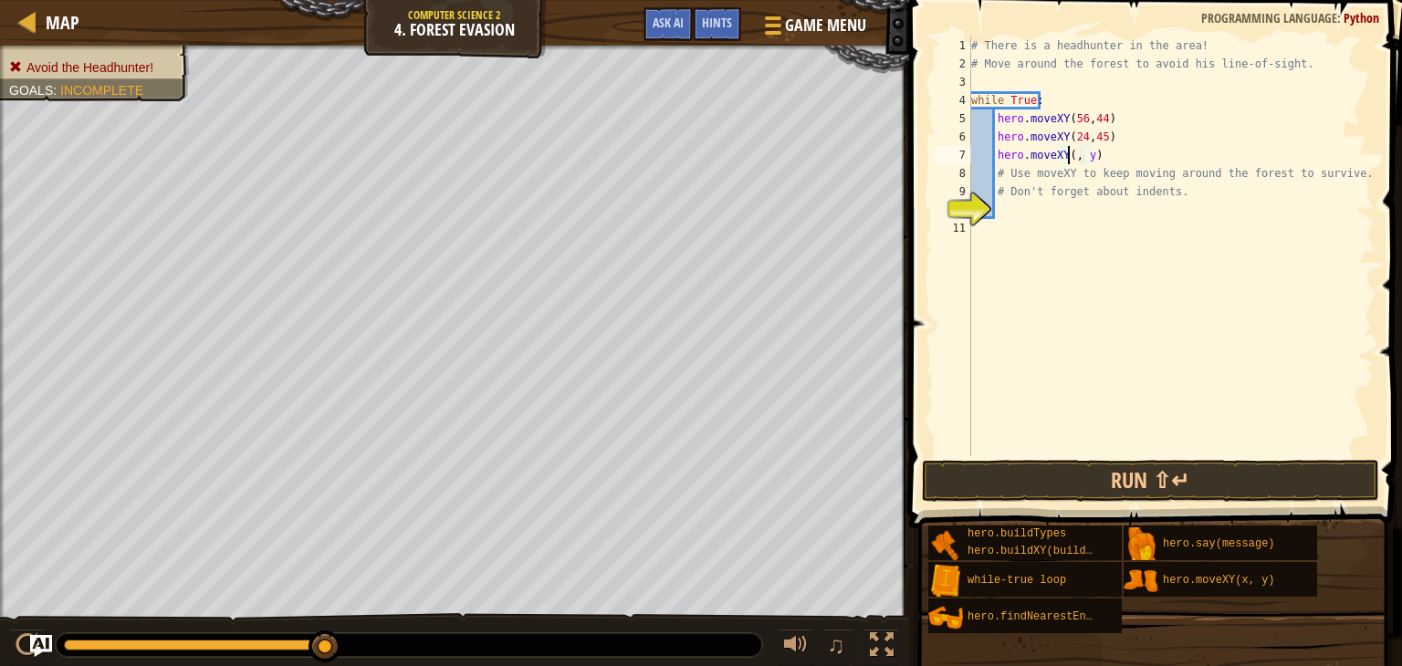
scroll to position [8, 8]
click at [1099, 151] on div "# There is a headhunter in the area! # Move around the forest to avoid his line…" at bounding box center [1170, 265] width 407 height 456
type textarea "hero.moveXY(24, 24)"
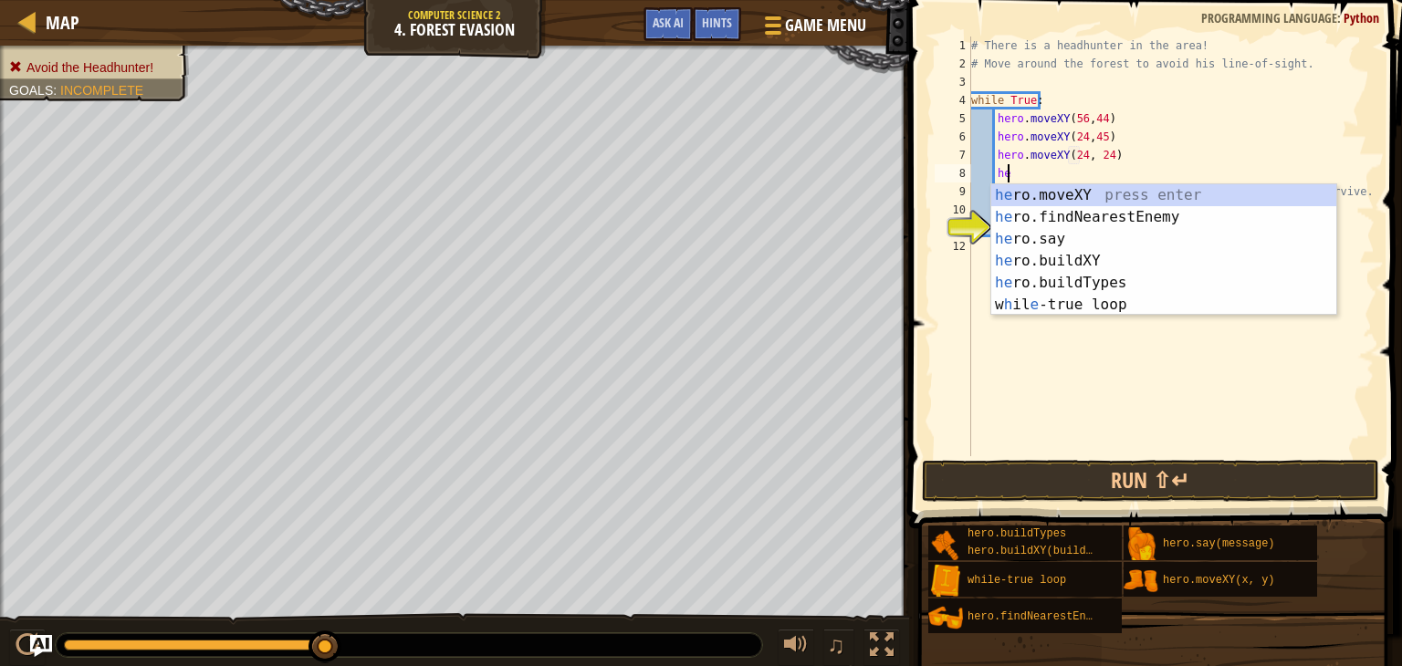
scroll to position [8, 2]
click at [1001, 198] on div "her o.moveXY press enter her o.findNearestEnemy press enter her o.say press ent…" at bounding box center [1163, 271] width 345 height 175
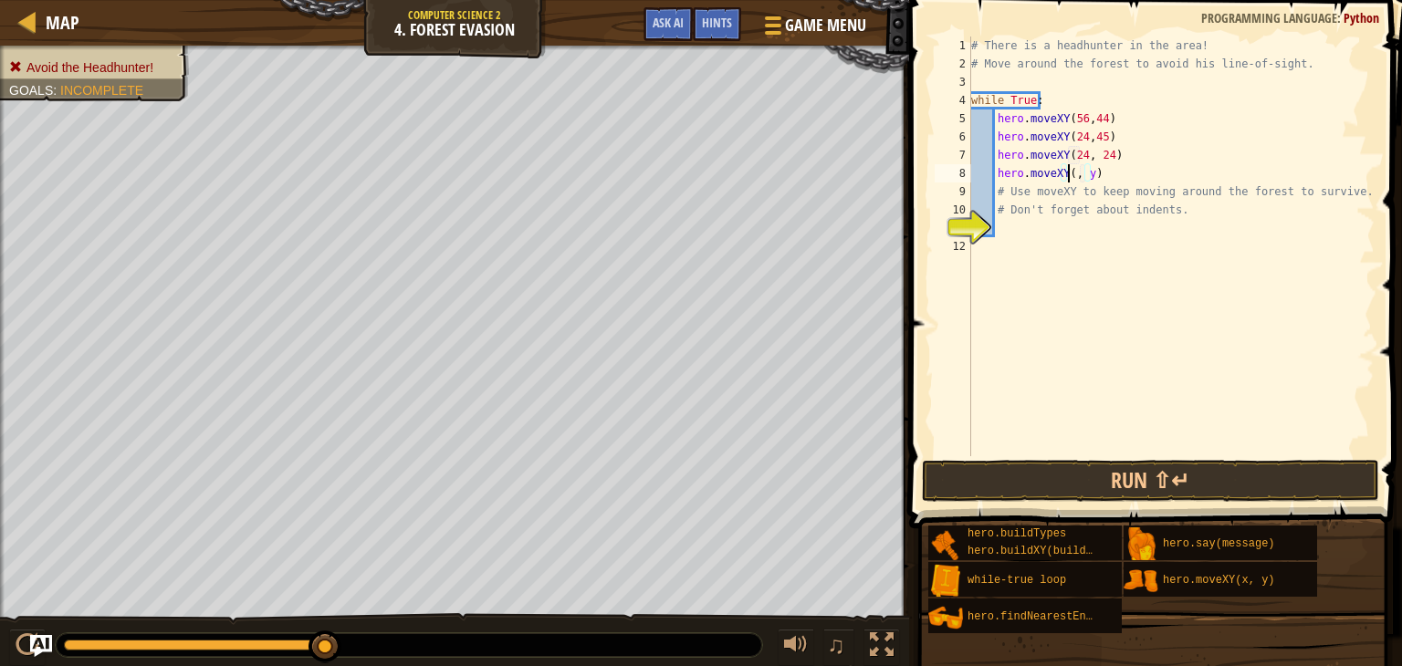
scroll to position [8, 8]
click at [1095, 172] on div "# There is a headhunter in the area! # Move around the forest to avoid his line…" at bounding box center [1170, 265] width 407 height 456
type textarea "hero.moveXY(40, 12)"
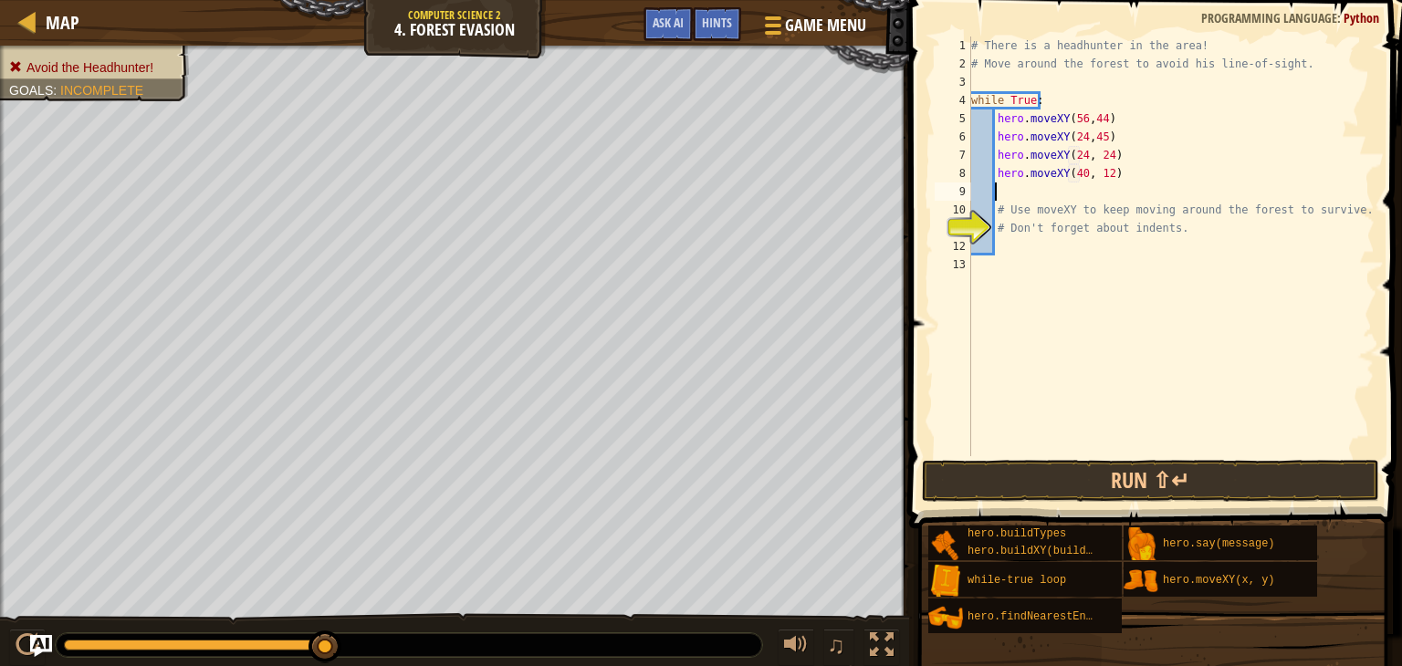
scroll to position [8, 1]
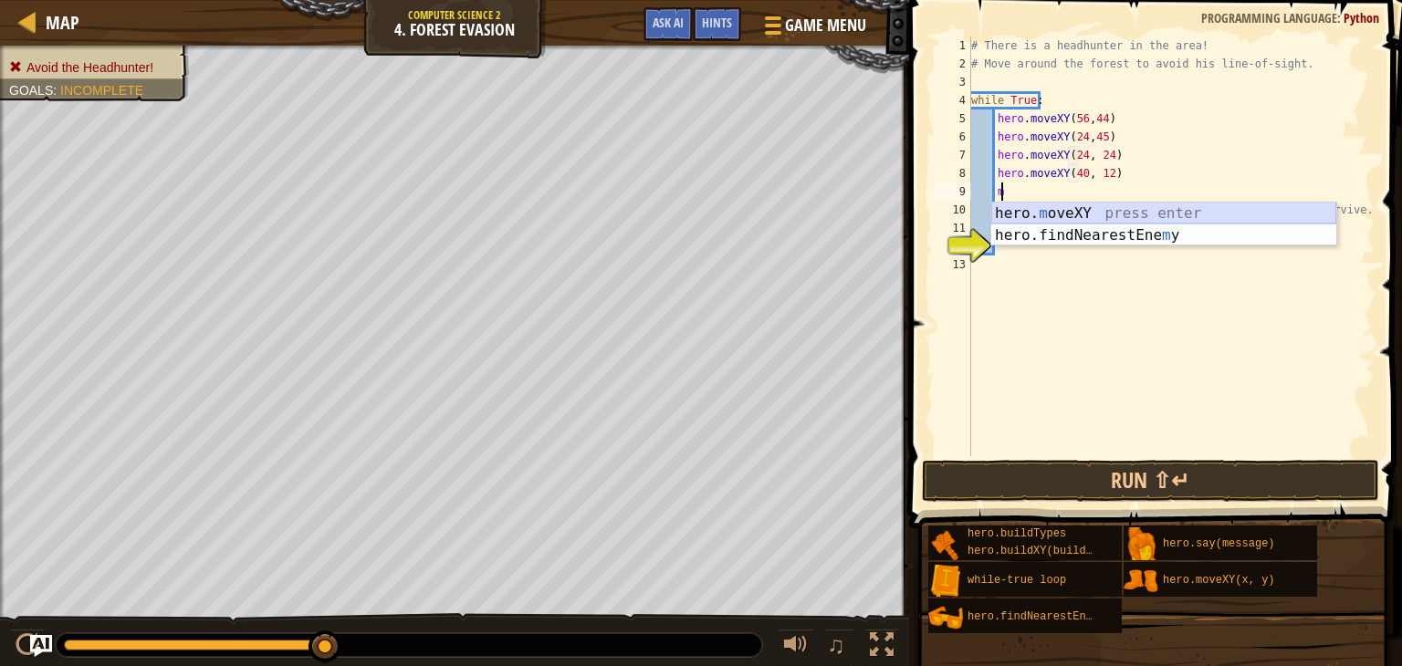
click at [1059, 214] on div "hero. m oveXY press enter hero.findNearestEne m y press enter" at bounding box center [1163, 247] width 345 height 88
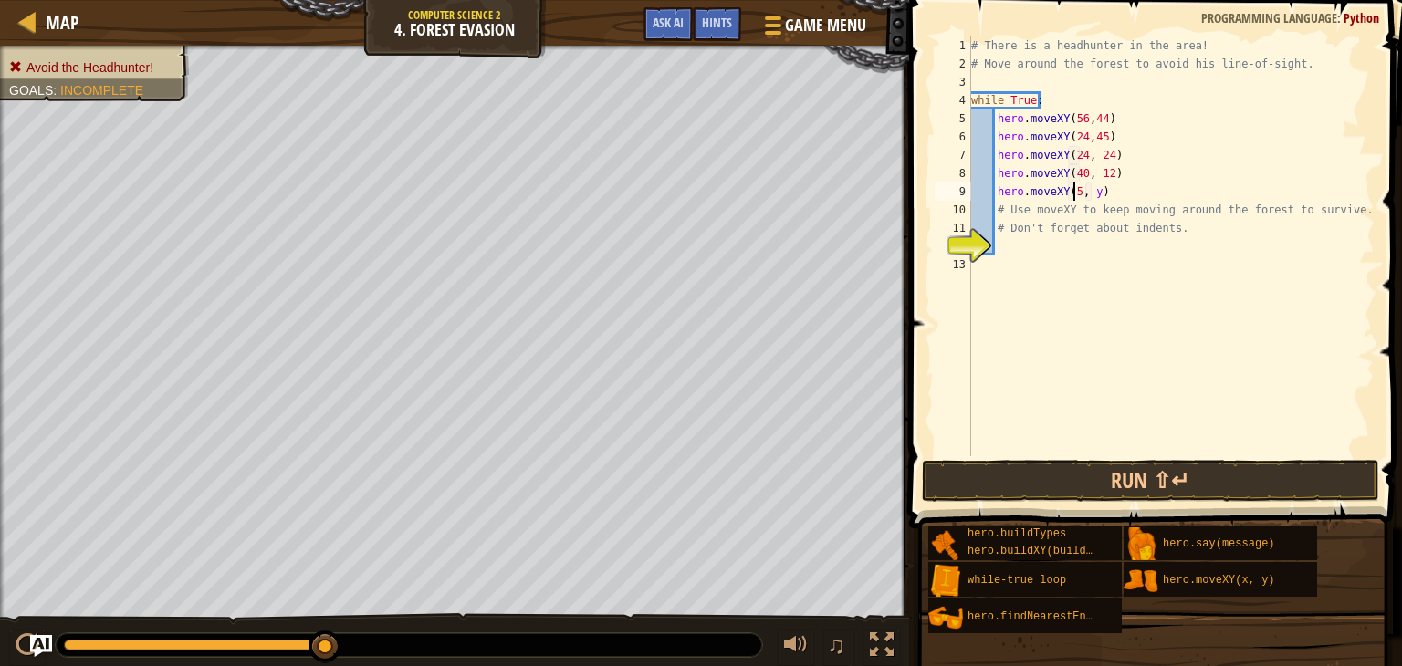
scroll to position [8, 8]
click at [1095, 197] on div "# There is a headhunter in the area! # Move around the forest to avoid his line…" at bounding box center [1170, 265] width 407 height 456
click at [967, 482] on button "Run ⇧↵" at bounding box center [1150, 481] width 457 height 42
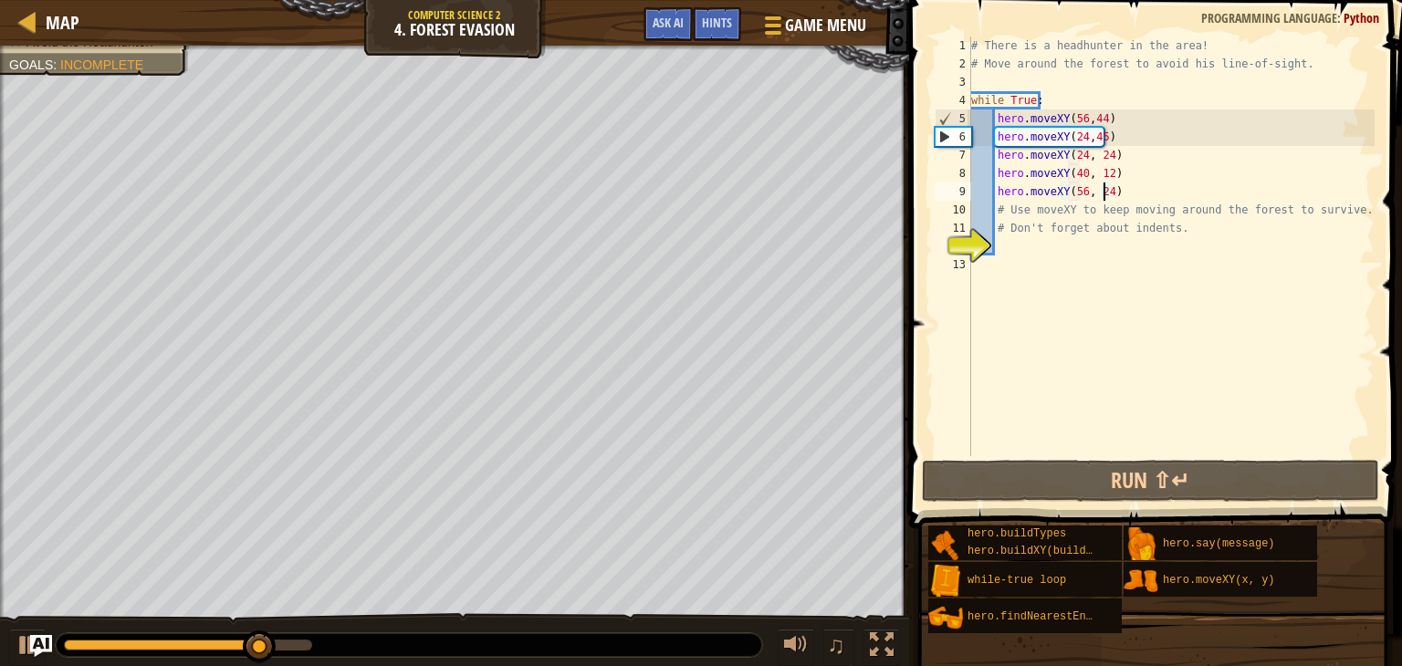
click at [1080, 136] on div "# There is a headhunter in the area! # Move around the forest to avoid his line…" at bounding box center [1170, 265] width 407 height 456
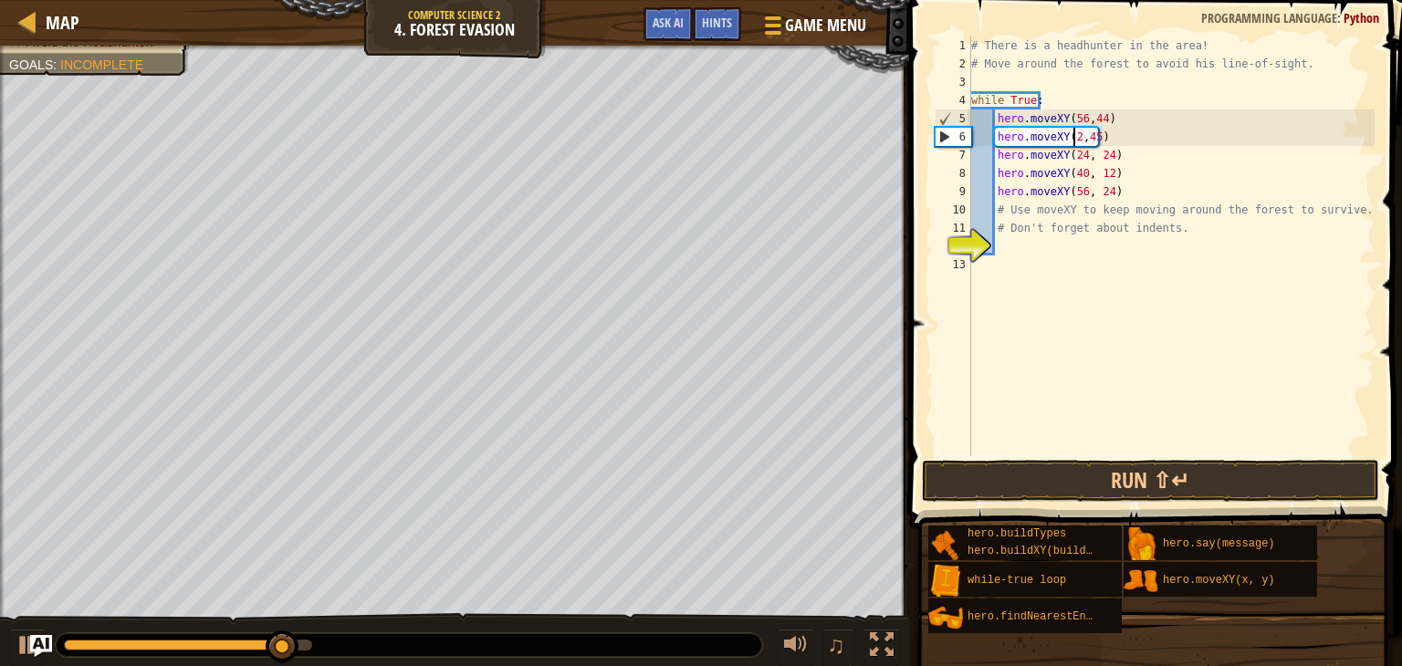
scroll to position [8, 8]
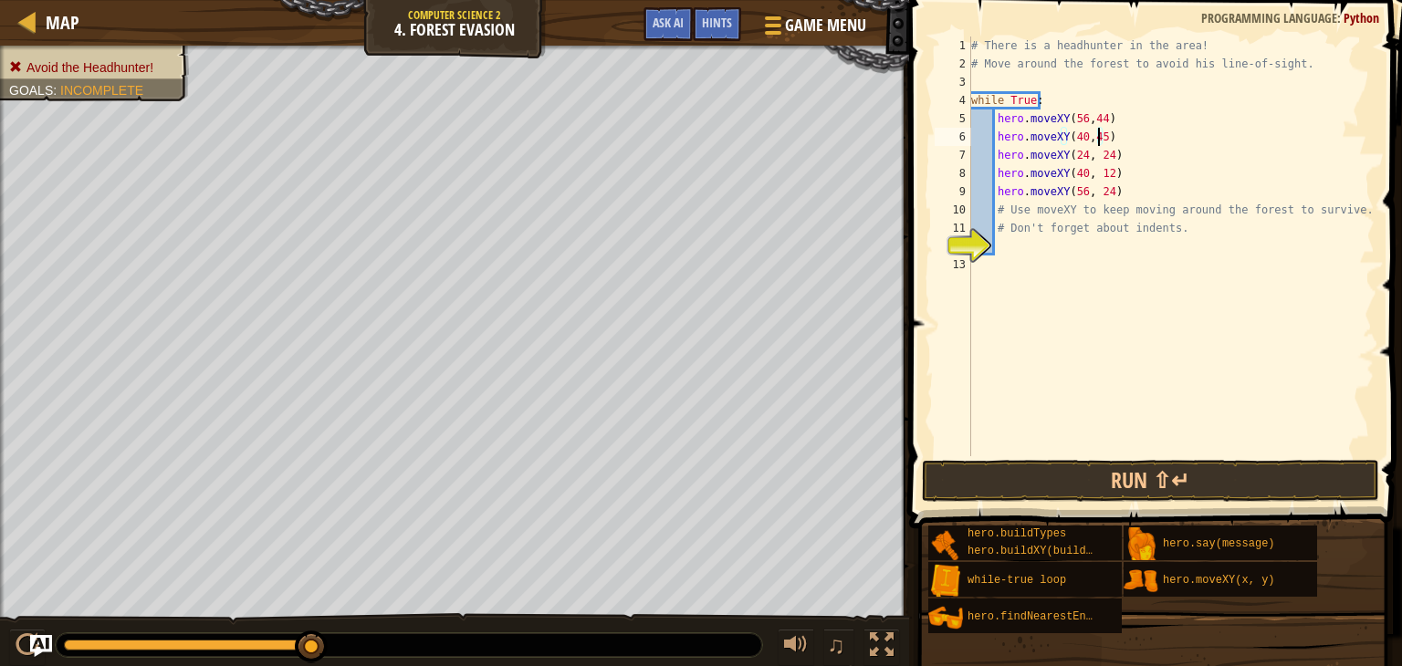
click at [1096, 136] on div "# There is a headhunter in the area! # Move around the forest to avoid his line…" at bounding box center [1170, 265] width 407 height 456
type textarea "hero.moveXY(40,56)"
click at [985, 481] on button "Run ⇧↵" at bounding box center [1150, 481] width 457 height 42
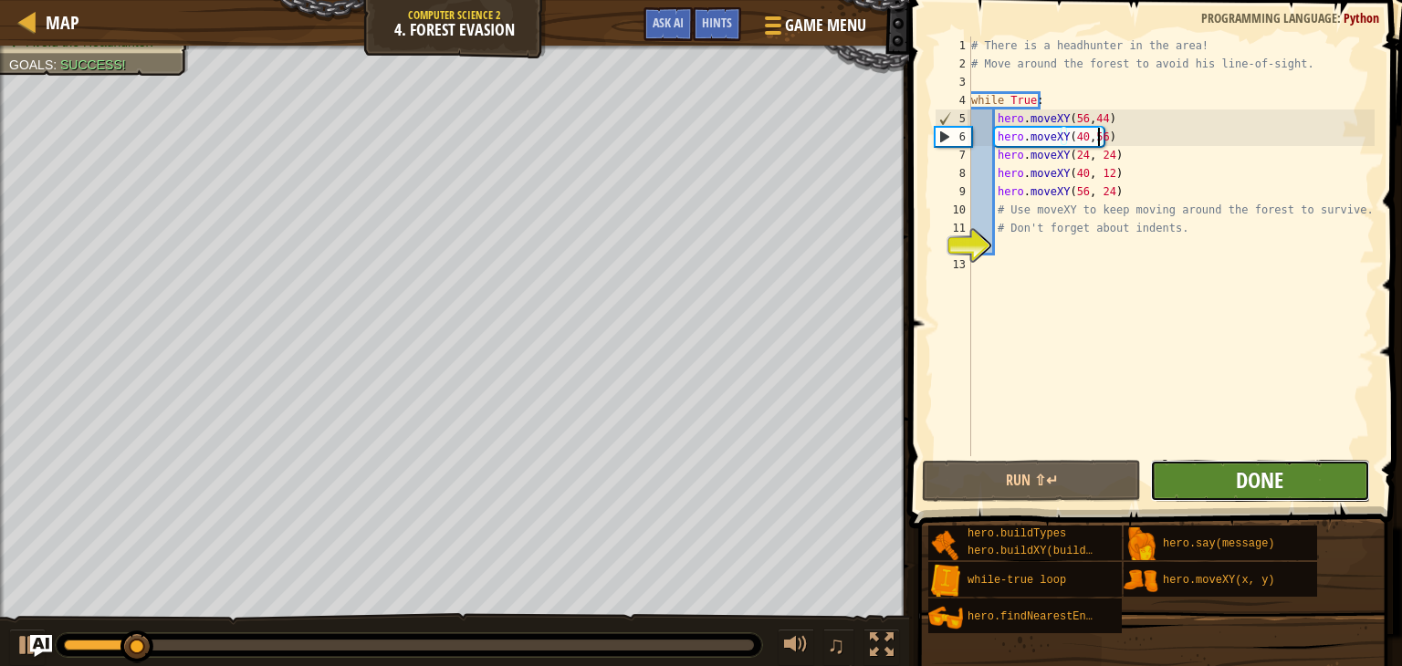
click at [1267, 478] on span "Done" at bounding box center [1259, 479] width 47 height 29
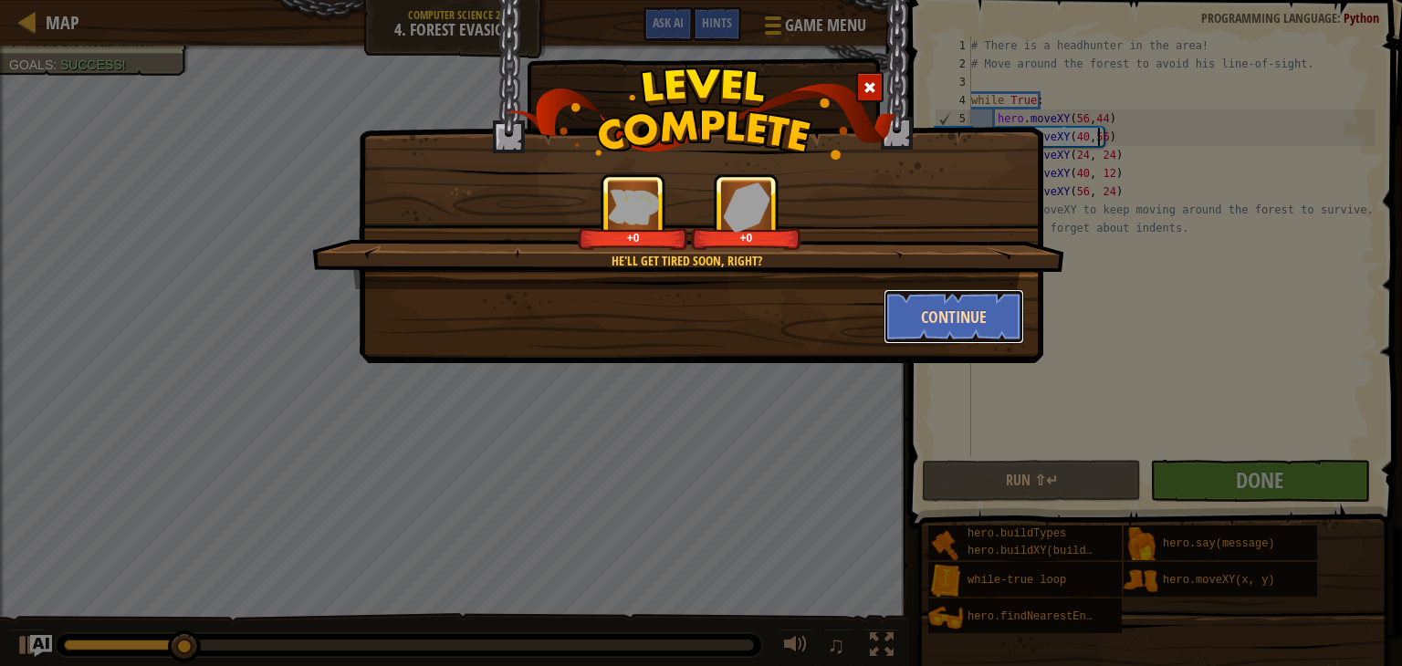
click at [993, 301] on button "Continue" at bounding box center [953, 316] width 141 height 55
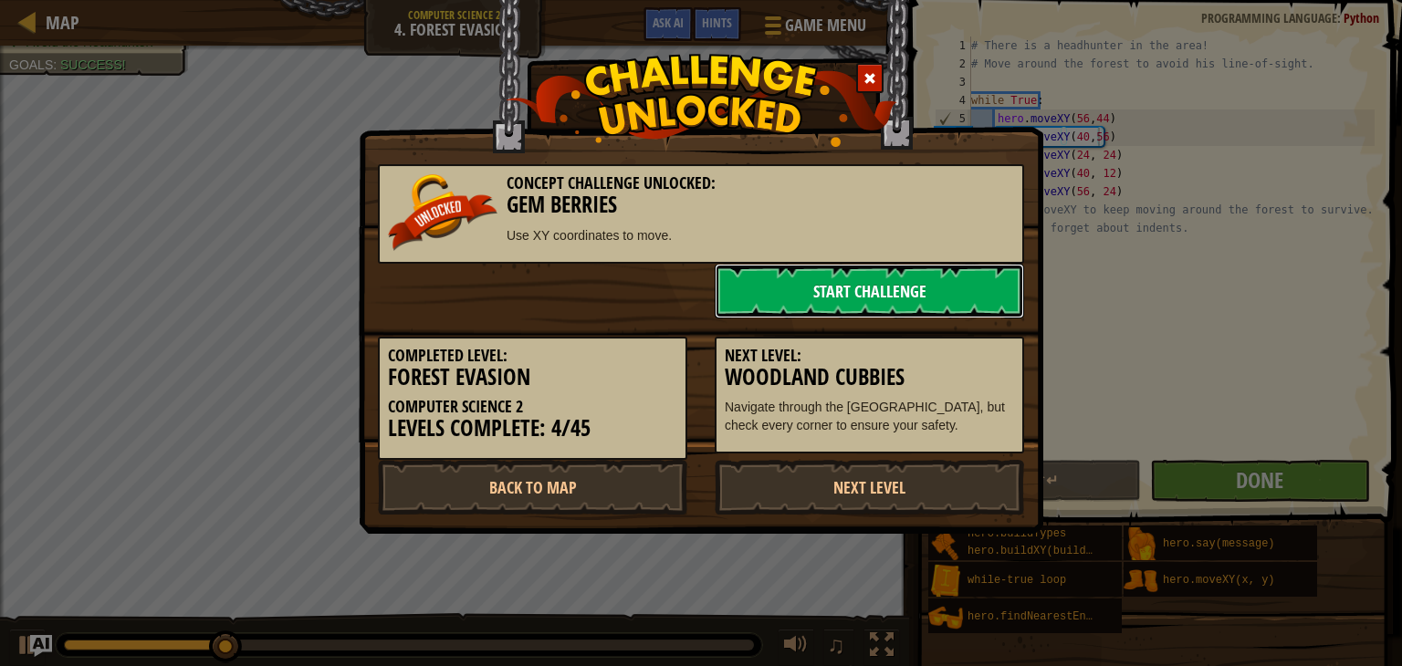
click at [949, 283] on link "Start Challenge" at bounding box center [869, 291] width 309 height 55
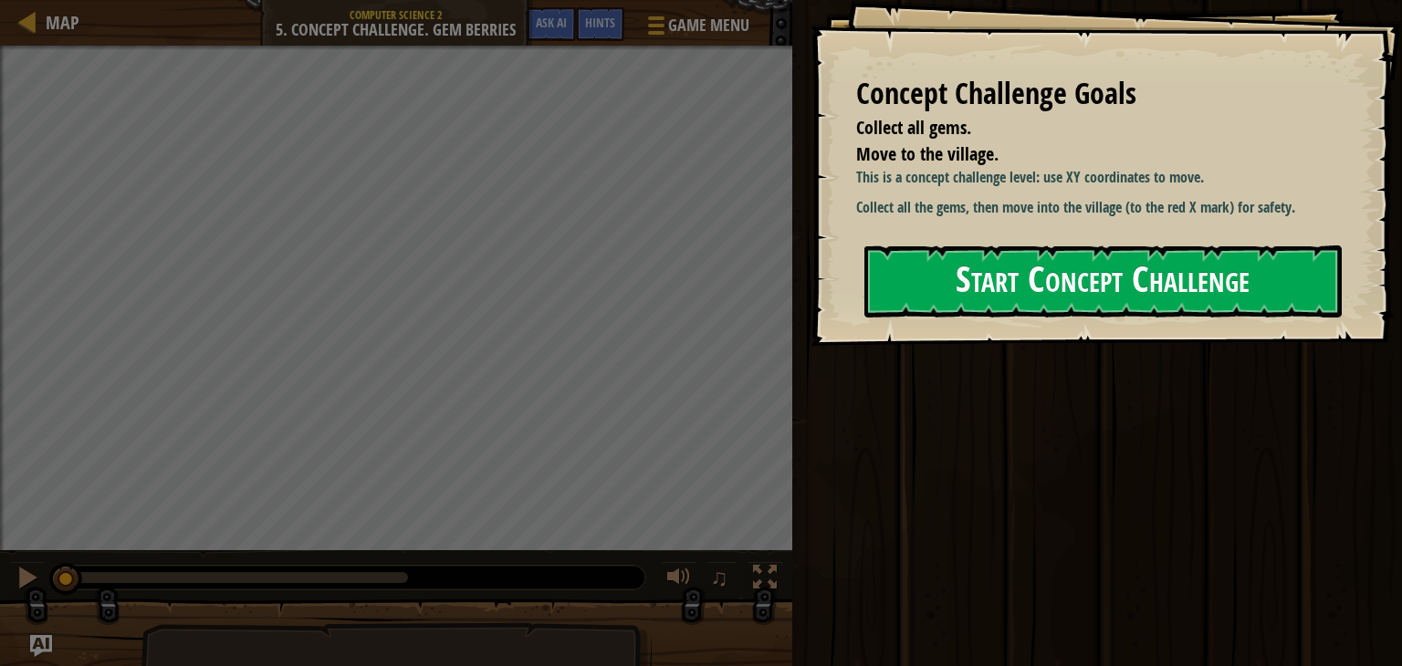
click at [1004, 318] on button "Start Concept Challenge" at bounding box center [1102, 281] width 477 height 72
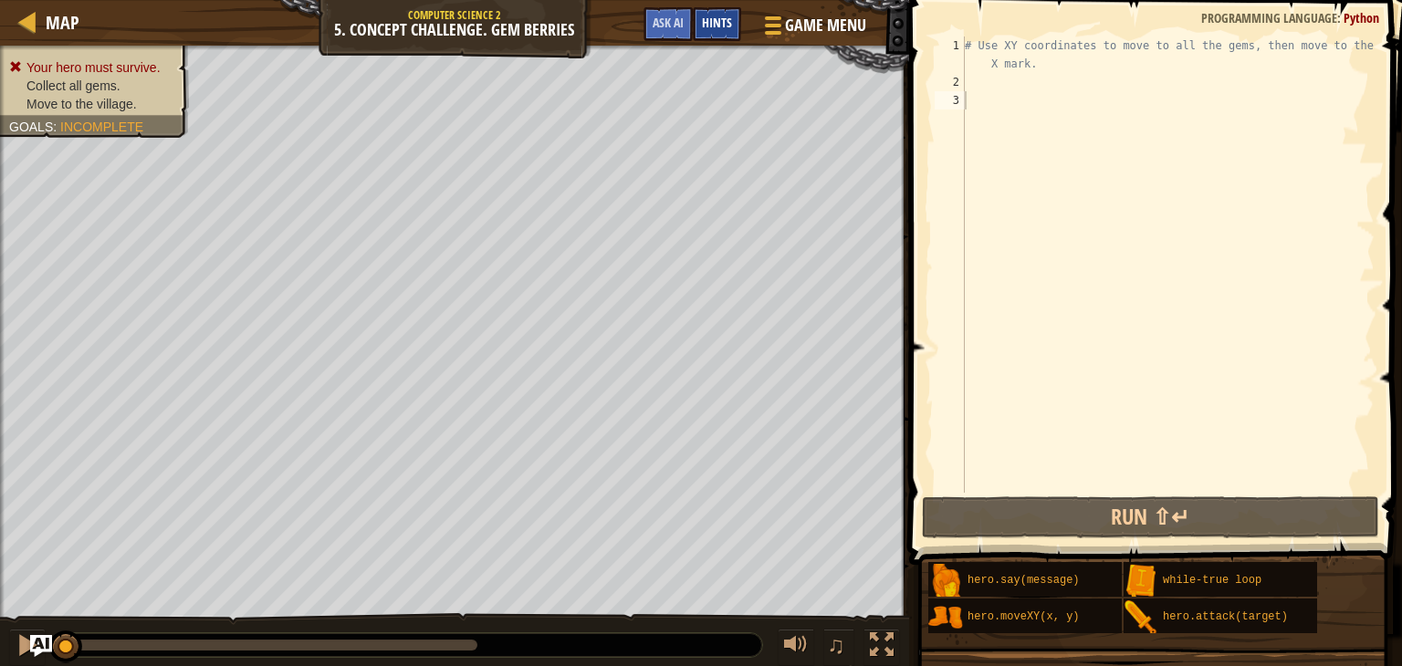
click at [701, 21] on div "Hints" at bounding box center [717, 24] width 48 height 34
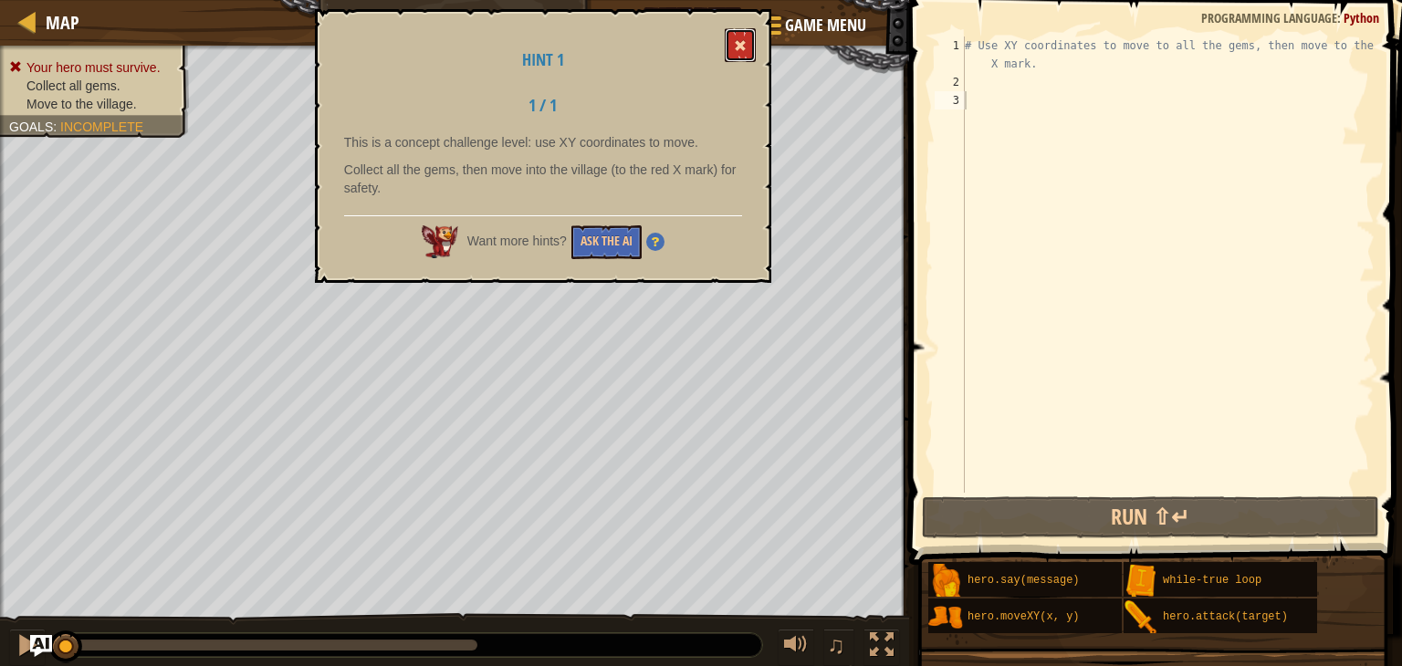
click at [736, 45] on span at bounding box center [740, 45] width 13 height 13
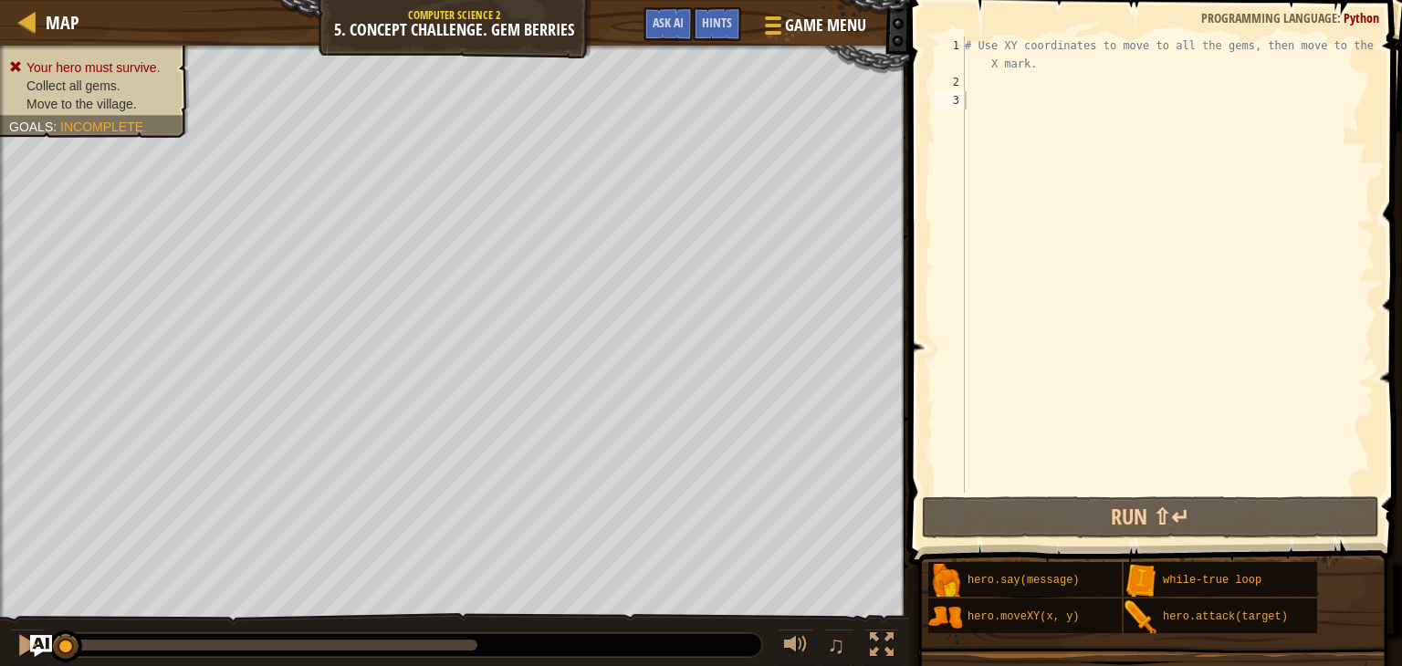
click at [964, 80] on div "2" at bounding box center [949, 82] width 30 height 18
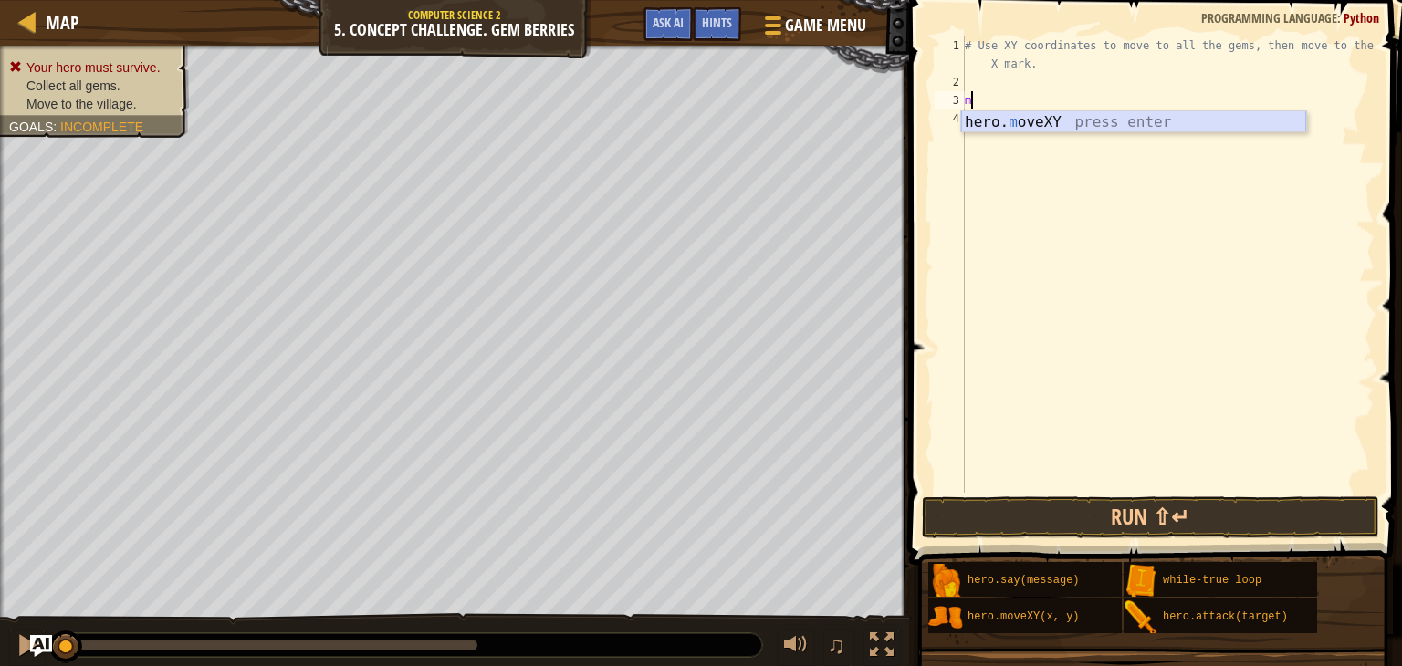
click at [1003, 121] on div "hero. m oveXY press enter" at bounding box center [1133, 144] width 345 height 66
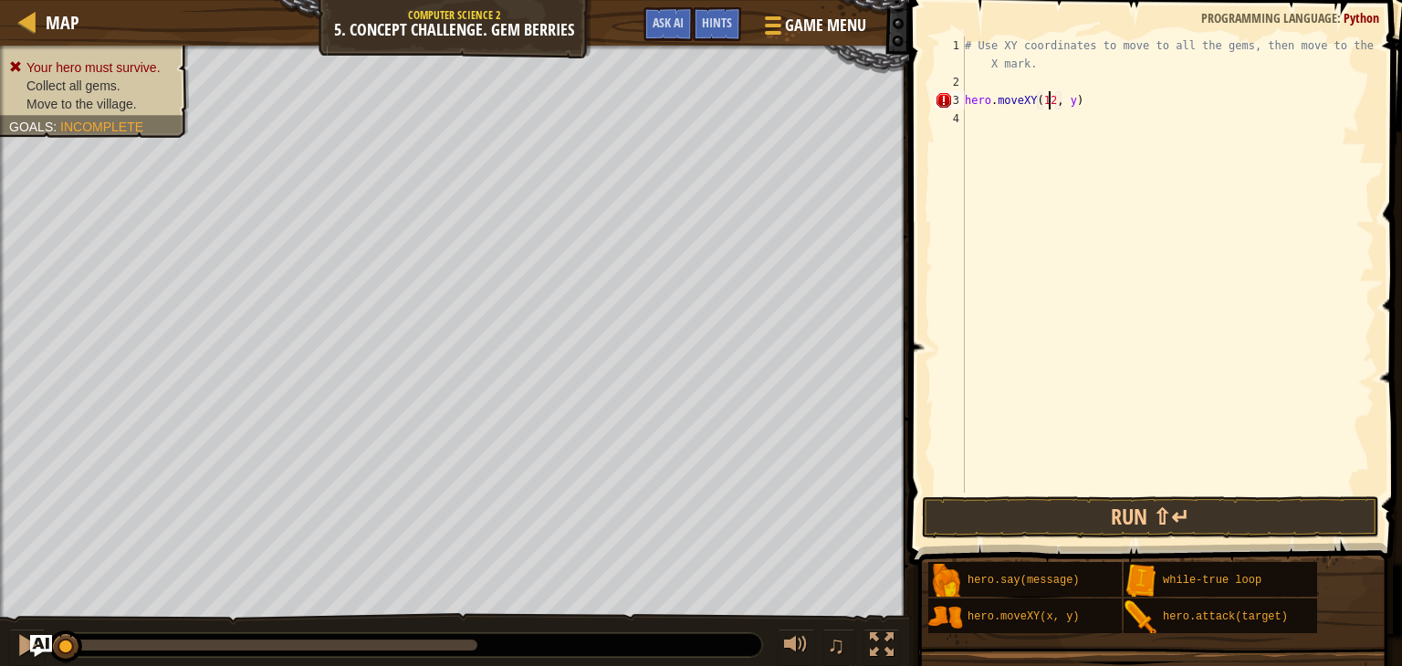
scroll to position [8, 6]
click at [1065, 100] on div "# Use XY coordinates to move to all the gems, then move to the red X mark. hero…" at bounding box center [1167, 292] width 413 height 511
type textarea "hero.moveXY(12, 26)"
click at [982, 113] on div "# Use XY coordinates to move to all the gems, then move to the red X mark. hero…" at bounding box center [1167, 292] width 413 height 511
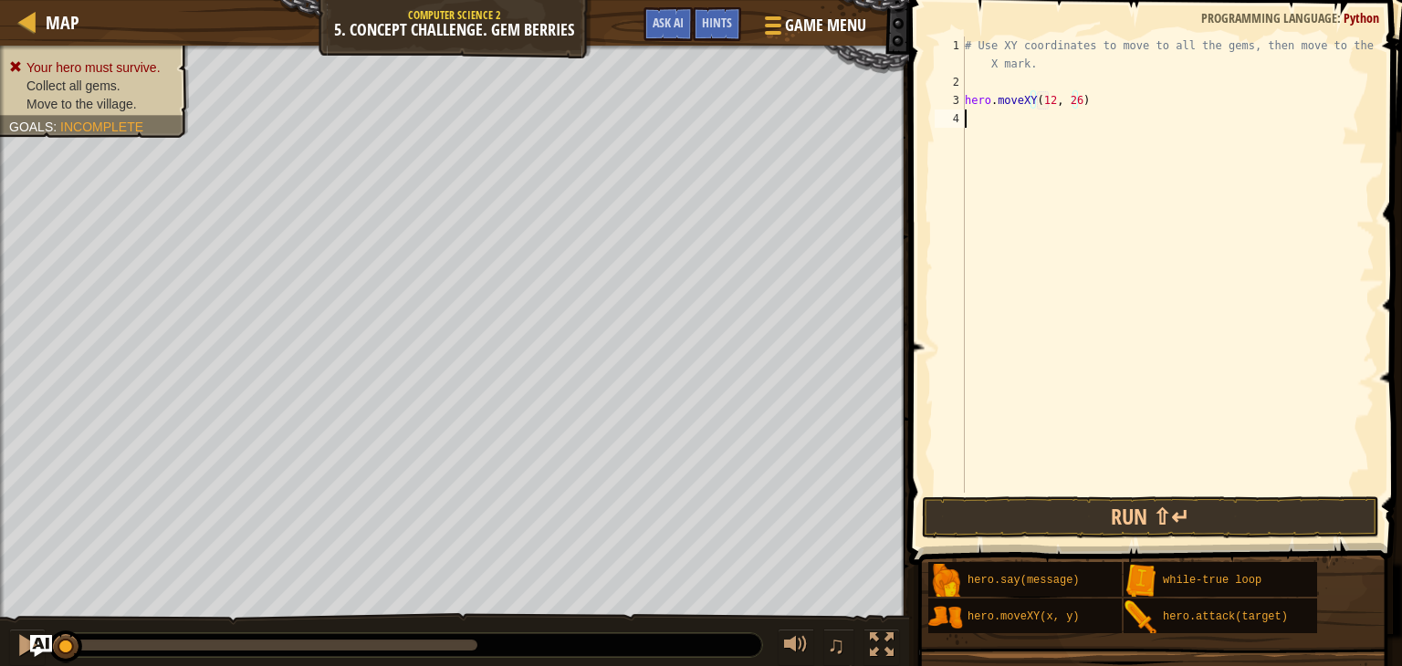
scroll to position [8, 0]
click at [1047, 99] on div "# Use XY coordinates to move to all the gems, then move to the red X mark. hero…" at bounding box center [1167, 292] width 413 height 511
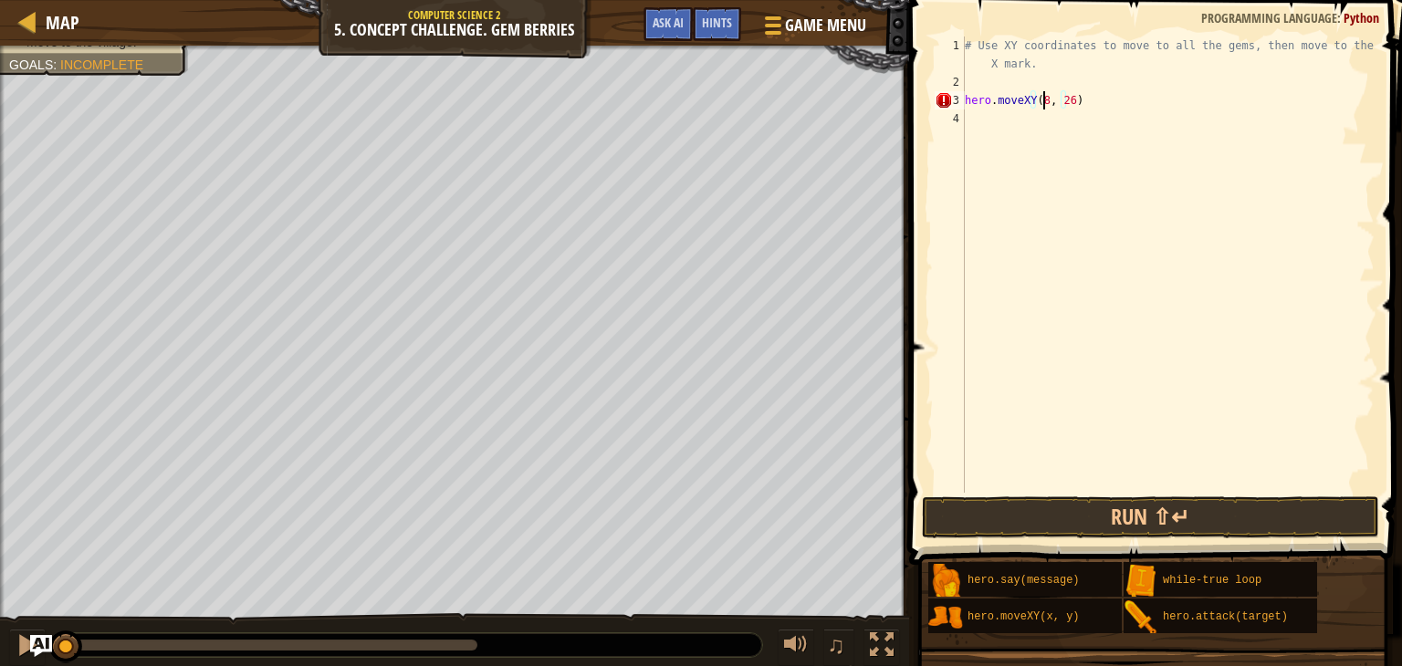
scroll to position [8, 5]
click at [1067, 99] on div "# Use XY coordinates to move to all the gems, then move to the red X mark. hero…" at bounding box center [1167, 292] width 413 height 511
type textarea "hero.moveXY(8, 49)"
click at [980, 122] on div "# Use XY coordinates to move to all the gems, then move to the red X mark. hero…" at bounding box center [1167, 292] width 413 height 511
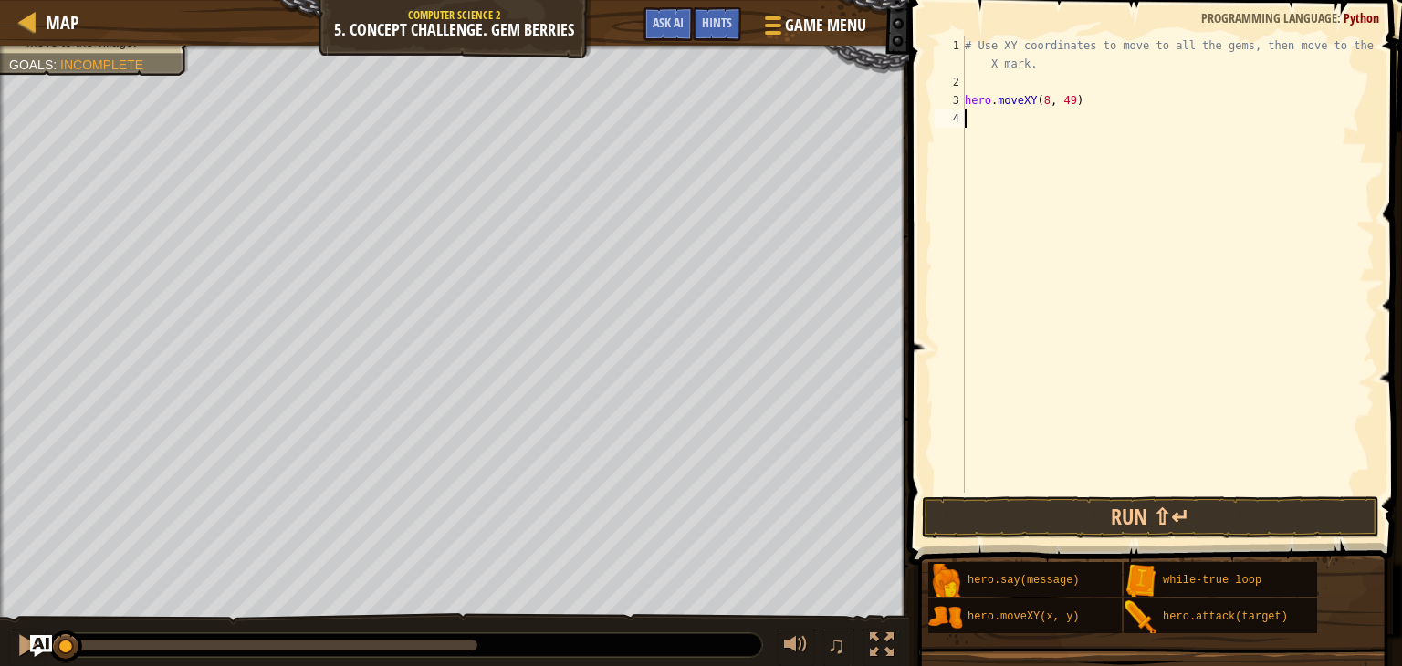
scroll to position [8, 0]
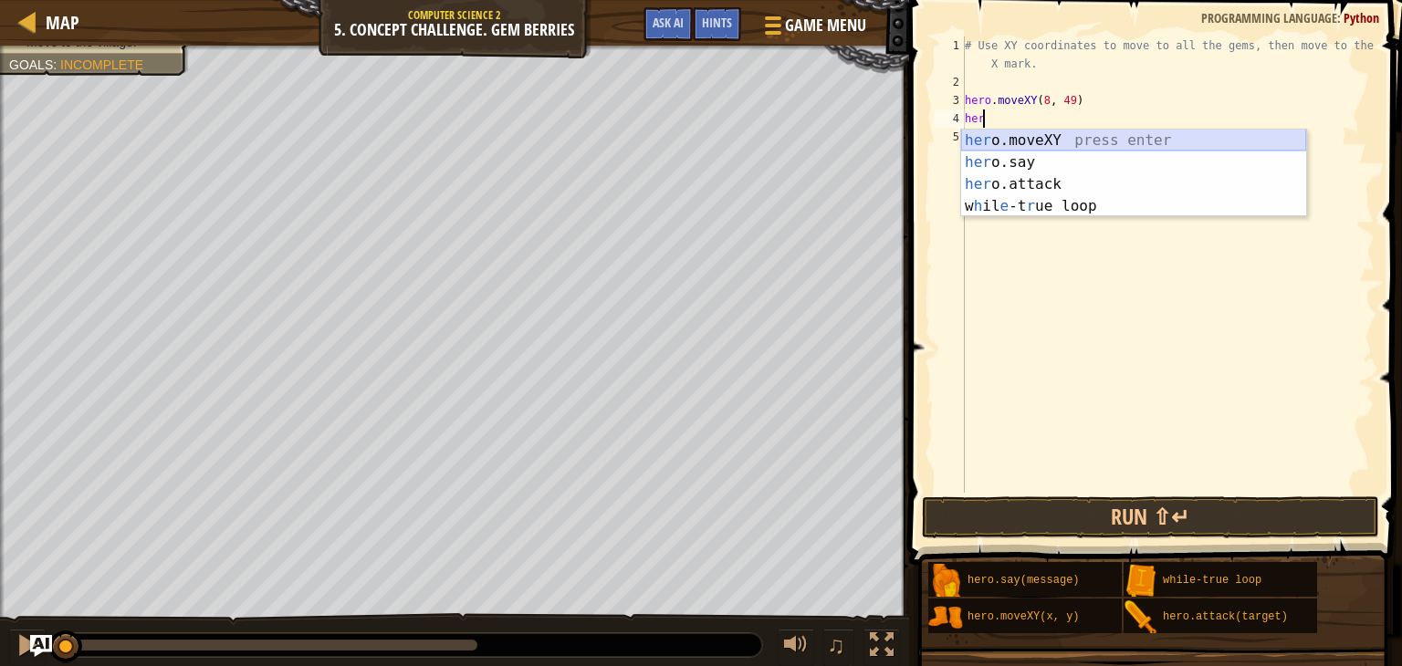
click at [1026, 134] on div "her o.moveXY press enter her o.say press enter her o.attack press enter w h il …" at bounding box center [1133, 195] width 345 height 131
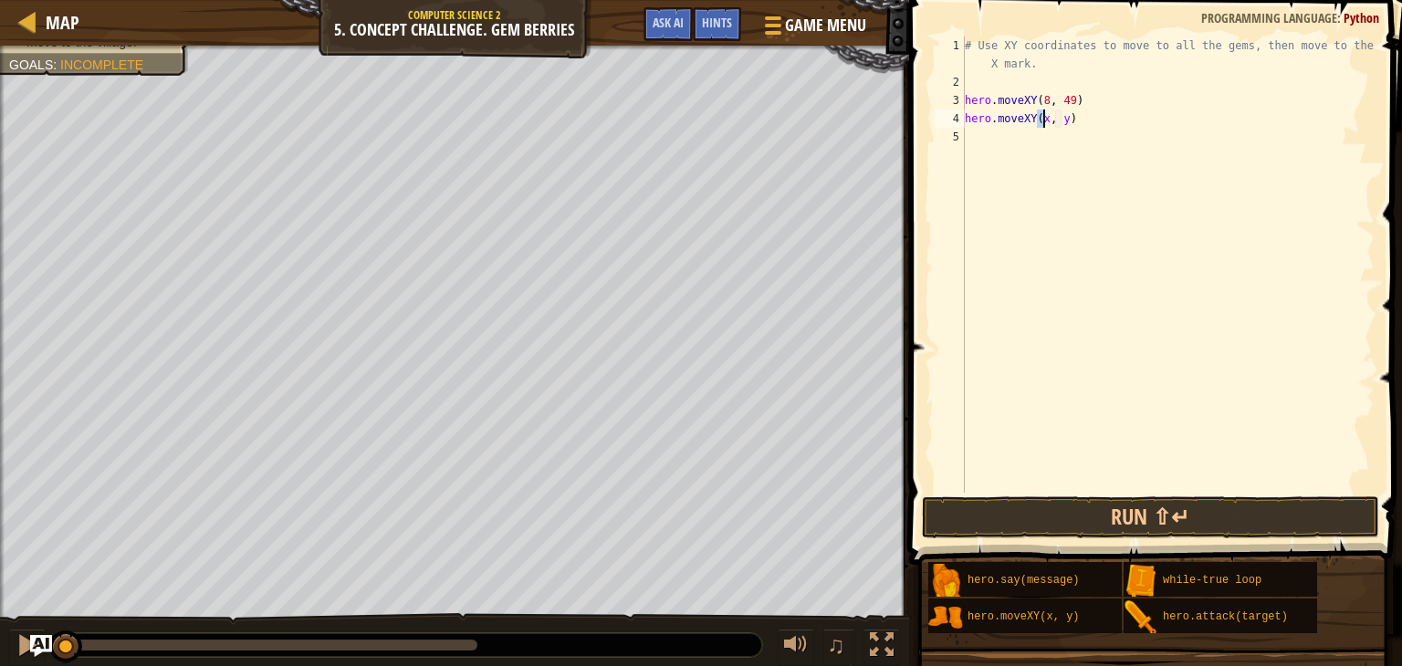
scroll to position [8, 5]
click at [1060, 117] on div "# Use XY coordinates to move to all the gems, then move to the red X mark. hero…" at bounding box center [1167, 292] width 413 height 511
type textarea "hero.moveXY(8, 12)"
click at [1016, 133] on div "# Use XY coordinates to move to all the gems, then move to the red X mark. hero…" at bounding box center [1167, 292] width 413 height 511
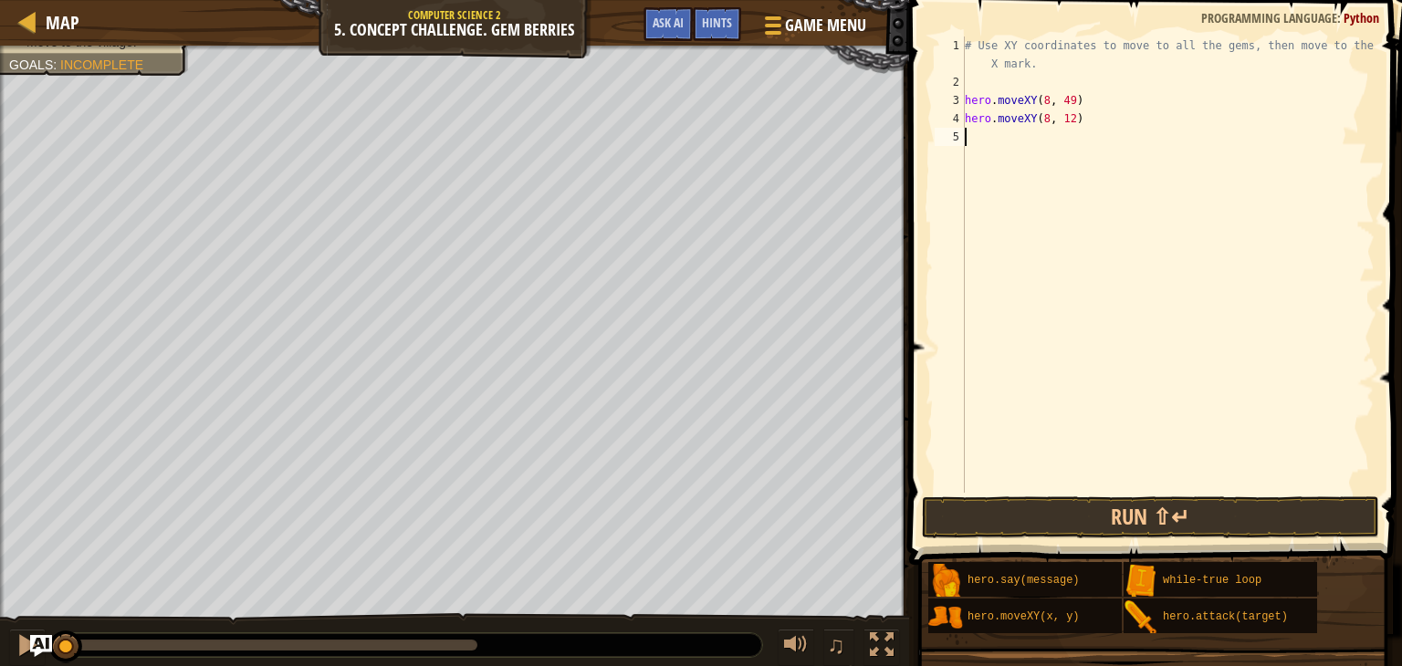
scroll to position [8, 0]
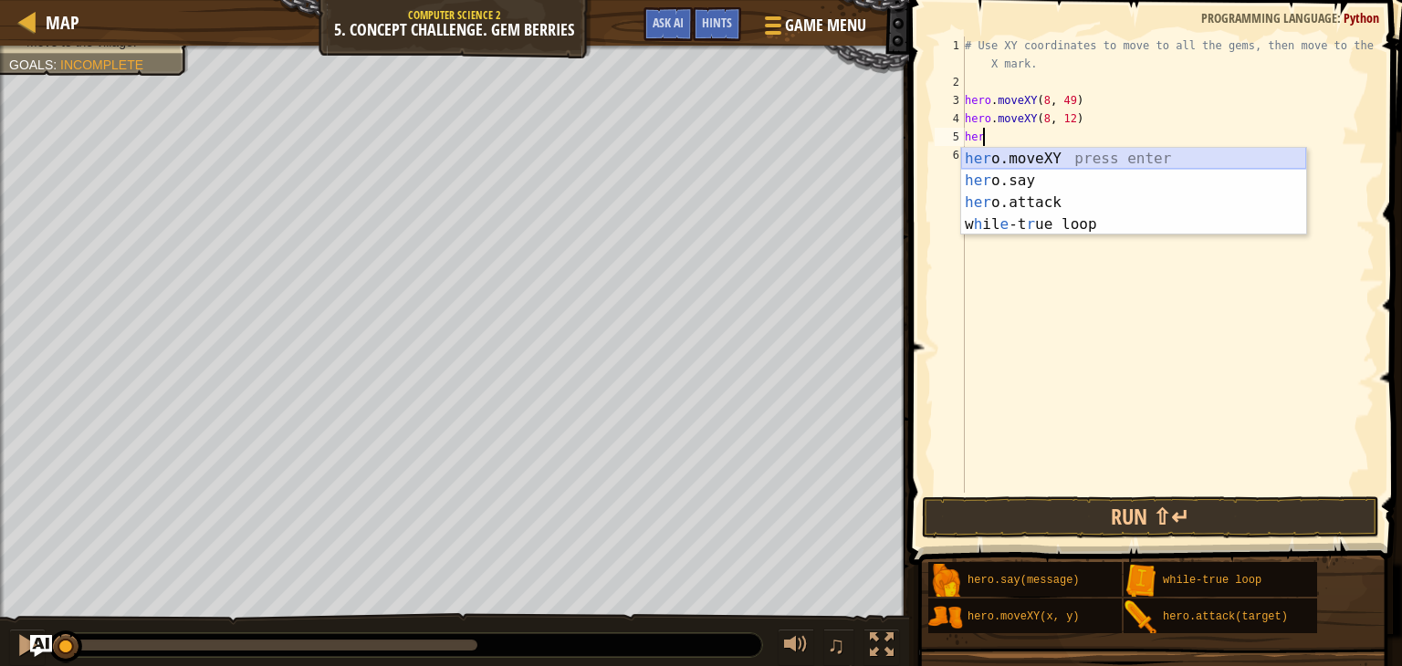
click at [993, 158] on div "her o.moveXY press enter her o.say press enter her o.attack press enter w h il …" at bounding box center [1133, 213] width 345 height 131
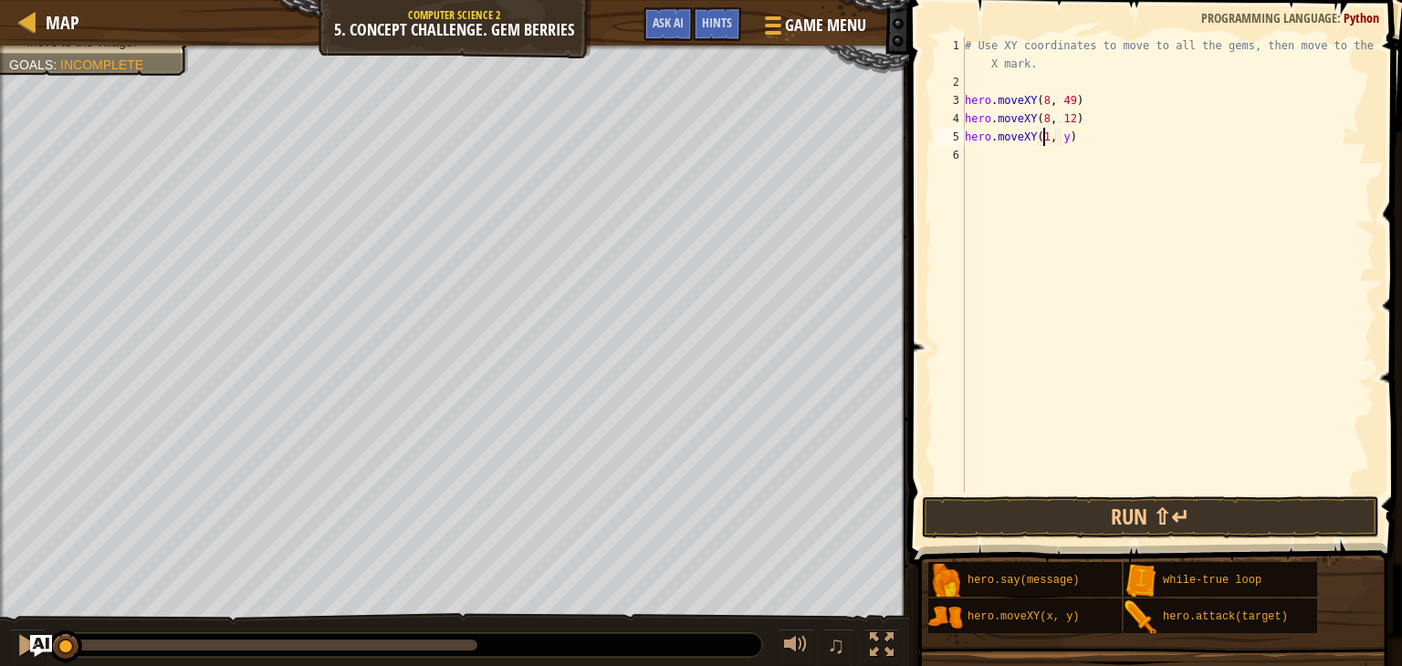
scroll to position [8, 6]
click at [1067, 140] on div "# Use XY coordinates to move to all the gems, then move to the red X mark. hero…" at bounding box center [1167, 292] width 413 height 511
type textarea "hero.moveXY(12, 26)"
click at [968, 151] on div "# Use XY coordinates to move to all the gems, then move to the red X mark. hero…" at bounding box center [1167, 292] width 413 height 511
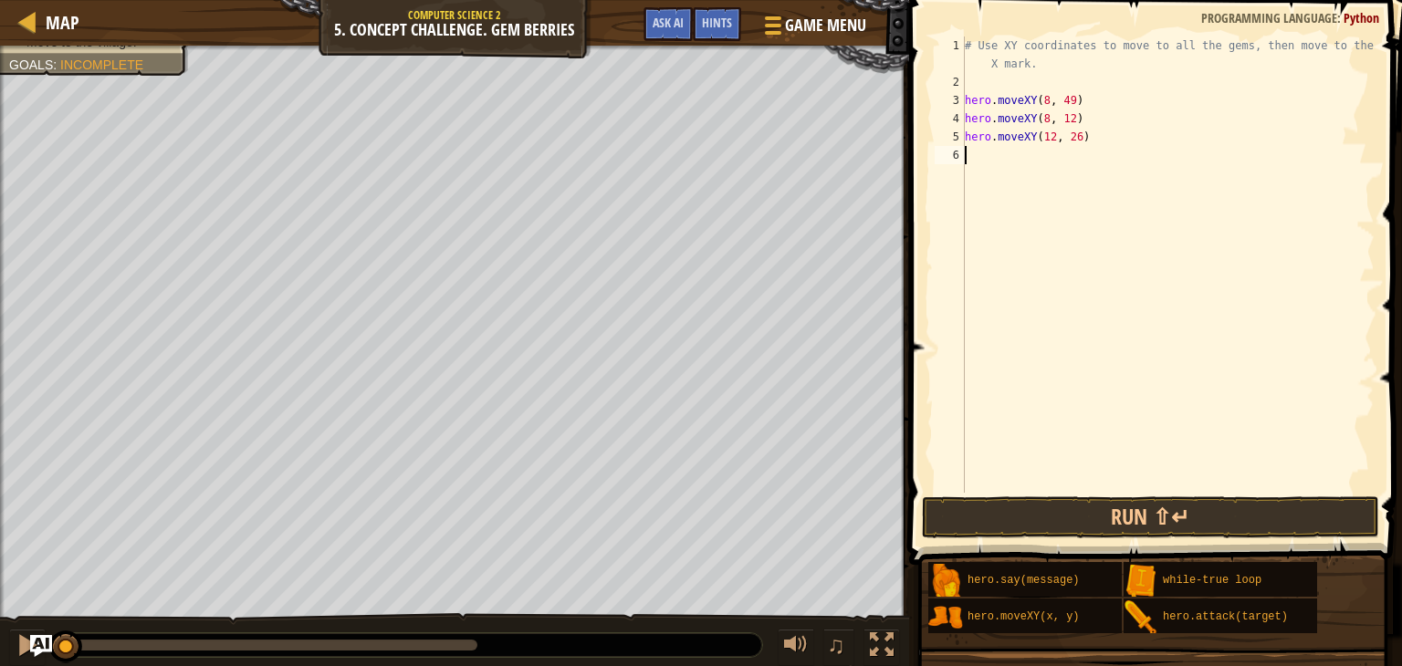
scroll to position [8, 0]
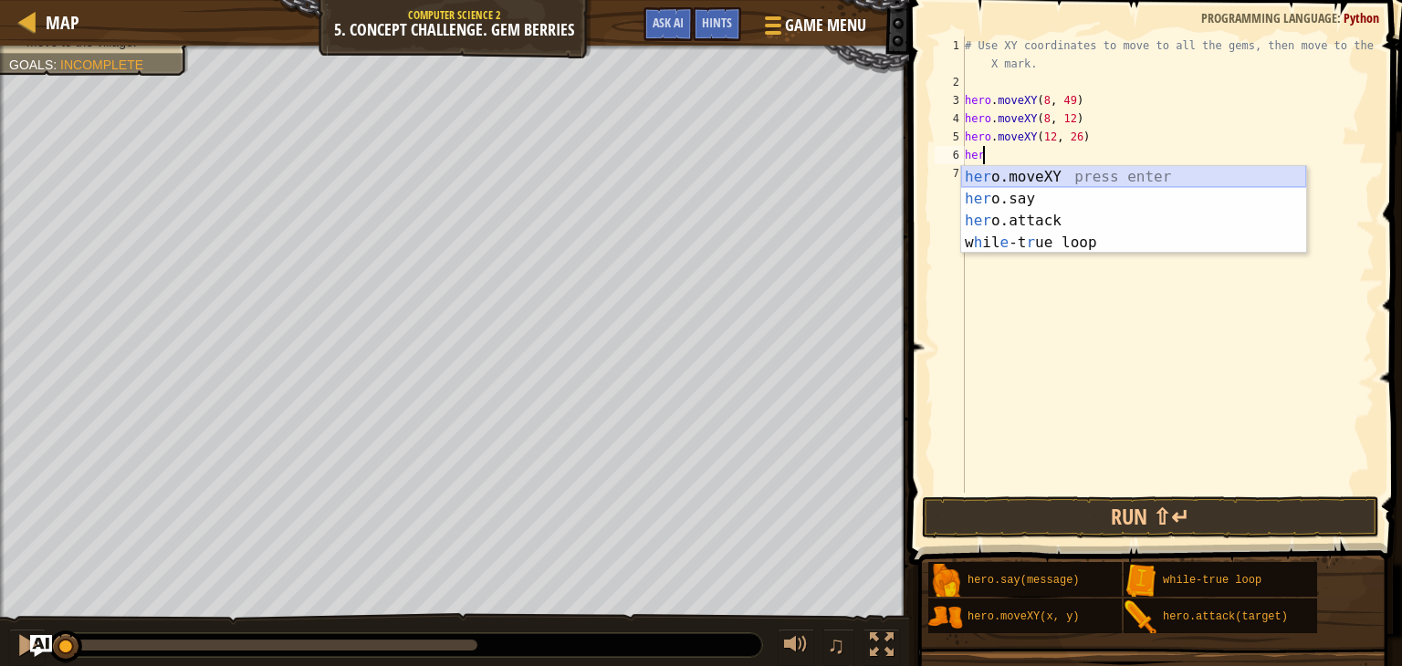
click at [1011, 172] on div "her o.moveXY press enter her o.say press enter her o.attack press enter w h il …" at bounding box center [1133, 231] width 345 height 131
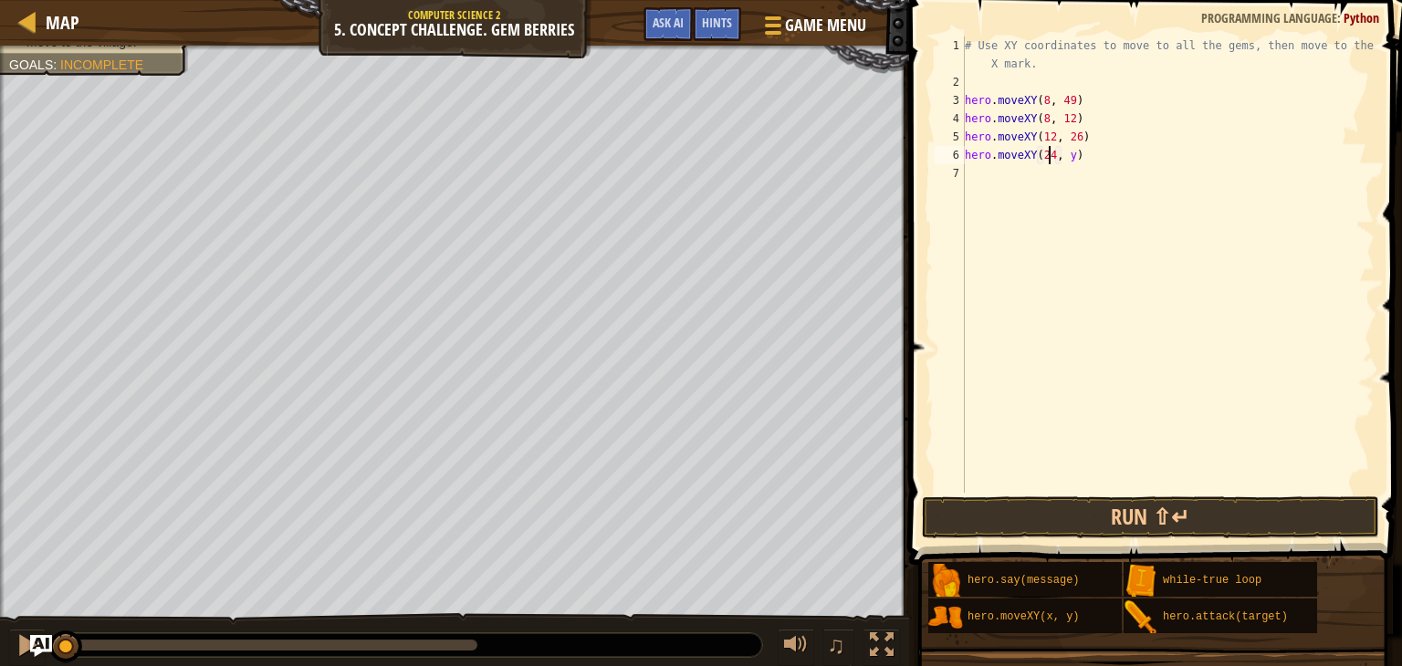
scroll to position [8, 6]
click at [1062, 156] on div "# Use XY coordinates to move to all the gems, then move to the red X mark. hero…" at bounding box center [1167, 292] width 413 height 511
click at [1066, 156] on div "# Use XY coordinates to move to all the gems, then move to the red X mark. hero…" at bounding box center [1167, 292] width 413 height 511
type textarea "hero.moveXY(24, 26)"
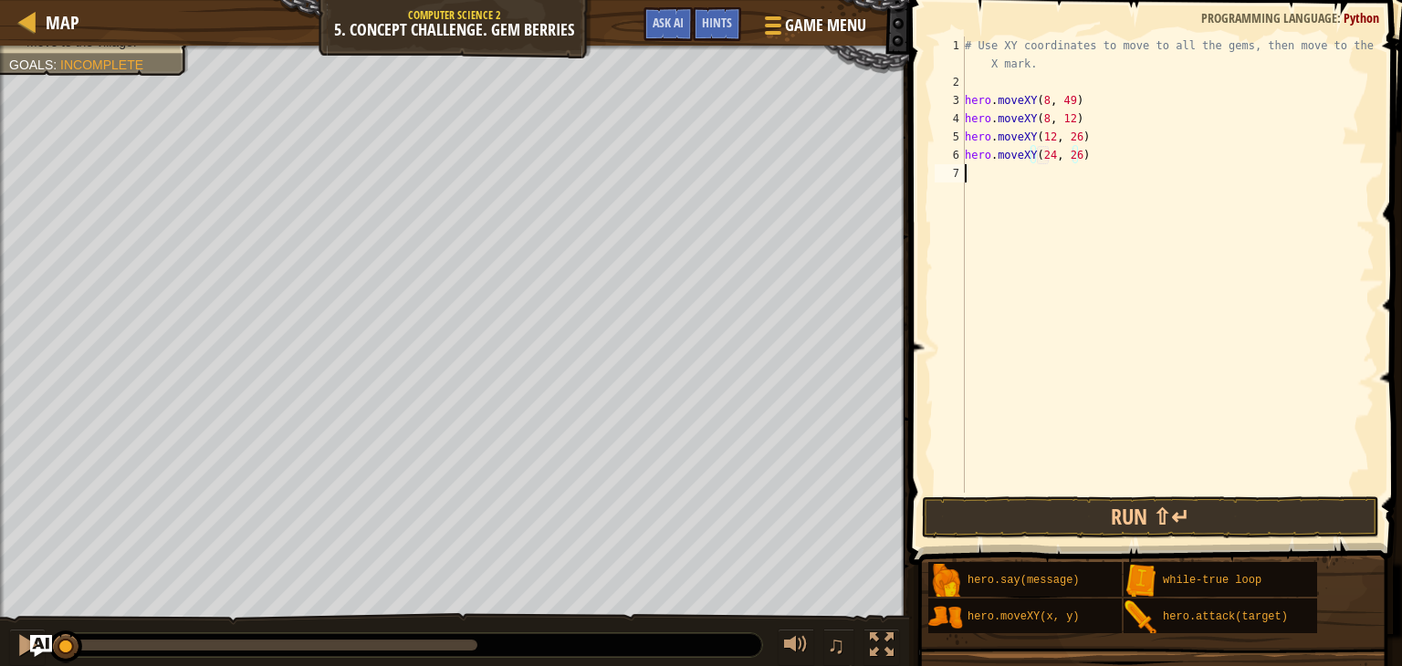
click at [986, 175] on div "# Use XY coordinates to move to all the gems, then move to the red X mark. hero…" at bounding box center [1167, 292] width 413 height 511
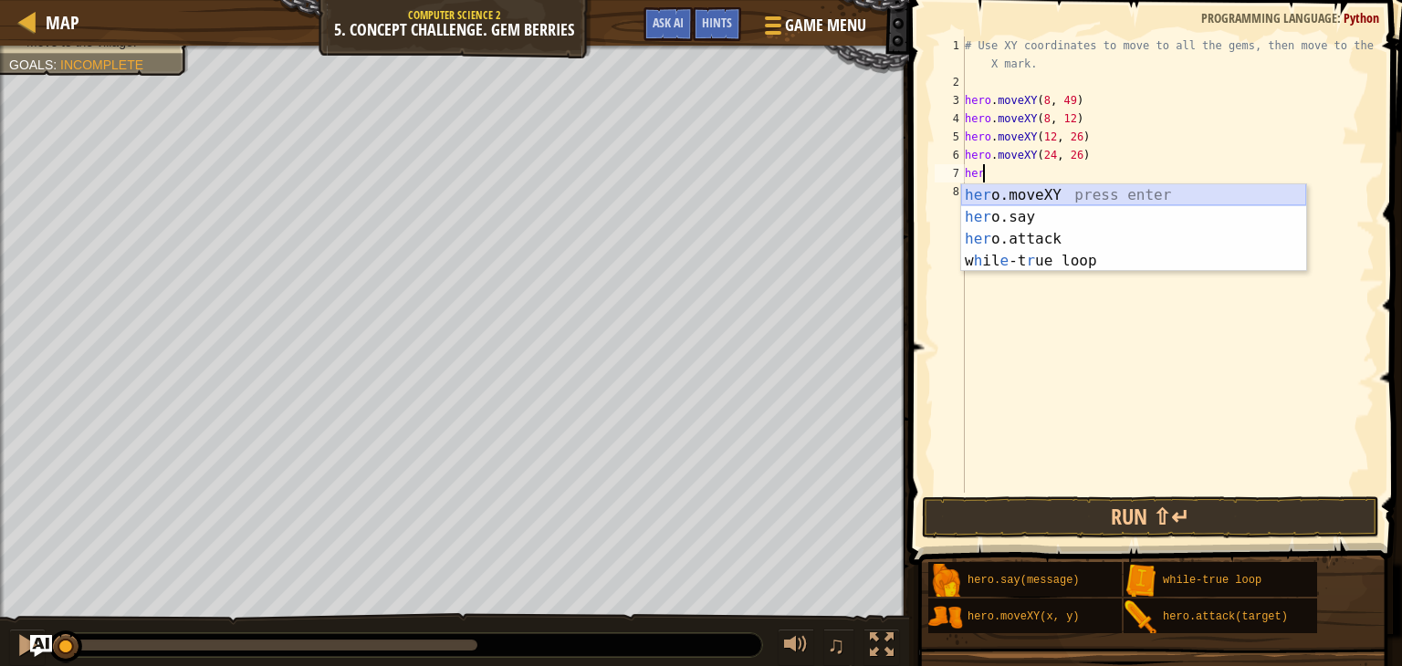
click at [961, 184] on div "her o.moveXY press enter her o.say press enter her o.attack press enter w h il …" at bounding box center [1133, 249] width 345 height 131
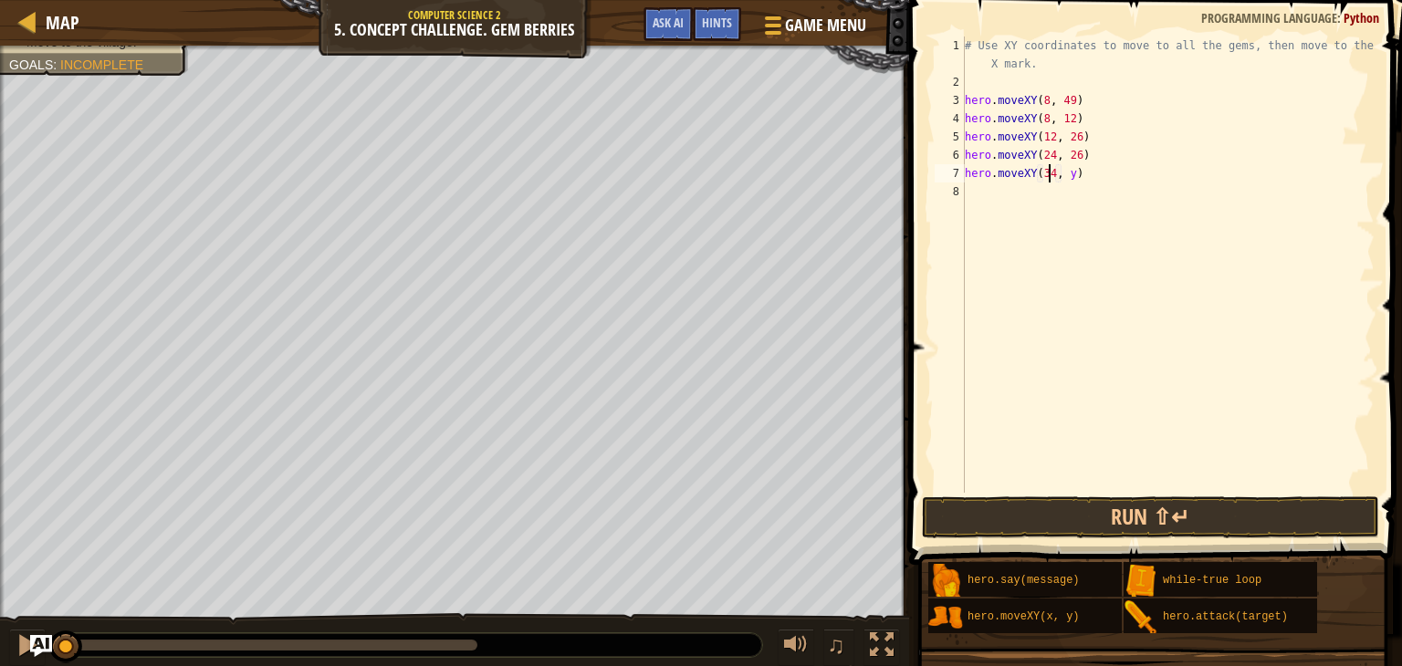
scroll to position [8, 6]
click at [1068, 172] on div "# Use XY coordinates to move to all the gems, then move to the red X mark. hero…" at bounding box center [1167, 292] width 413 height 511
type textarea "hero.moveXY(34, 15)"
click at [975, 194] on div "# Use XY coordinates to move to all the gems, then move to the red X mark. hero…" at bounding box center [1167, 292] width 413 height 511
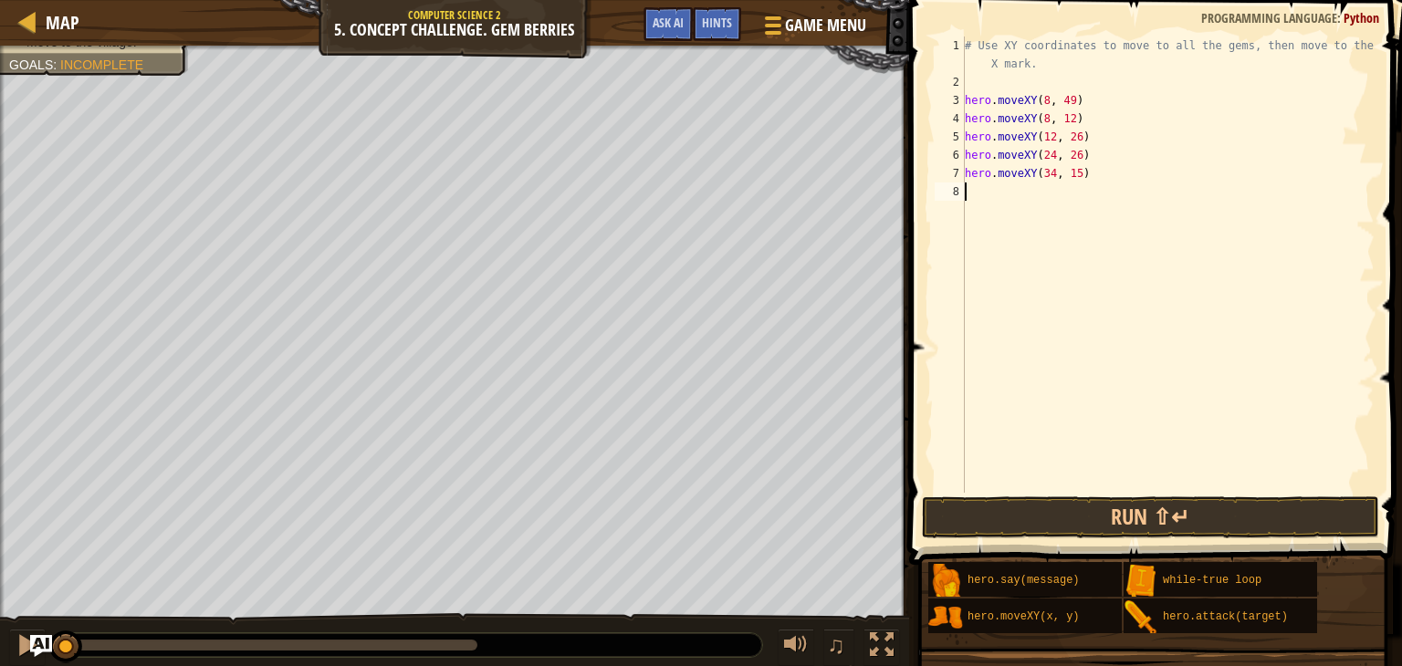
scroll to position [8, 0]
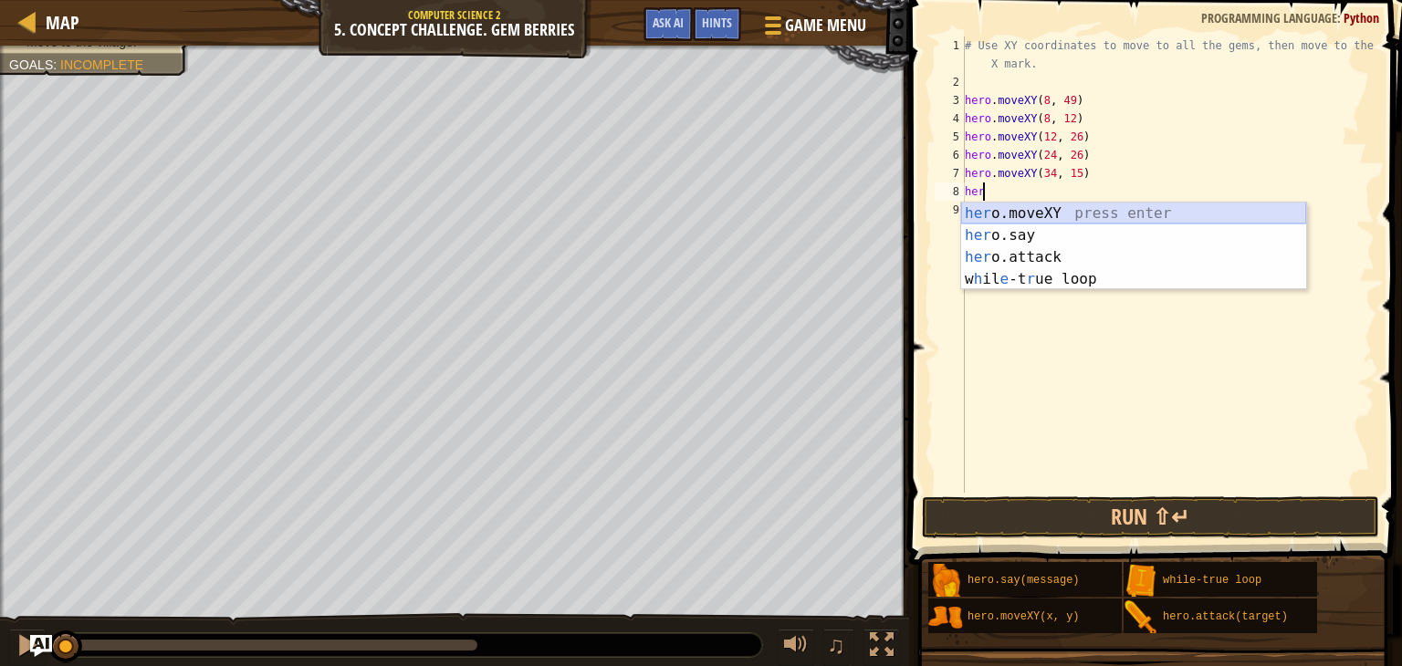
click at [1052, 206] on div "her o.moveXY press enter her o.say press enter her o.attack press enter w h il …" at bounding box center [1133, 268] width 345 height 131
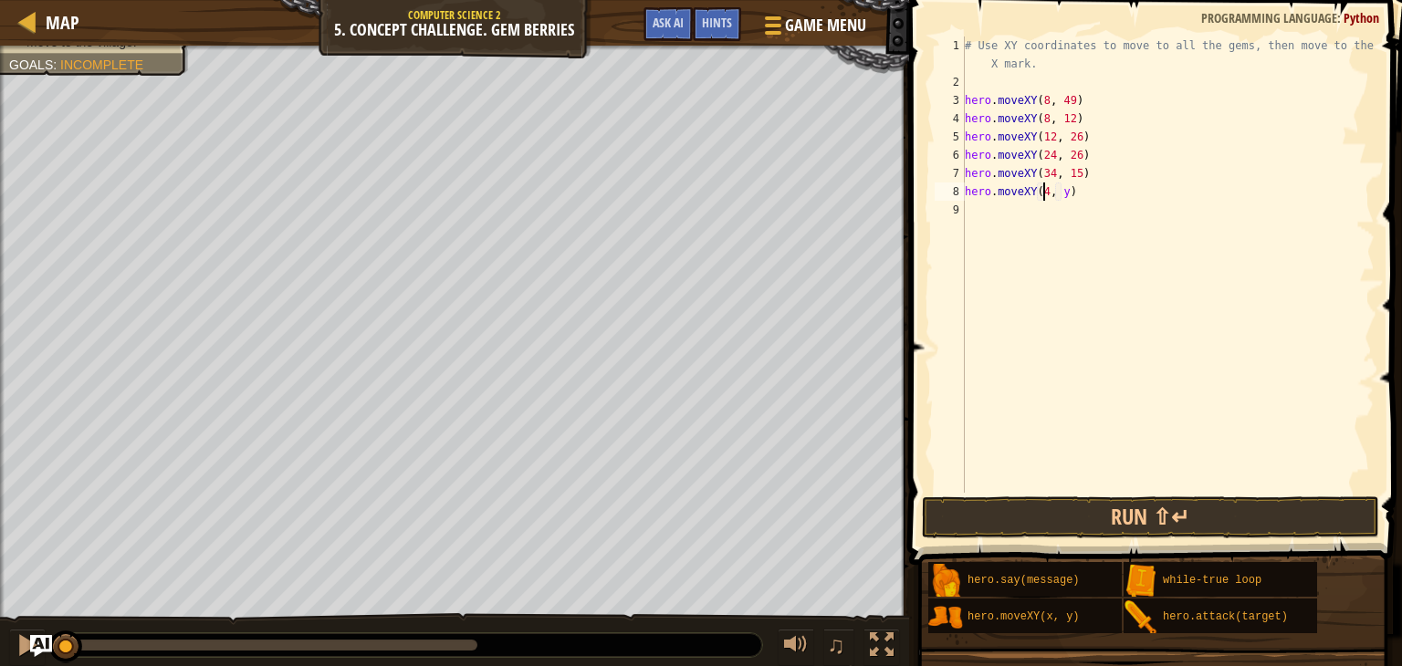
scroll to position [8, 6]
click at [1062, 194] on div "# Use XY coordinates to move to all the gems, then move to the red X mark. hero…" at bounding box center [1167, 292] width 413 height 511
click at [1065, 193] on div "# Use XY coordinates to move to all the gems, then move to the red X mark. hero…" at bounding box center [1167, 292] width 413 height 511
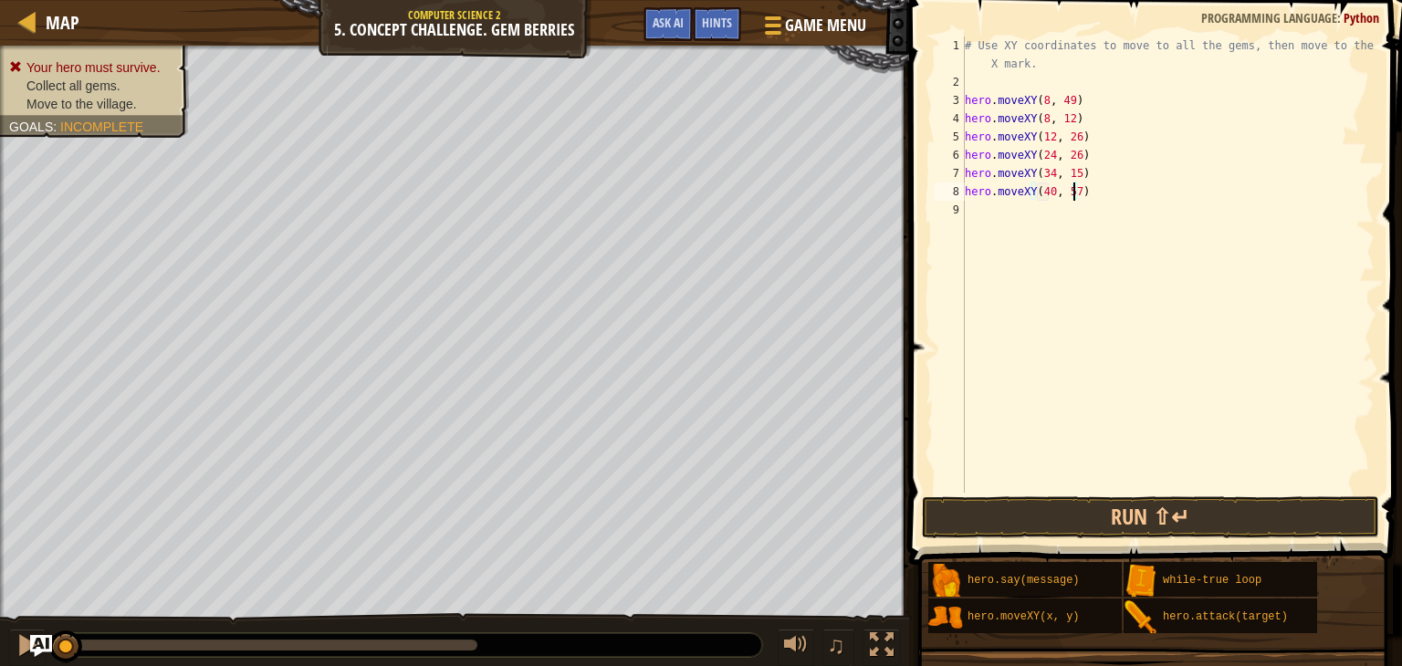
type textarea "hero.moveXY(40, 57)"
click at [55, 55] on div "Your hero must survive. Collect all gems. Move to the village. Goals : Incomple…" at bounding box center [84, 86] width 210 height 104
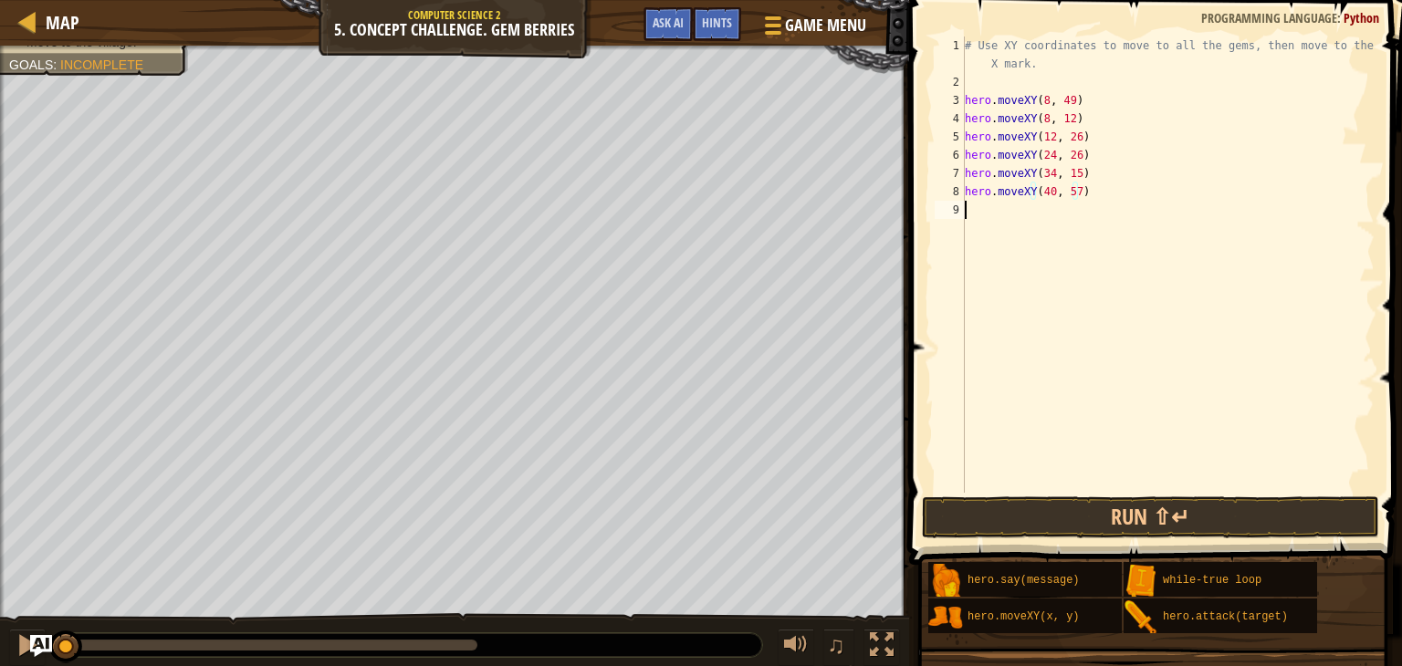
scroll to position [8, 0]
click at [989, 206] on div "# Use XY coordinates to move to all the gems, then move to the red X mark. hero…" at bounding box center [1167, 292] width 413 height 511
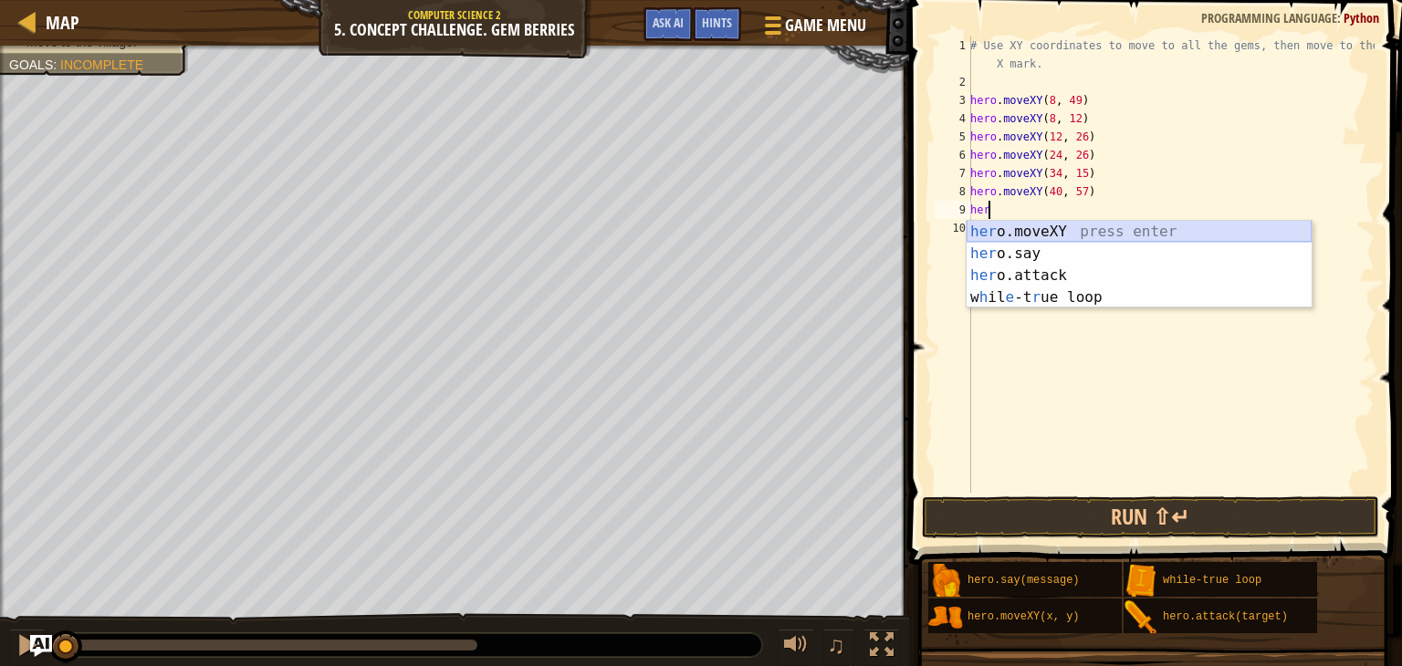
click at [1018, 224] on div "her o.moveXY press enter her o.say press enter her o.attack press enter w h il …" at bounding box center [1138, 286] width 345 height 131
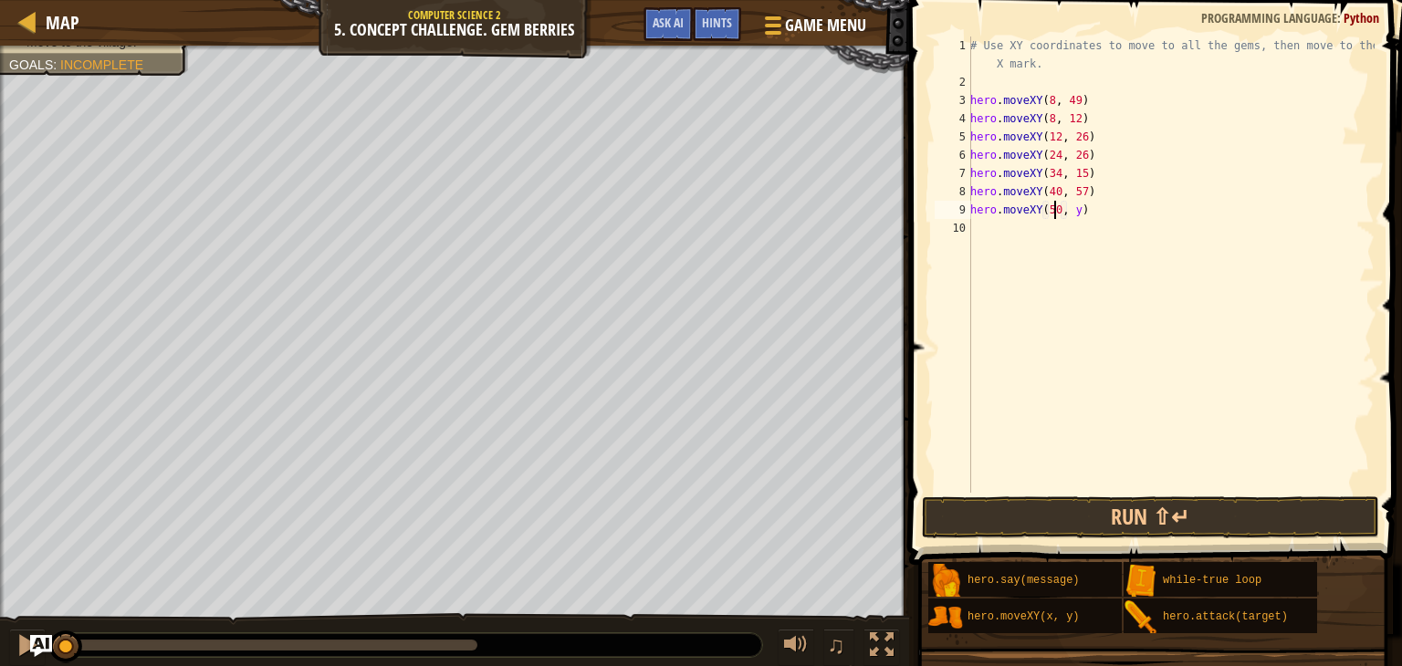
scroll to position [8, 6]
click at [1068, 208] on div "# Use XY coordinates to move to all the gems, then move to the red X mark. hero…" at bounding box center [1170, 292] width 408 height 511
click at [1072, 213] on div "# Use XY coordinates to move to all the gems, then move to the red X mark. hero…" at bounding box center [1170, 292] width 408 height 511
type textarea "hero.moveXY(50, 34)"
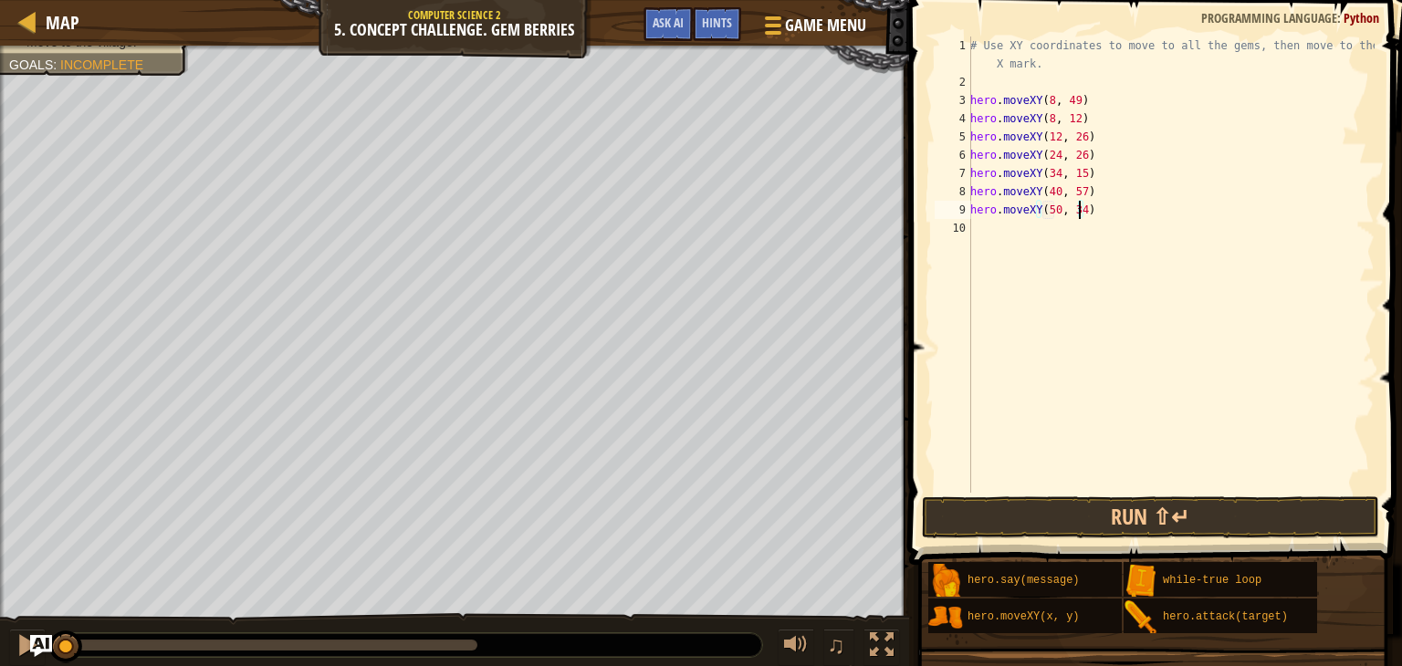
click at [972, 227] on div "# Use XY coordinates to move to all the gems, then move to the red X mark. hero…" at bounding box center [1170, 292] width 408 height 511
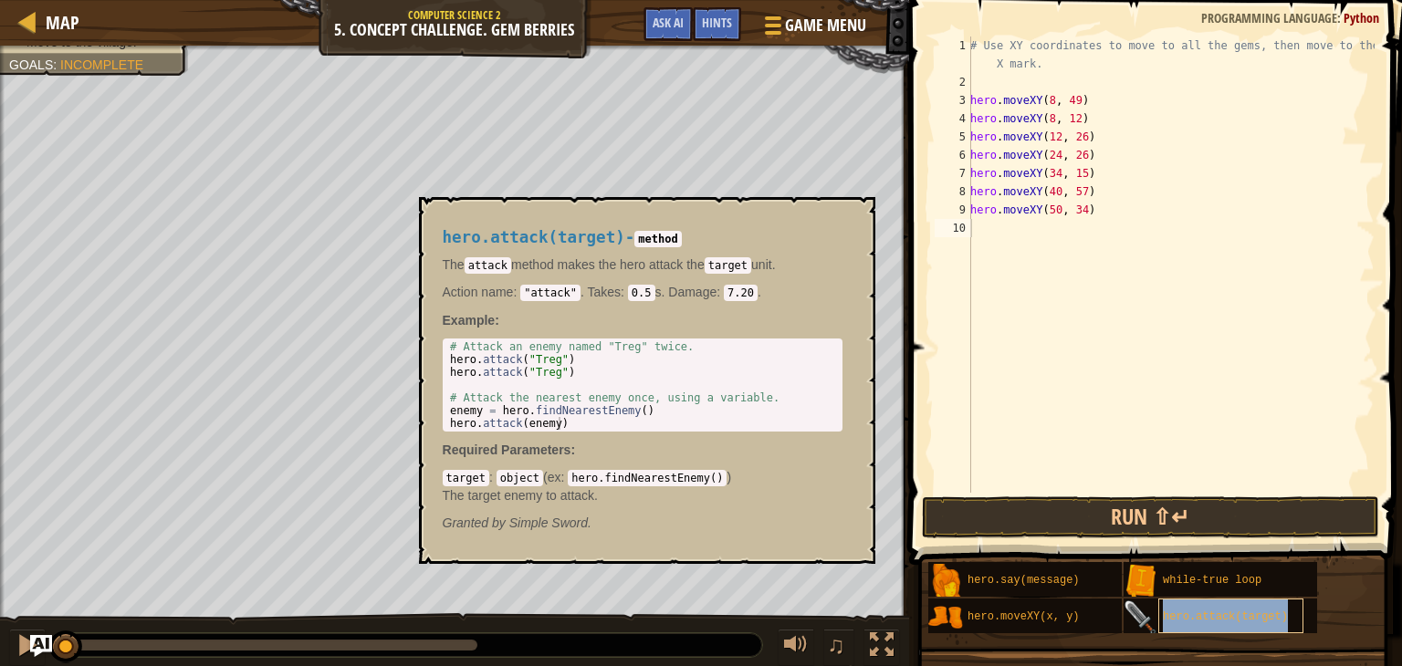
click at [1296, 610] on div "hero.attack(target)" at bounding box center [1230, 616] width 145 height 35
click at [1081, 362] on div "# Use XY coordinates to move to all the gems, then move to the red X mark. hero…" at bounding box center [1170, 292] width 408 height 511
click at [986, 228] on div "# Use XY coordinates to move to all the gems, then move to the red X mark. hero…" at bounding box center [1170, 292] width 408 height 511
click at [851, 214] on button "×" at bounding box center [854, 218] width 15 height 26
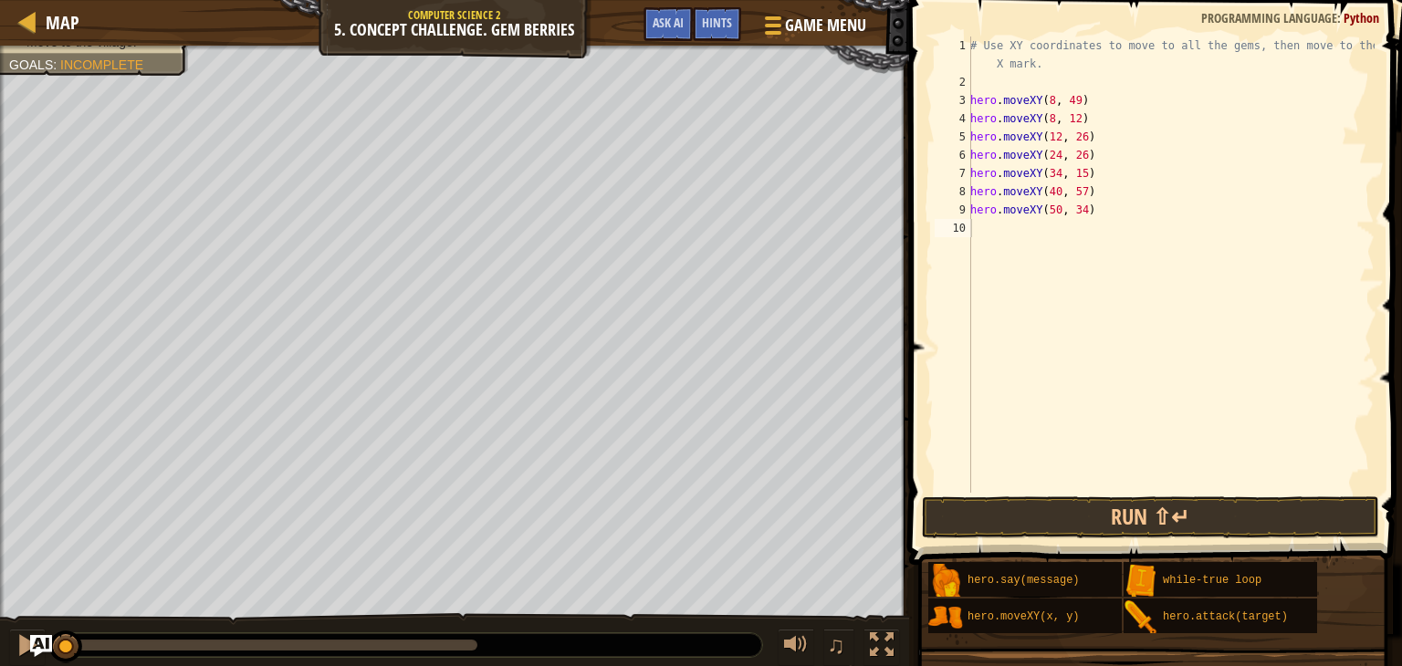
click at [997, 228] on div "# Use XY coordinates to move to all the gems, then move to the red X mark. hero…" at bounding box center [1170, 292] width 408 height 511
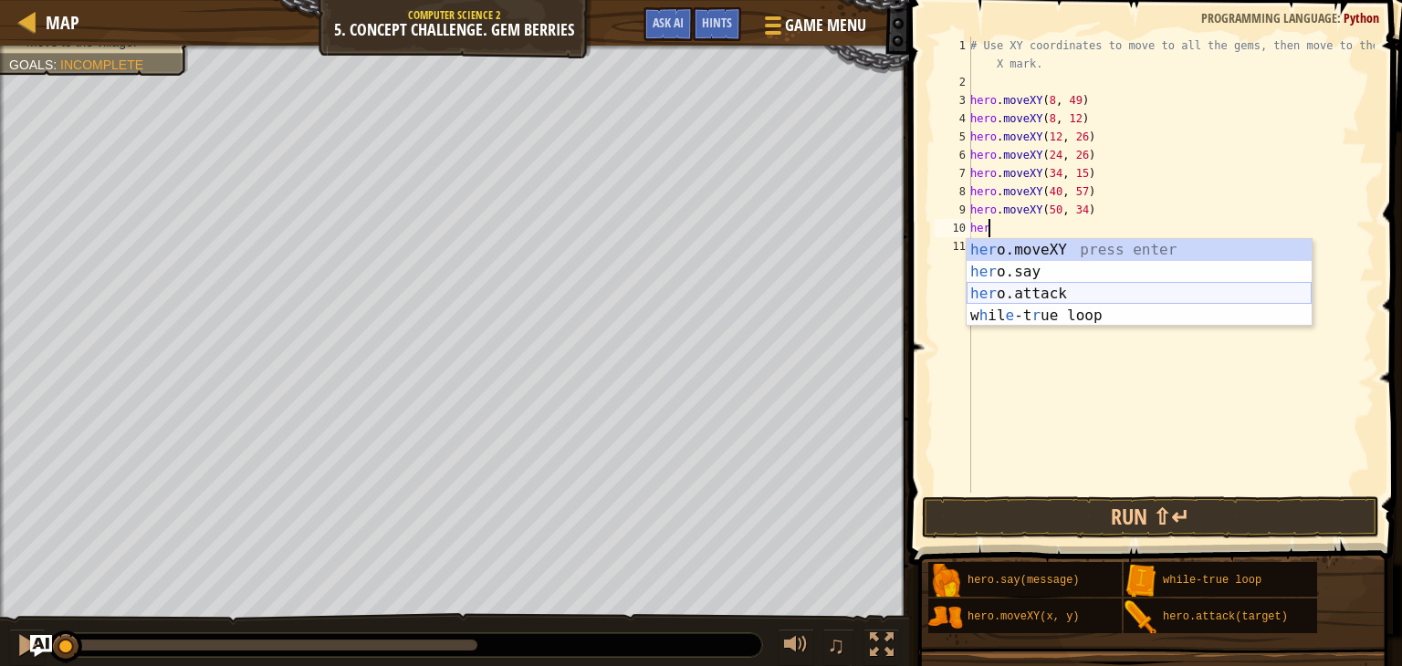
click at [985, 292] on div "her o.moveXY press enter her o.say press enter her o.attack press enter w h il …" at bounding box center [1138, 304] width 345 height 131
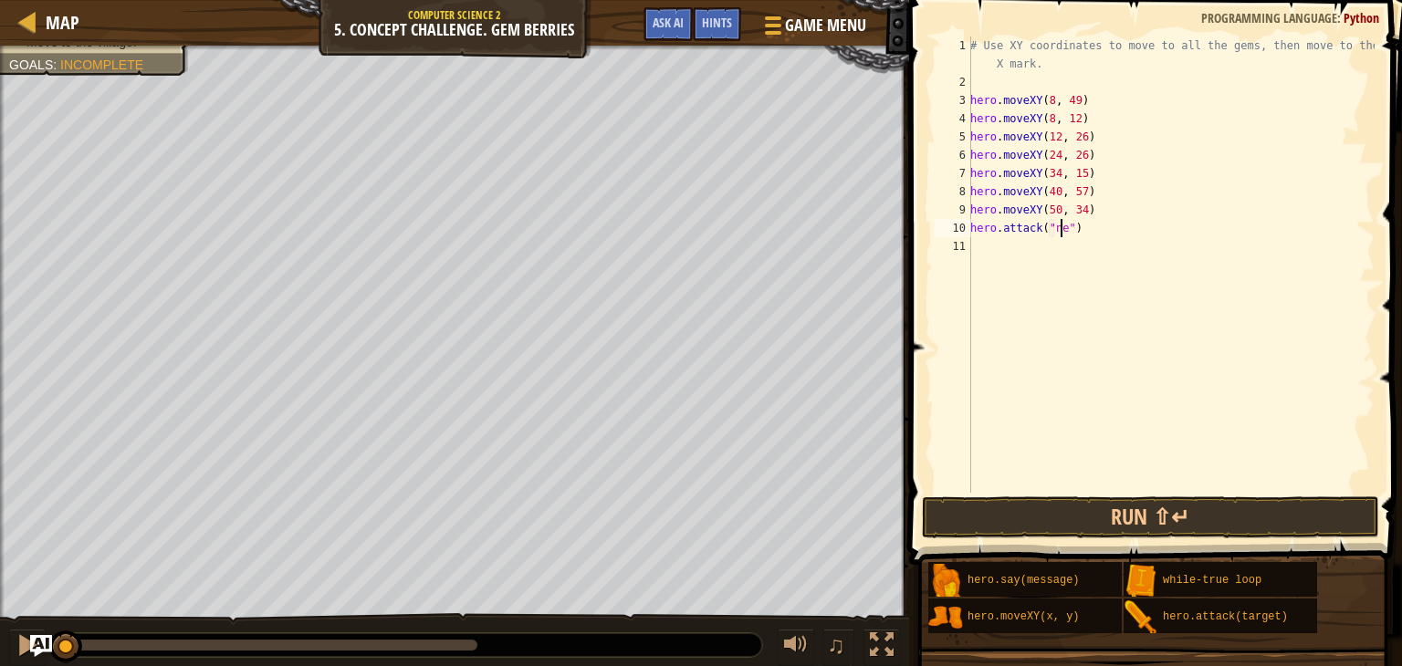
scroll to position [8, 7]
click at [1303, 621] on div "hero.attack(target)" at bounding box center [1219, 616] width 193 height 35
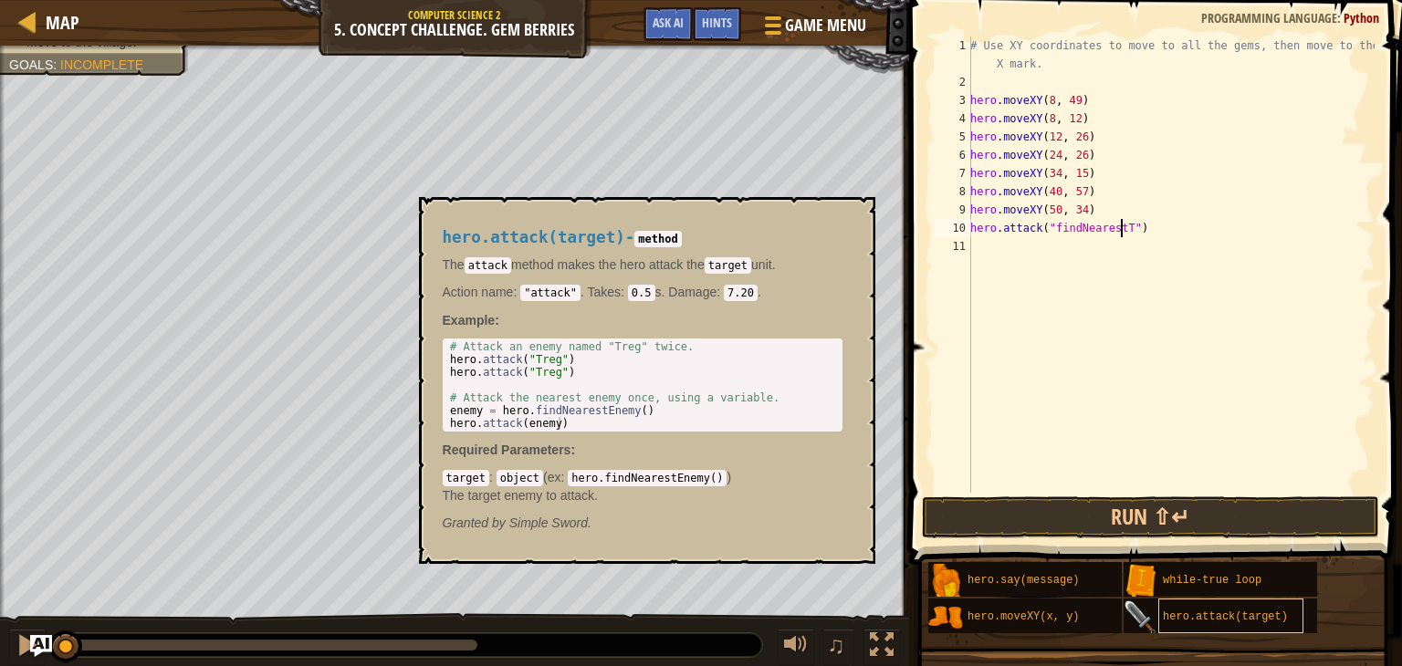
type textarea "hero.attack("findNearestT")"
click at [1202, 621] on span "hero.attack(target)" at bounding box center [1225, 617] width 125 height 13
click at [1167, 372] on div "# Use XY coordinates to move to all the gems, then move to the red X mark. hero…" at bounding box center [1170, 292] width 408 height 511
click at [1120, 228] on div "# Use XY coordinates to move to all the gems, then move to the red X mark. hero…" at bounding box center [1170, 292] width 408 height 511
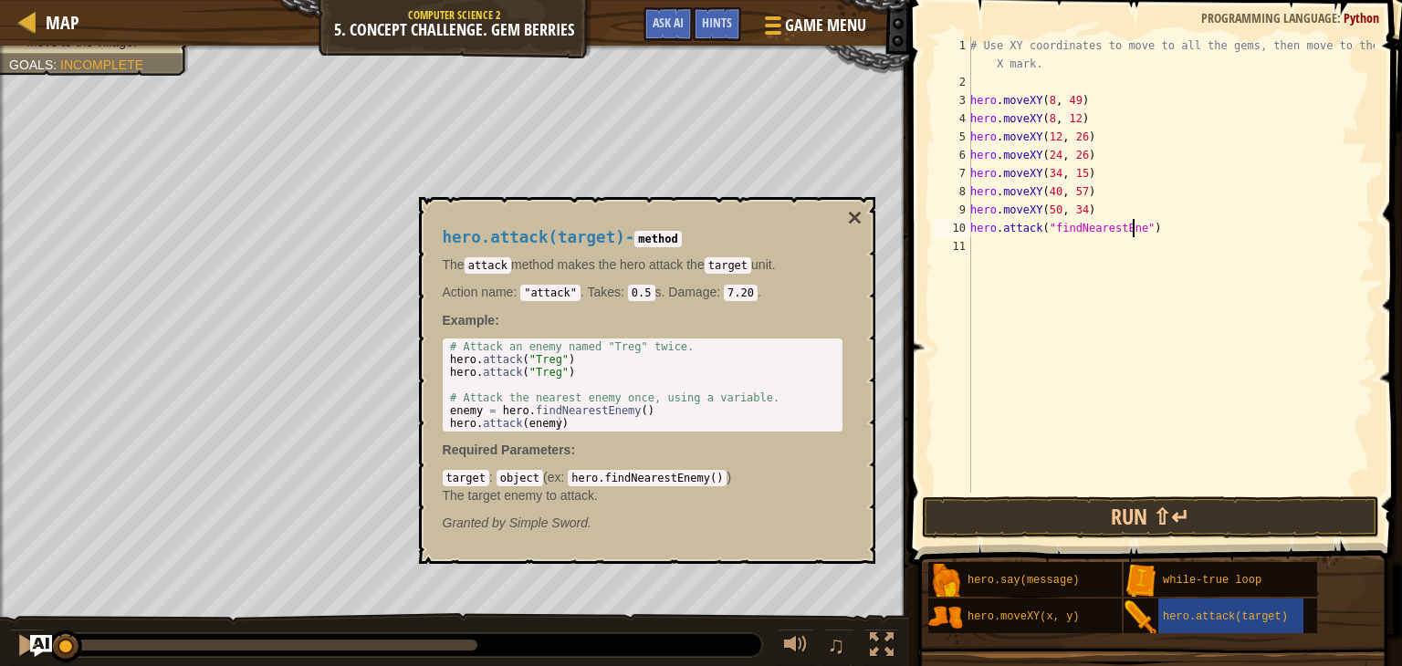
scroll to position [8, 14]
type textarea "hero.attack("findNearestEnemy")"
click at [960, 525] on button "Run ⇧↵" at bounding box center [1150, 517] width 457 height 42
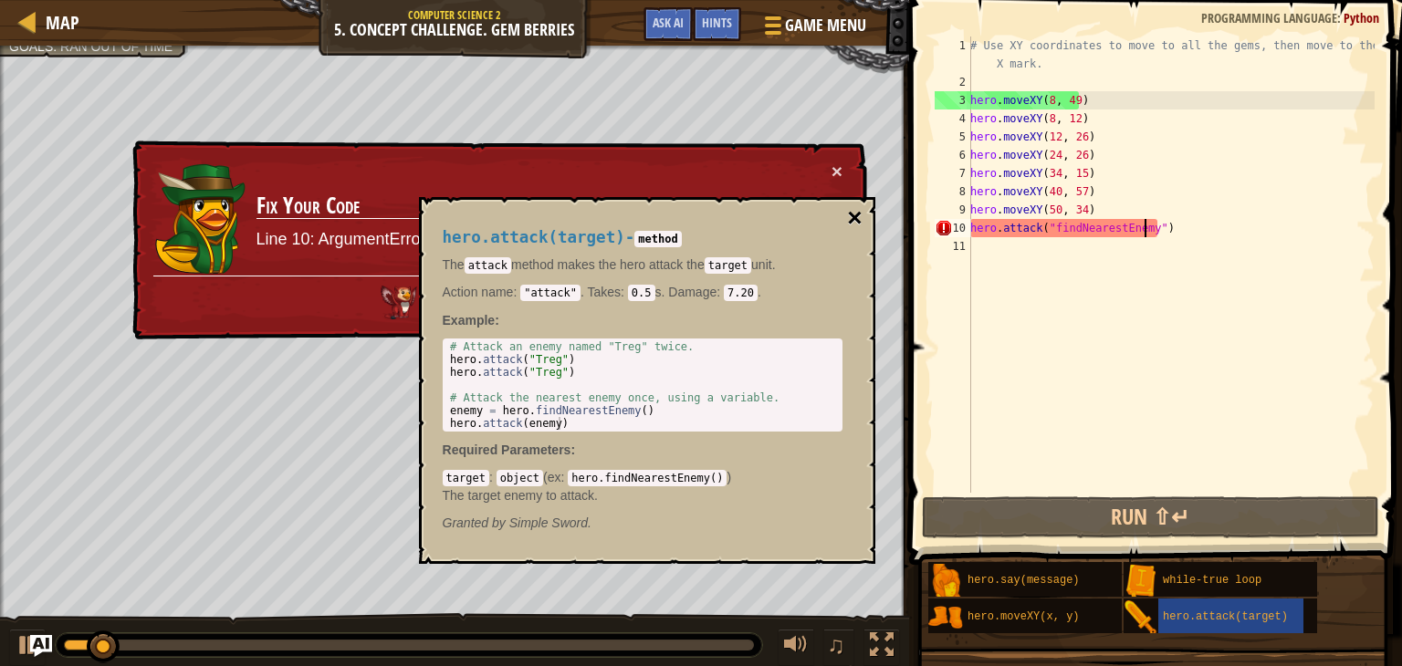
click at [850, 215] on button "×" at bounding box center [854, 218] width 15 height 26
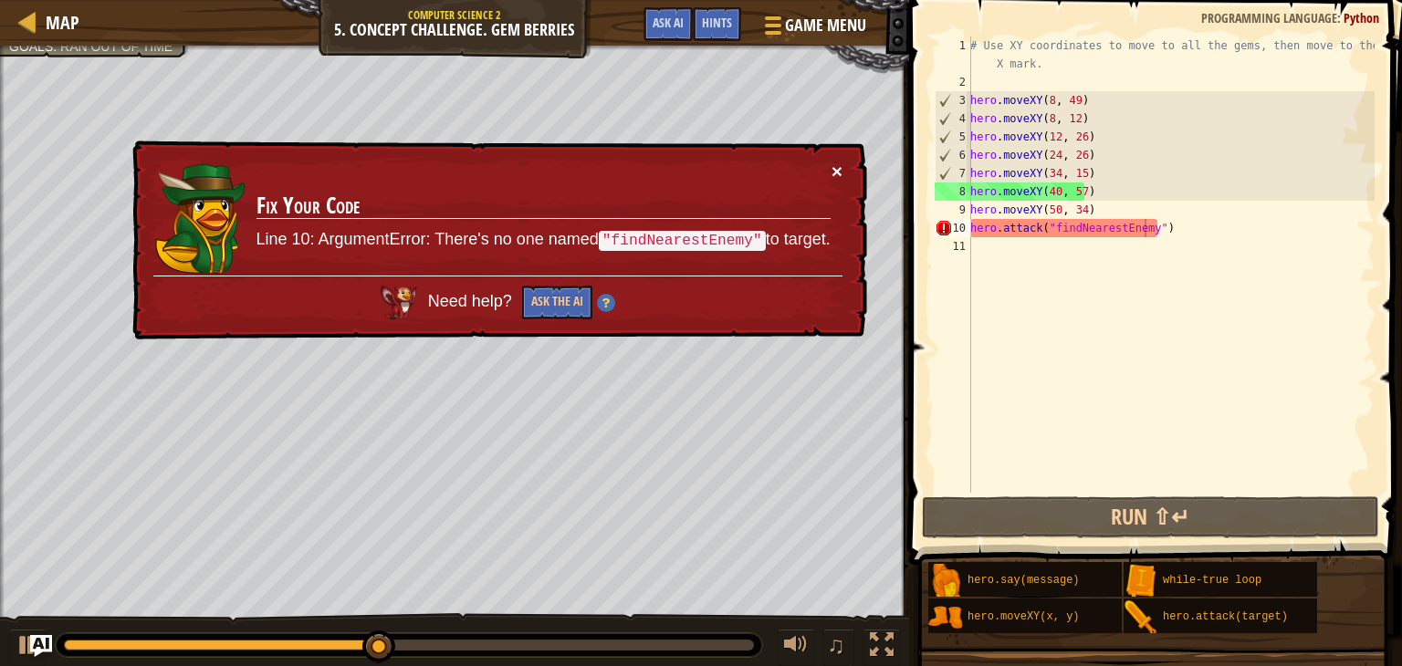
click at [840, 177] on button "×" at bounding box center [836, 171] width 11 height 19
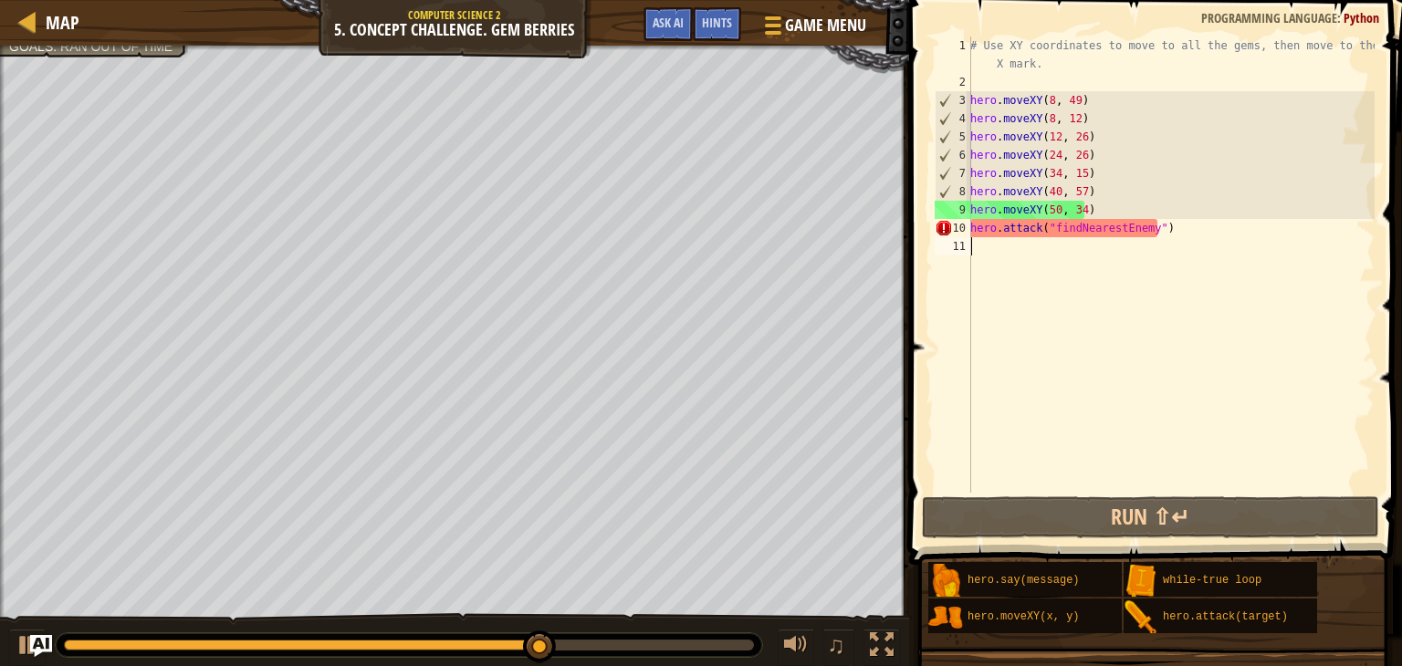
click at [1196, 245] on div "# Use XY coordinates to move to all the gems, then move to the red X mark. hero…" at bounding box center [1170, 292] width 408 height 511
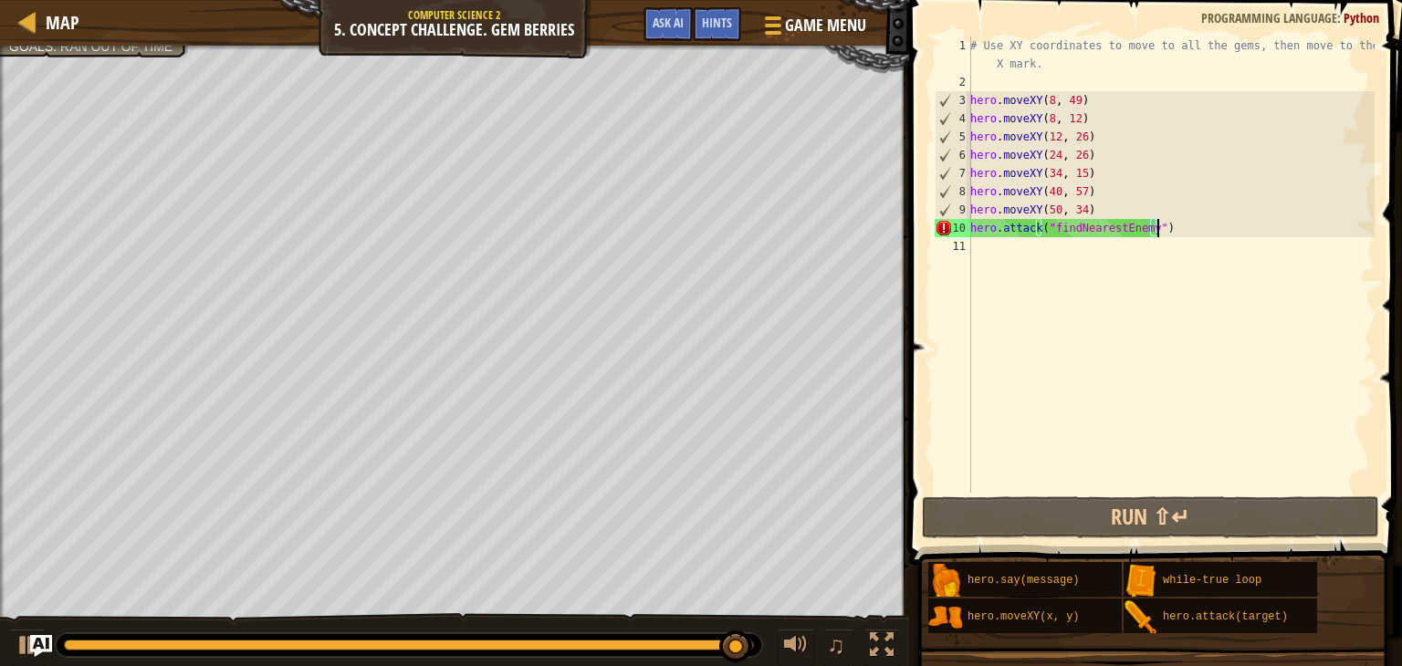
click at [1169, 224] on div "# Use XY coordinates to move to all the gems, then move to the red X mark. hero…" at bounding box center [1170, 292] width 408 height 511
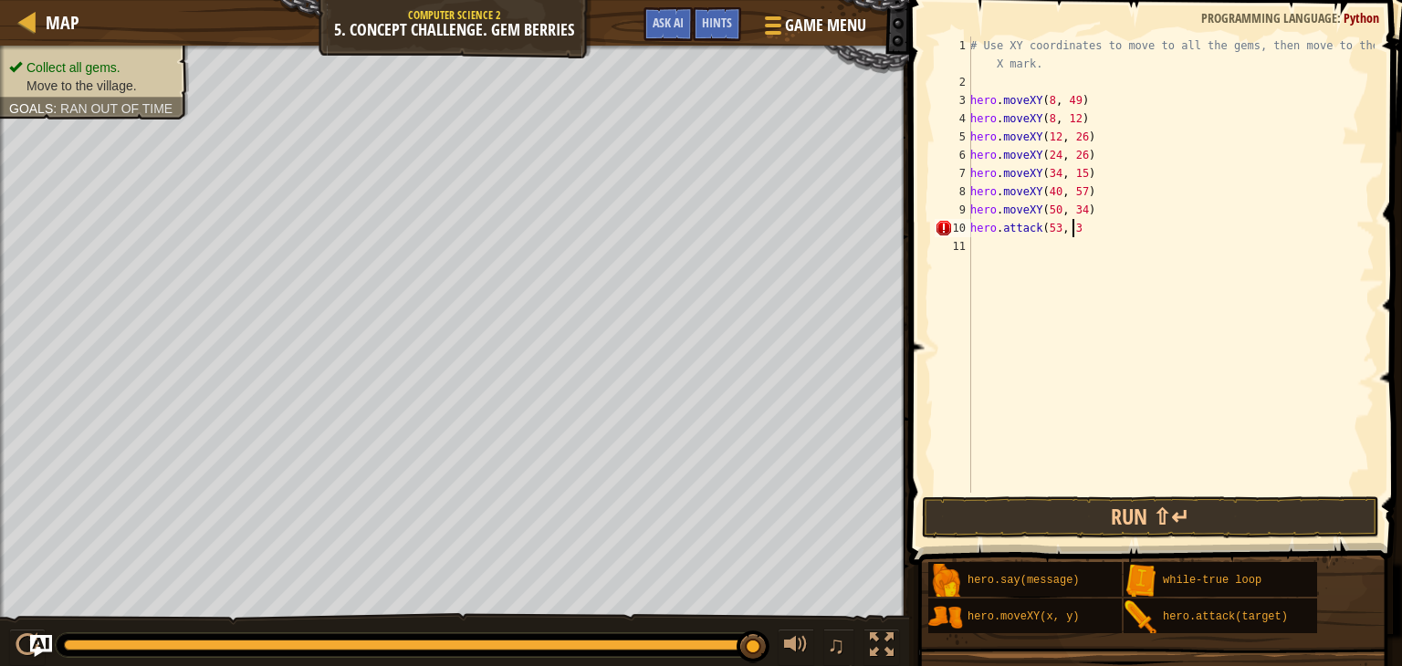
scroll to position [8, 7]
type textarea "hero.attack(53, 33)"
click at [1034, 246] on div "# Use XY coordinates to move to all the gems, then move to the red X mark. hero…" at bounding box center [1170, 292] width 408 height 511
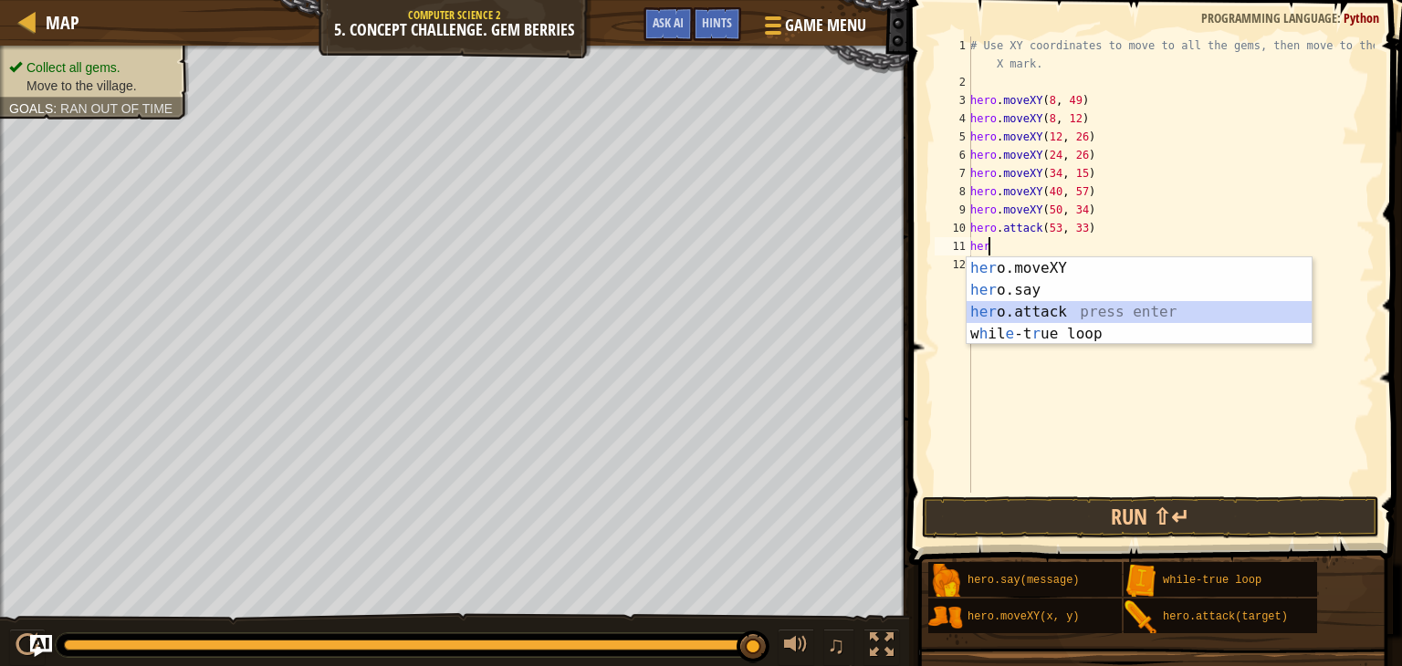
click at [1047, 314] on div "her o.moveXY press enter her o.say press enter her o.attack press enter w h il …" at bounding box center [1138, 322] width 345 height 131
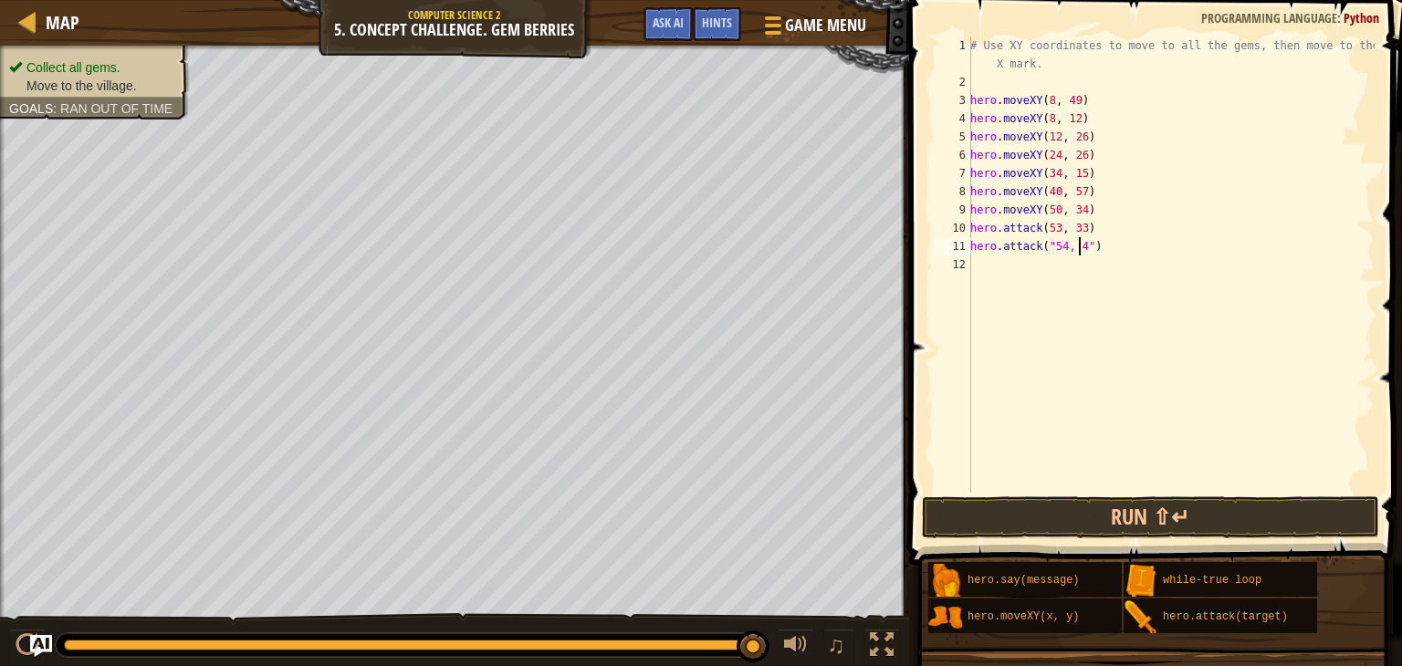
scroll to position [8, 9]
click at [1137, 251] on div "# Use XY coordinates to move to all the gems, then move to the red X mark. hero…" at bounding box center [1170, 292] width 408 height 511
click at [1044, 227] on div "# Use XY coordinates to move to all the gems, then move to the red X mark. hero…" at bounding box center [1170, 292] width 408 height 511
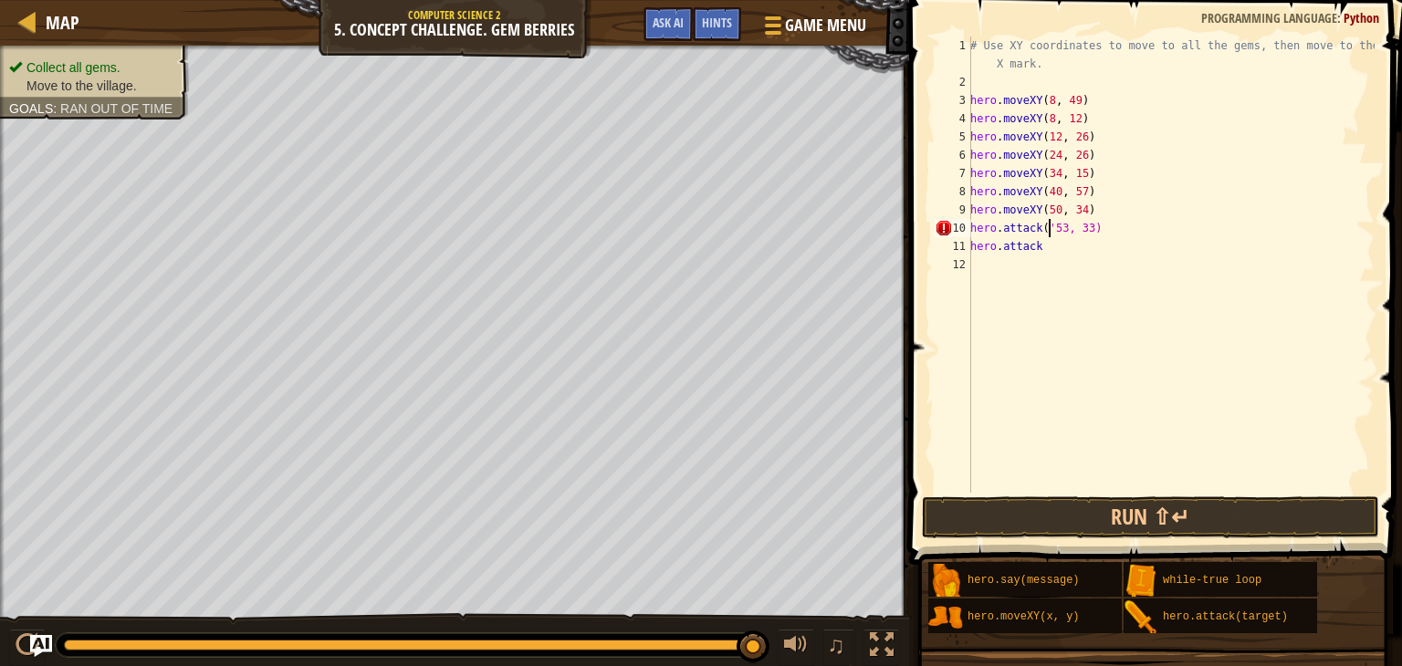
click at [1084, 230] on div "# Use XY coordinates to move to all the gems, then move to the red X mark. hero…" at bounding box center [1170, 292] width 408 height 511
click at [1054, 245] on div "# Use XY coordinates to move to all the gems, then move to the red X mark. hero…" at bounding box center [1170, 292] width 408 height 511
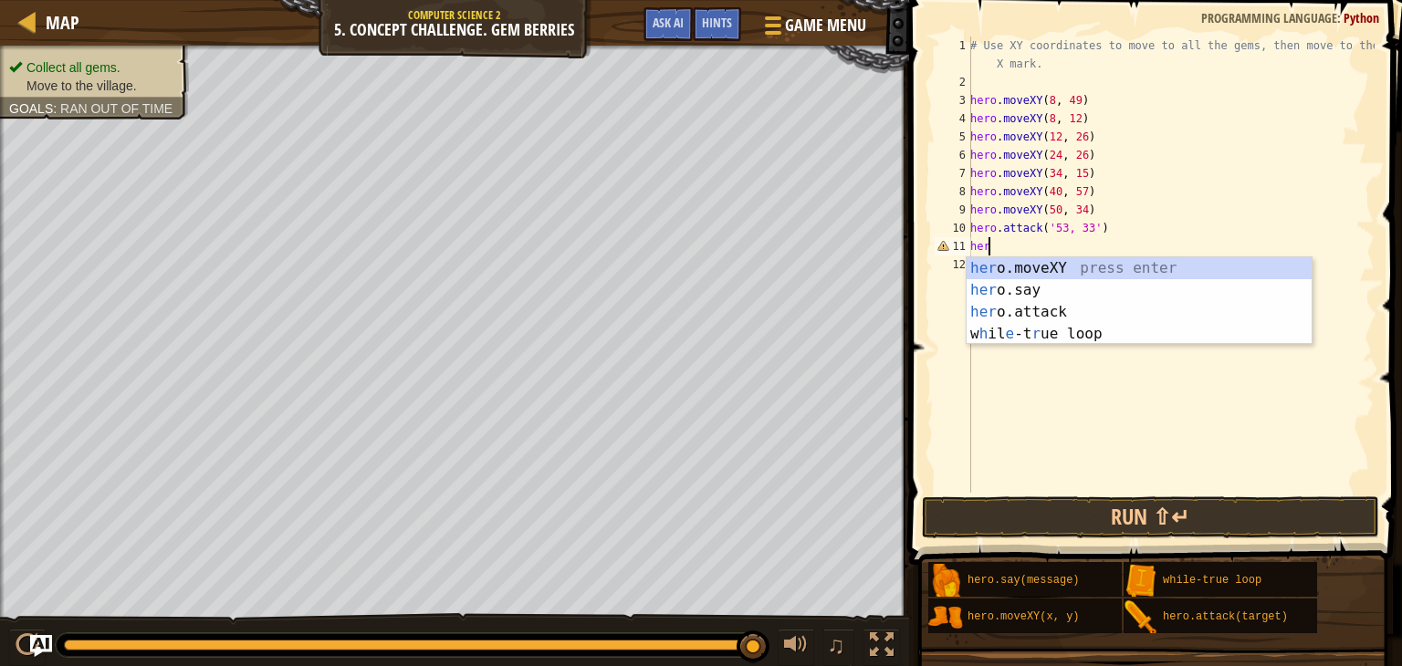
scroll to position [8, 0]
type textarea "h"
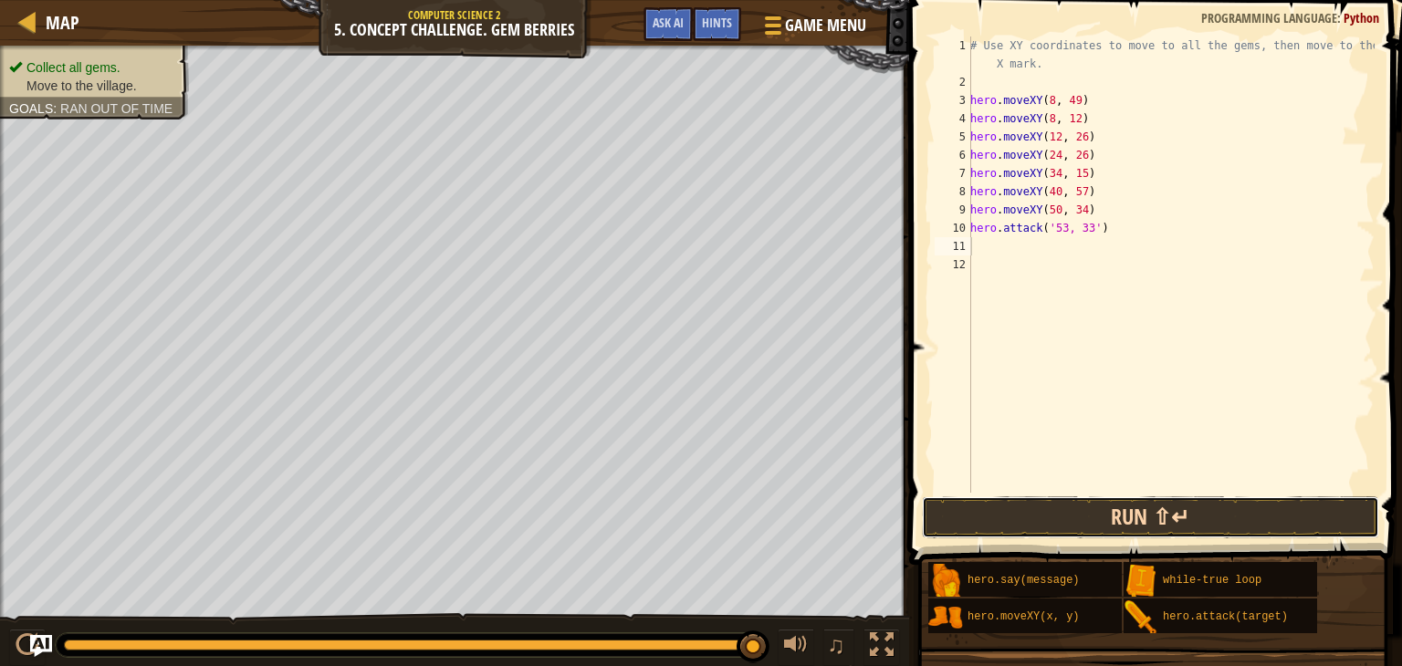
click at [951, 527] on button "Run ⇧↵" at bounding box center [1150, 517] width 457 height 42
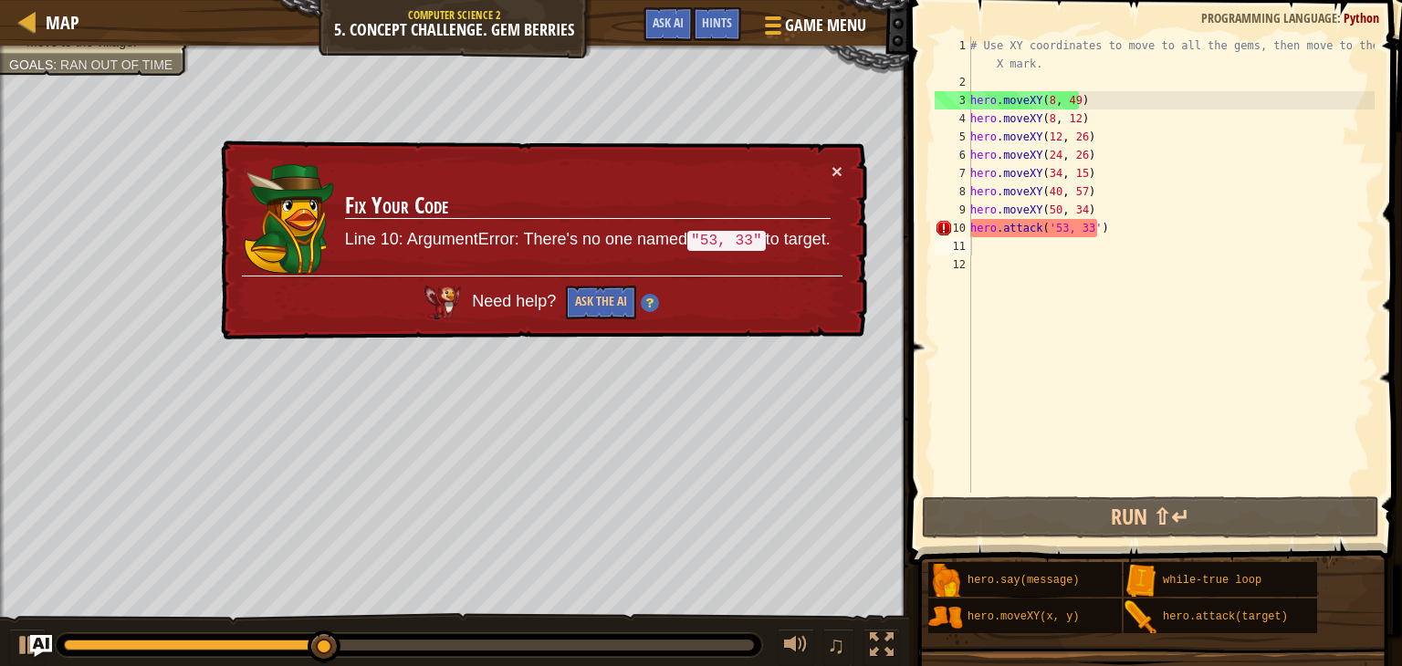
click at [829, 168] on td "Fix Your Code Line 10: ArgumentError: There's no one named "53, 33" to target." at bounding box center [587, 219] width 487 height 114
click at [840, 162] on button "×" at bounding box center [836, 171] width 11 height 19
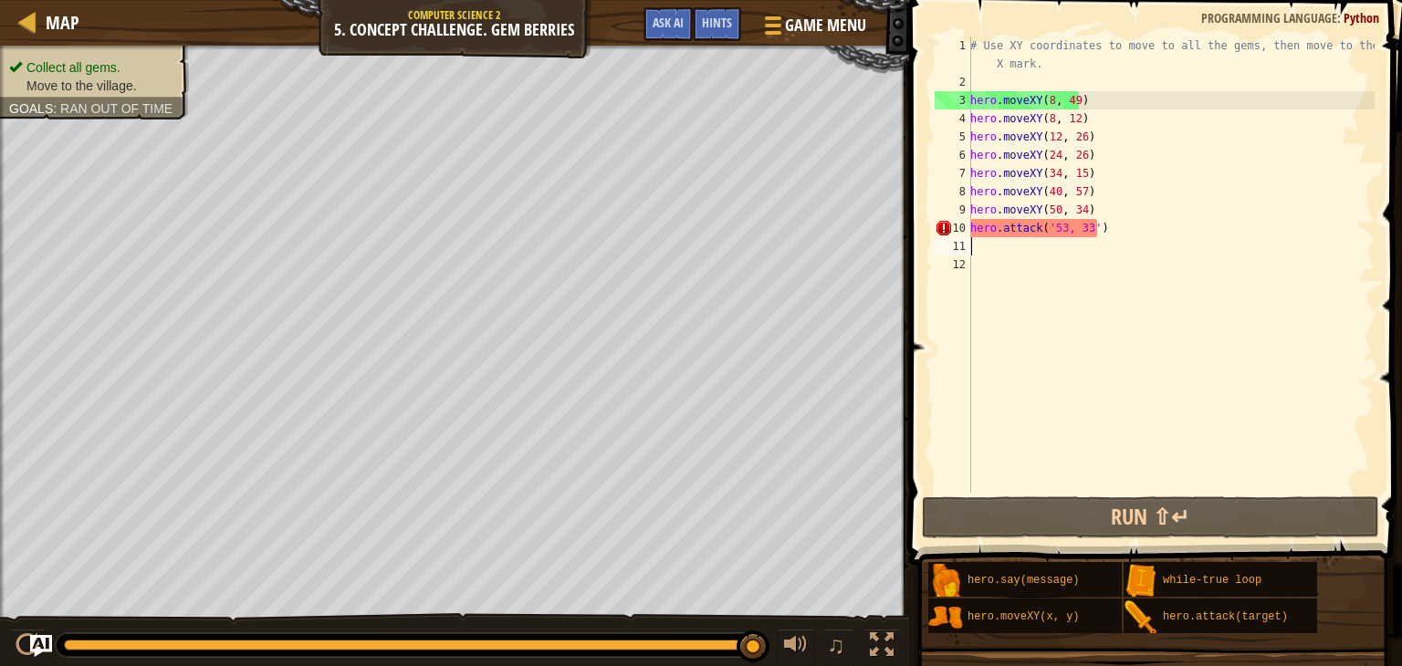
click at [1399, 289] on span at bounding box center [1156, 256] width 507 height 619
click at [1242, 228] on div "# Use XY coordinates to move to all the gems, then move to the red X mark. hero…" at bounding box center [1170, 292] width 408 height 511
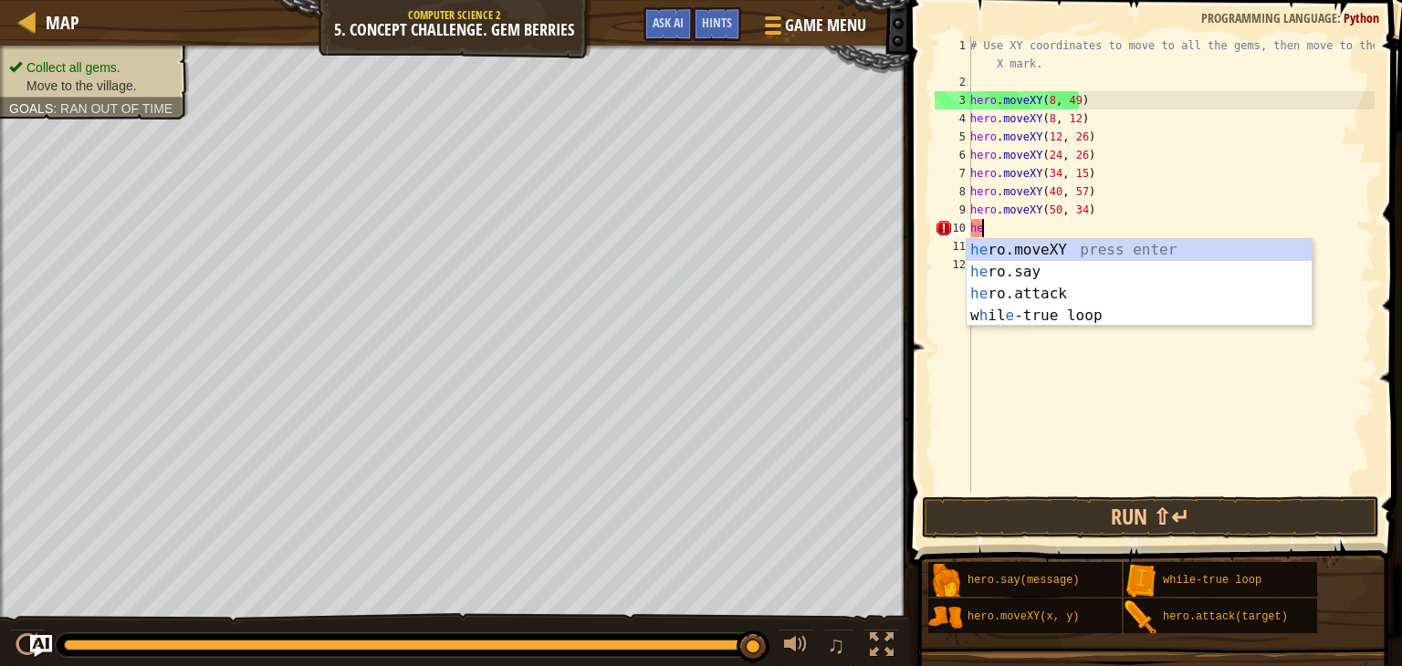
type textarea "h"
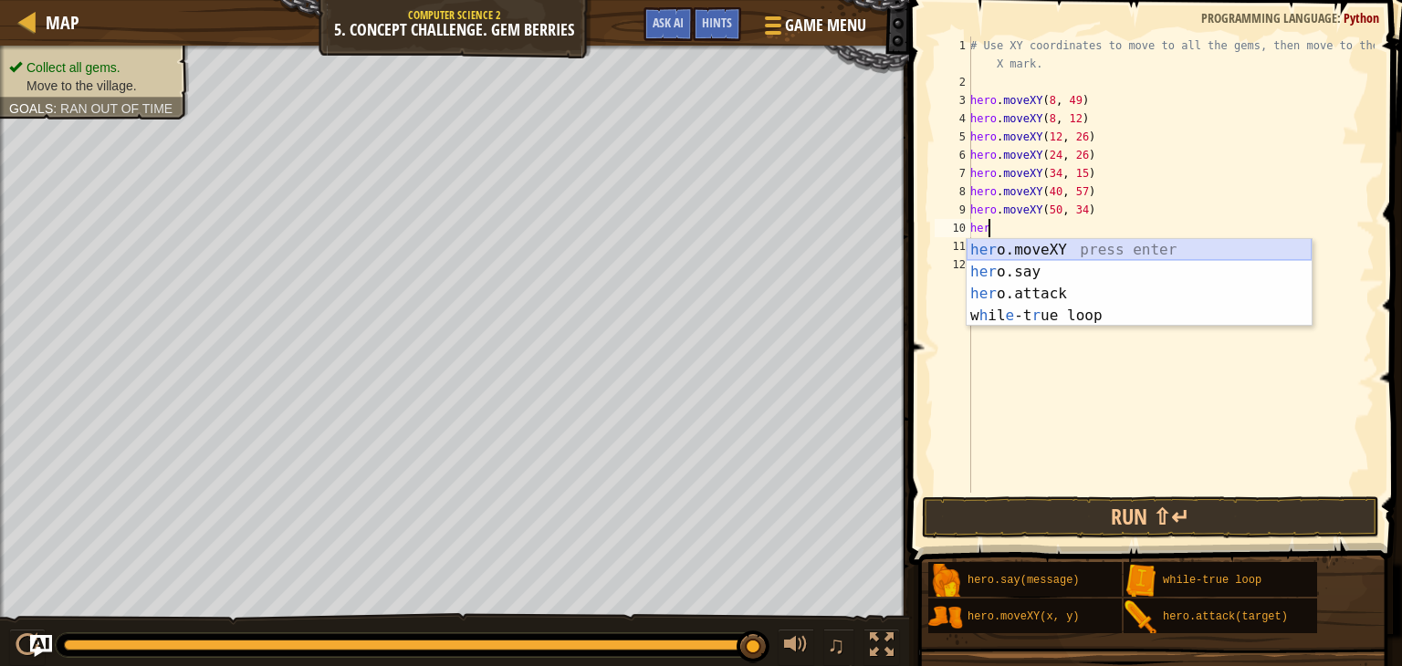
click at [1103, 246] on div "her o.moveXY press enter her o.say press enter her o.attack press enter w h il …" at bounding box center [1138, 304] width 345 height 131
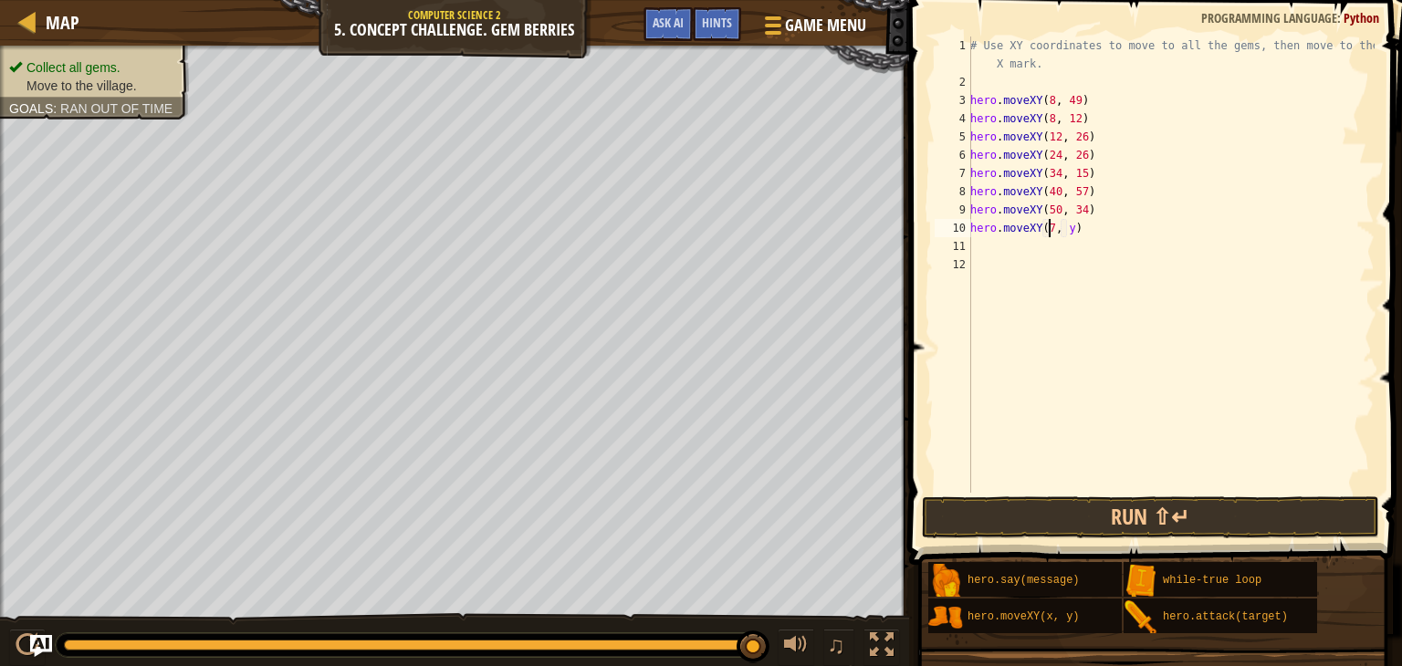
scroll to position [8, 6]
click at [1073, 229] on div "# Use XY coordinates to move to all the gems, then move to the red X mark. hero…" at bounding box center [1170, 292] width 408 height 511
type textarea "hero.moveXY(74, 34)"
click at [1084, 501] on button "Run ⇧↵" at bounding box center [1150, 517] width 457 height 42
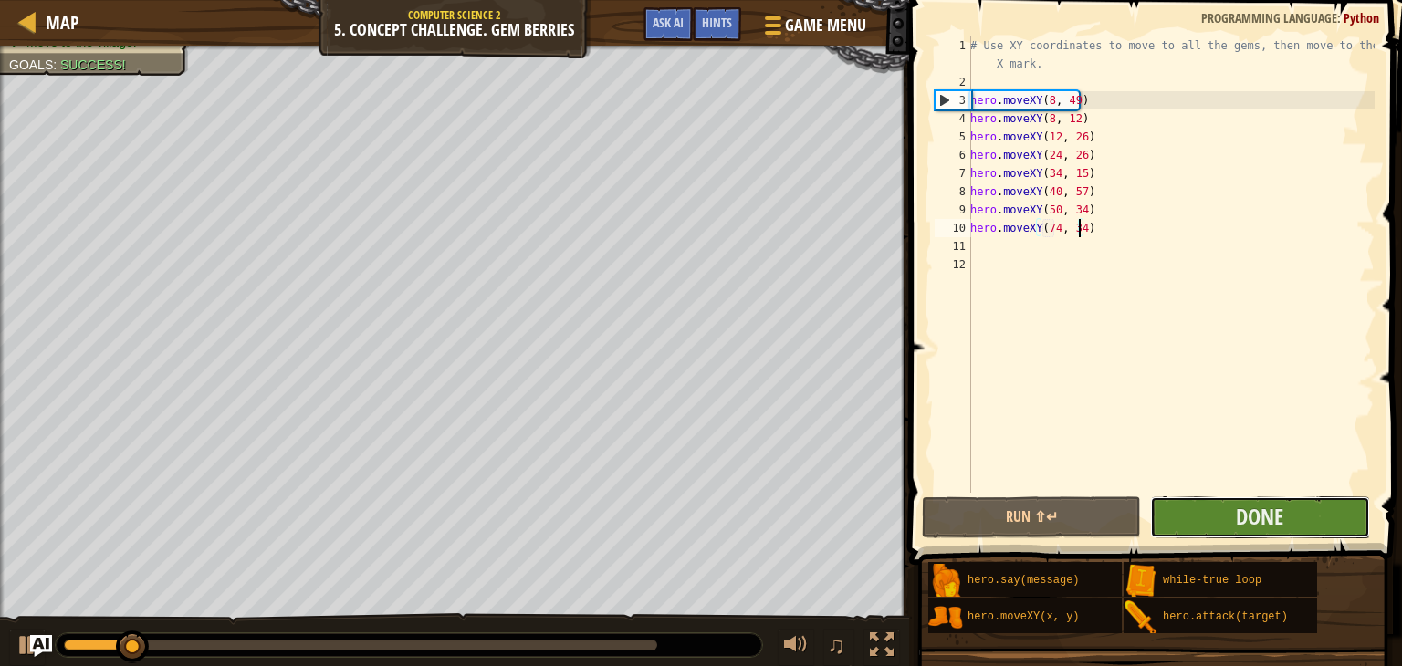
click at [1322, 514] on button "Done" at bounding box center [1259, 517] width 219 height 42
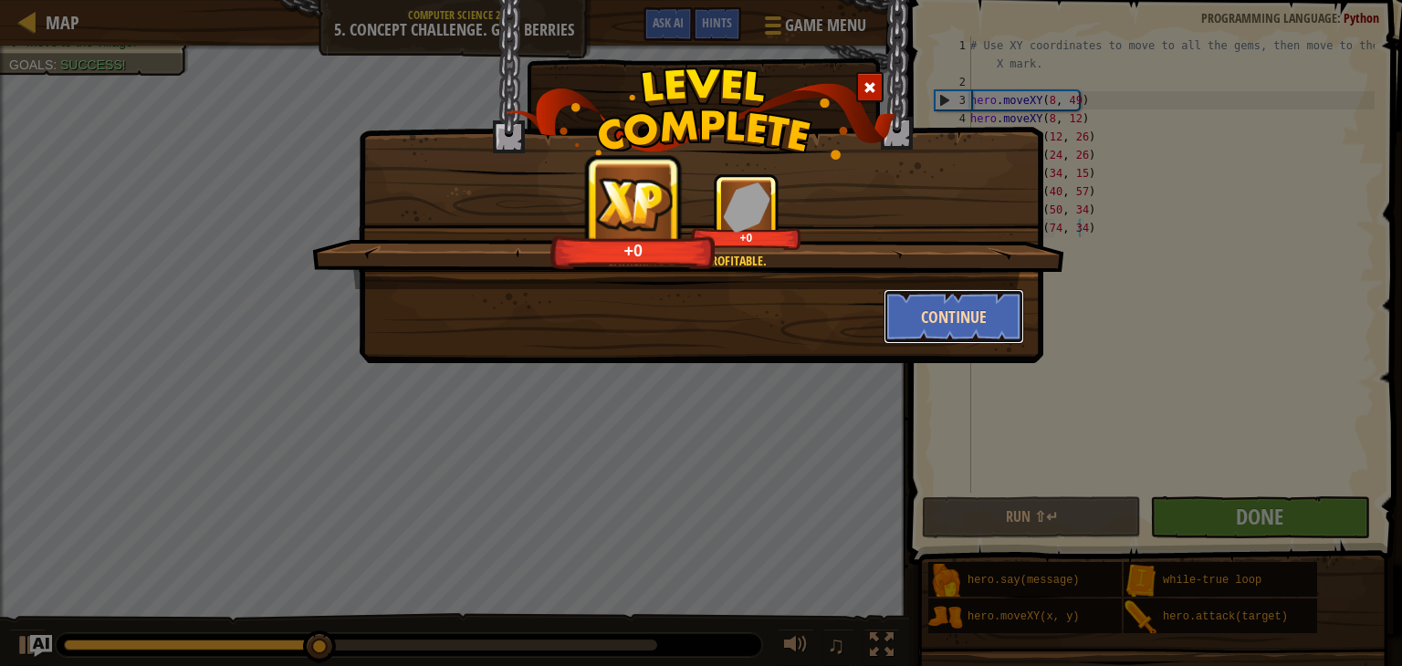
click at [955, 334] on button "Continue" at bounding box center [953, 316] width 141 height 55
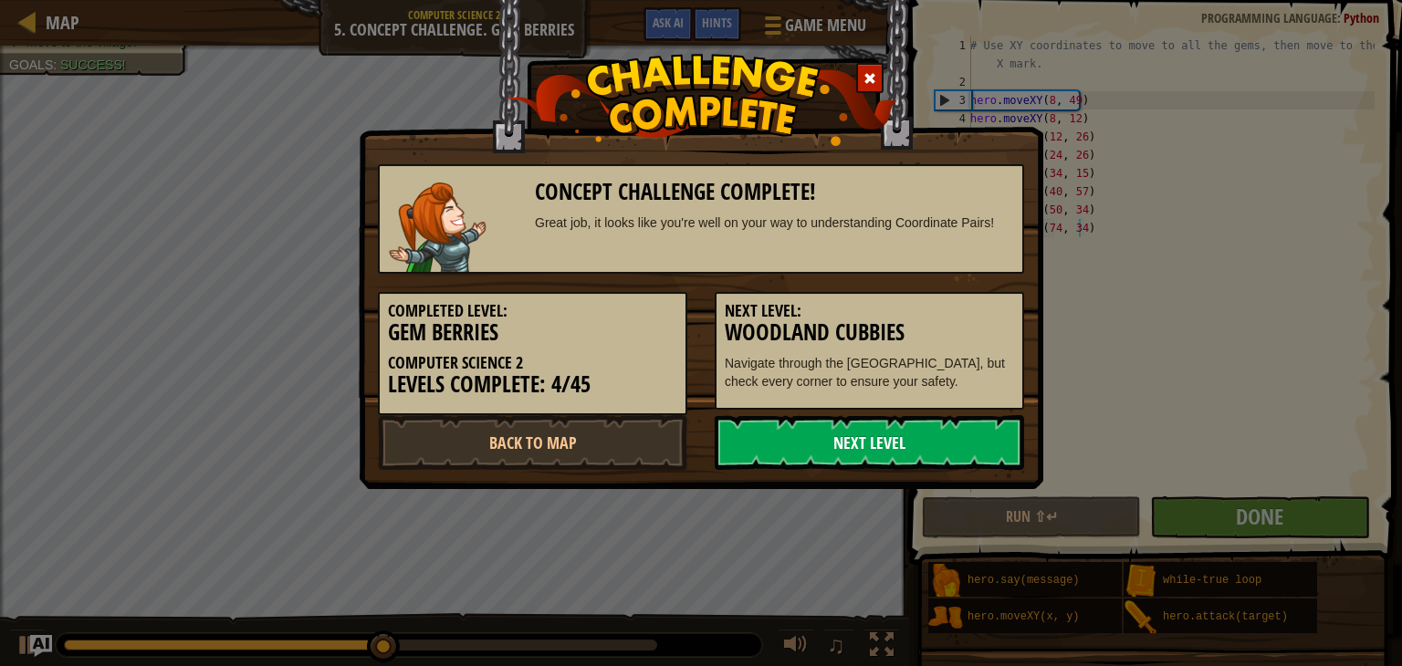
click at [840, 427] on link "Next Level" at bounding box center [869, 442] width 309 height 55
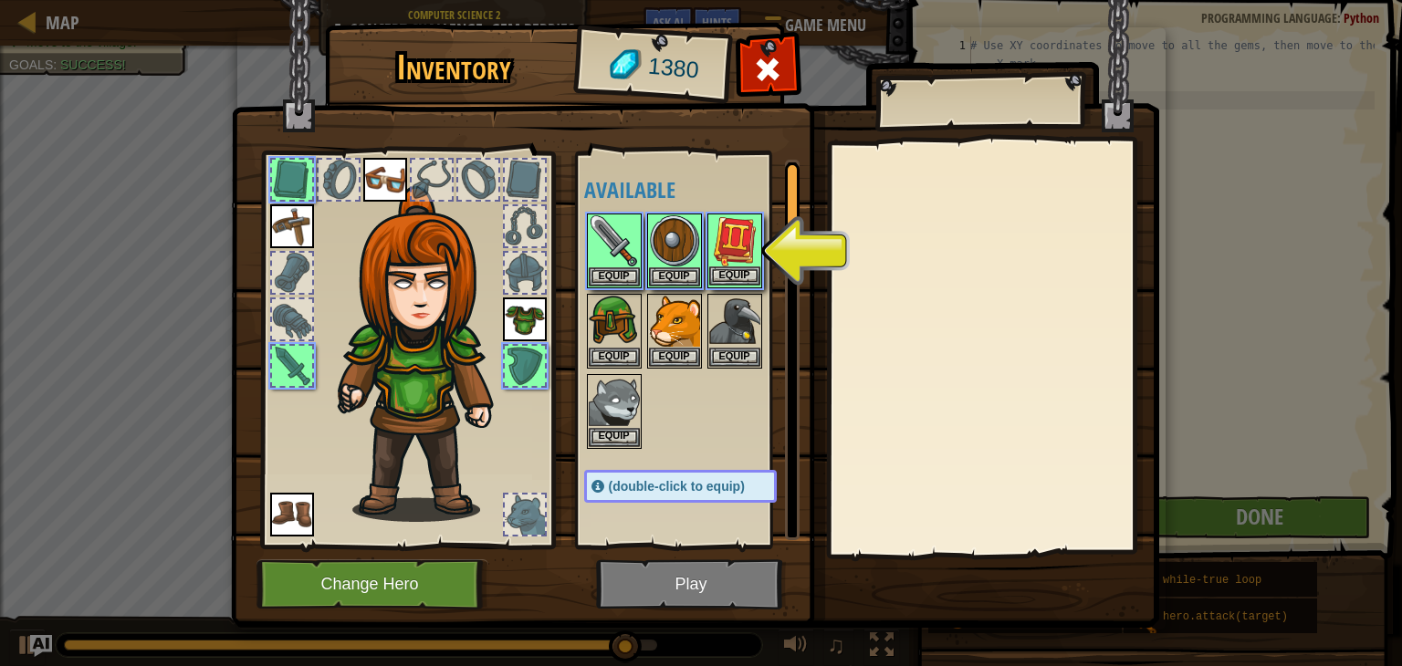
click at [726, 260] on img at bounding box center [734, 240] width 51 height 51
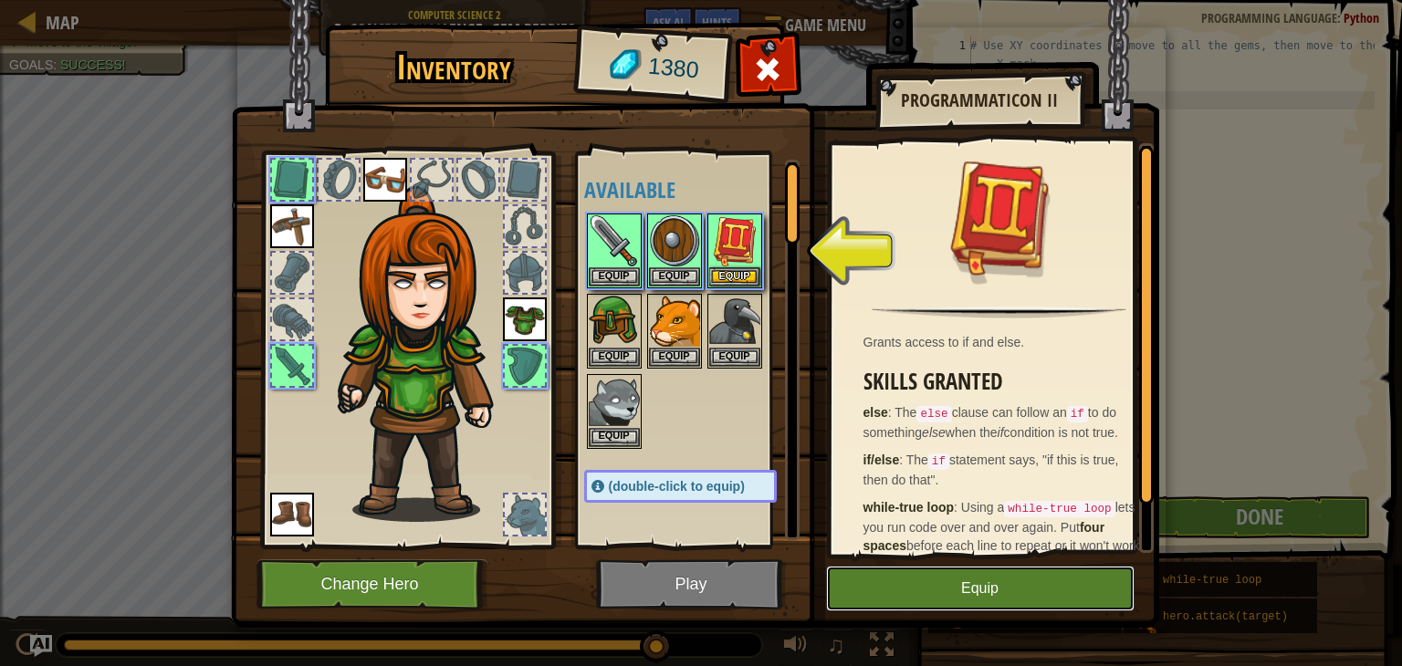
click at [956, 600] on button "Equip" at bounding box center [980, 589] width 308 height 46
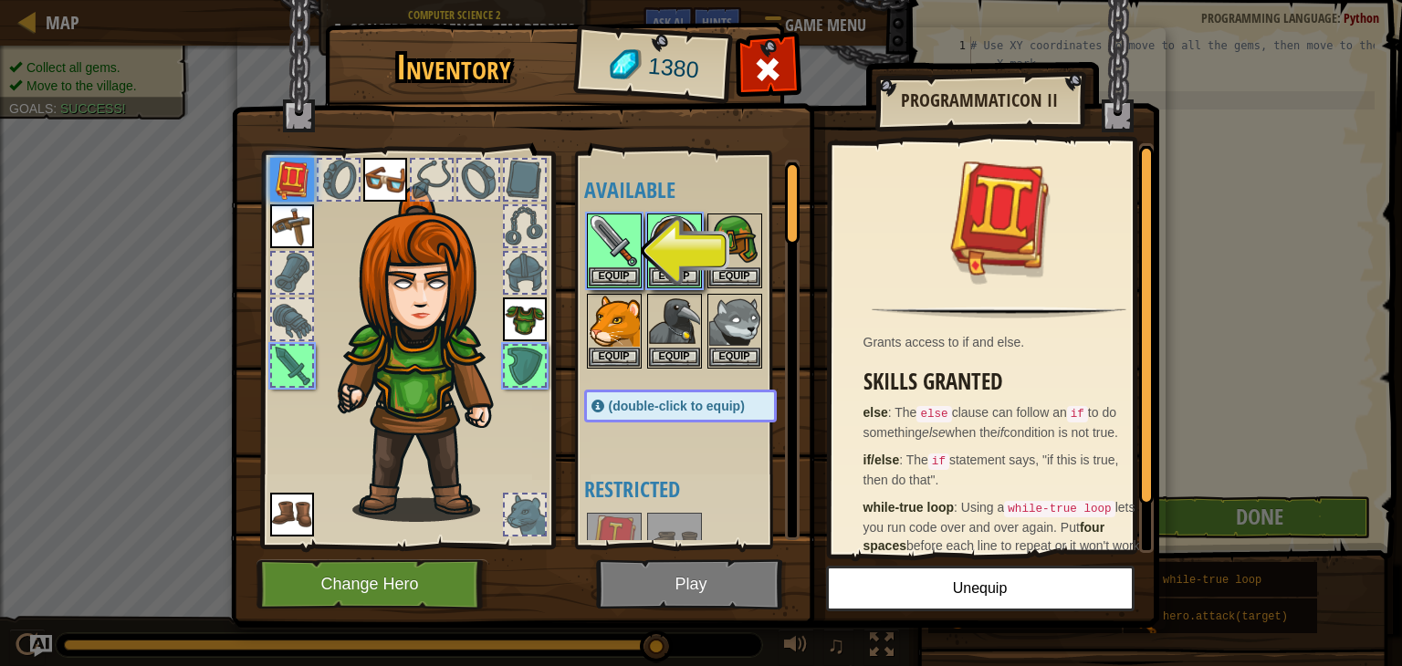
click at [649, 581] on img at bounding box center [695, 296] width 928 height 663
click at [608, 259] on img at bounding box center [614, 240] width 51 height 51
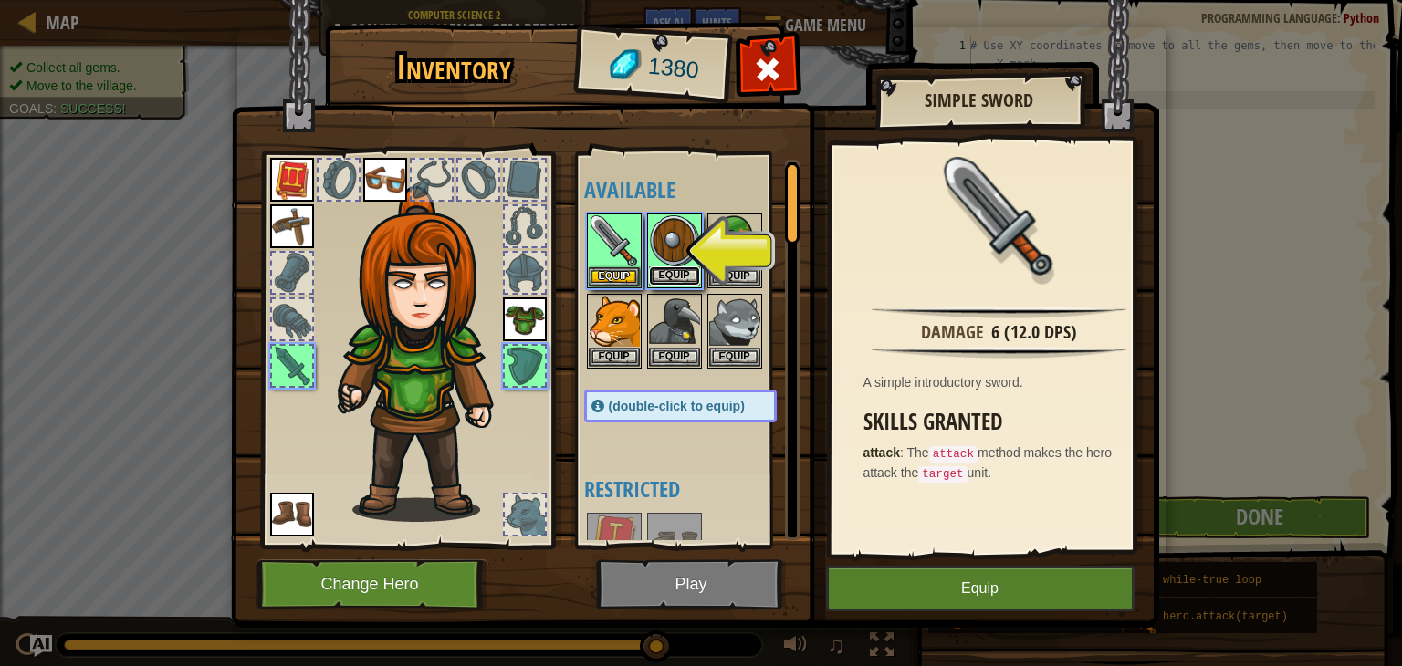
click at [685, 277] on button "Equip" at bounding box center [674, 275] width 51 height 19
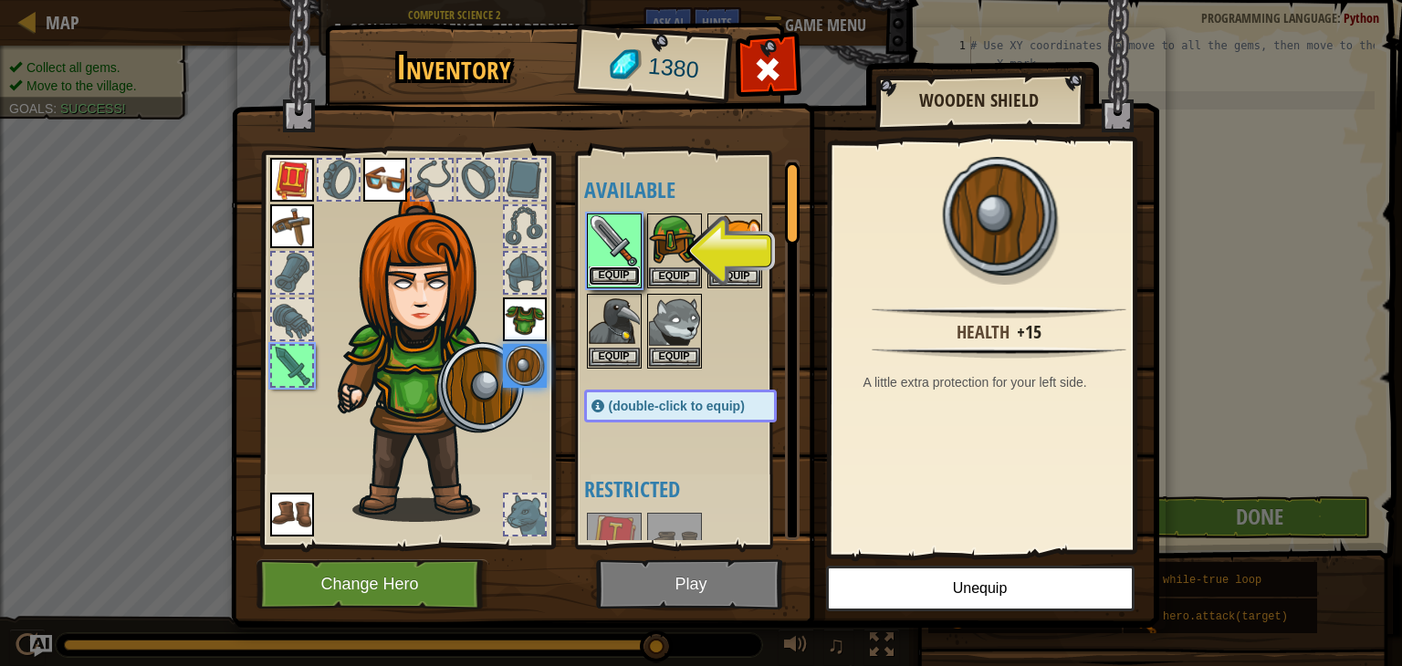
click at [603, 267] on button "Equip" at bounding box center [614, 275] width 51 height 19
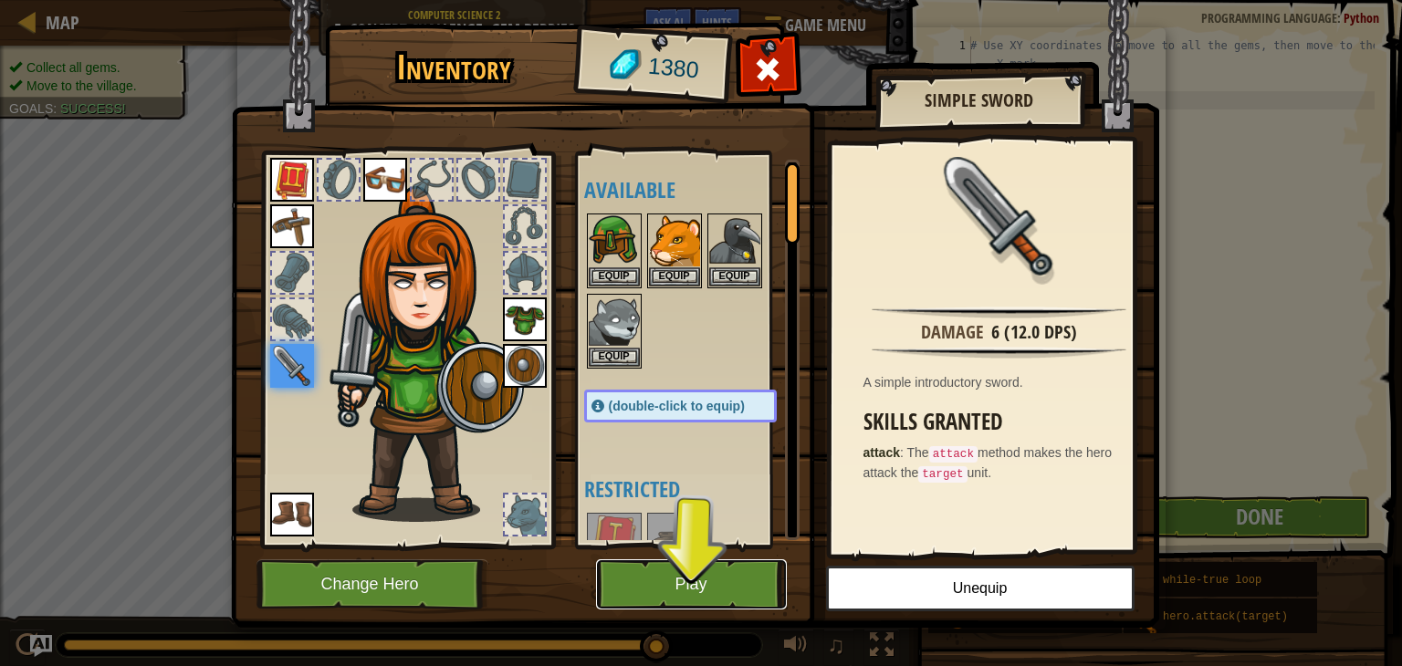
click at [752, 603] on button "Play" at bounding box center [691, 584] width 191 height 50
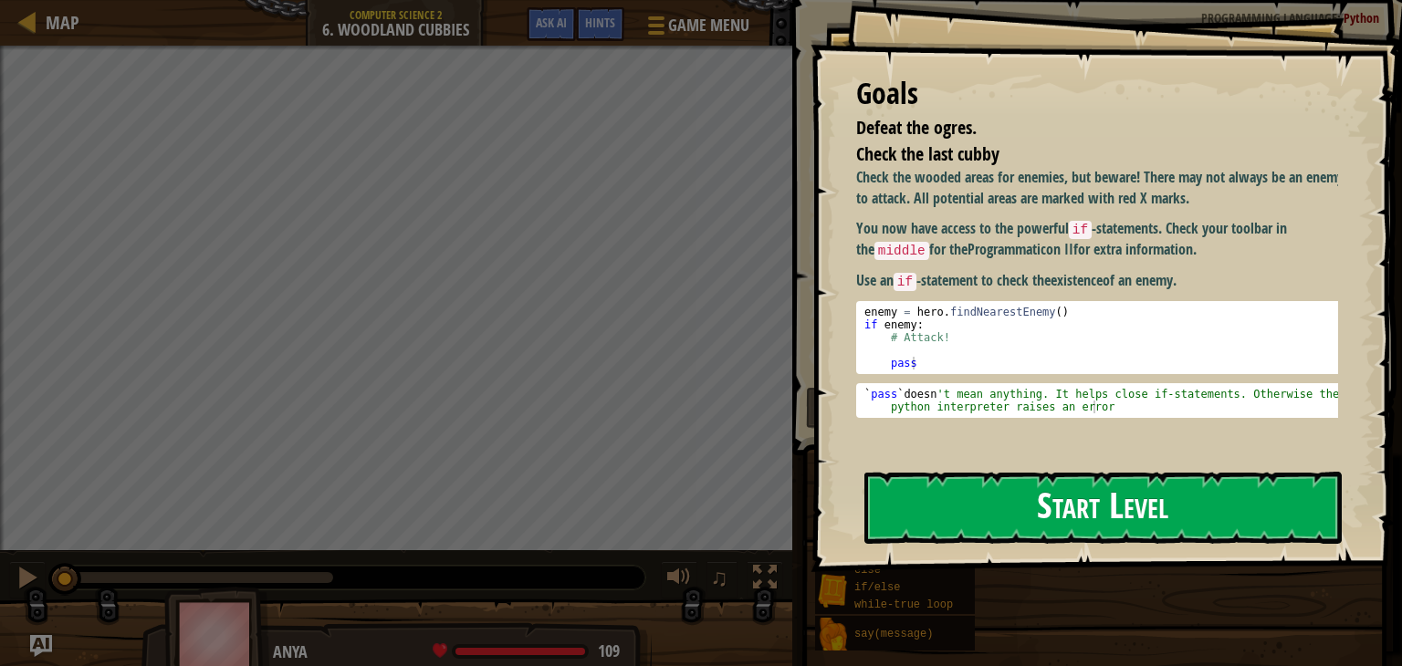
click at [1156, 503] on button "Start Level" at bounding box center [1102, 508] width 477 height 72
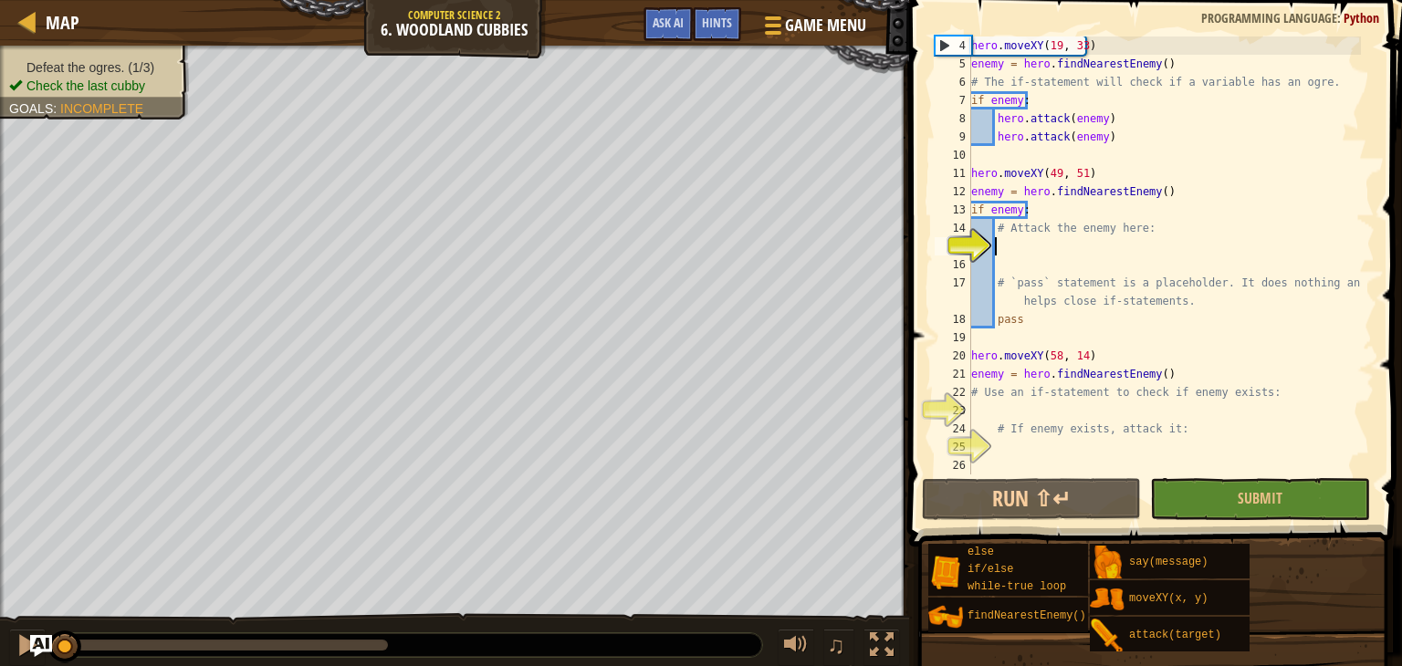
scroll to position [55, 0]
click at [1219, 402] on div "hero . moveXY ( 19 , 33 ) enemy = hero . findNearestEnemy ( ) # The if-statemen…" at bounding box center [1163, 274] width 393 height 475
click at [1277, 497] on span "Submit" at bounding box center [1259, 498] width 45 height 20
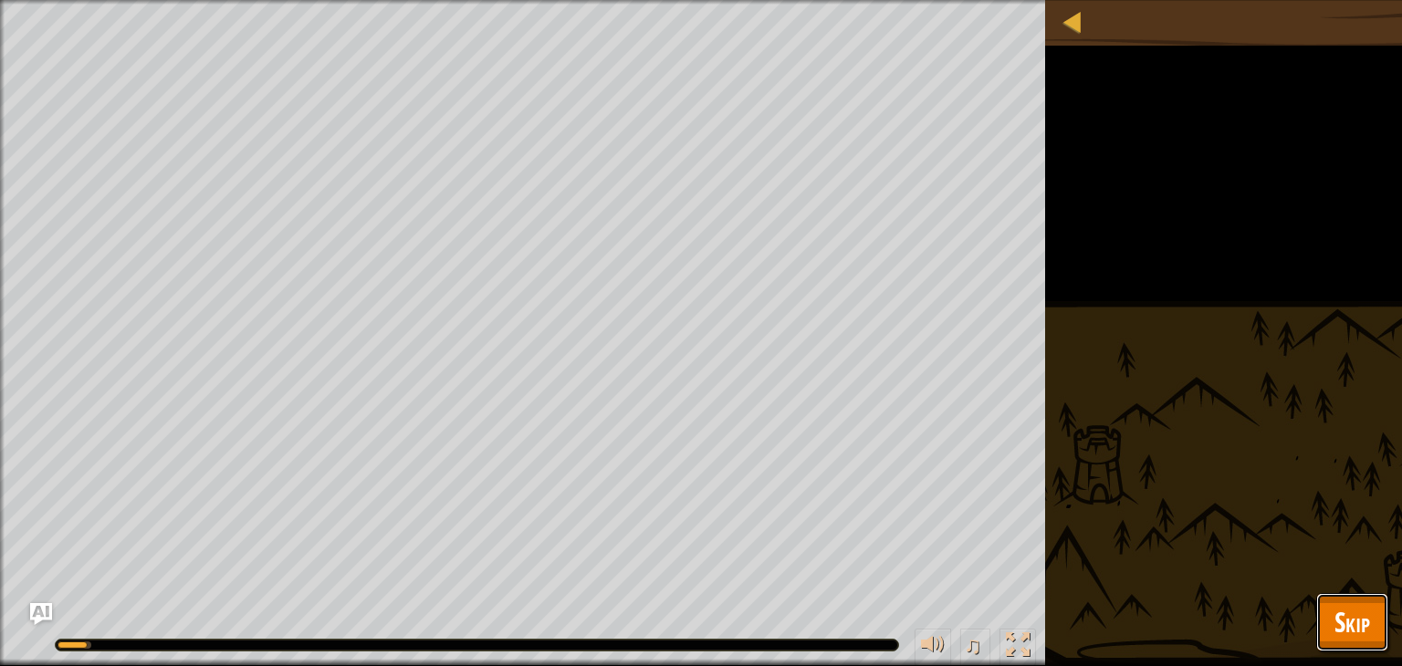
click at [1373, 622] on button "Skip" at bounding box center [1352, 622] width 72 height 58
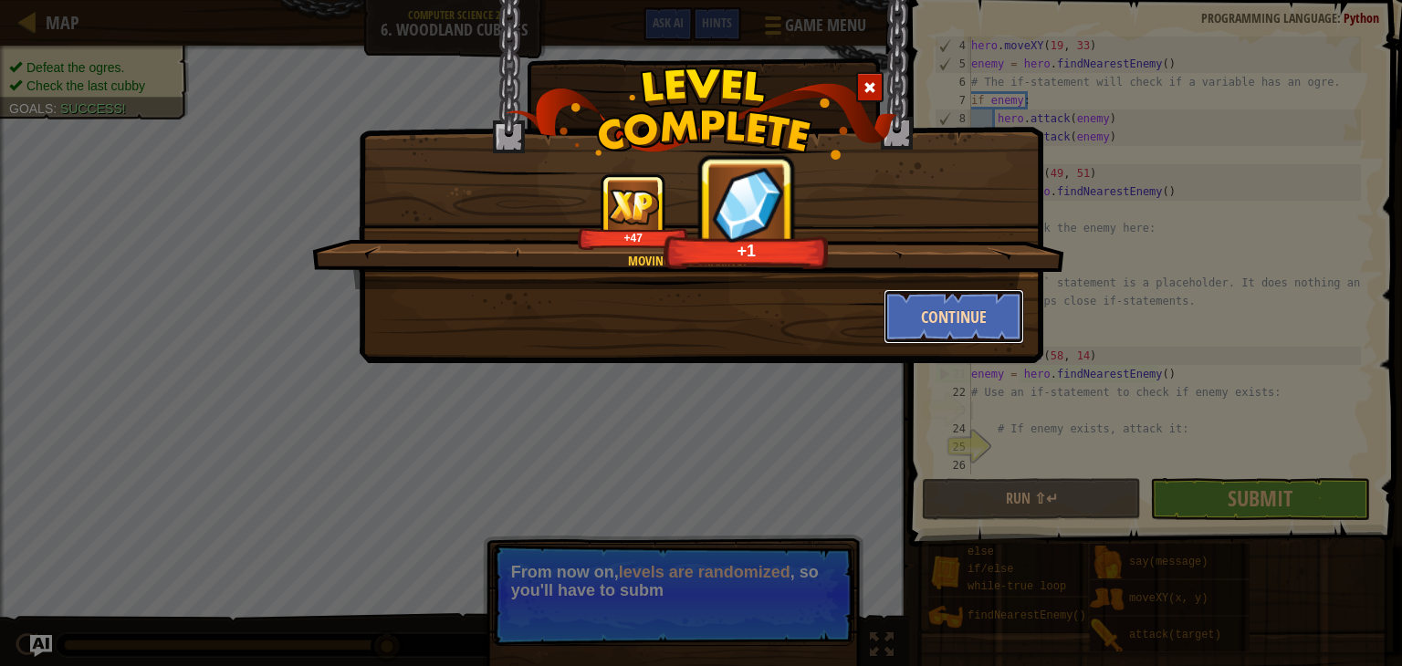
click at [956, 329] on button "Continue" at bounding box center [953, 316] width 141 height 55
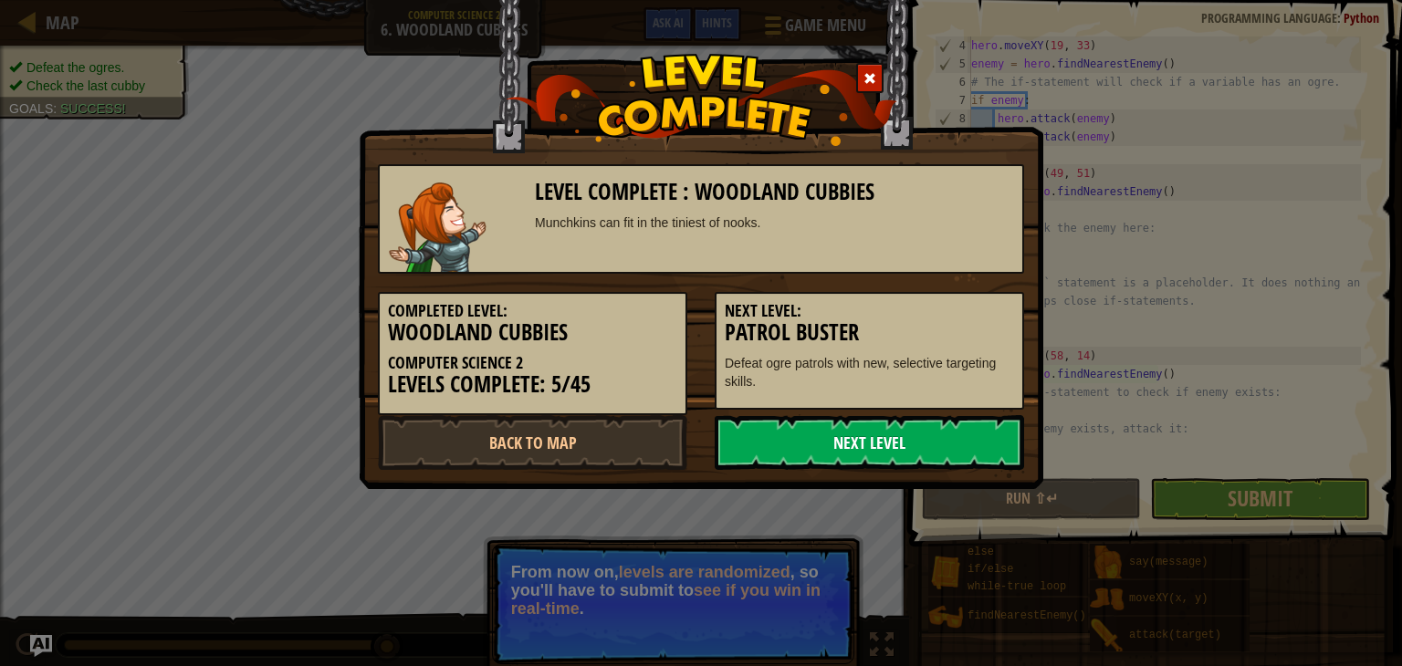
click at [901, 435] on link "Next Level" at bounding box center [869, 442] width 309 height 55
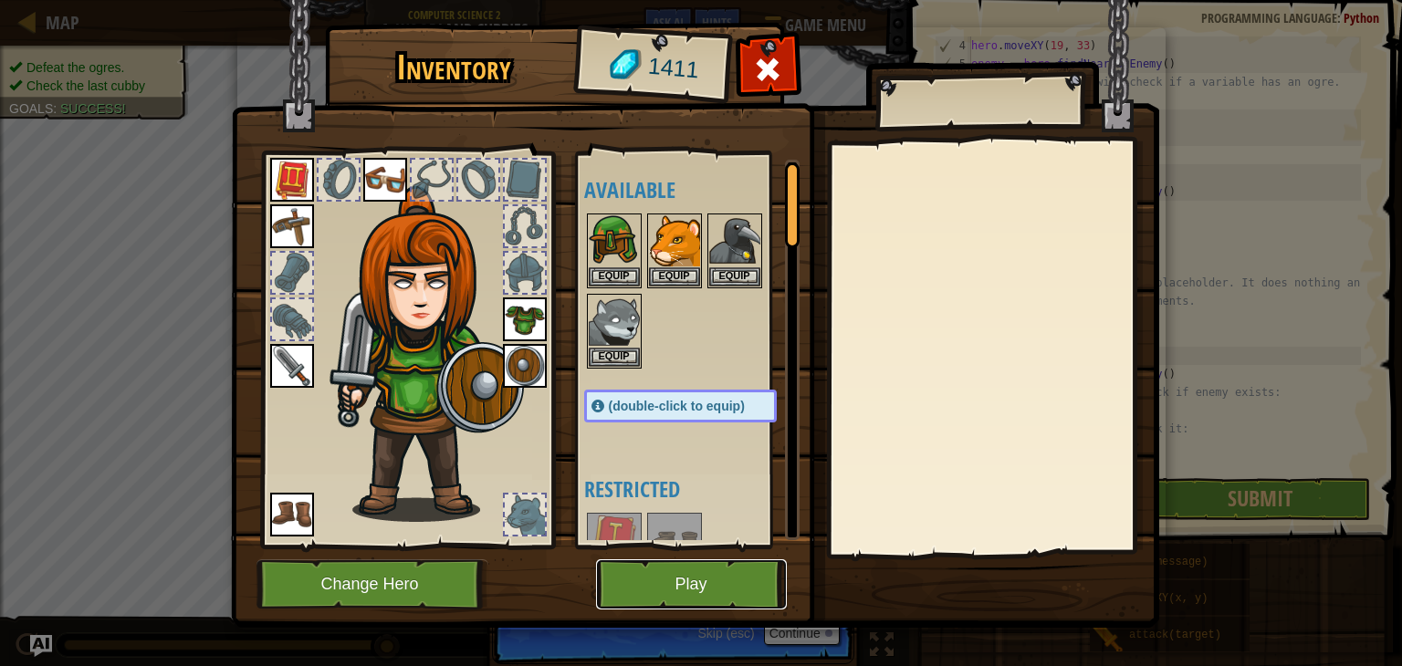
click at [726, 578] on button "Play" at bounding box center [691, 584] width 191 height 50
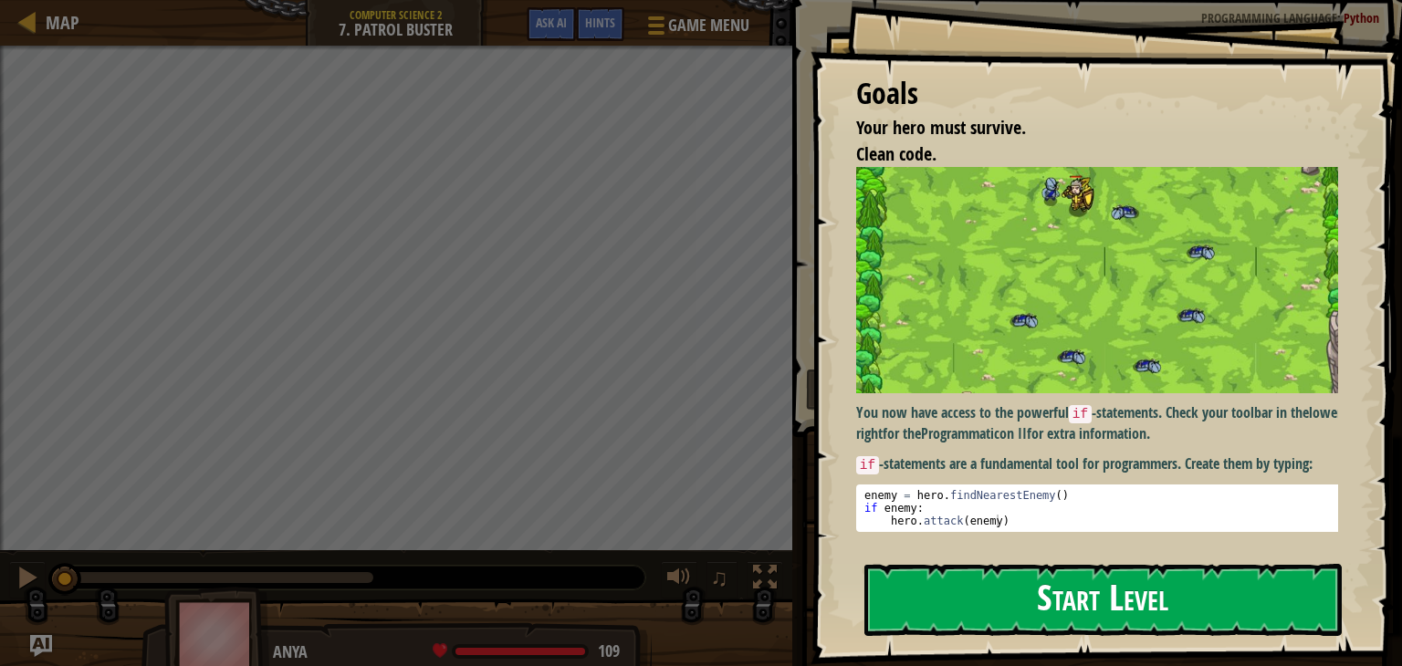
click at [1028, 601] on button "Start Level" at bounding box center [1102, 600] width 477 height 72
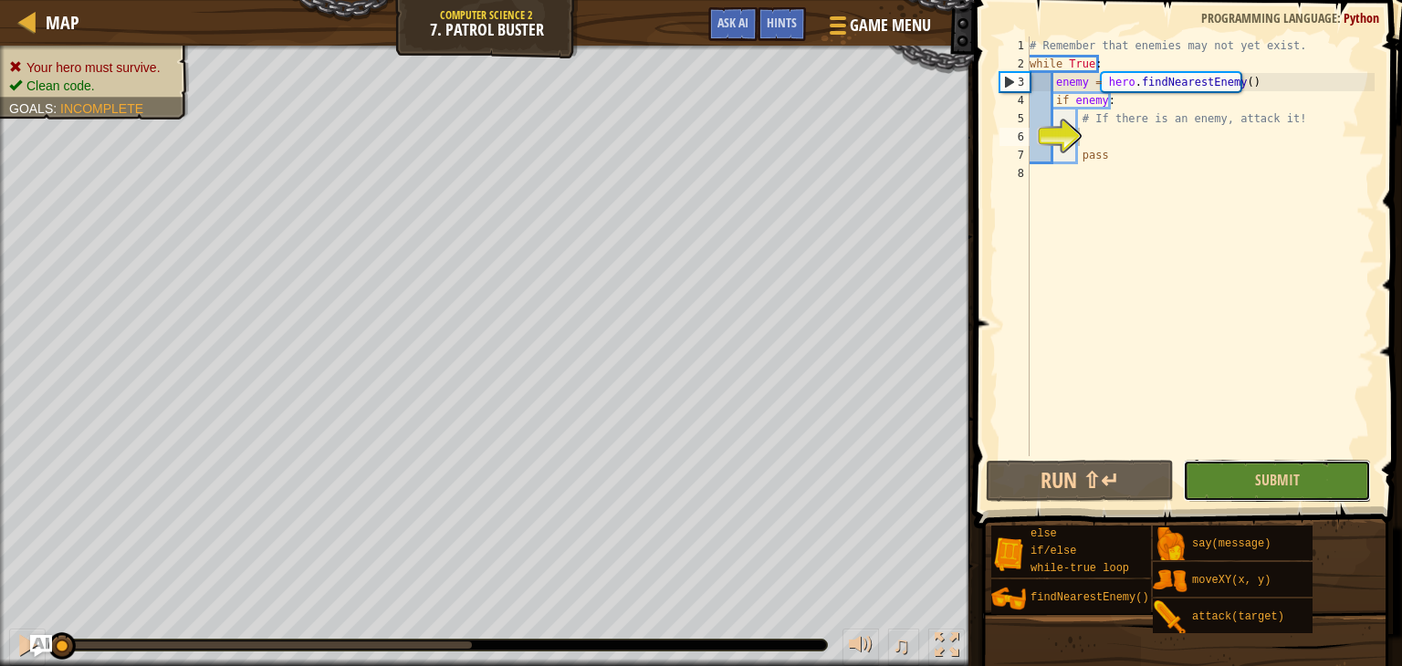
click at [1335, 488] on button "Submit" at bounding box center [1277, 481] width 188 height 42
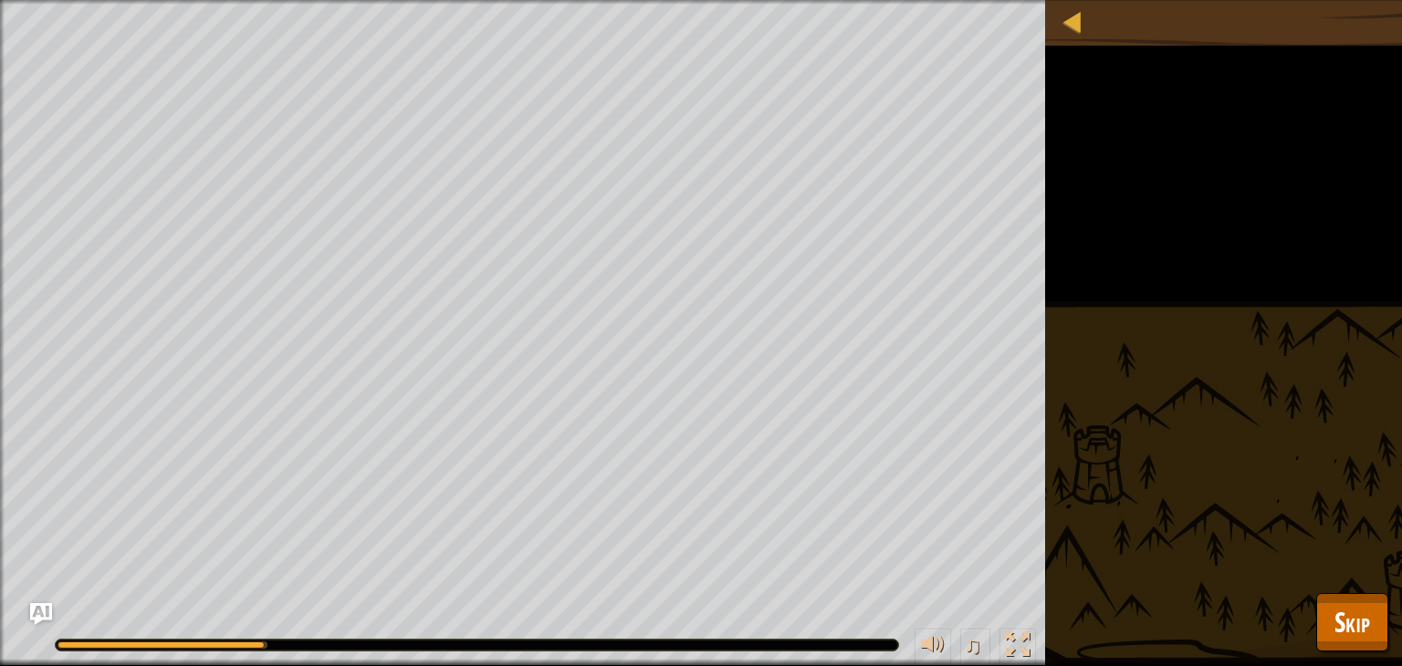
click at [1367, 654] on div "Your hero must survive. Clean code. Goals : Running... ♫ Anya 109 x: 36 y: 29 N…" at bounding box center [701, 333] width 1402 height 666
click at [1380, 624] on button "Skip" at bounding box center [1352, 622] width 72 height 58
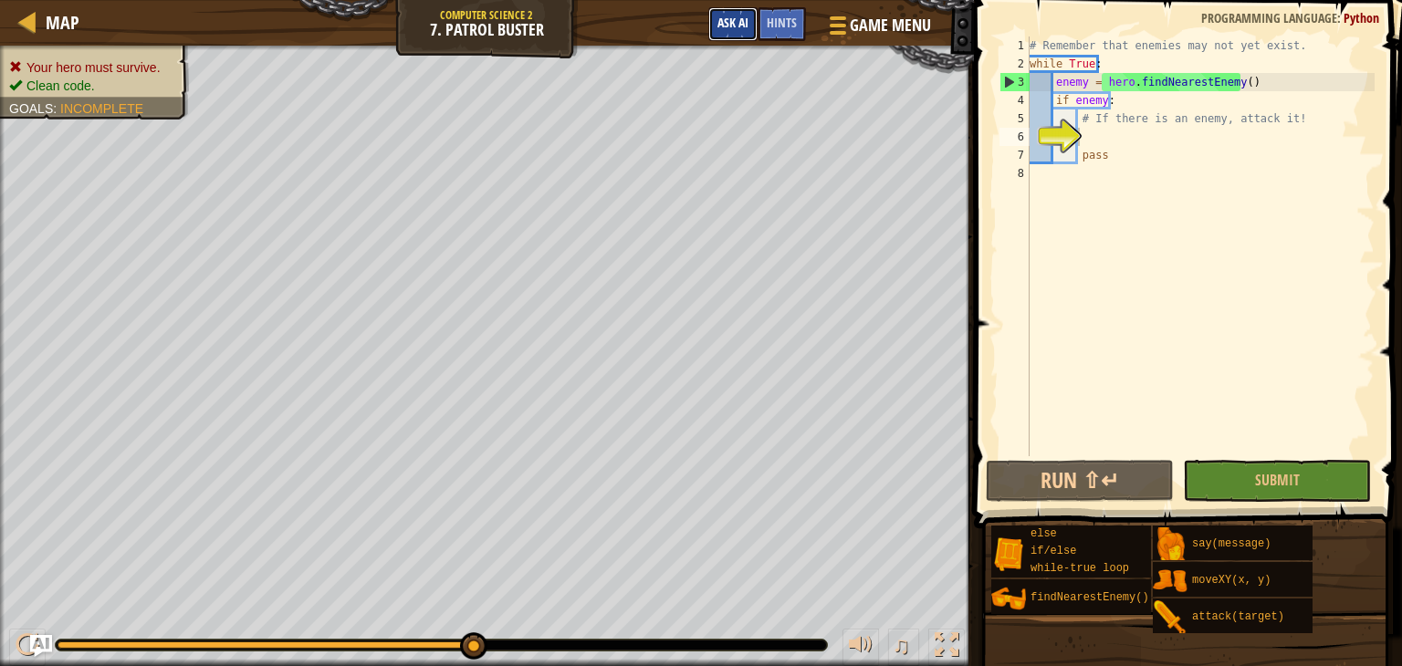
click at [746, 26] on span "Ask AI" at bounding box center [732, 22] width 31 height 17
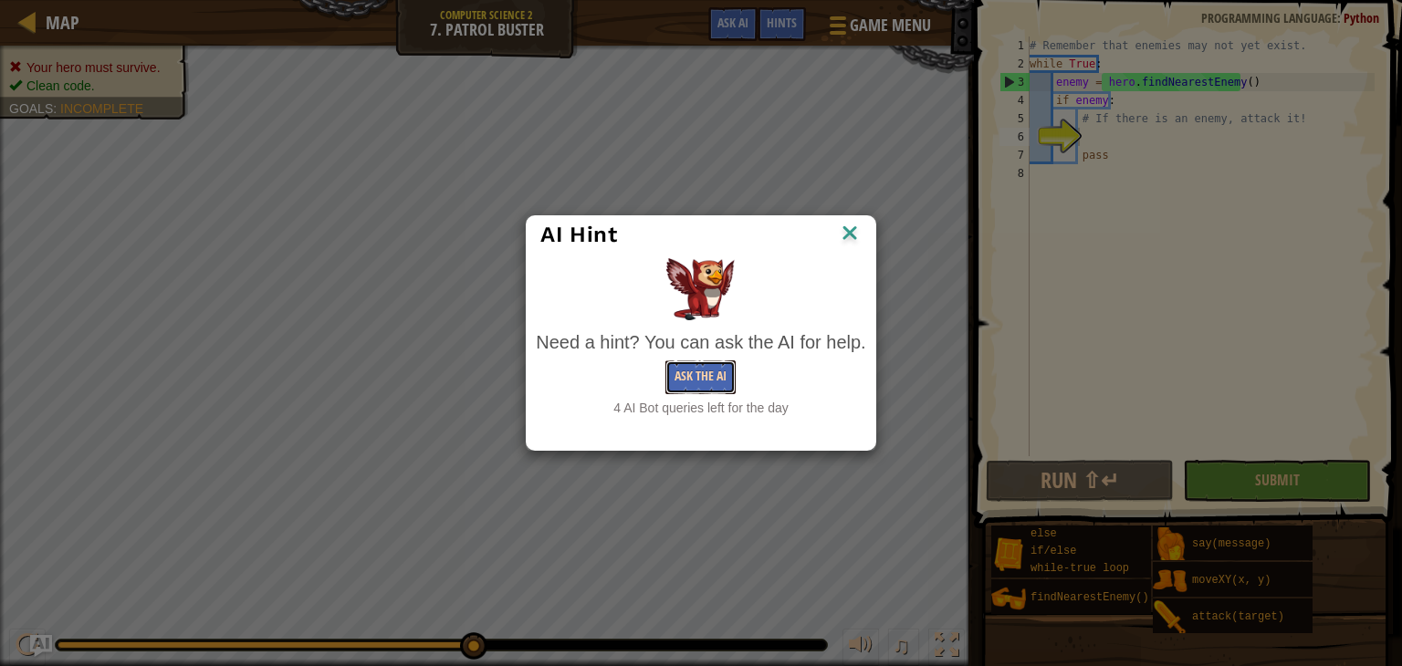
click at [722, 381] on button "Ask the AI" at bounding box center [700, 377] width 70 height 34
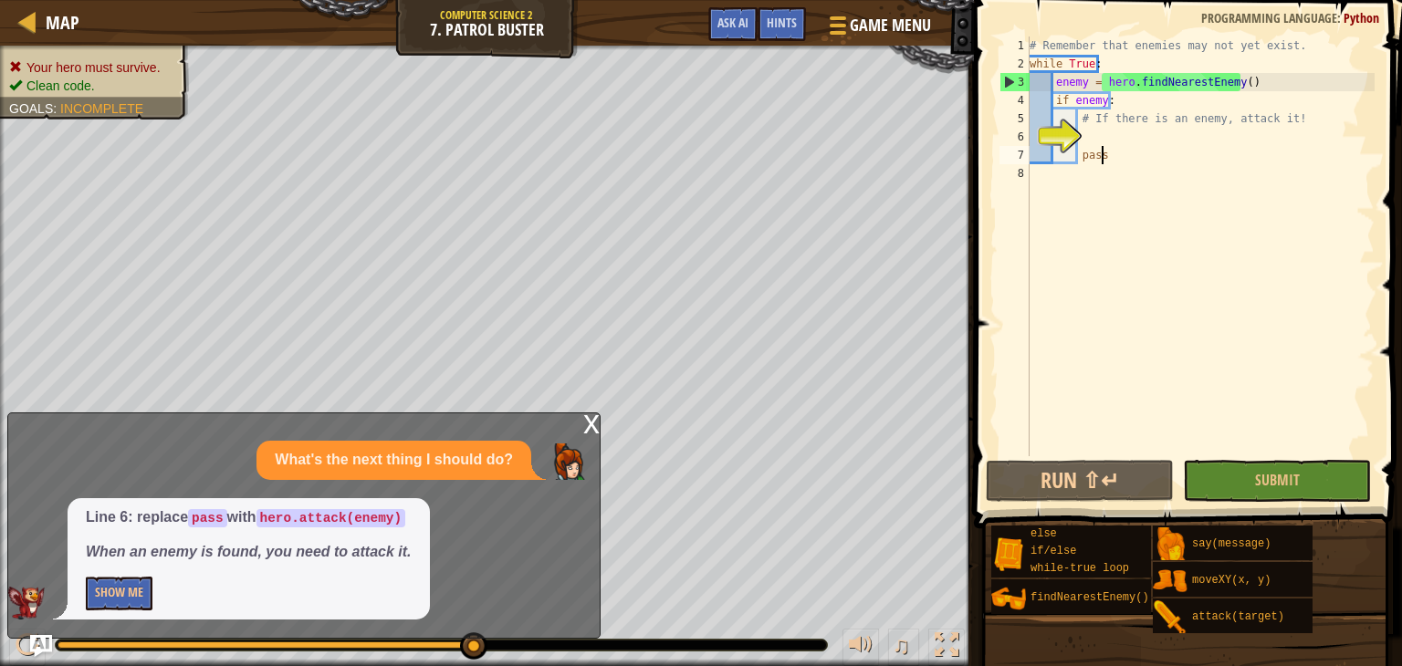
click at [1130, 154] on div "# Remember that enemies may not yet exist. while True : enemy = hero . findNear…" at bounding box center [1200, 265] width 349 height 456
type textarea "p"
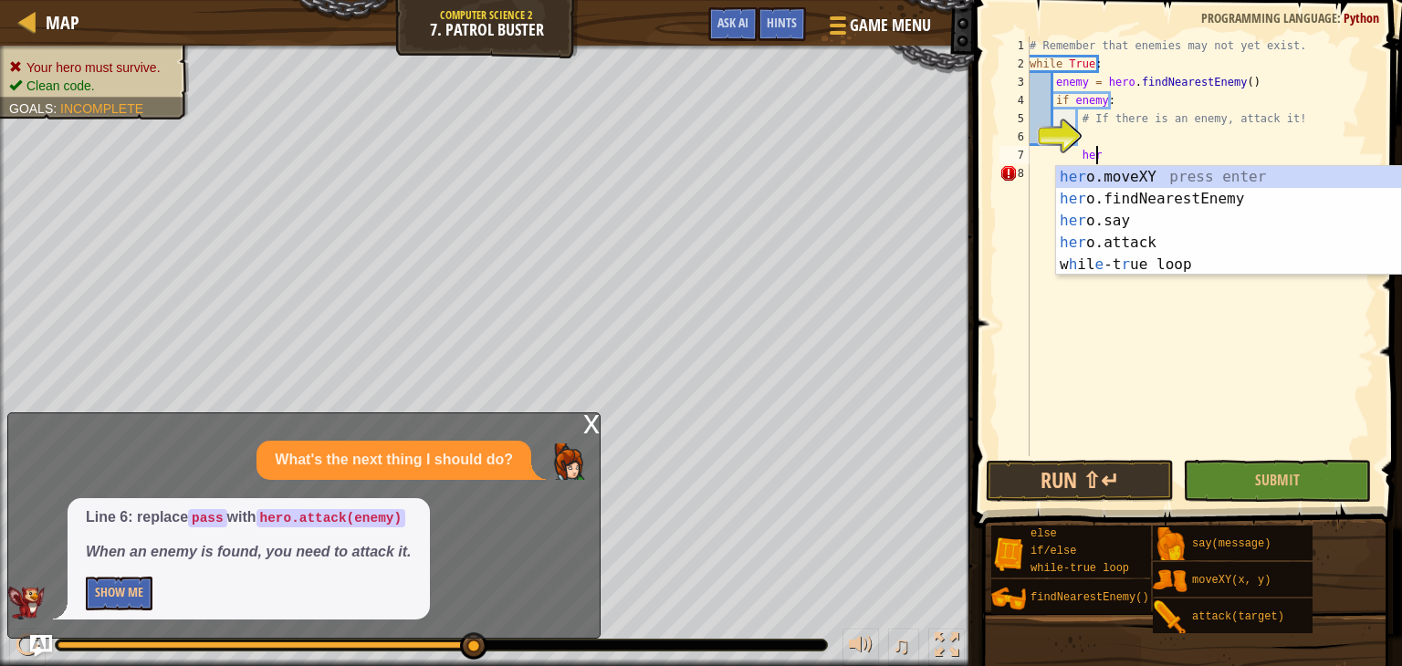
scroll to position [8, 4]
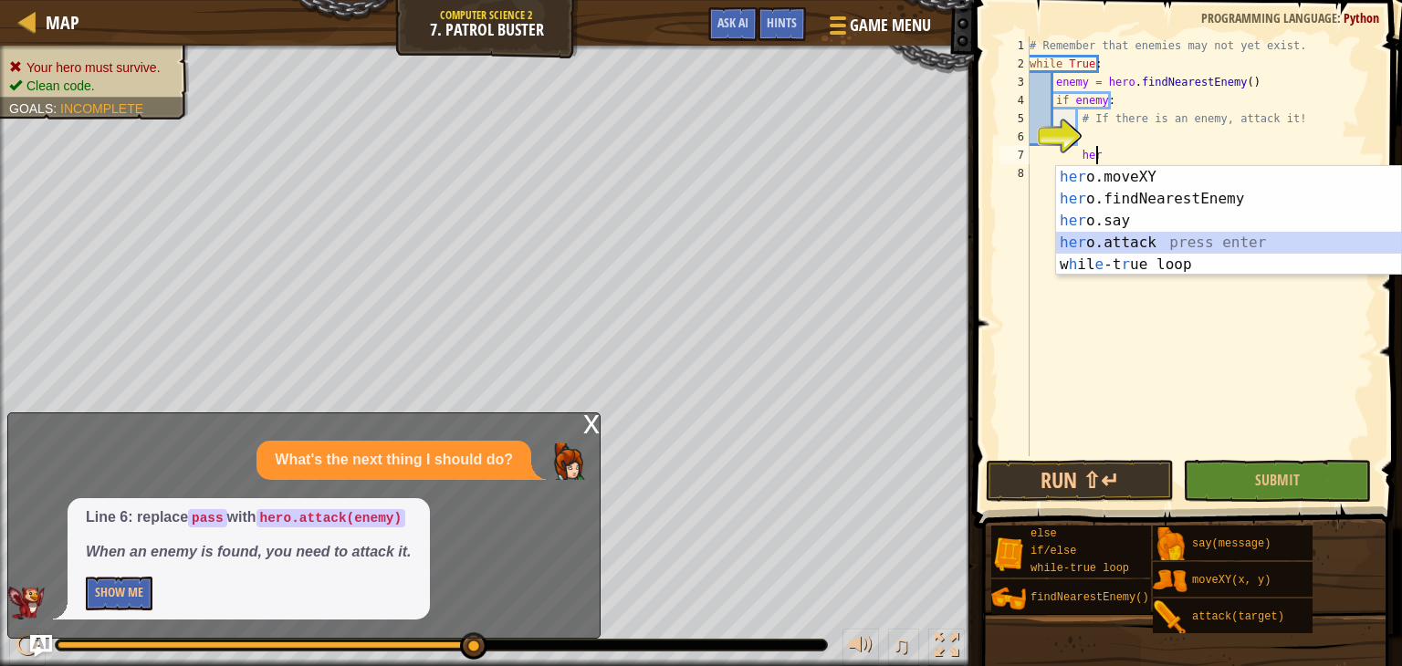
click at [1069, 243] on div "her o.moveXY press enter her o.findNearestEnemy press enter her o.say press ent…" at bounding box center [1228, 242] width 345 height 153
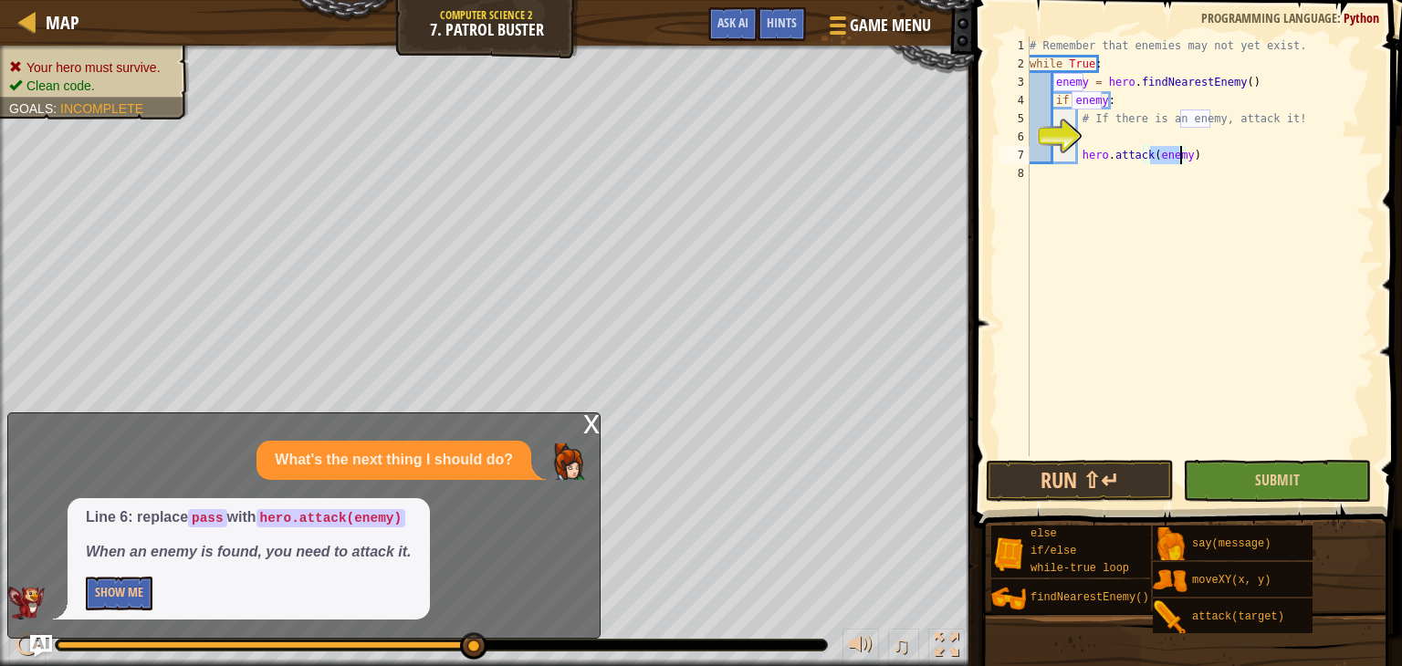
type textarea "hero.attack(enemy)"
click at [1258, 467] on button "Submit" at bounding box center [1277, 481] width 188 height 42
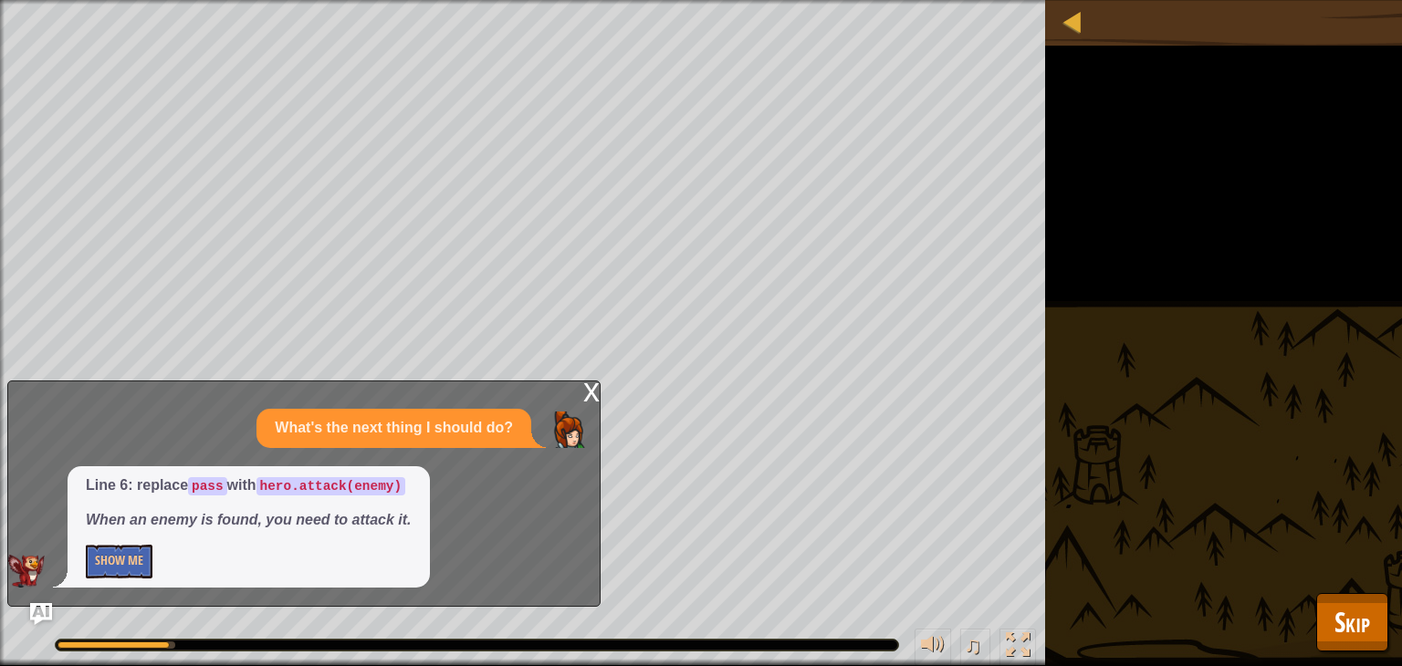
click at [596, 391] on div "x" at bounding box center [591, 390] width 16 height 18
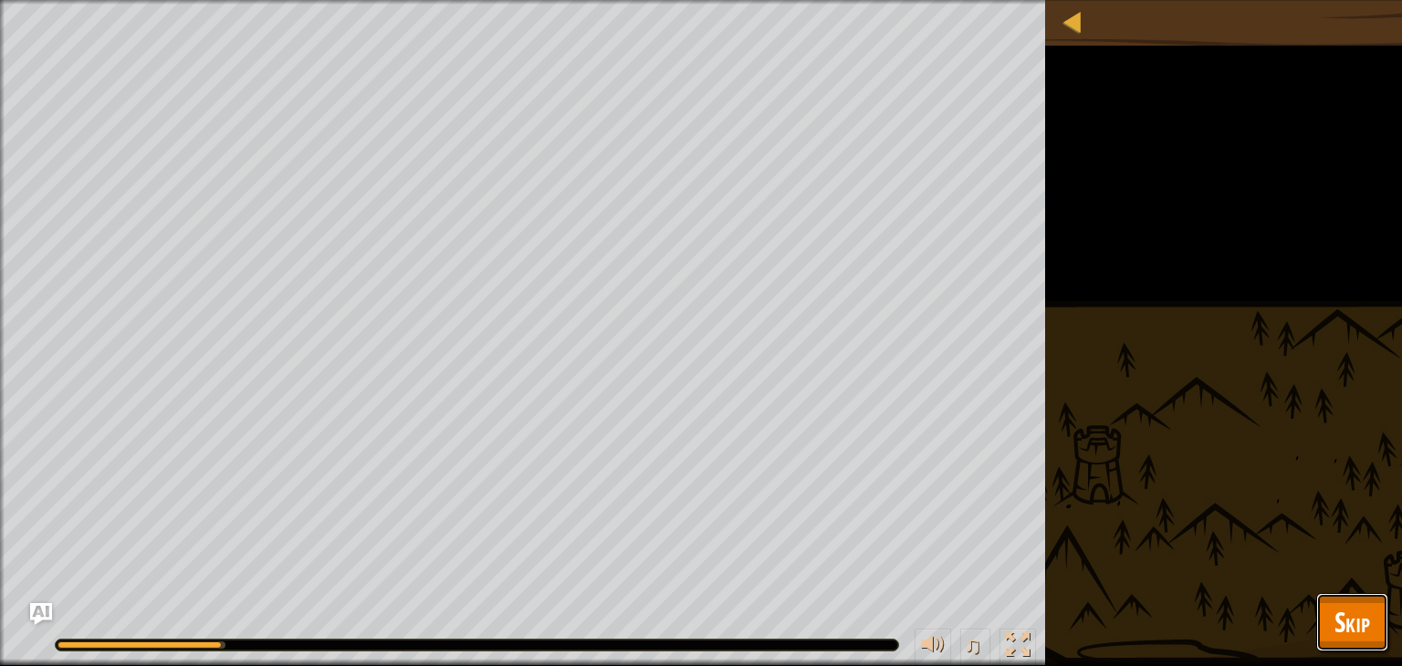
click at [1352, 610] on span "Skip" at bounding box center [1352, 621] width 36 height 37
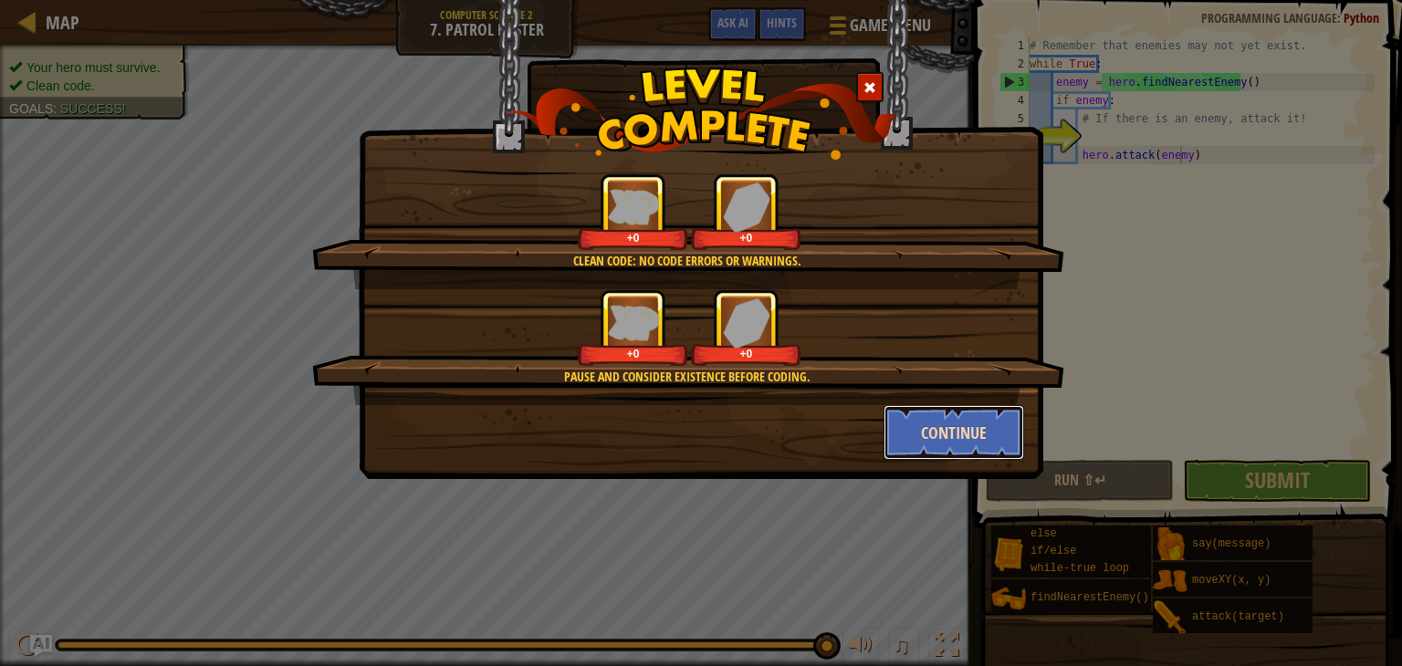
click at [936, 413] on button "Continue" at bounding box center [953, 432] width 141 height 55
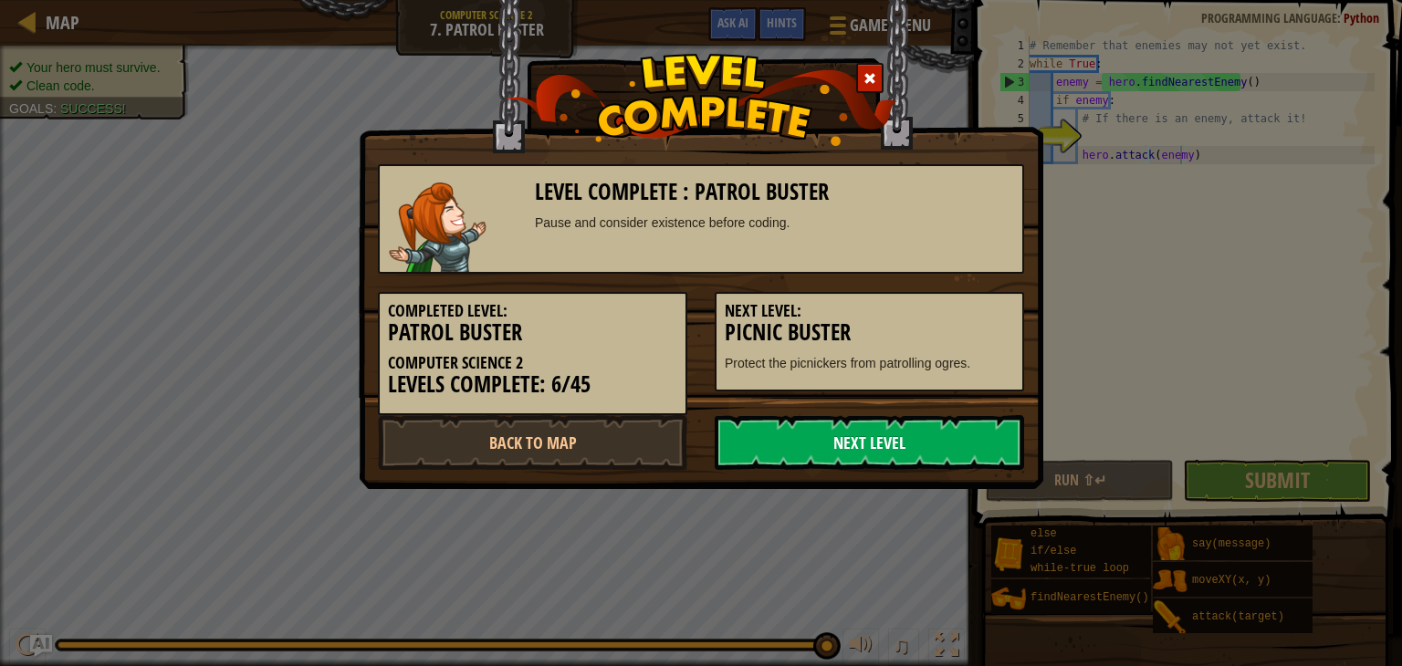
drag, startPoint x: 929, startPoint y: 419, endPoint x: 897, endPoint y: 440, distance: 38.2
click at [910, 433] on link "Next Level" at bounding box center [869, 442] width 309 height 55
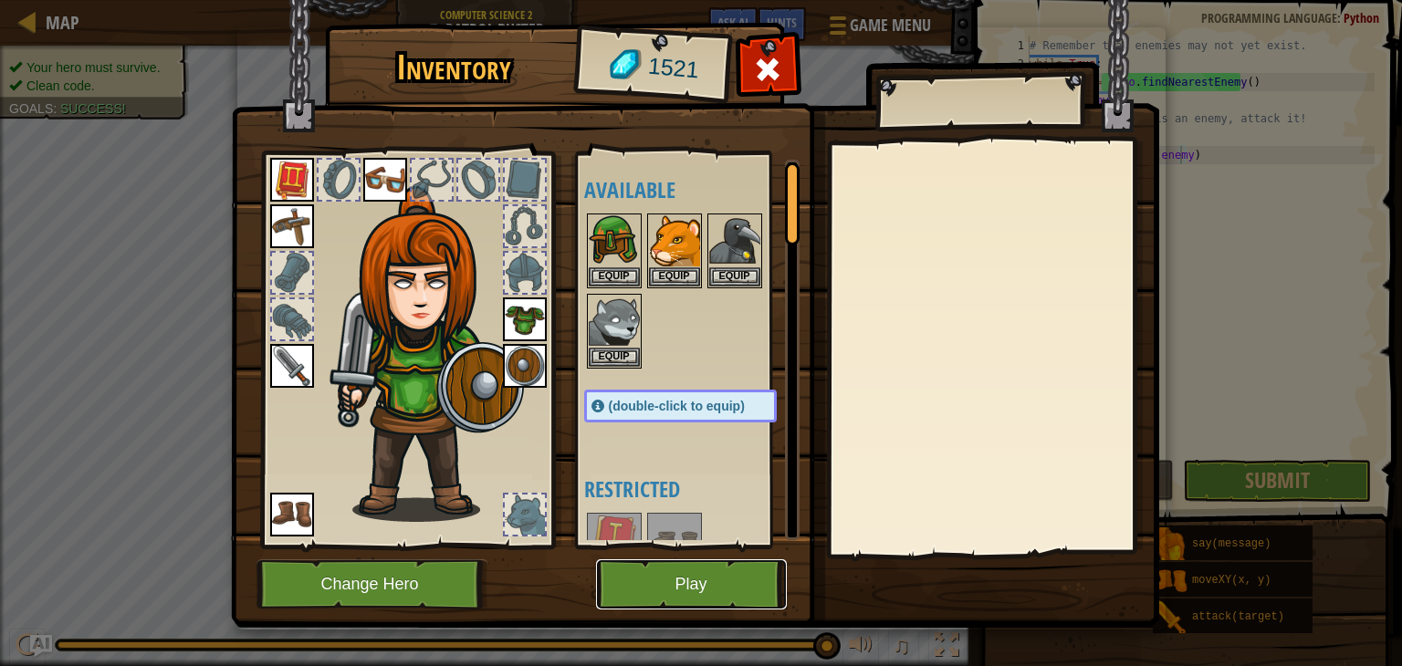
click at [747, 597] on button "Play" at bounding box center [691, 584] width 191 height 50
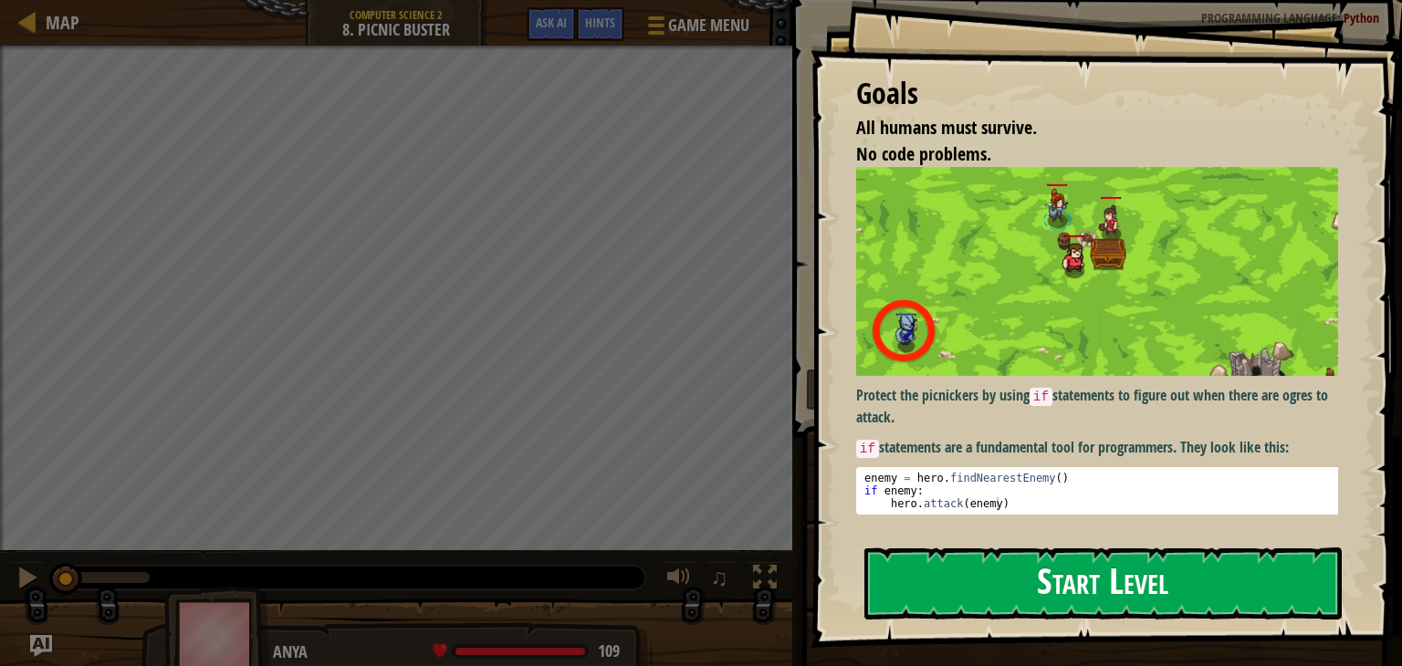
click at [978, 568] on button "Start Level" at bounding box center [1102, 584] width 477 height 72
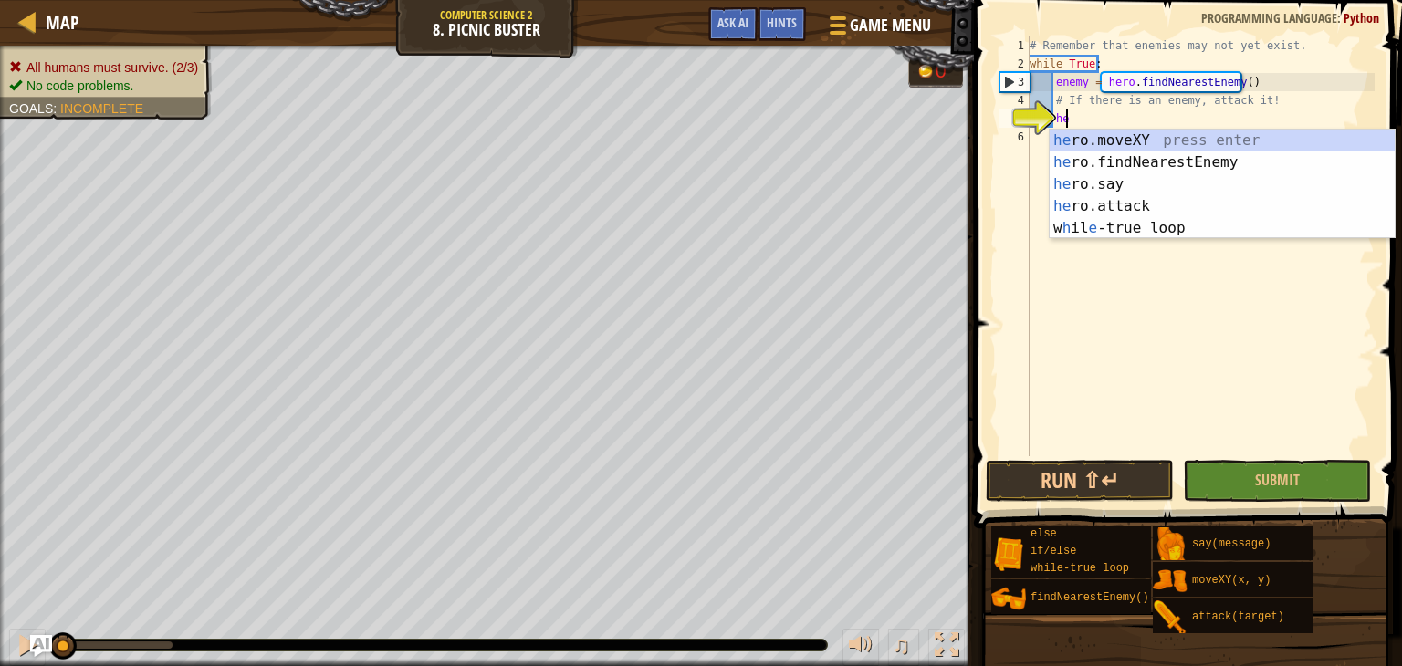
type textarea "her"
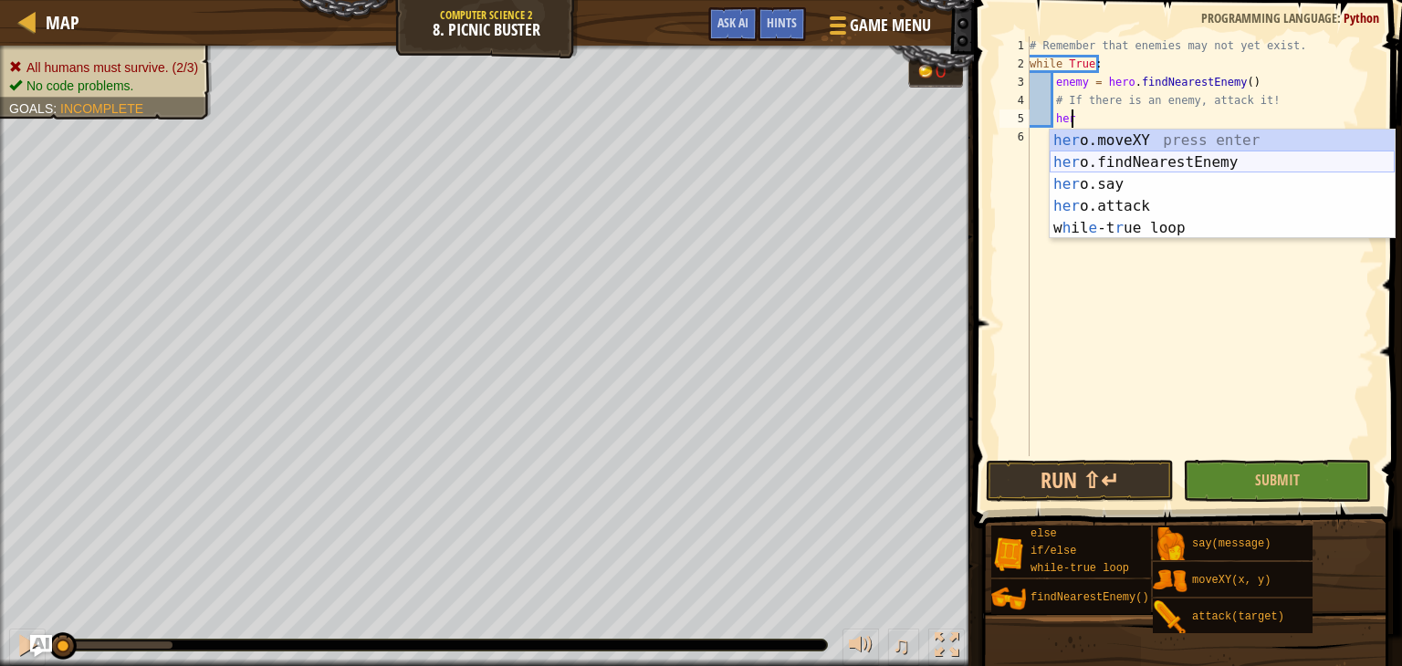
click at [1091, 170] on div "her o.moveXY press enter her o.findNearestEnemy press enter her o.say press ent…" at bounding box center [1221, 206] width 345 height 153
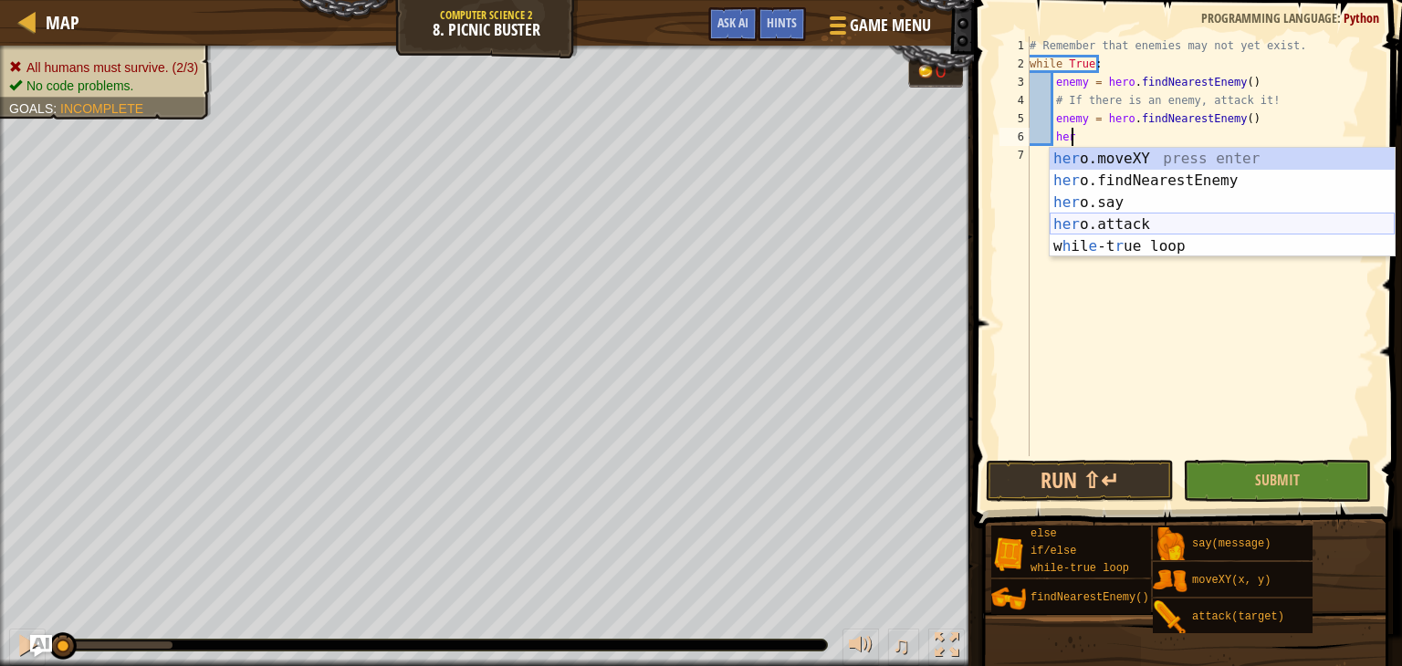
click at [1091, 218] on div "her o.moveXY press enter her o.findNearestEnemy press enter her o.say press ent…" at bounding box center [1221, 224] width 345 height 153
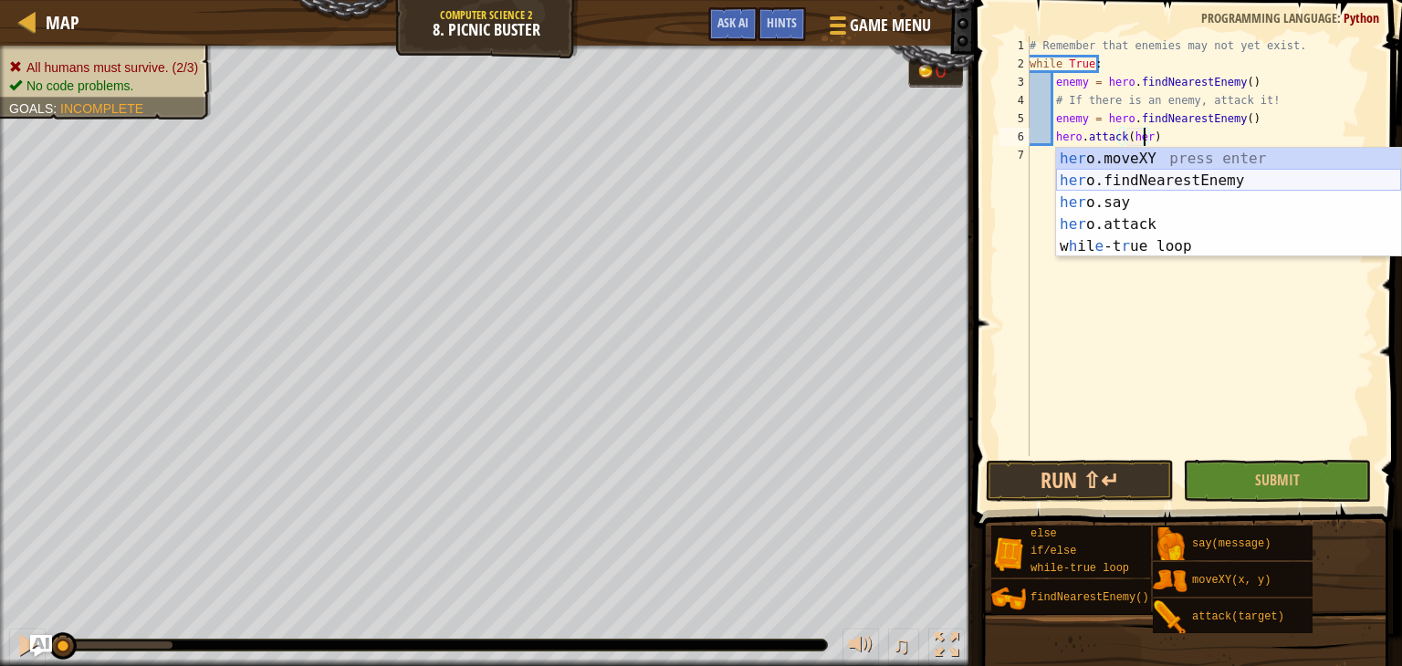
click at [1093, 181] on div "her o.moveXY press enter her o.findNearestEnemy press enter her o.say press ent…" at bounding box center [1228, 224] width 345 height 153
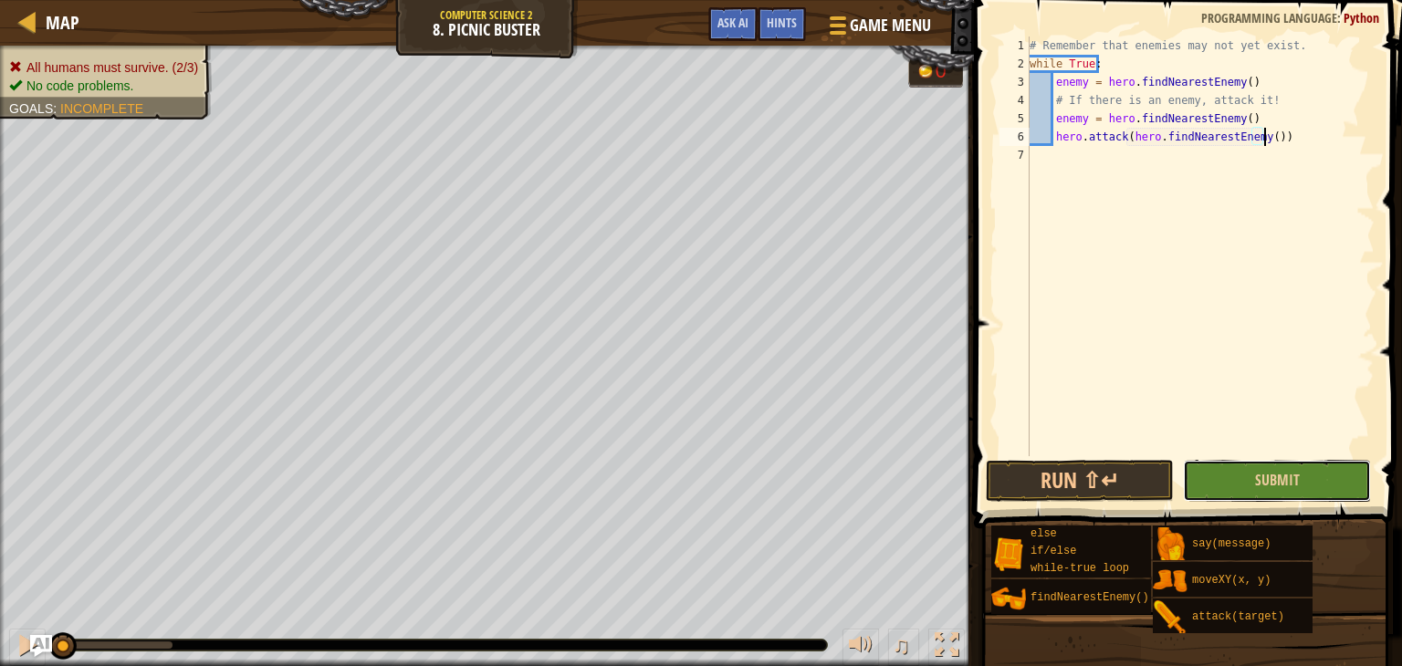
click at [1252, 493] on button "Submit" at bounding box center [1277, 481] width 188 height 42
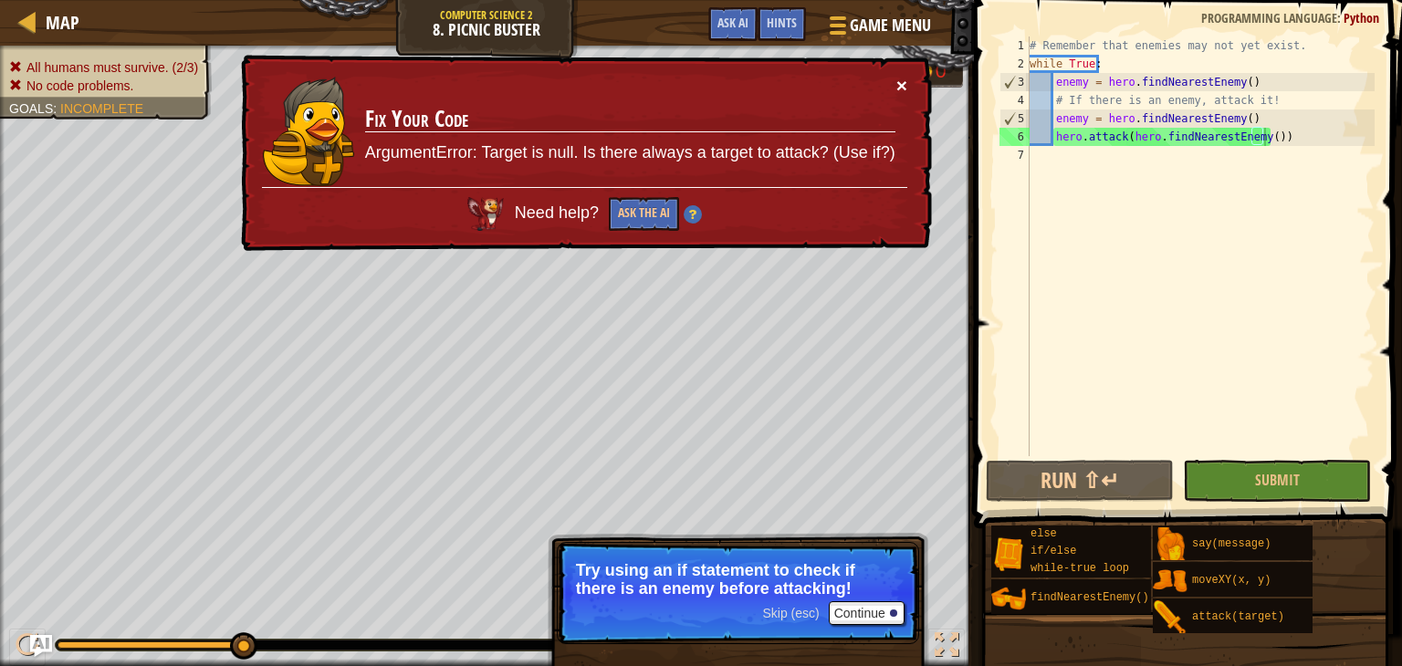
click at [897, 76] on button "×" at bounding box center [901, 85] width 11 height 19
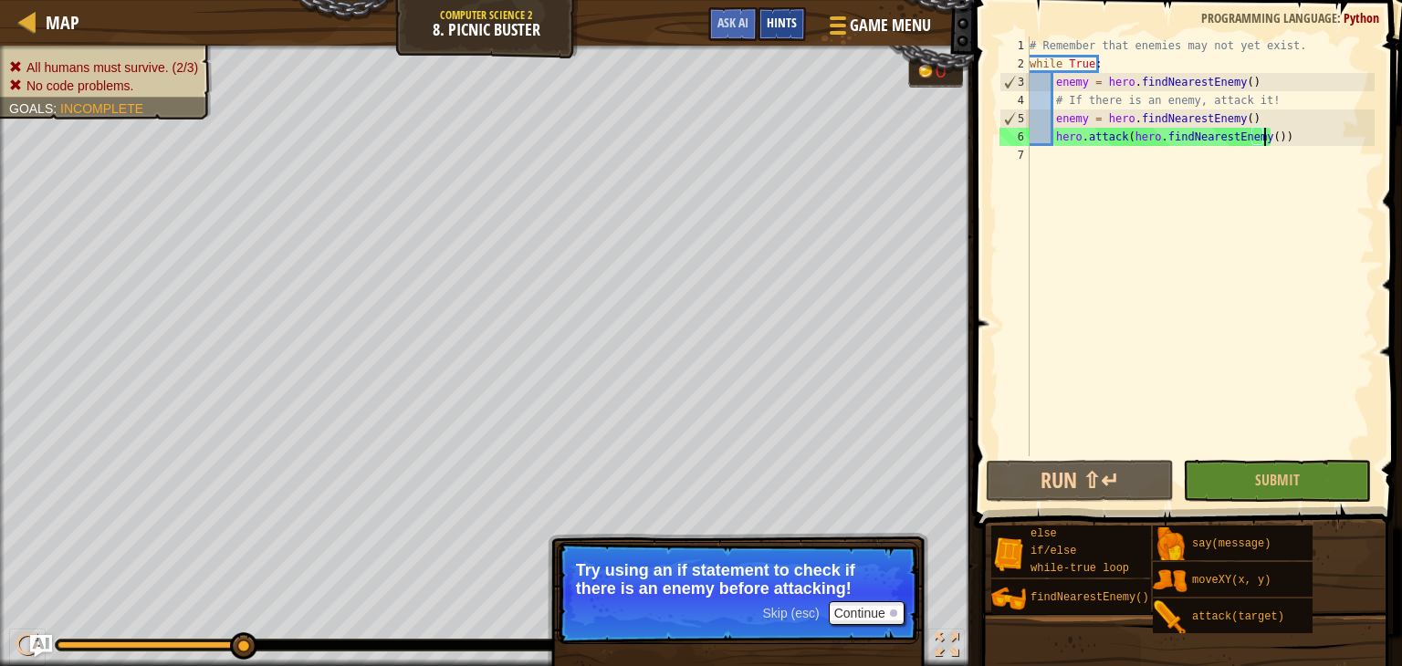
click at [767, 23] on span "Hints" at bounding box center [782, 22] width 30 height 17
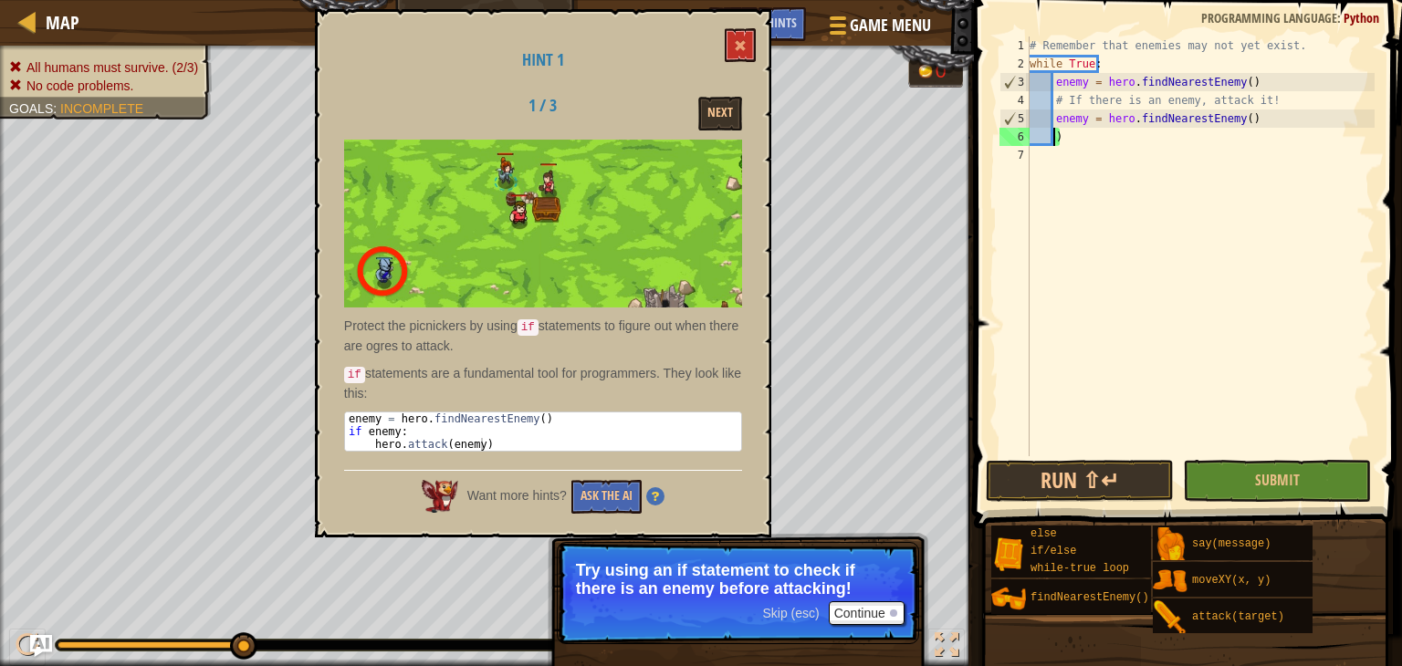
scroll to position [8, 0]
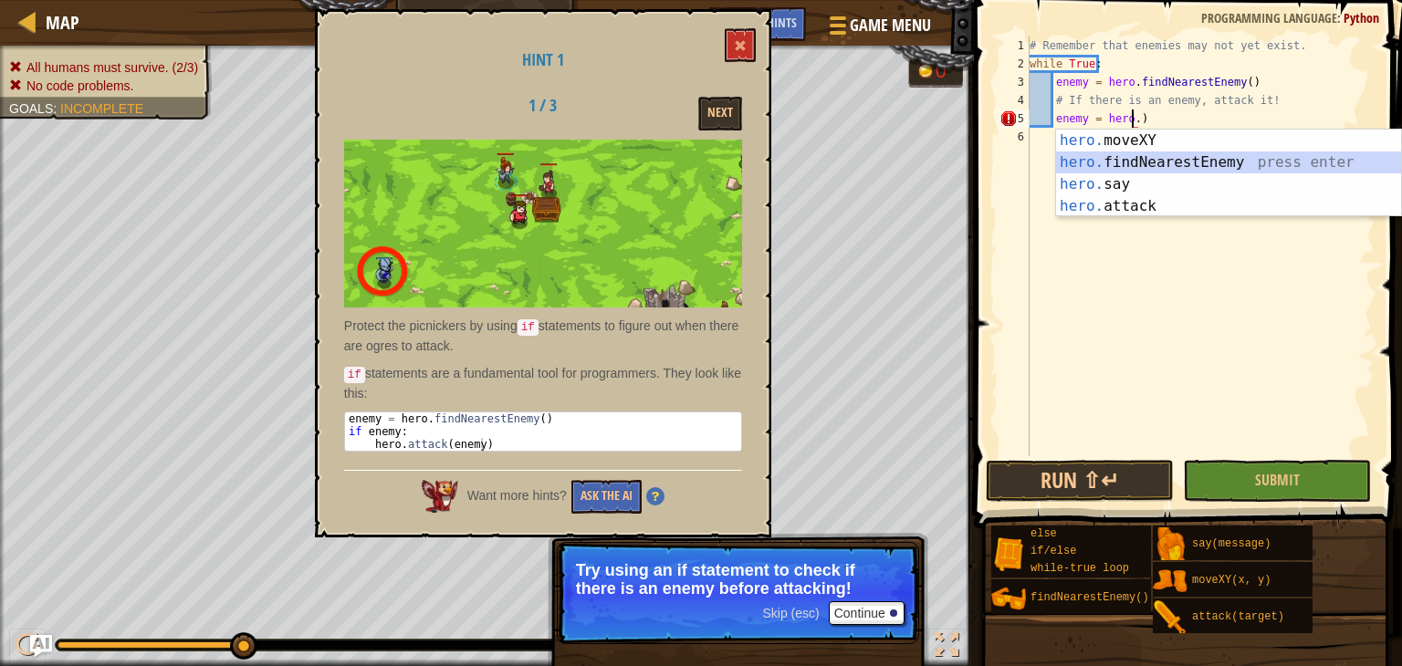
click at [1095, 158] on div "hero. moveXY press enter hero. findNearestEnemy press enter hero. say press ent…" at bounding box center [1228, 195] width 345 height 131
type textarea "enemy = hero.findNearestEnemy()"
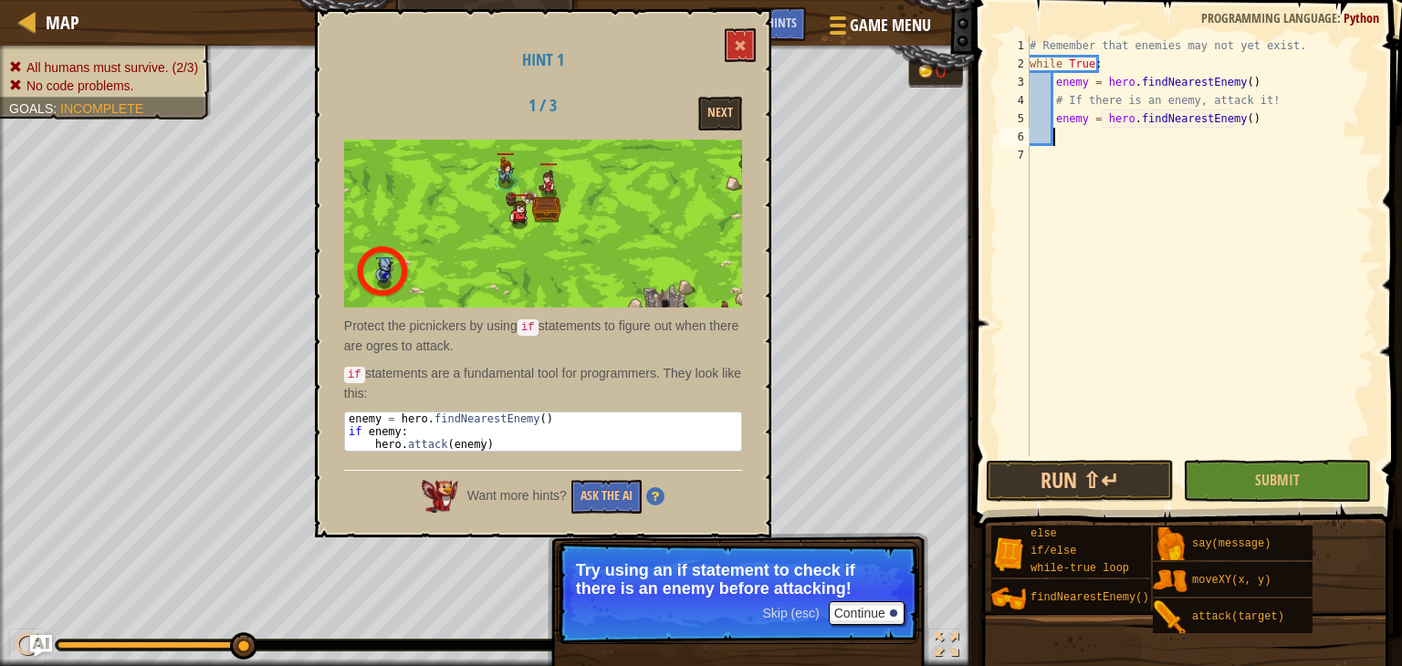
scroll to position [8, 1]
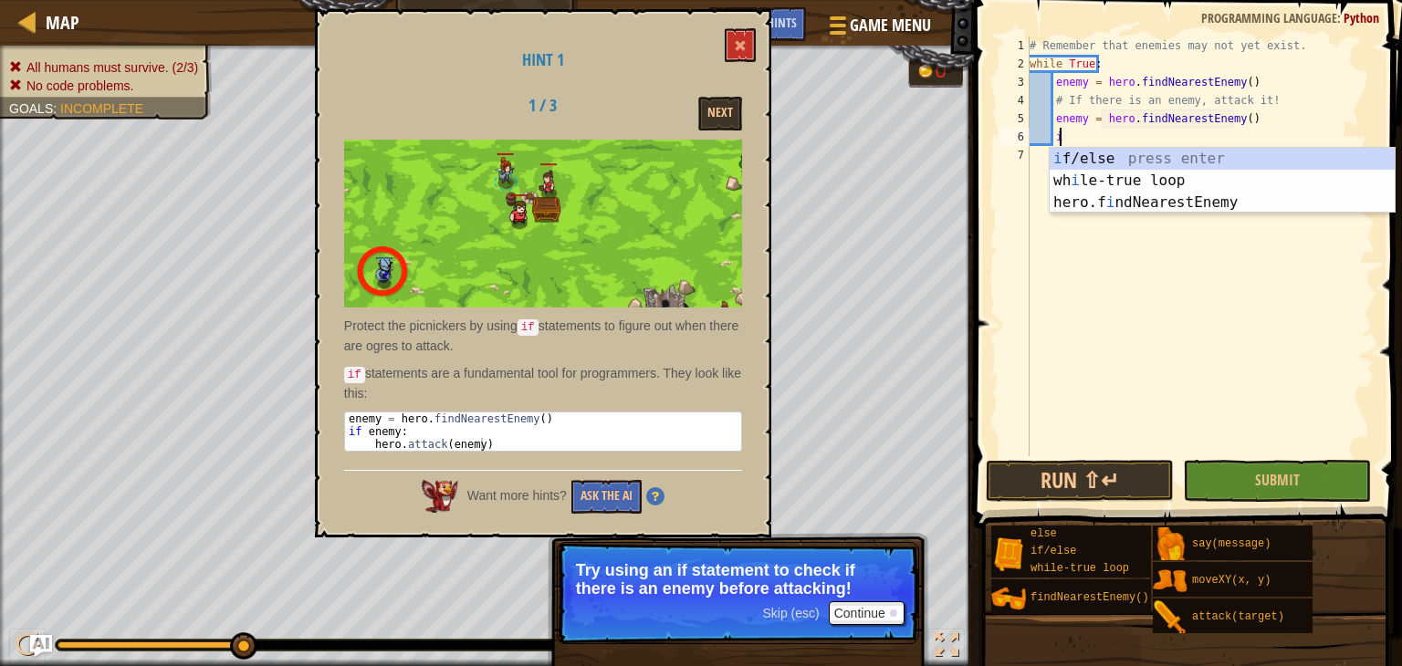
type textarea "id"
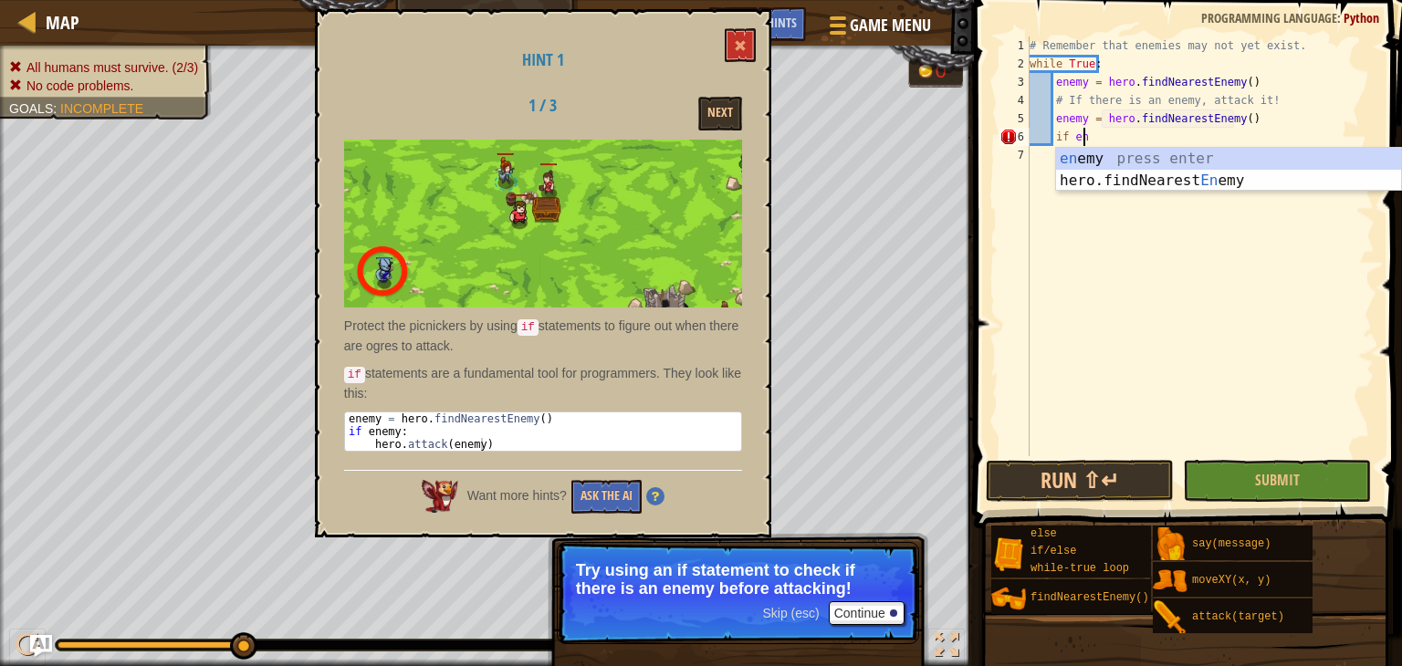
scroll to position [8, 4]
click at [1095, 158] on div "ene my press enter hero.findNearest Ene my press enter" at bounding box center [1228, 192] width 345 height 88
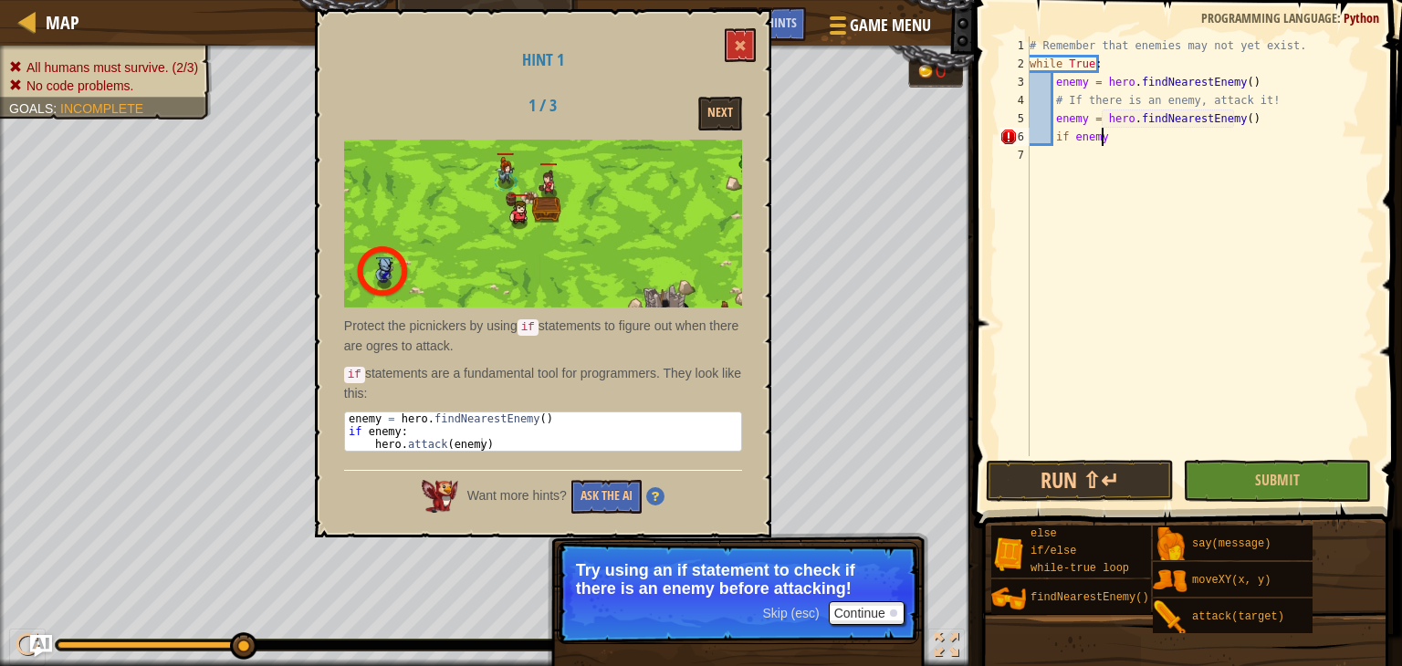
type textarea "if enemy:"
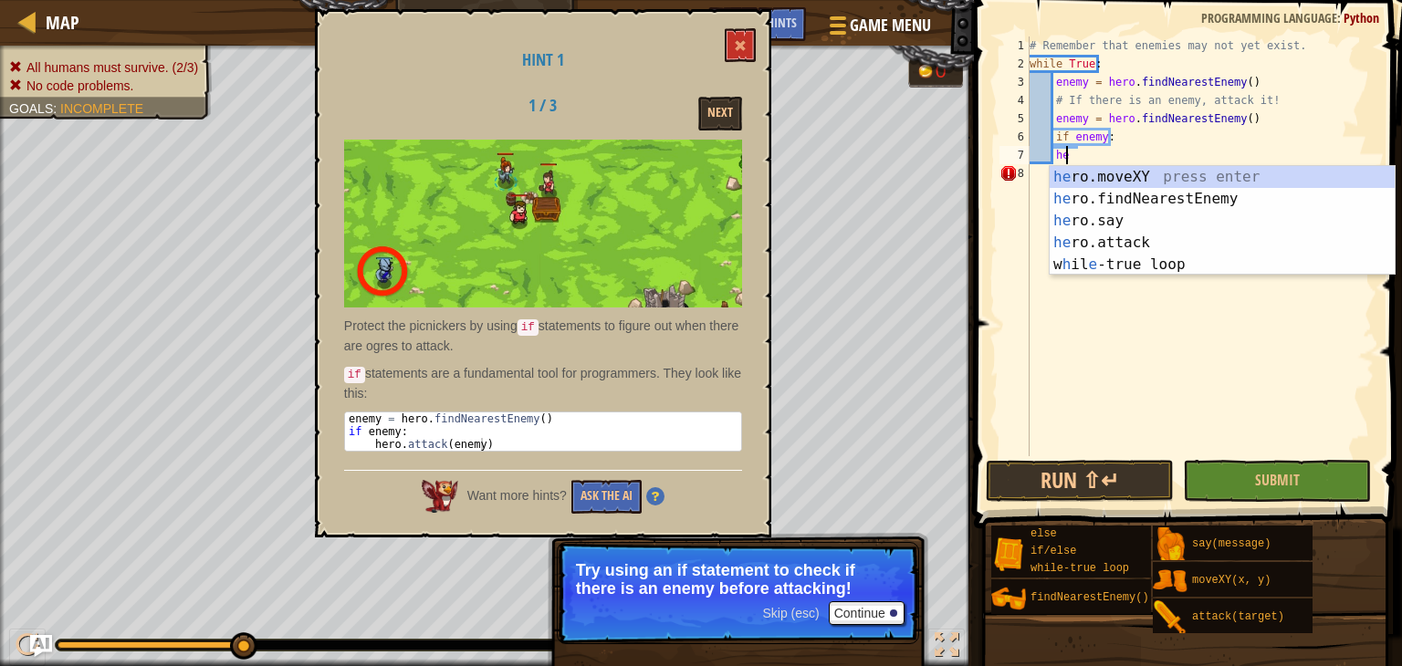
scroll to position [8, 2]
click at [1063, 244] on div "her o.moveXY press enter her o.findNearestEnemy press enter her o.say press ent…" at bounding box center [1221, 242] width 345 height 153
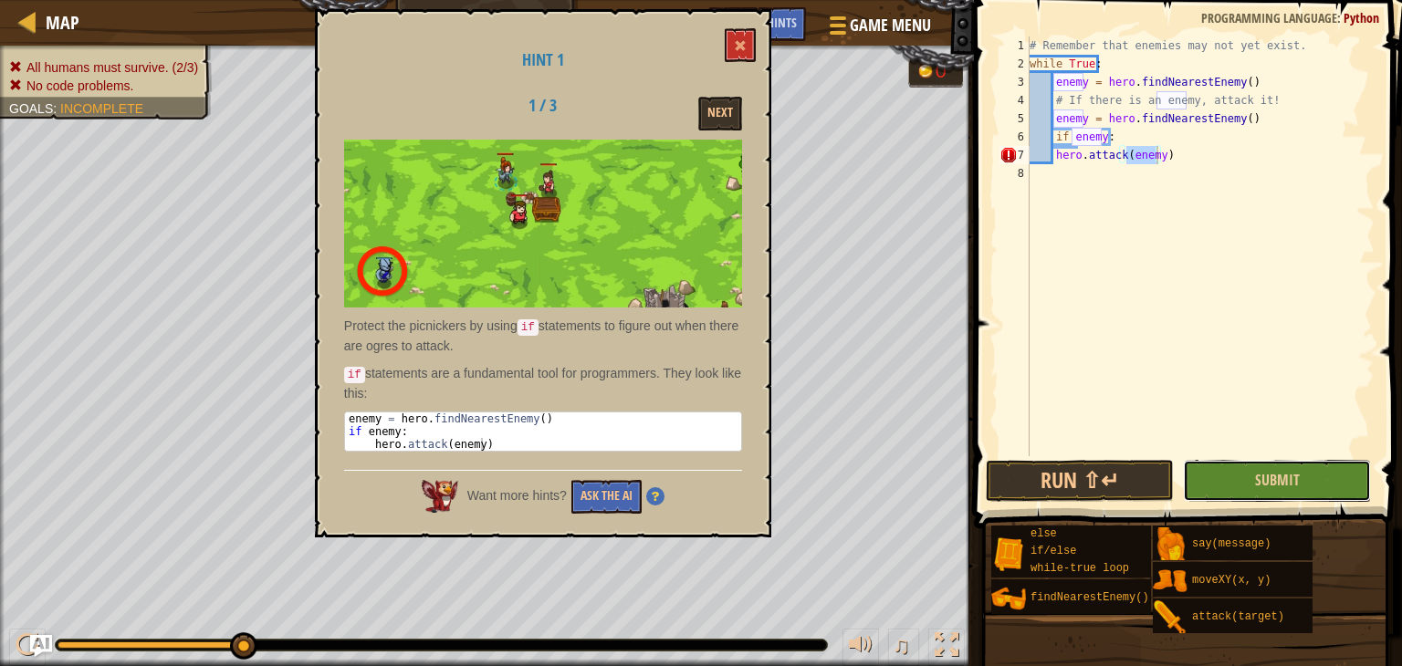
click at [1304, 461] on button "Submit" at bounding box center [1277, 481] width 188 height 42
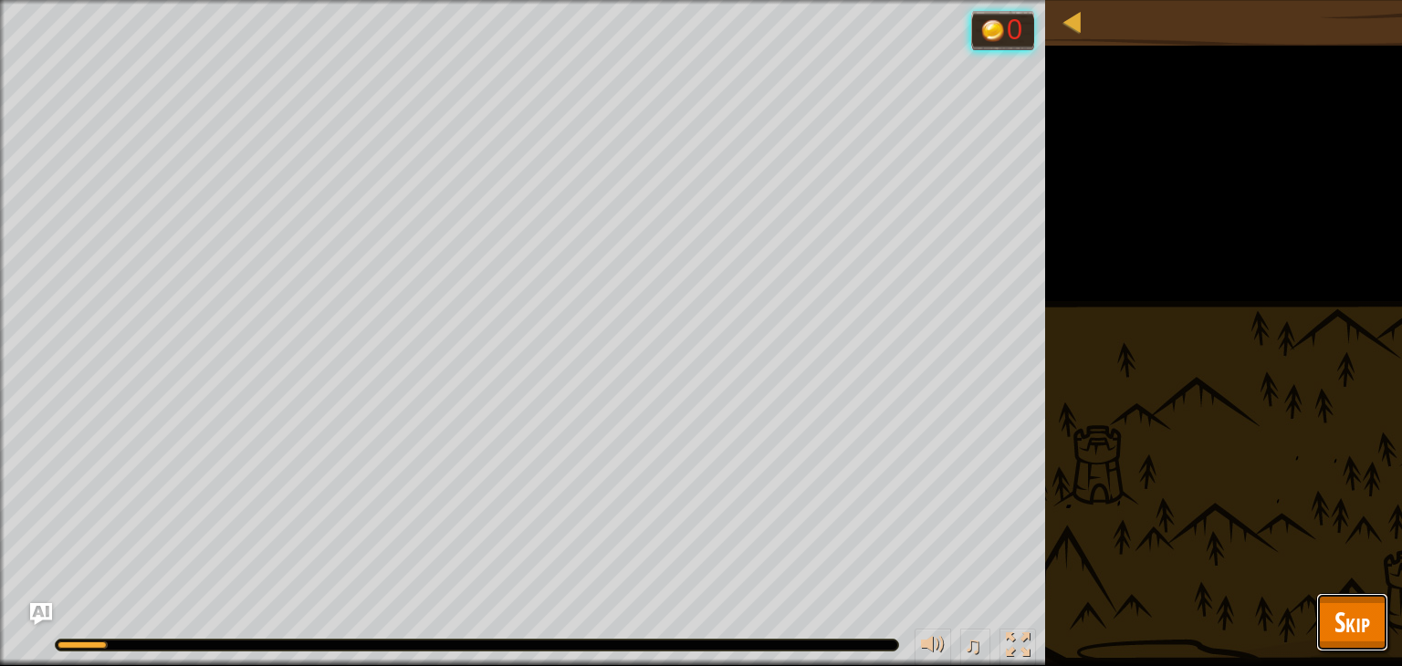
click at [1339, 626] on span "Skip" at bounding box center [1352, 621] width 36 height 37
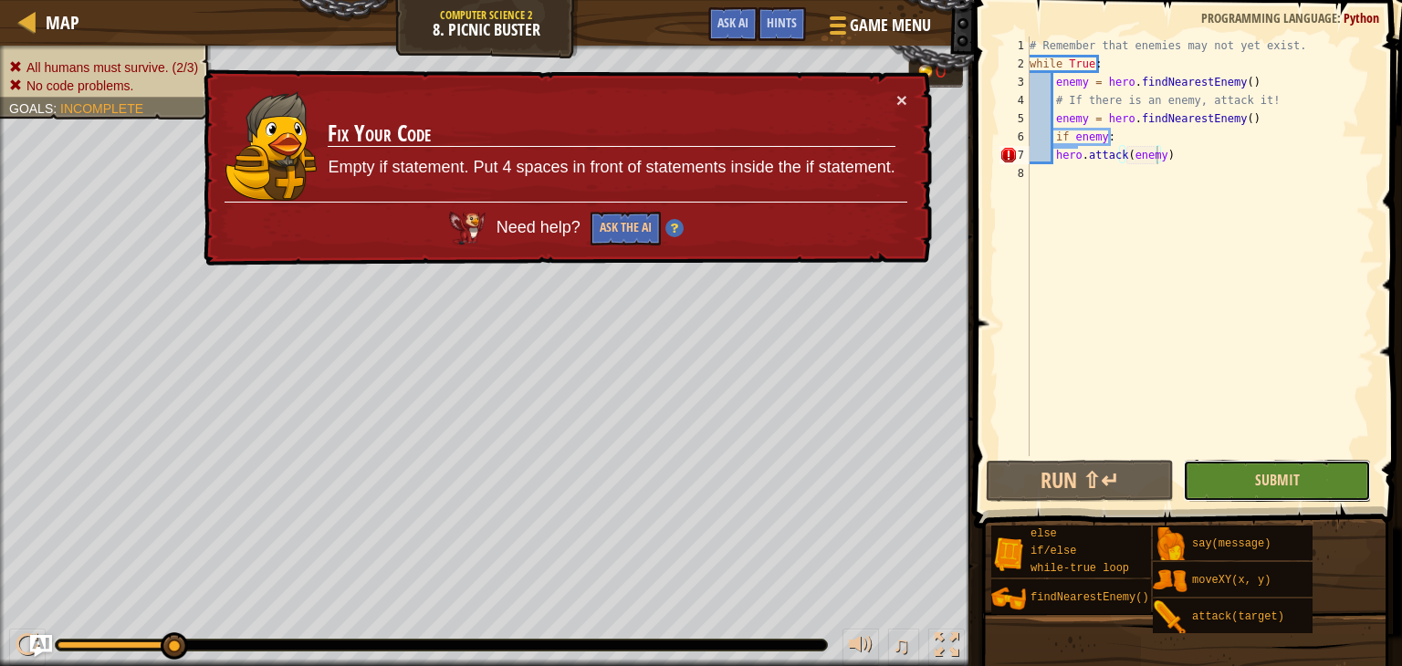
click at [1283, 482] on span "Submit" at bounding box center [1277, 480] width 45 height 20
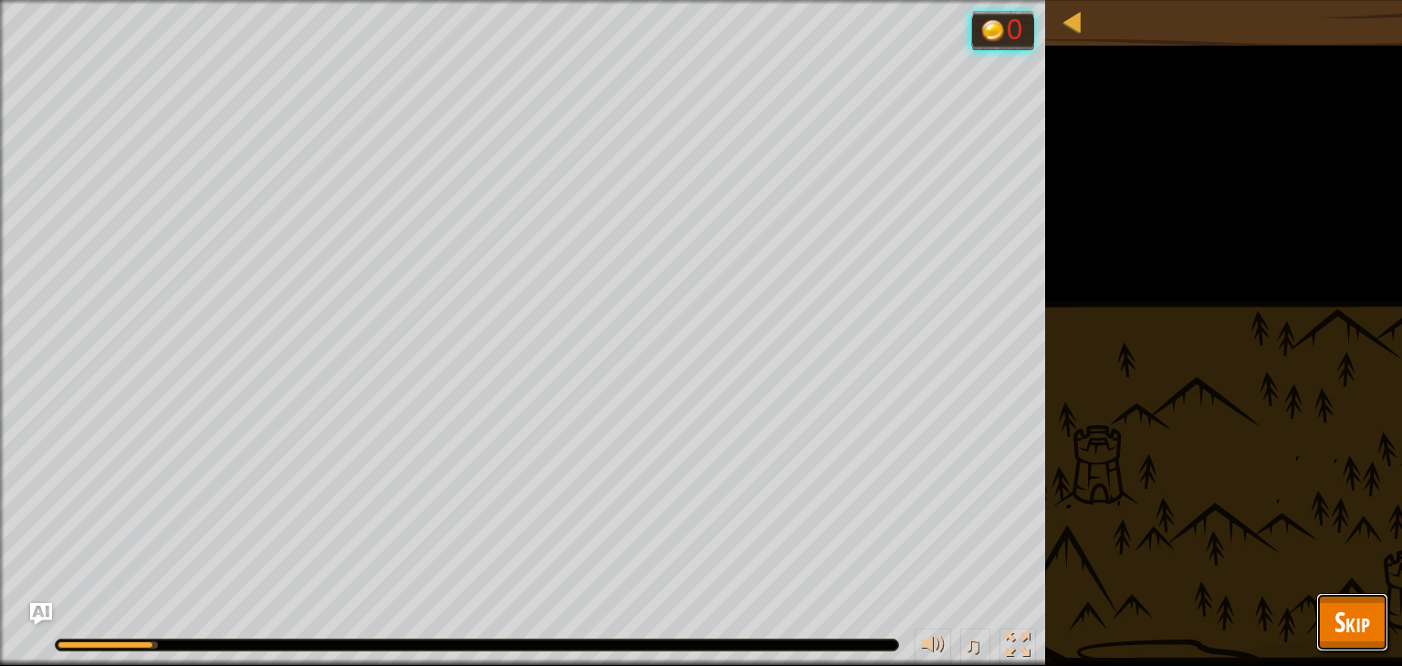
drag, startPoint x: 1386, startPoint y: 596, endPoint x: 1363, endPoint y: 614, distance: 29.2
click at [1384, 596] on button "Skip" at bounding box center [1352, 622] width 72 height 58
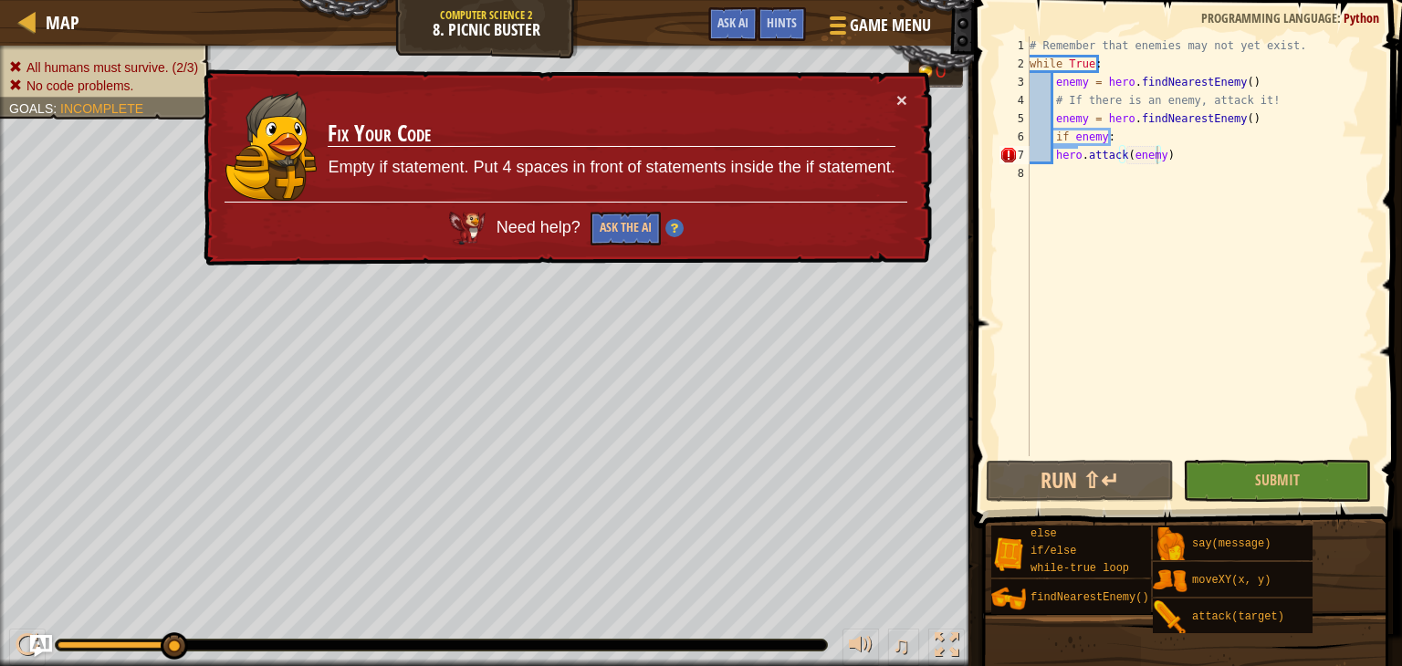
click at [1051, 150] on div "# Remember that enemies may not yet exist. while True : enemy = hero . findNear…" at bounding box center [1200, 265] width 349 height 456
click at [1241, 82] on div "# Remember that enemies may not yet exist. while True : enemy = hero . findNear…" at bounding box center [1200, 265] width 349 height 456
click at [1249, 119] on div "# Remember that enemies may not yet exist. while True : enemy = hero . findNear…" at bounding box center [1200, 265] width 349 height 456
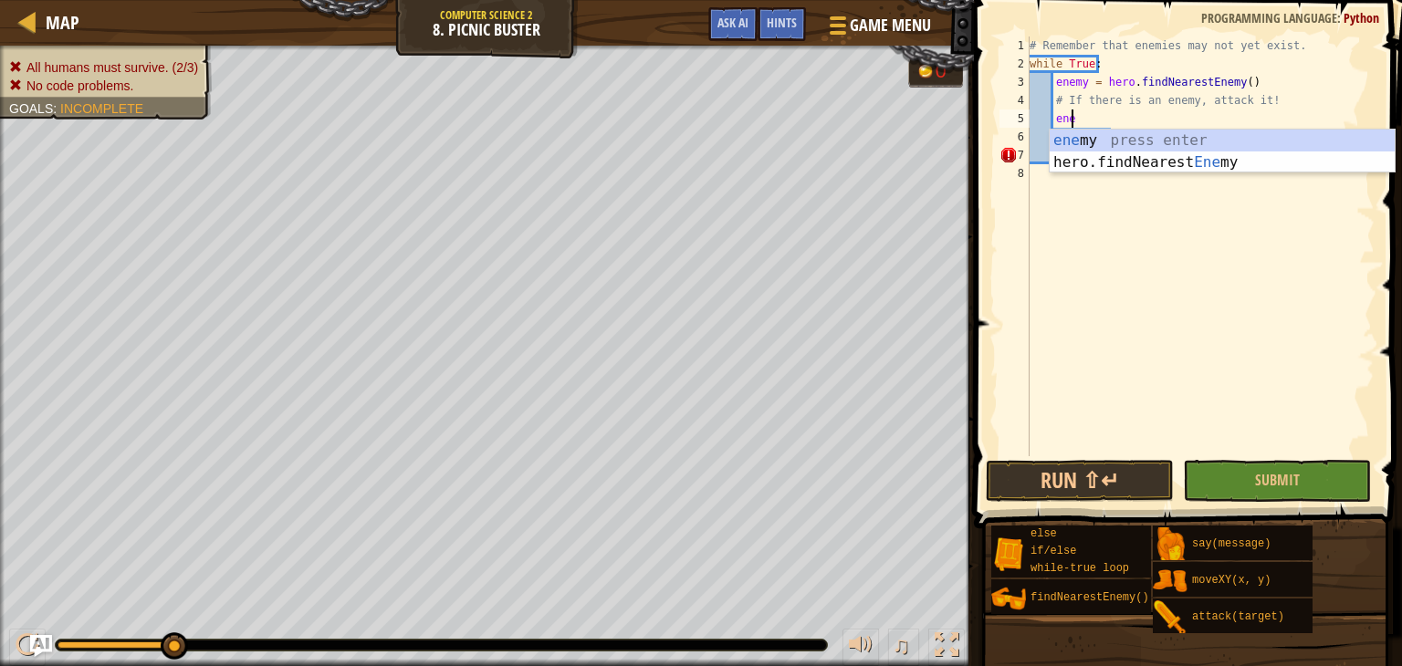
scroll to position [8, 1]
type textarea "e"
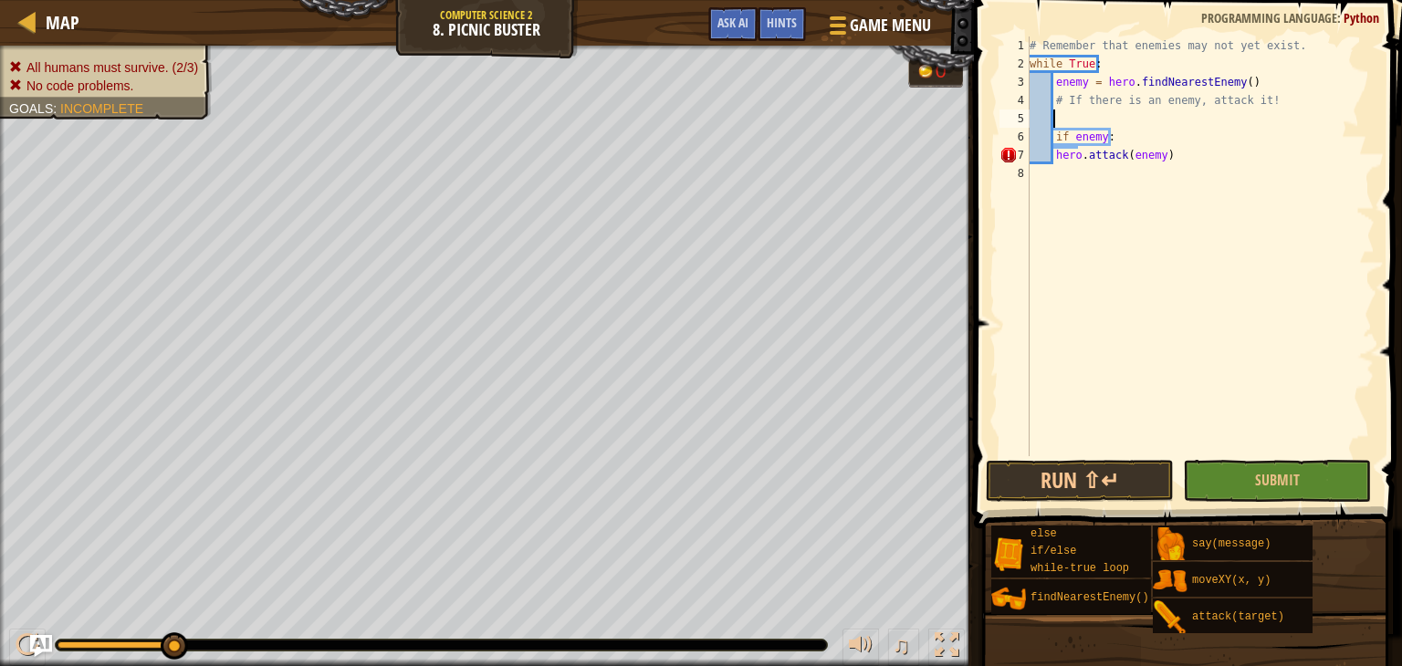
scroll to position [8, 0]
click at [1228, 493] on button "Submit" at bounding box center [1277, 481] width 188 height 42
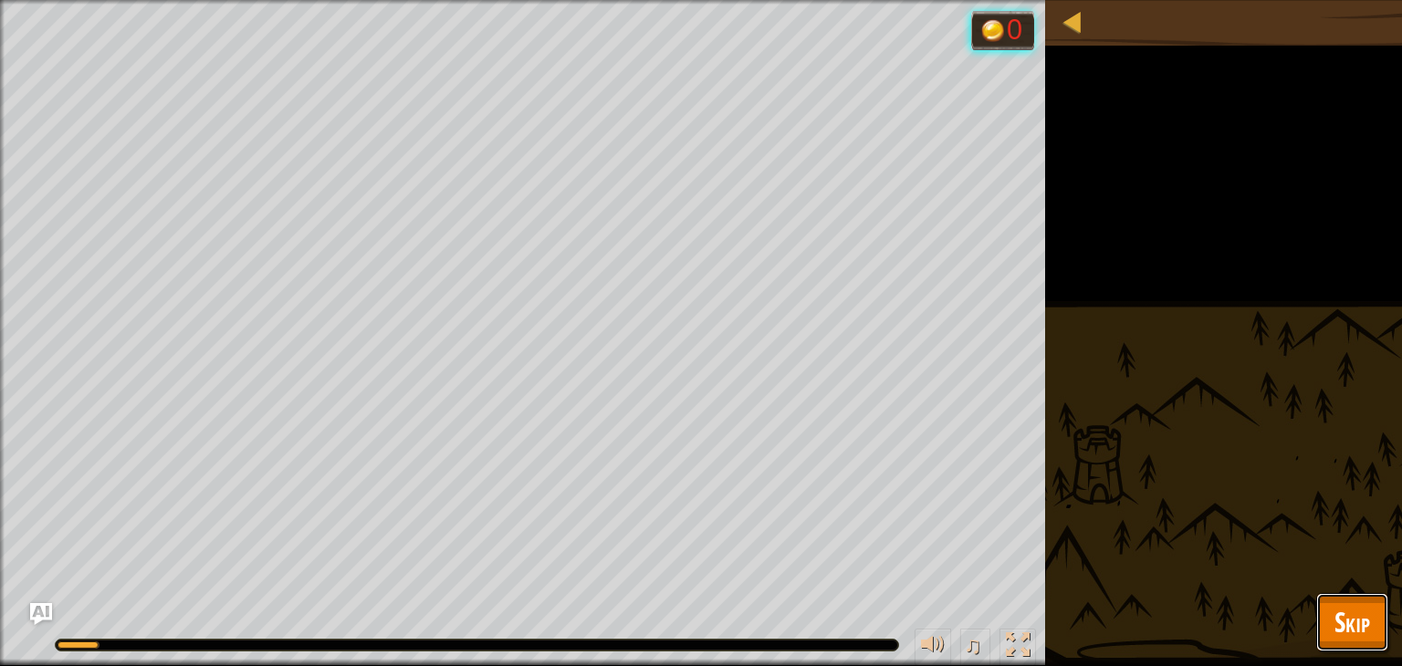
click at [1358, 625] on span "Skip" at bounding box center [1352, 621] width 36 height 37
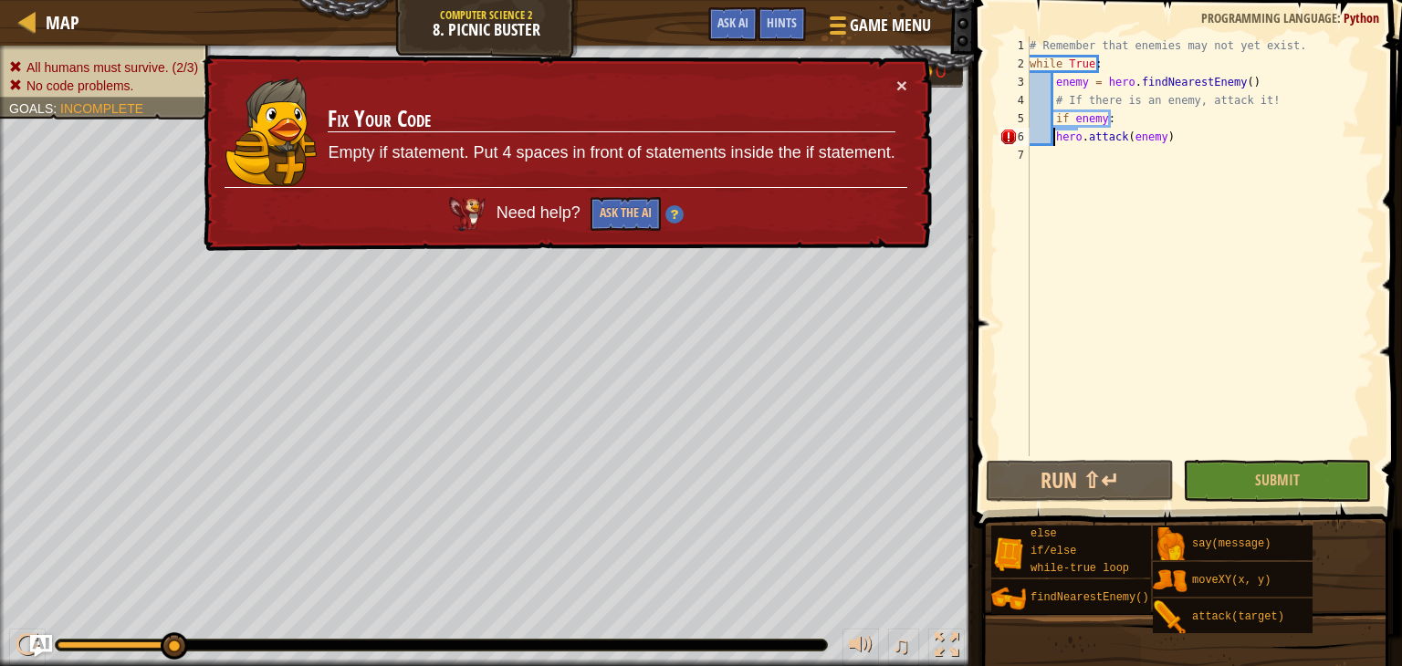
click at [1053, 137] on div "# Remember that enemies may not yet exist. while True : enemy = hero . findNear…" at bounding box center [1200, 265] width 349 height 456
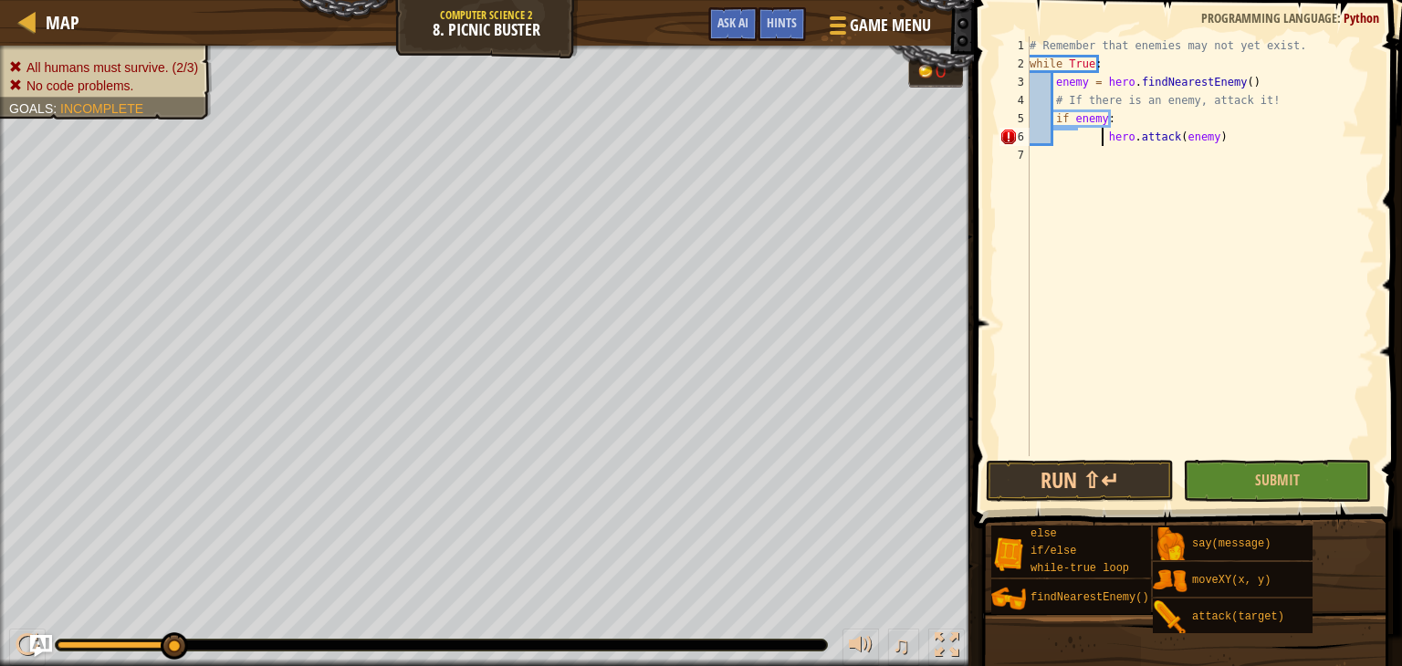
type textarea "hero.attack(enemy)"
click at [1266, 484] on span "Submit" at bounding box center [1277, 480] width 45 height 20
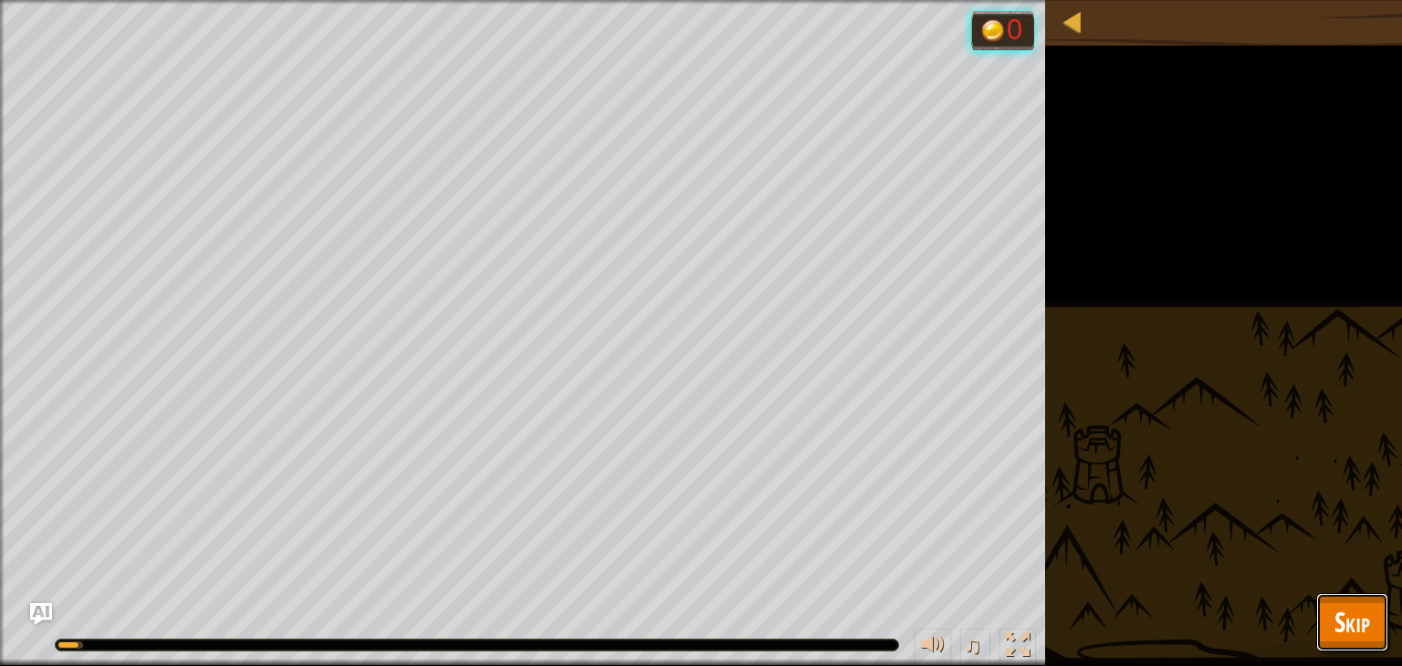
click at [1368, 611] on span "Skip" at bounding box center [1352, 621] width 36 height 37
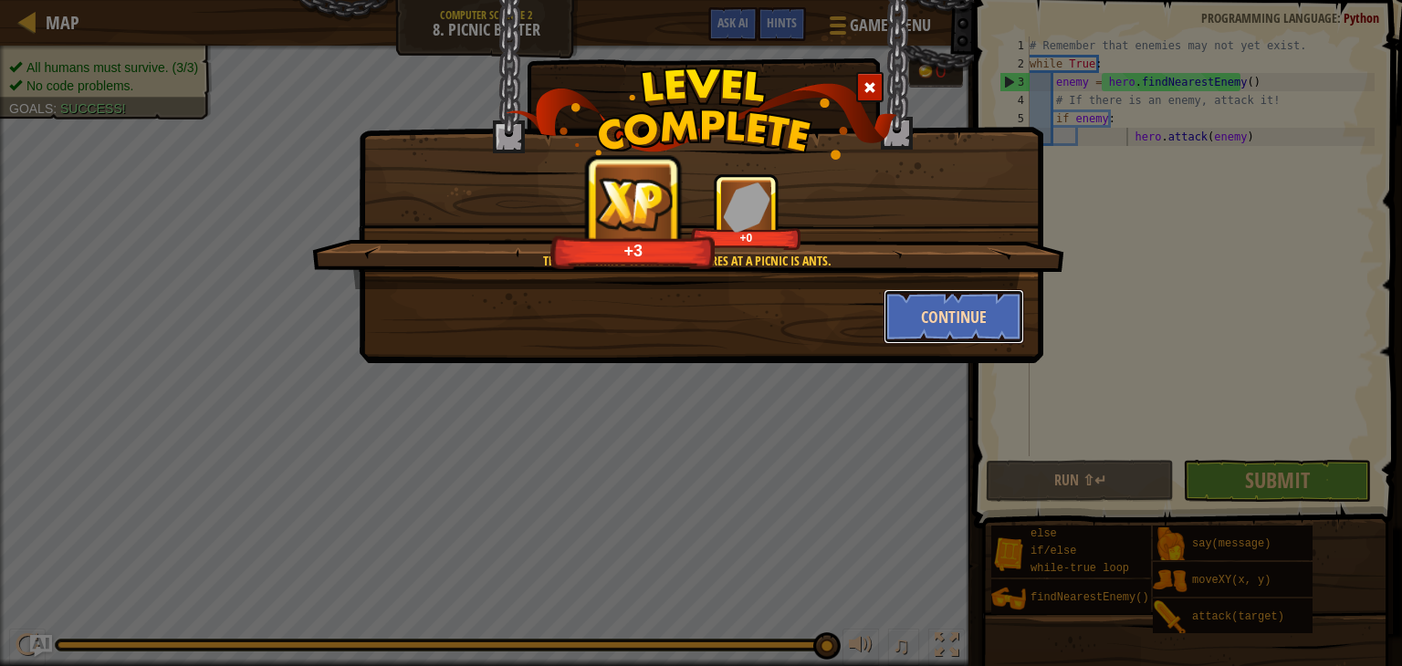
click at [923, 311] on button "Continue" at bounding box center [953, 316] width 141 height 55
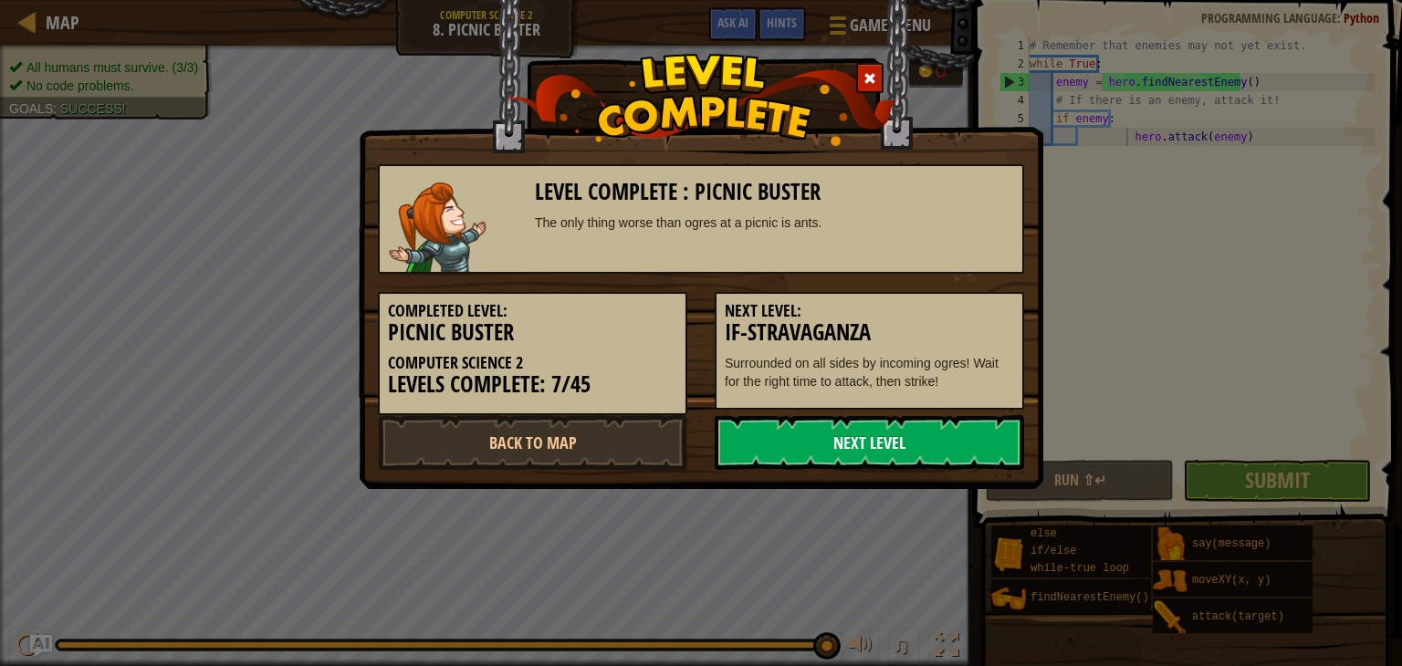
click at [902, 443] on link "Next Level" at bounding box center [869, 442] width 309 height 55
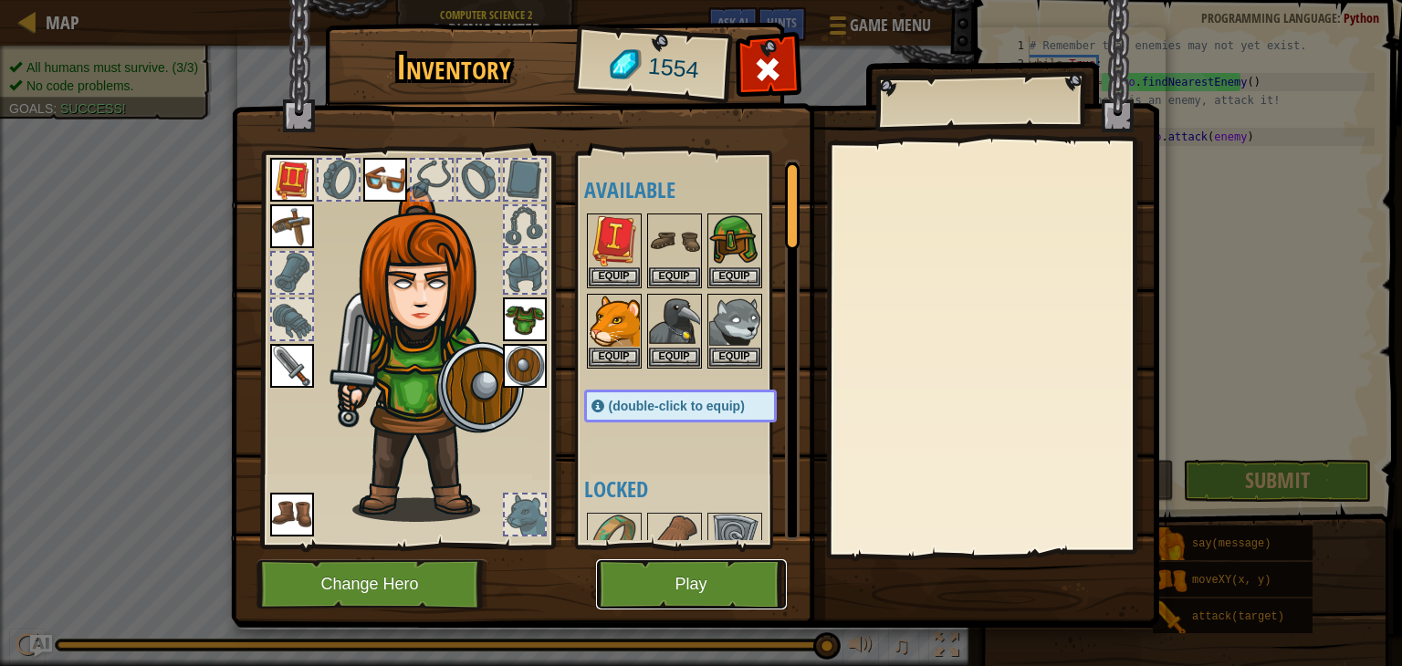
click at [711, 585] on button "Play" at bounding box center [691, 584] width 191 height 50
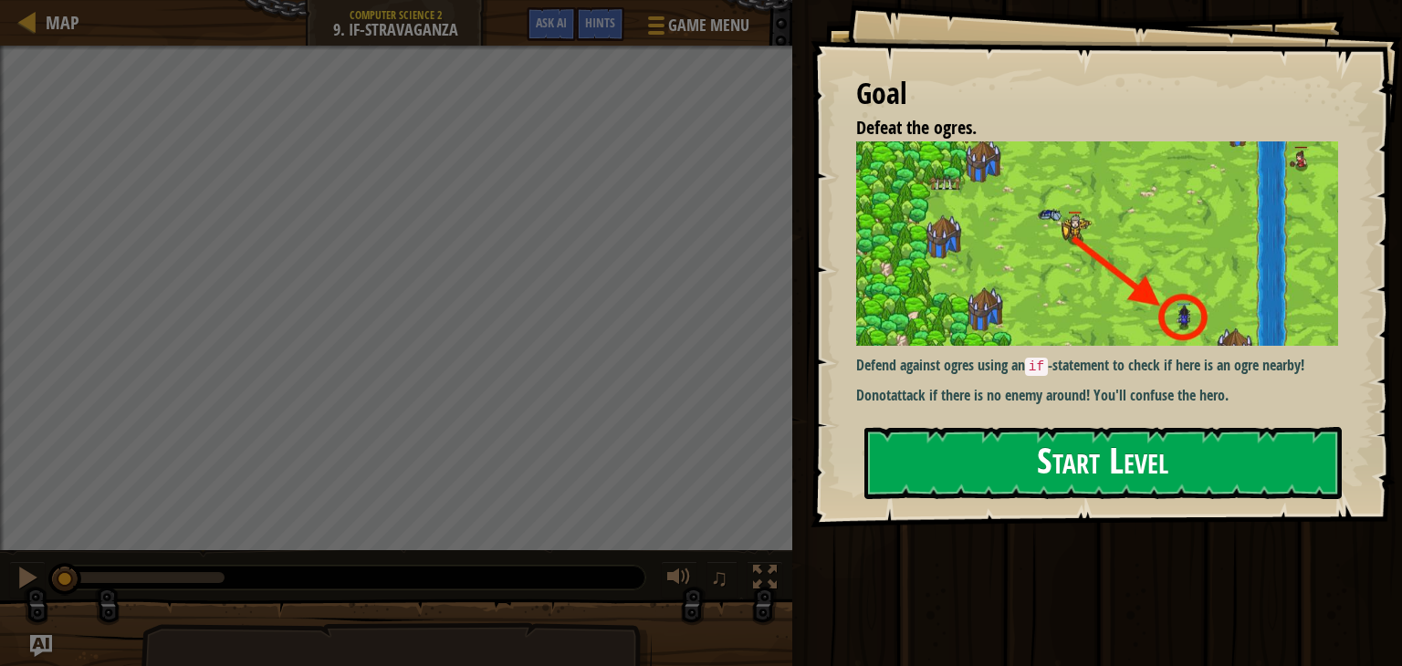
click at [931, 464] on button "Start Level" at bounding box center [1102, 463] width 477 height 72
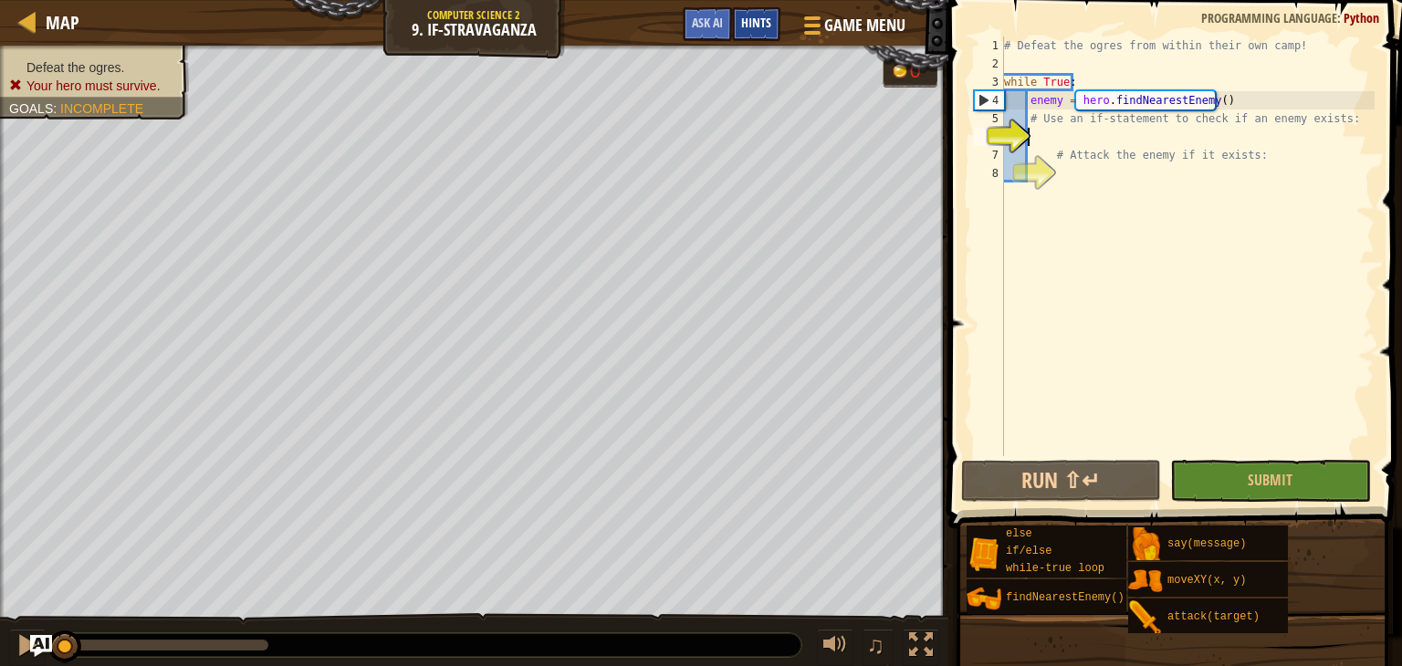
click at [756, 16] on span "Hints" at bounding box center [756, 22] width 30 height 17
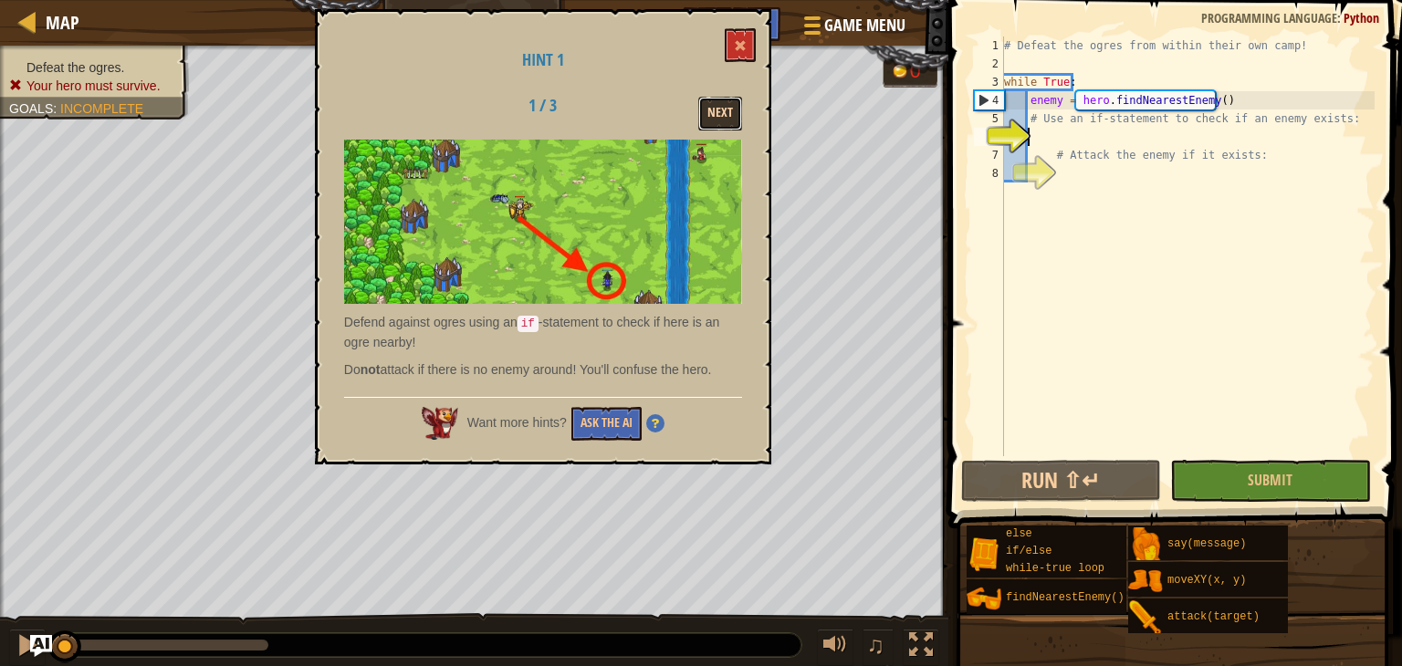
click at [721, 118] on button "Next" at bounding box center [720, 114] width 44 height 34
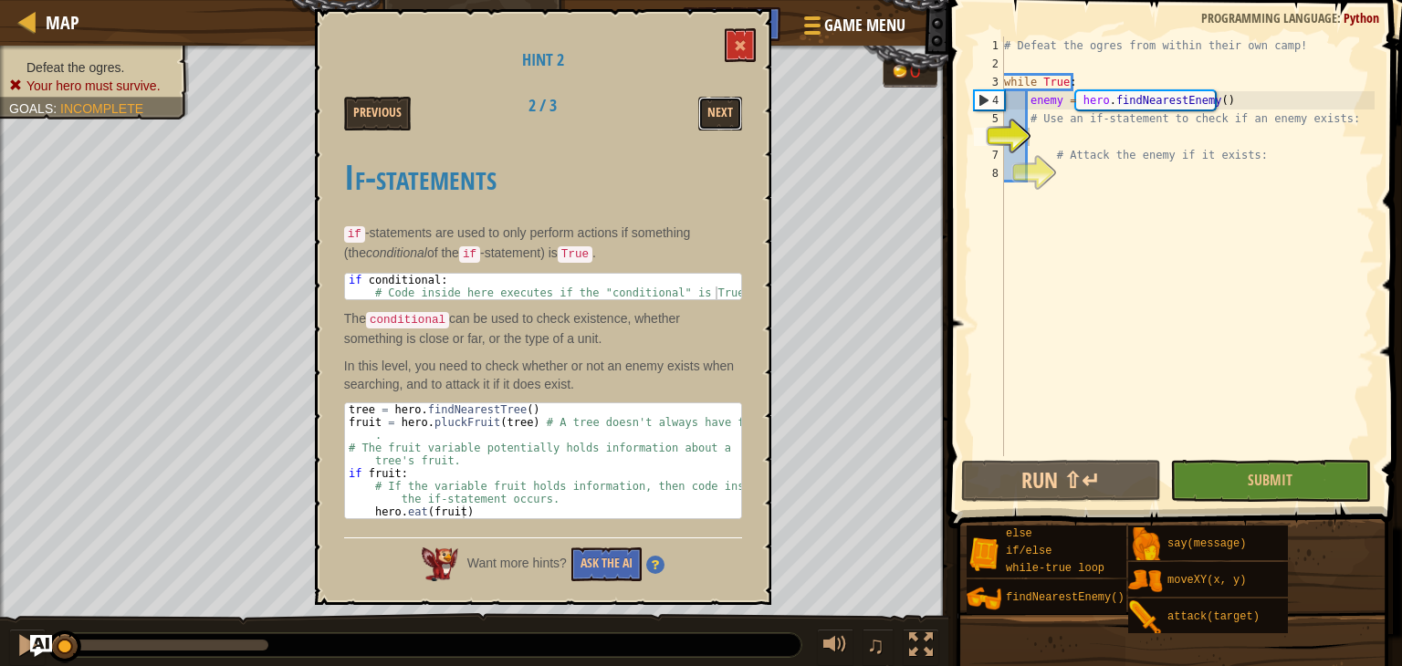
click at [721, 118] on button "Next" at bounding box center [720, 114] width 44 height 34
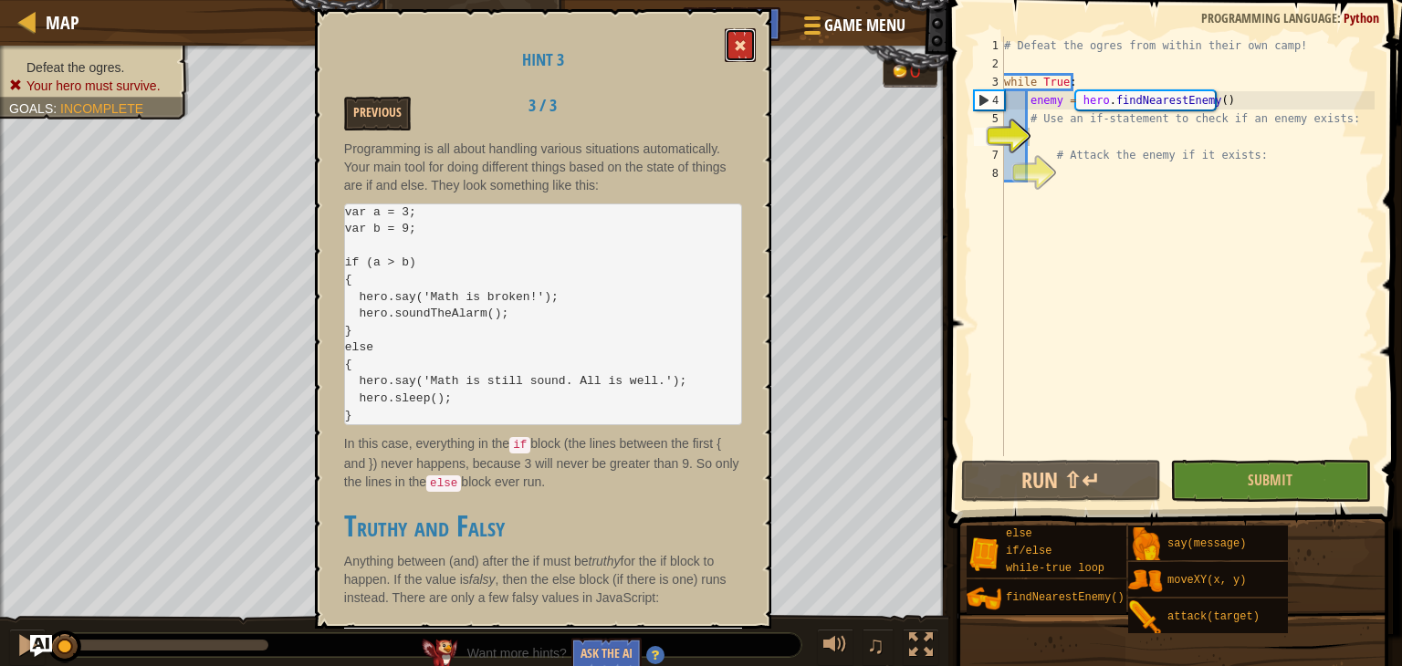
click at [736, 52] on span at bounding box center [740, 45] width 13 height 13
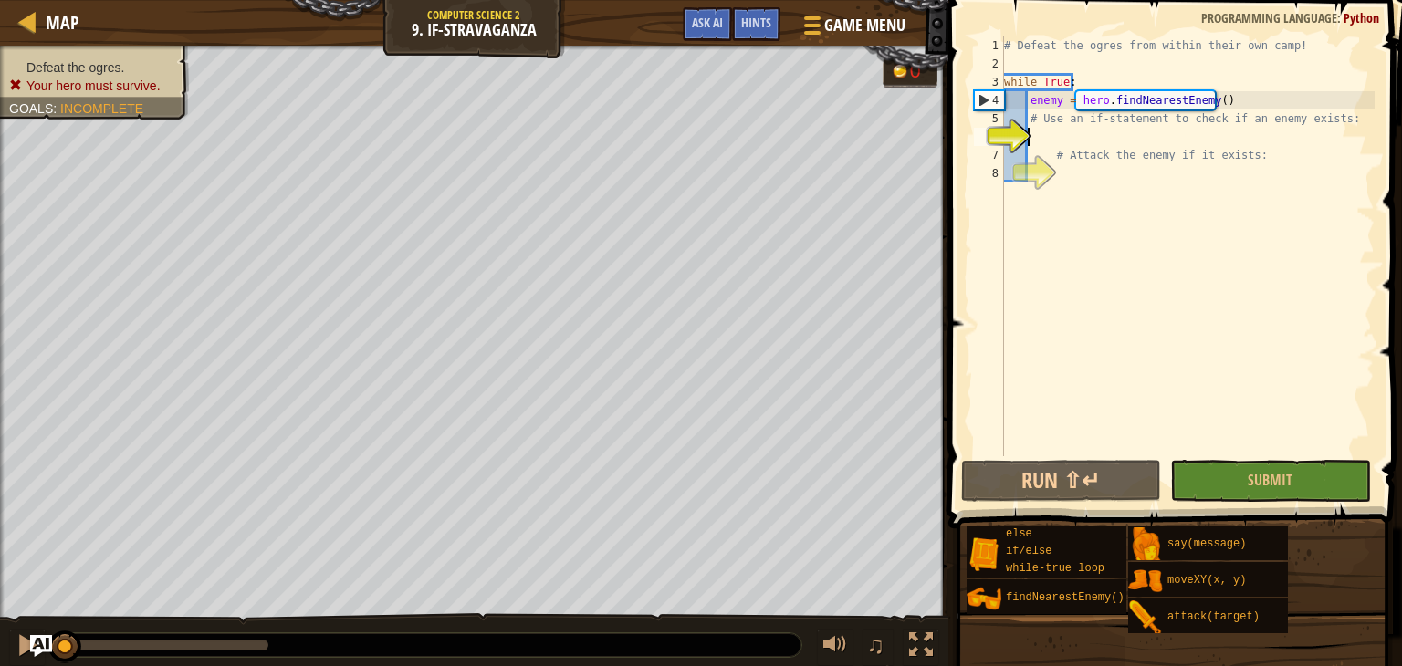
click at [1053, 140] on div "# Defeat the ogres from within their own camp! while True : enemy = hero . find…" at bounding box center [1187, 265] width 374 height 456
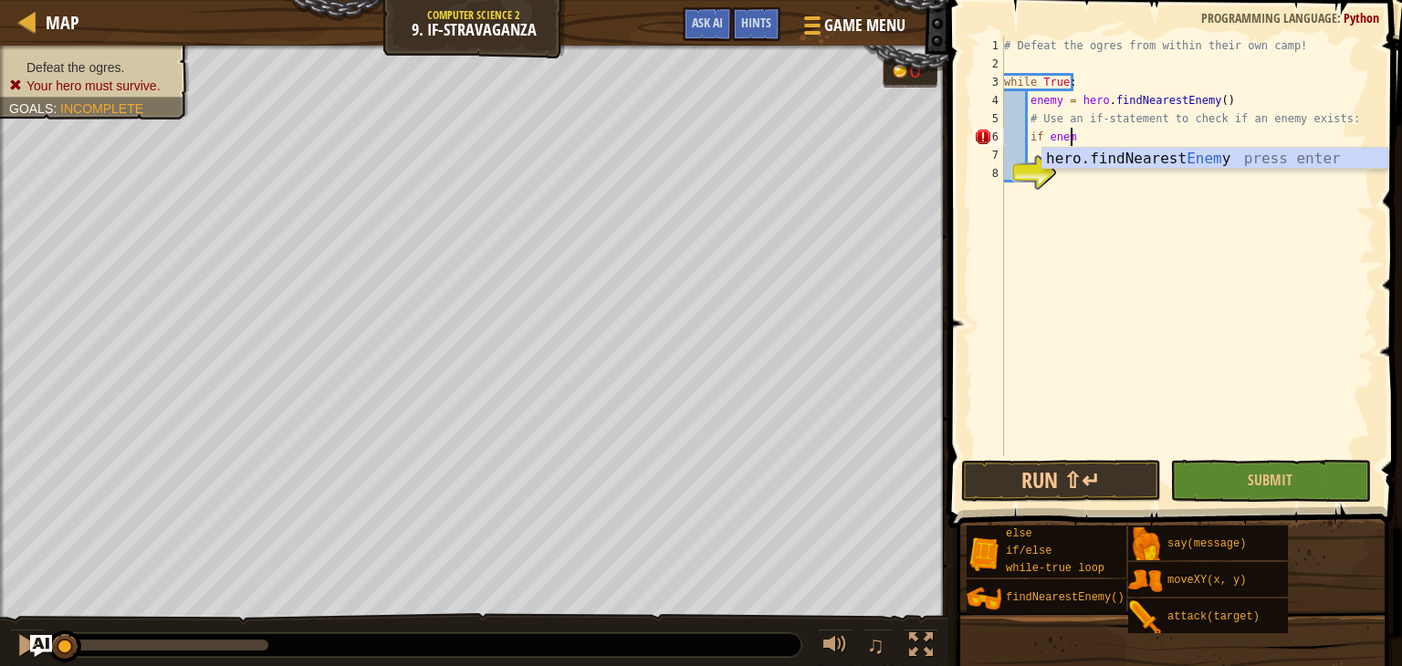
scroll to position [8, 5]
type textarea "if enemy:"
click at [1059, 170] on div "# Defeat the ogres from within their own camp! while True : enemy = hero . find…" at bounding box center [1187, 265] width 374 height 456
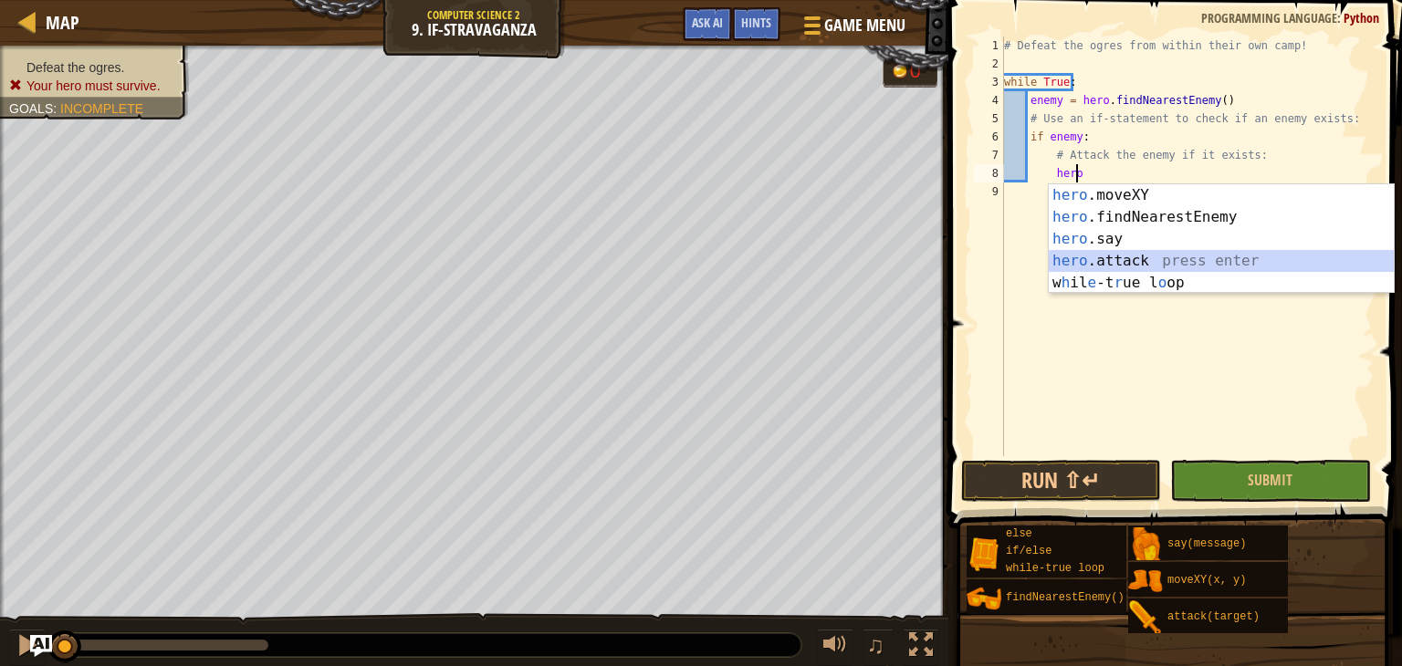
click at [1091, 261] on div "hero .moveXY press enter hero .findNearestEnemy press enter hero .say press ent…" at bounding box center [1221, 260] width 345 height 153
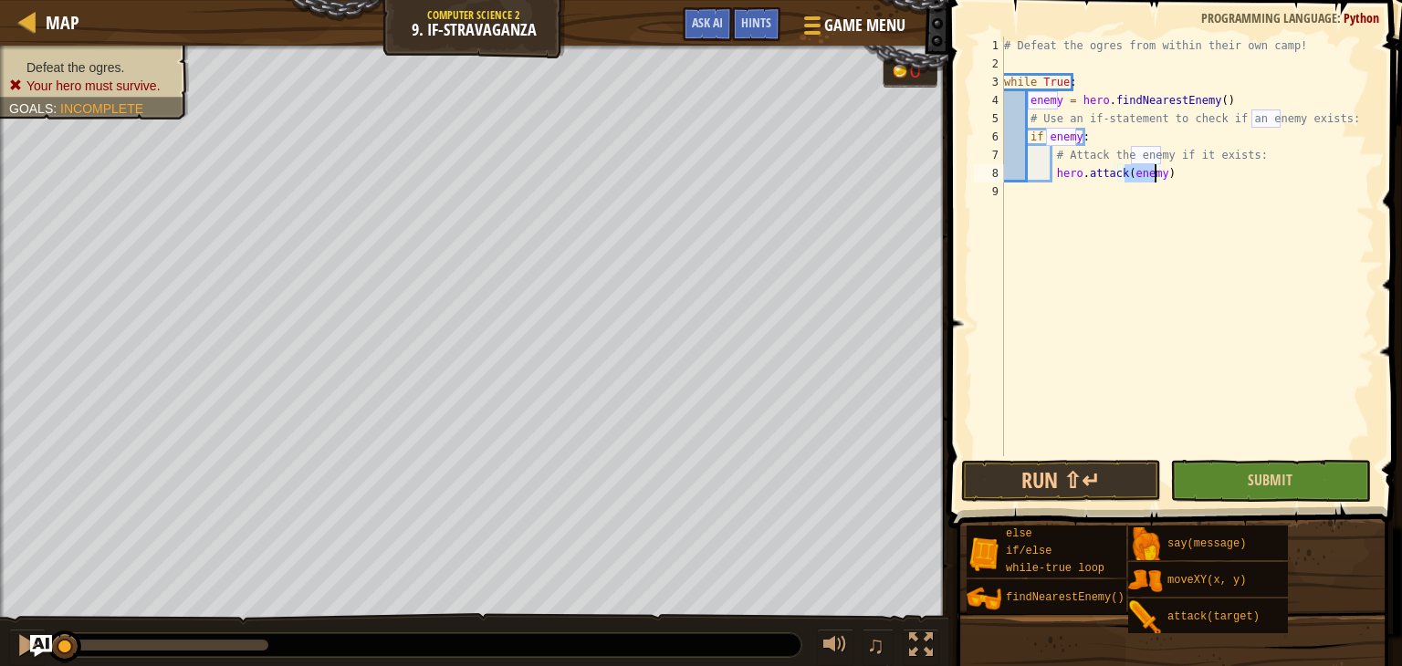
type textarea "hero.attack(enemy)"
click at [1236, 473] on button "Submit" at bounding box center [1270, 481] width 200 height 42
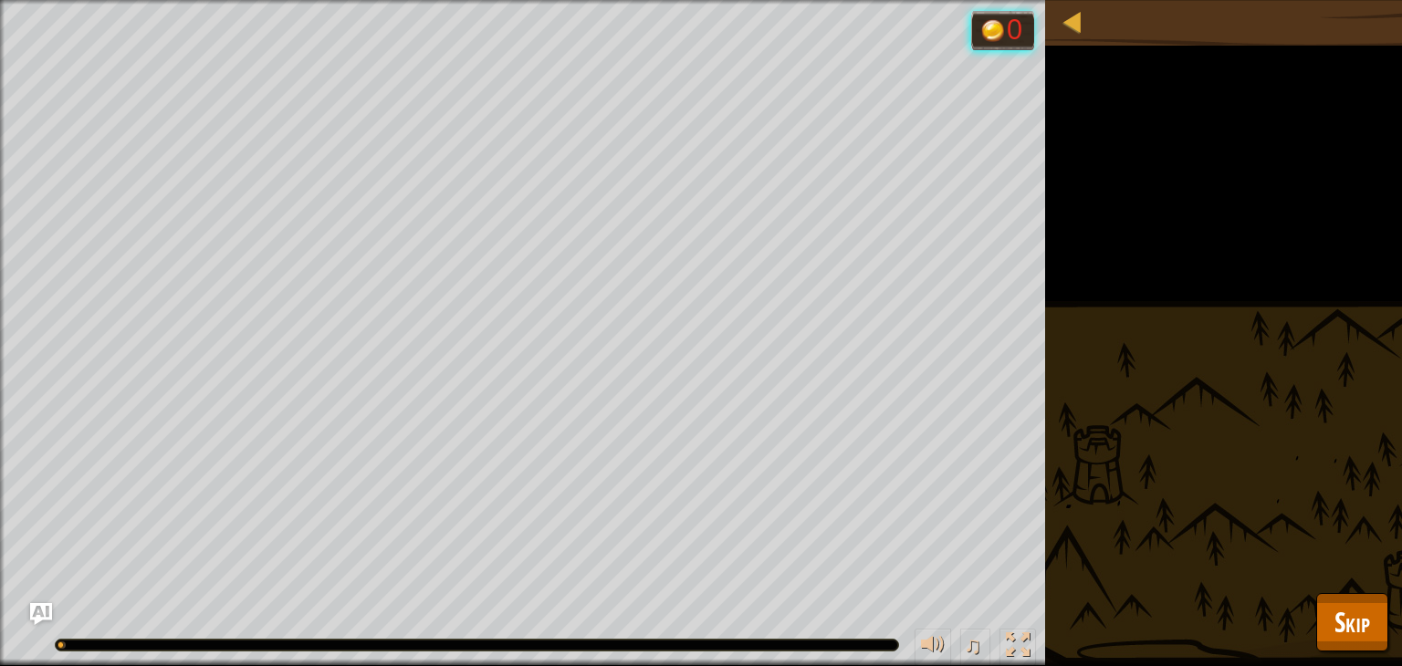
click at [1314, 631] on div "Defeat the ogres. Your hero must survive. Goals : Running... 0 ♫ Thabt - munchk…" at bounding box center [701, 333] width 1402 height 666
click at [1374, 606] on button "Skip" at bounding box center [1352, 622] width 72 height 58
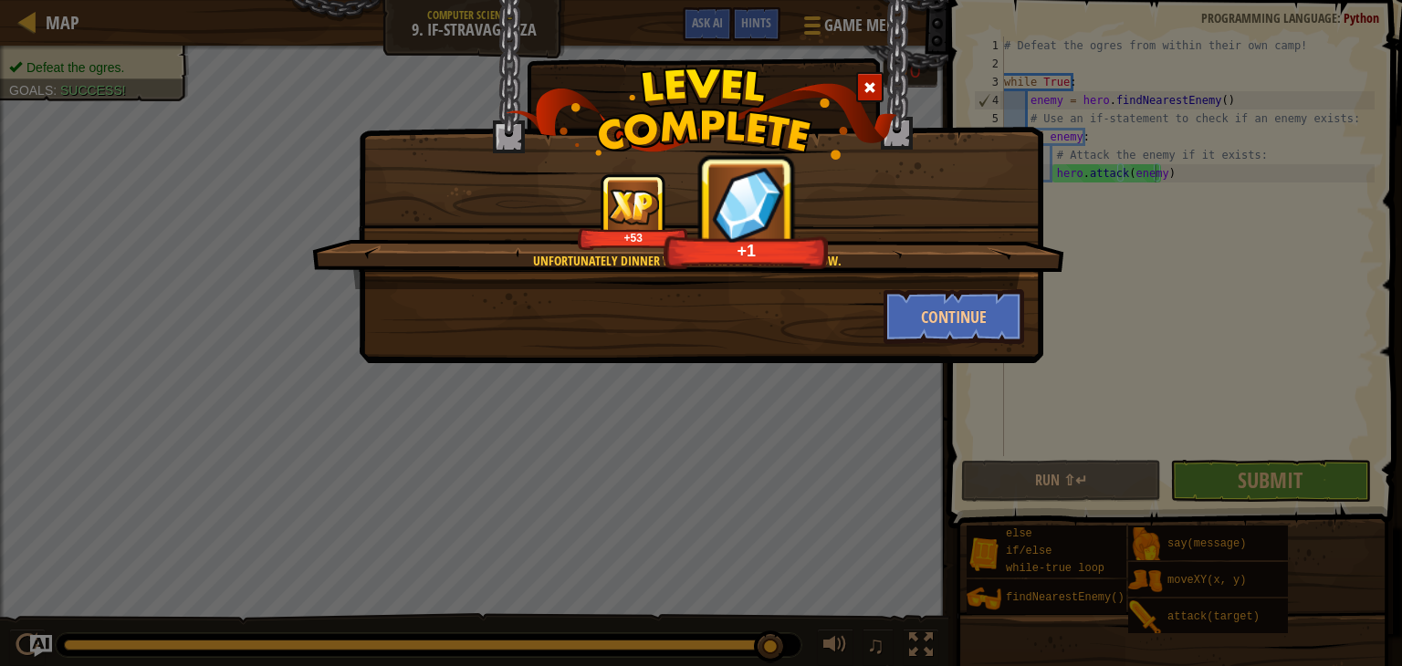
click at [967, 277] on div "Unfortunately dinner wasn't included with the show. +53 +1" at bounding box center [688, 231] width 752 height 116
click at [929, 326] on button "Continue" at bounding box center [953, 316] width 141 height 55
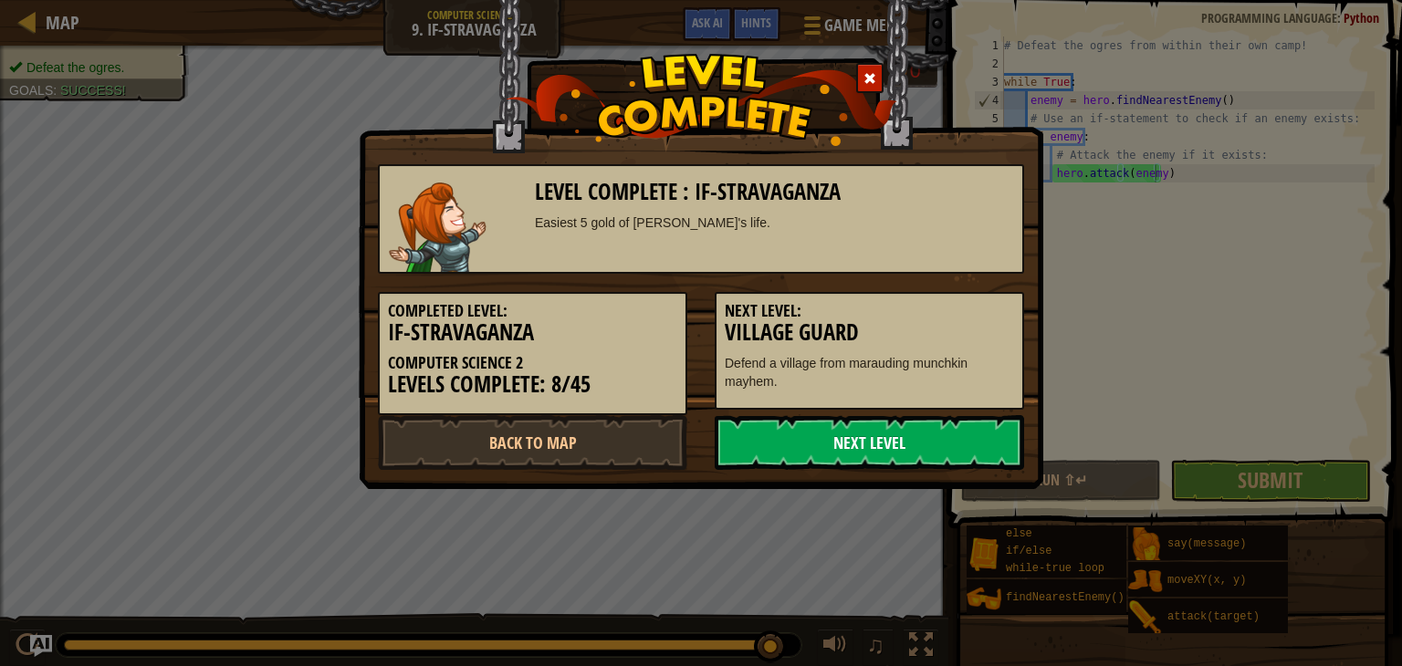
click at [965, 432] on link "Next Level" at bounding box center [869, 442] width 309 height 55
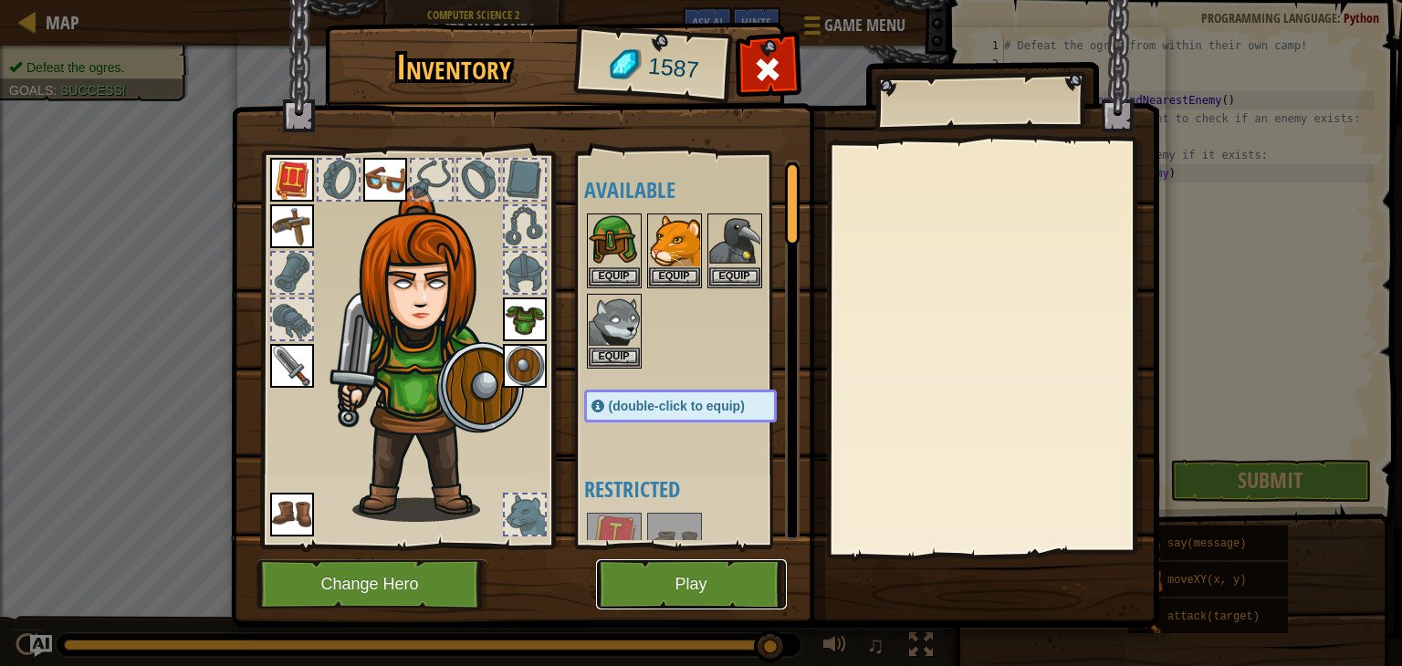
click at [672, 600] on button "Play" at bounding box center [691, 584] width 191 height 50
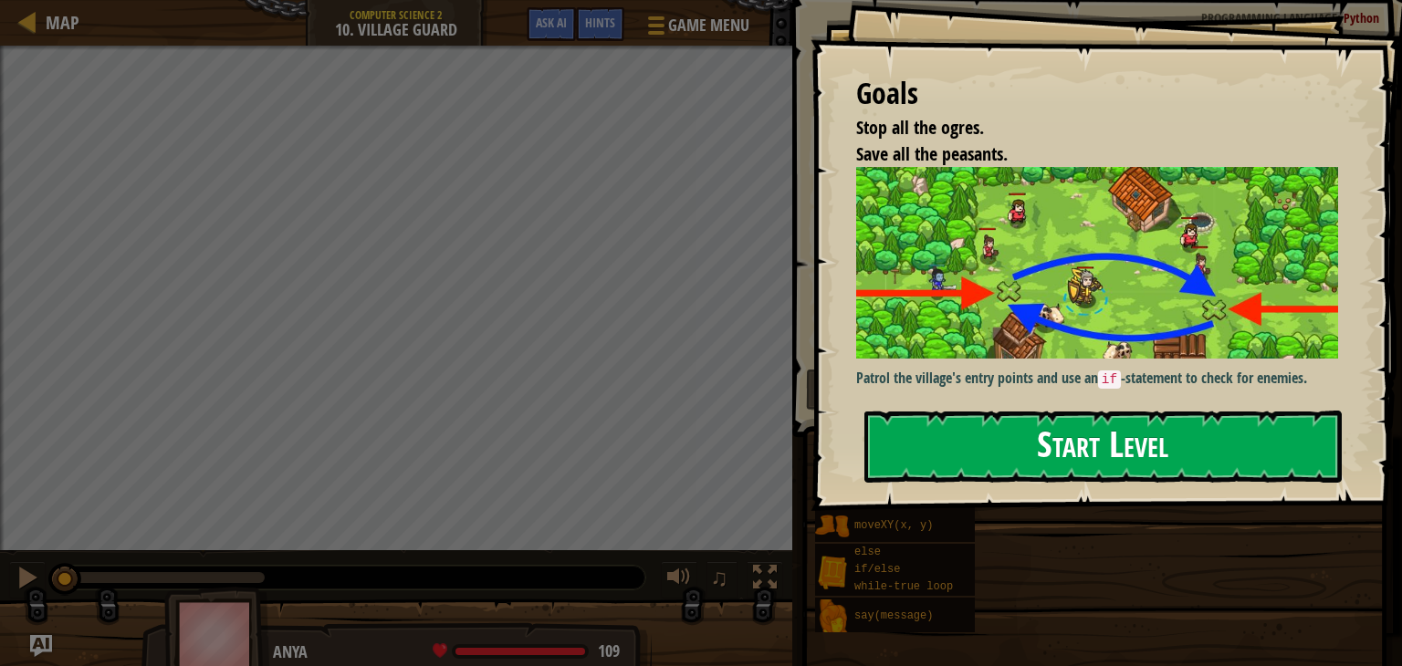
click at [921, 313] on div "Goals Stop all the ogres. Save all the peasants. Patrol the village's entry poi…" at bounding box center [1105, 255] width 591 height 511
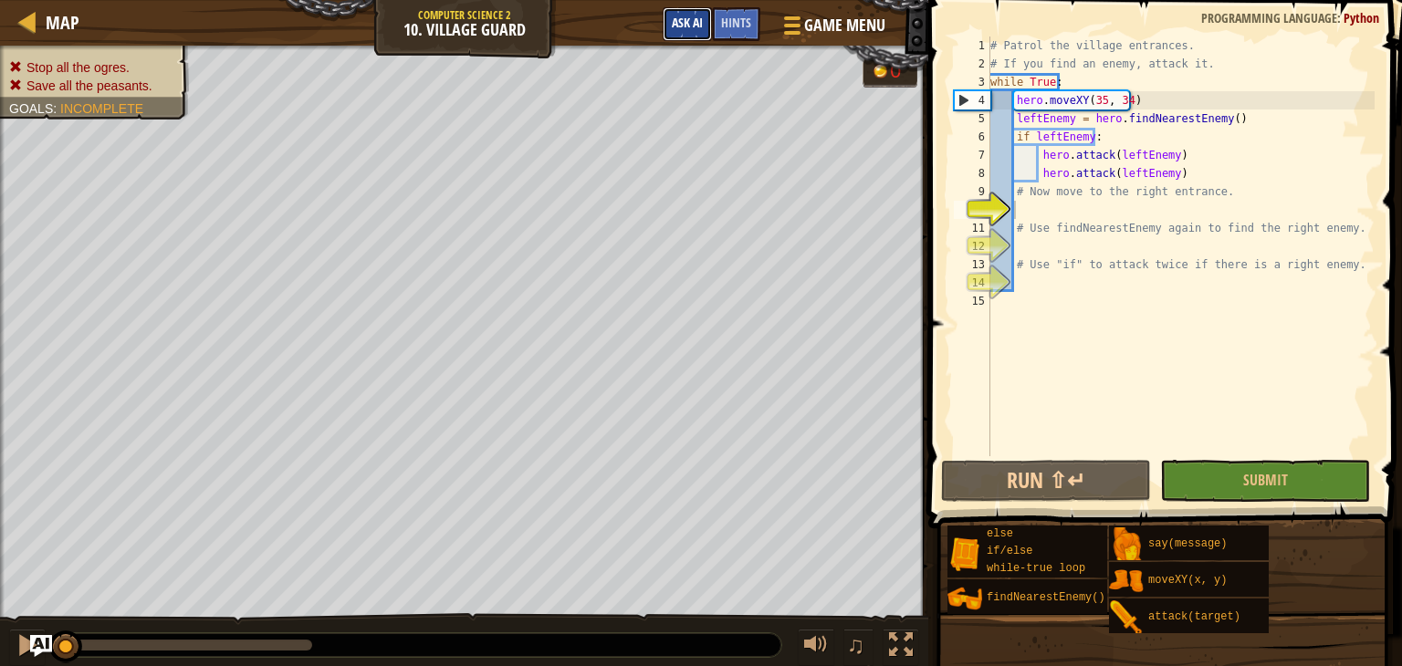
click at [675, 16] on span "Ask AI" at bounding box center [687, 22] width 31 height 17
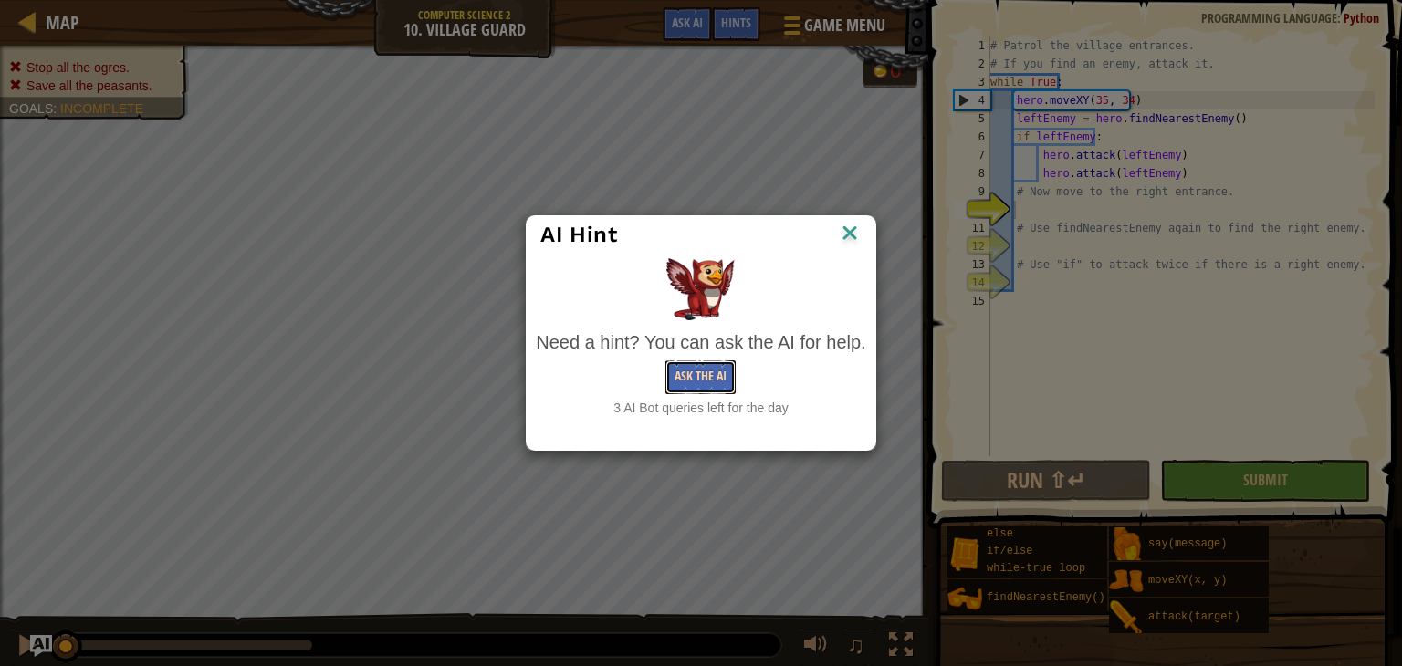
click at [692, 378] on button "Ask the AI" at bounding box center [700, 377] width 70 height 34
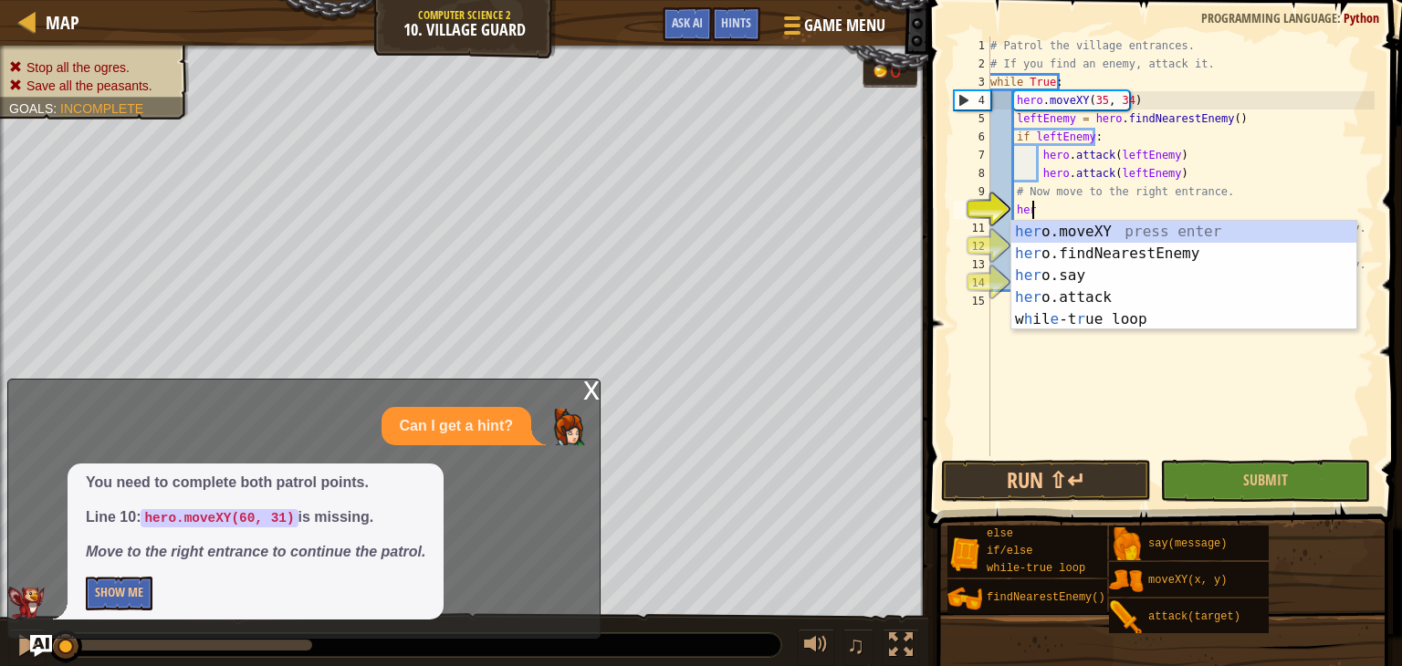
scroll to position [8, 2]
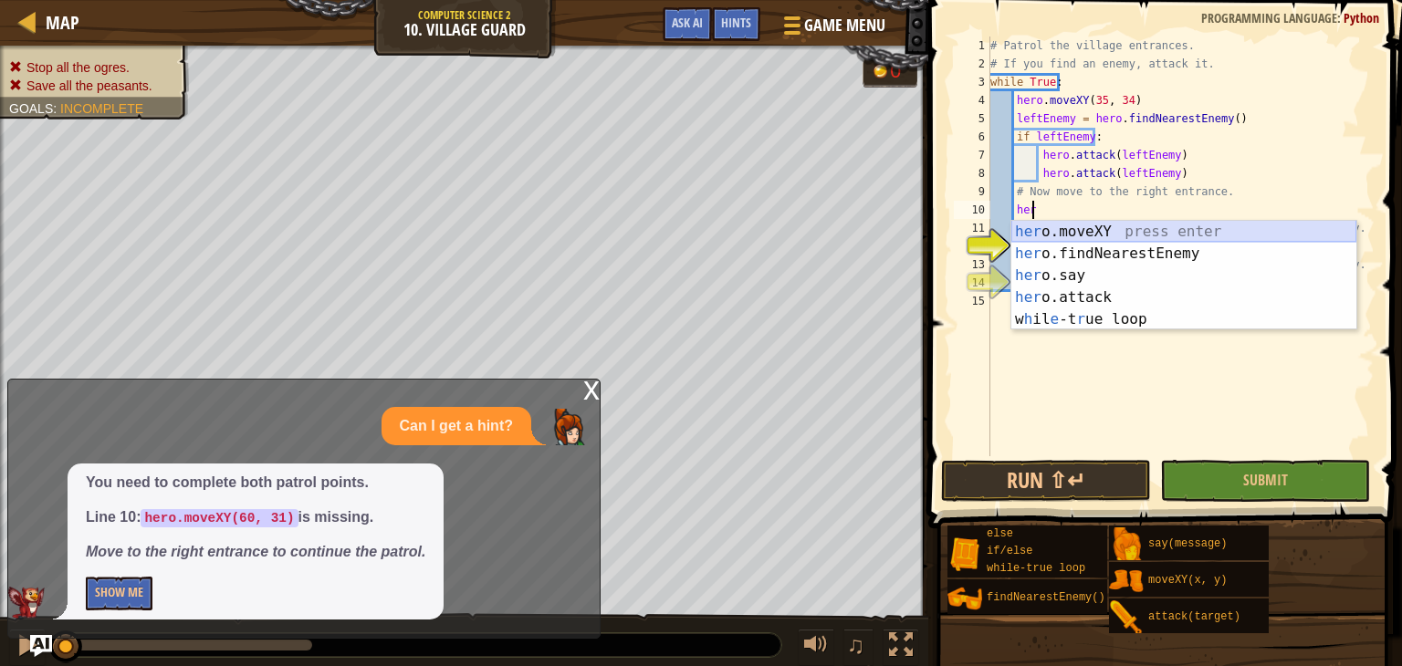
click at [1028, 224] on div "her o.moveXY press enter her o.findNearestEnemy press enter her o.say press ent…" at bounding box center [1183, 297] width 345 height 153
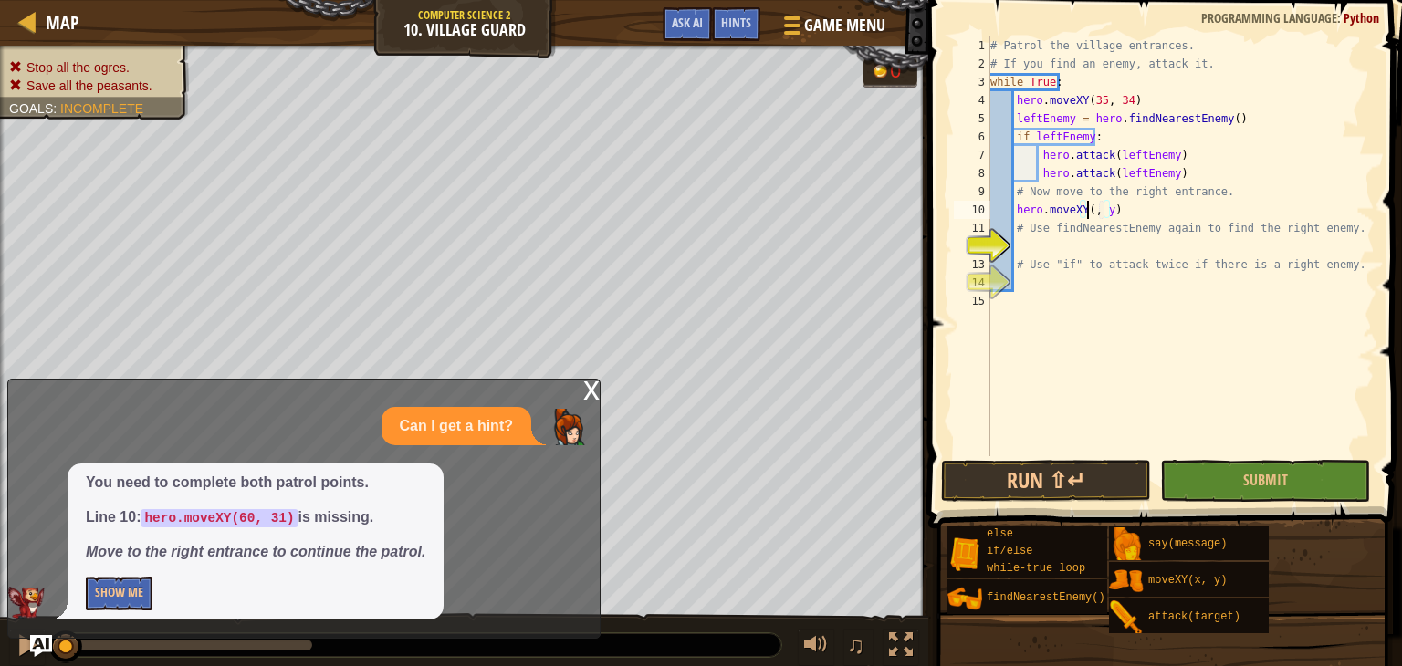
scroll to position [8, 8]
click at [1113, 205] on div "# Patrol the village entrances. # If you find an enemy, attack it. while True :…" at bounding box center [1180, 265] width 388 height 456
click at [1113, 213] on div "# Patrol the village entrances. # If you find an enemy, attack it. while True :…" at bounding box center [1180, 265] width 388 height 456
click at [1117, 209] on div "# Patrol the village entrances. # If you find an enemy, attack it. while True :…" at bounding box center [1180, 265] width 388 height 456
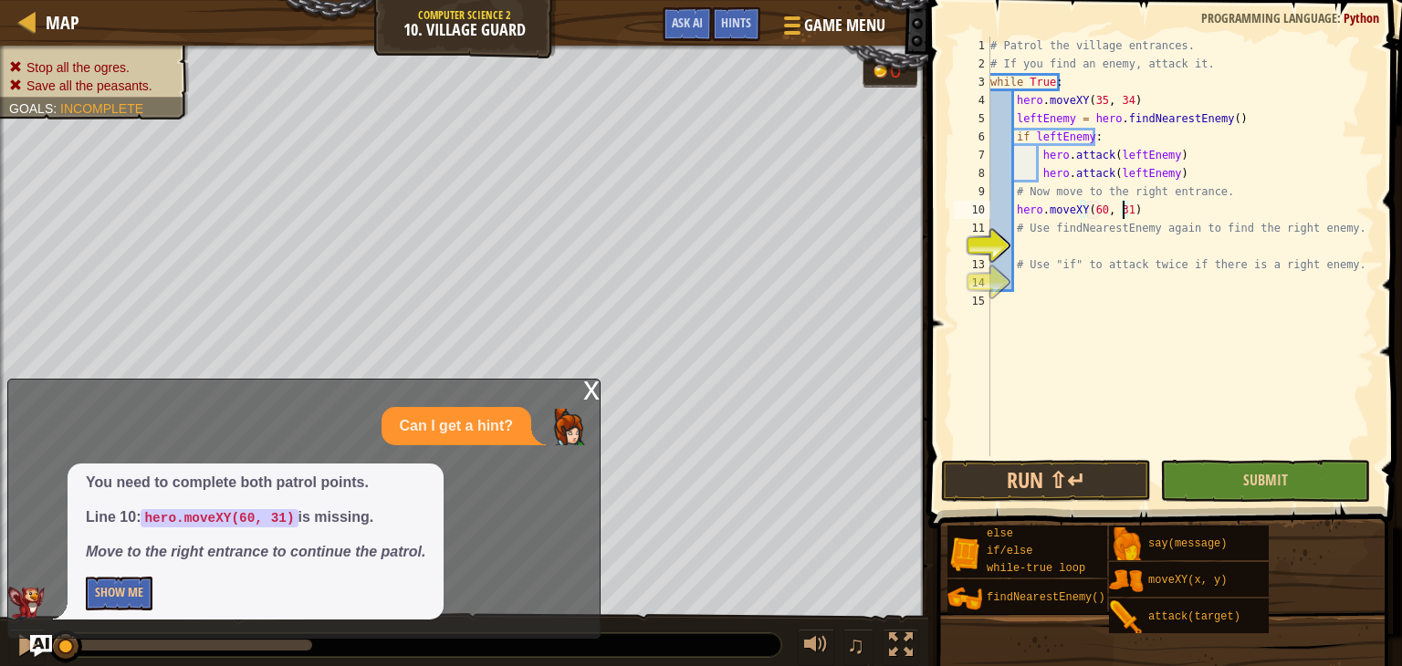
type textarea "hero.moveXY(60, 31)"
click at [1241, 494] on button "Submit" at bounding box center [1265, 481] width 210 height 42
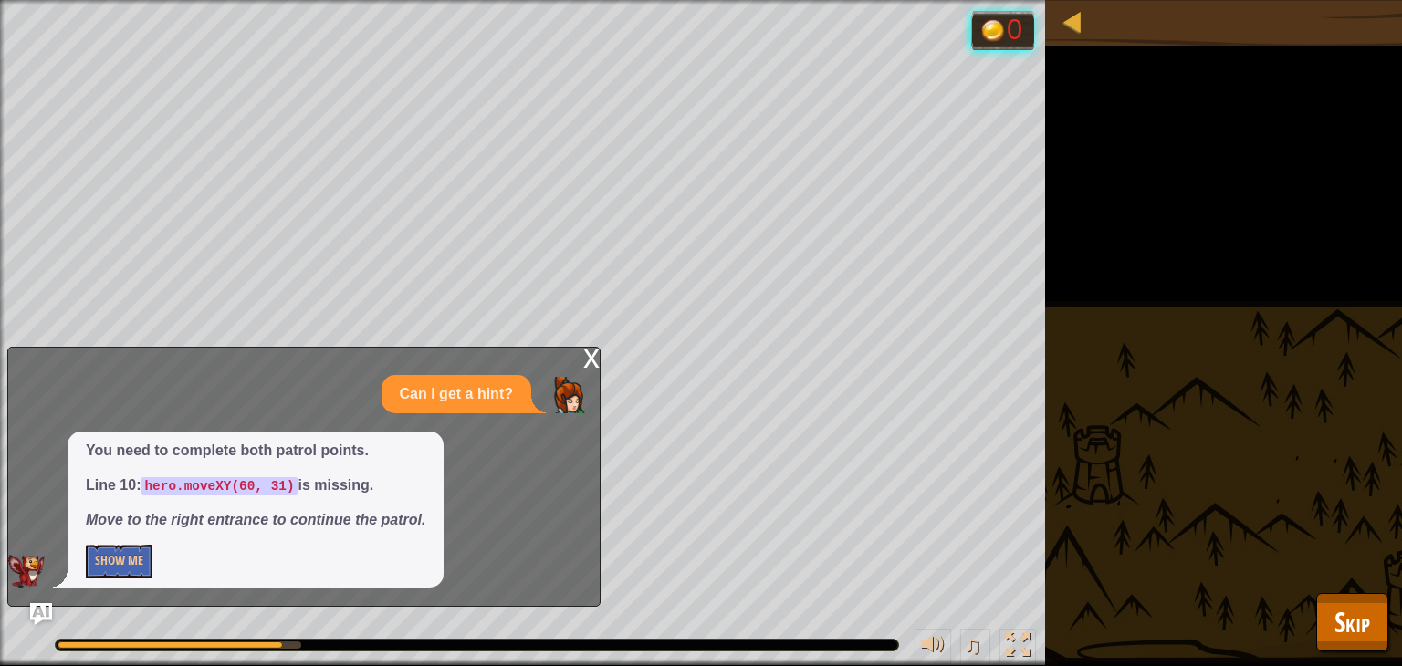
click at [580, 363] on div "x Can I get a hint? You need to complete both patrol points. Line 10: hero.move…" at bounding box center [303, 477] width 593 height 260
click at [590, 361] on div "x" at bounding box center [591, 357] width 16 height 18
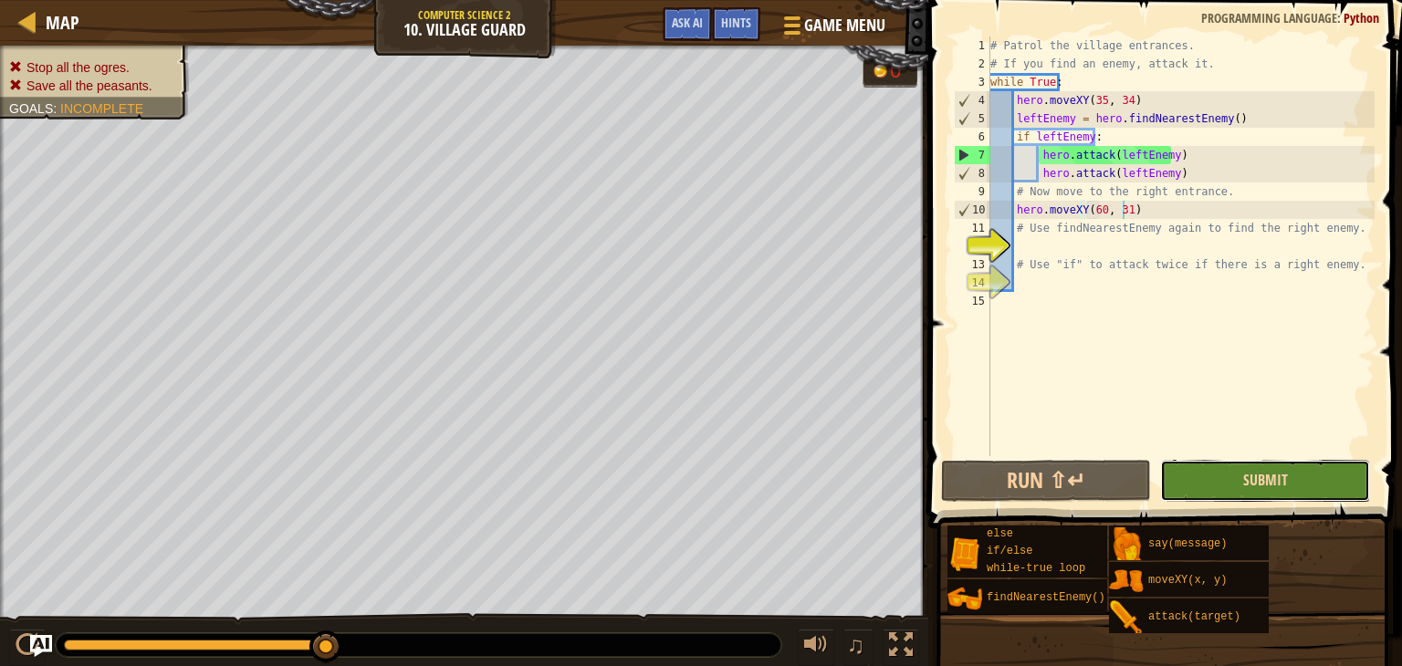
click at [1276, 480] on span "Submit" at bounding box center [1265, 480] width 45 height 20
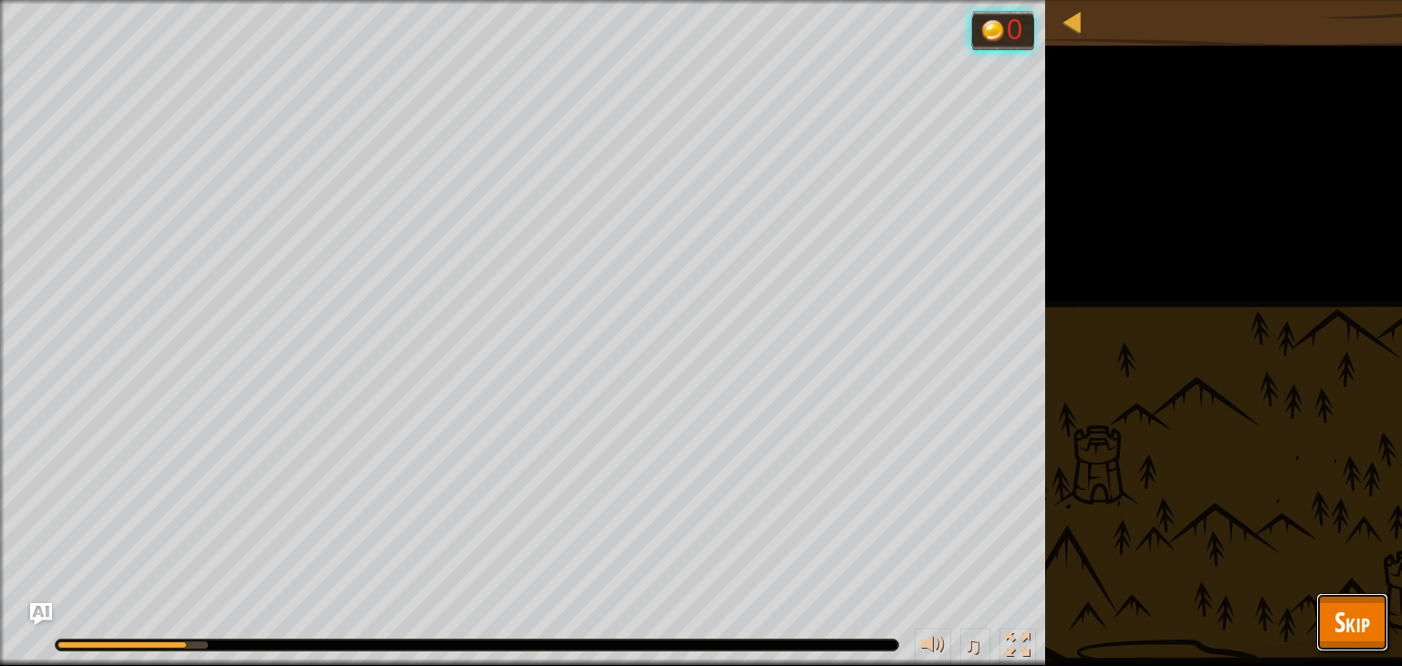
click at [1346, 616] on span "Skip" at bounding box center [1352, 621] width 36 height 37
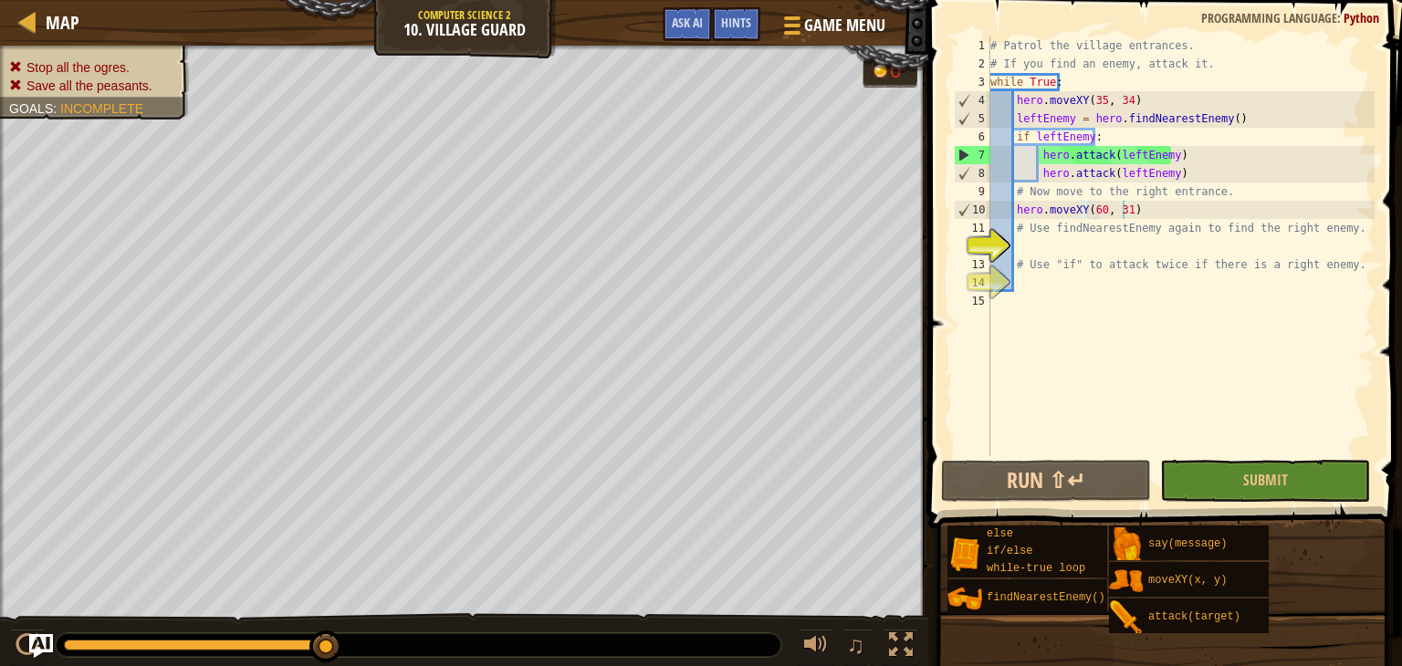
click at [35, 649] on img "Ask AI" at bounding box center [41, 646] width 24 height 24
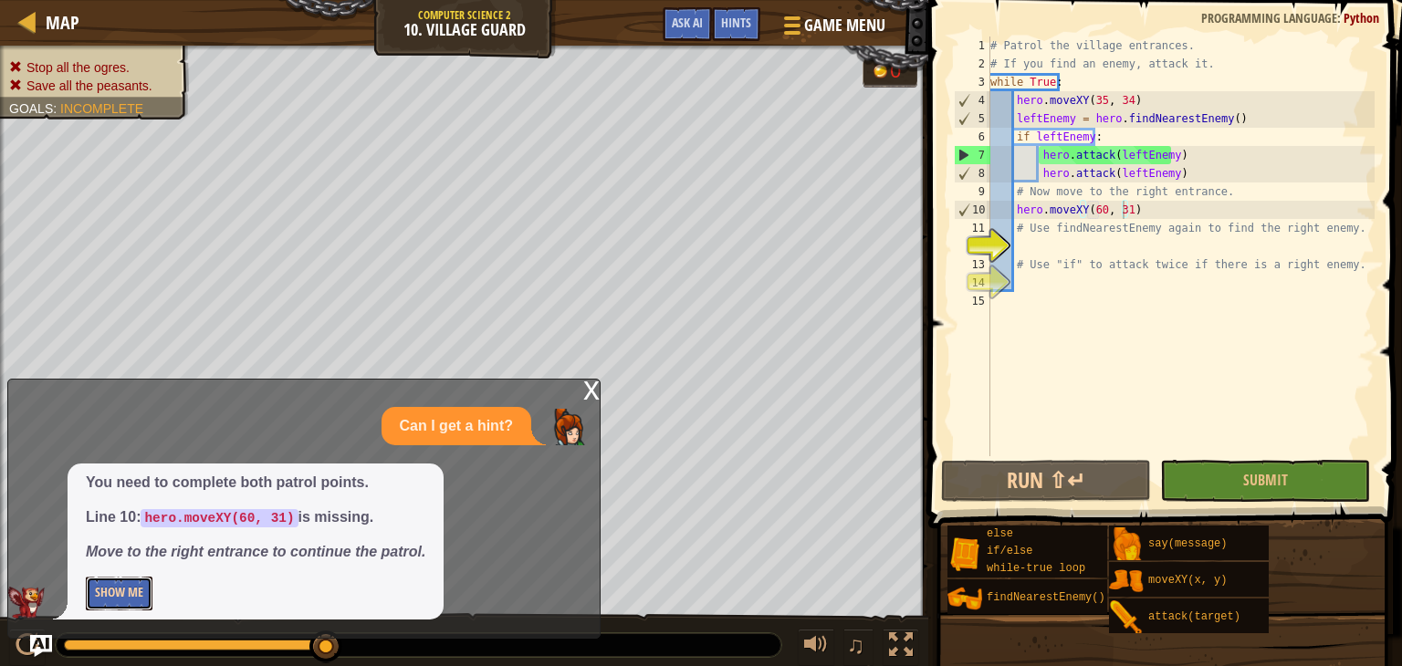
click at [120, 582] on button "Show Me" at bounding box center [119, 594] width 67 height 34
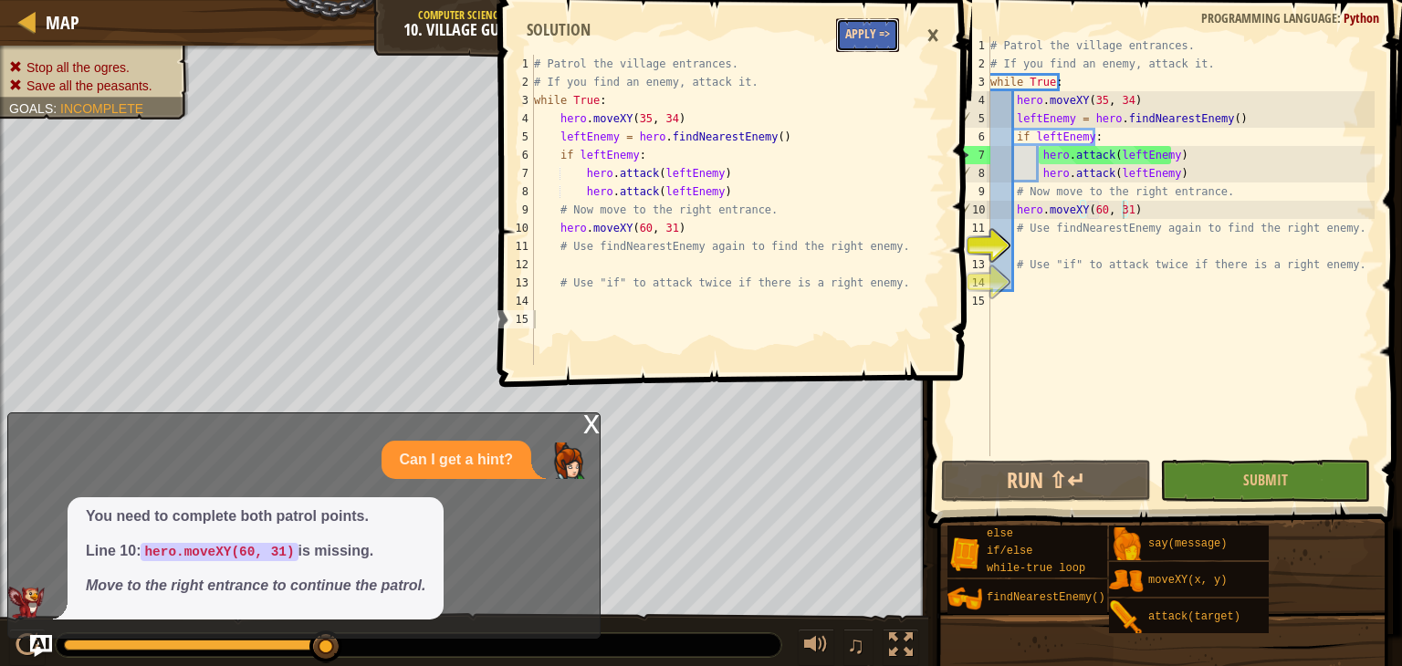
click at [871, 37] on button "Apply =>" at bounding box center [867, 35] width 63 height 34
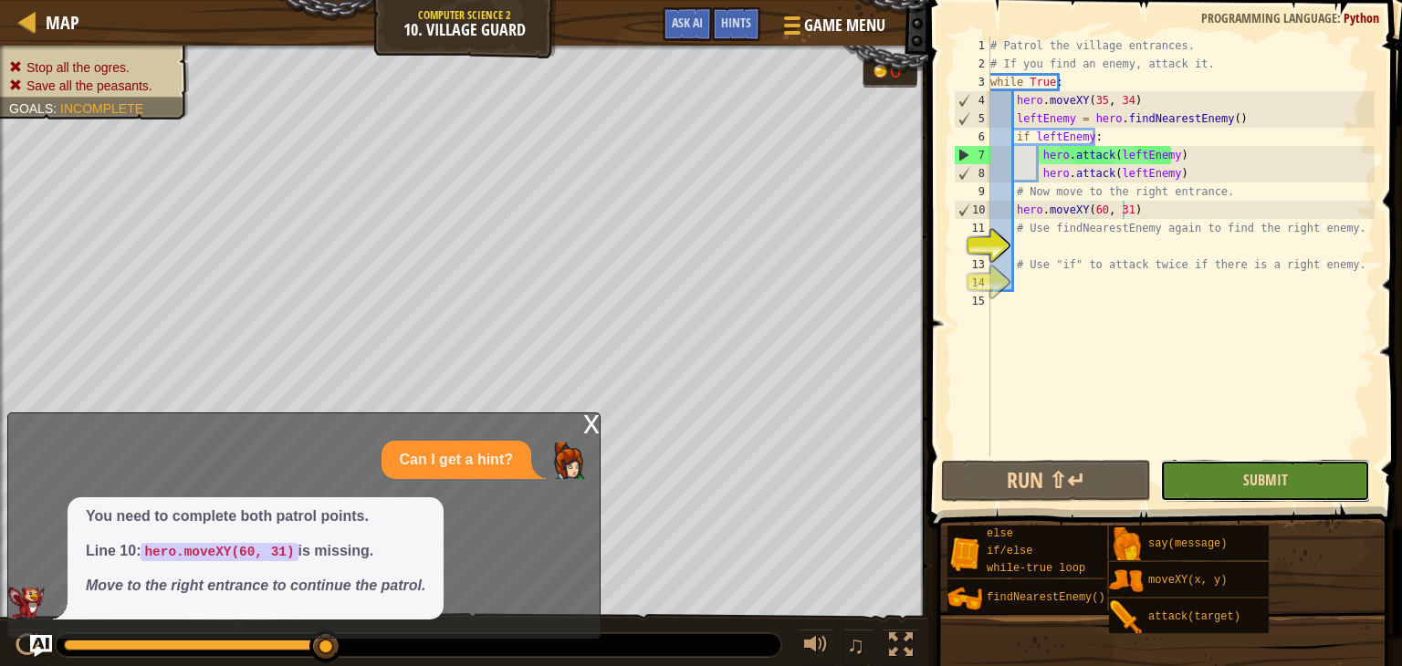
click at [1258, 486] on span "Submit" at bounding box center [1265, 480] width 45 height 20
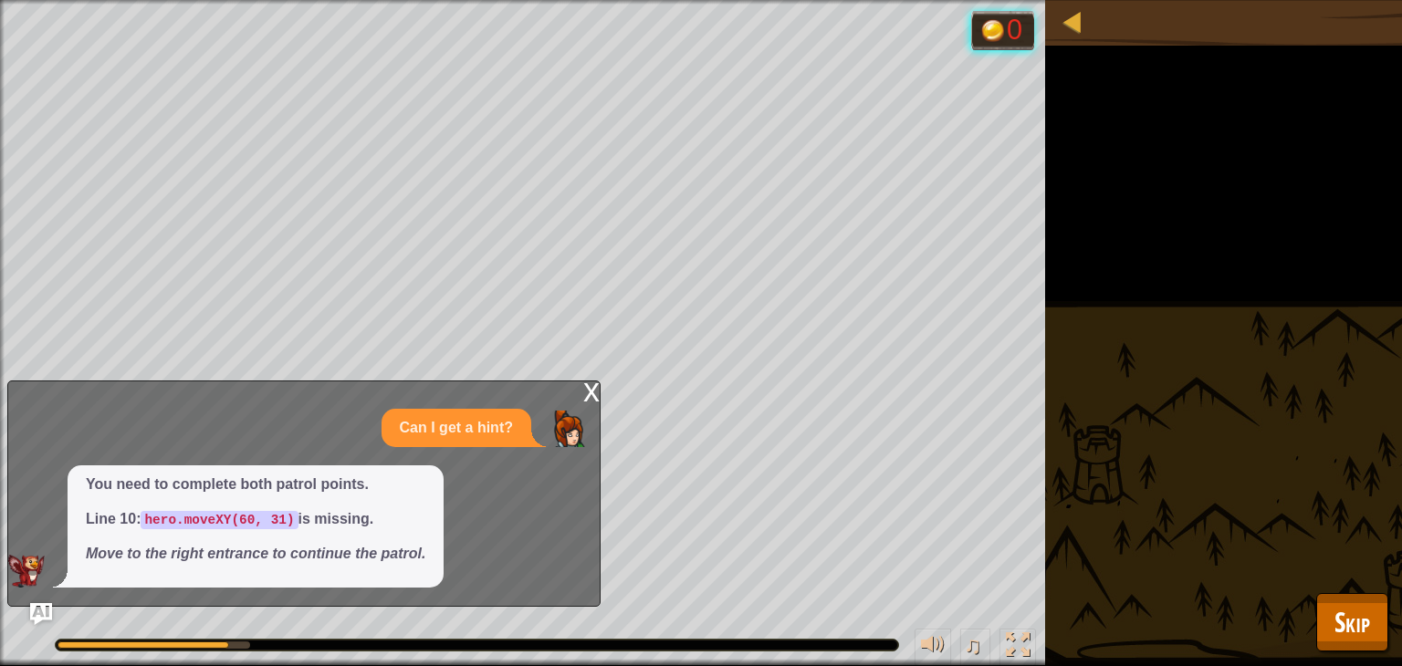
click at [584, 386] on div "x" at bounding box center [591, 390] width 16 height 18
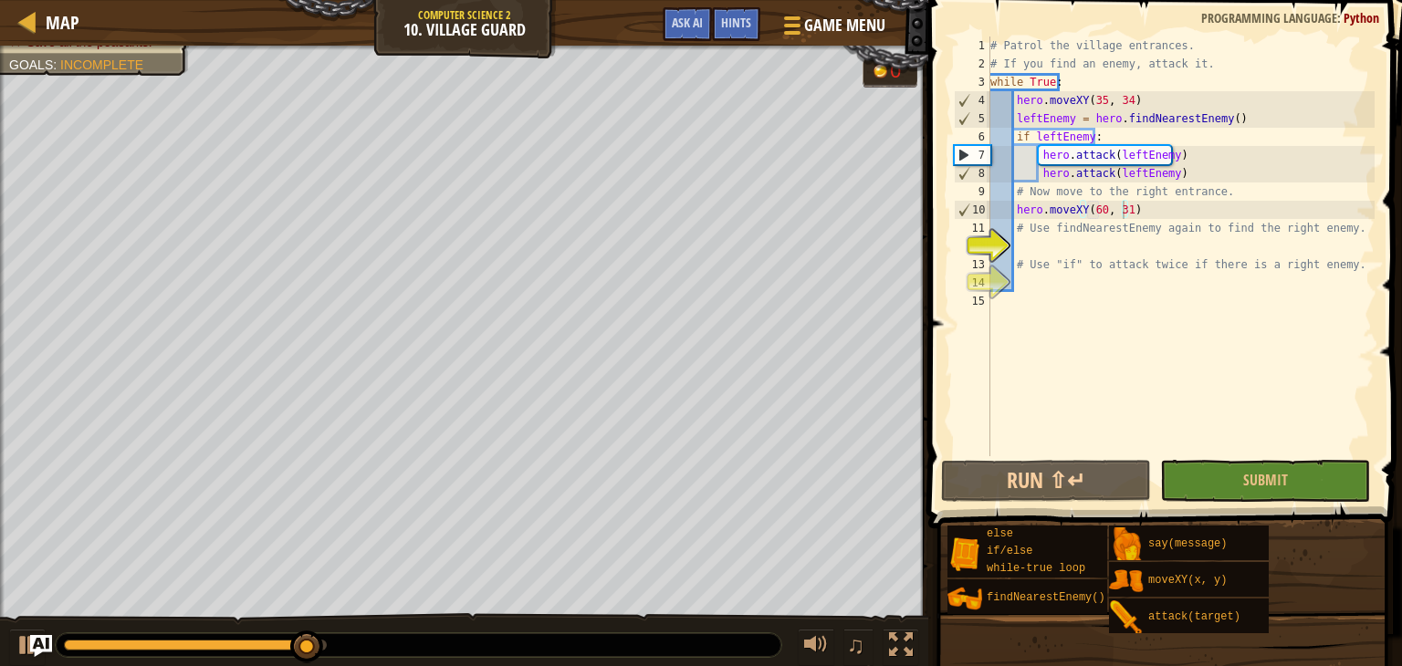
click at [1364, 600] on div "else if/else while-true loop findNearestEnemy() say(message) moveXY(x, y) attac…" at bounding box center [1167, 580] width 443 height 110
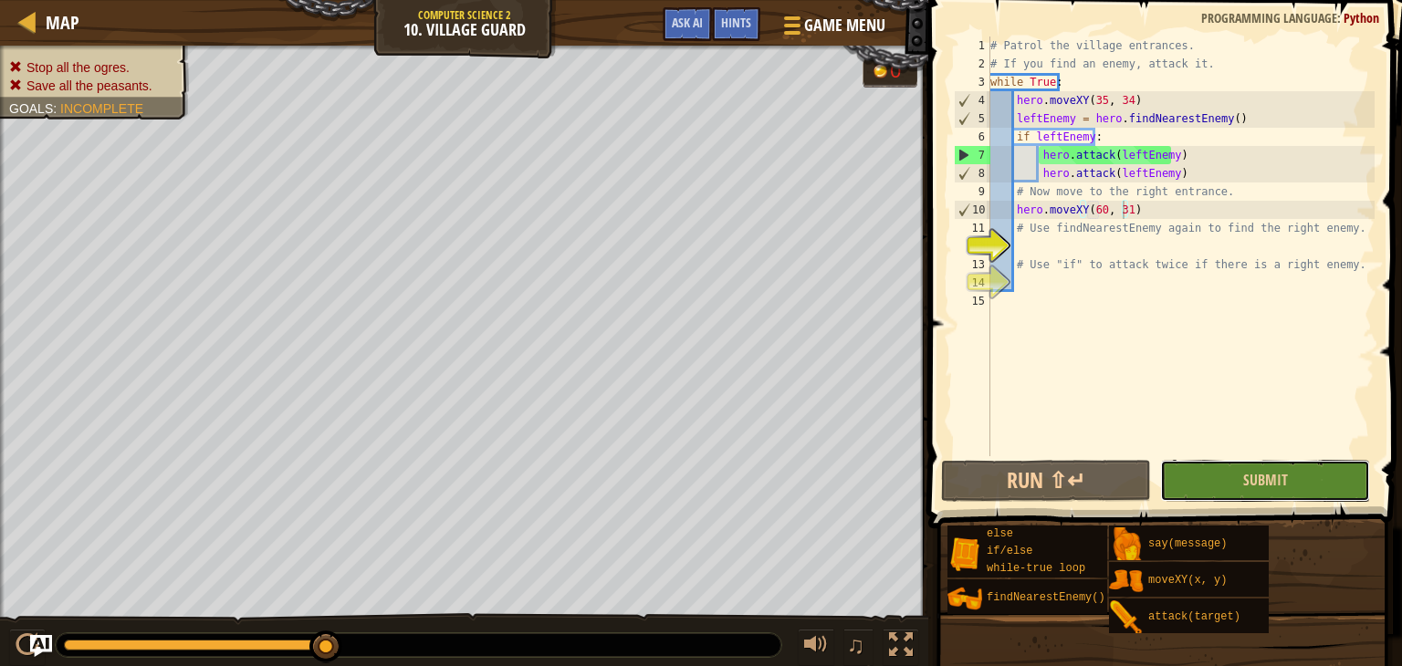
click at [1291, 481] on button "Submit" at bounding box center [1265, 481] width 210 height 42
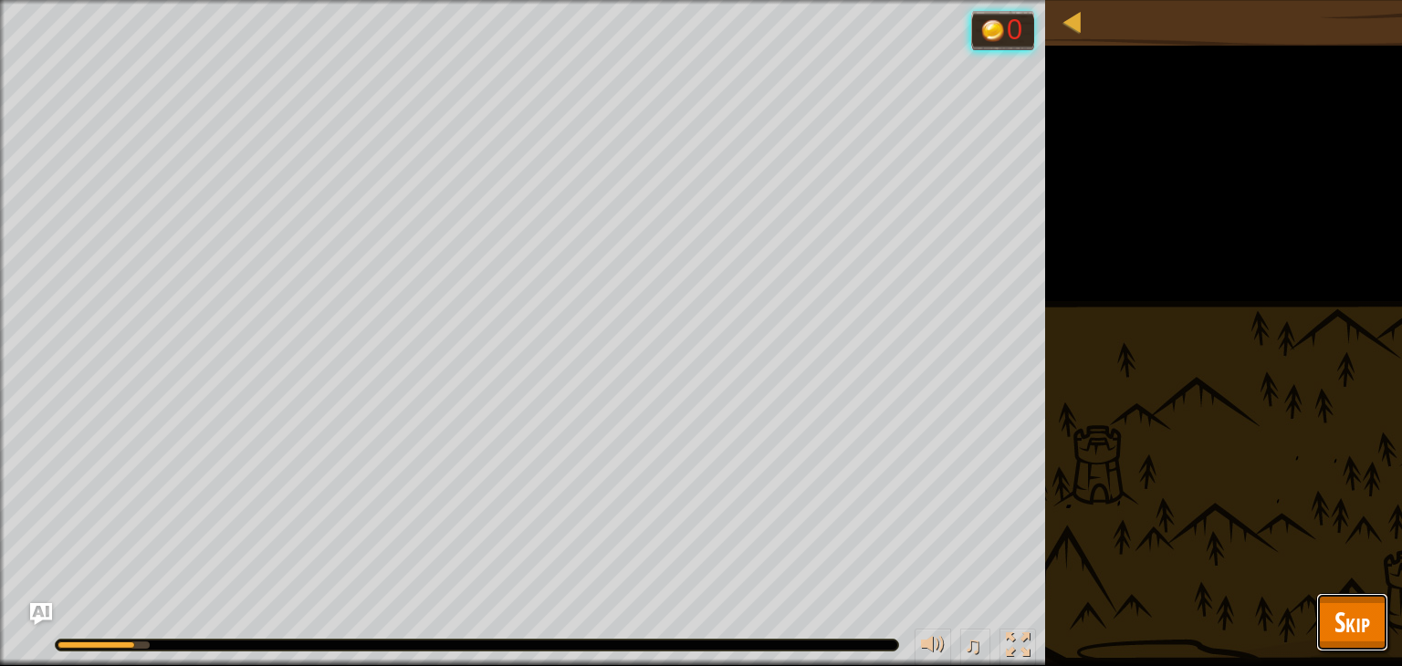
click at [1337, 625] on span "Skip" at bounding box center [1352, 621] width 36 height 37
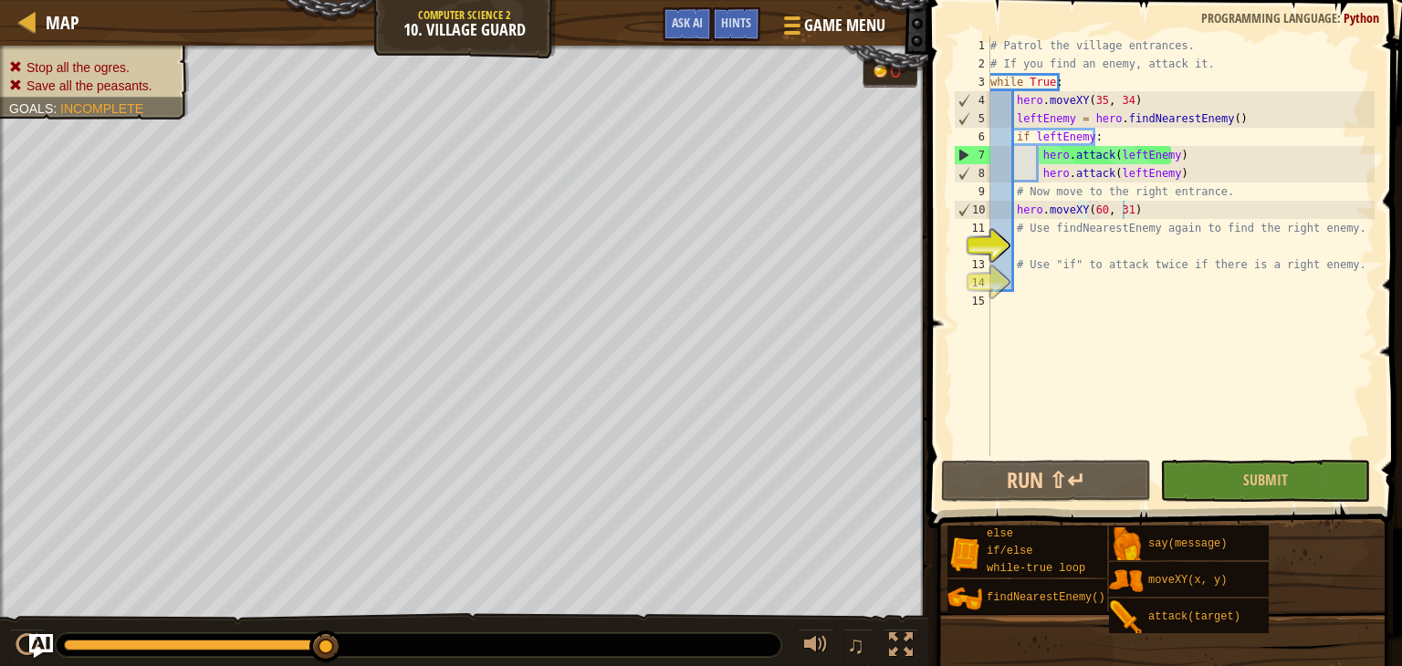
click at [47, 646] on img "Ask AI" at bounding box center [41, 646] width 24 height 24
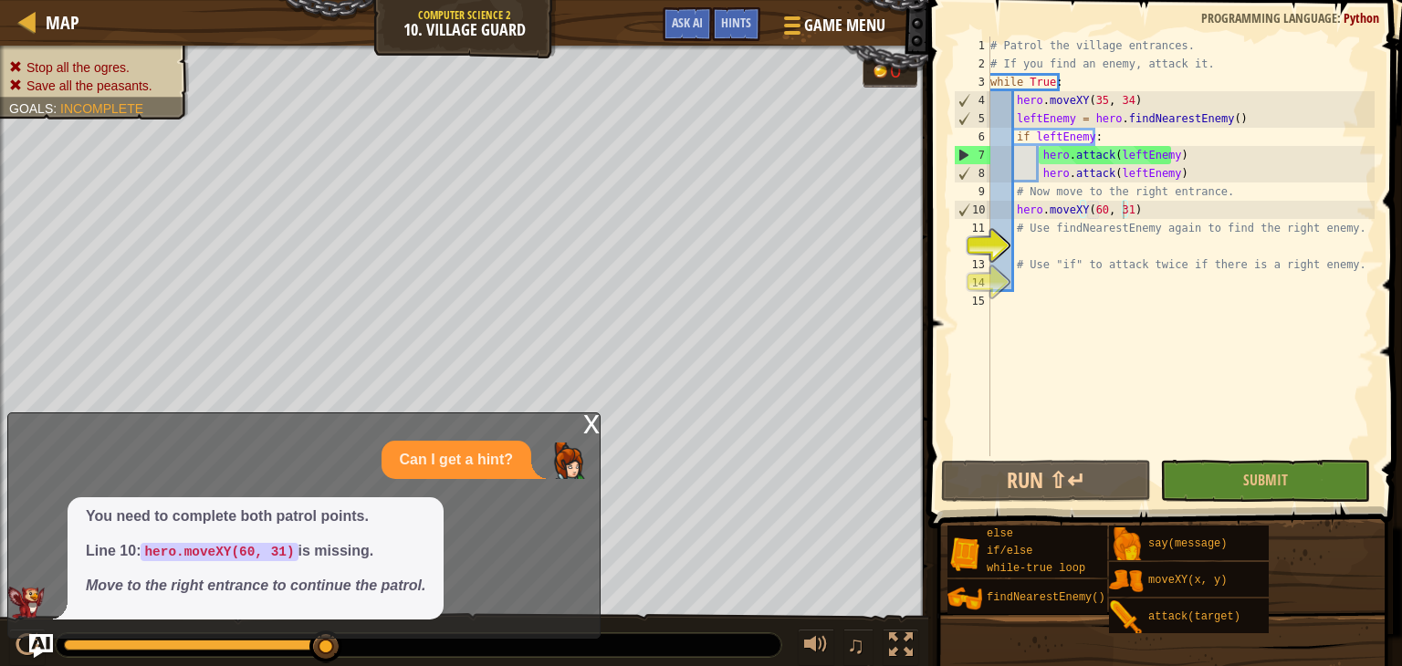
click at [47, 636] on img "Ask AI" at bounding box center [41, 646] width 24 height 24
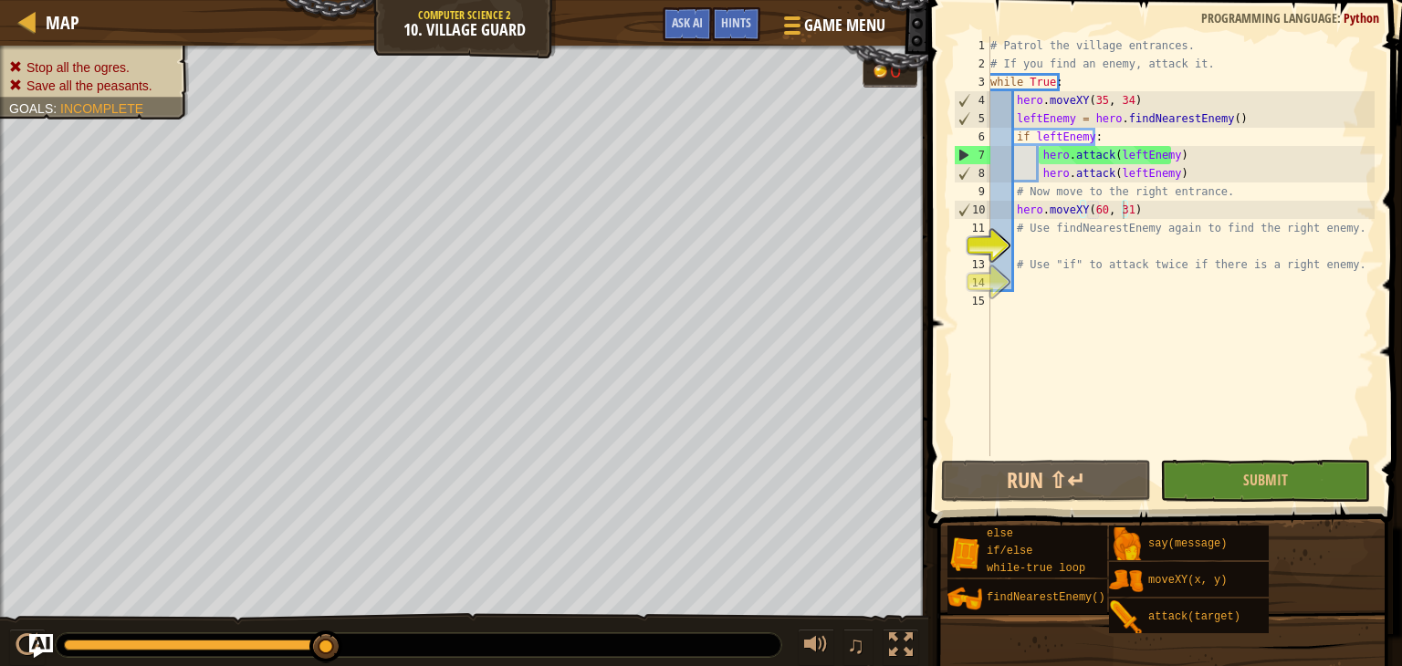
click at [47, 640] on img "Ask AI" at bounding box center [41, 646] width 24 height 24
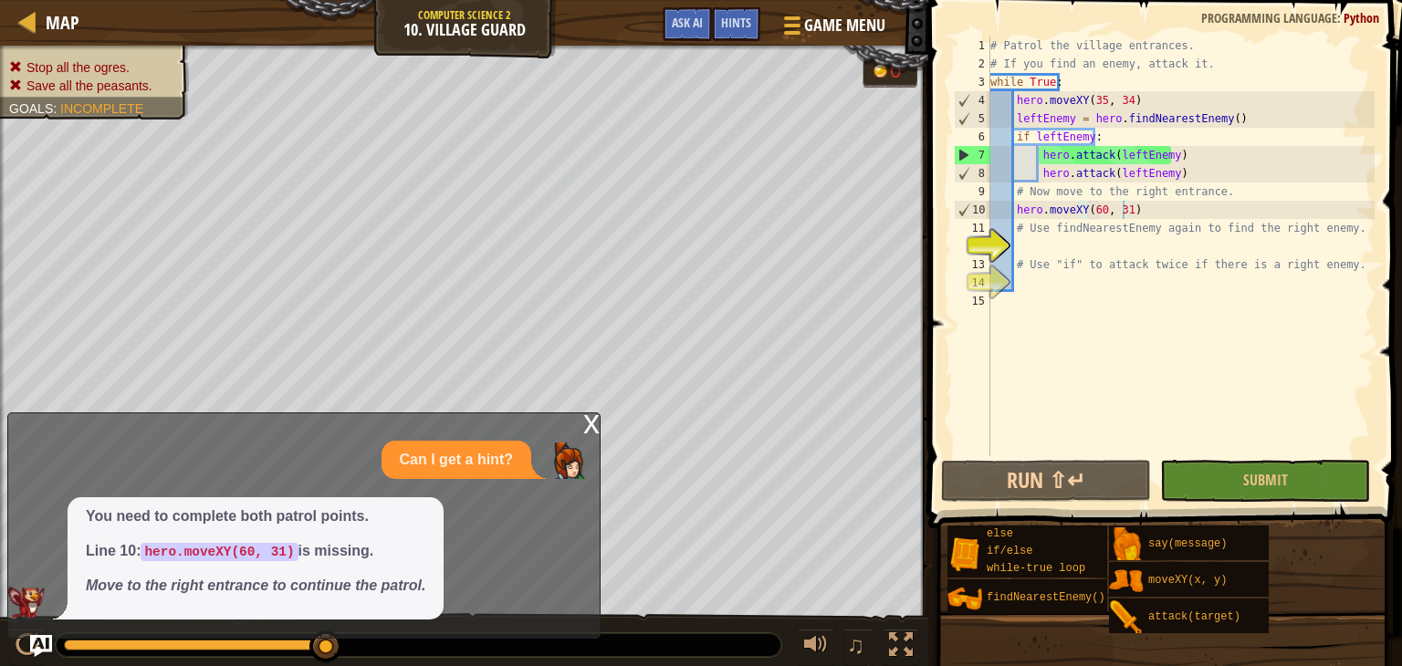
scroll to position [8, 0]
click at [1073, 246] on div "# Patrol the village entrances. # If you find an enemy, attack it. while True :…" at bounding box center [1180, 265] width 388 height 456
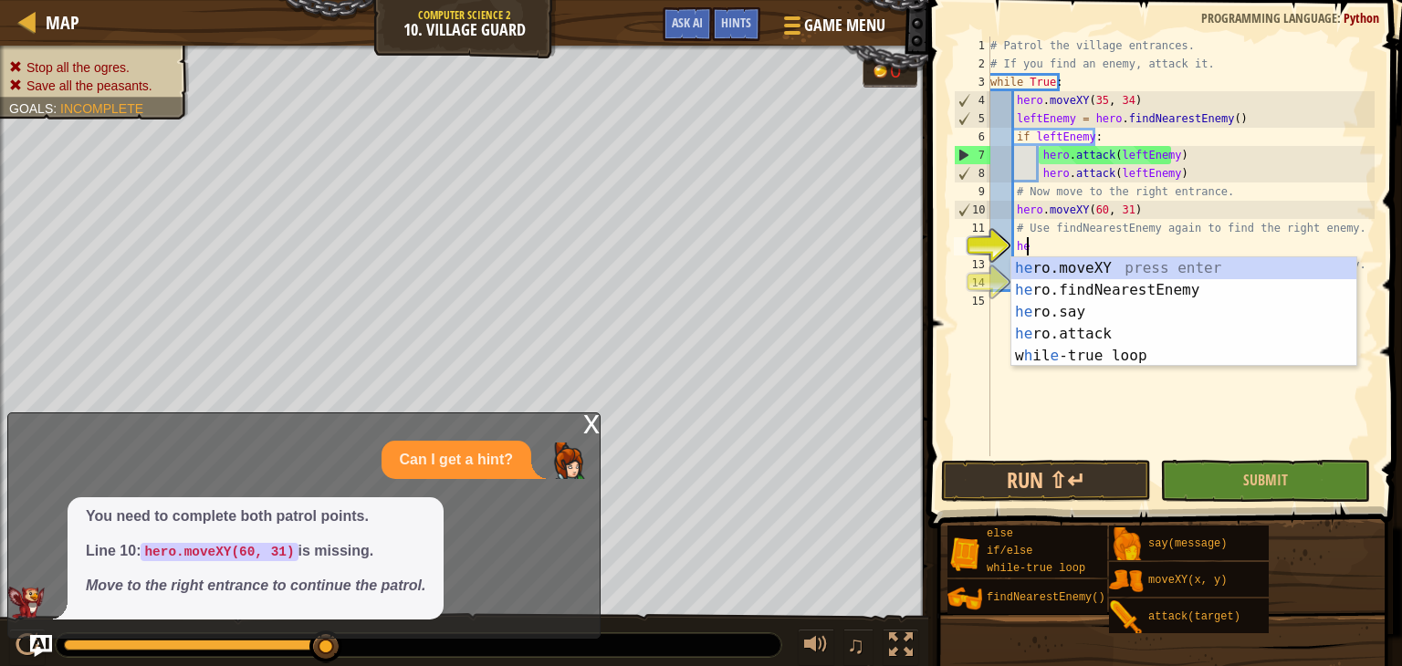
scroll to position [8, 2]
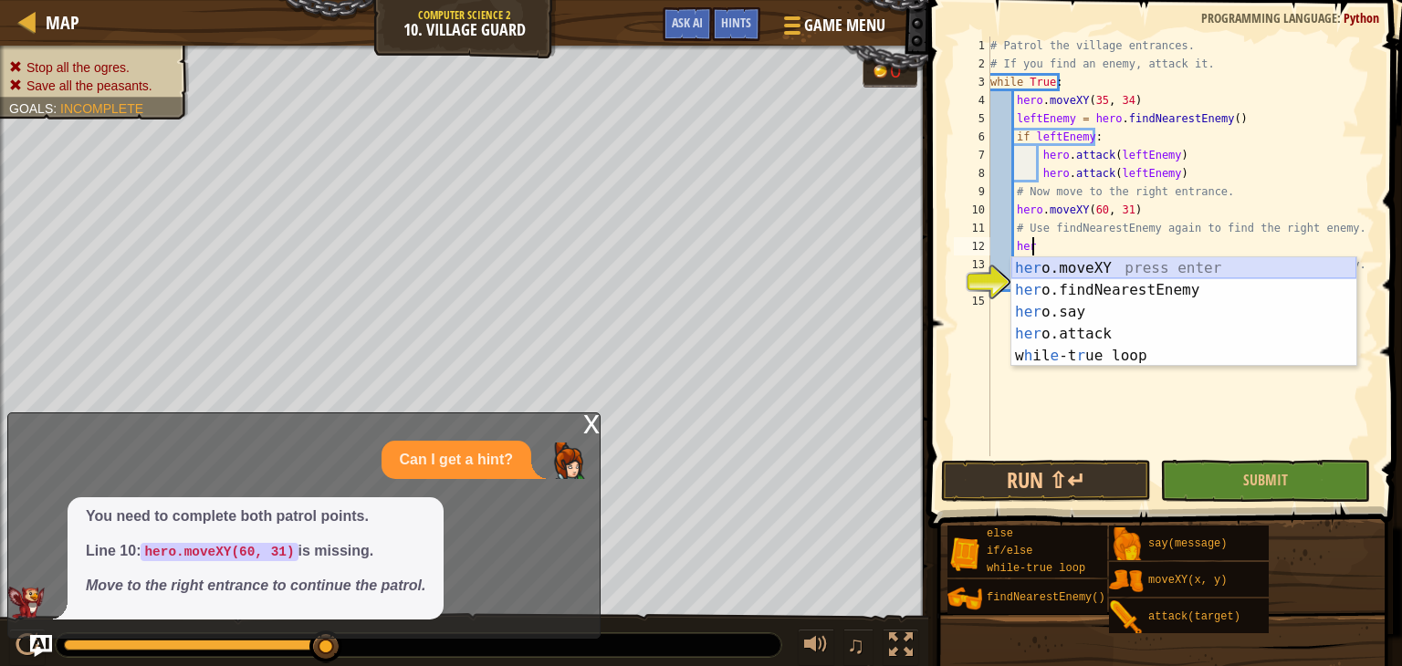
click at [1051, 271] on div "her o.moveXY press enter her o.findNearestEnemy press enter her o.say press ent…" at bounding box center [1183, 333] width 345 height 153
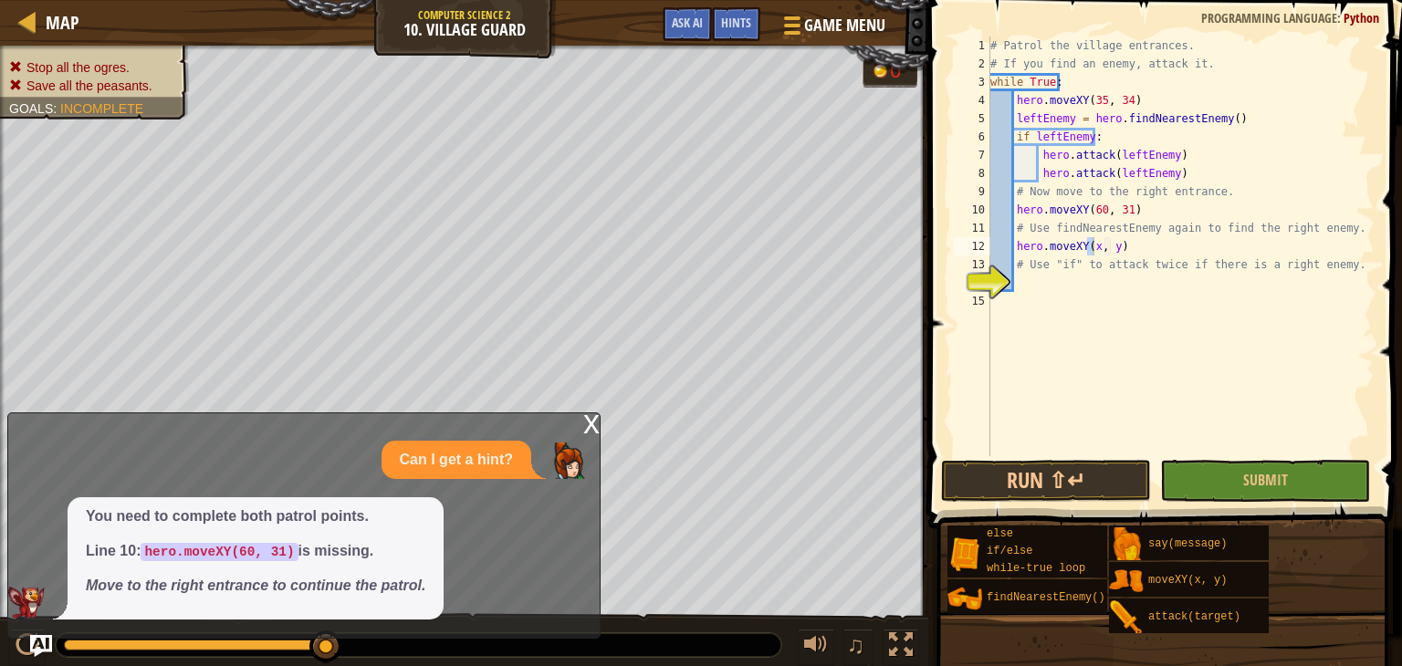
click at [590, 428] on div "x" at bounding box center [591, 422] width 16 height 18
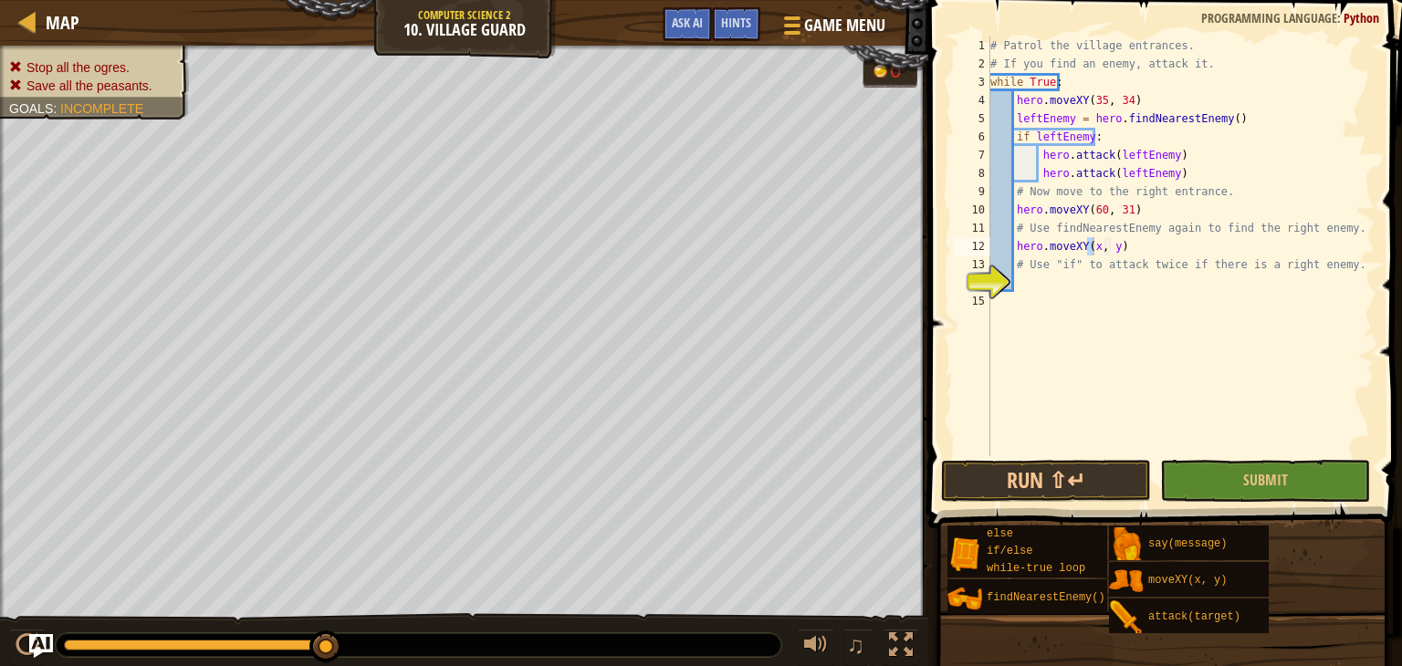
click at [42, 647] on img "Ask AI" at bounding box center [41, 646] width 24 height 24
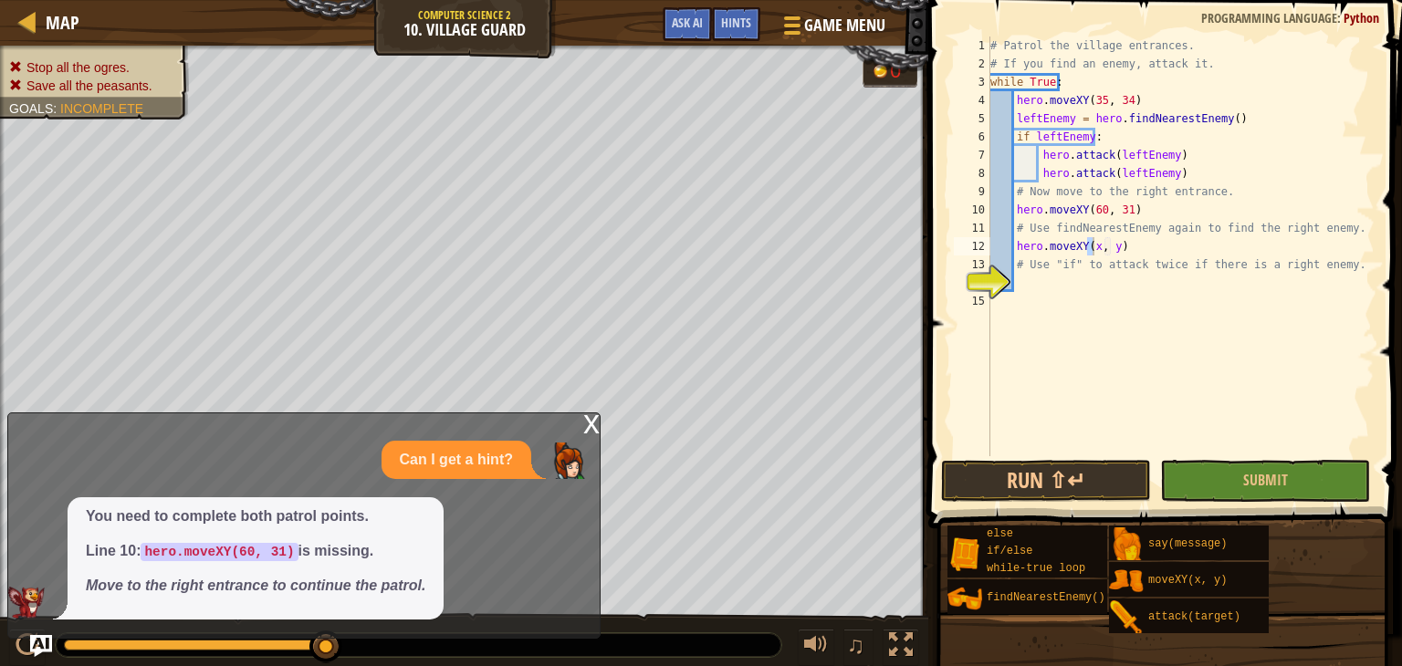
click at [1116, 248] on div "# Patrol the village entrances. # If you find an enemy, attack it. while True :…" at bounding box center [1180, 265] width 388 height 456
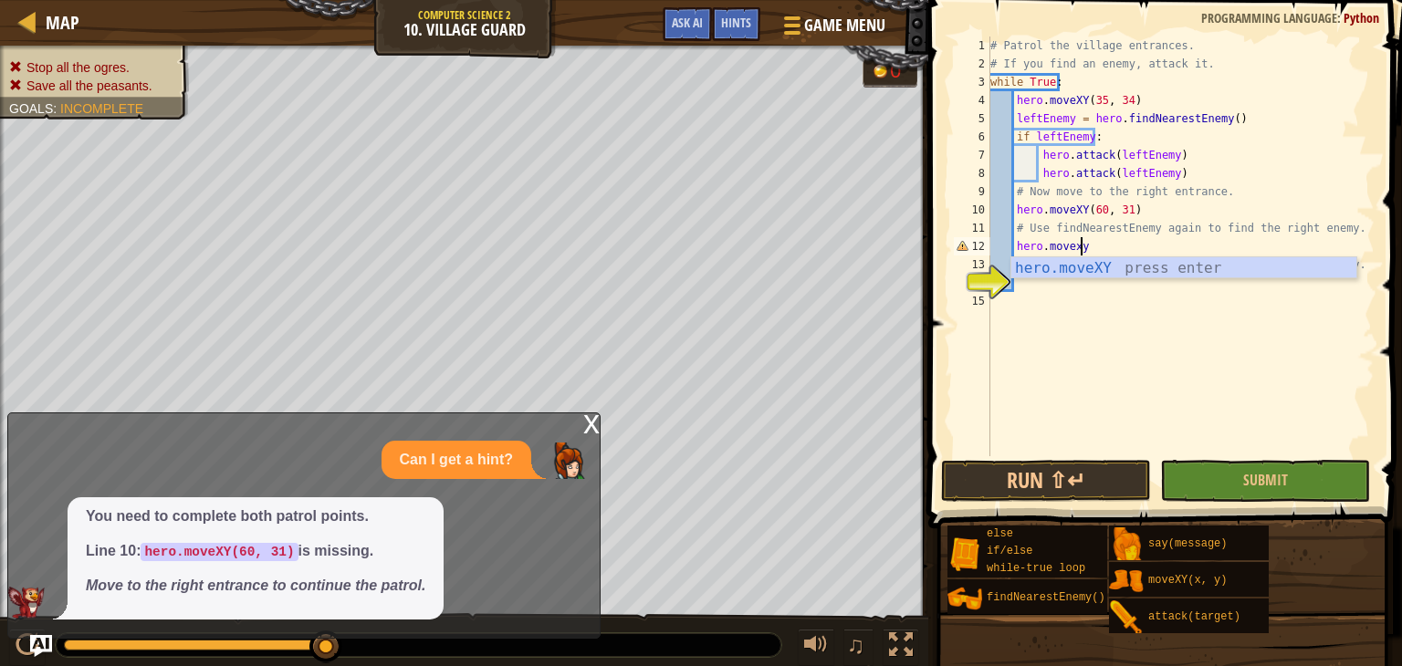
scroll to position [8, 6]
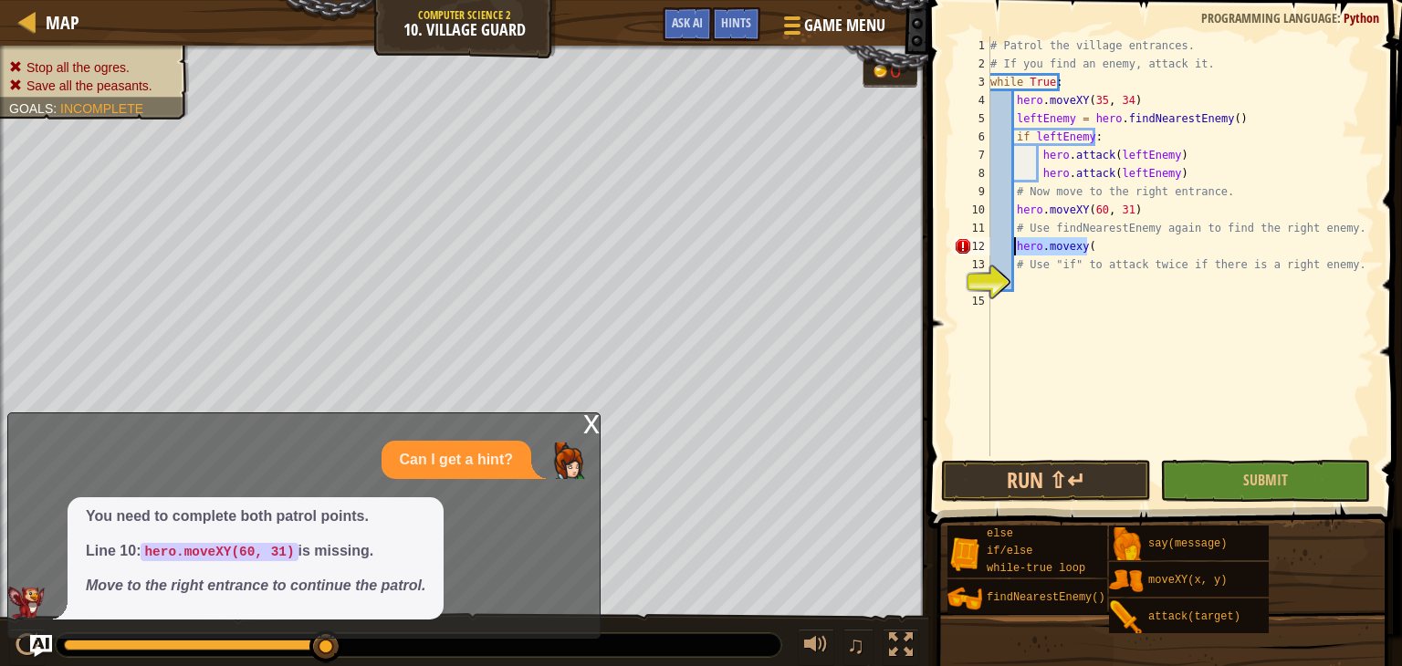
drag, startPoint x: 1137, startPoint y: 253, endPoint x: 1018, endPoint y: 248, distance: 119.6
click at [1018, 248] on div "# Patrol the village entrances. # If you find an enemy, attack it. while True :…" at bounding box center [1180, 265] width 388 height 456
type textarea "rightenemy = h"
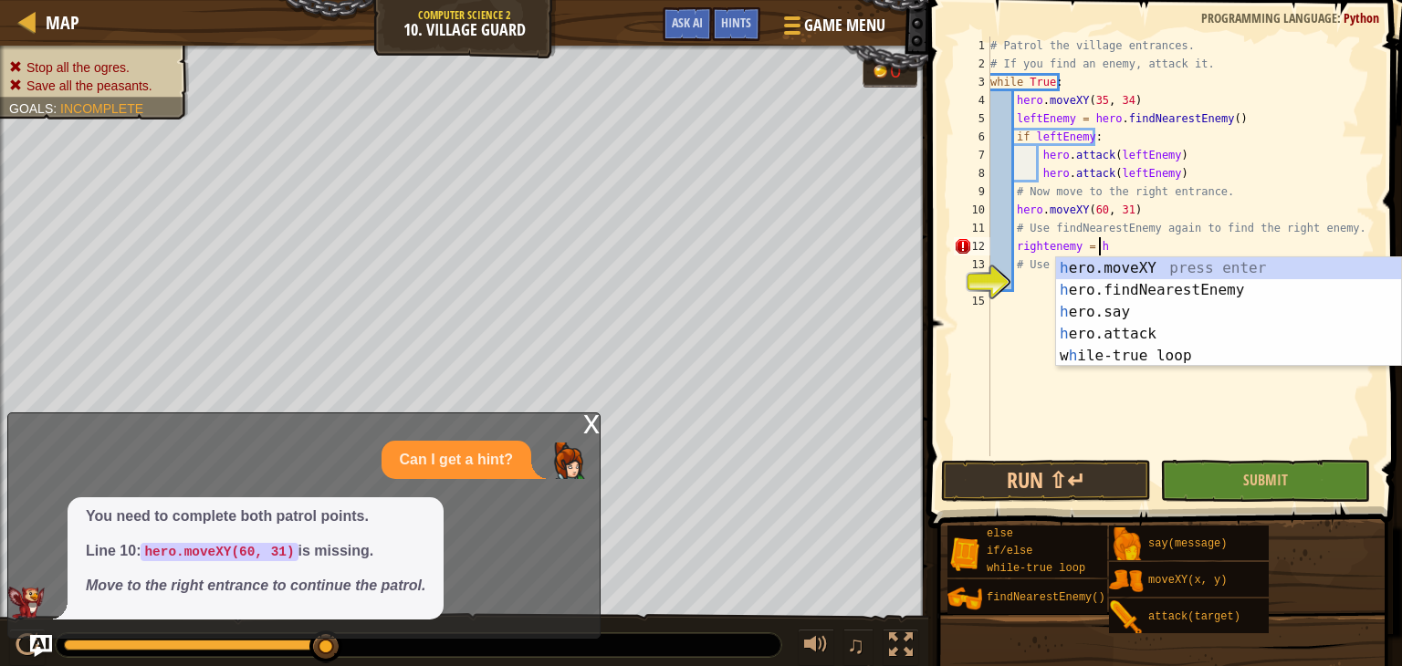
scroll to position [8, 7]
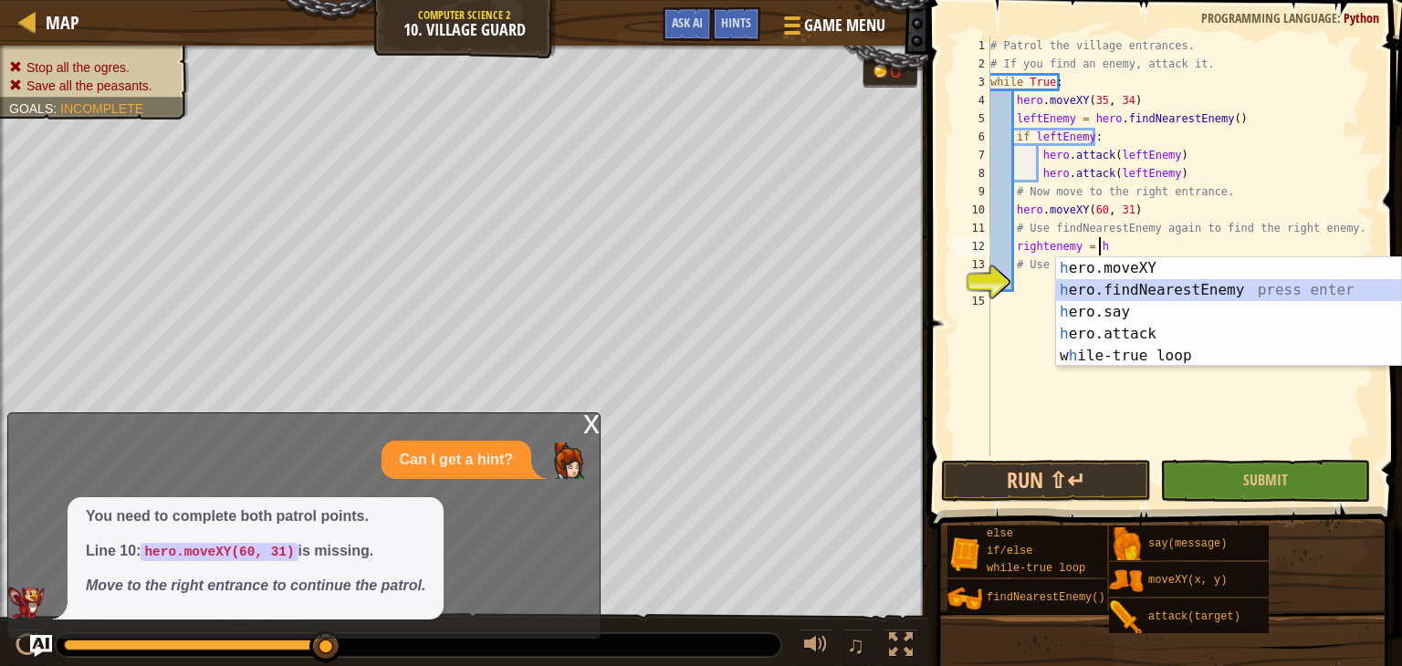
click at [1290, 284] on div "h ero.moveXY press enter h ero.findNearestEnemy press enter h ero.say press ent…" at bounding box center [1228, 333] width 345 height 153
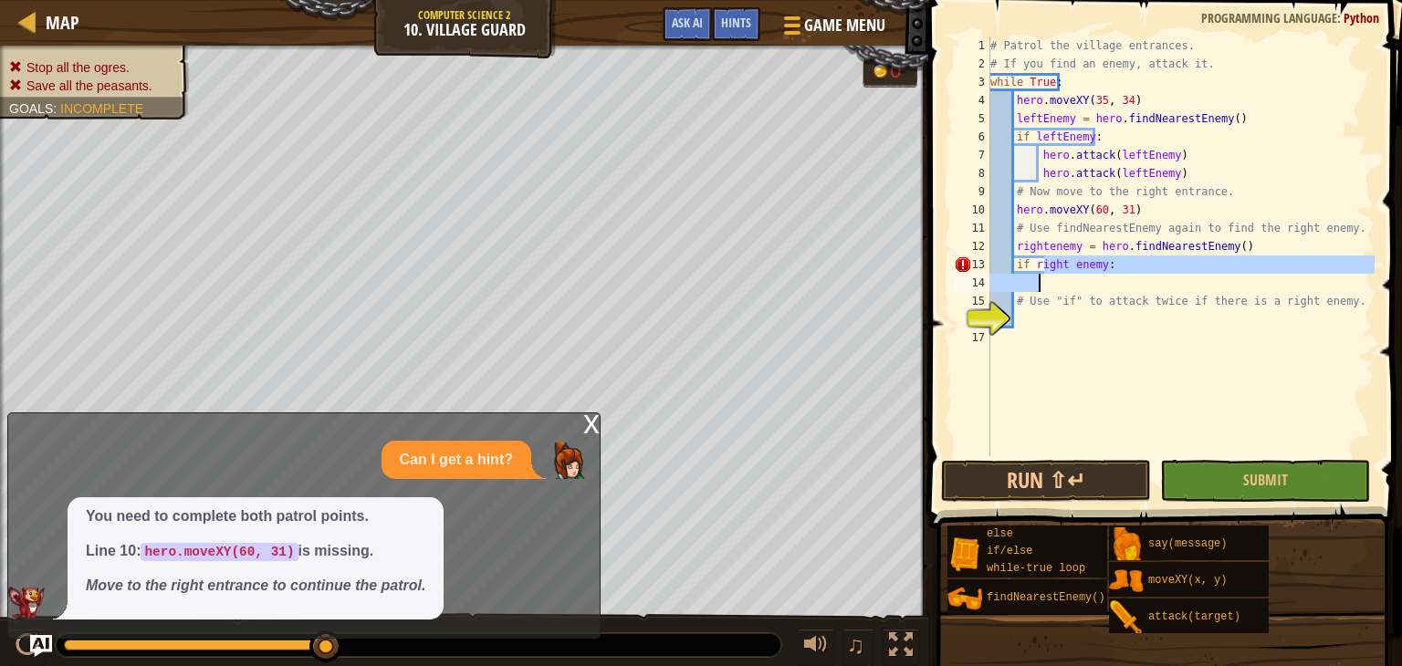
drag, startPoint x: 1044, startPoint y: 268, endPoint x: 1117, endPoint y: 286, distance: 75.0
click at [1117, 286] on div "# Patrol the village entrances. # If you find an enemy, attack it. while True :…" at bounding box center [1180, 265] width 388 height 456
type textarea "if right enemy:"
click at [1124, 275] on div "# Patrol the village entrances. # If you find an enemy, attack it. while True :…" at bounding box center [1180, 247] width 388 height 420
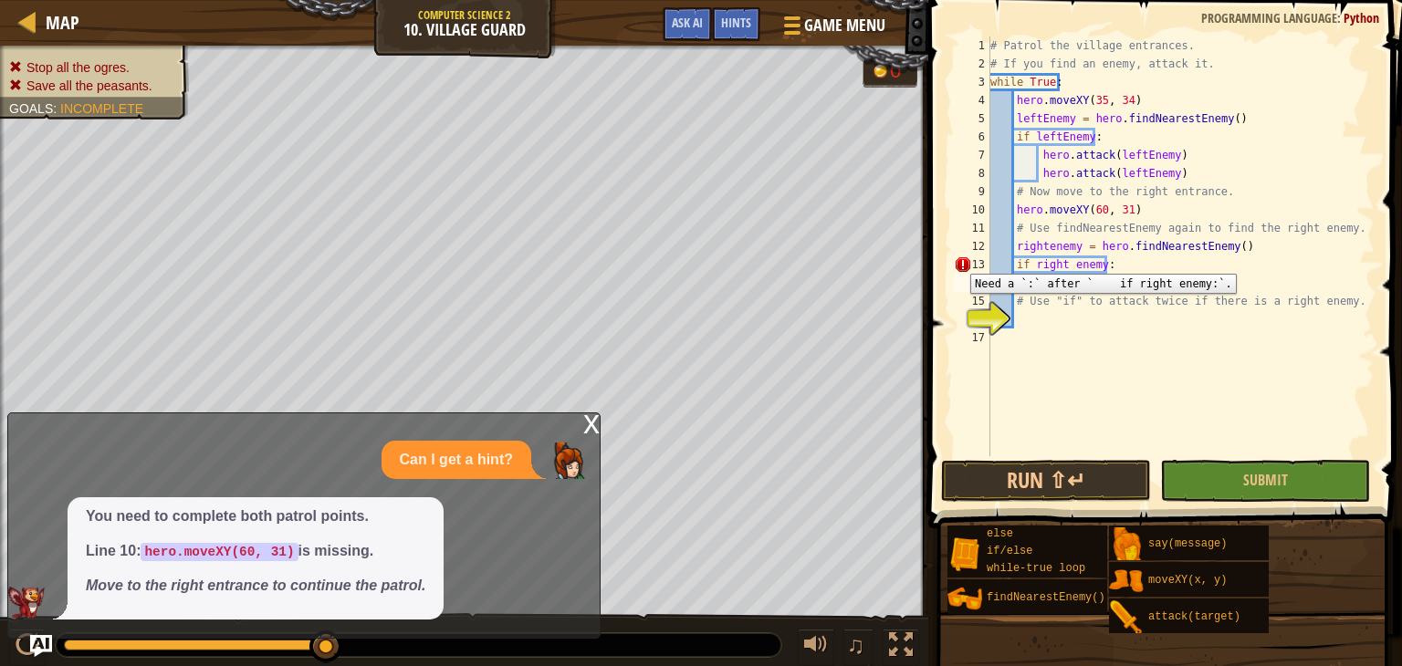
click at [956, 260] on div "13" at bounding box center [972, 265] width 37 height 18
click at [962, 263] on div "13" at bounding box center [972, 265] width 37 height 18
click at [1069, 262] on div "# Patrol the village entrances. # If you find an enemy, attack it. while True :…" at bounding box center [1180, 265] width 388 height 456
type textarea "if rightenemy:"
click at [1045, 285] on div "# Patrol the village entrances. # If you find an enemy, attack it. while True :…" at bounding box center [1180, 265] width 388 height 456
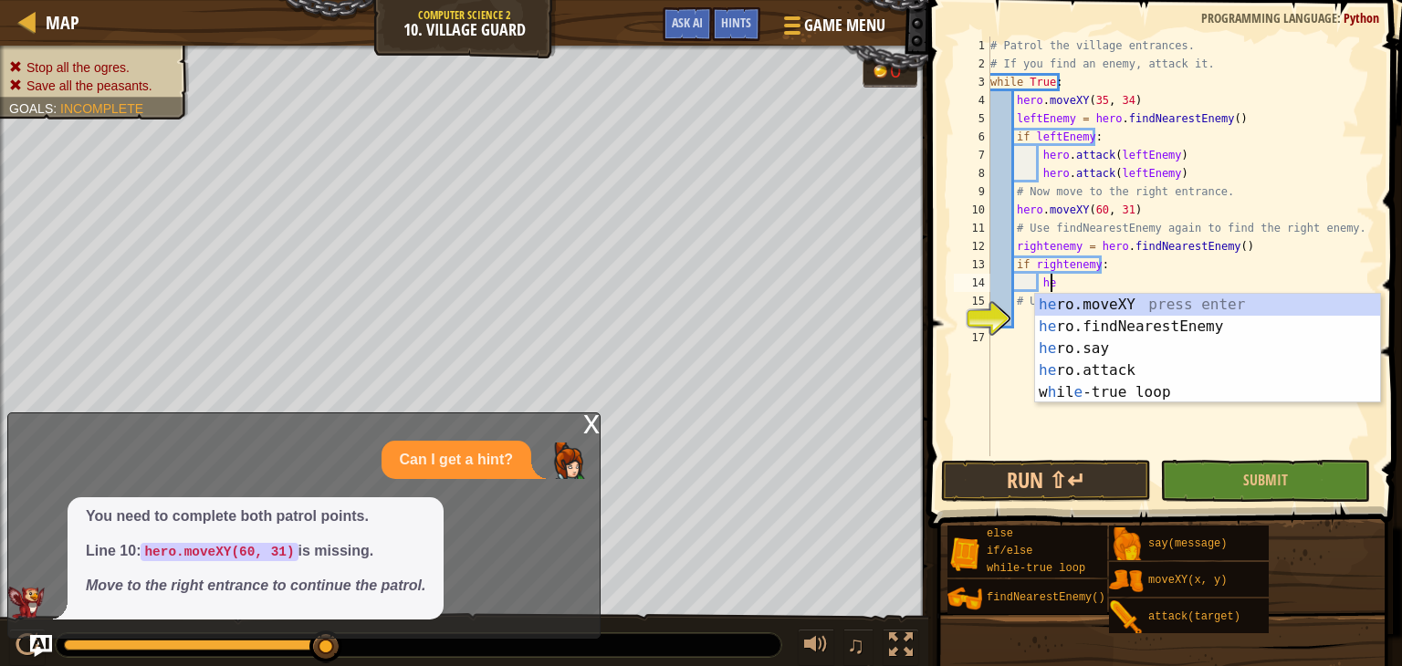
scroll to position [8, 4]
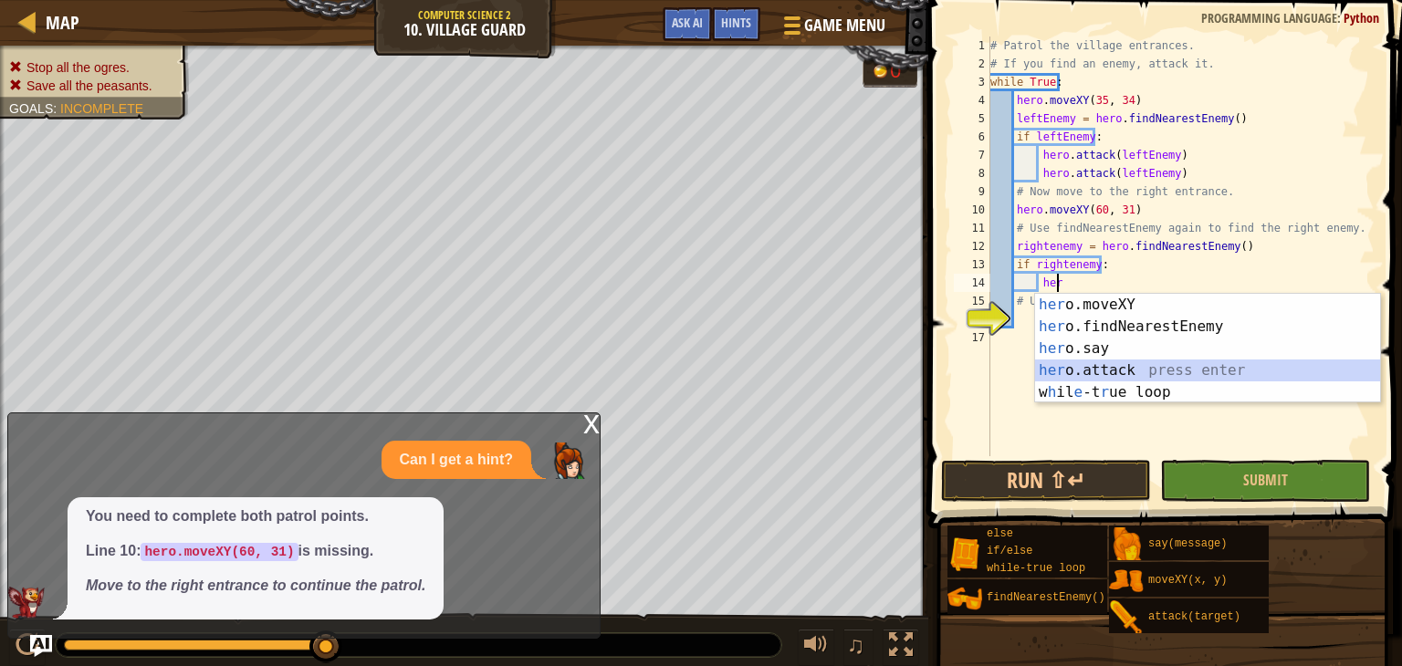
click at [1075, 369] on div "her o.moveXY press enter her o.findNearestEnemy press enter her o.say press ent…" at bounding box center [1207, 370] width 345 height 153
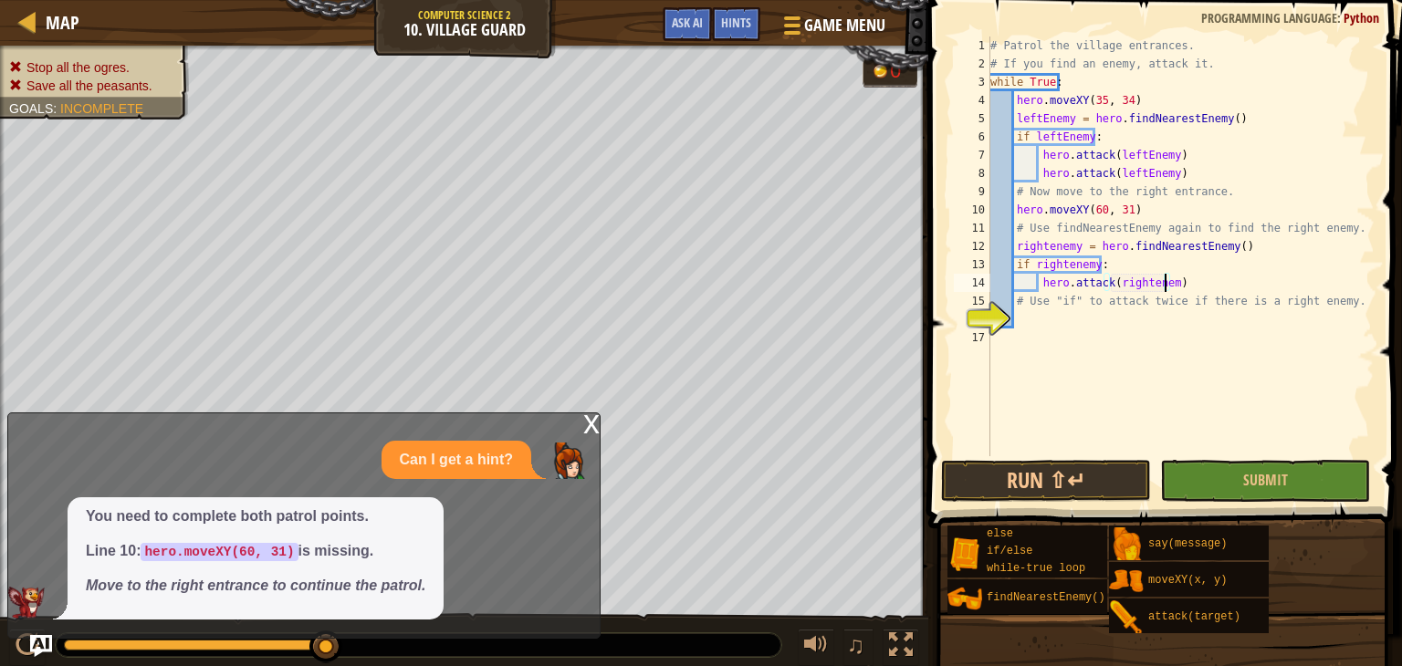
type textarea "hero.attack(rightenemy)"
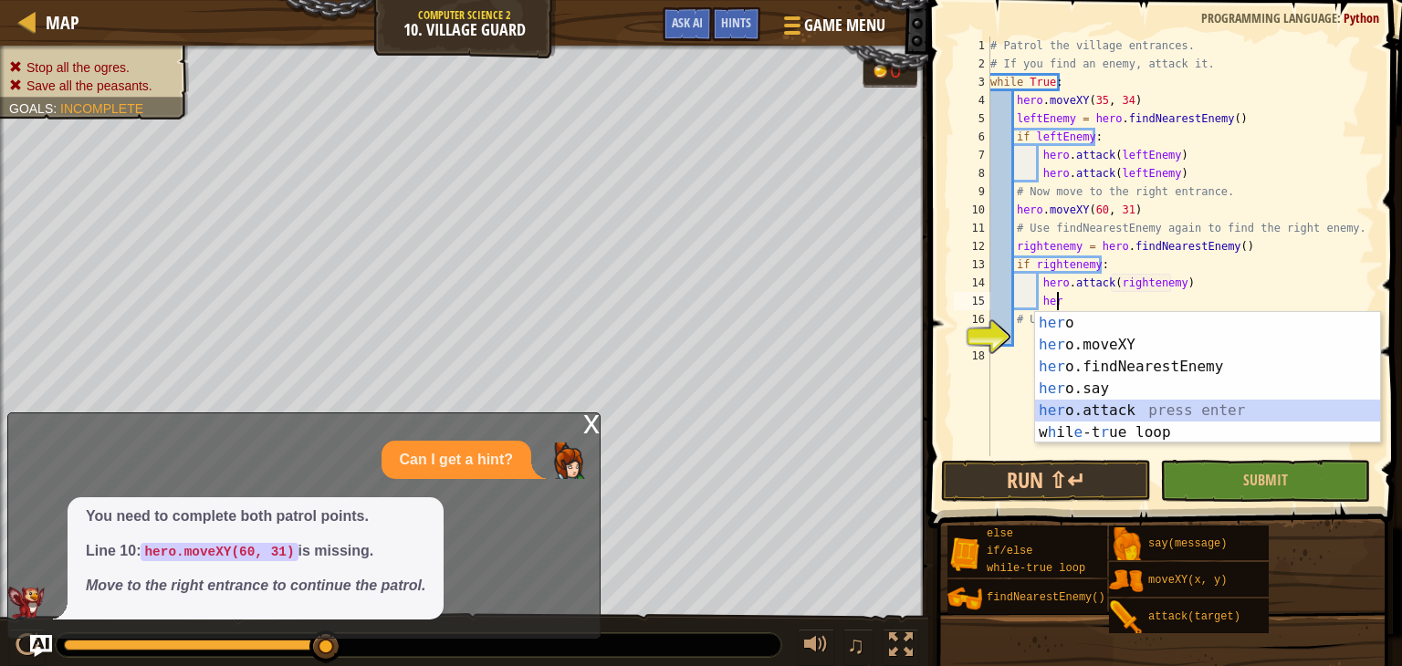
click at [1237, 405] on div "her o press enter her o.moveXY press enter her o.findNearestEnemy press enter h…" at bounding box center [1207, 399] width 345 height 175
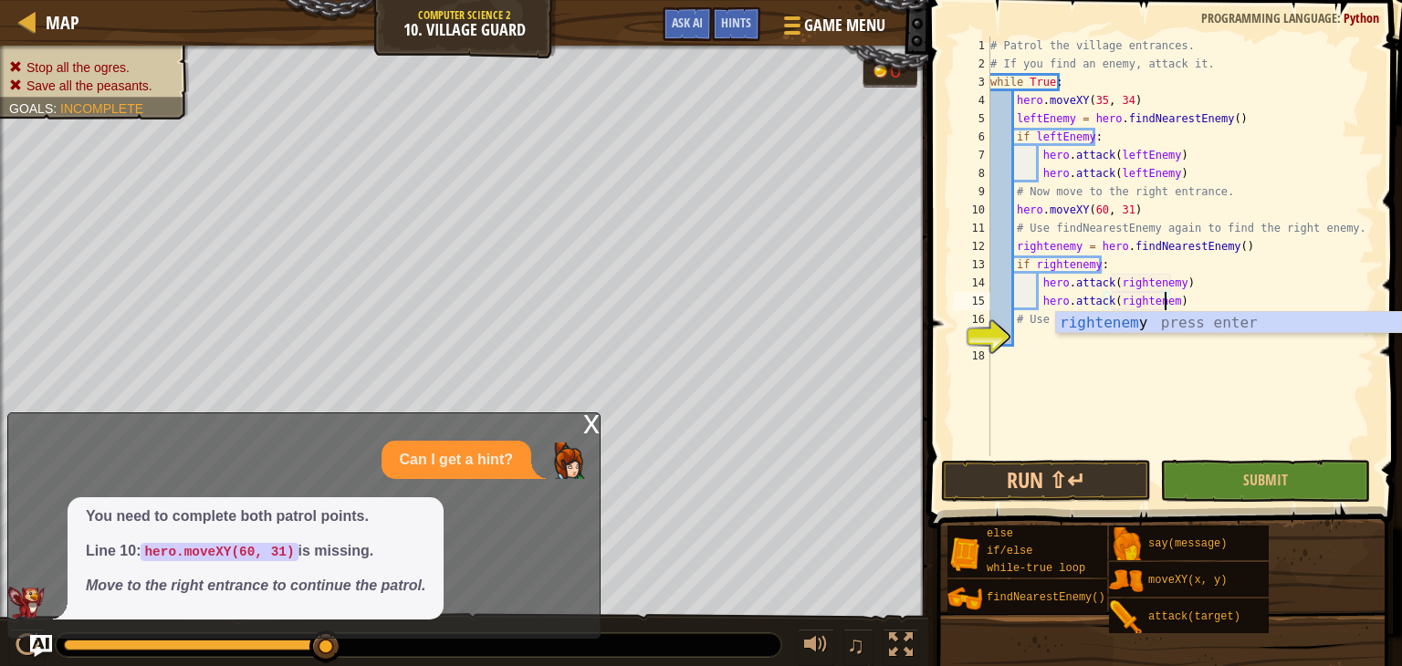
scroll to position [8, 15]
type textarea "hero.attack(rightenemy)"
click at [1281, 490] on button "Submit" at bounding box center [1265, 481] width 210 height 42
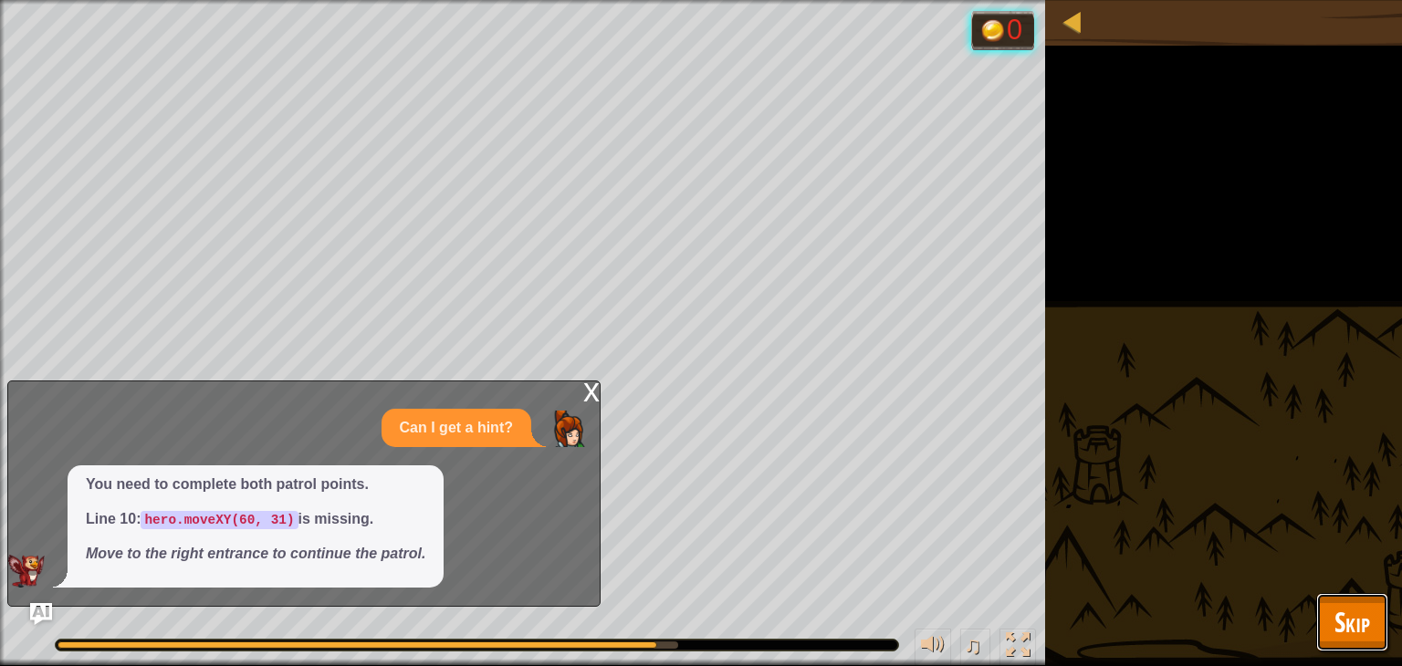
click at [1360, 643] on button "Skip" at bounding box center [1352, 622] width 72 height 58
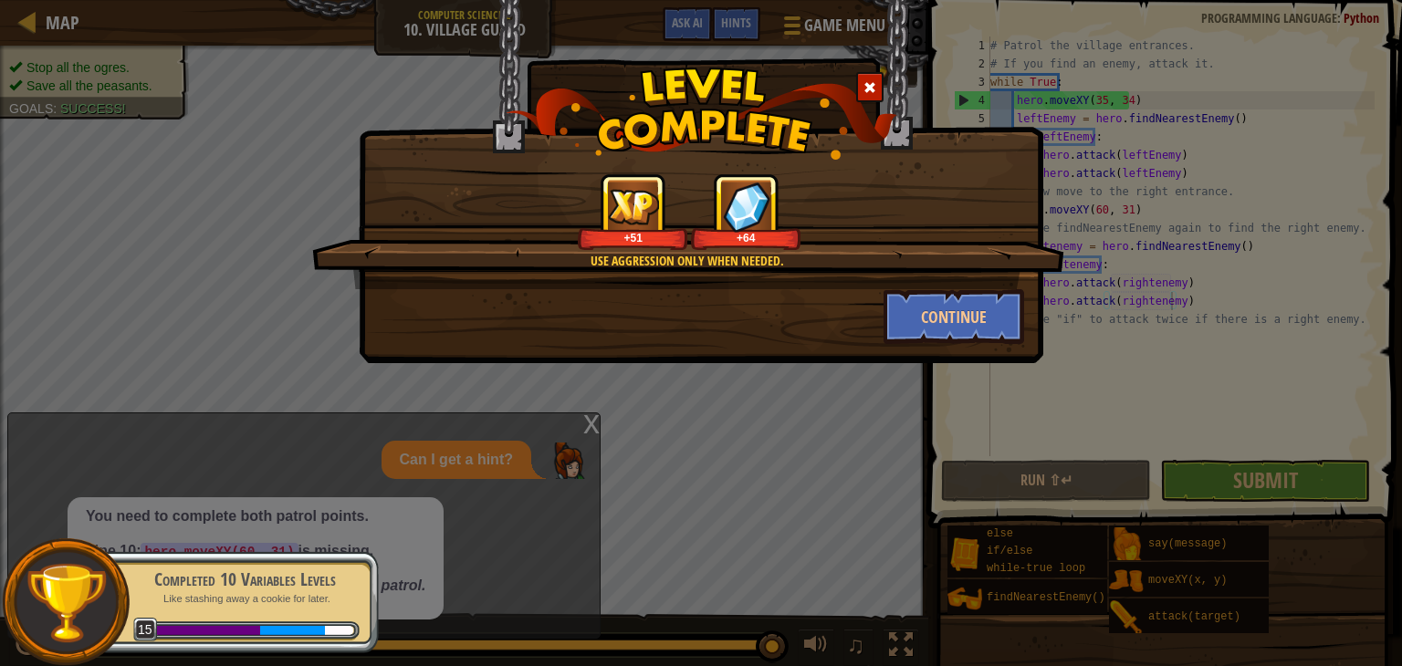
click at [879, 82] on div at bounding box center [869, 87] width 27 height 30
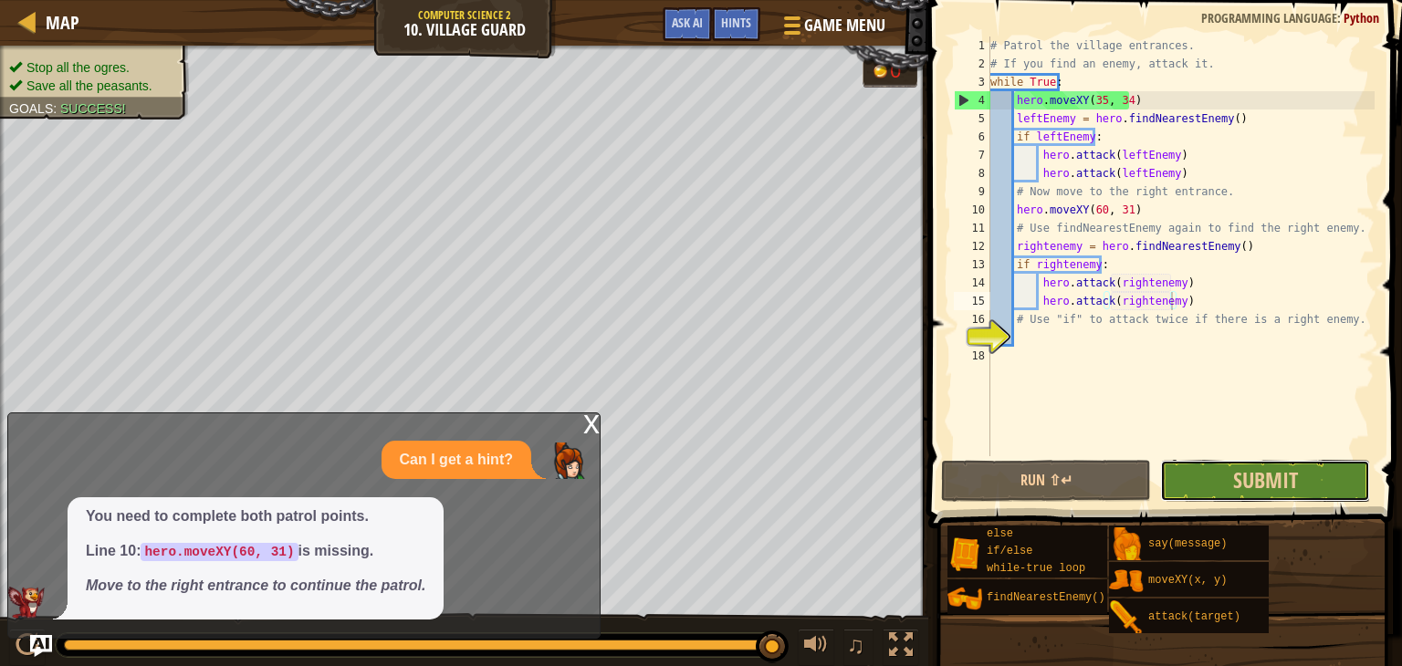
click at [1204, 481] on button "Submit" at bounding box center [1265, 481] width 210 height 42
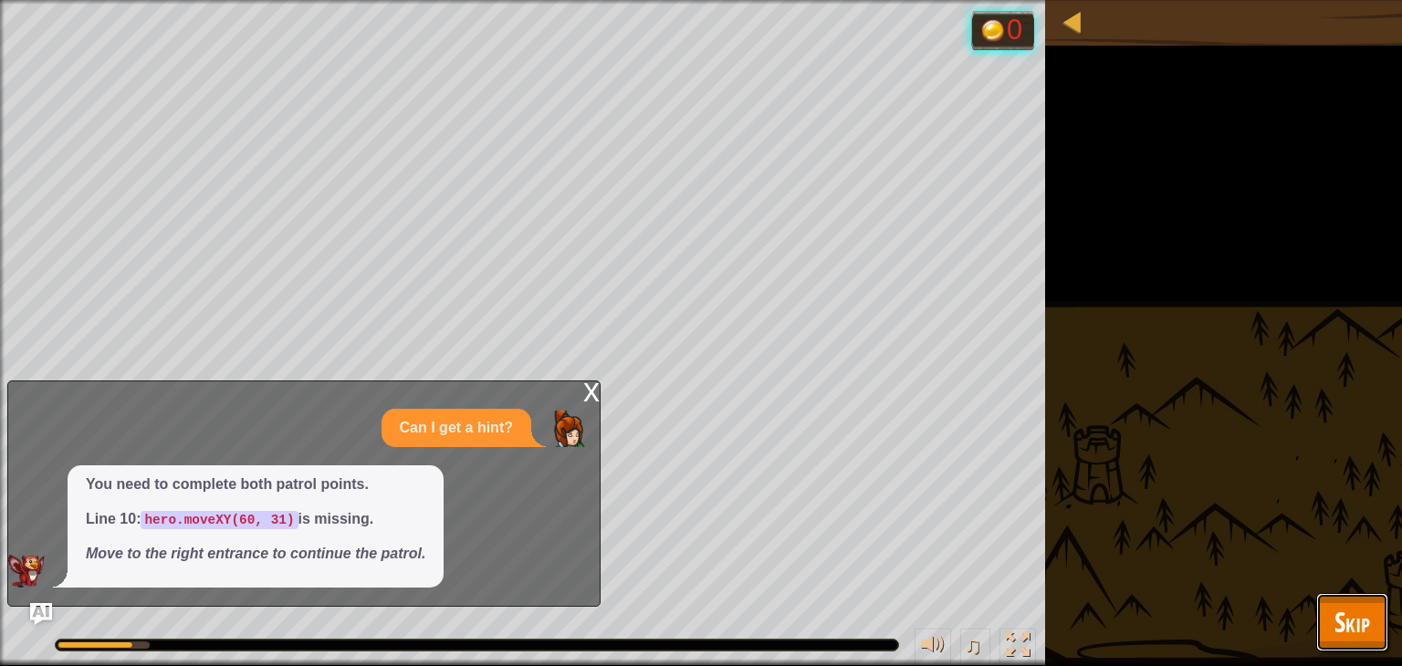
click at [1319, 608] on button "Skip" at bounding box center [1352, 622] width 72 height 58
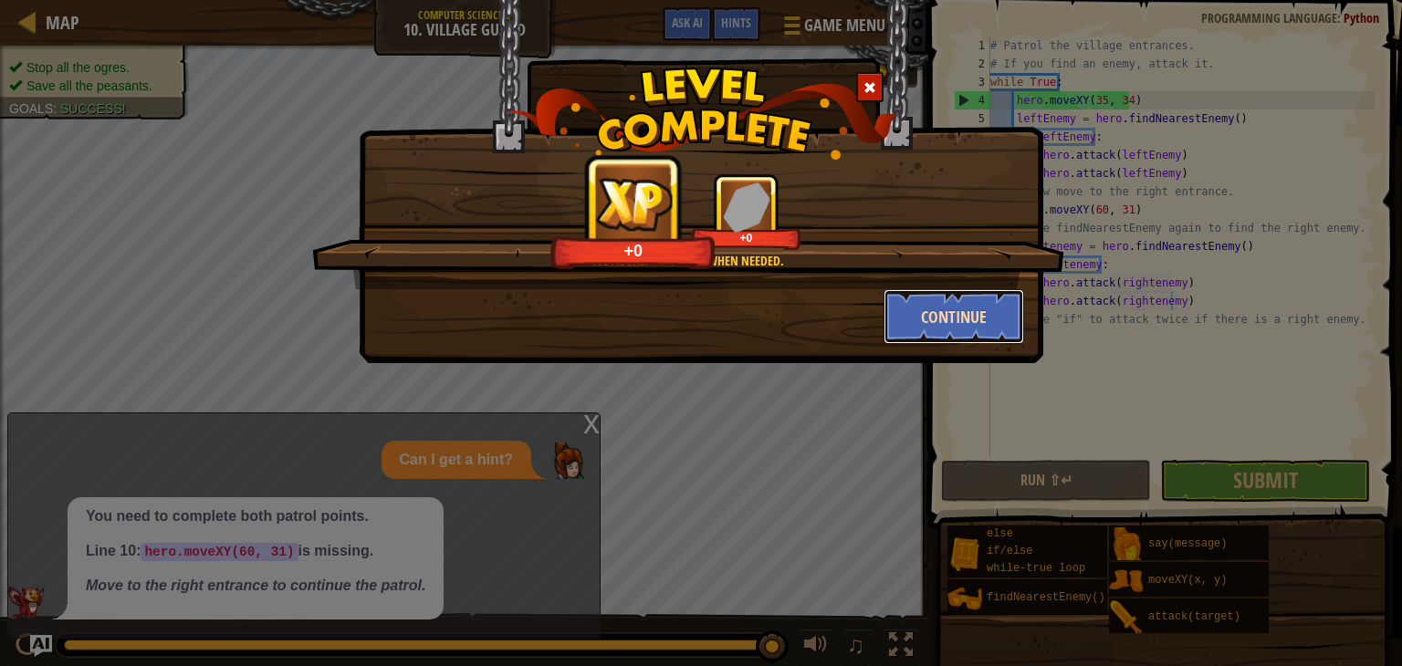
click at [933, 300] on button "Continue" at bounding box center [953, 316] width 141 height 55
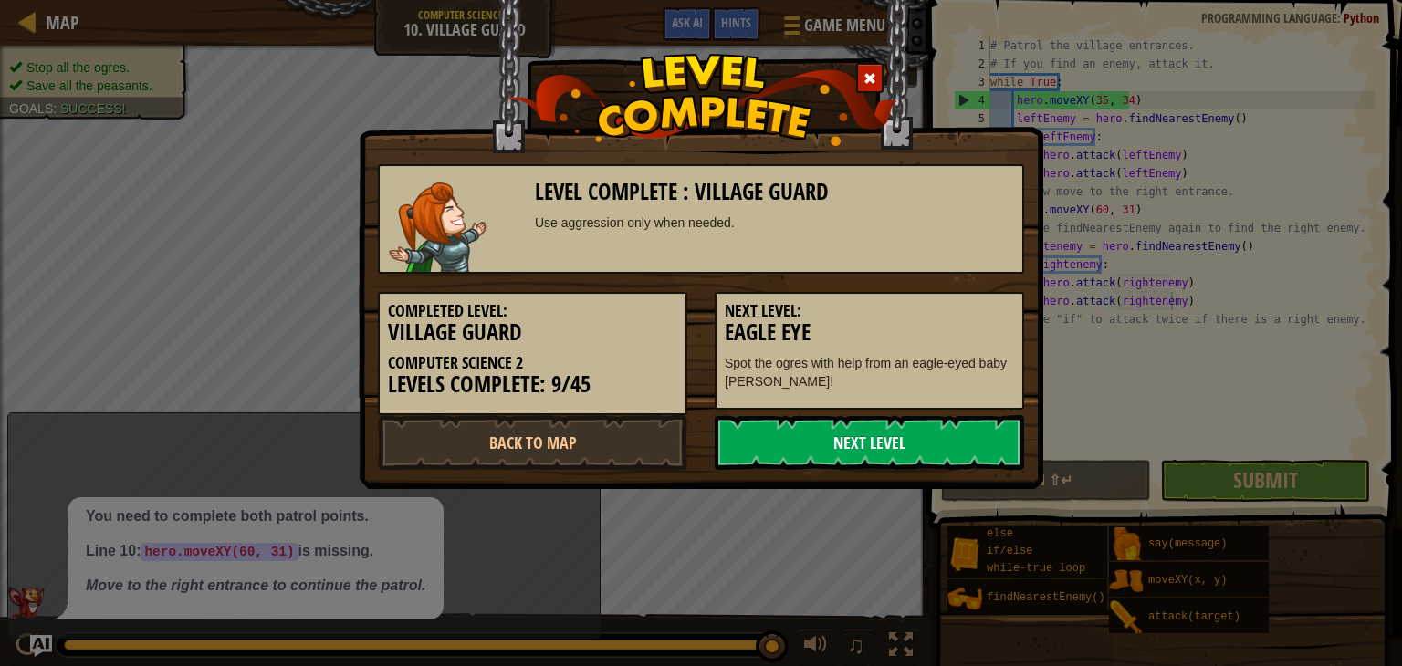
click at [799, 432] on link "Next Level" at bounding box center [869, 442] width 309 height 55
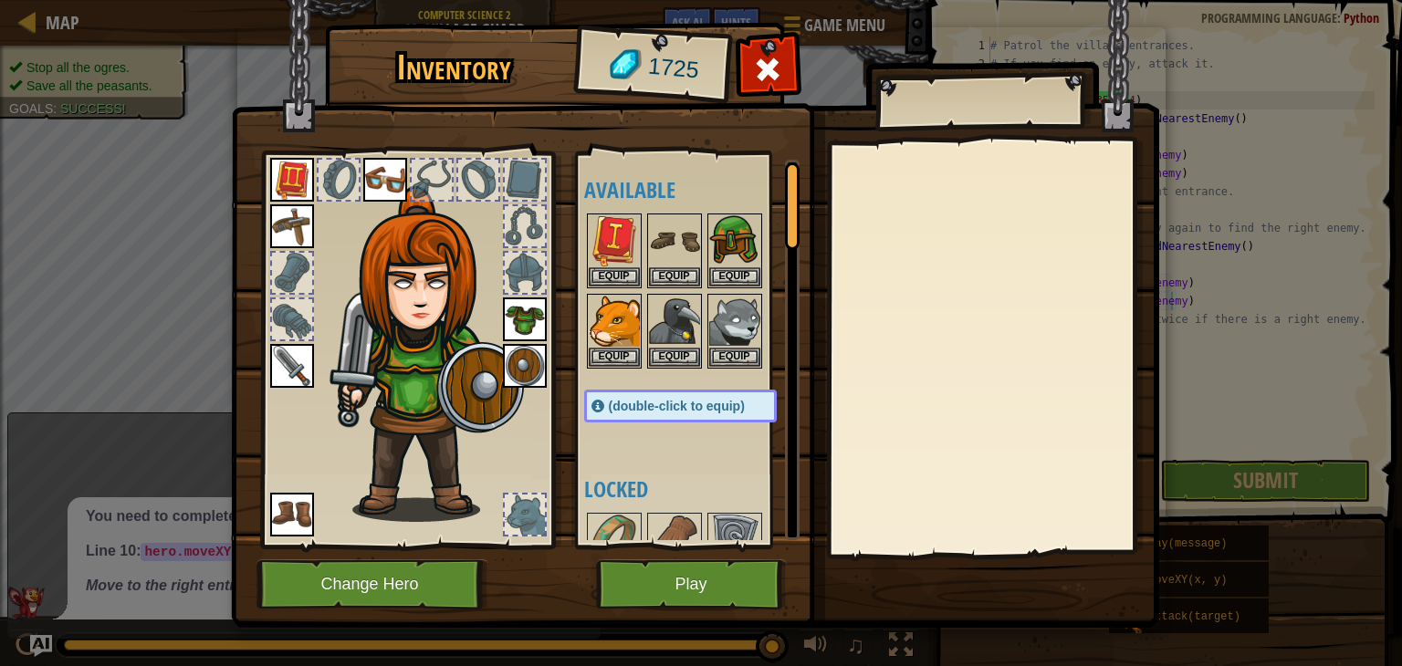
click at [597, 559] on img at bounding box center [695, 296] width 928 height 663
click at [621, 585] on button "Play" at bounding box center [691, 584] width 191 height 50
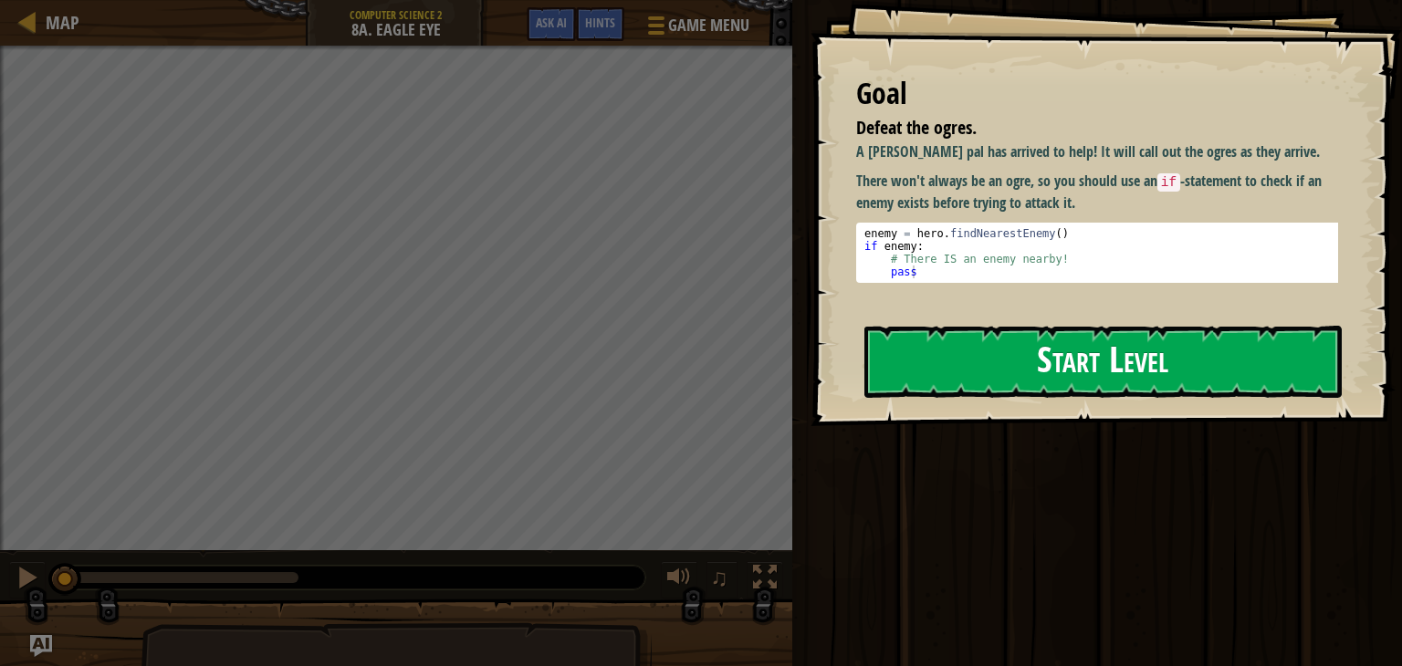
click at [1014, 373] on button "Start Level" at bounding box center [1102, 362] width 477 height 72
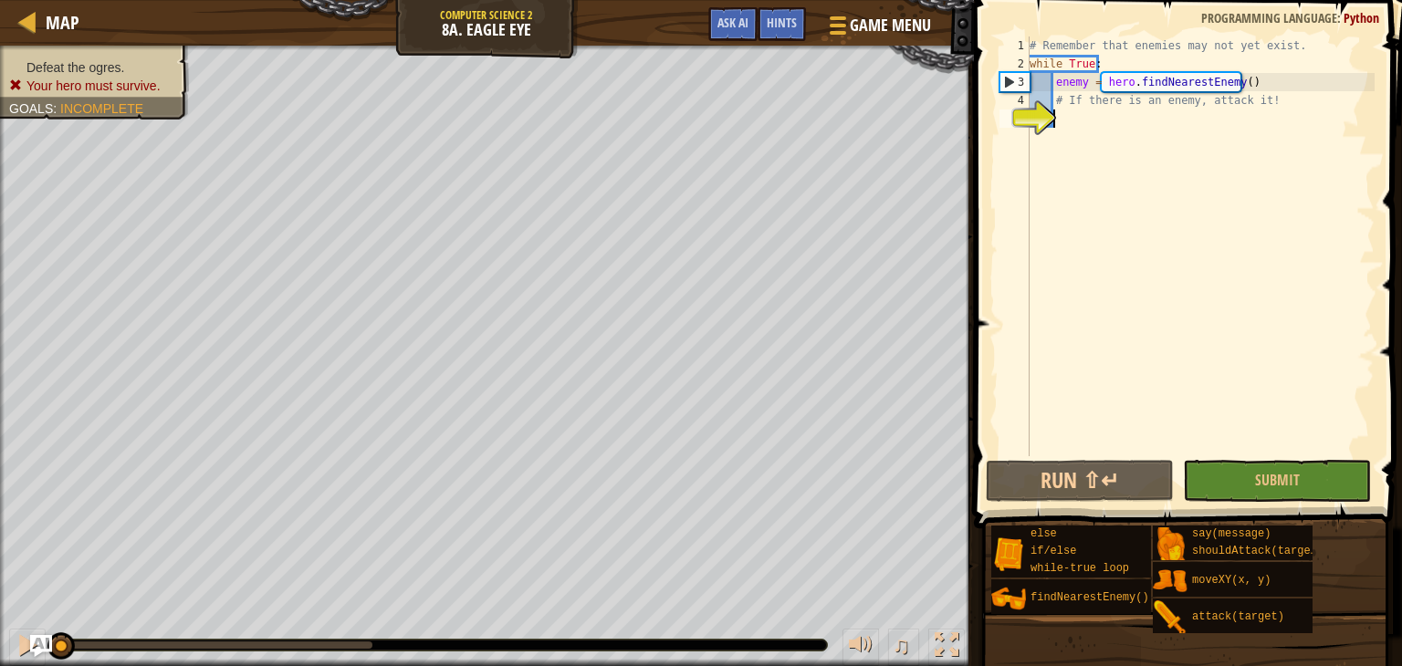
scroll to position [8, 1]
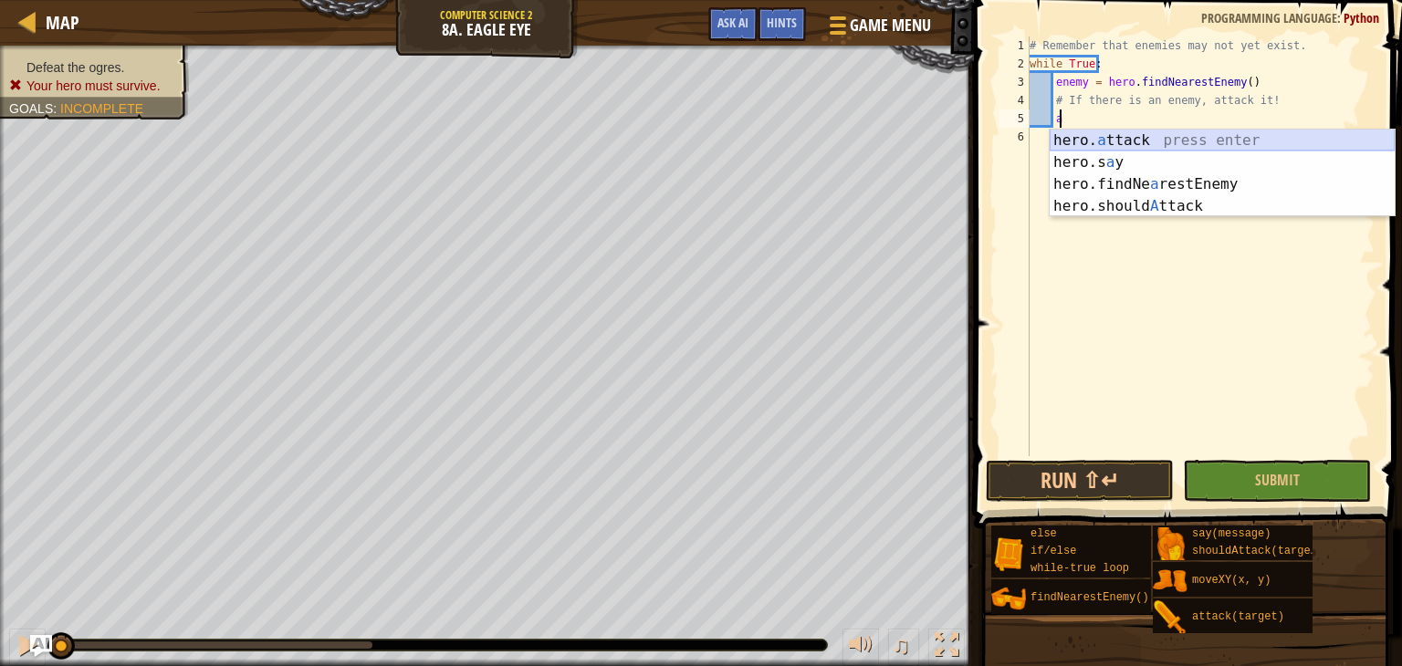
click at [1073, 146] on div "hero. a ttack press enter hero.s a y press enter hero.findNe a restEnemy press …" at bounding box center [1221, 195] width 345 height 131
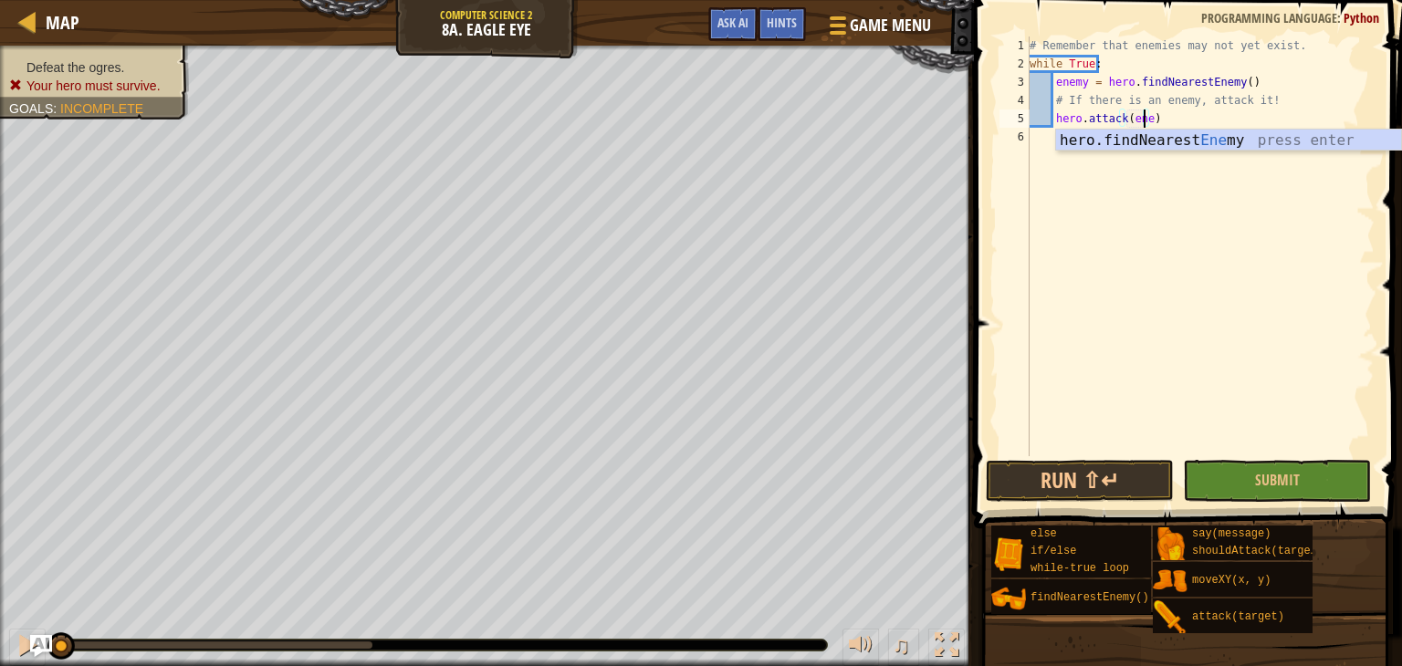
scroll to position [8, 9]
type textarea "hero.attack(enemy)"
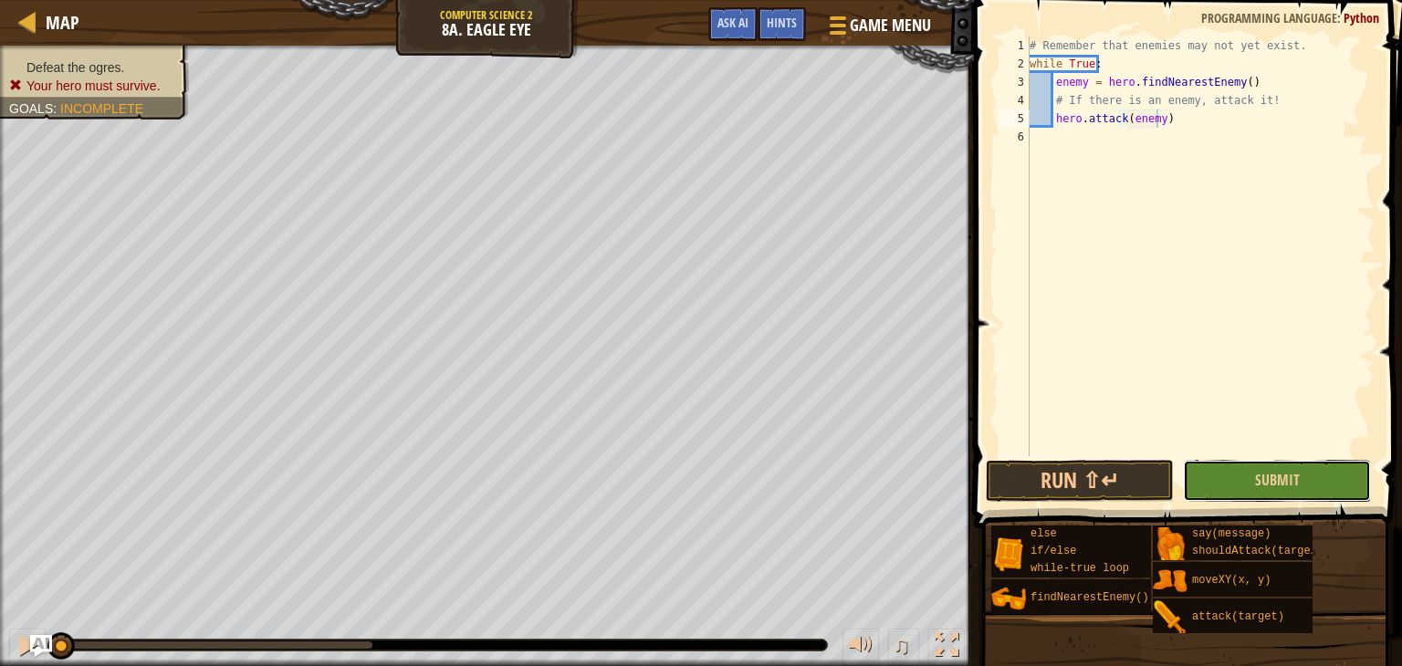
click at [1307, 482] on button "Submit" at bounding box center [1277, 481] width 188 height 42
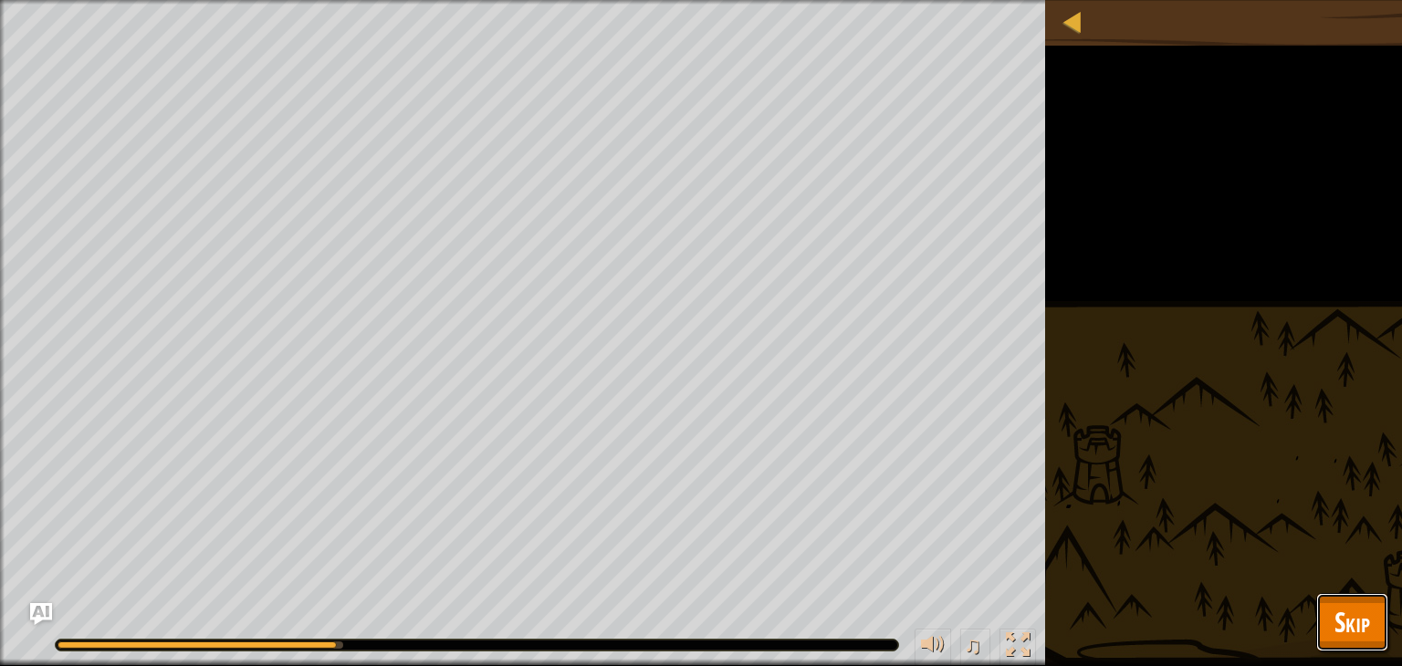
click at [1366, 621] on span "Skip" at bounding box center [1352, 621] width 36 height 37
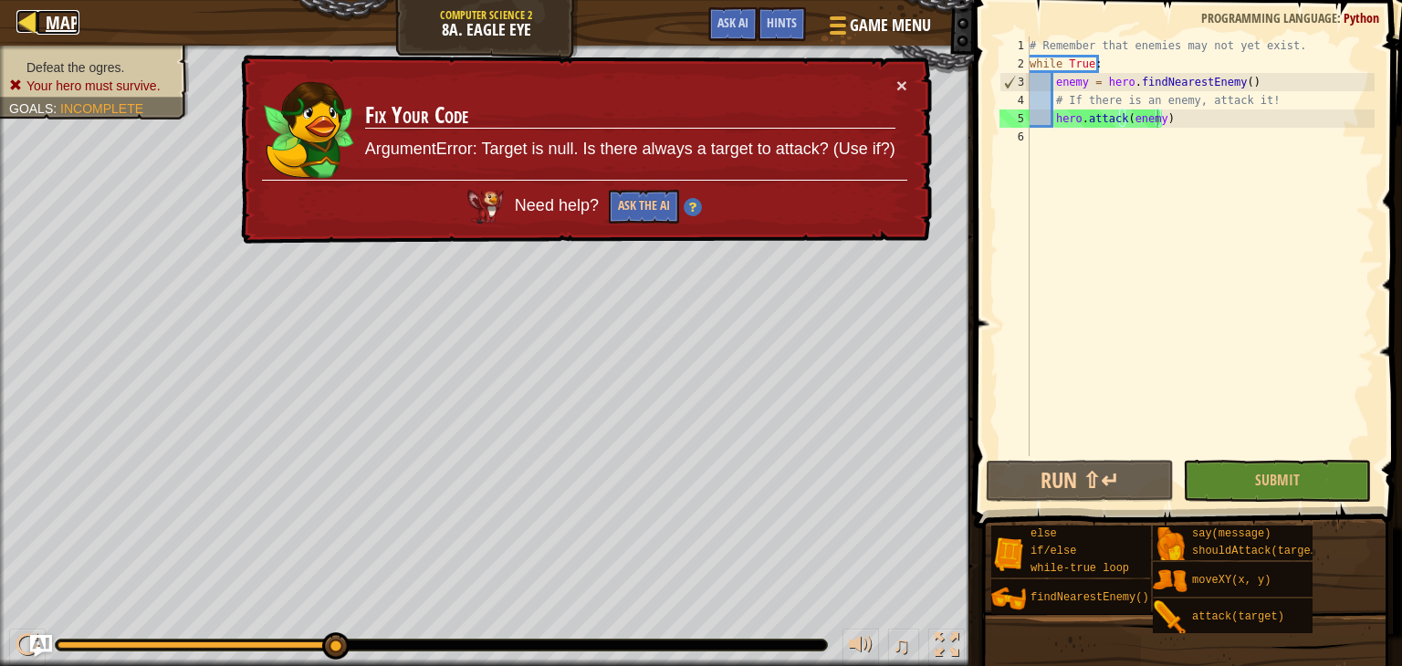
click at [29, 10] on div at bounding box center [27, 21] width 23 height 23
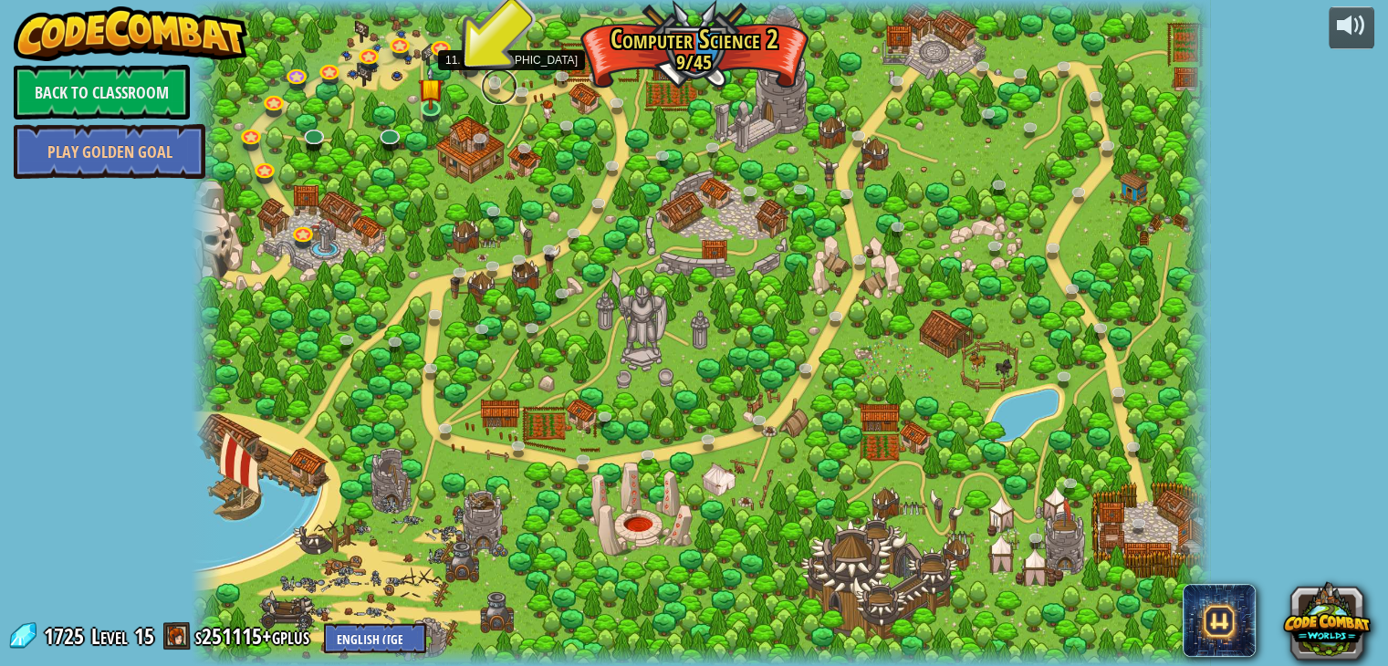
click at [496, 74] on link at bounding box center [499, 86] width 37 height 37
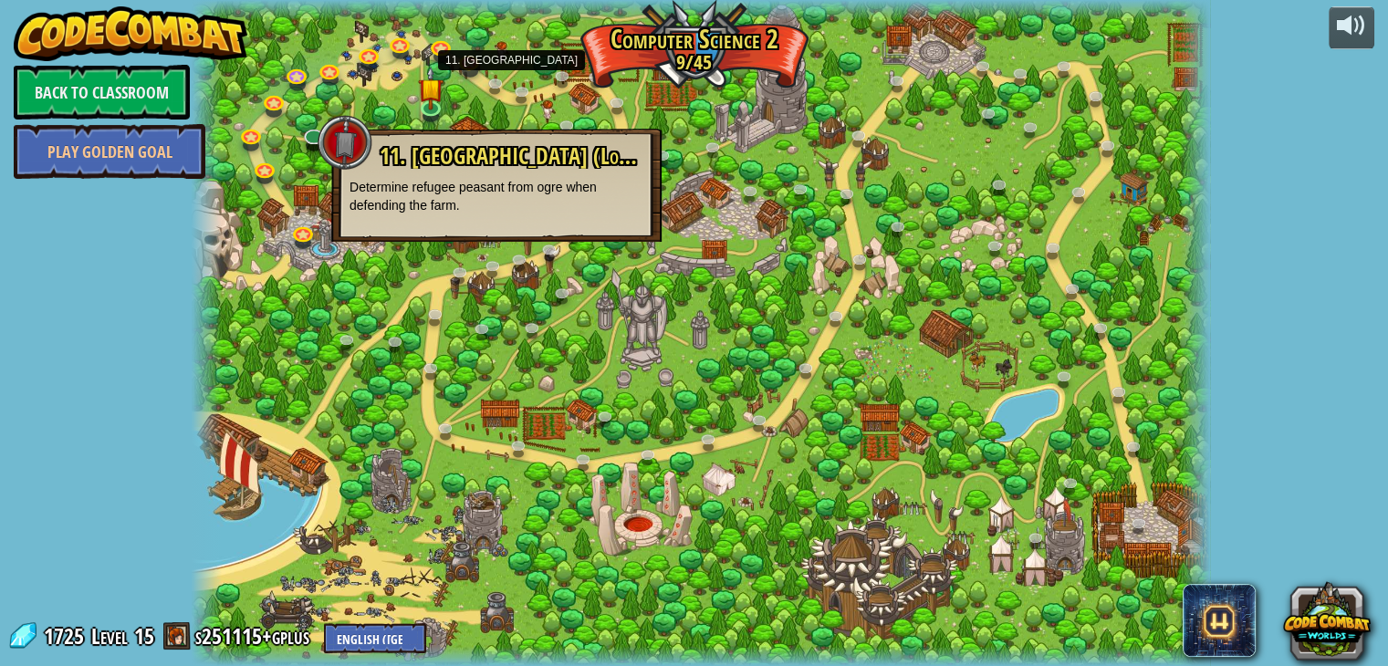
click at [442, 162] on span "11. [GEOGRAPHIC_DATA] (Locked)" at bounding box center [518, 156] width 277 height 31
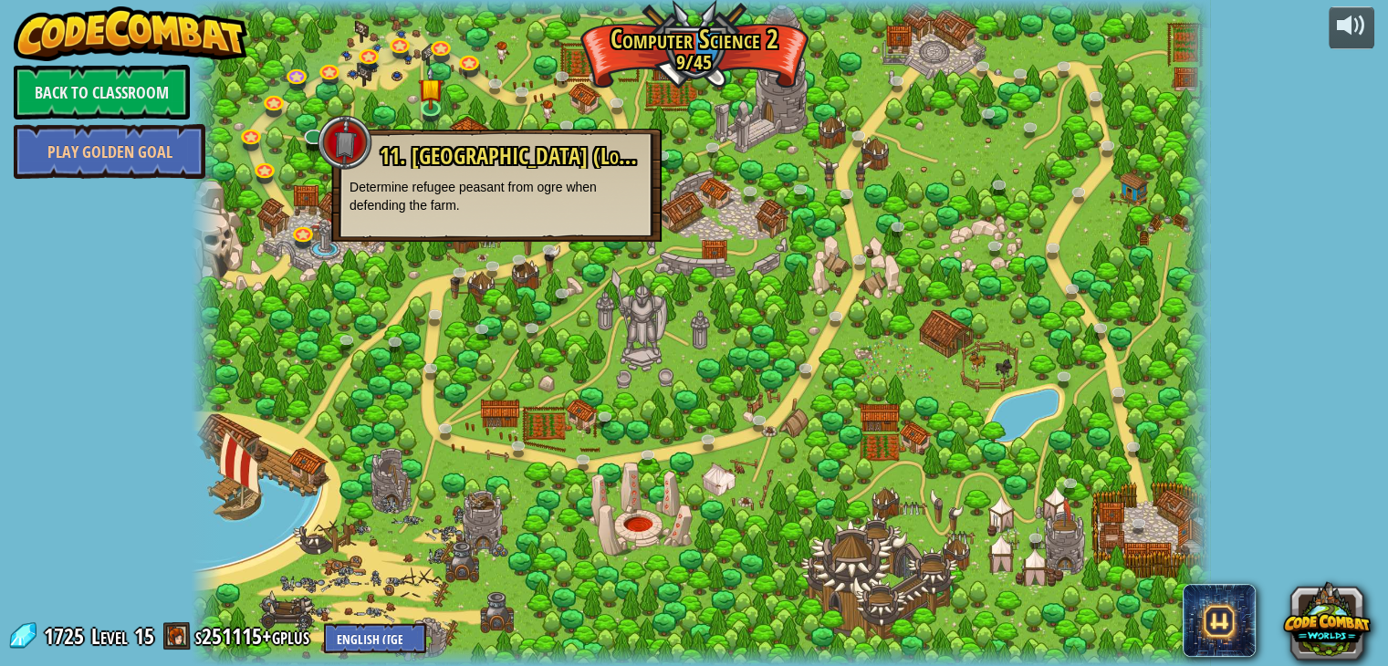
click at [358, 137] on div at bounding box center [345, 142] width 55 height 55
click at [426, 103] on img at bounding box center [431, 77] width 26 height 58
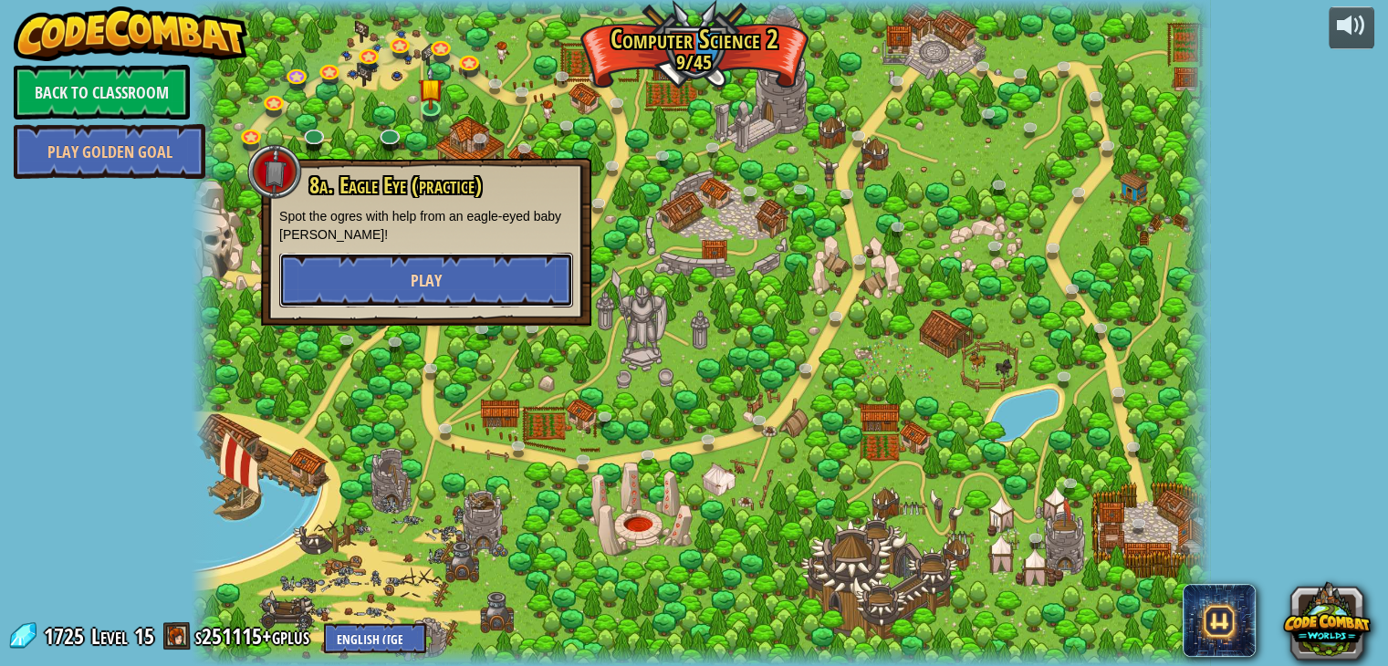
click at [383, 275] on button "Play" at bounding box center [426, 280] width 294 height 55
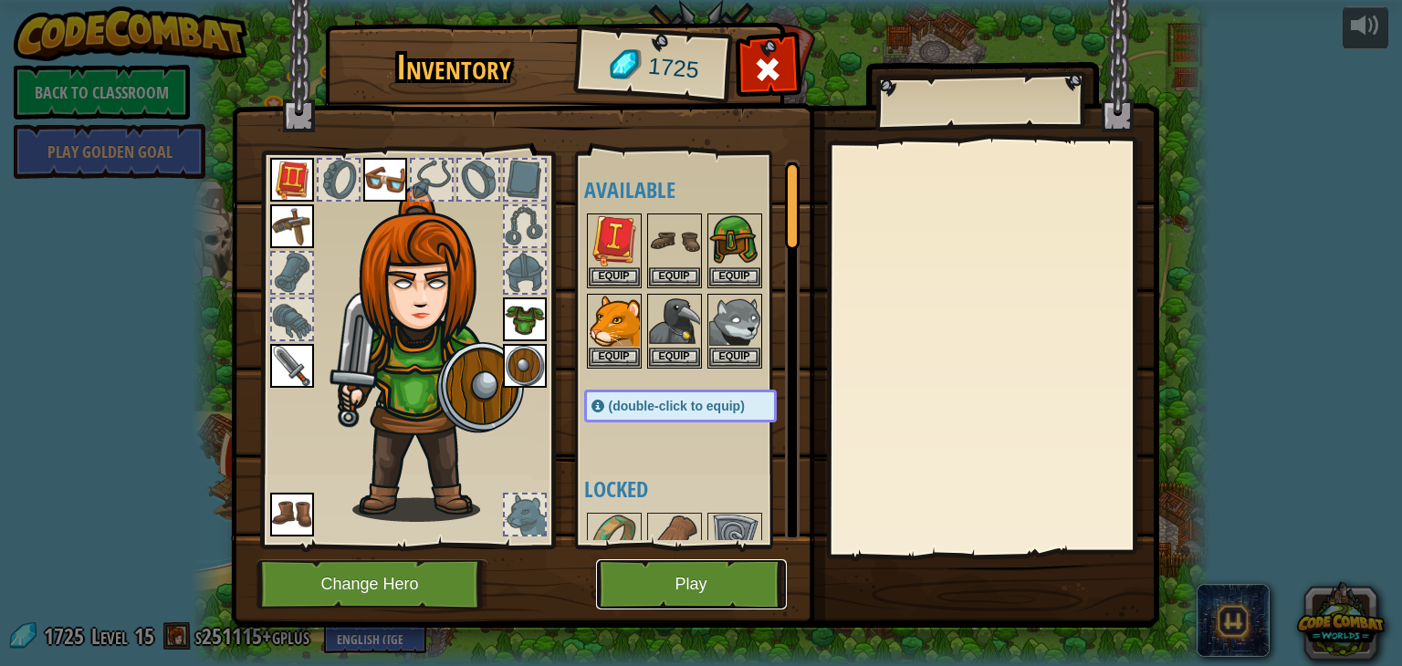
click at [671, 592] on button "Play" at bounding box center [691, 584] width 191 height 50
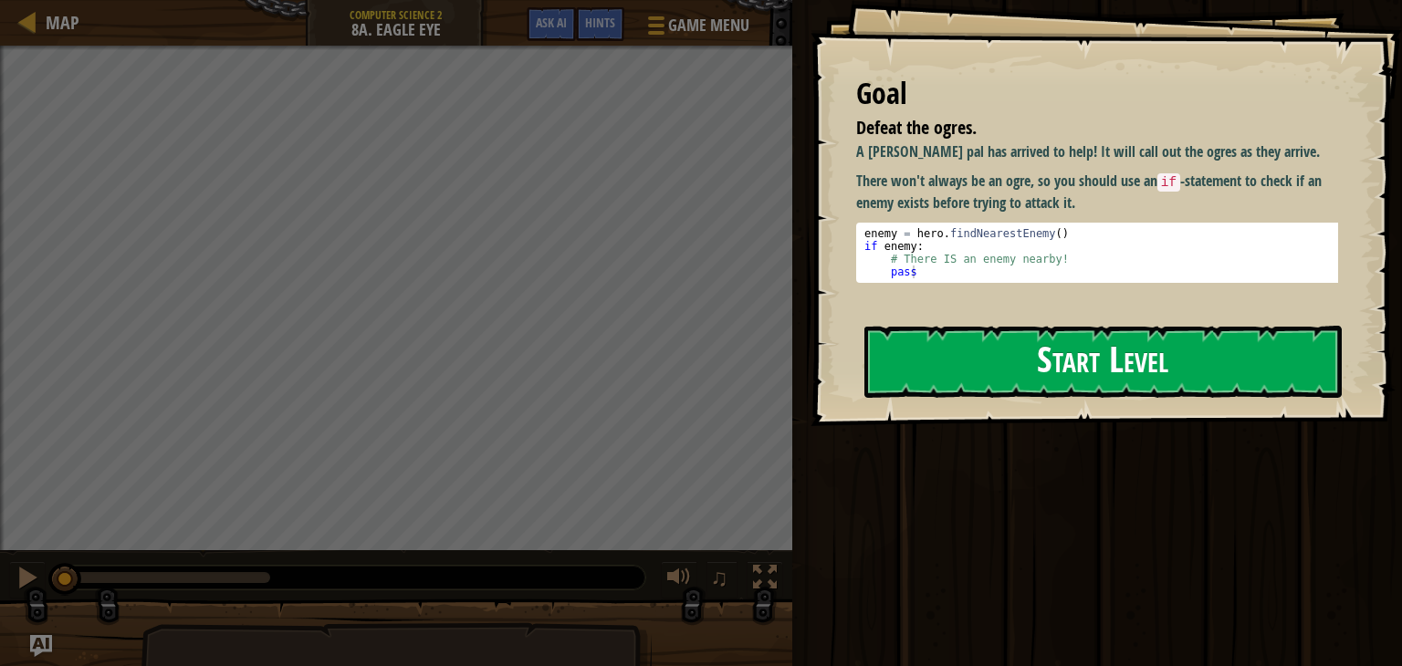
click at [1115, 360] on button "Start Level" at bounding box center [1102, 362] width 477 height 72
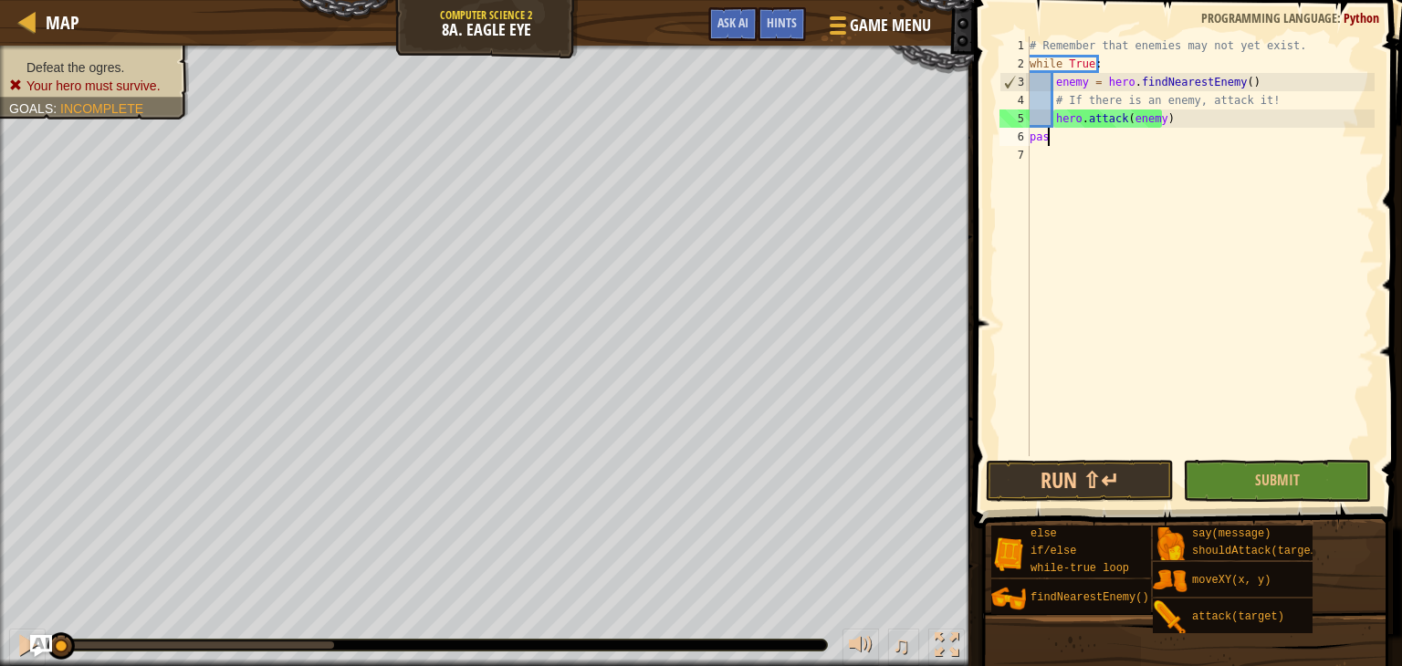
scroll to position [8, 0]
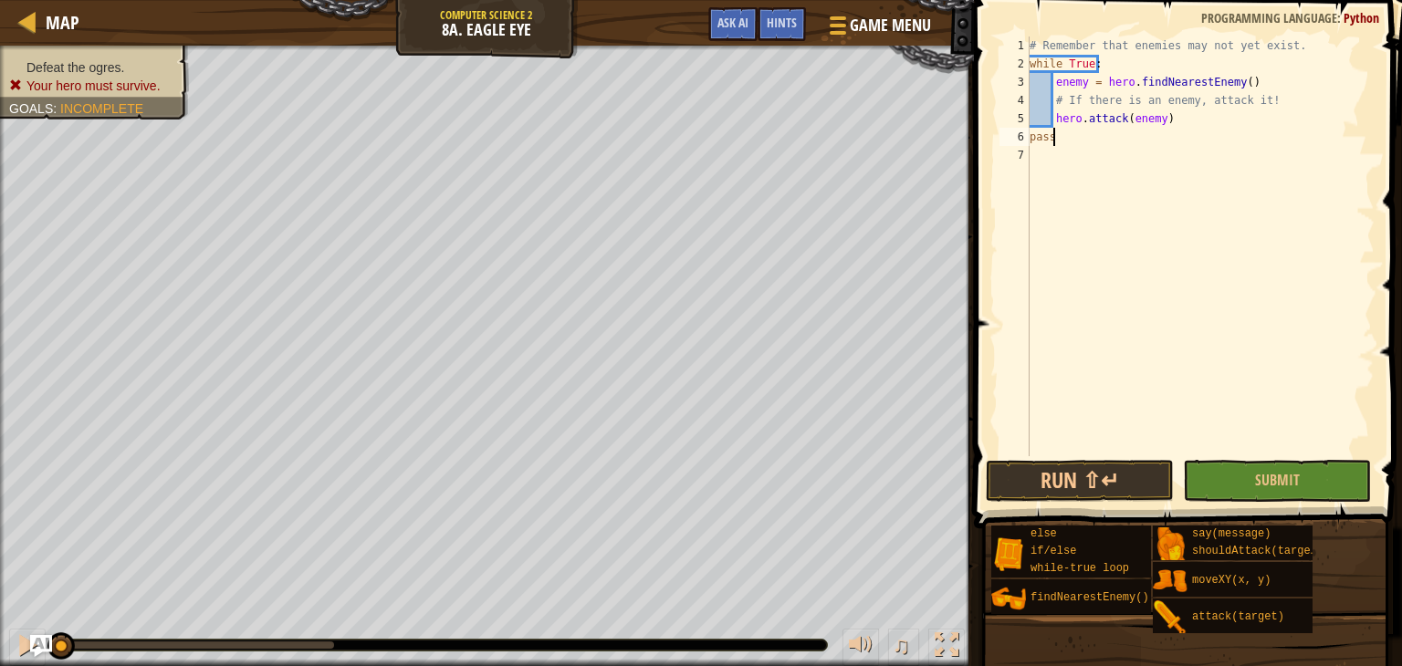
click at [1176, 129] on div "# Remember that enemies may not yet exist. while True : enemy = hero . findNear…" at bounding box center [1200, 265] width 349 height 456
click at [1165, 118] on div "# Remember that enemies may not yet exist. while True : enemy = hero . findNear…" at bounding box center [1200, 265] width 349 height 456
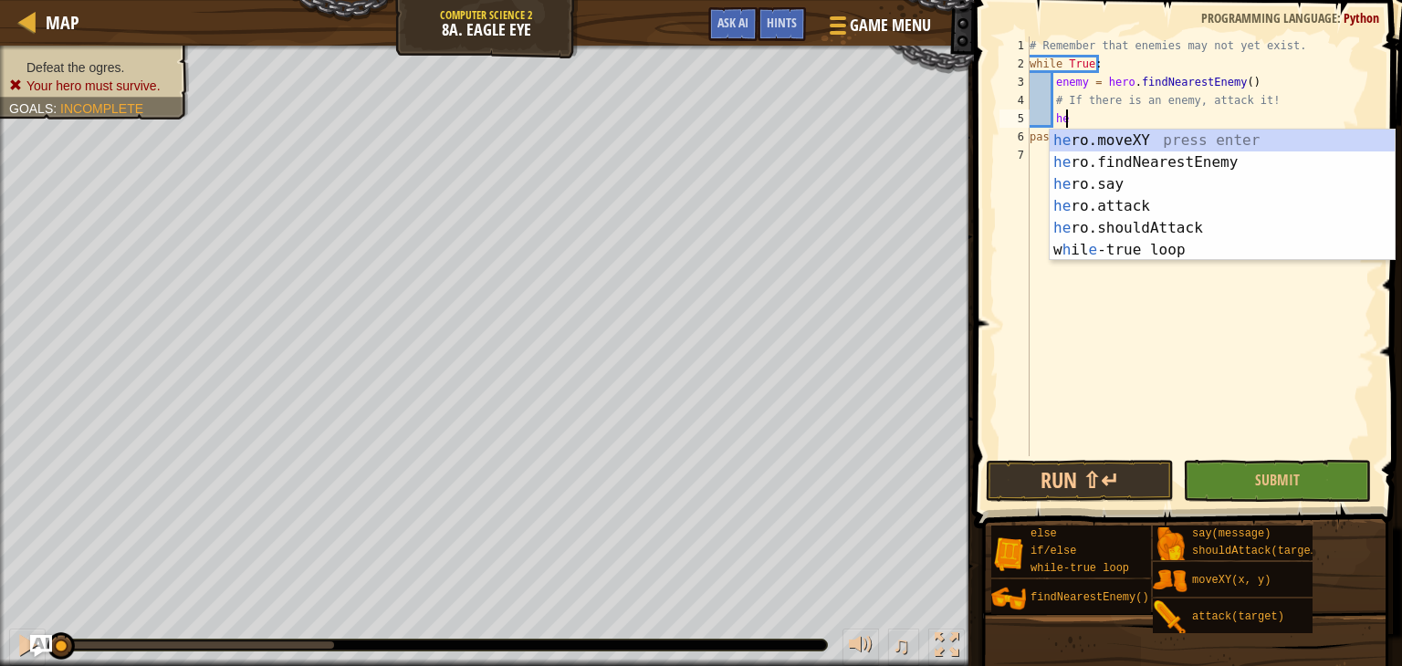
type textarea "h"
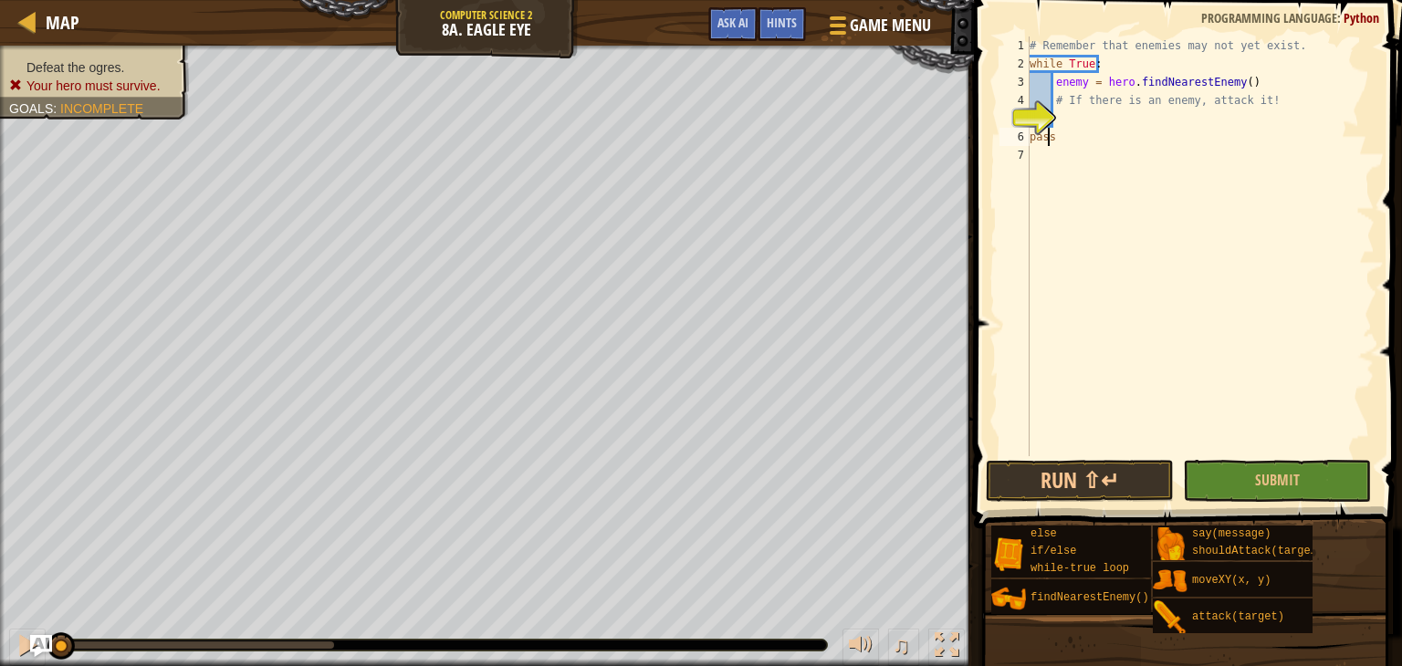
click at [1049, 138] on div "# Remember that enemies may not yet exist. while True : enemy = hero . findNear…" at bounding box center [1200, 265] width 349 height 456
click at [1059, 138] on div "# Remember that enemies may not yet exist. while True : enemy = hero . findNear…" at bounding box center [1200, 265] width 349 height 456
type textarea "p"
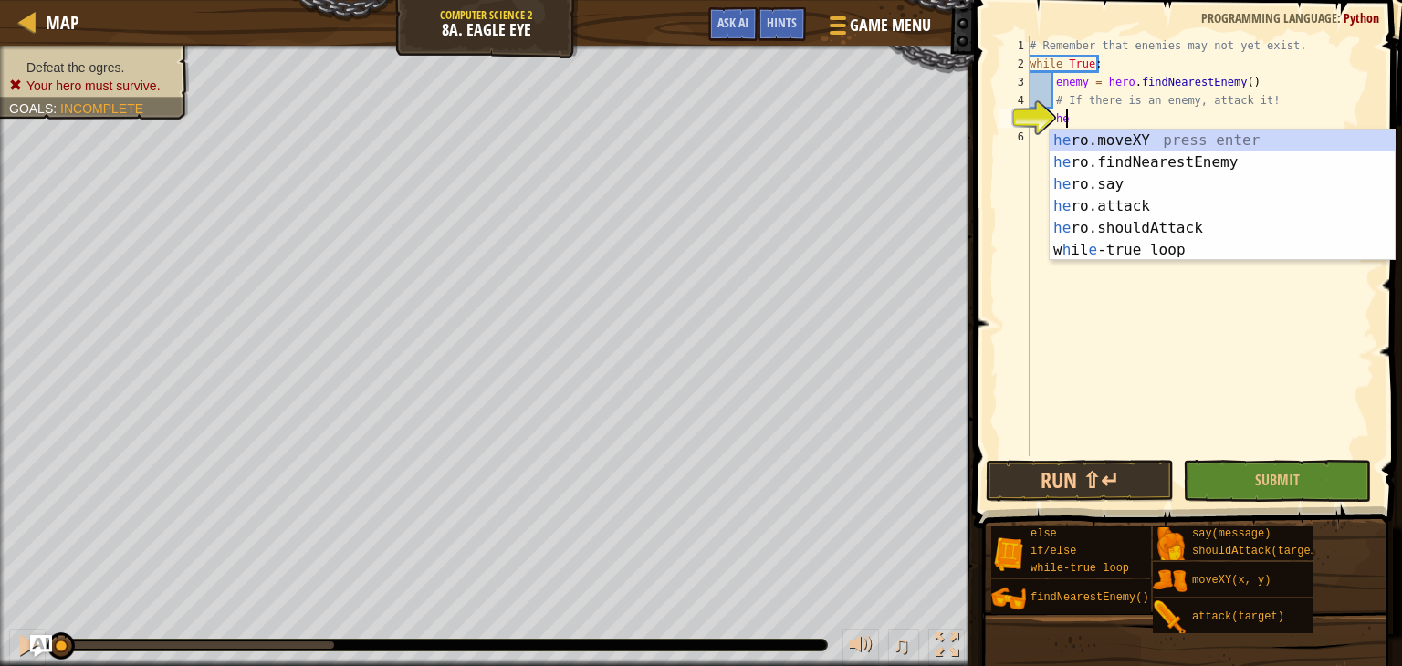
scroll to position [8, 2]
click at [1164, 202] on div "her o.moveXY press enter her o.findNearestEnemy press enter her o.say press ent…" at bounding box center [1221, 217] width 345 height 175
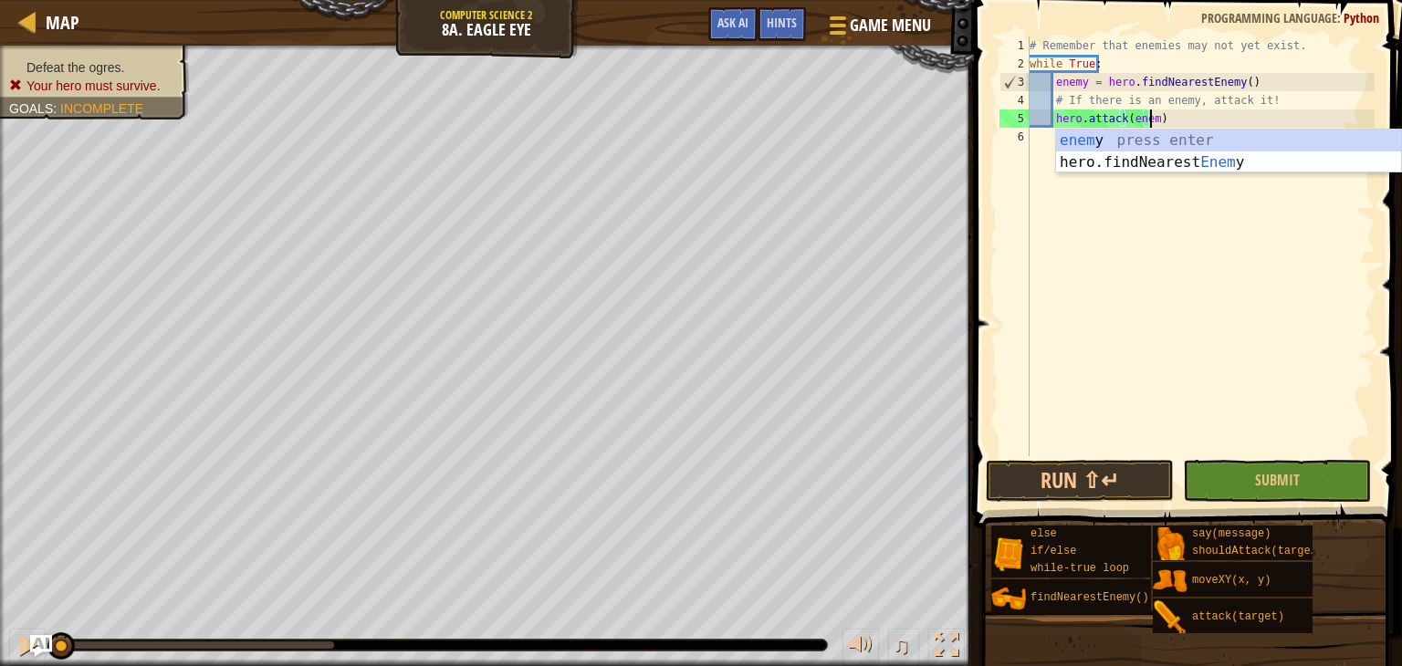
scroll to position [8, 9]
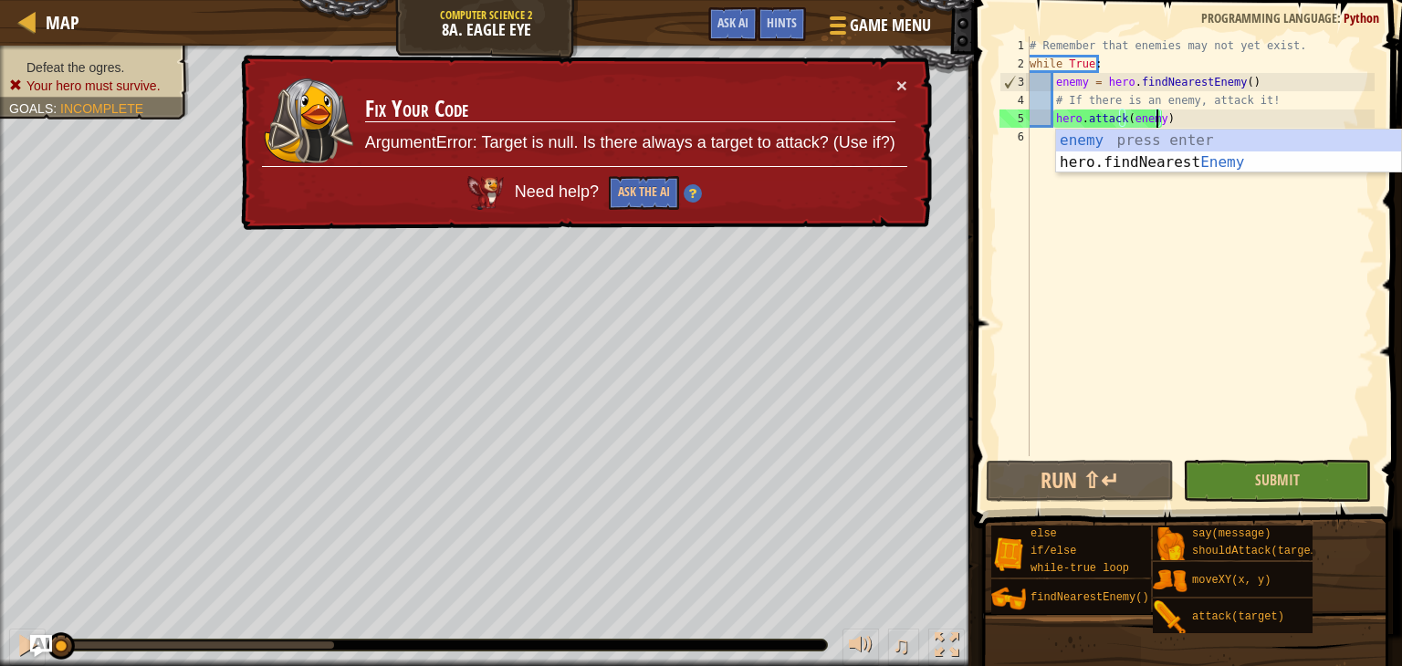
type textarea "hero.attack(enemy)"
click at [1227, 501] on button "Submit" at bounding box center [1277, 481] width 188 height 42
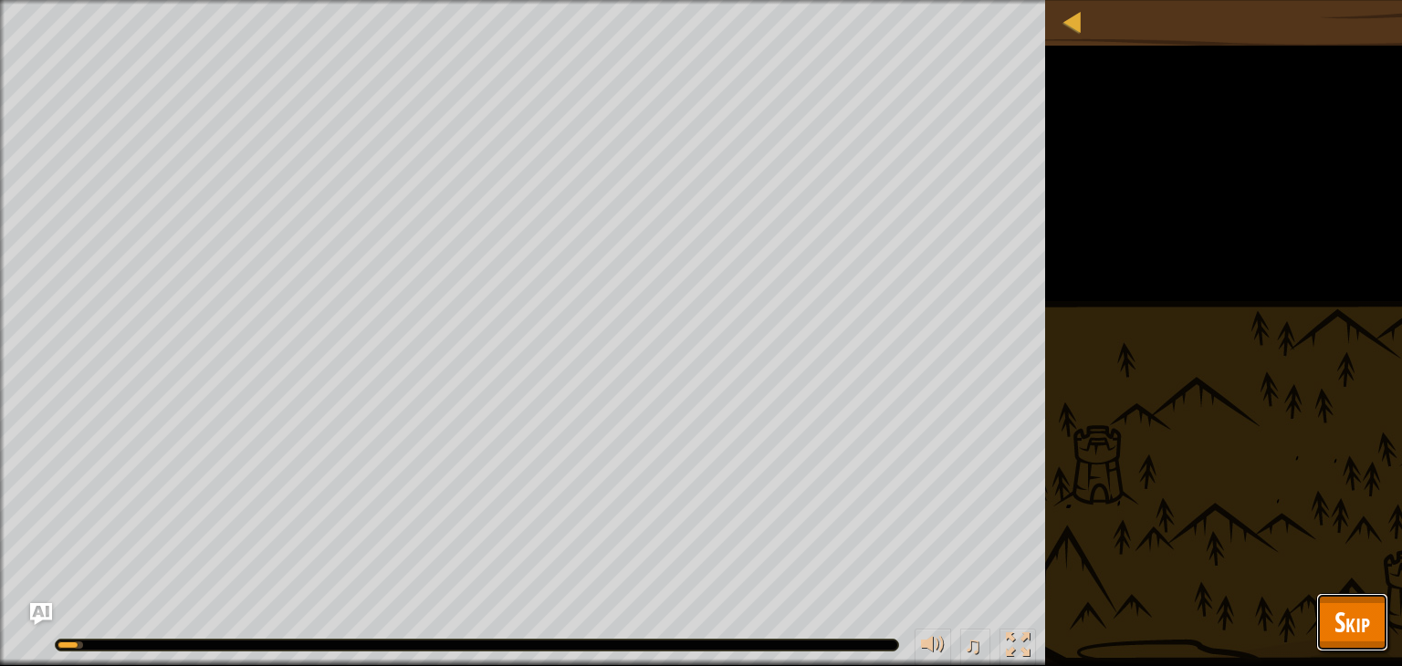
click at [1359, 620] on span "Skip" at bounding box center [1352, 621] width 36 height 37
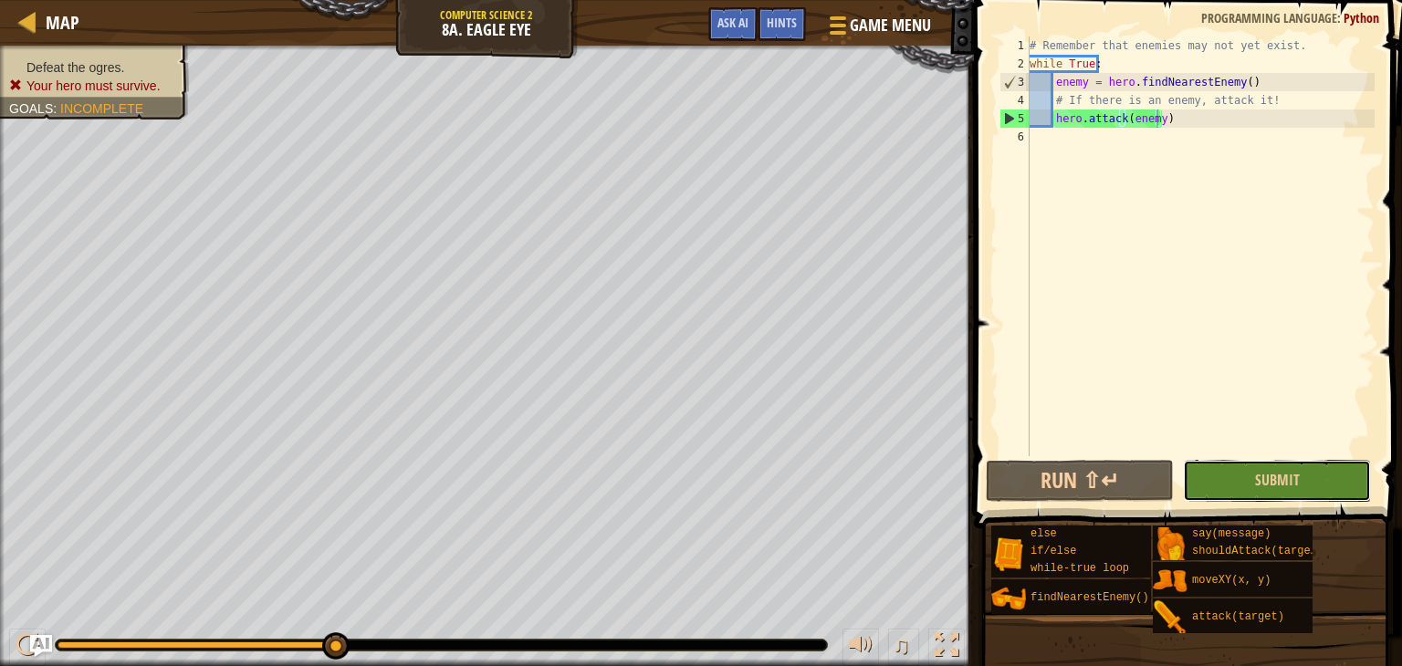
click at [1272, 465] on button "Submit" at bounding box center [1277, 481] width 188 height 42
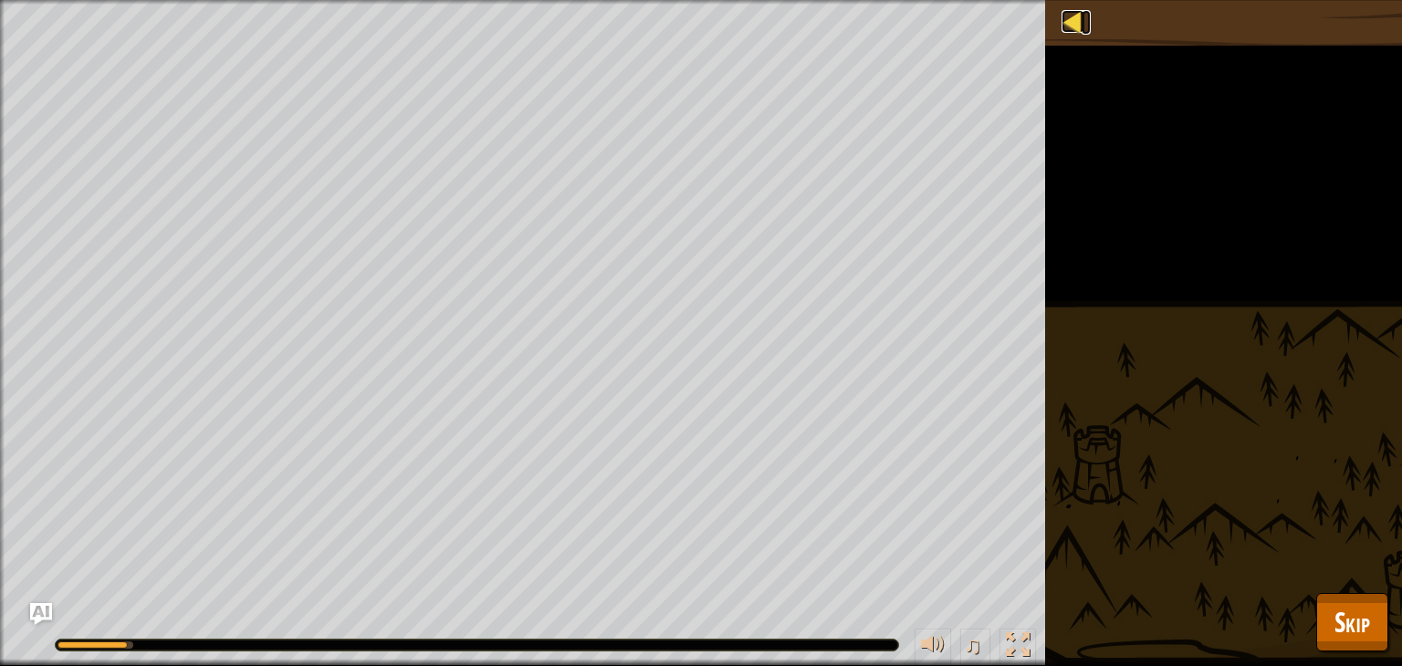
click at [1070, 10] on div at bounding box center [1072, 21] width 23 height 23
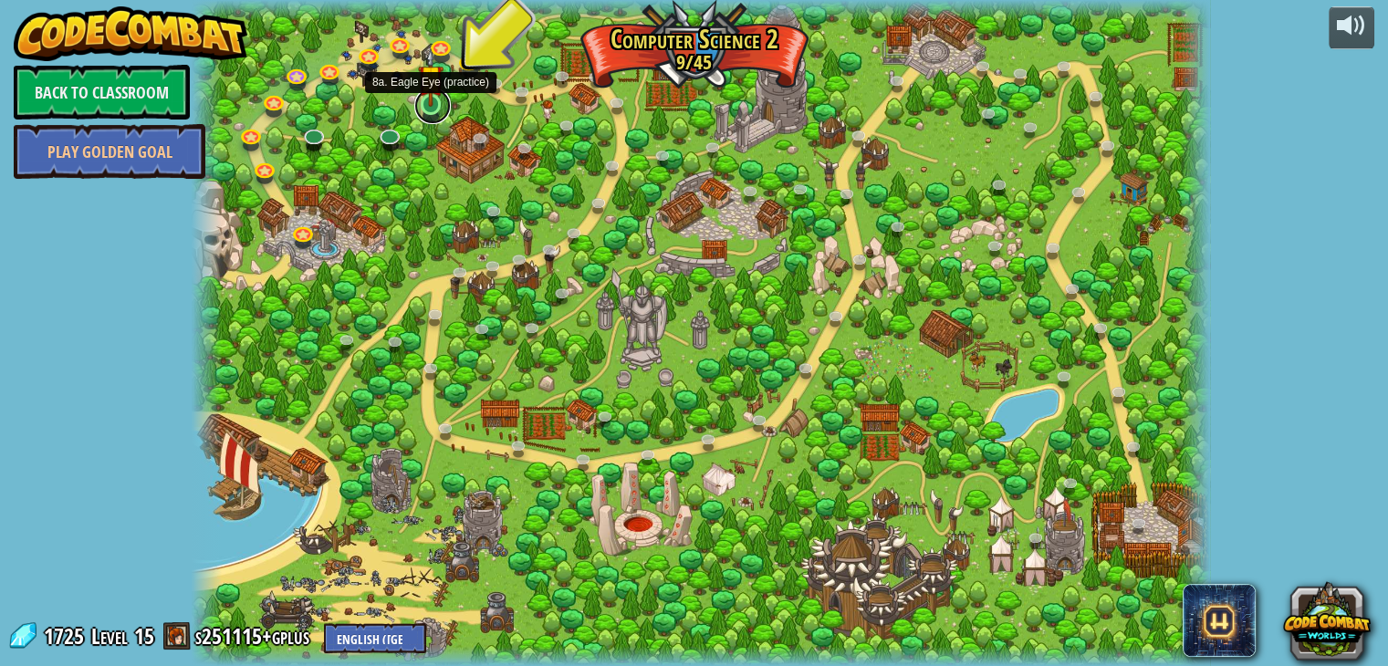
click at [431, 107] on link at bounding box center [432, 106] width 37 height 37
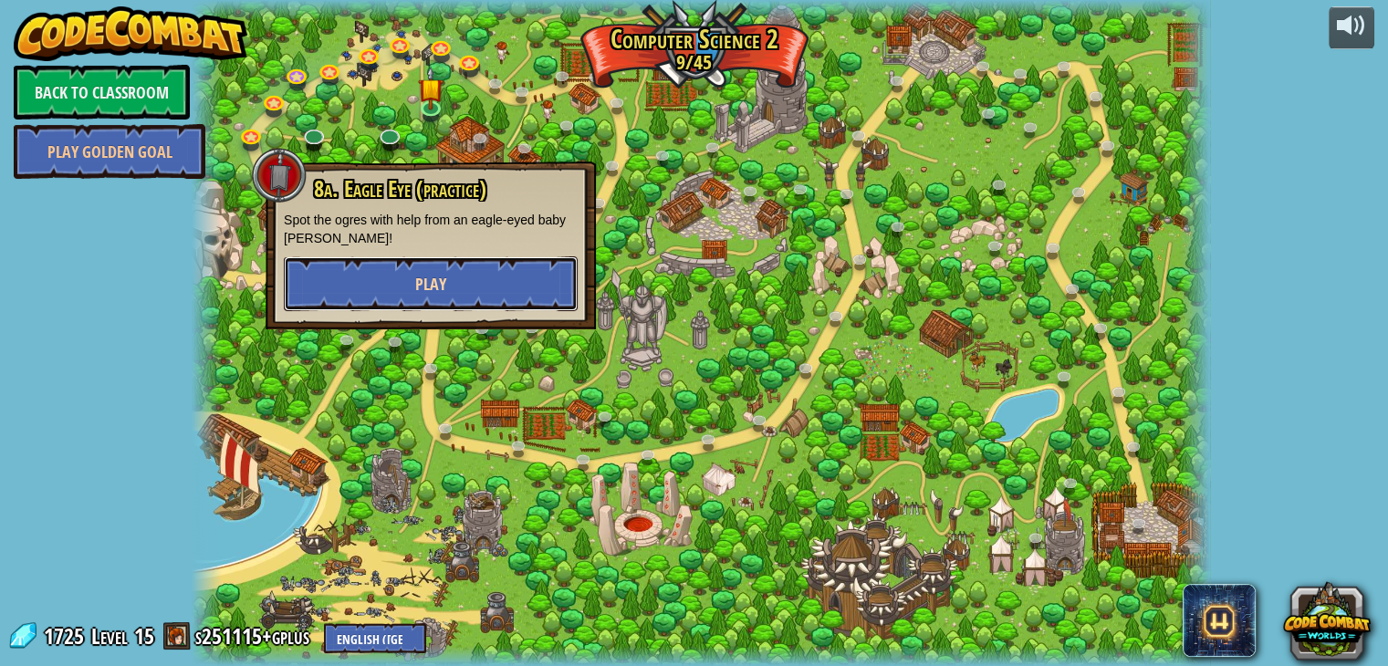
click at [423, 264] on button "Play" at bounding box center [431, 283] width 294 height 55
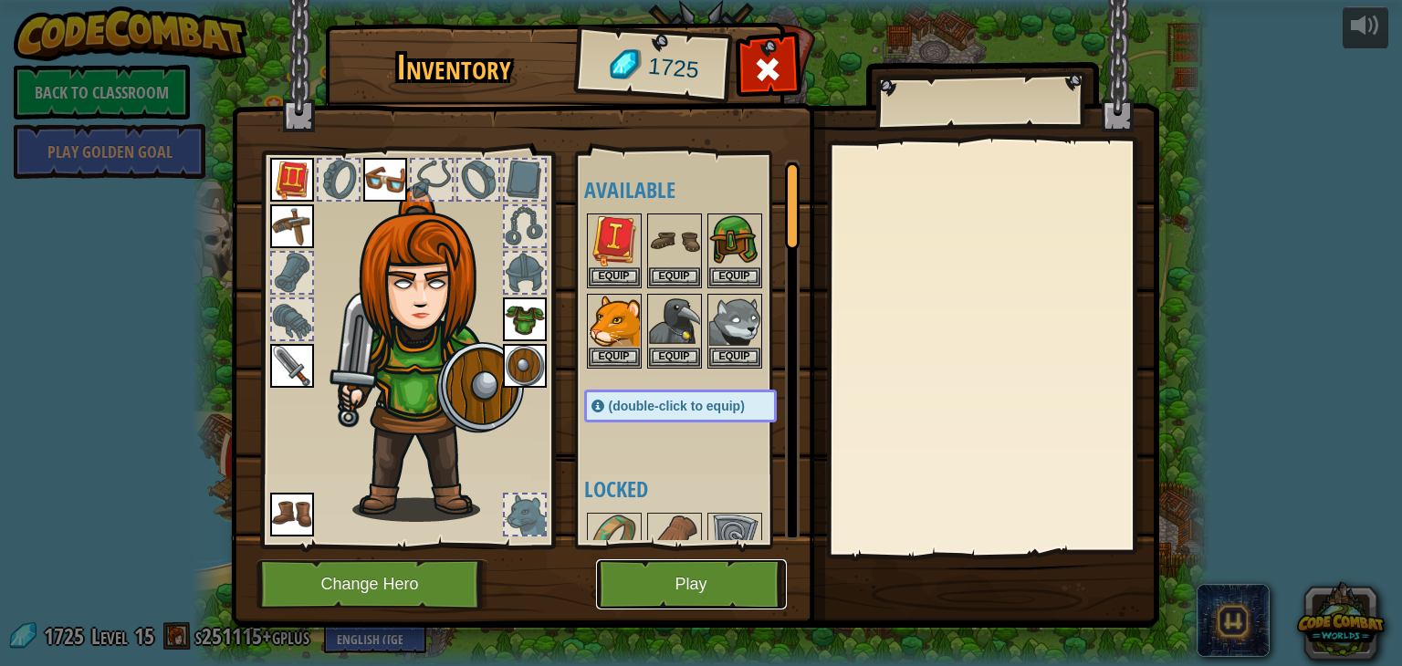
click at [712, 589] on button "Play" at bounding box center [691, 584] width 191 height 50
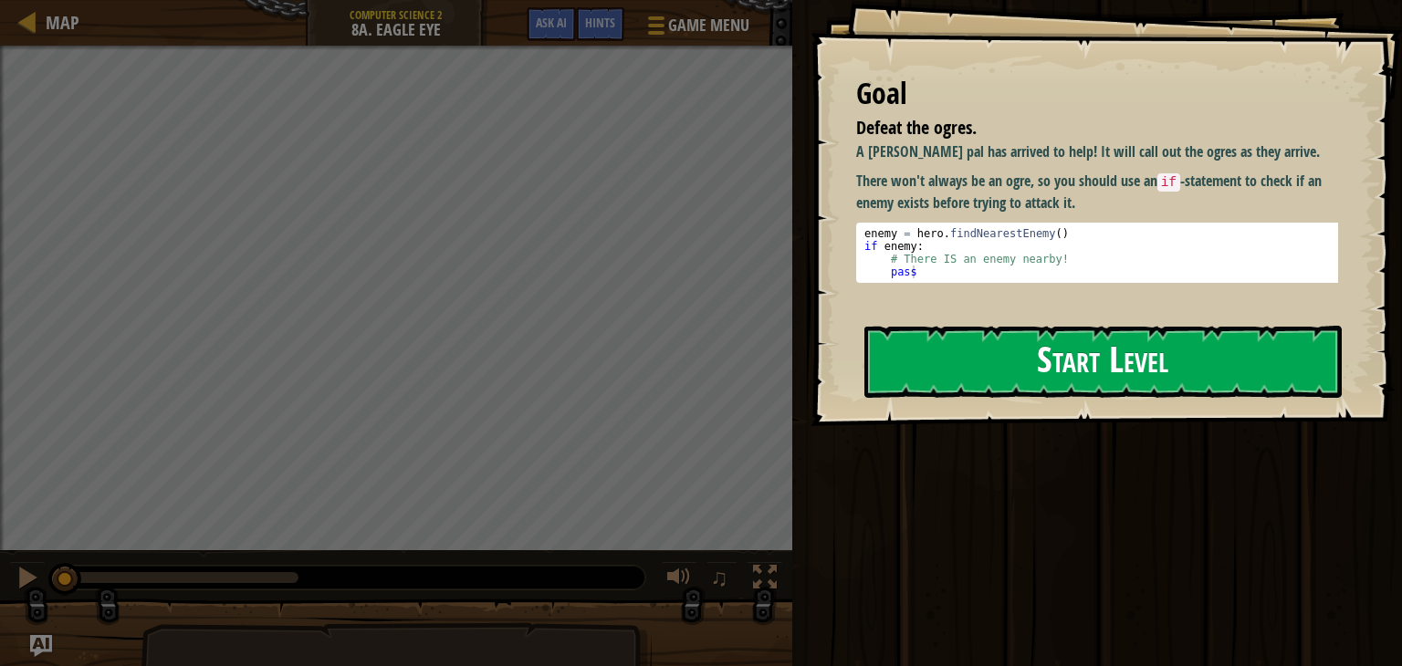
click at [1005, 373] on button "Start Level" at bounding box center [1102, 362] width 477 height 72
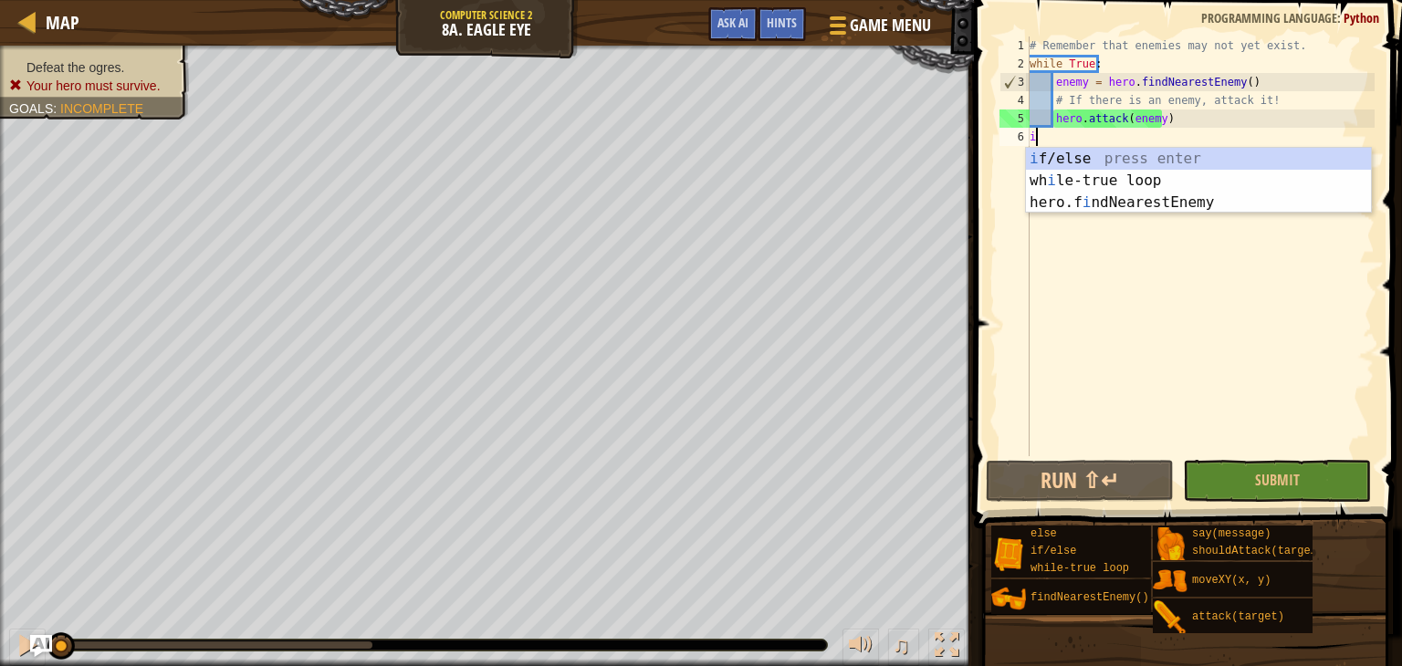
scroll to position [8, 0]
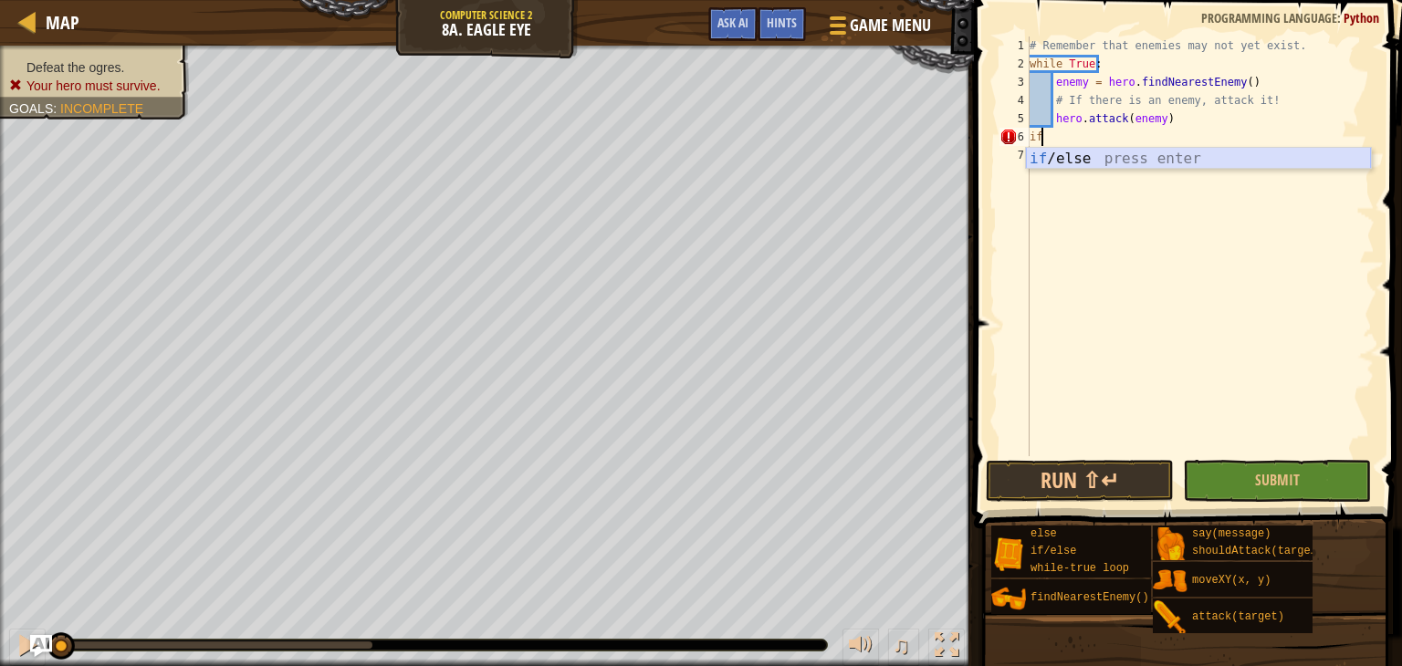
click at [1060, 149] on div "if /else press enter" at bounding box center [1198, 181] width 345 height 66
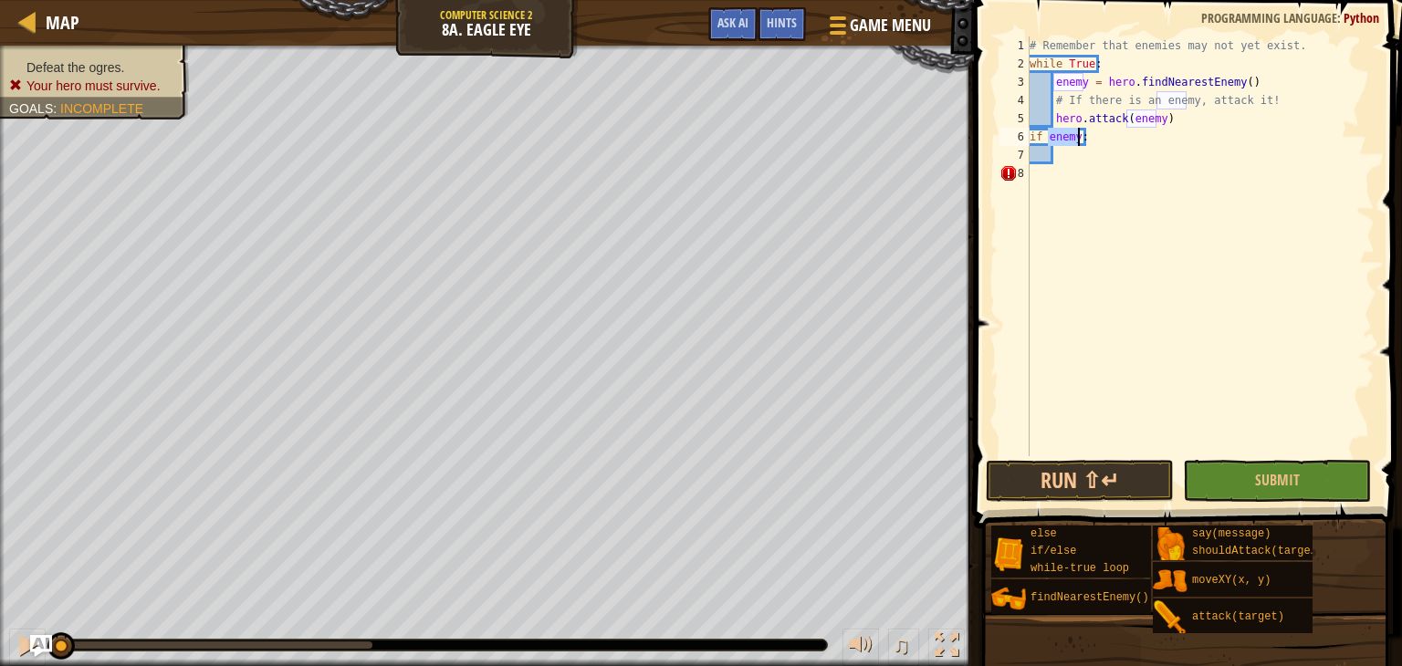
click at [1191, 118] on div "# Remember that enemies may not yet exist. while True : enemy = hero . findNear…" at bounding box center [1200, 265] width 349 height 456
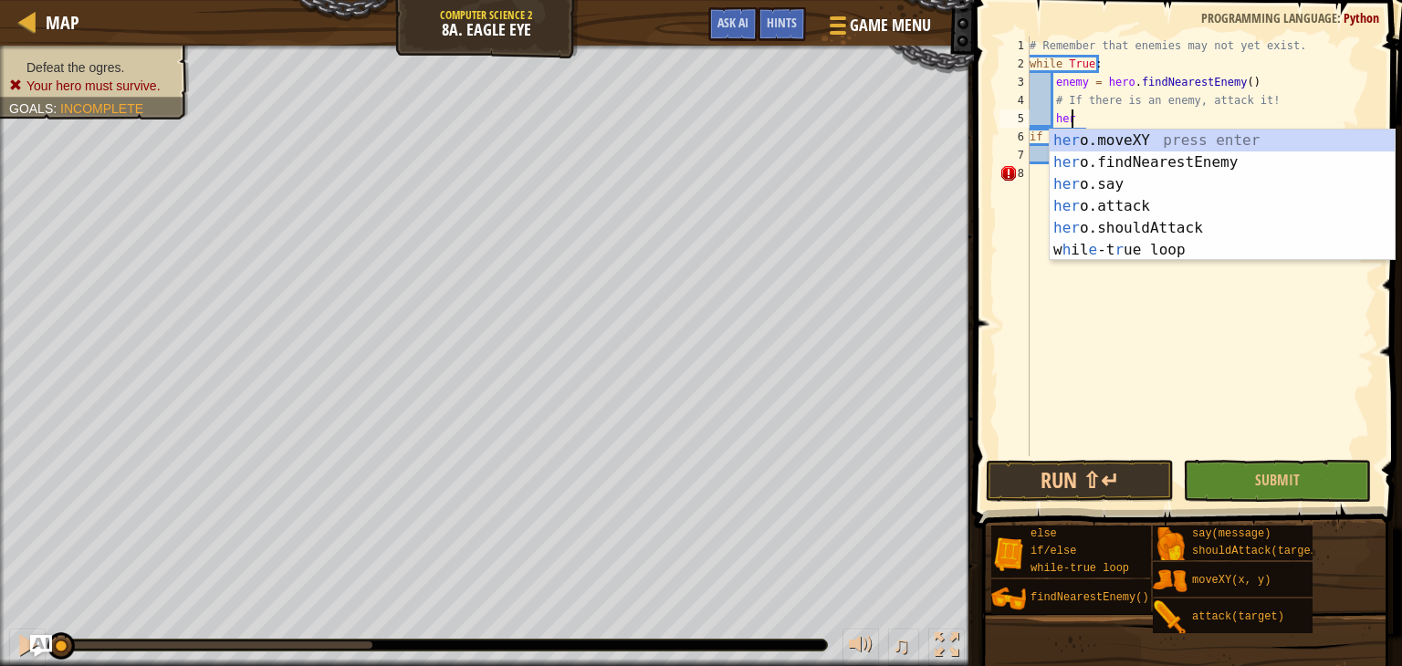
type textarea "h"
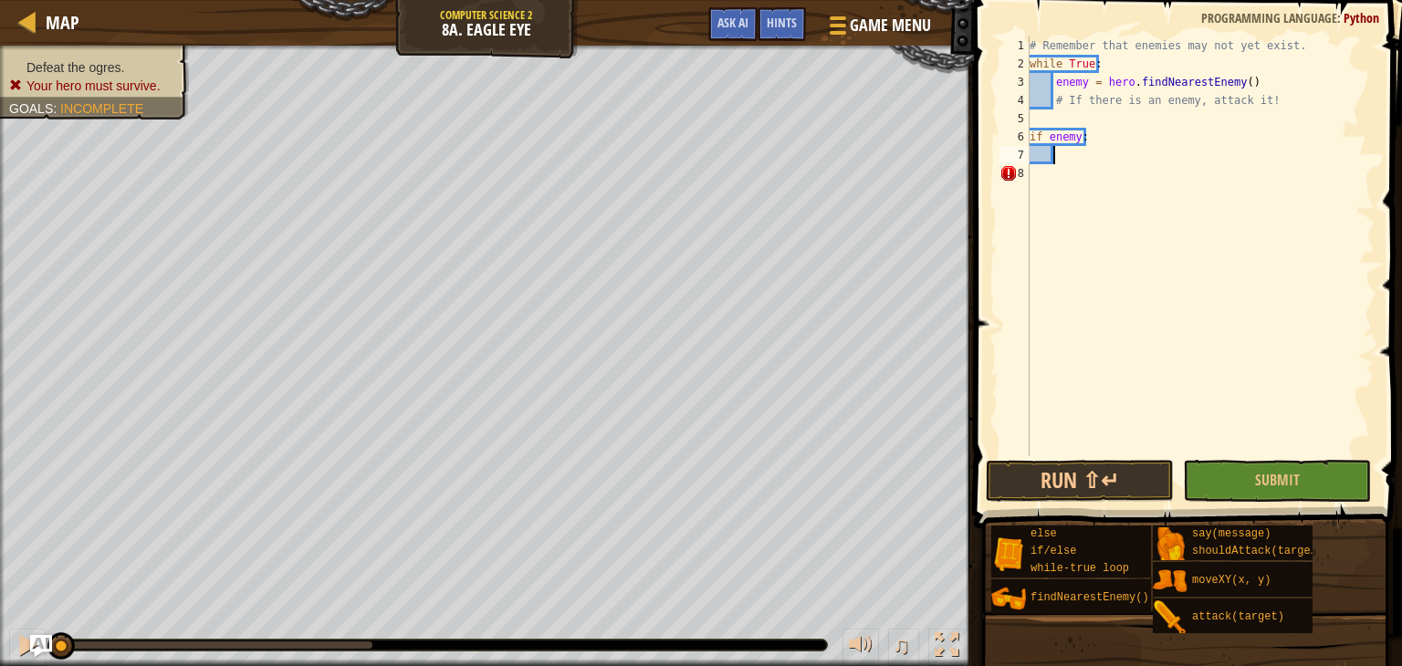
click at [1070, 162] on div "# Remember that enemies may not yet exist. while True : enemy = hero . findNear…" at bounding box center [1200, 265] width 349 height 456
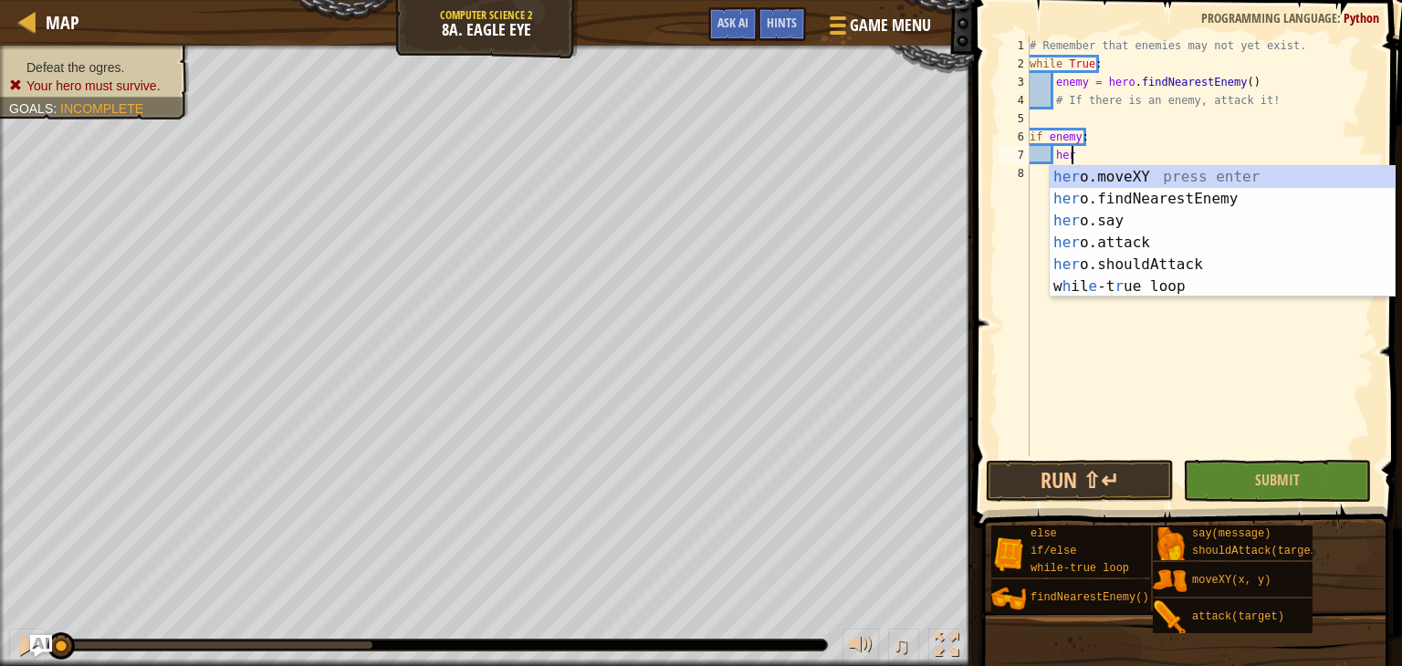
scroll to position [8, 2]
click at [1089, 245] on div "her o.moveXY press enter her o.findNearestEnemy press enter her o.say press ent…" at bounding box center [1221, 253] width 345 height 175
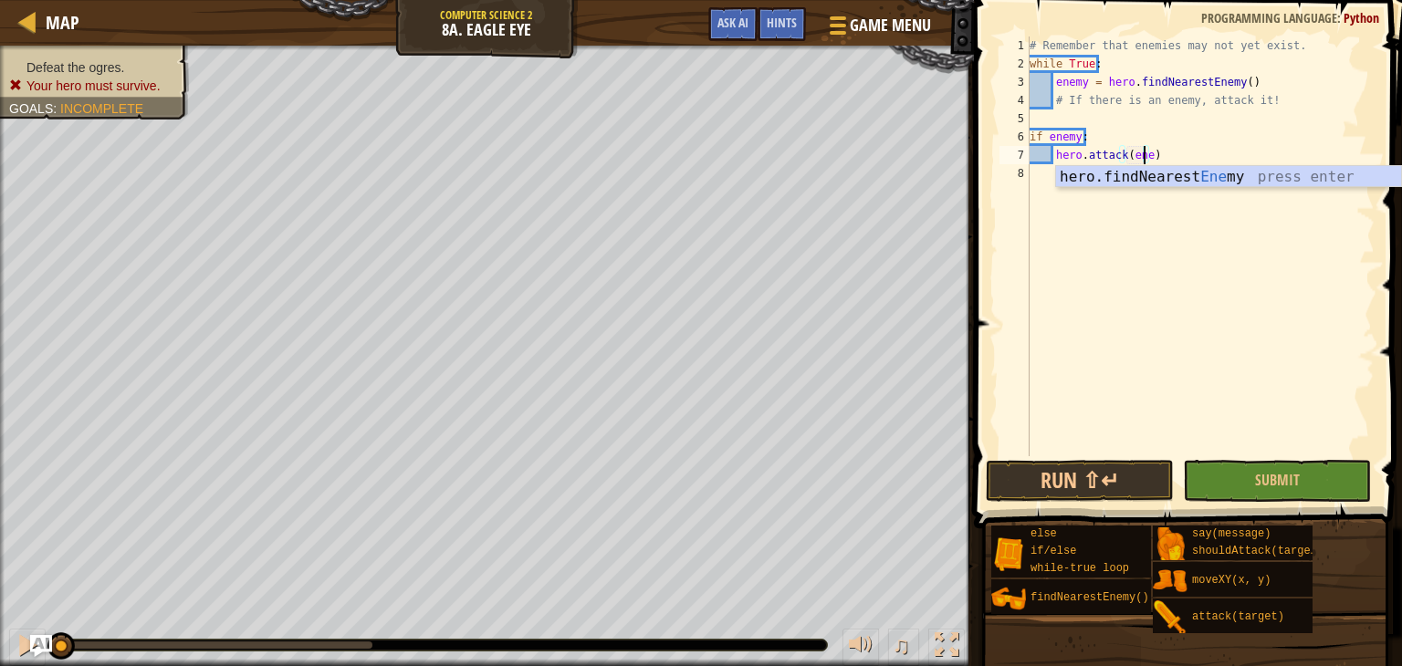
scroll to position [8, 9]
type textarea "hero.attack(enemy)"
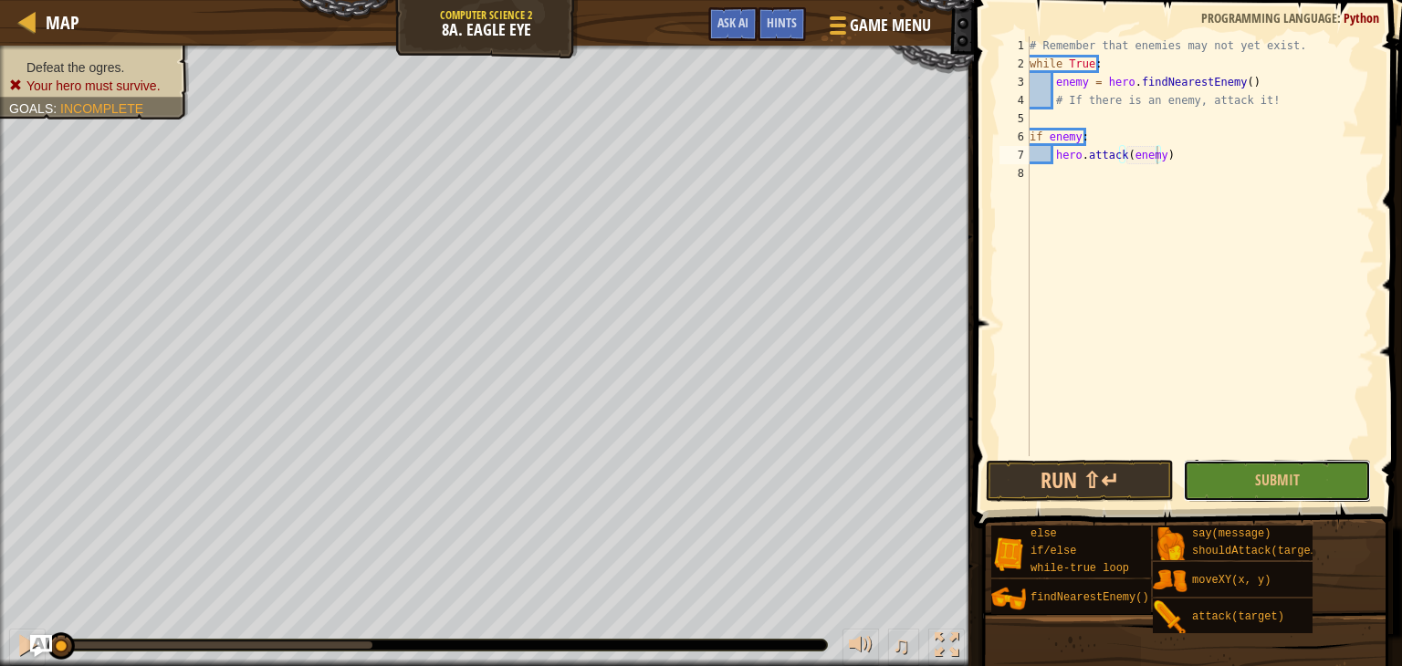
click at [1267, 465] on button "Submit" at bounding box center [1277, 481] width 188 height 42
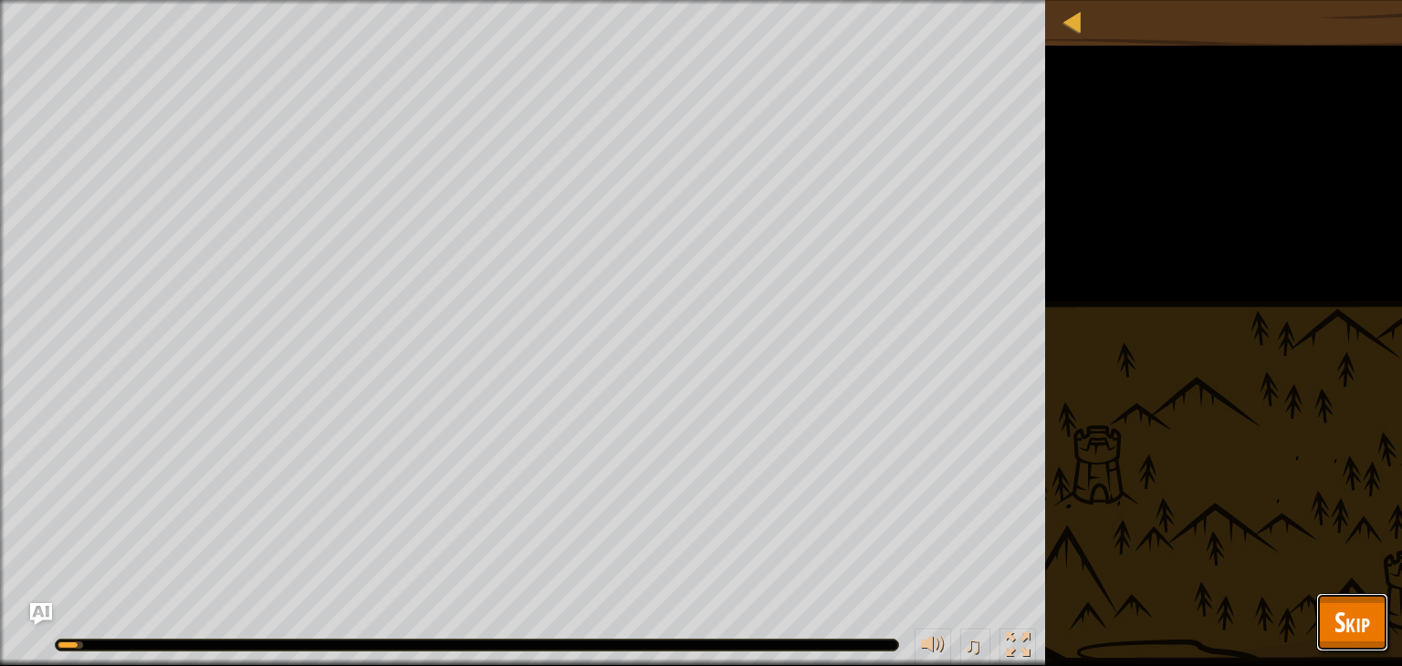
click at [1350, 600] on button "Skip" at bounding box center [1352, 622] width 72 height 58
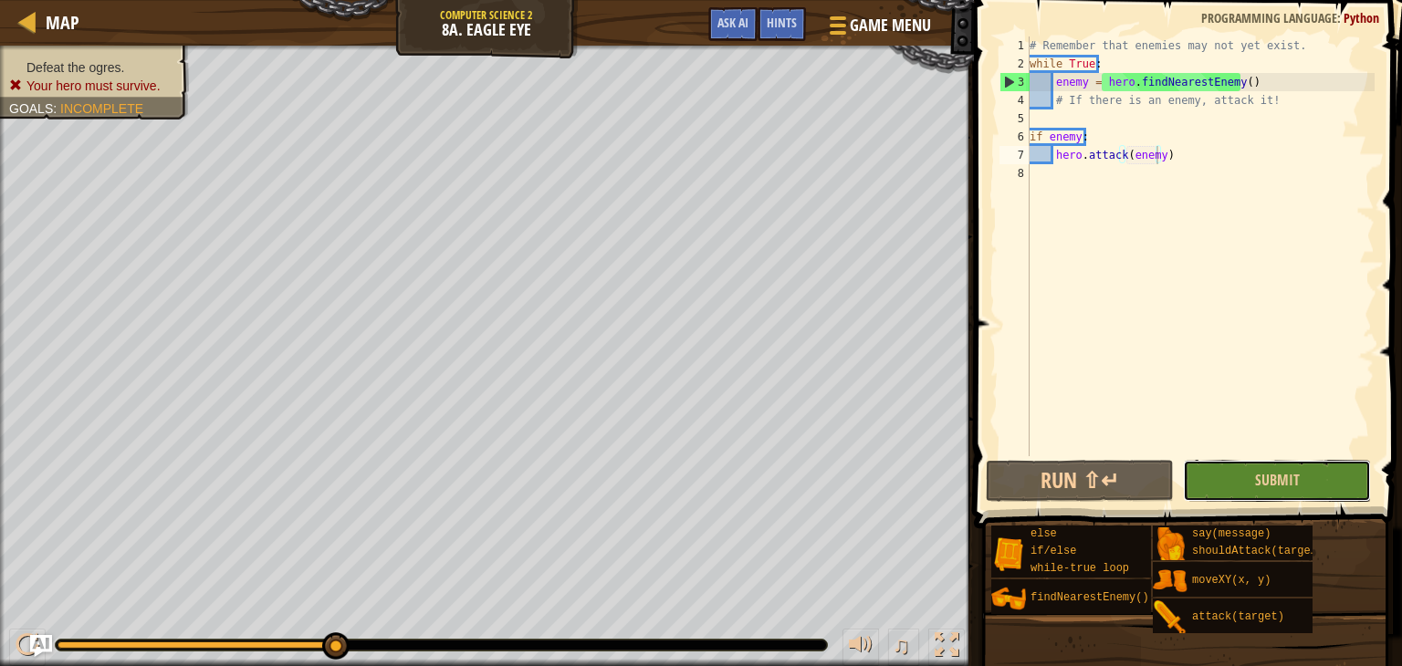
click at [1238, 475] on button "Submit" at bounding box center [1277, 481] width 188 height 42
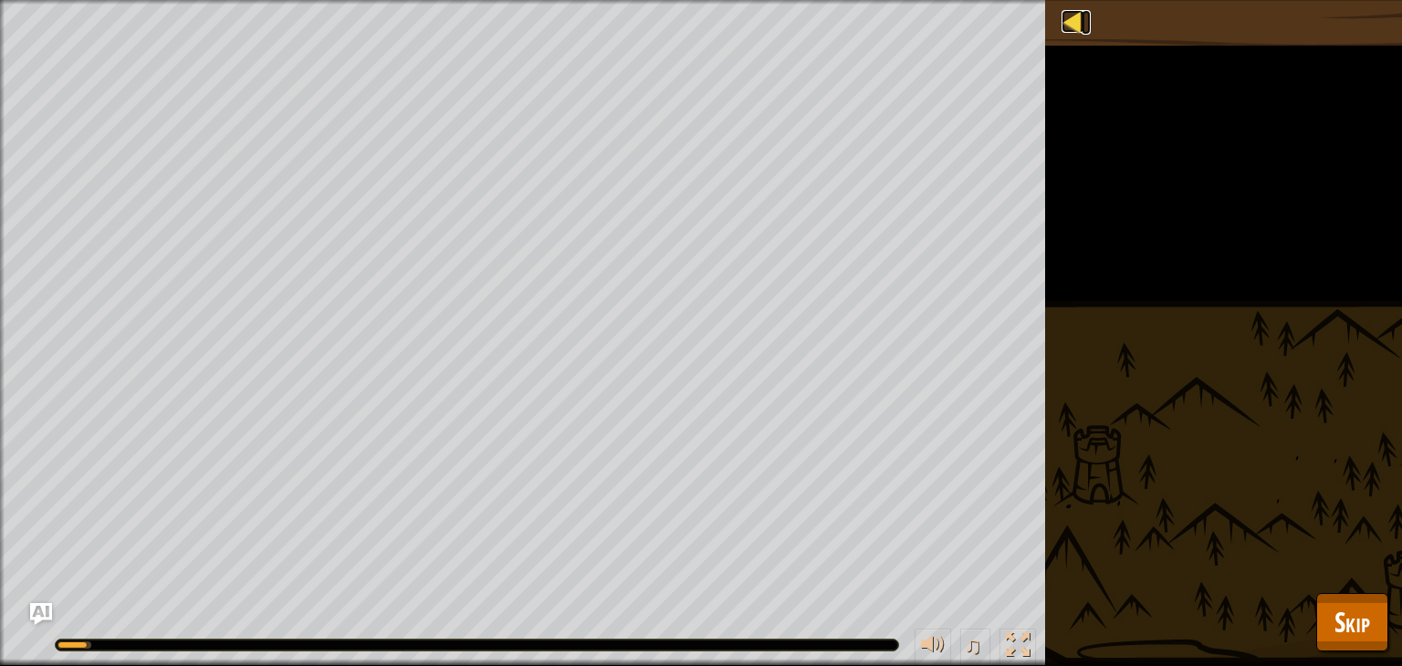
click at [1078, 29] on div at bounding box center [1072, 21] width 23 height 23
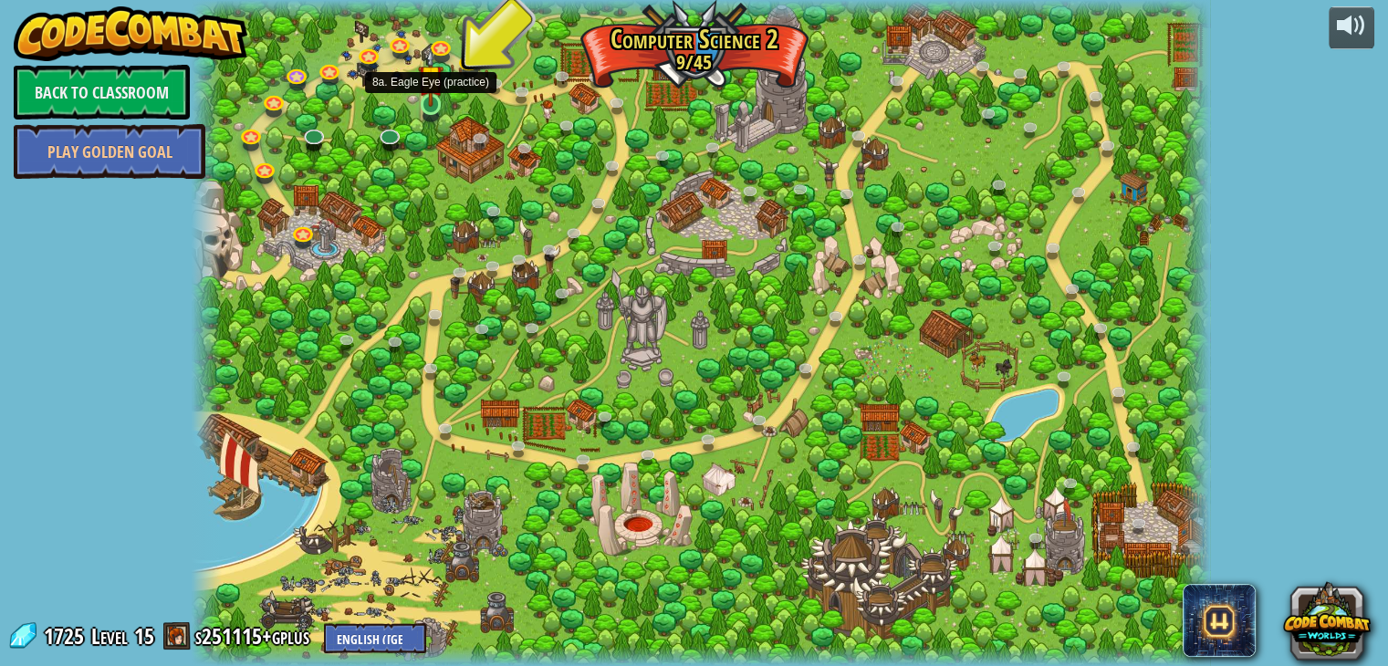
click at [422, 106] on div at bounding box center [431, 104] width 20 height 20
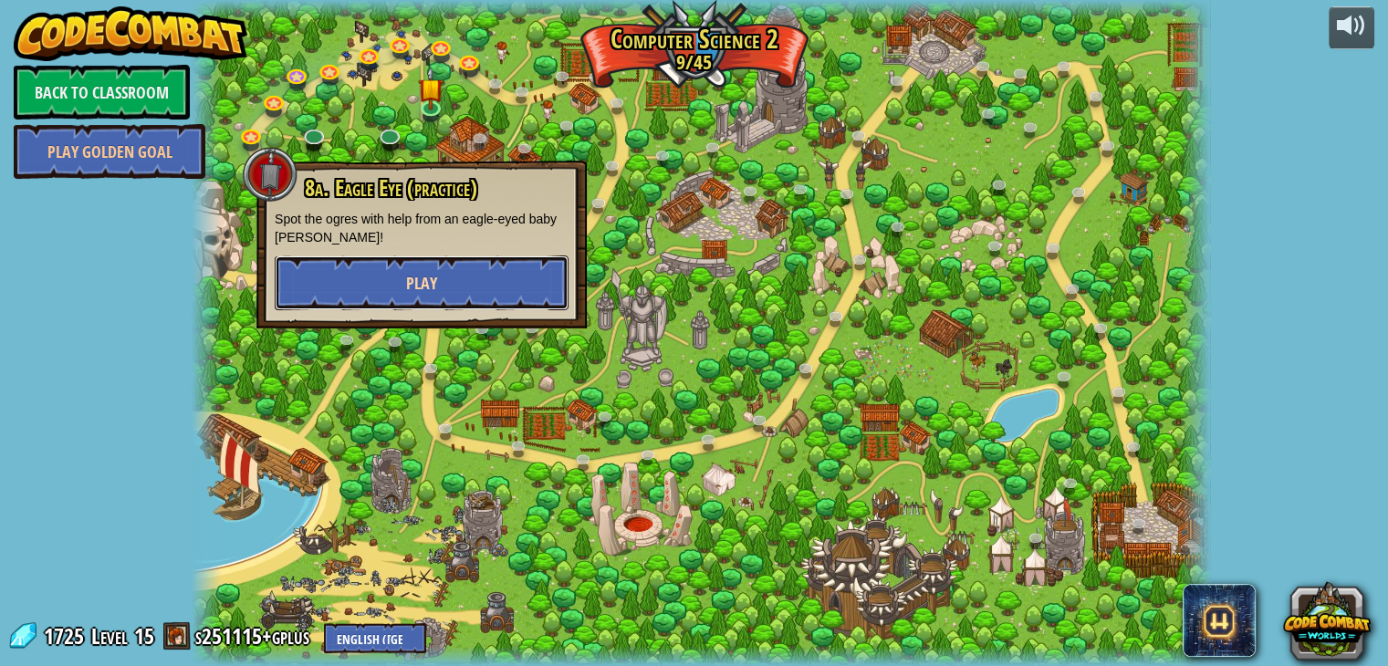
click at [464, 285] on button "Play" at bounding box center [422, 283] width 294 height 55
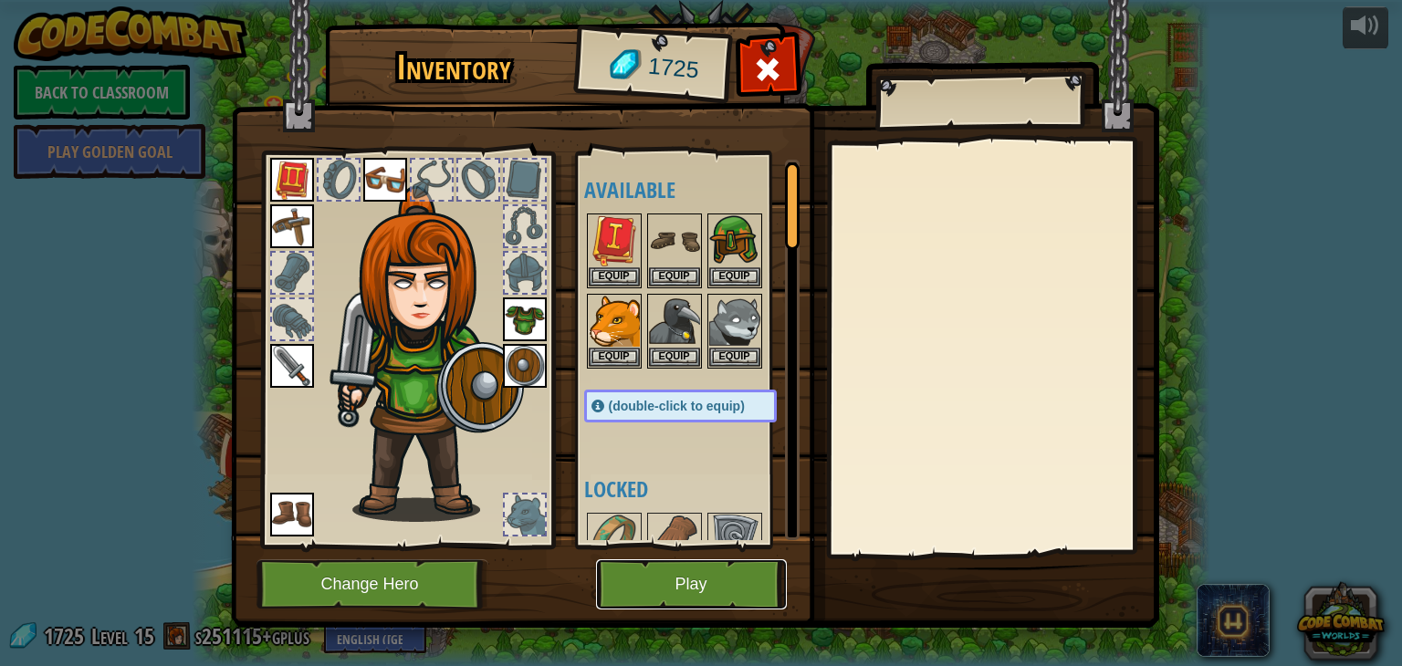
click at [642, 603] on button "Play" at bounding box center [691, 584] width 191 height 50
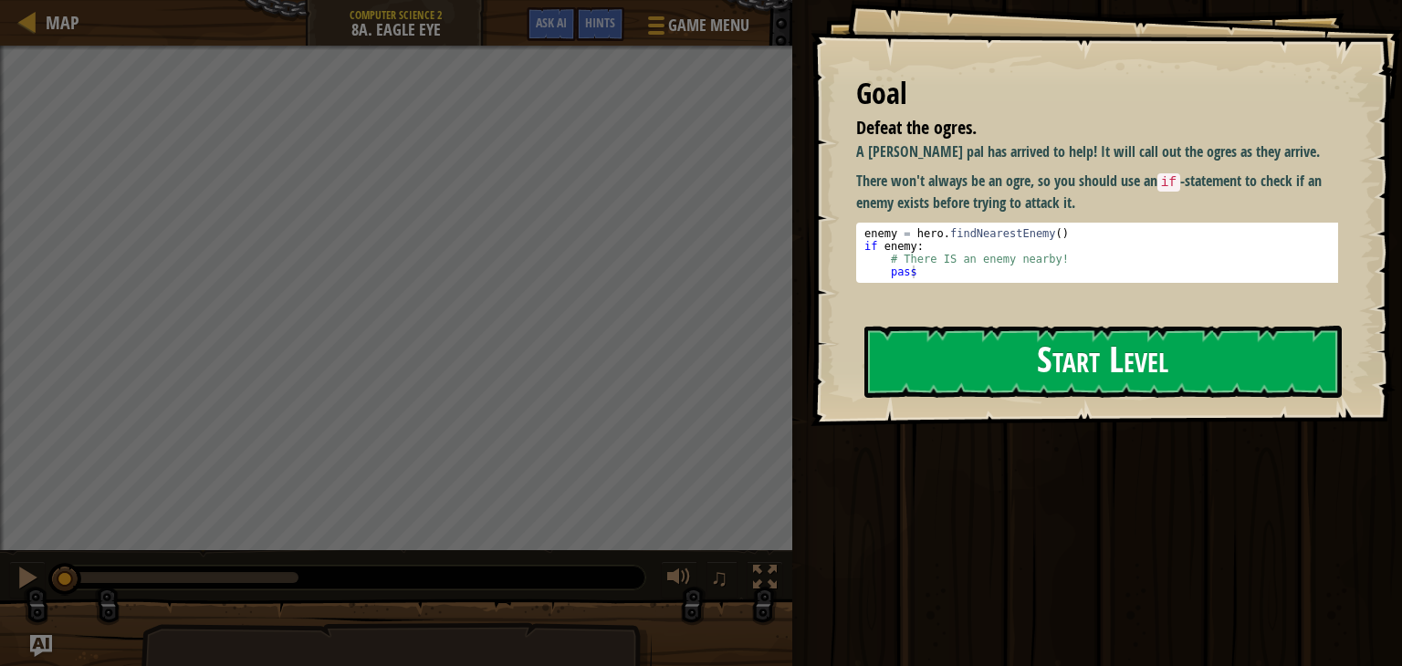
click at [1215, 386] on button "Start Level" at bounding box center [1102, 362] width 477 height 72
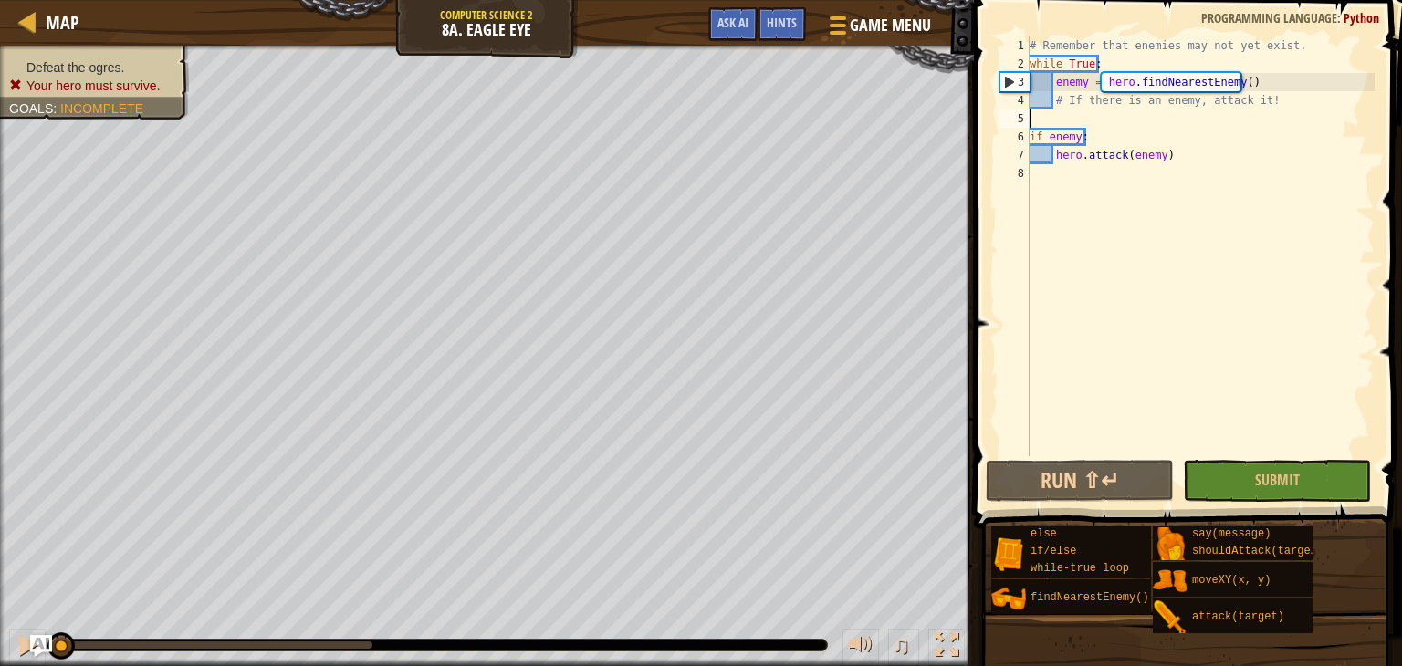
click at [1039, 122] on div "# Remember that enemies may not yet exist. while True : enemy = hero . findNear…" at bounding box center [1200, 265] width 349 height 456
type textarea "# If there is an enemy, attack it!"
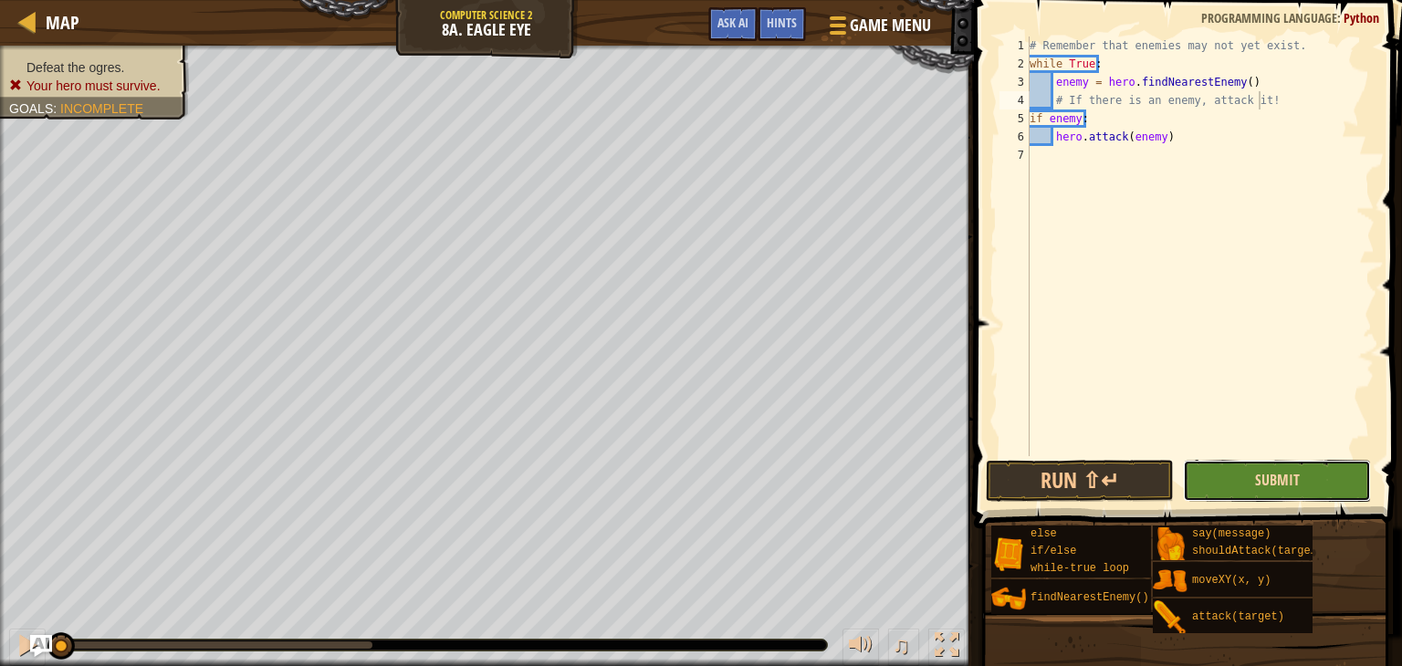
click at [1283, 472] on span "Submit" at bounding box center [1277, 480] width 45 height 20
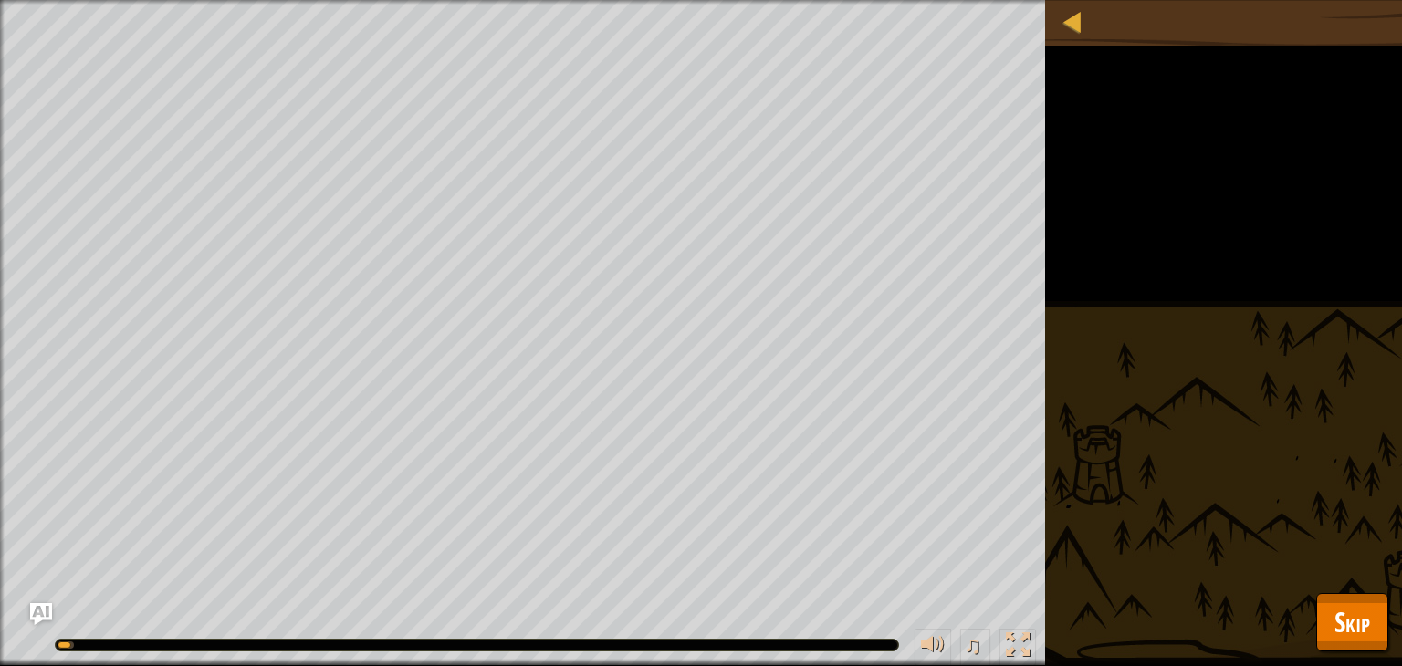
drag, startPoint x: 1347, startPoint y: 589, endPoint x: 1383, endPoint y: 660, distance: 79.6
click at [1356, 609] on div "Map Computer Science 2 8a. Eagle Eye Game Menu Done Hints Ask AI 1 הההההההההההה…" at bounding box center [701, 333] width 1402 height 666
click at [1385, 647] on button "Skip" at bounding box center [1352, 622] width 72 height 58
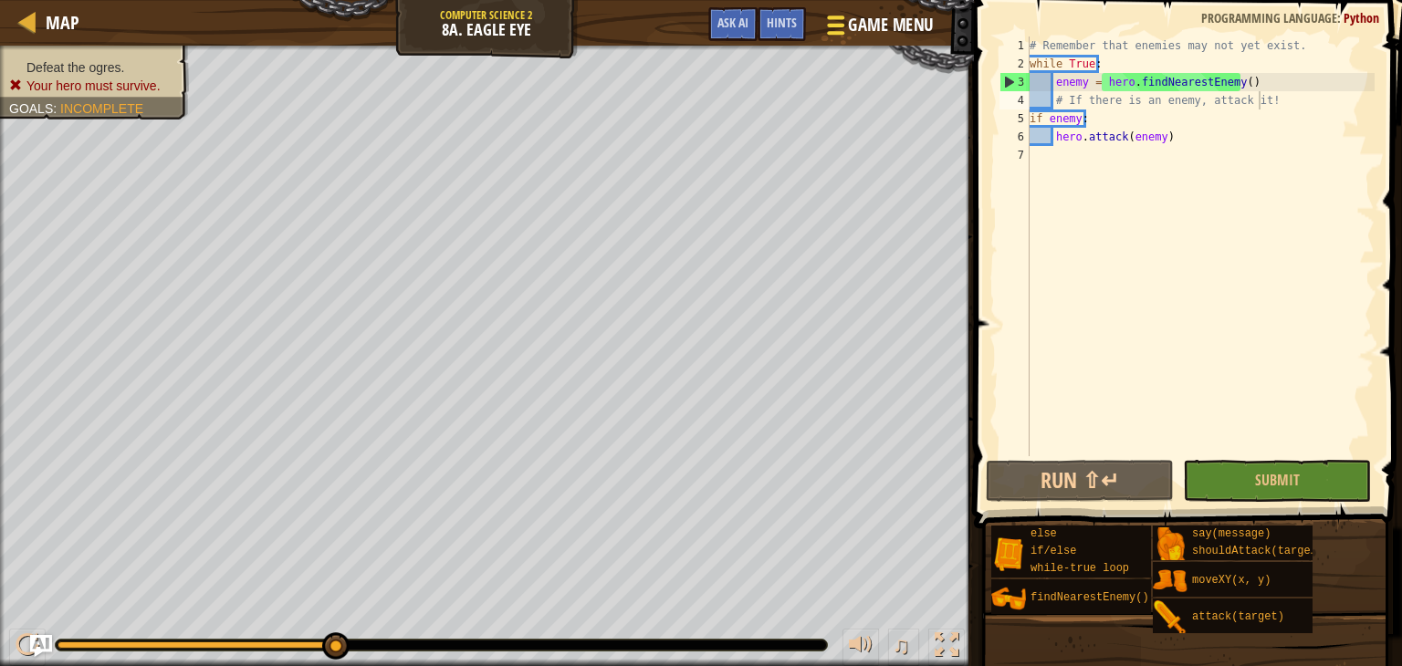
click at [817, 9] on button "Game Menu" at bounding box center [877, 28] width 133 height 45
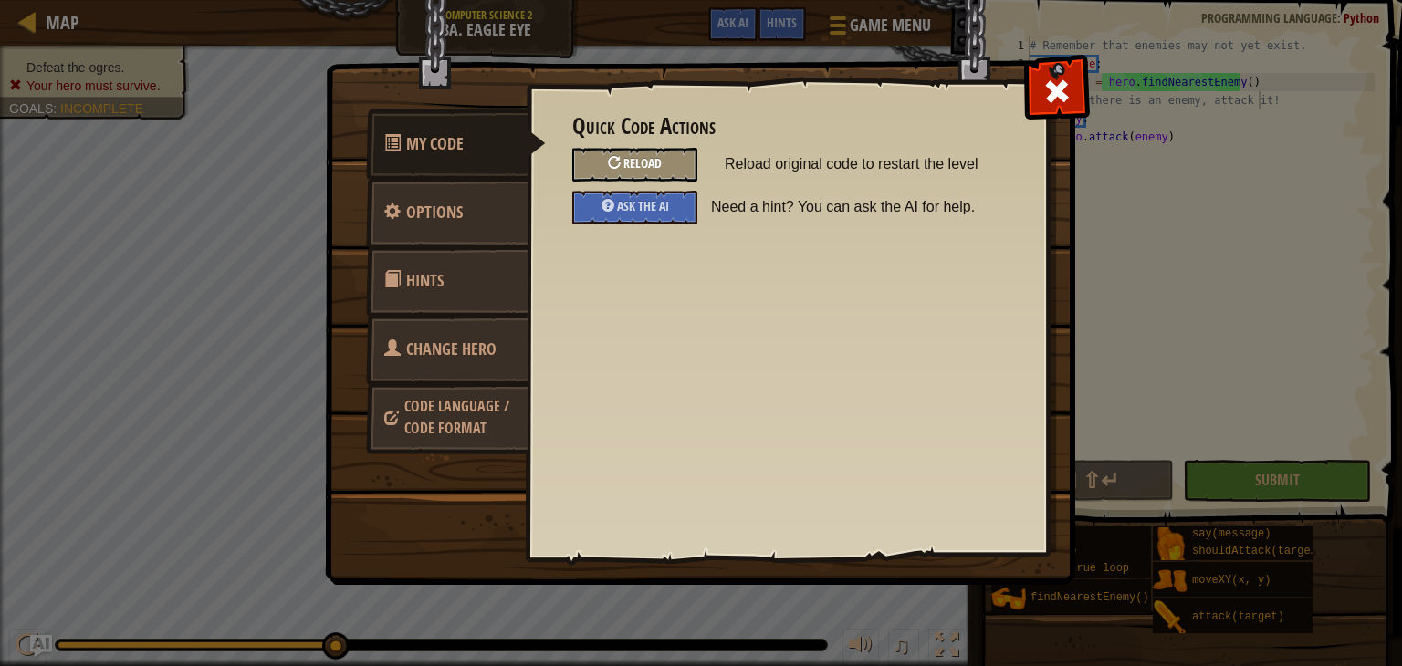
click at [674, 167] on div "Reload" at bounding box center [634, 165] width 125 height 34
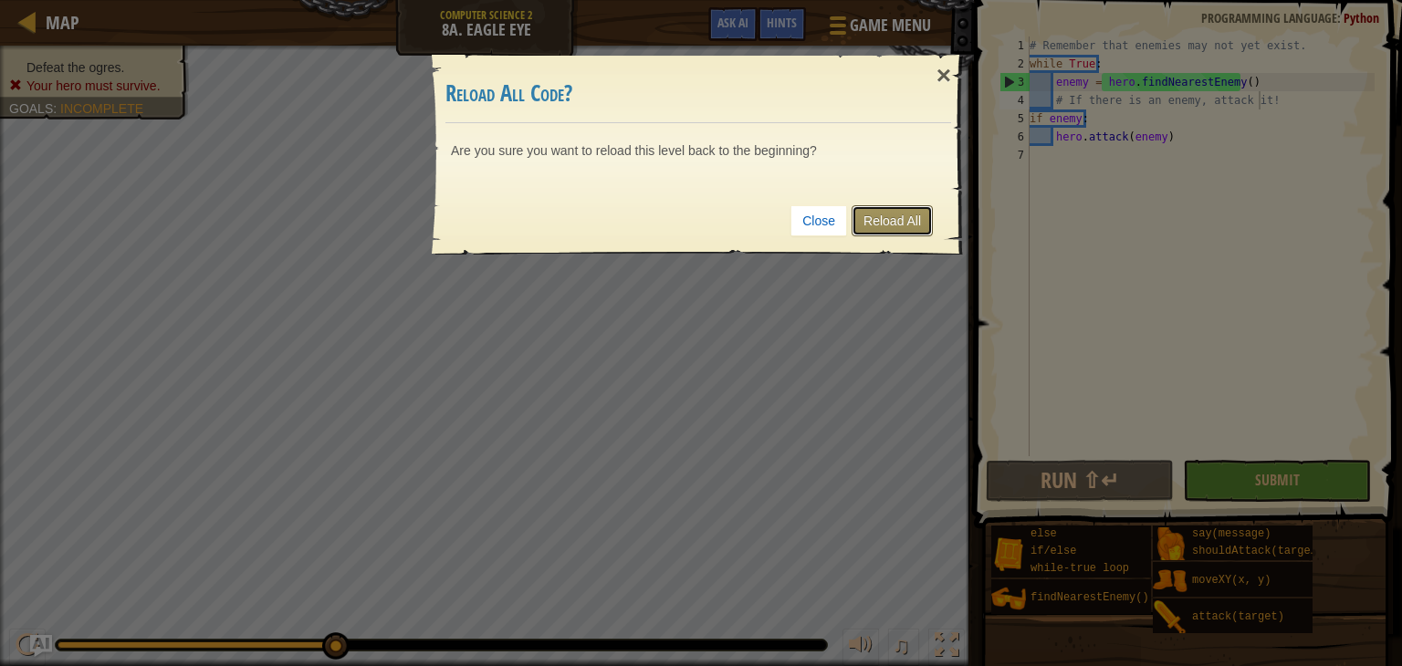
click at [911, 214] on link "Reload All" at bounding box center [891, 220] width 81 height 31
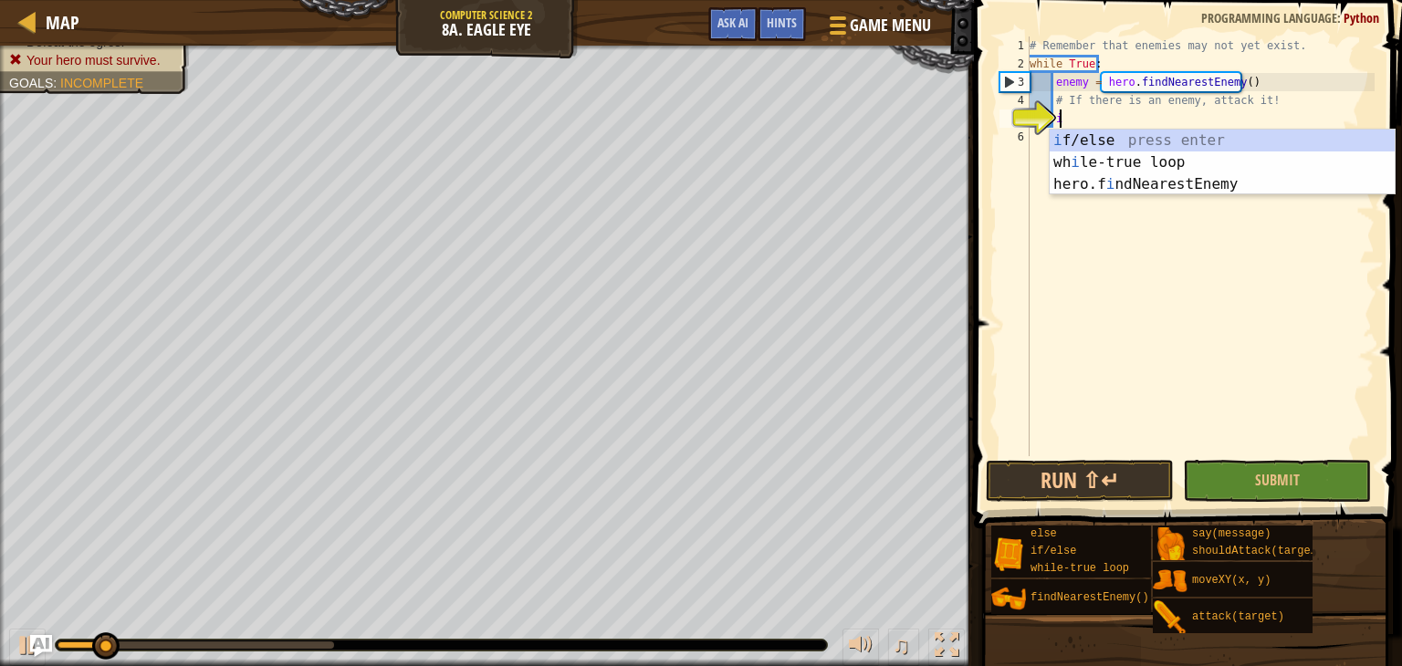
scroll to position [8, 1]
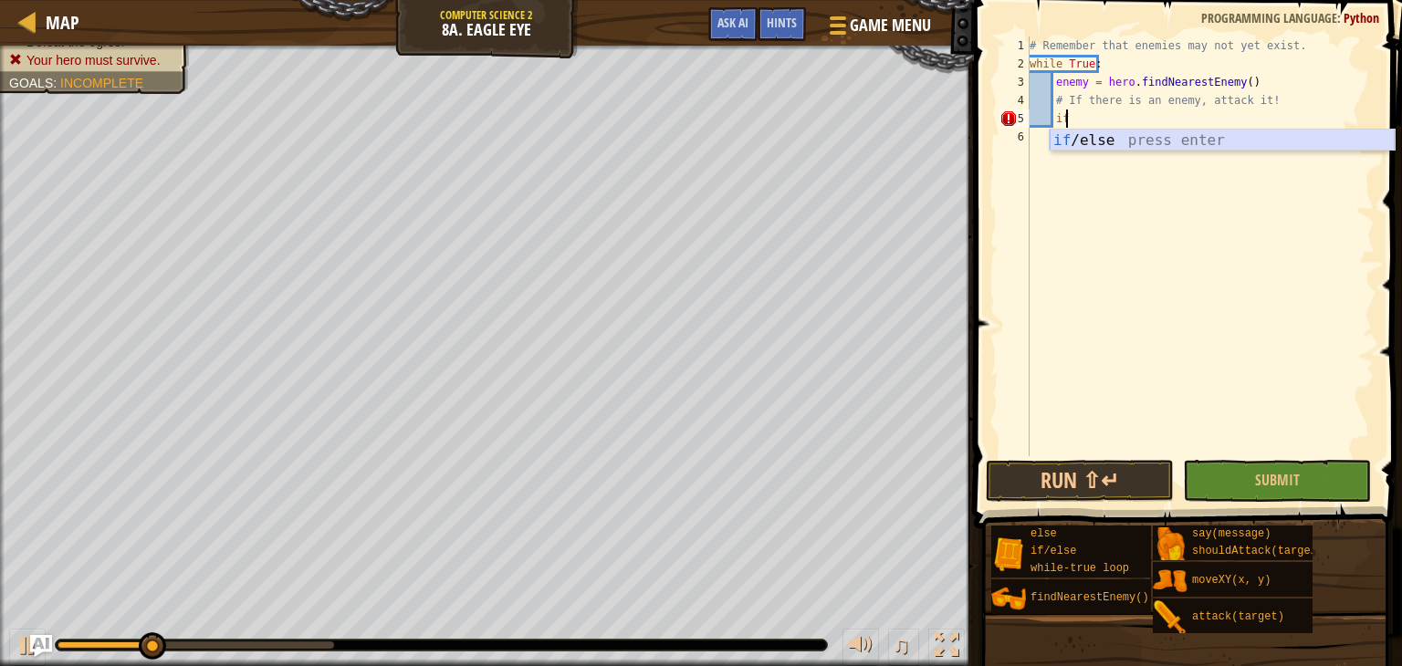
click at [1102, 132] on div "if /else press enter" at bounding box center [1221, 163] width 345 height 66
type textarea "if enemy:"
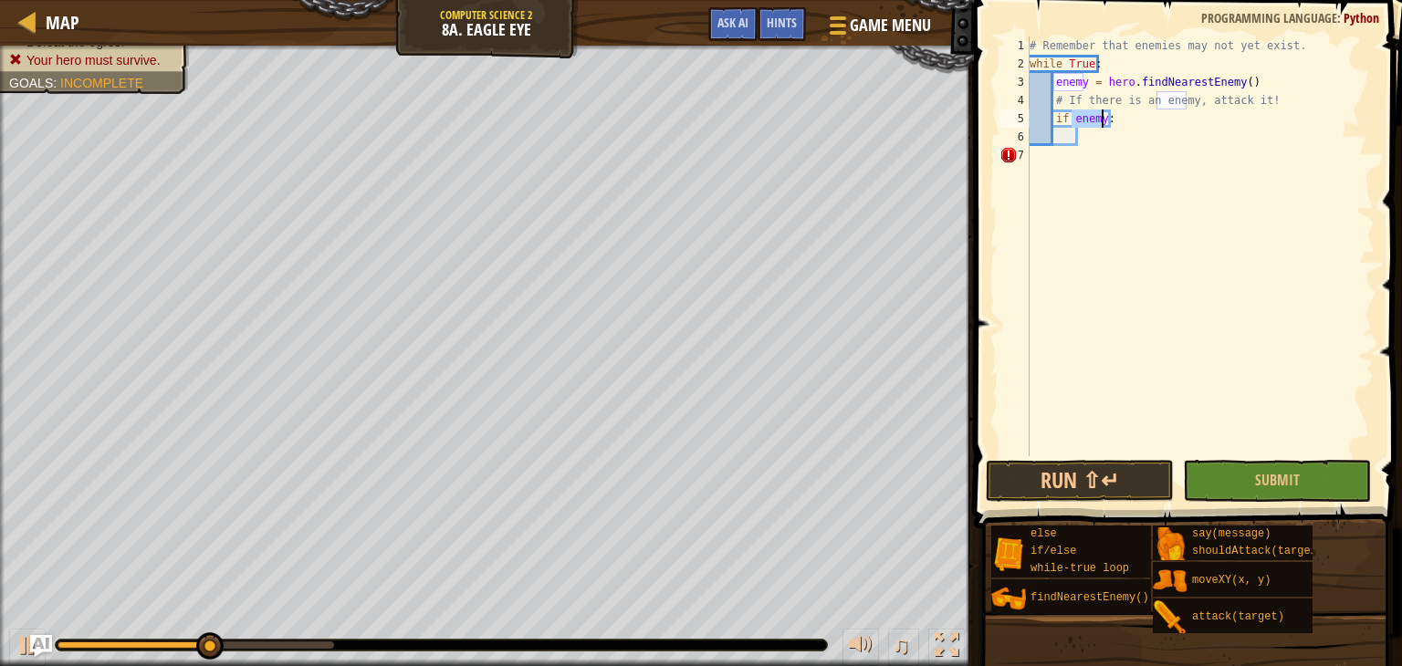
click at [1092, 143] on div "# Remember that enemies may not yet exist. while True : enemy = hero . findNear…" at bounding box center [1200, 265] width 349 height 456
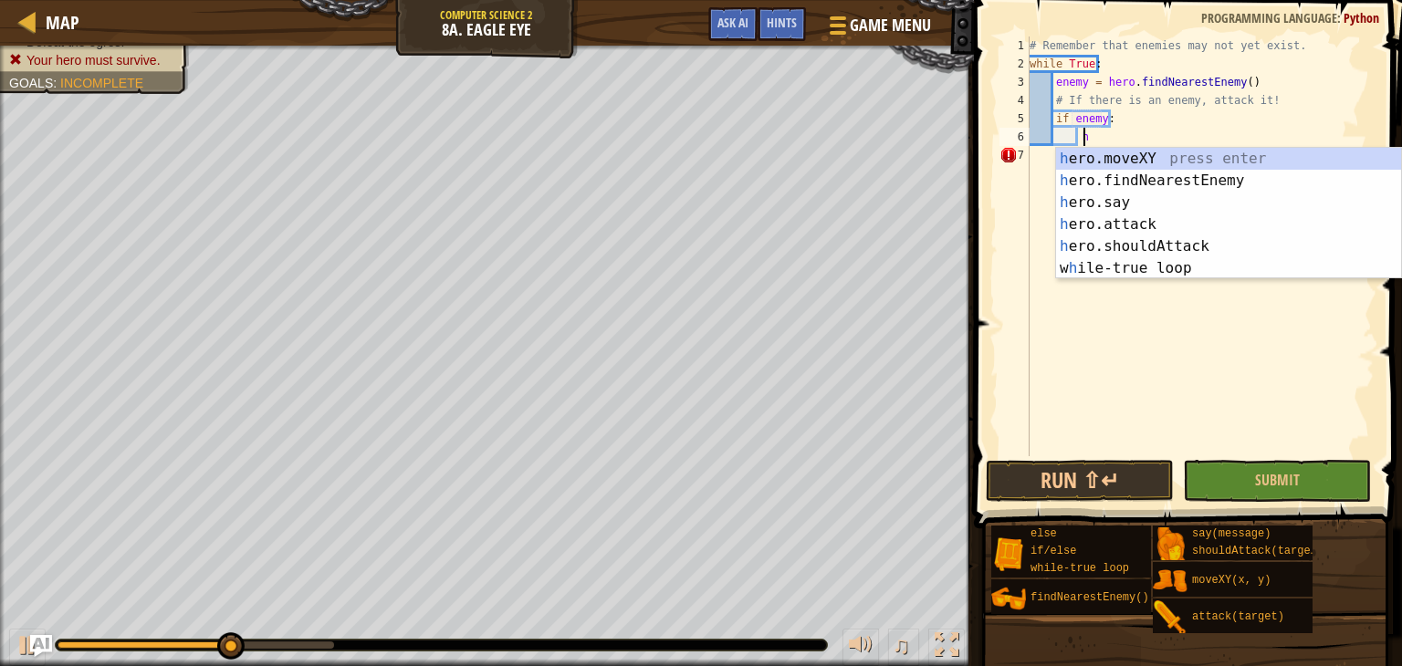
scroll to position [8, 4]
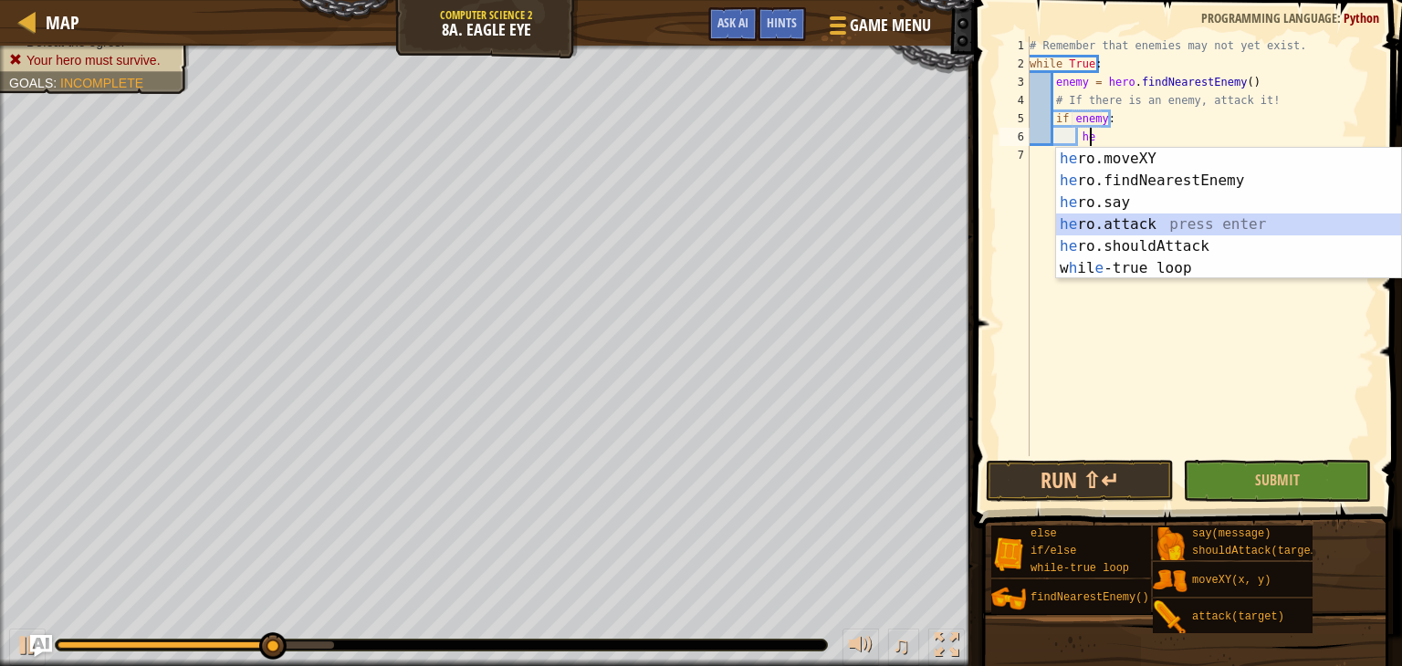
click at [1108, 221] on div "he ro.moveXY press enter he ro.findNearestEnemy press enter he ro.say press ent…" at bounding box center [1228, 235] width 345 height 175
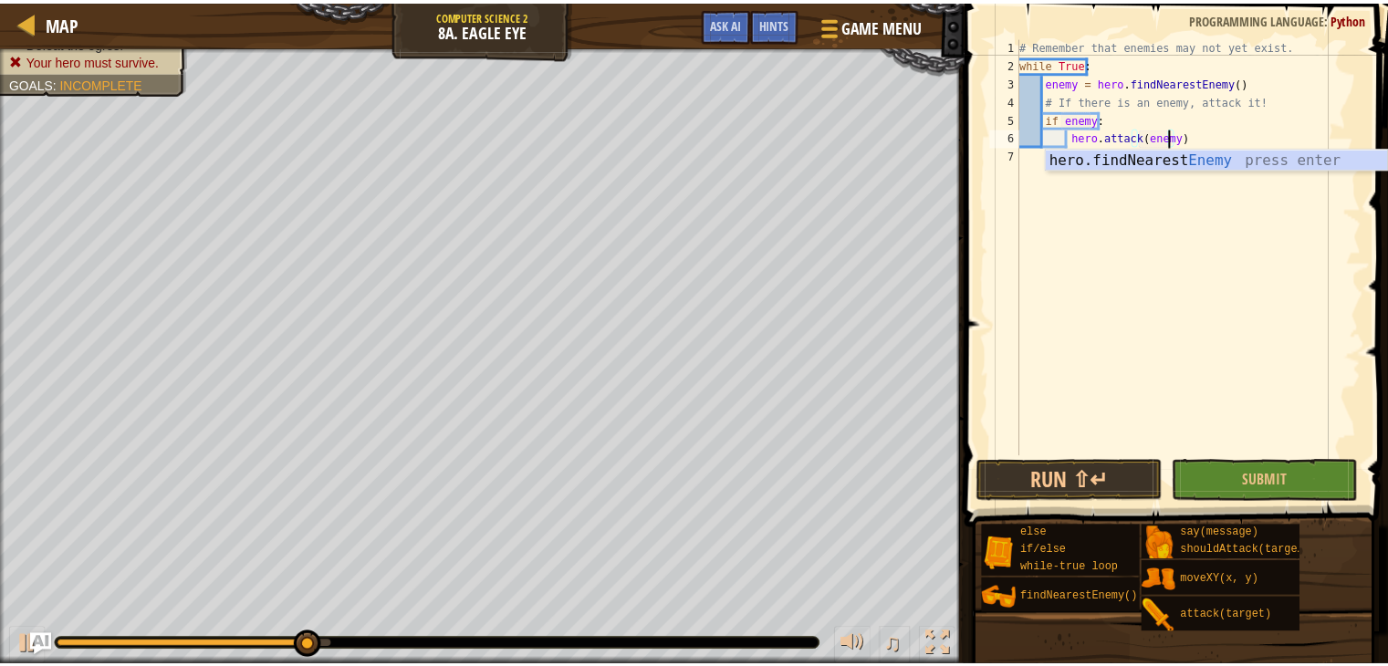
scroll to position [8, 11]
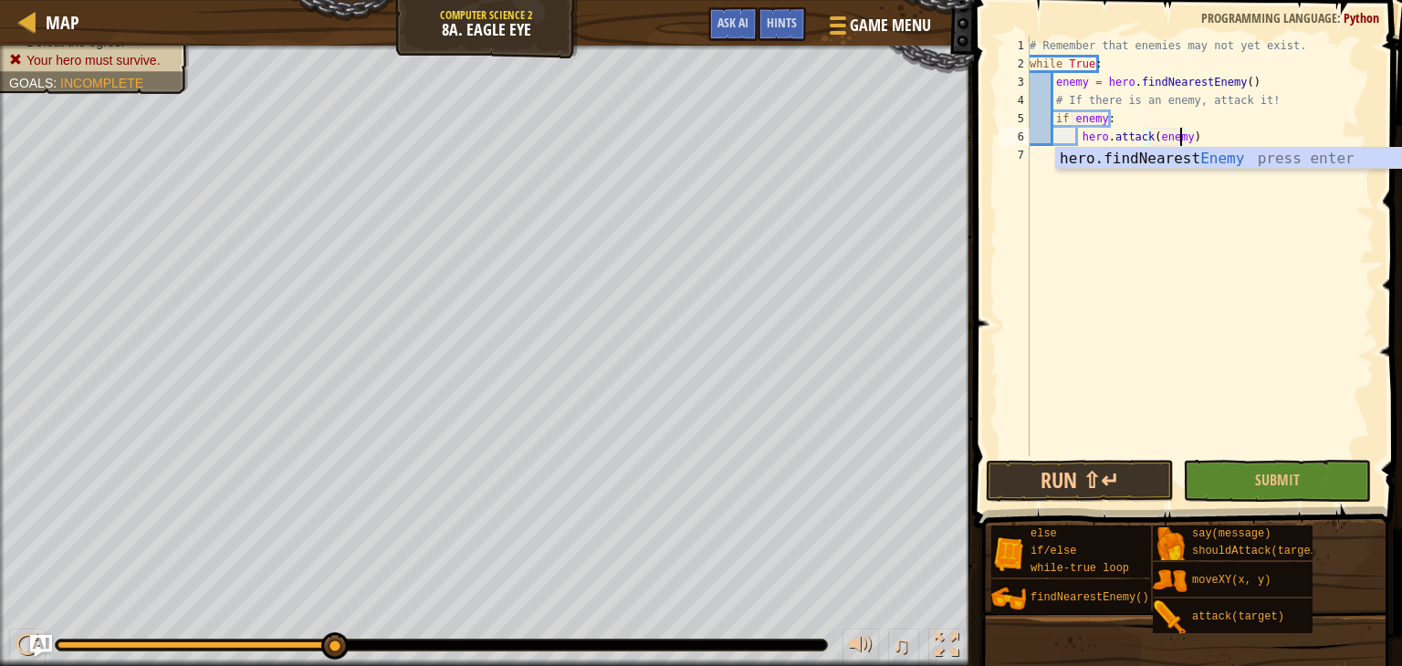
type textarea "hero.attack(enemy)"
click at [1302, 505] on span at bounding box center [1189, 238] width 443 height 582
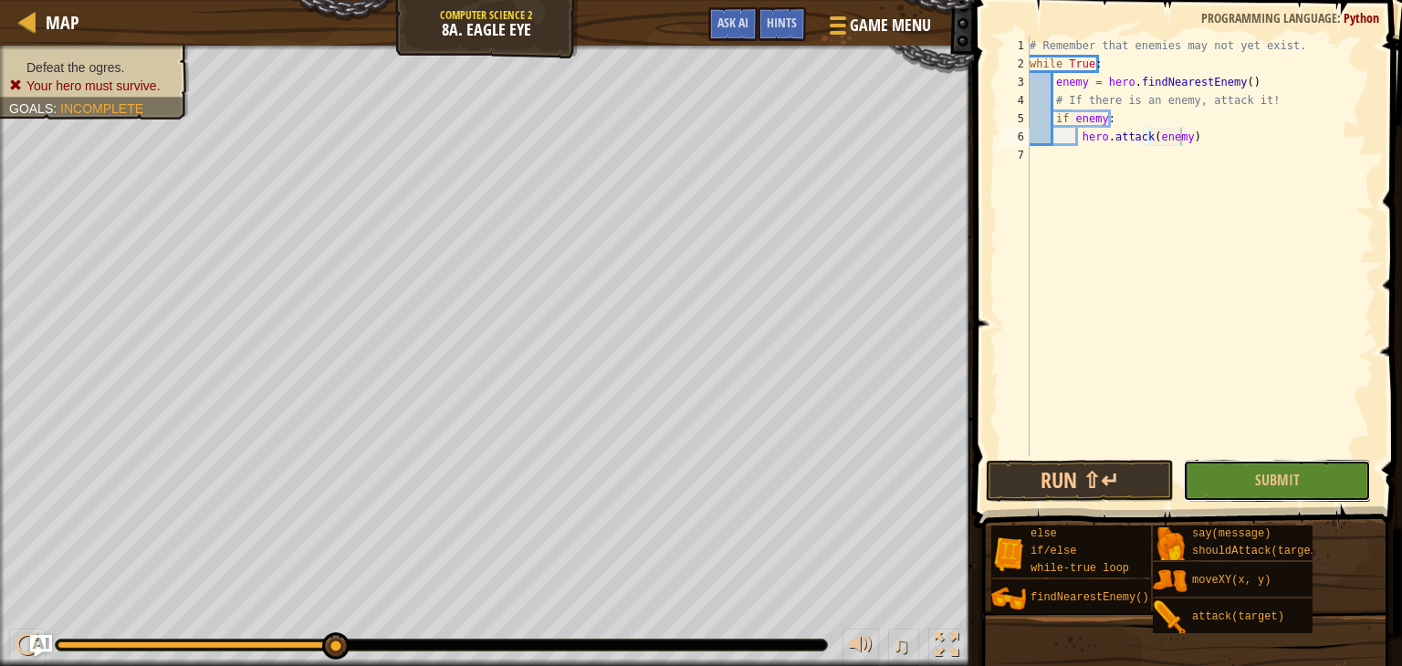
click at [1258, 480] on span "Submit" at bounding box center [1277, 480] width 45 height 20
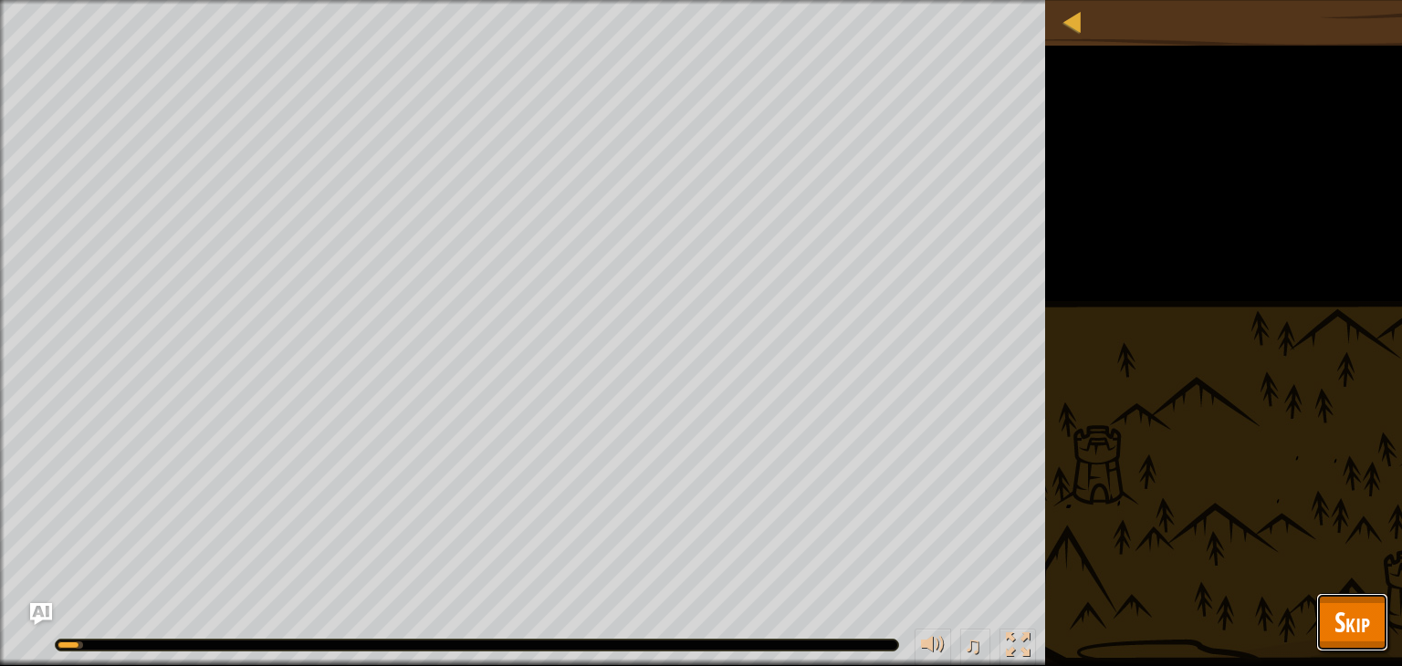
click at [1343, 603] on span "Skip" at bounding box center [1352, 621] width 36 height 37
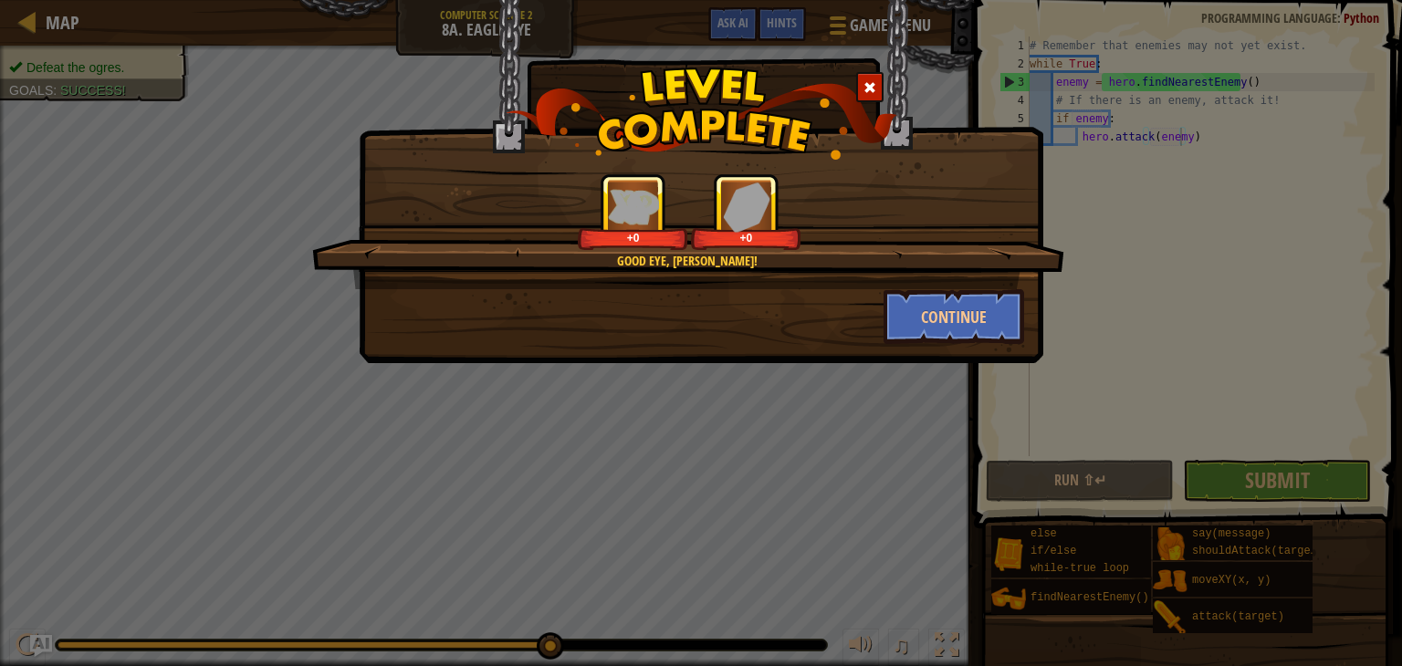
click at [914, 265] on div "Good eye, [PERSON_NAME]!" at bounding box center [687, 261] width 576 height 18
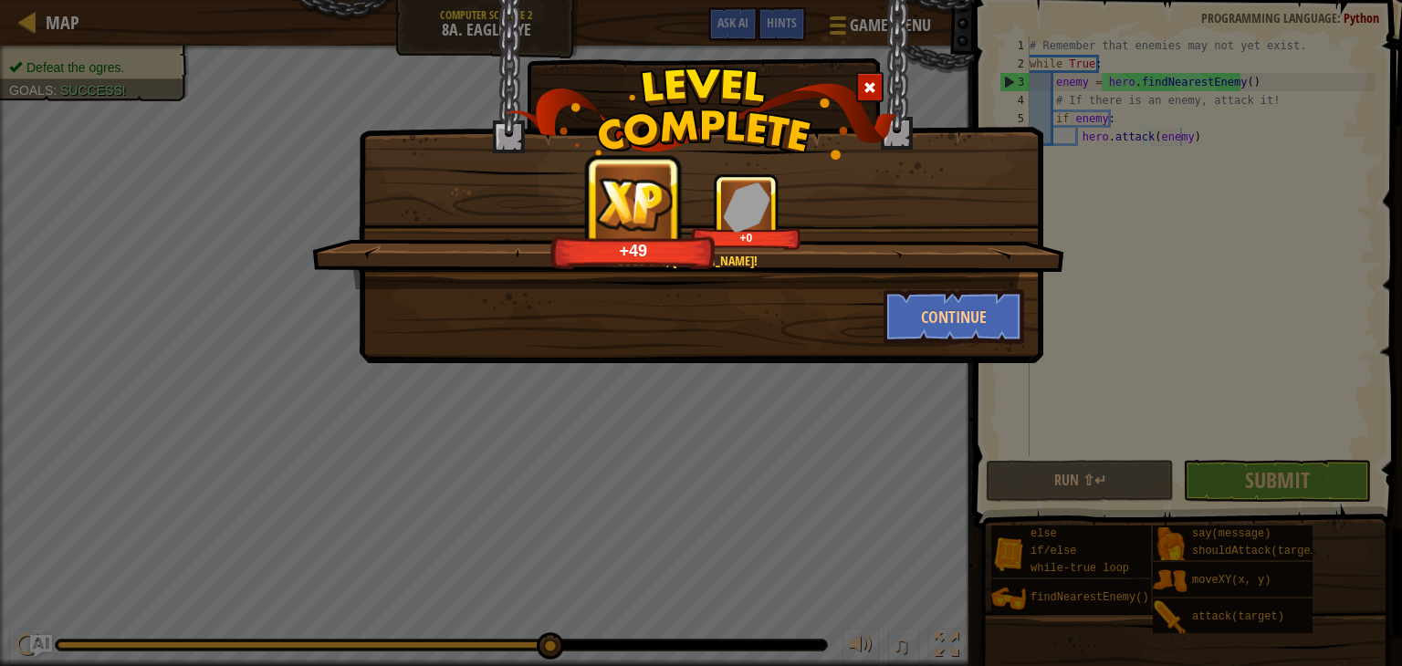
click at [934, 344] on div "Good eye, [PERSON_NAME]! +49 +0 Continue" at bounding box center [701, 181] width 684 height 363
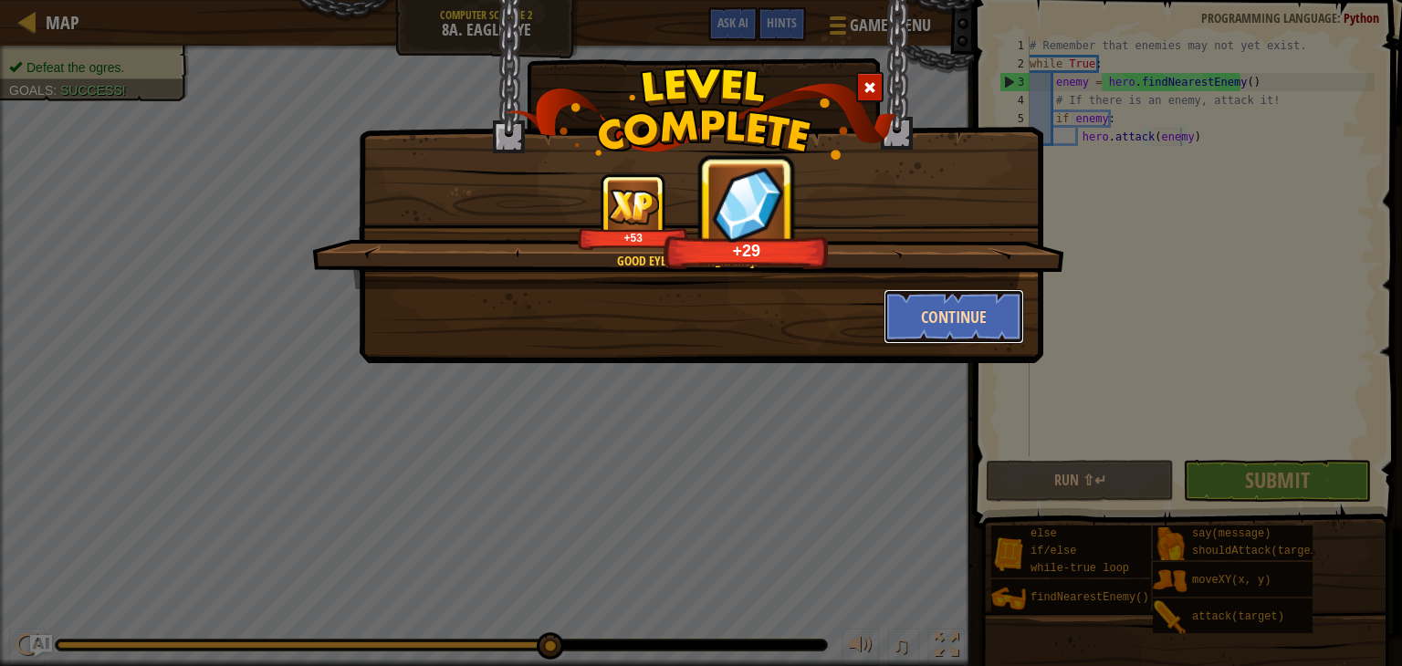
click at [921, 339] on button "Continue" at bounding box center [953, 316] width 141 height 55
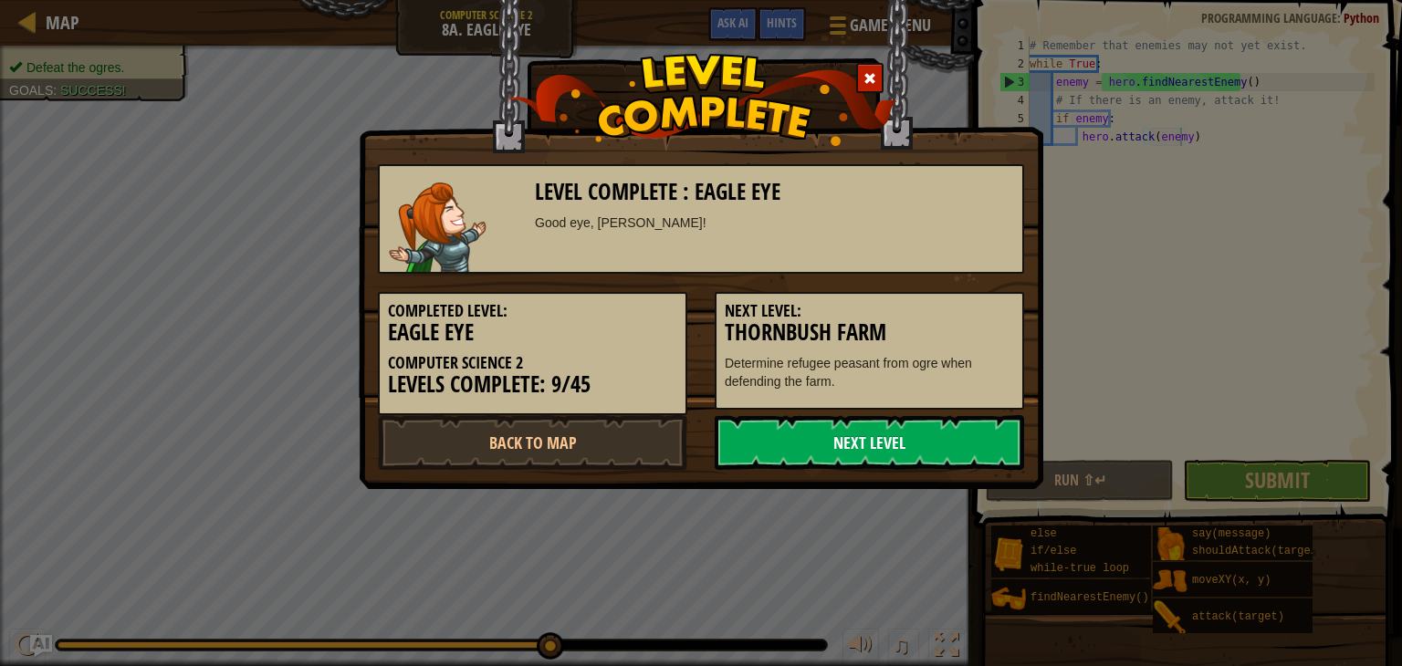
click at [851, 449] on link "Next Level" at bounding box center [869, 442] width 309 height 55
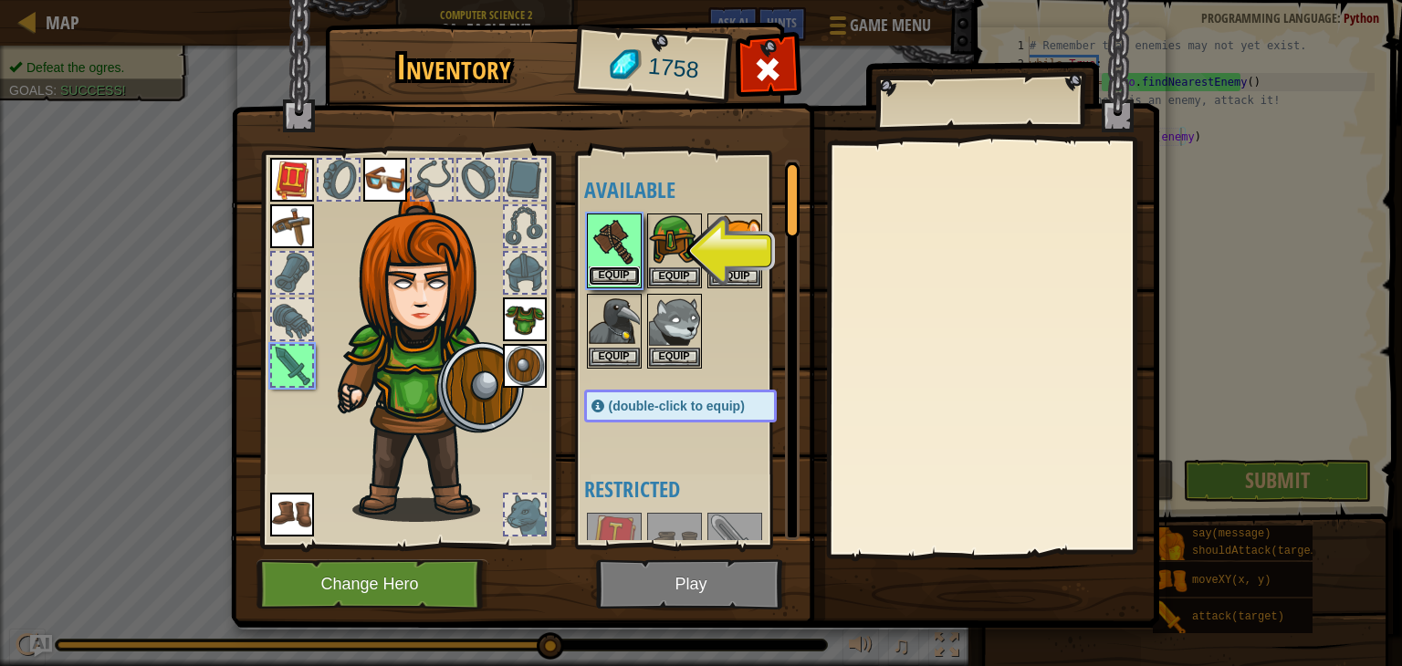
click at [608, 272] on button "Equip" at bounding box center [614, 275] width 51 height 19
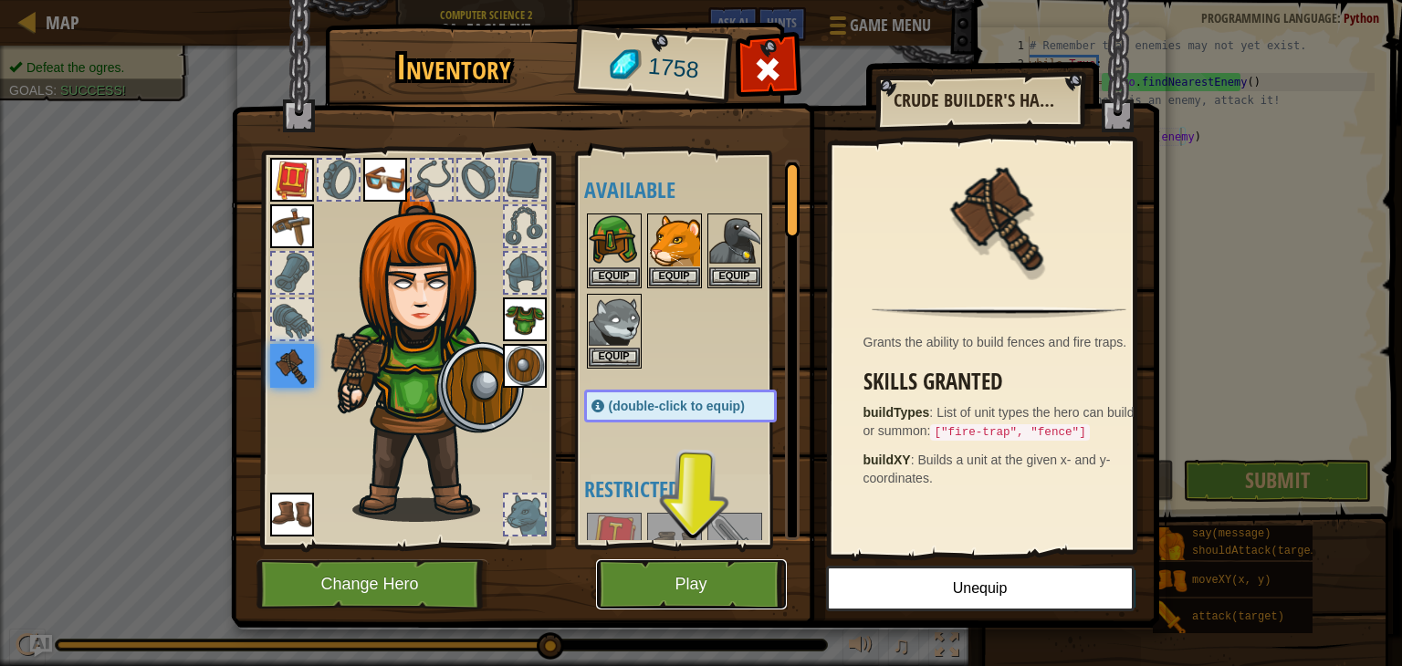
click at [715, 580] on button "Play" at bounding box center [691, 584] width 191 height 50
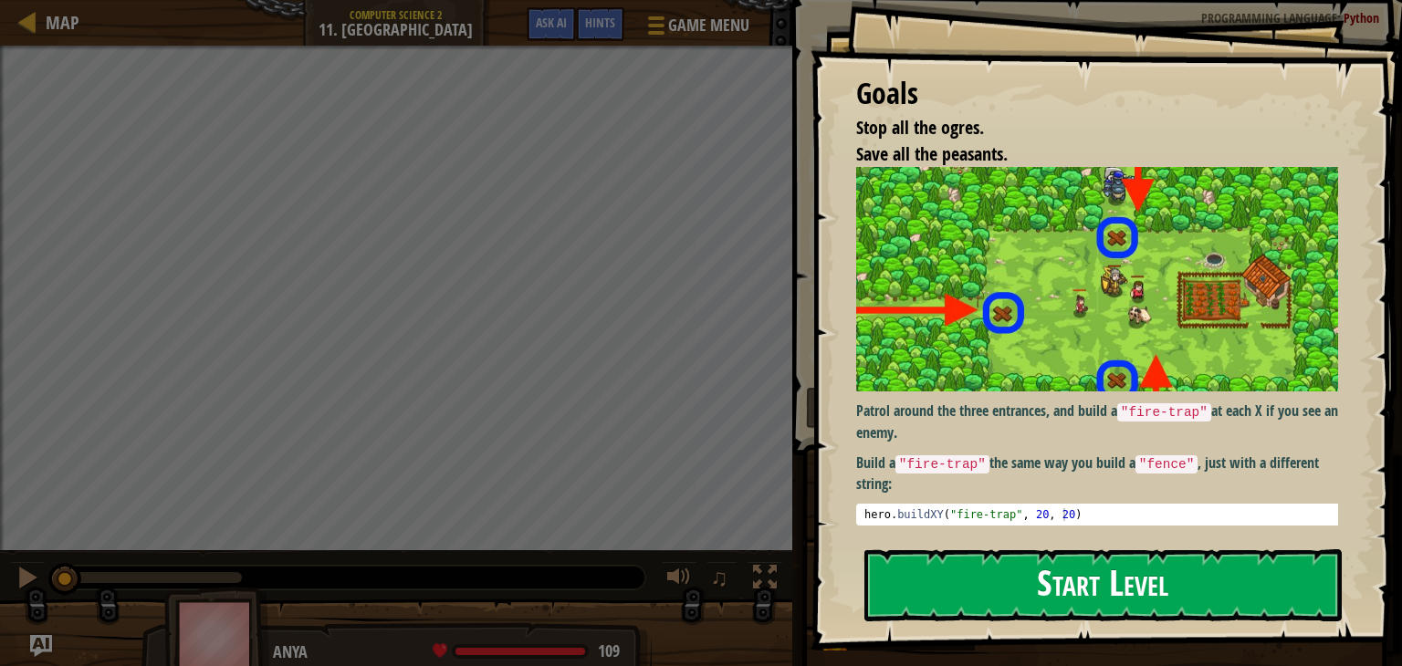
click at [872, 558] on button "Start Level" at bounding box center [1102, 585] width 477 height 72
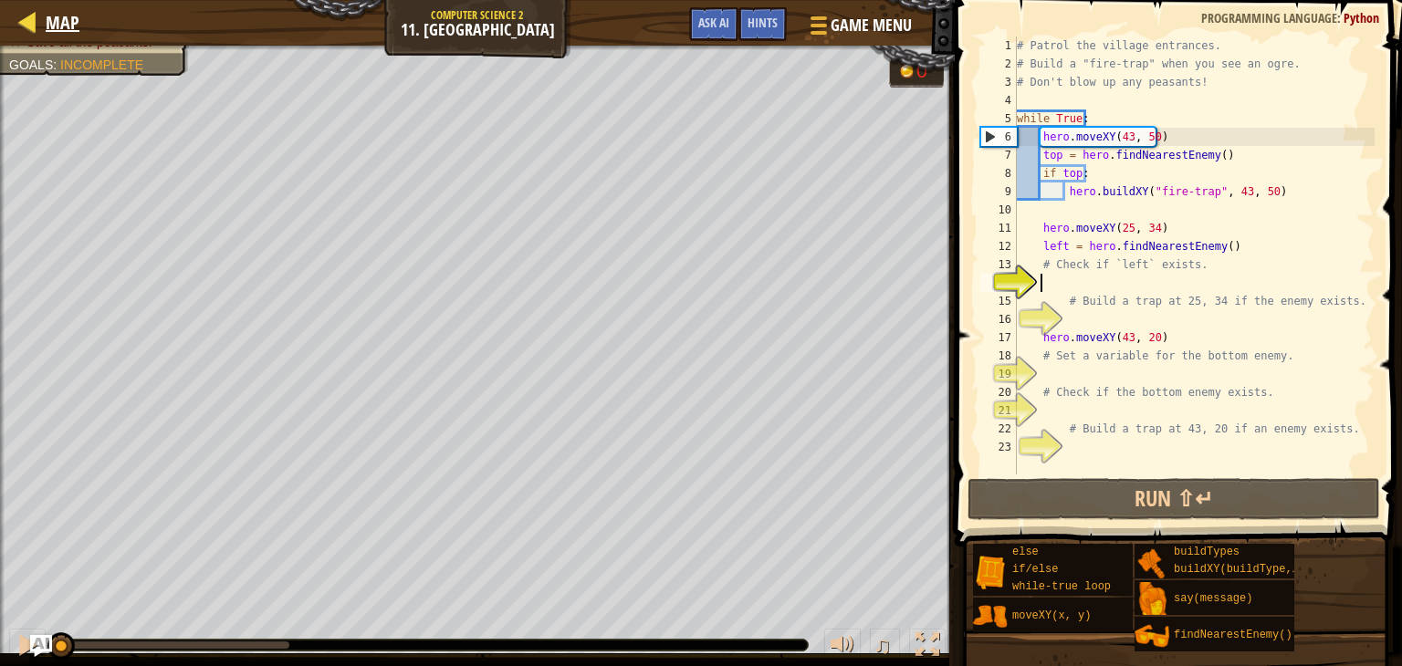
click at [60, 1] on div "Map" at bounding box center [58, 23] width 43 height 46
